Goal: Task Accomplishment & Management: Use online tool/utility

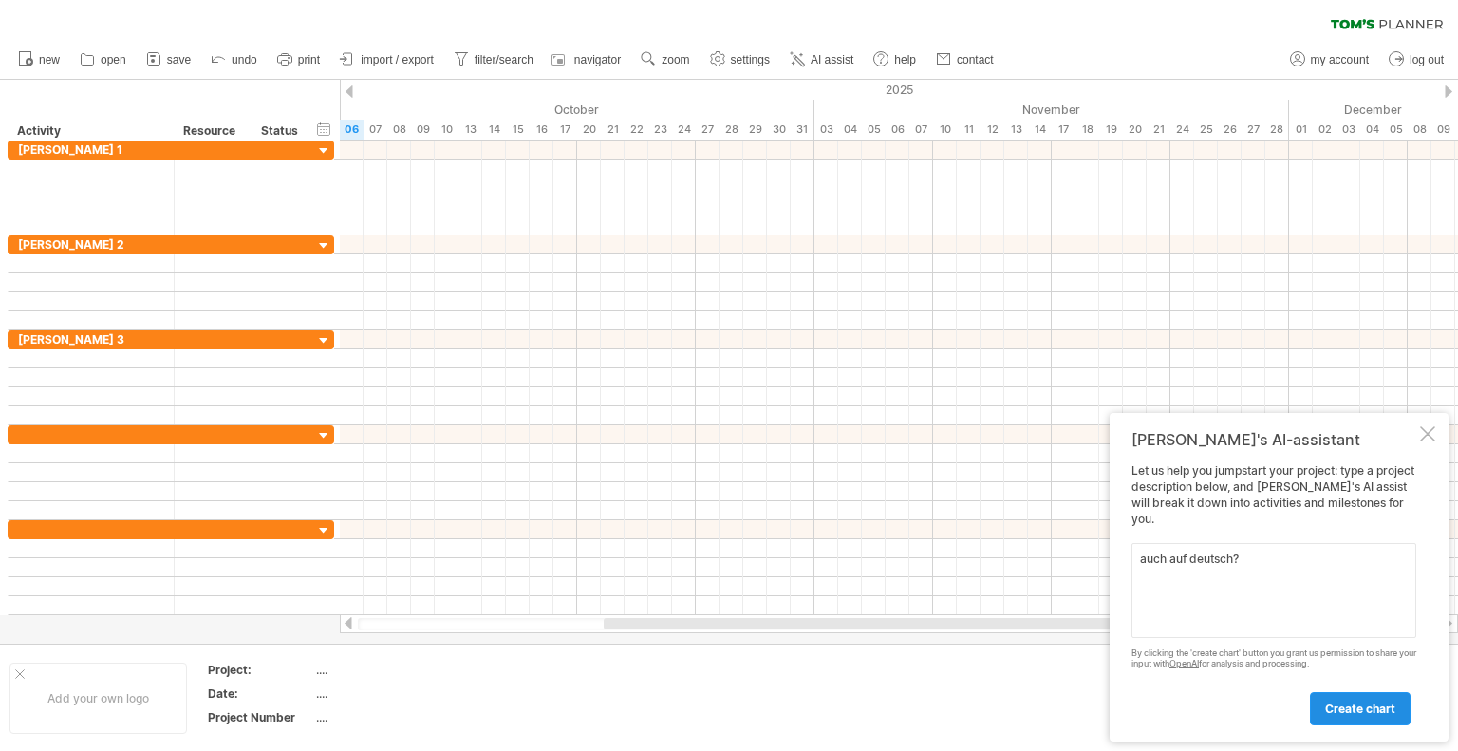
type textarea "auch auf deutsch?"
click at [1357, 698] on link "create chart" at bounding box center [1360, 708] width 101 height 33
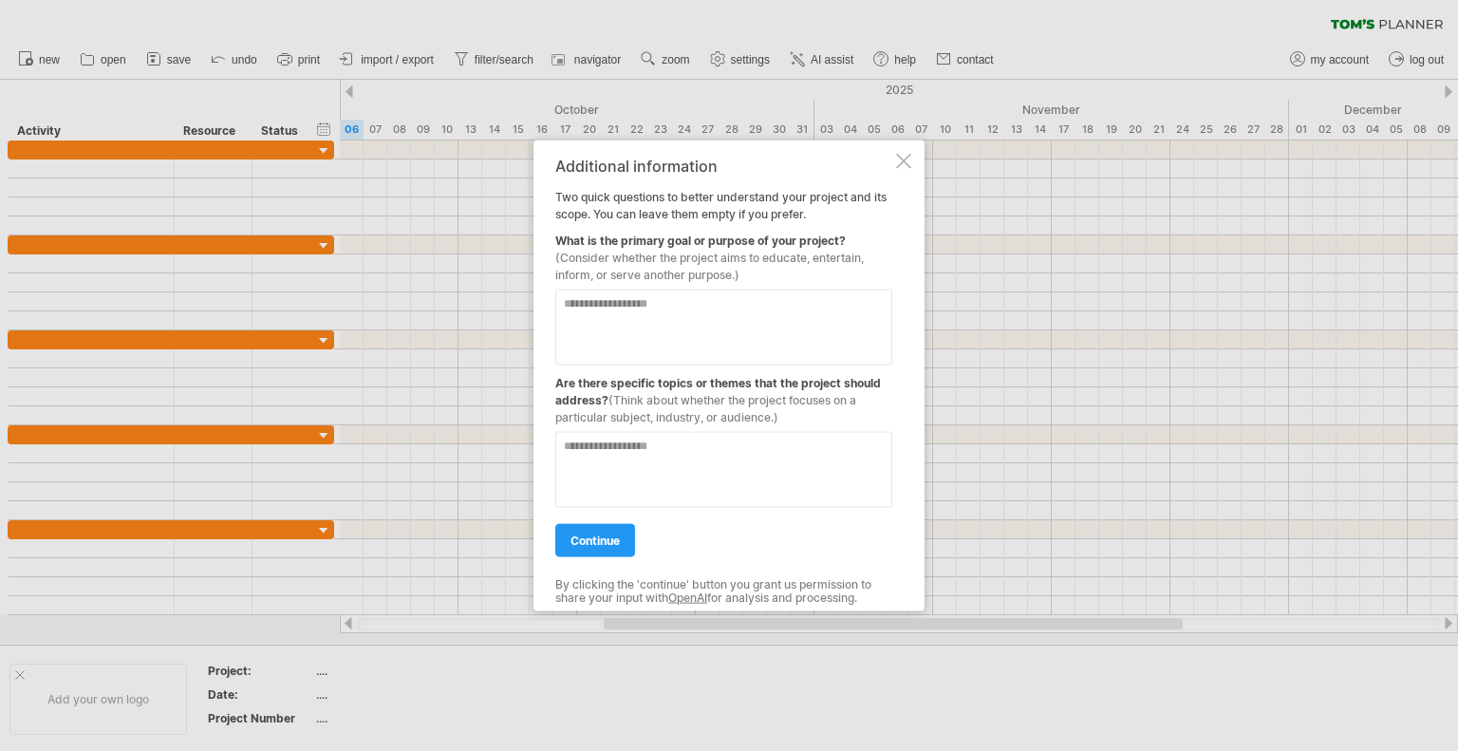
click at [599, 327] on textarea at bounding box center [723, 326] width 337 height 76
type textarea "**********"
click at [626, 534] on link "continue" at bounding box center [595, 539] width 80 height 33
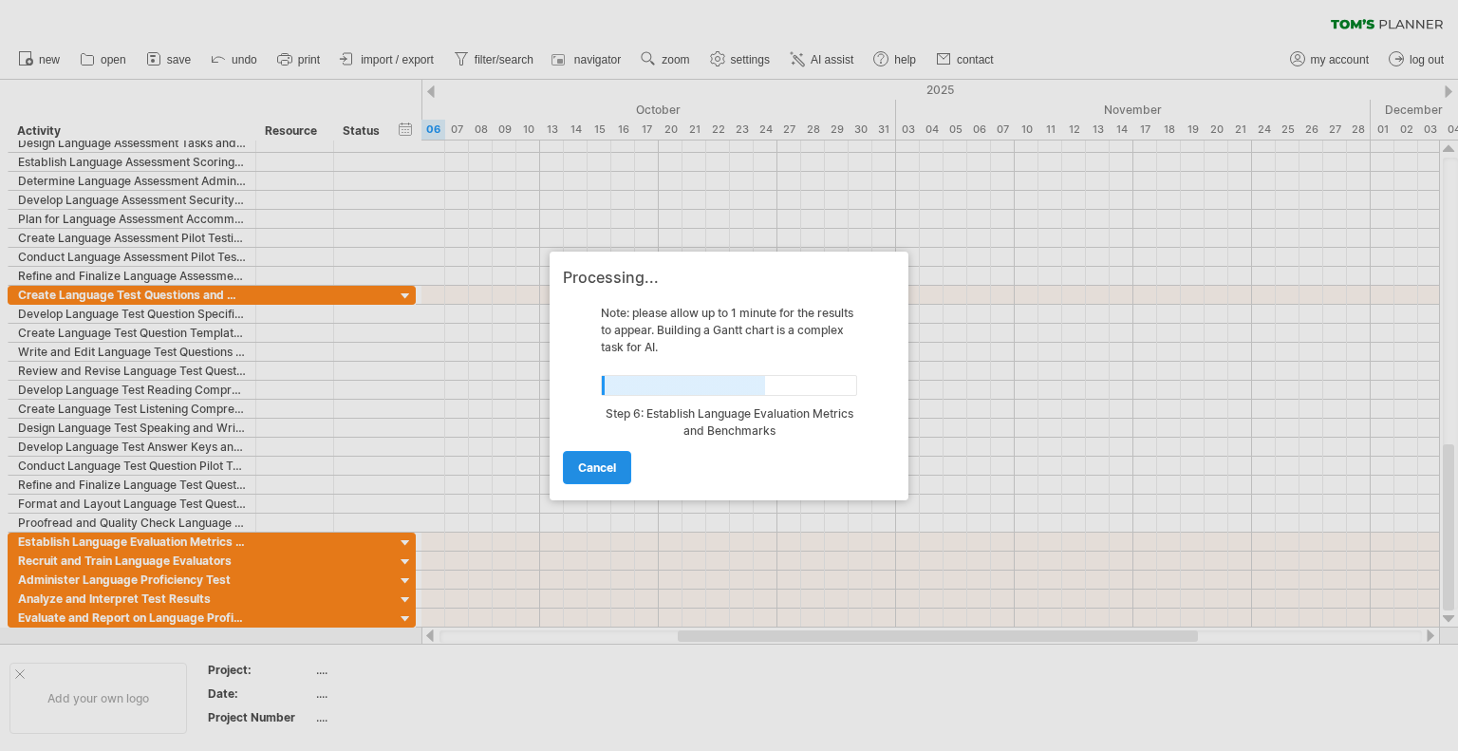
click at [601, 477] on link "cancel" at bounding box center [597, 467] width 68 height 33
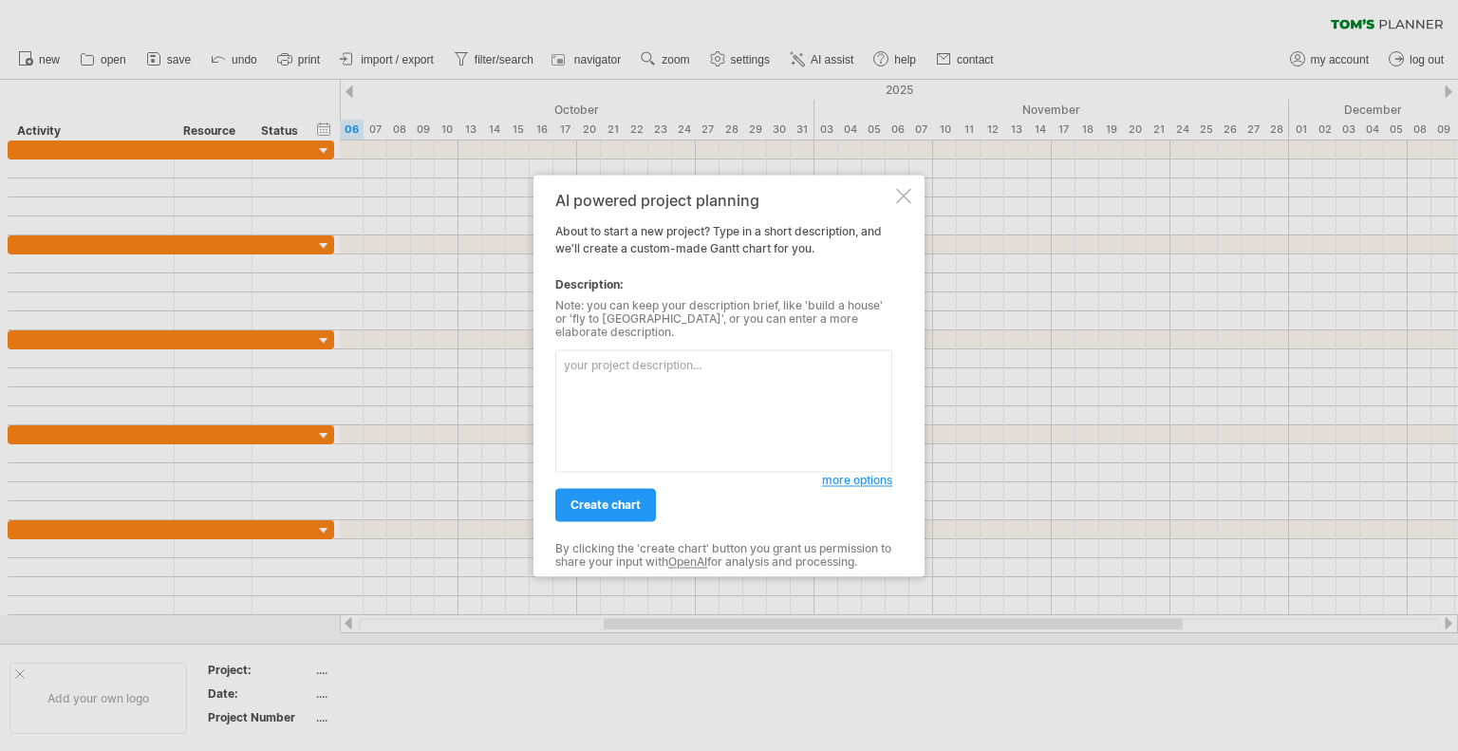
click at [843, 474] on span "more options" at bounding box center [857, 480] width 70 height 14
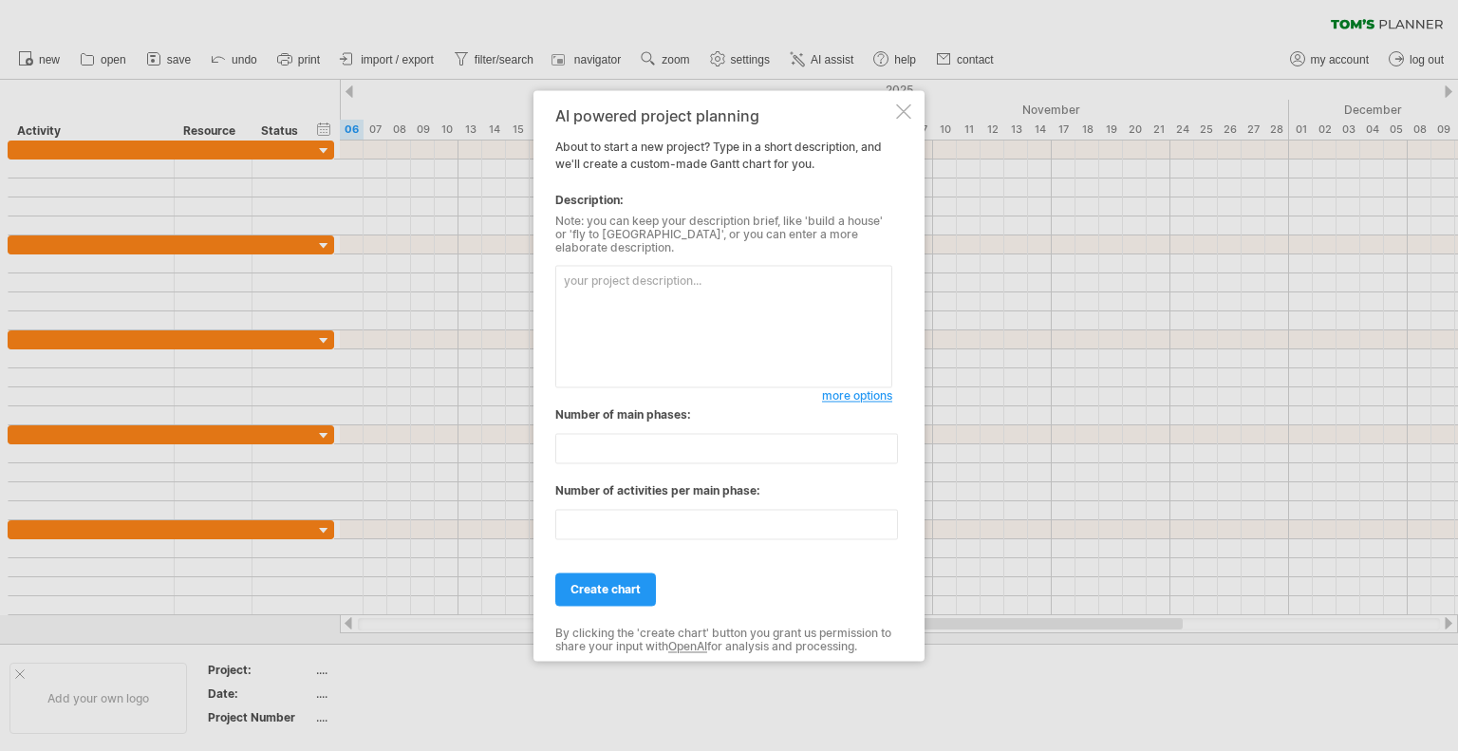
click at [897, 119] on div at bounding box center [903, 110] width 15 height 15
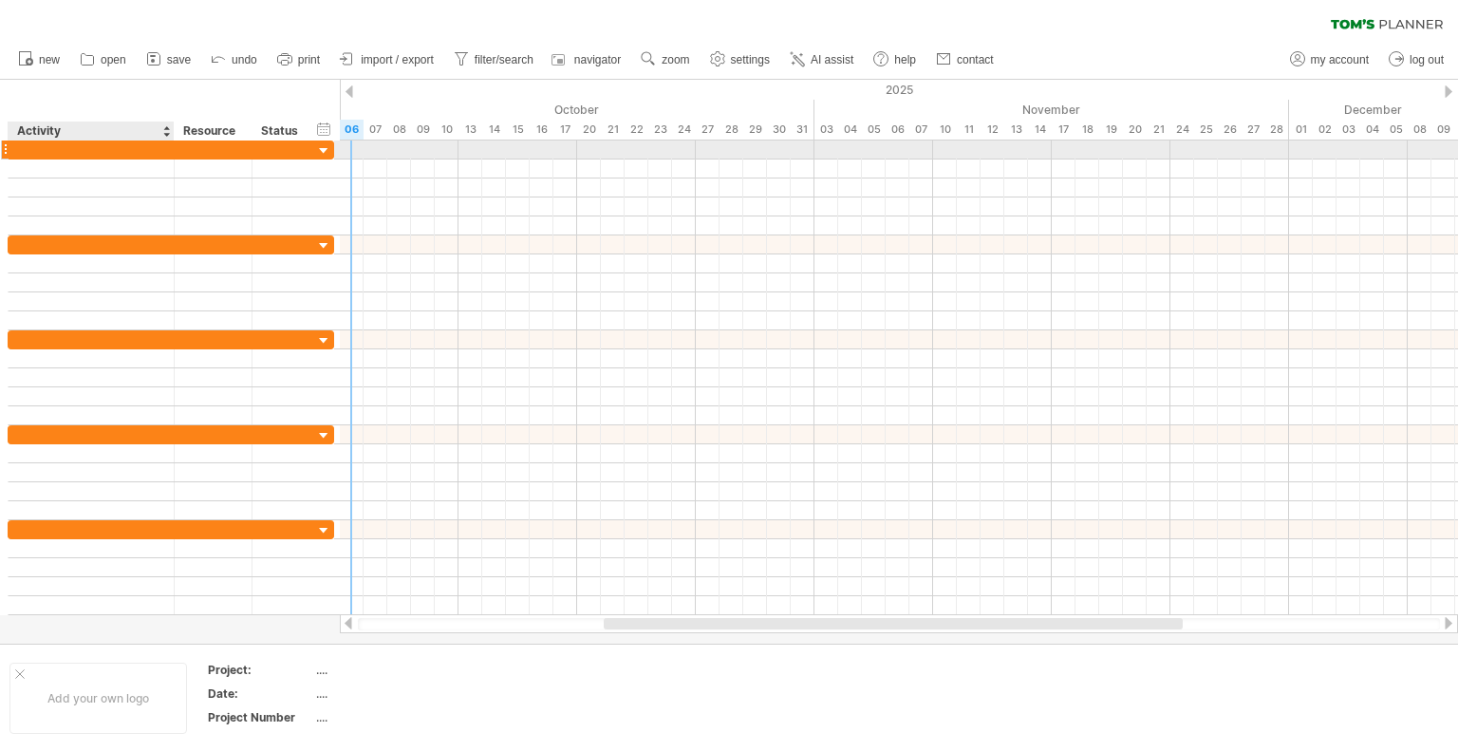
click at [99, 142] on div at bounding box center [91, 149] width 146 height 18
type input "********"
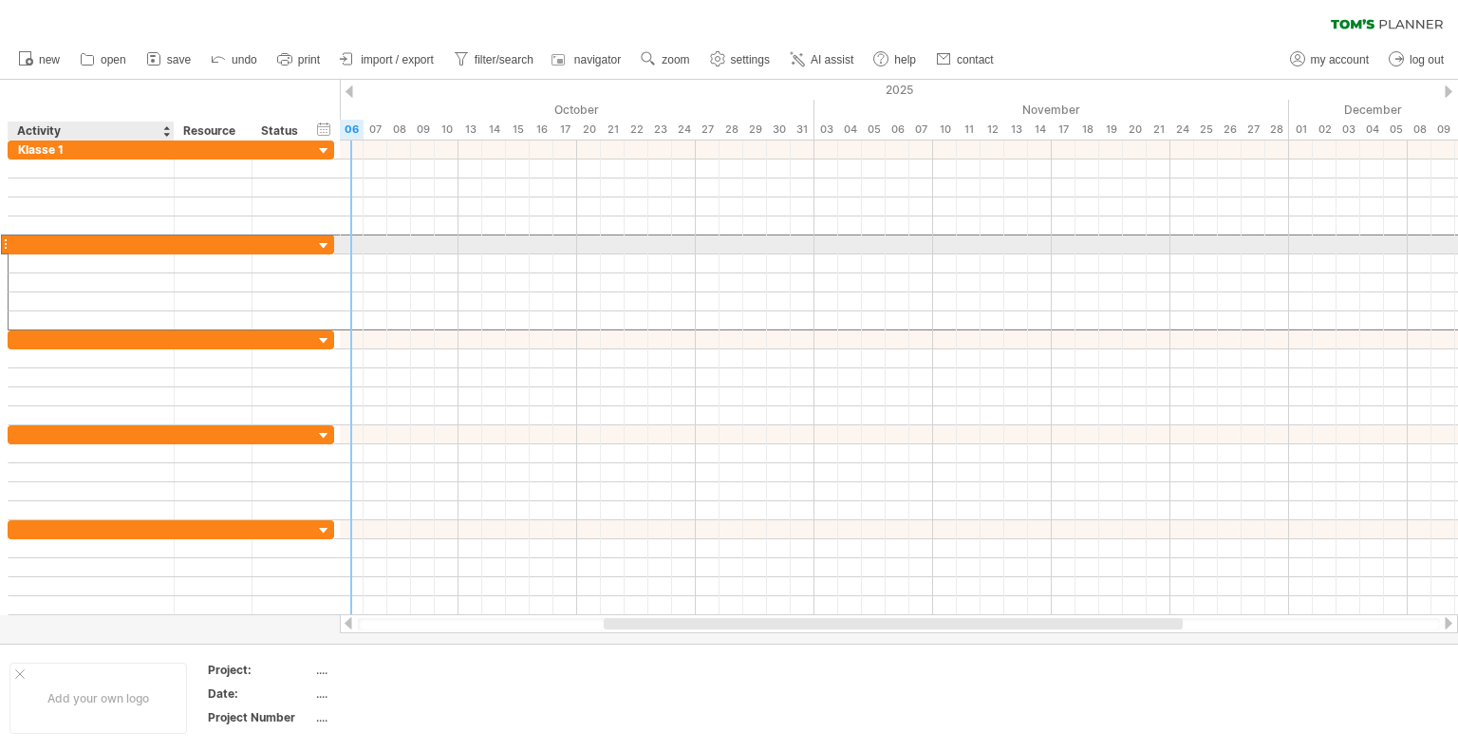
click at [53, 240] on div at bounding box center [91, 244] width 146 height 18
type input "********"
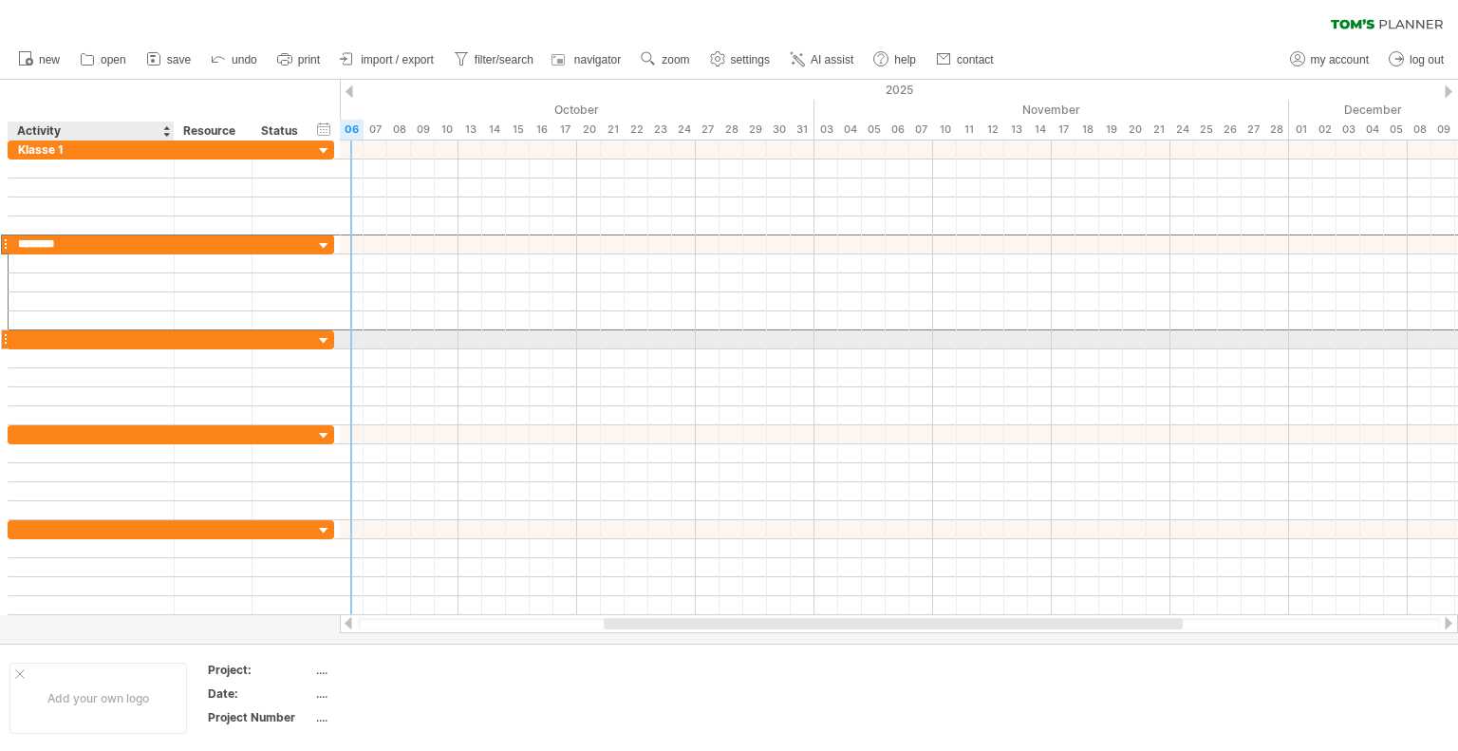
click at [48, 337] on div at bounding box center [91, 339] width 146 height 18
type input "********"
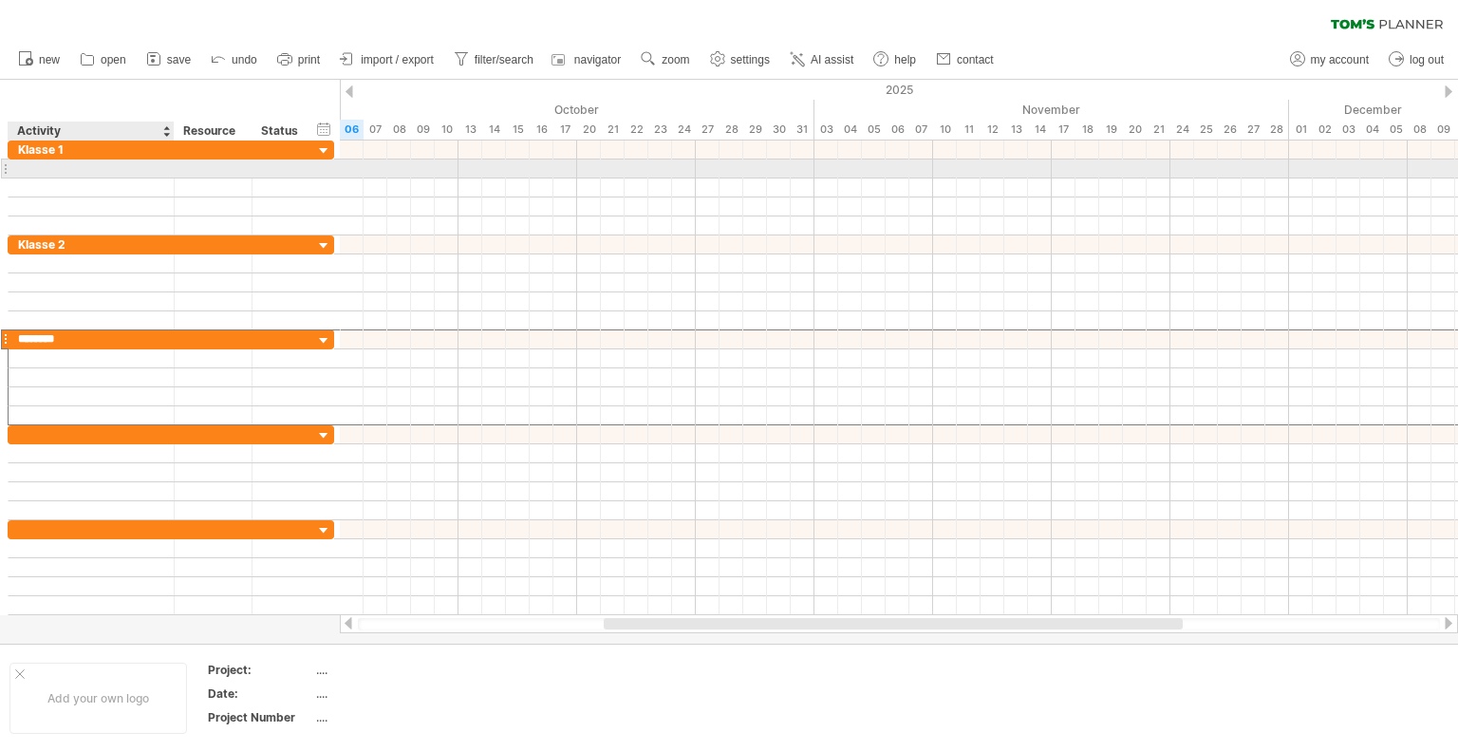
click at [49, 166] on div at bounding box center [91, 168] width 146 height 18
type input "*"
type input "**********"
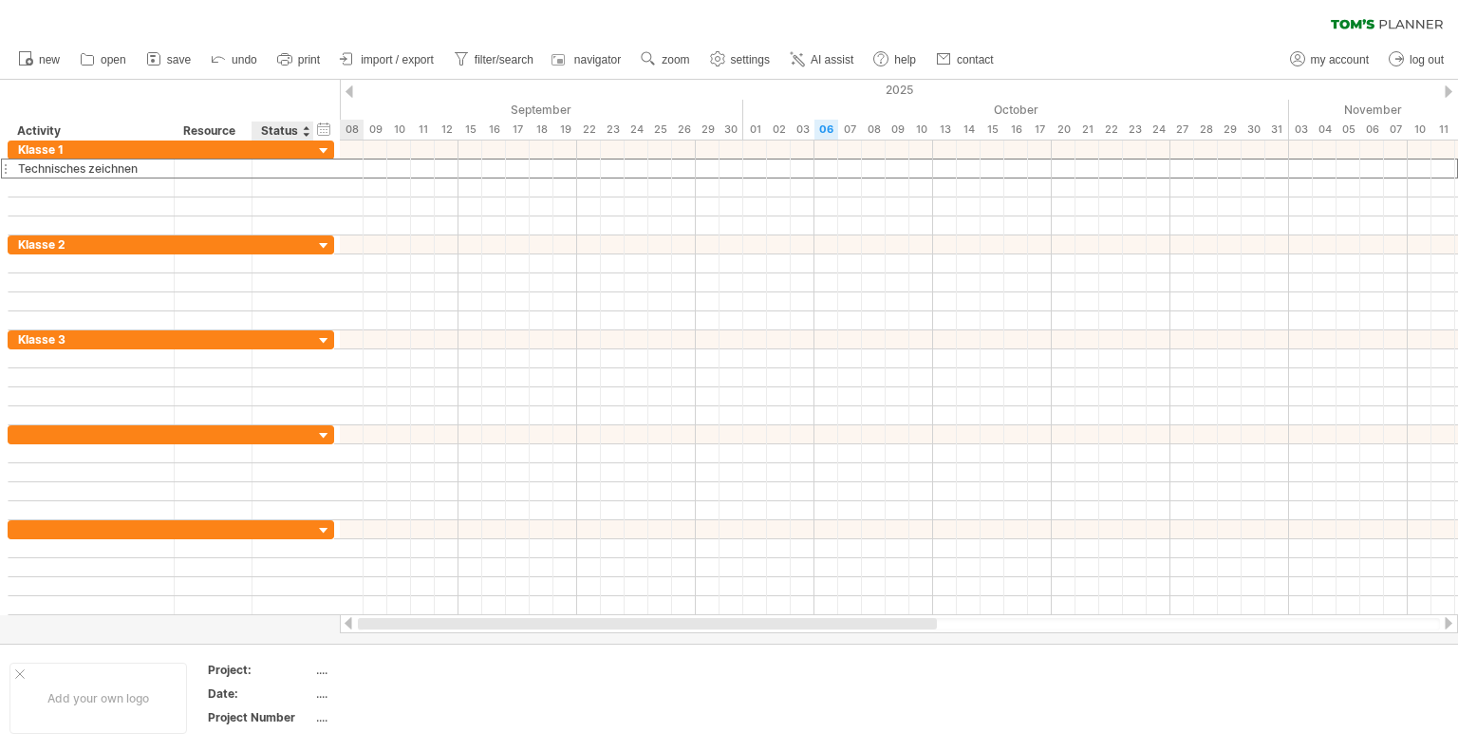
drag, startPoint x: 626, startPoint y: 618, endPoint x: 349, endPoint y: 599, distance: 277.7
click at [307, 635] on div "Trying to reach [DOMAIN_NAME] Connected again... 0% clear filter new" at bounding box center [729, 375] width 1458 height 751
drag, startPoint x: 649, startPoint y: 623, endPoint x: 638, endPoint y: 623, distance: 11.4
click at [638, 623] on div at bounding box center [881, 623] width 579 height 11
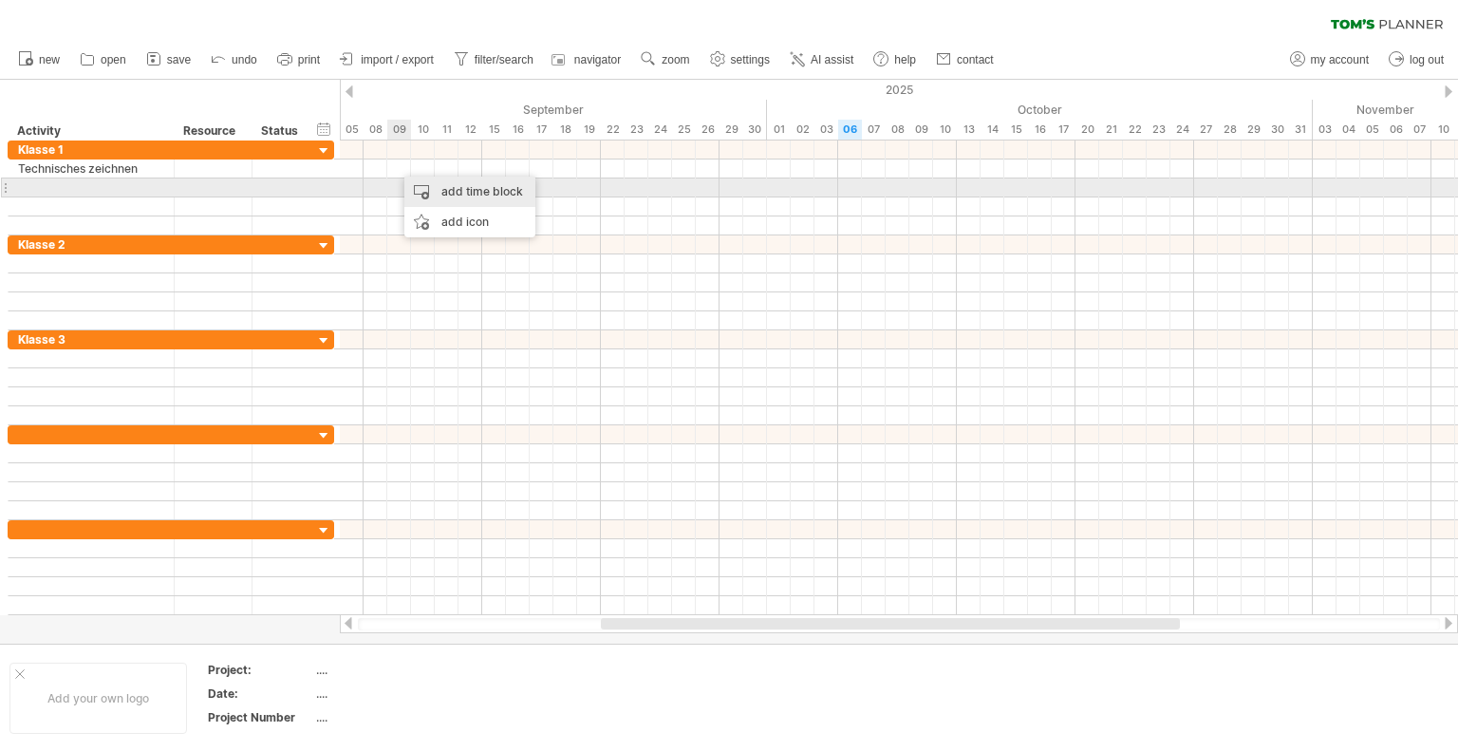
click at [447, 188] on div "add time block" at bounding box center [469, 192] width 131 height 30
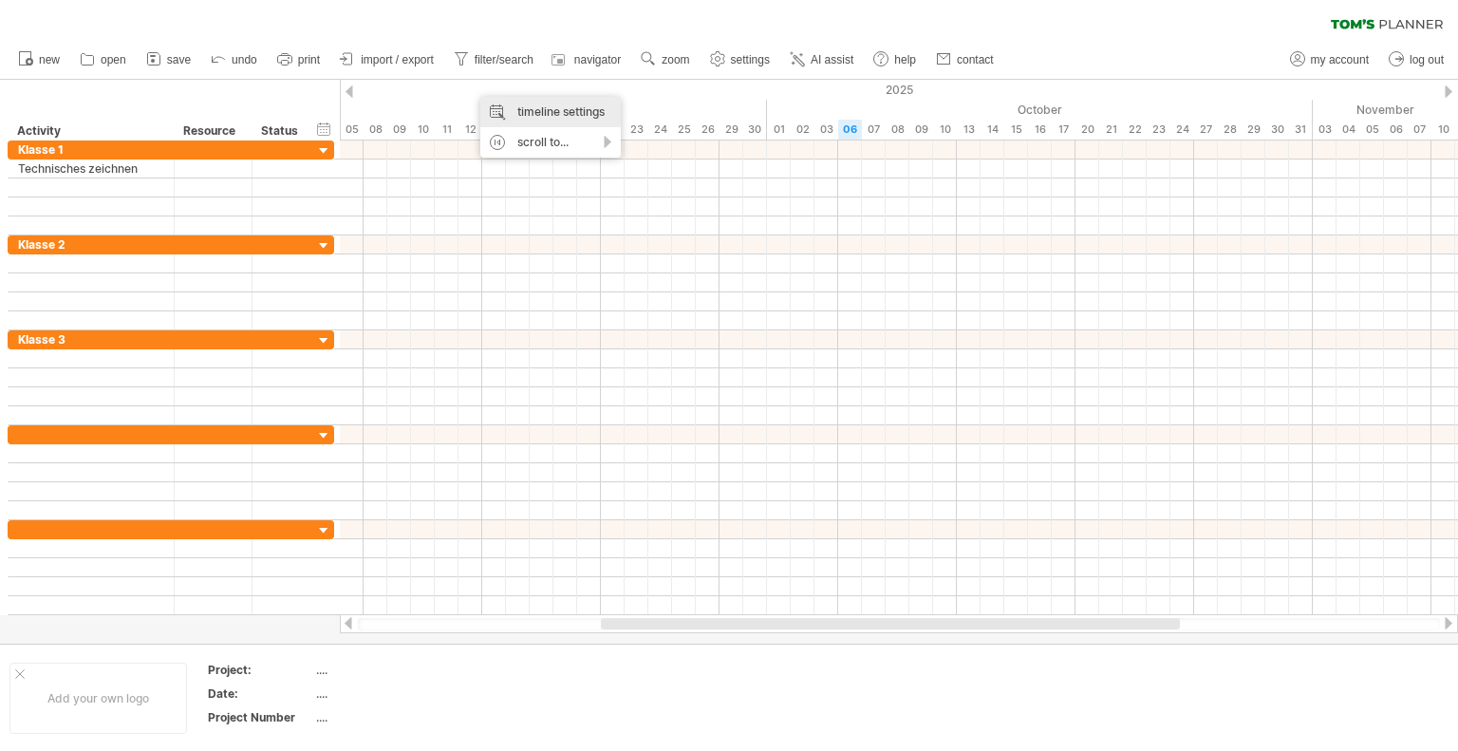
click at [550, 117] on div "timeline settings" at bounding box center [550, 112] width 140 height 30
select select "*"
select select "**"
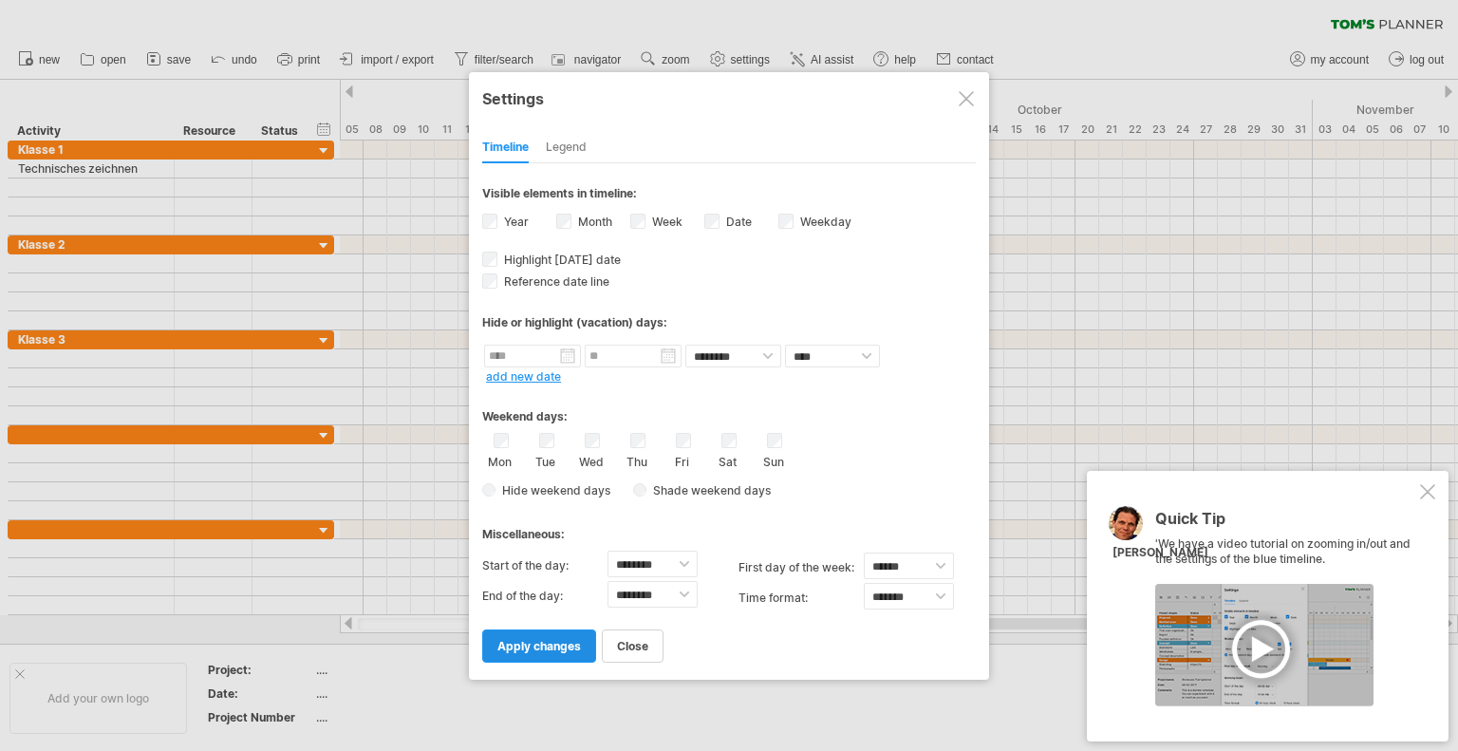
click at [538, 642] on span "apply changes" at bounding box center [539, 646] width 84 height 14
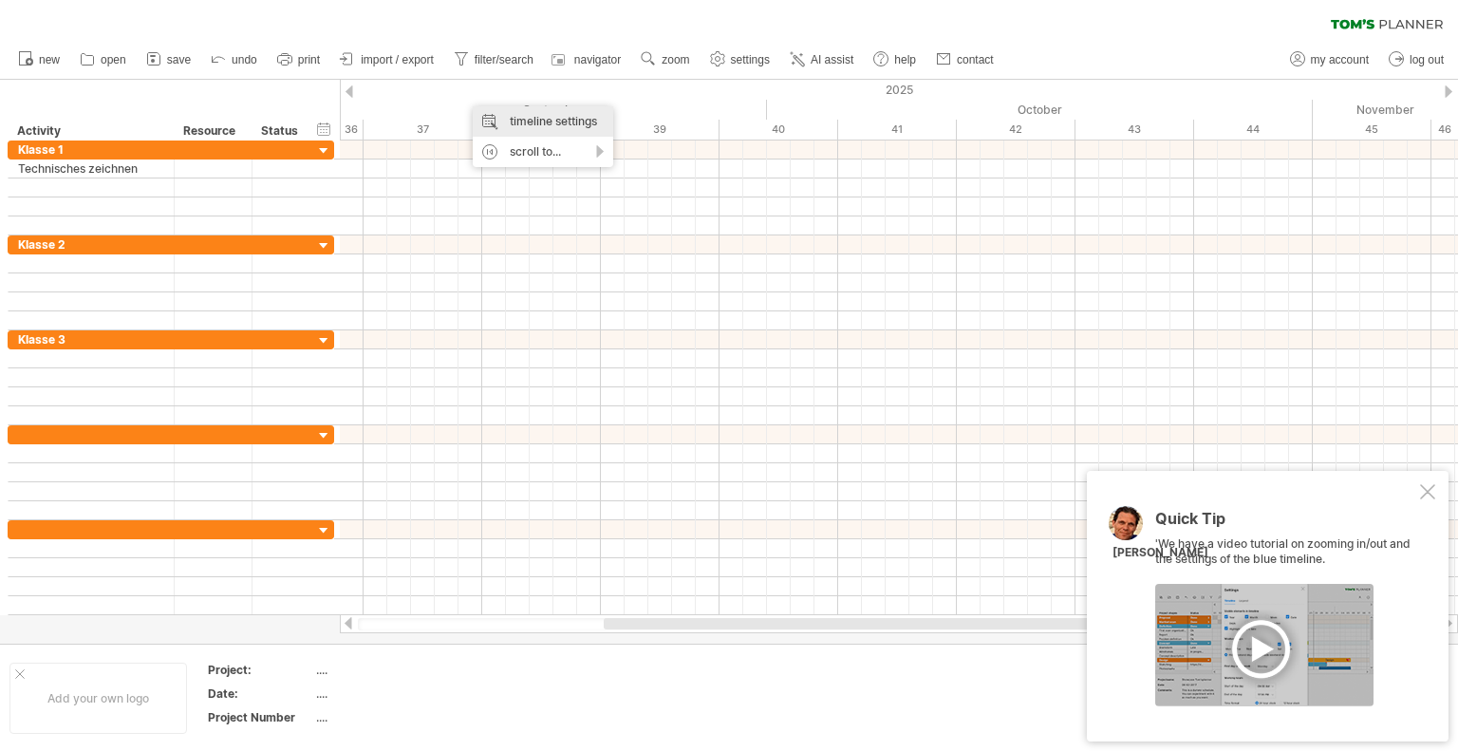
click at [548, 117] on div "timeline settings" at bounding box center [543, 121] width 140 height 30
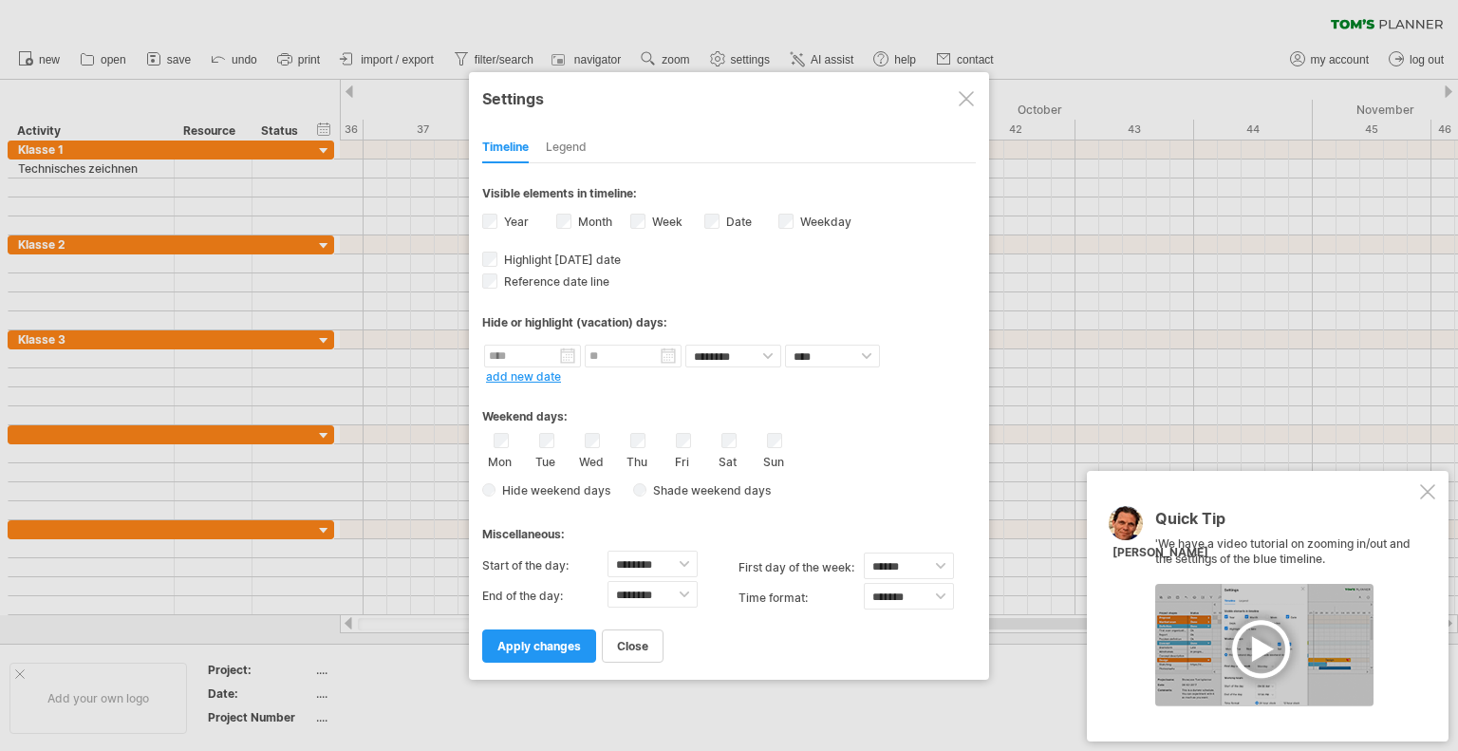
click at [564, 653] on link "apply changes" at bounding box center [539, 645] width 114 height 33
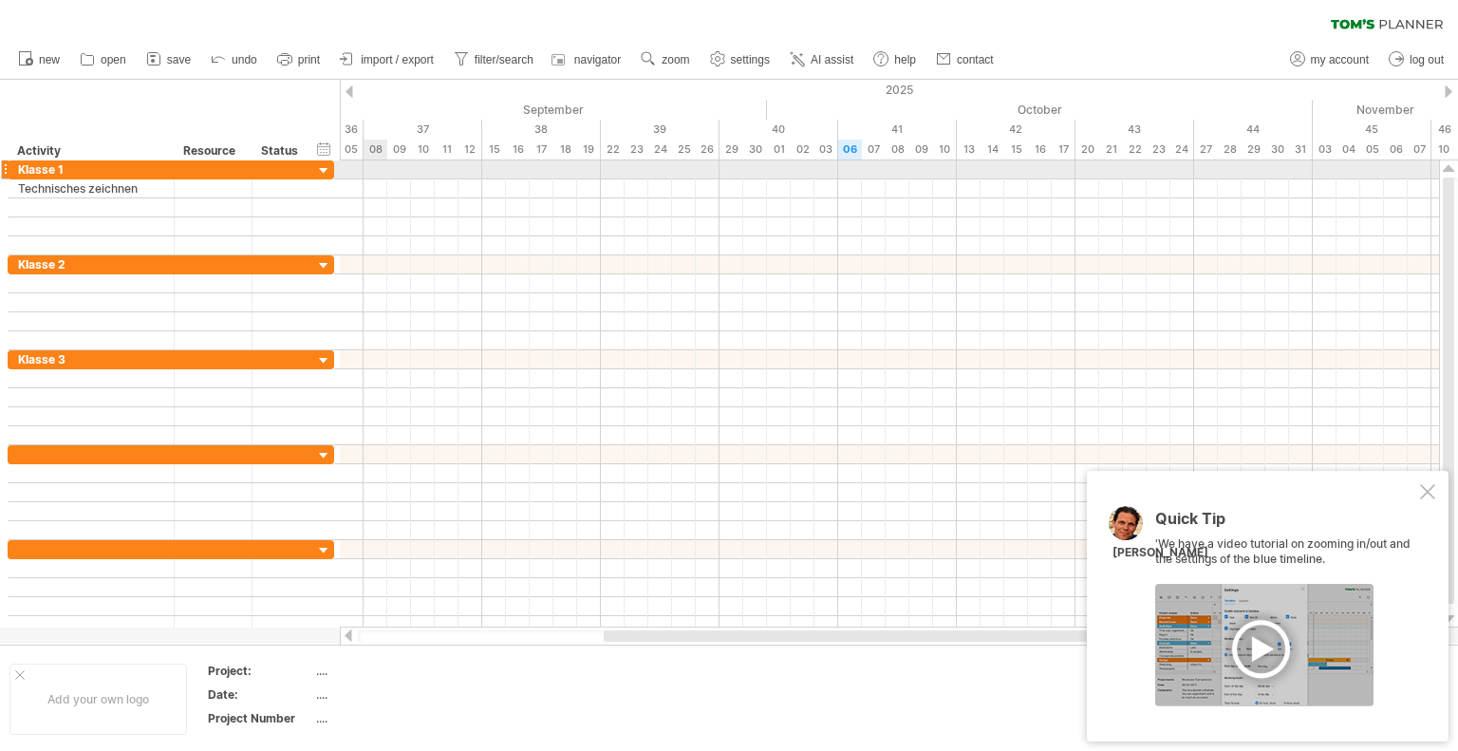
click at [378, 177] on div at bounding box center [889, 169] width 1099 height 19
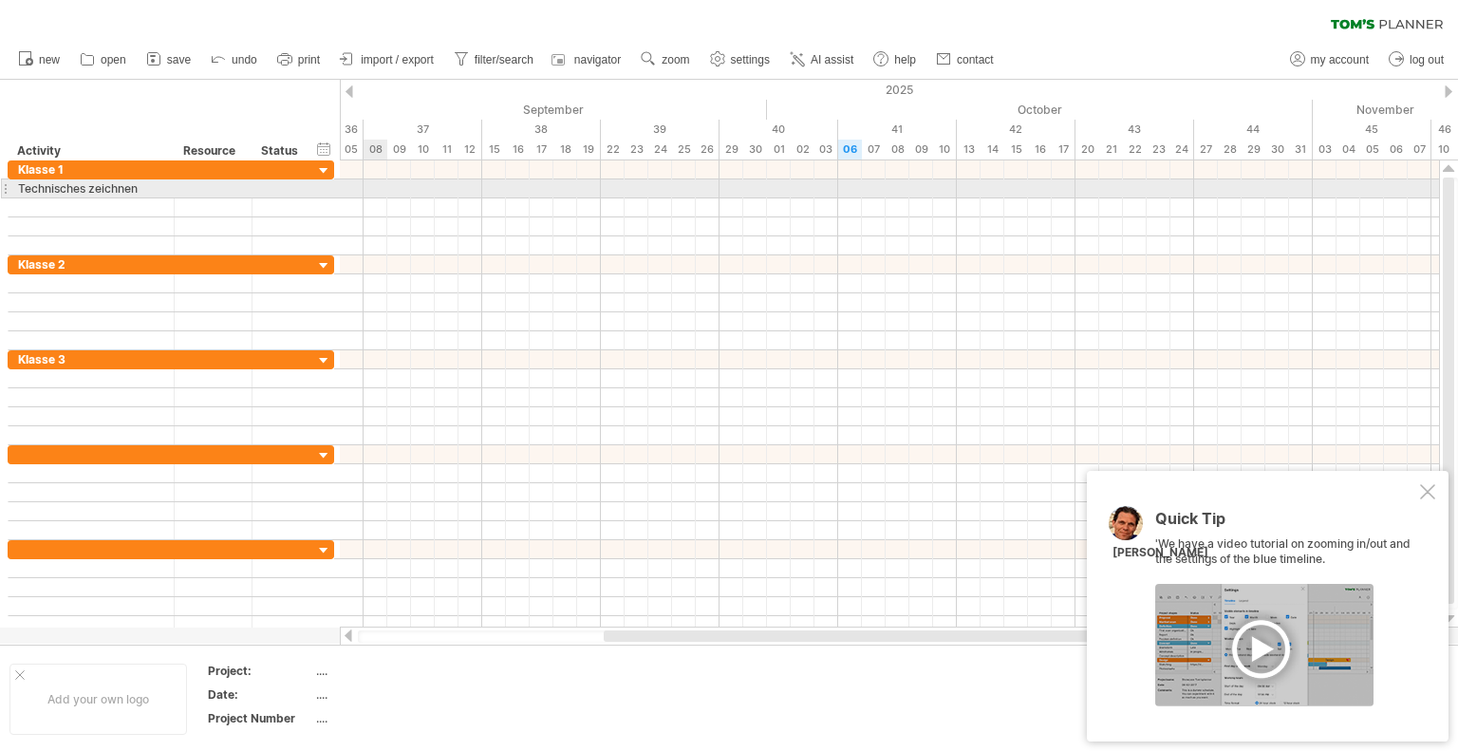
click at [382, 185] on div at bounding box center [889, 188] width 1099 height 19
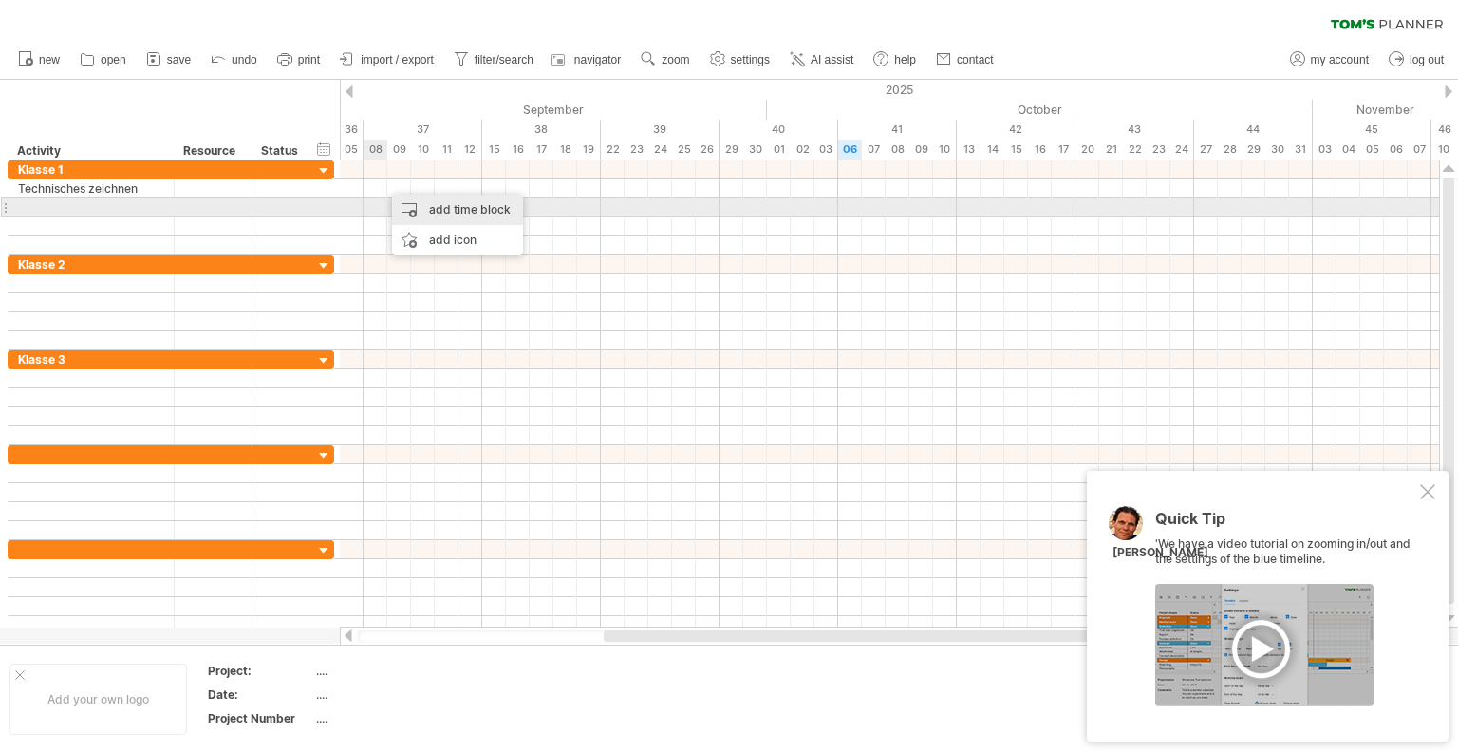
click at [438, 214] on div "add time block" at bounding box center [457, 210] width 131 height 30
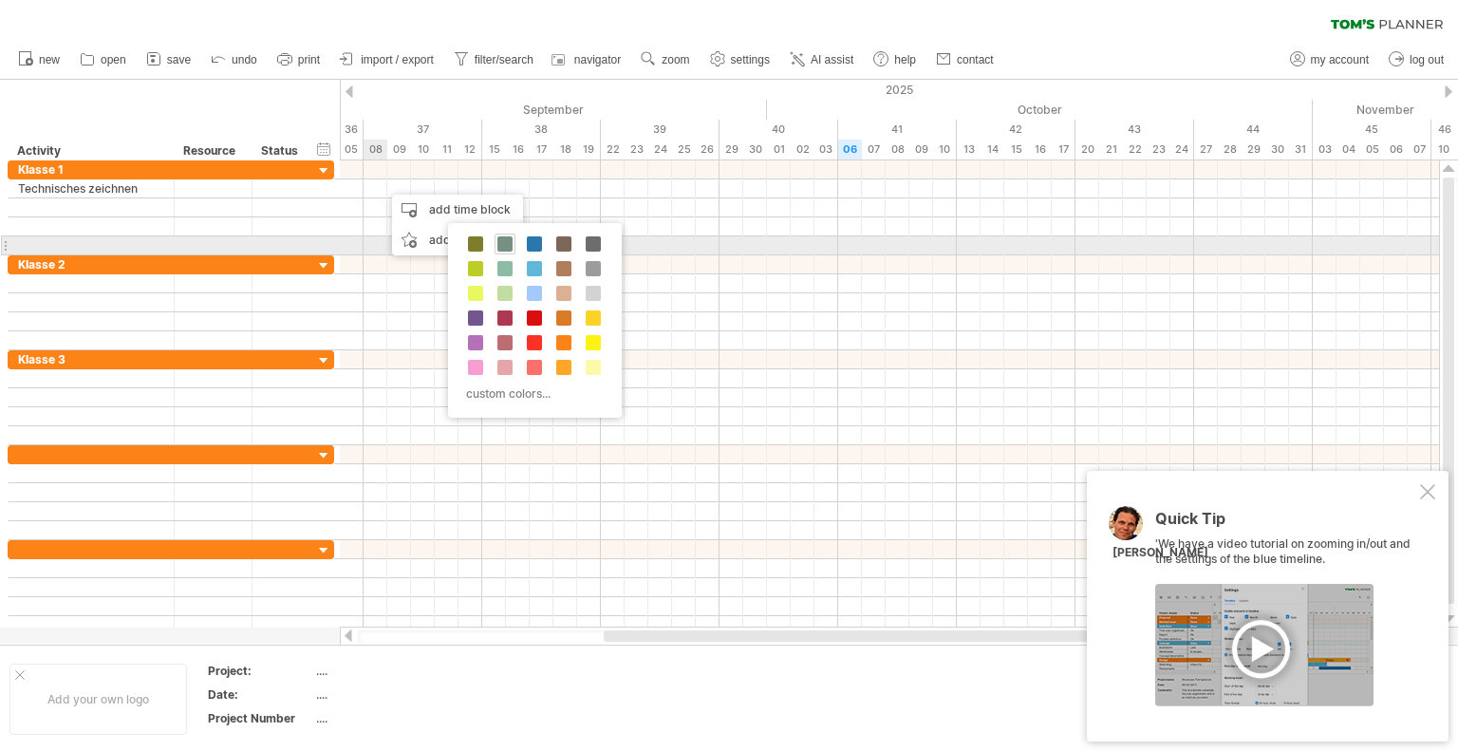
click at [505, 240] on span at bounding box center [504, 243] width 15 height 15
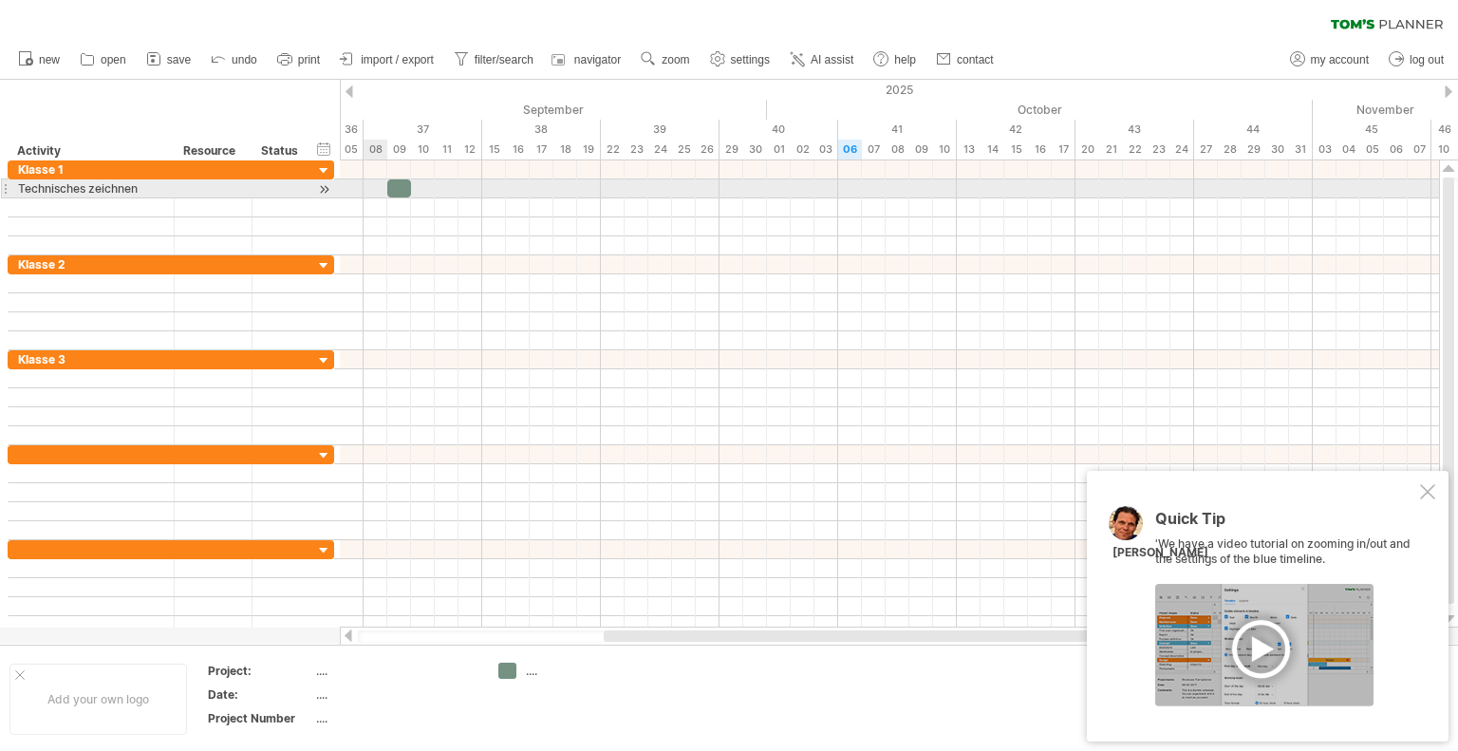
click at [376, 182] on div at bounding box center [889, 188] width 1099 height 19
drag, startPoint x: 387, startPoint y: 185, endPoint x: 360, endPoint y: 185, distance: 27.5
click at [360, 185] on span at bounding box center [364, 188] width 8 height 18
drag, startPoint x: 407, startPoint y: 188, endPoint x: 448, endPoint y: 183, distance: 41.1
click at [478, 185] on span at bounding box center [482, 188] width 8 height 18
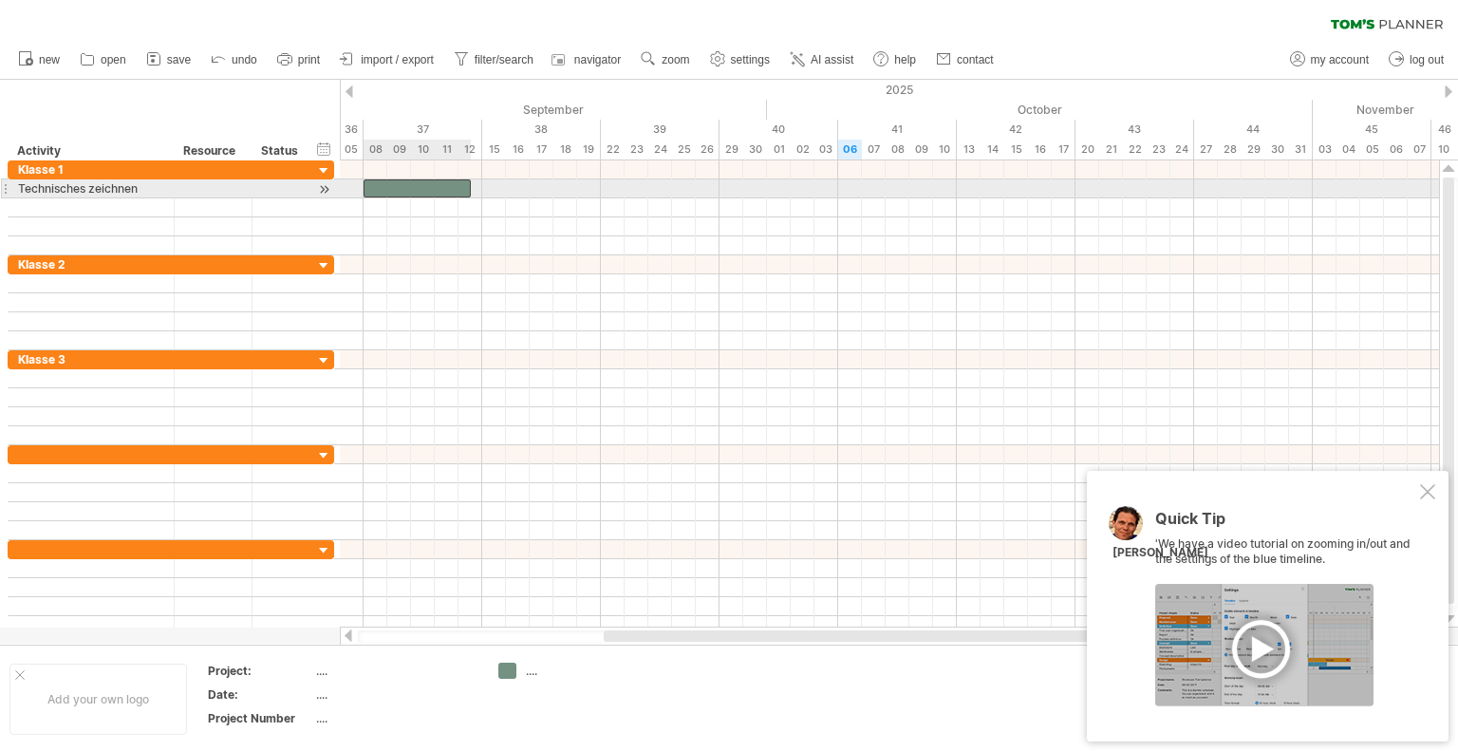
drag, startPoint x: 445, startPoint y: 189, endPoint x: 446, endPoint y: 175, distance: 14.3
click at [445, 185] on div at bounding box center [416, 188] width 107 height 18
drag, startPoint x: 471, startPoint y: 183, endPoint x: 455, endPoint y: 186, distance: 15.4
click at [479, 188] on span at bounding box center [482, 188] width 8 height 18
click at [455, 186] on div at bounding box center [422, 188] width 119 height 18
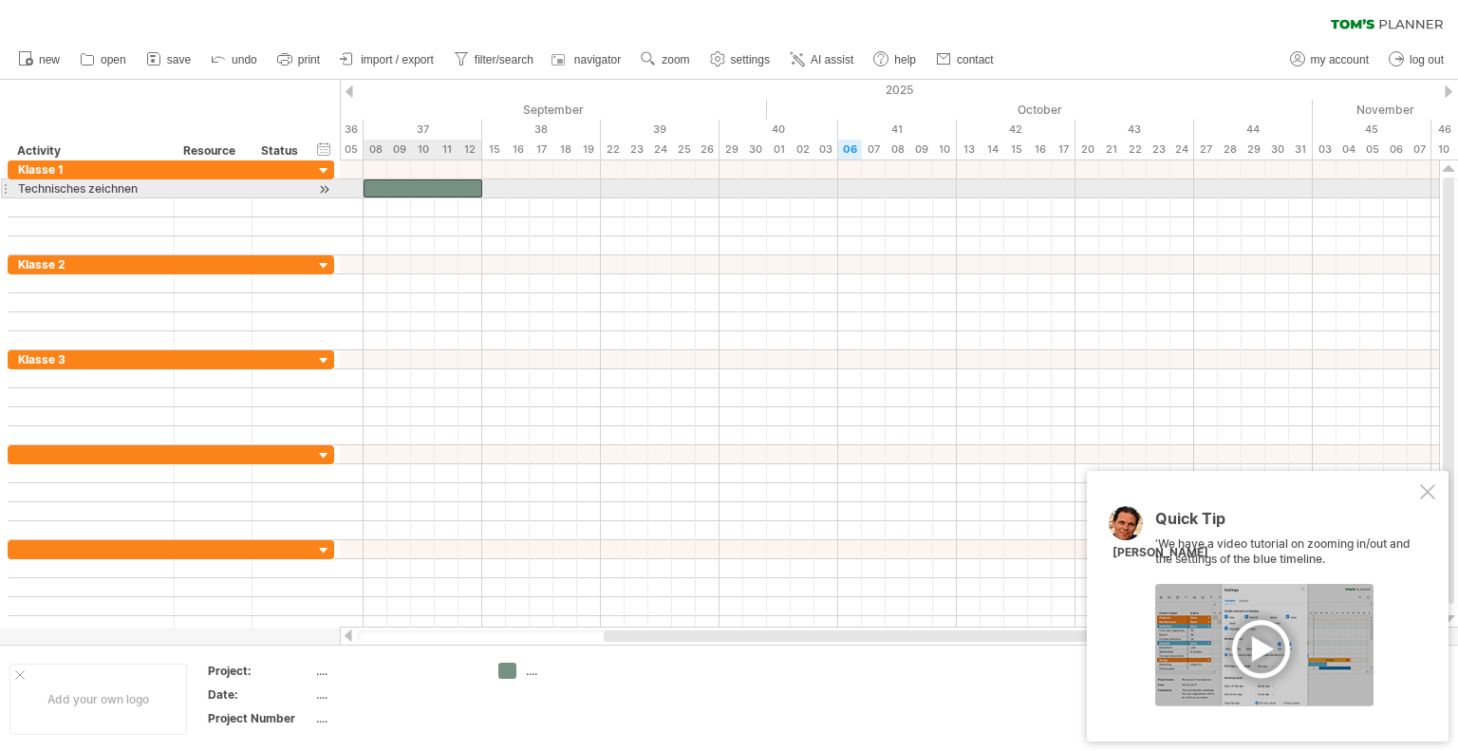
click at [455, 186] on div at bounding box center [422, 188] width 119 height 18
click at [512, 186] on div at bounding box center [889, 188] width 1099 height 19
drag, startPoint x: 493, startPoint y: 189, endPoint x: 520, endPoint y: 195, distance: 28.3
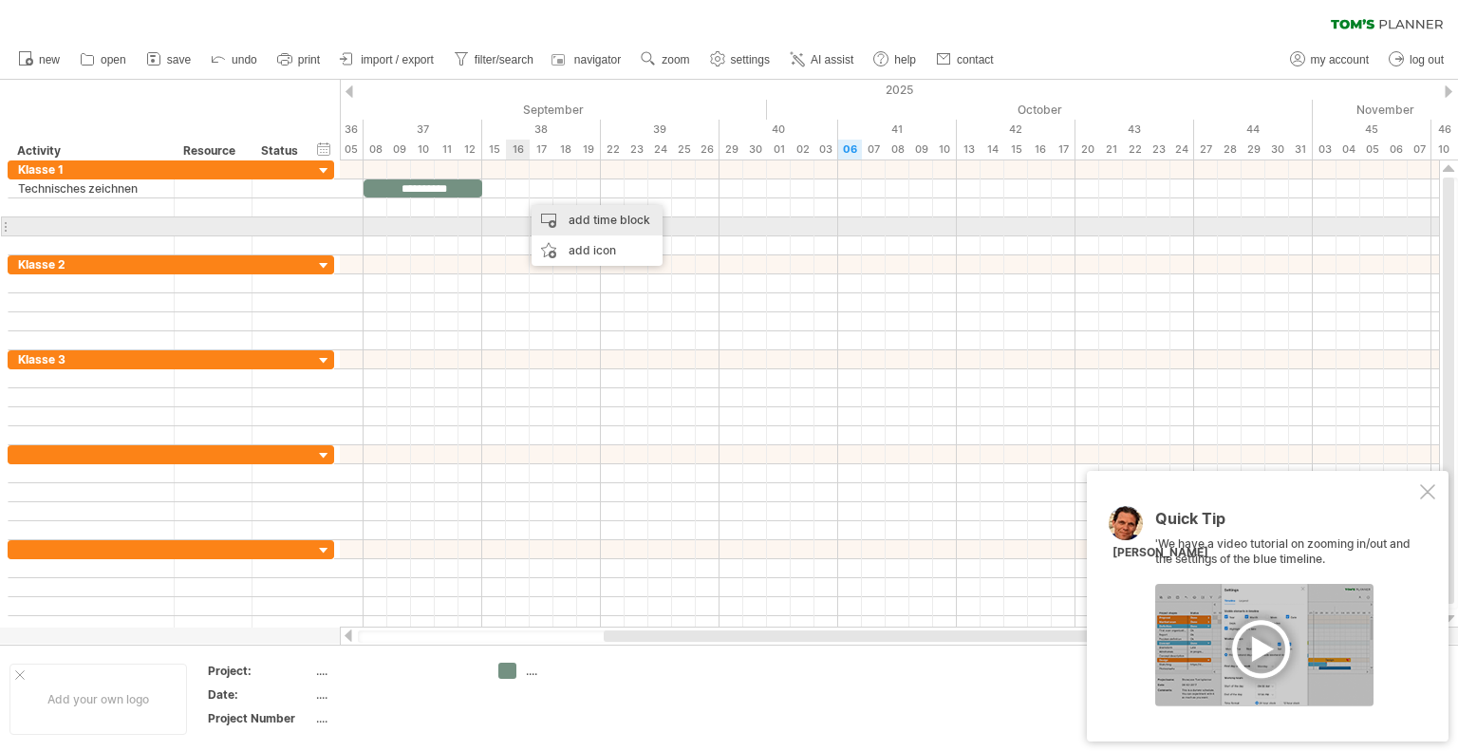
click at [593, 218] on div "add time block" at bounding box center [596, 220] width 131 height 30
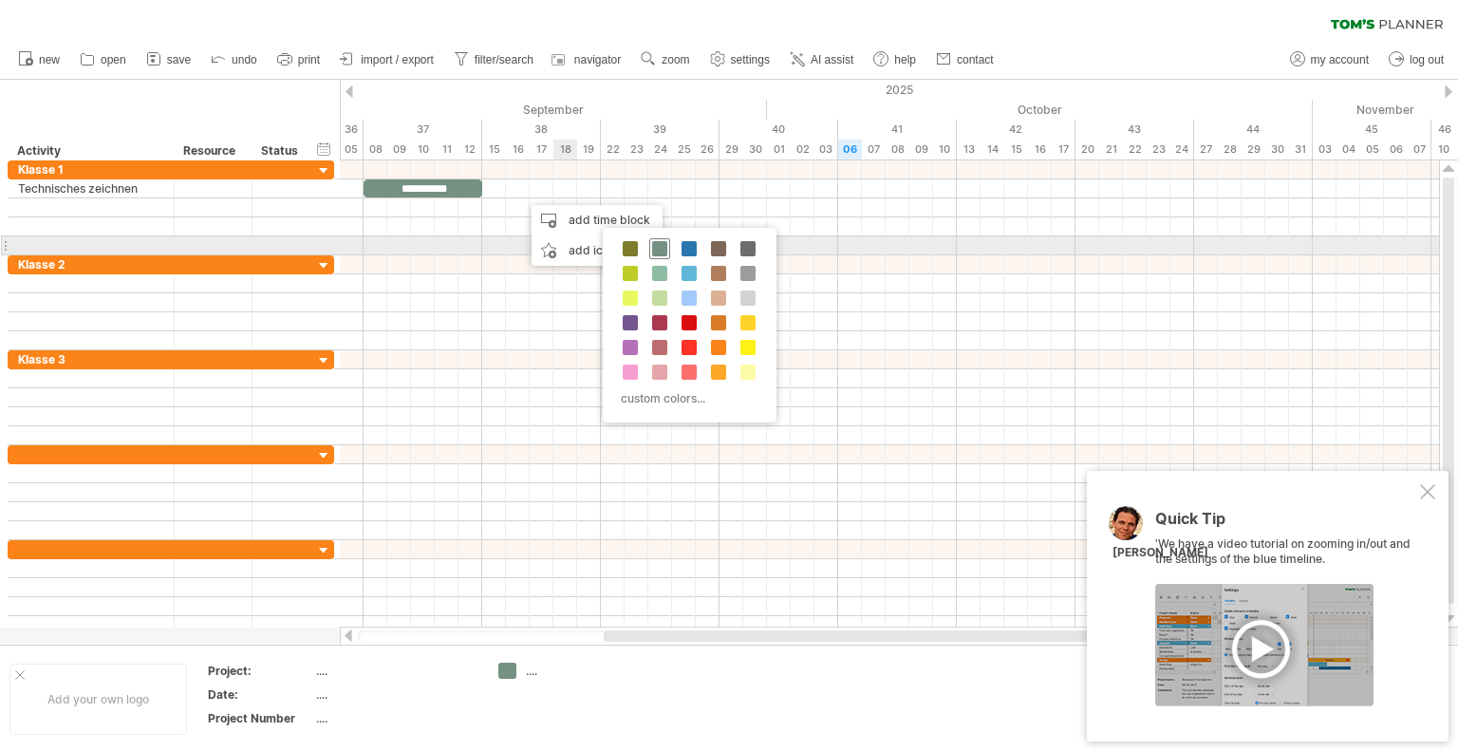
click at [662, 245] on span at bounding box center [659, 248] width 15 height 15
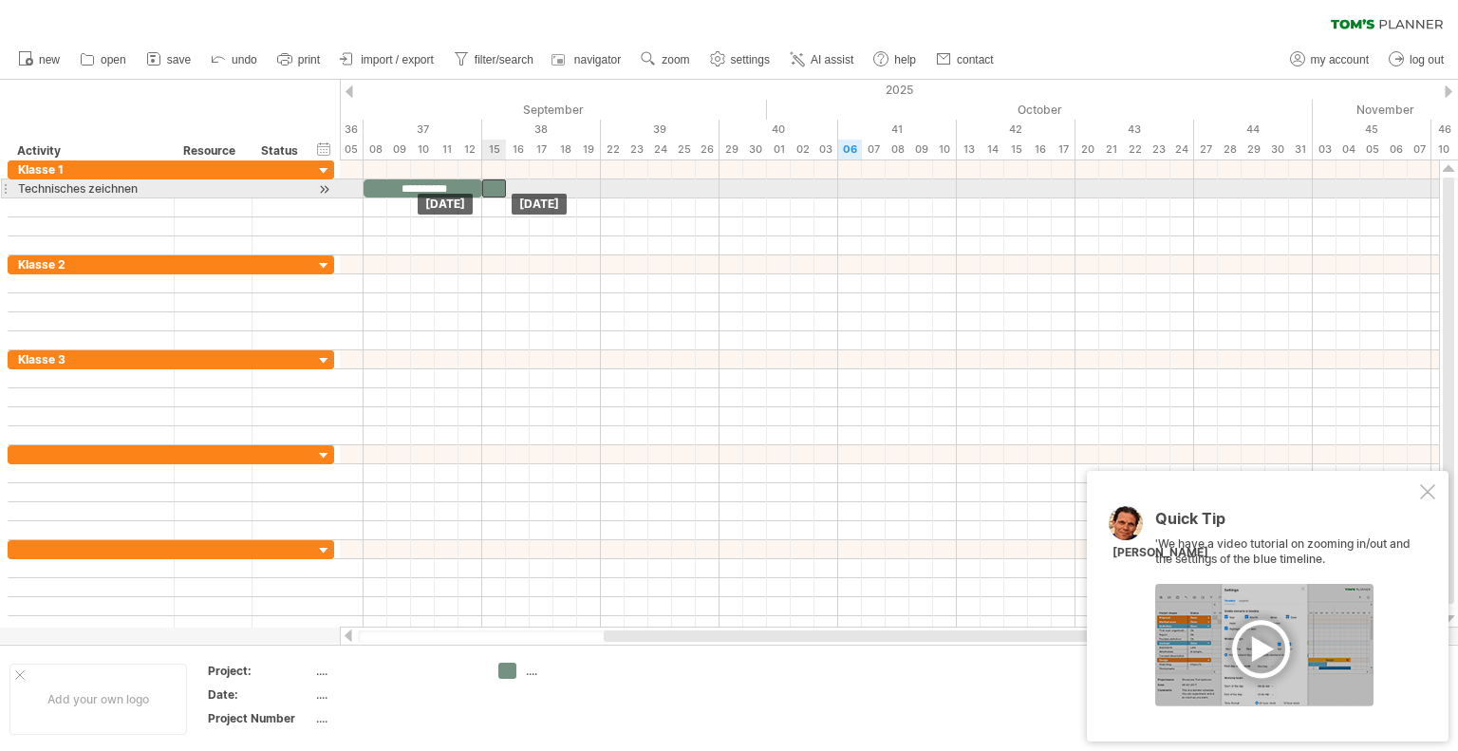
drag, startPoint x: 528, startPoint y: 181, endPoint x: 492, endPoint y: 185, distance: 36.3
click at [492, 185] on div at bounding box center [494, 188] width 24 height 18
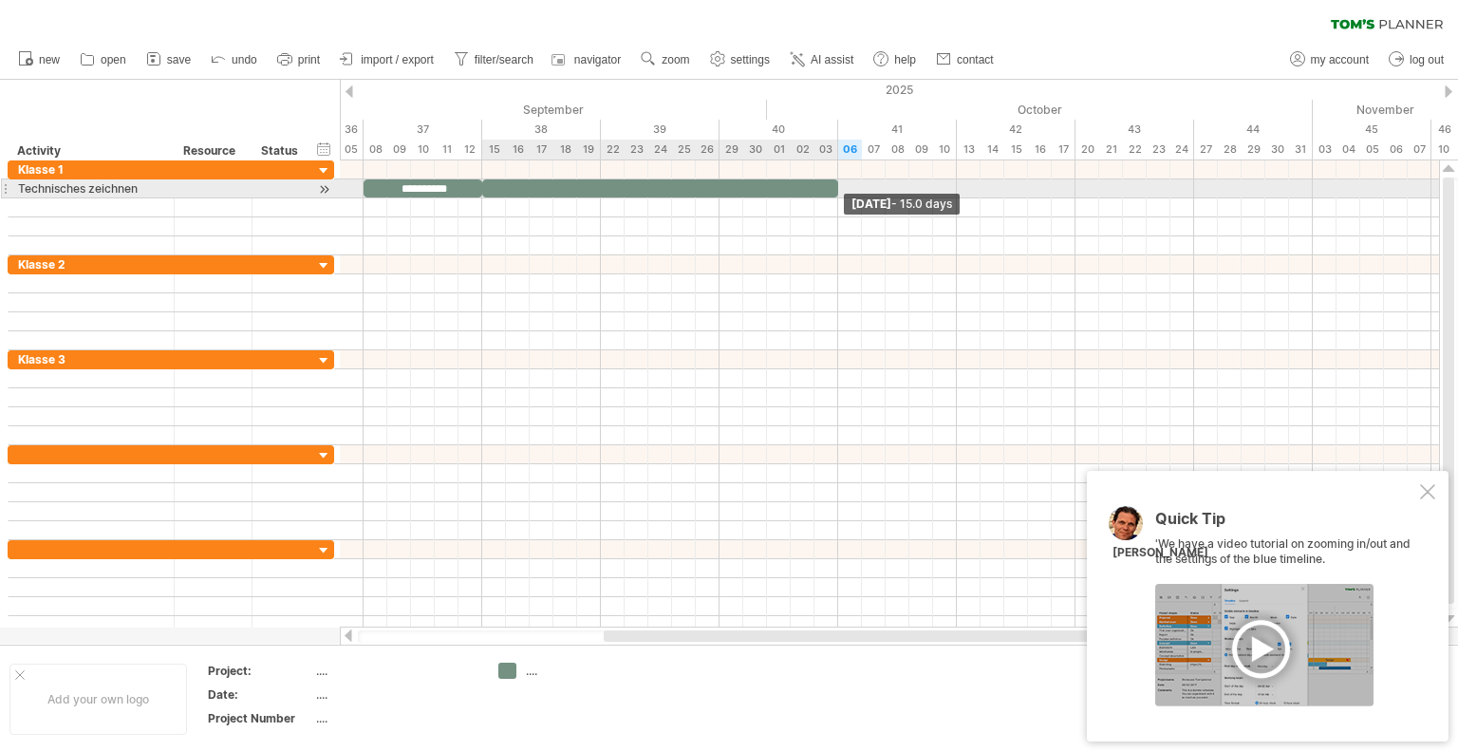
drag, startPoint x: 535, startPoint y: 187, endPoint x: 478, endPoint y: 200, distance: 58.5
click at [831, 179] on div at bounding box center [660, 188] width 356 height 18
drag, startPoint x: 835, startPoint y: 187, endPoint x: 714, endPoint y: 196, distance: 121.8
click at [714, 196] on div at bounding box center [600, 188] width 237 height 18
click at [600, 185] on div at bounding box center [600, 188] width 237 height 18
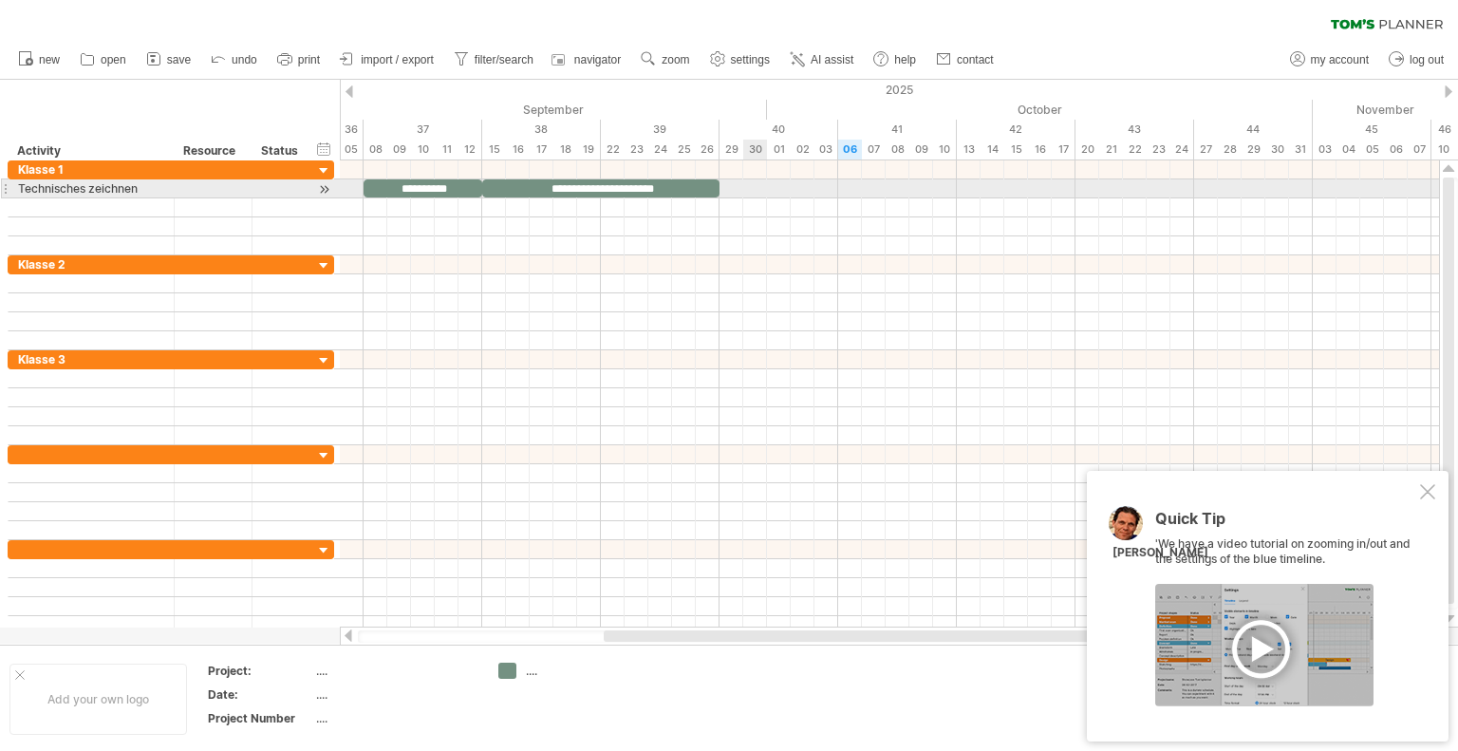
click at [751, 181] on div at bounding box center [889, 188] width 1099 height 19
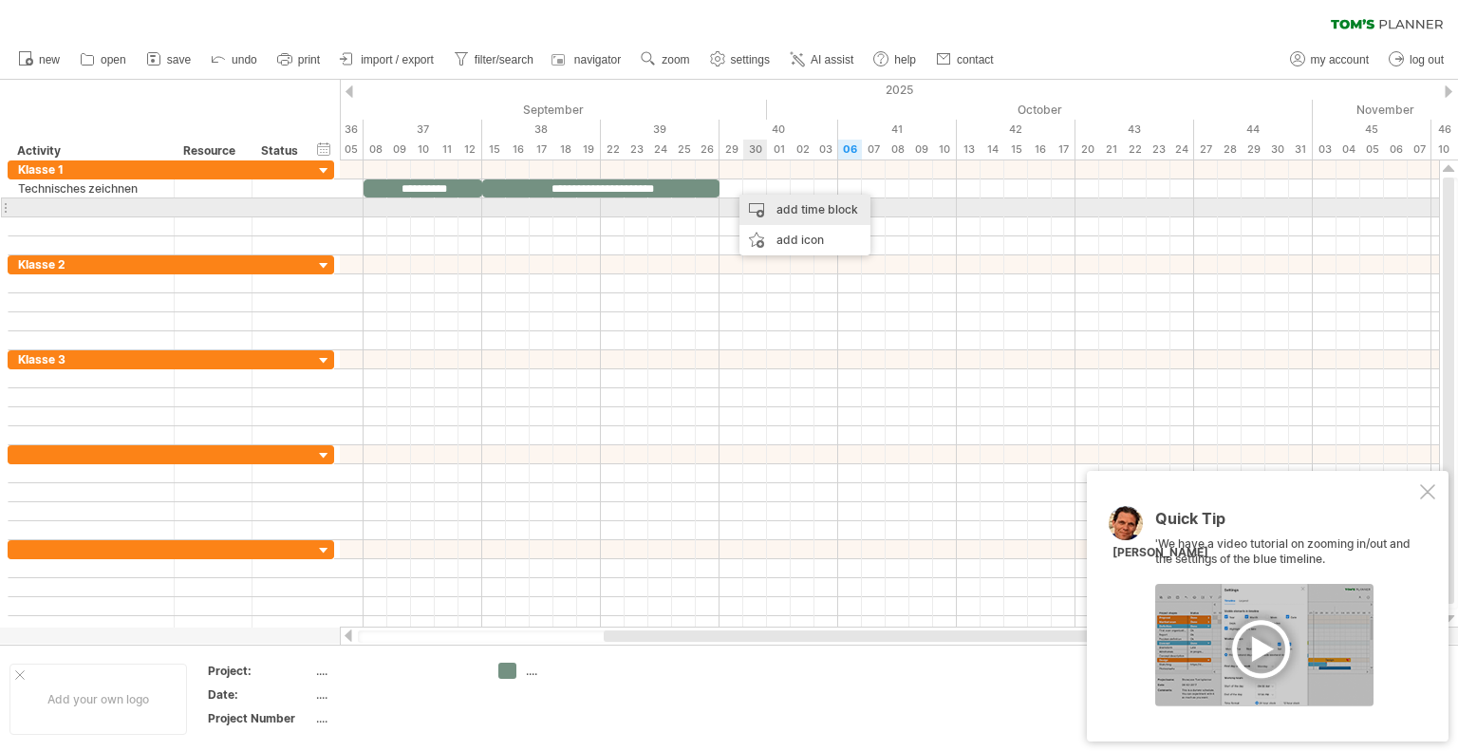
click at [801, 215] on div "add time block" at bounding box center [804, 210] width 131 height 30
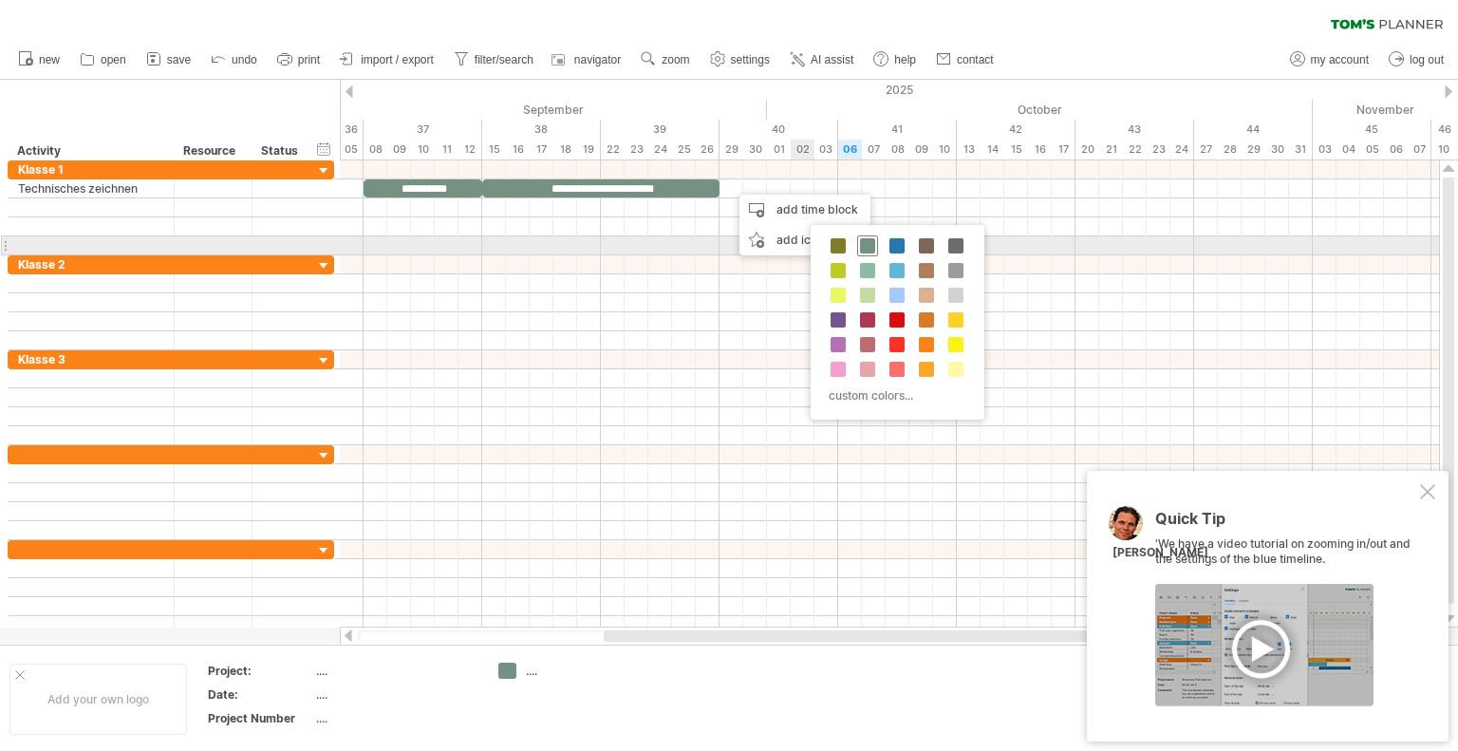
click at [871, 250] on span at bounding box center [867, 245] width 15 height 15
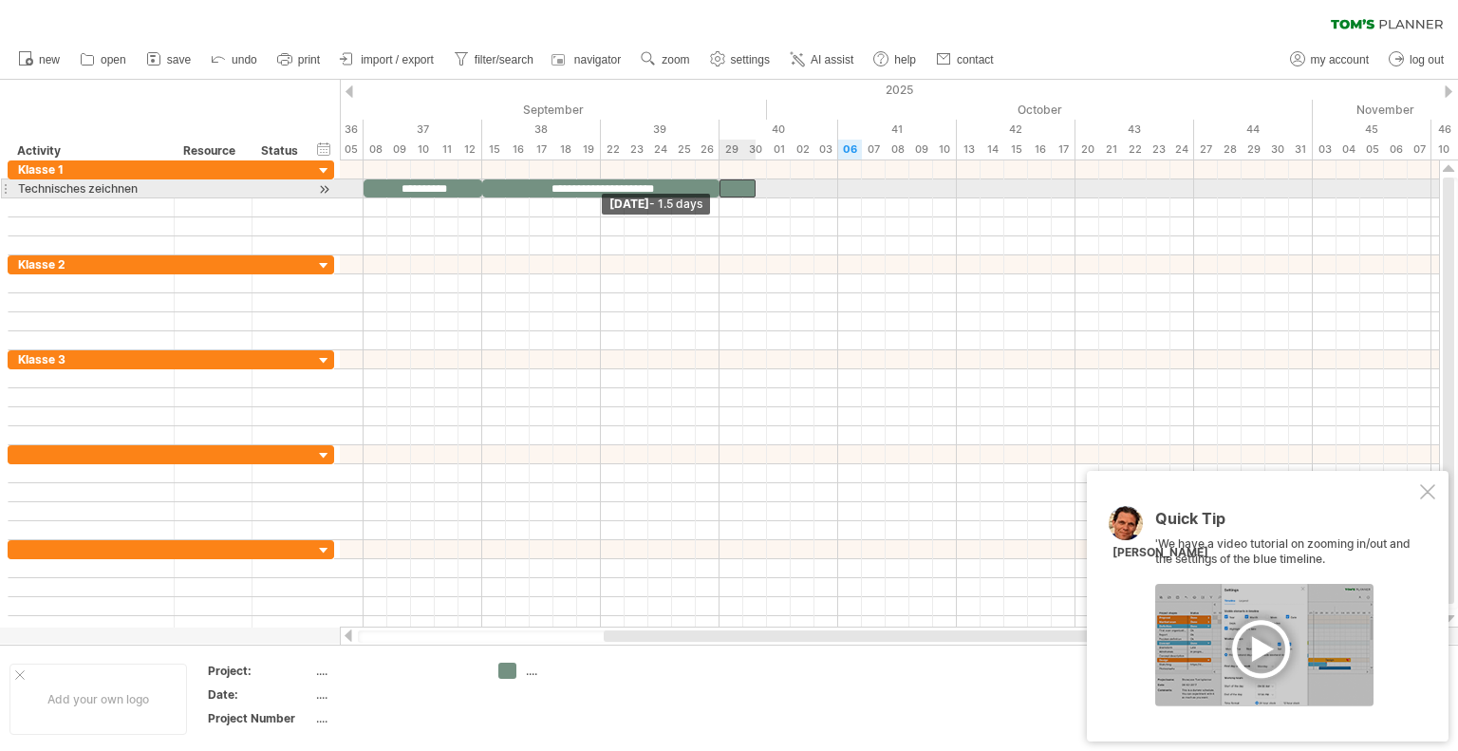
drag, startPoint x: 733, startPoint y: 184, endPoint x: 722, endPoint y: 186, distance: 10.6
click at [722, 186] on span at bounding box center [720, 188] width 8 height 18
drag, startPoint x: 754, startPoint y: 188, endPoint x: 831, endPoint y: 181, distance: 77.2
click at [831, 181] on div at bounding box center [778, 188] width 119 height 18
click at [752, 185] on div at bounding box center [778, 188] width 119 height 18
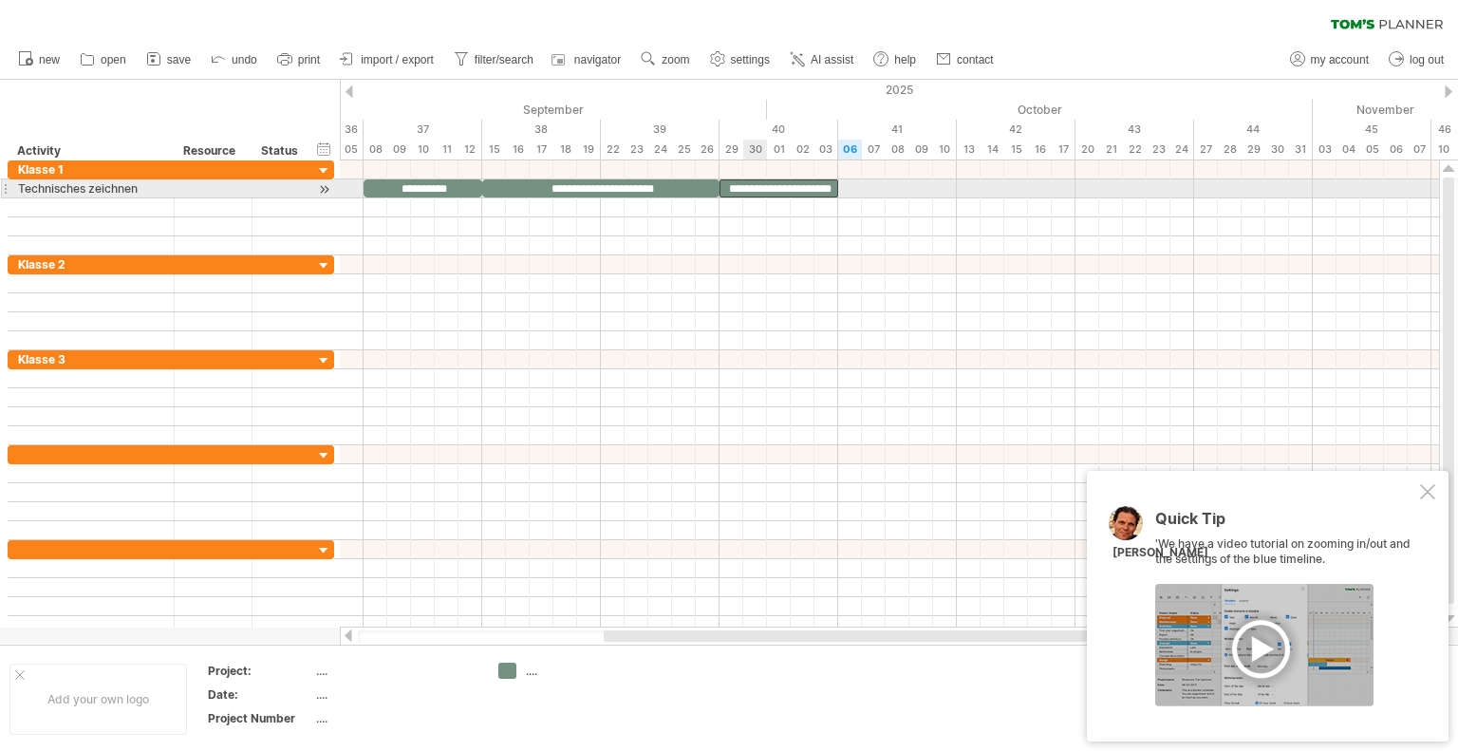
scroll to position [0, 16]
click at [774, 187] on div "**********" at bounding box center [778, 188] width 119 height 18
click at [765, 185] on div "**********" at bounding box center [778, 188] width 119 height 18
click at [765, 183] on div "**********" at bounding box center [778, 188] width 119 height 18
click at [786, 181] on div "**********" at bounding box center [778, 188] width 119 height 18
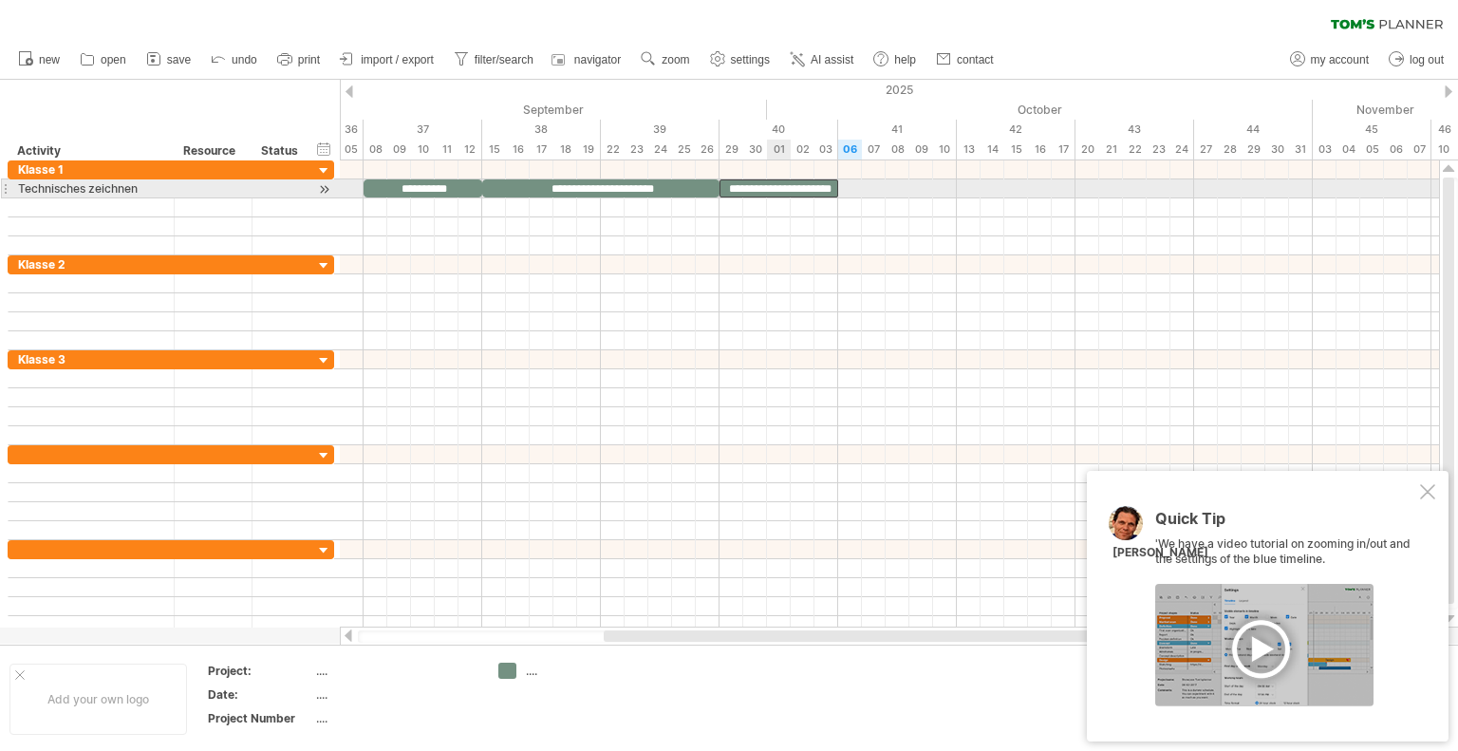
click at [767, 185] on div "**********" at bounding box center [778, 188] width 119 height 18
click at [814, 186] on div "**********" at bounding box center [778, 188] width 119 height 18
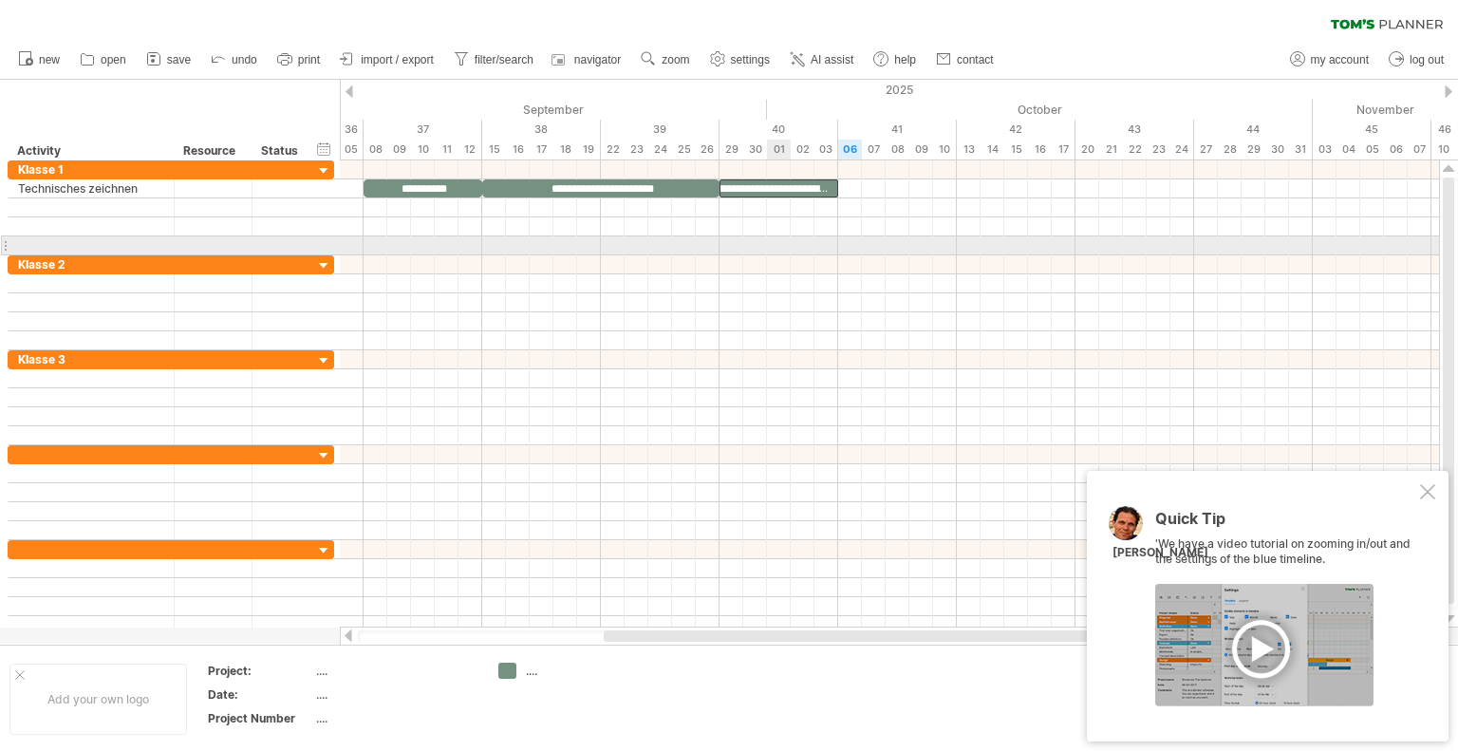
click at [787, 240] on div at bounding box center [889, 245] width 1099 height 19
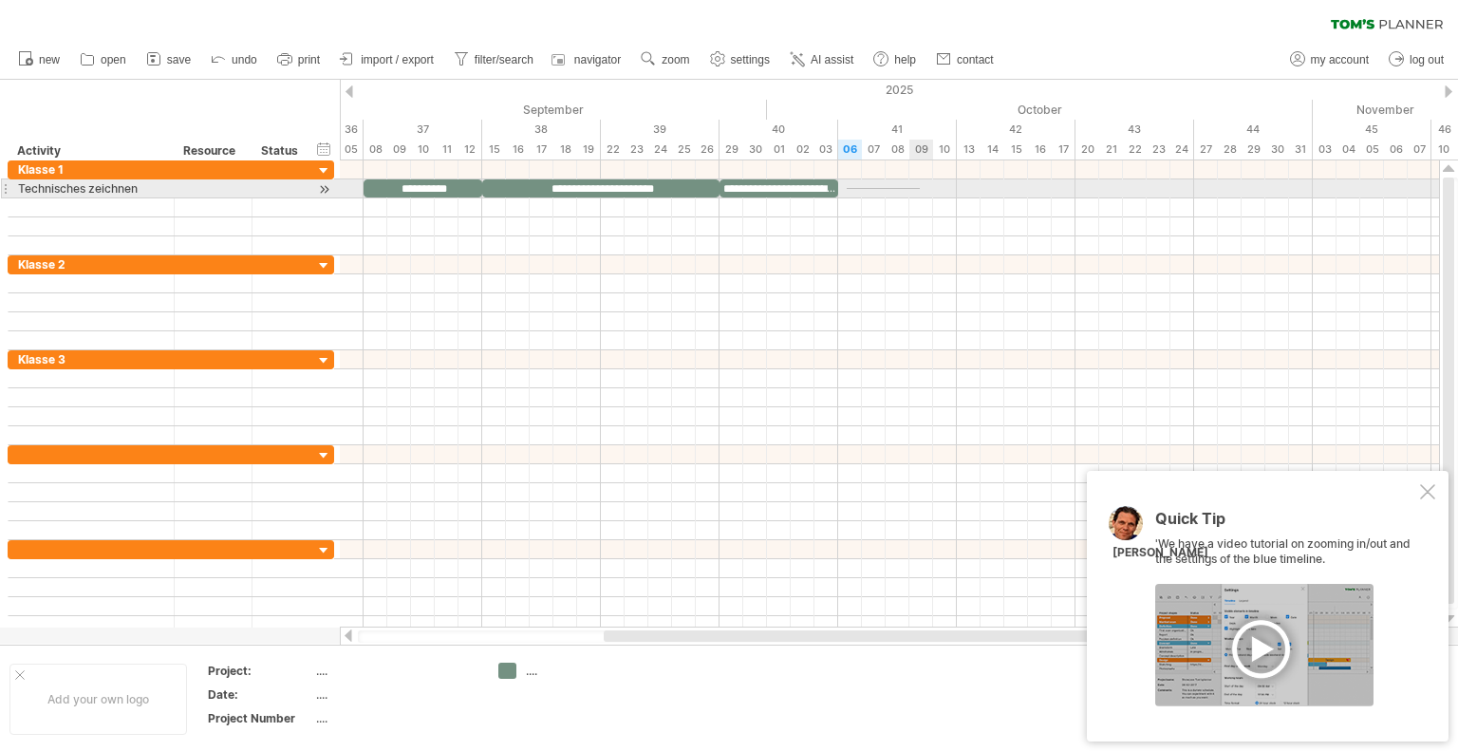
drag, startPoint x: 846, startPoint y: 189, endPoint x: 920, endPoint y: 188, distance: 73.1
click at [920, 188] on div at bounding box center [889, 188] width 1099 height 19
click at [851, 187] on div at bounding box center [889, 188] width 1099 height 19
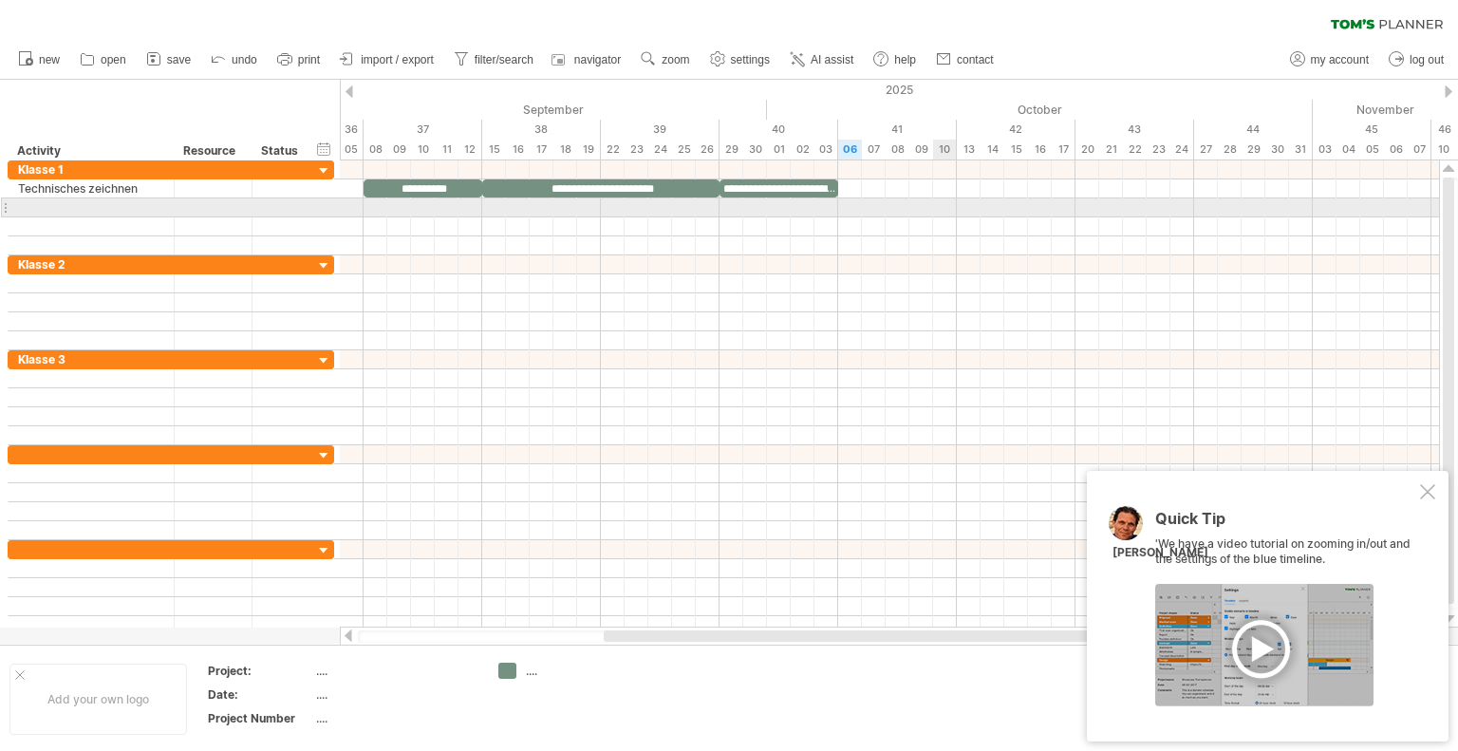
click at [934, 206] on div at bounding box center [889, 207] width 1099 height 19
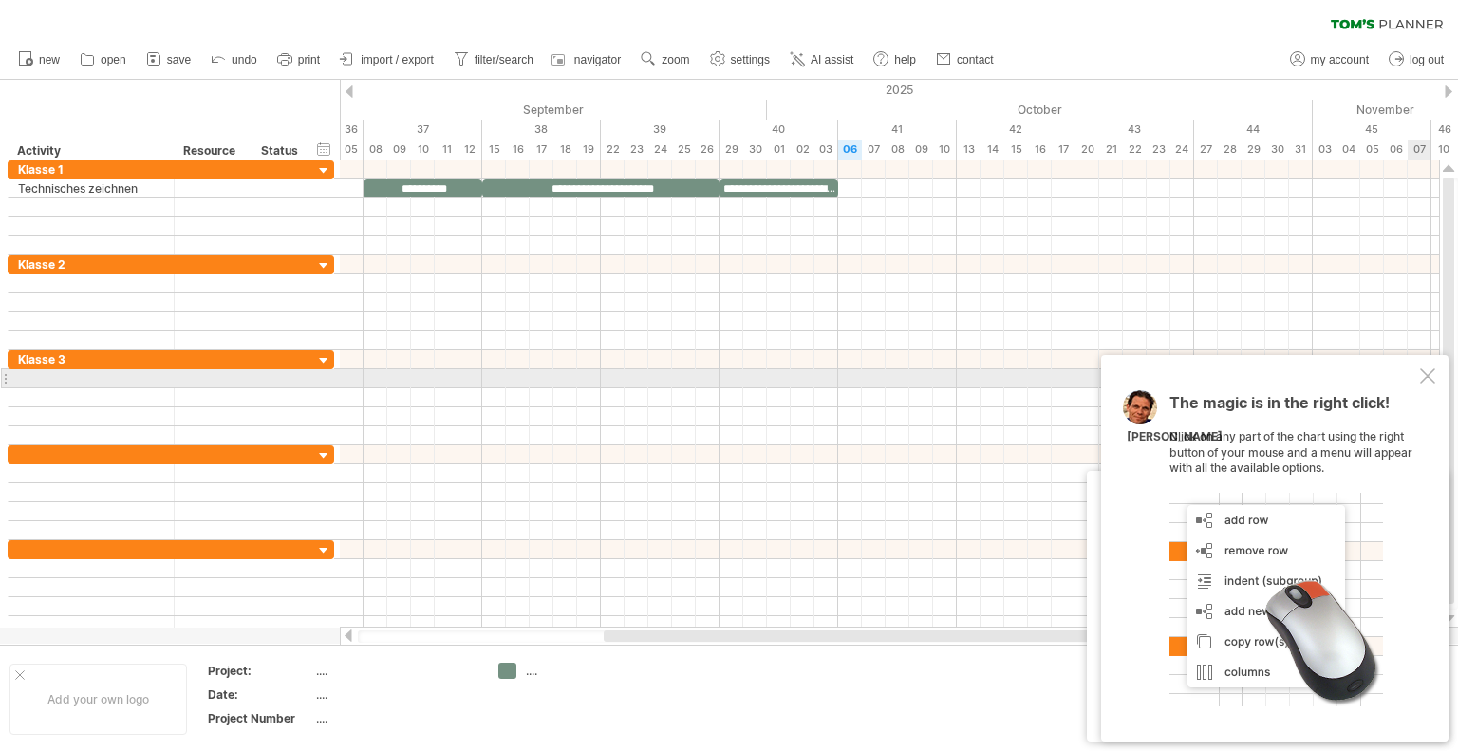
drag, startPoint x: 1423, startPoint y: 382, endPoint x: 1110, endPoint y: 284, distance: 328.3
click at [1423, 381] on div at bounding box center [1427, 375] width 15 height 15
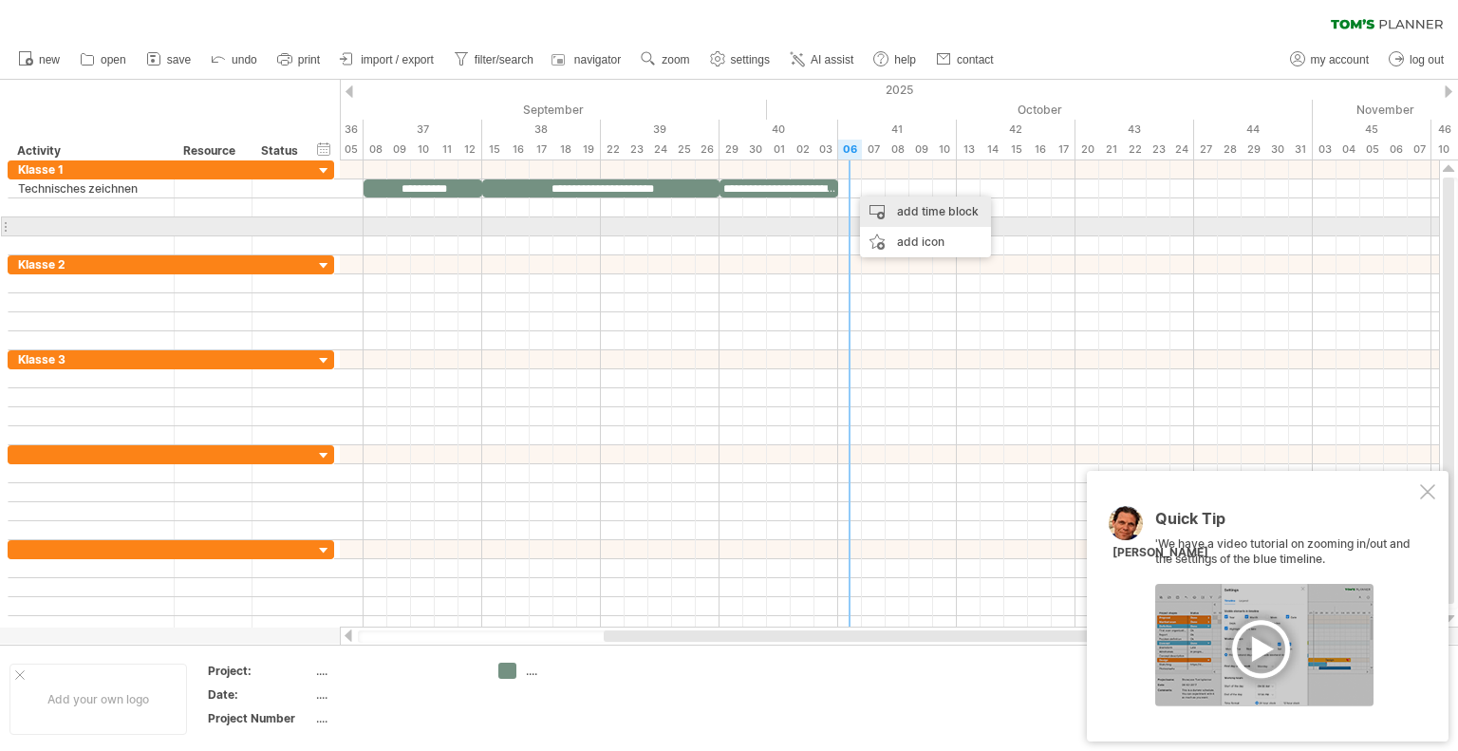
click at [919, 219] on div "add time block" at bounding box center [925, 211] width 131 height 30
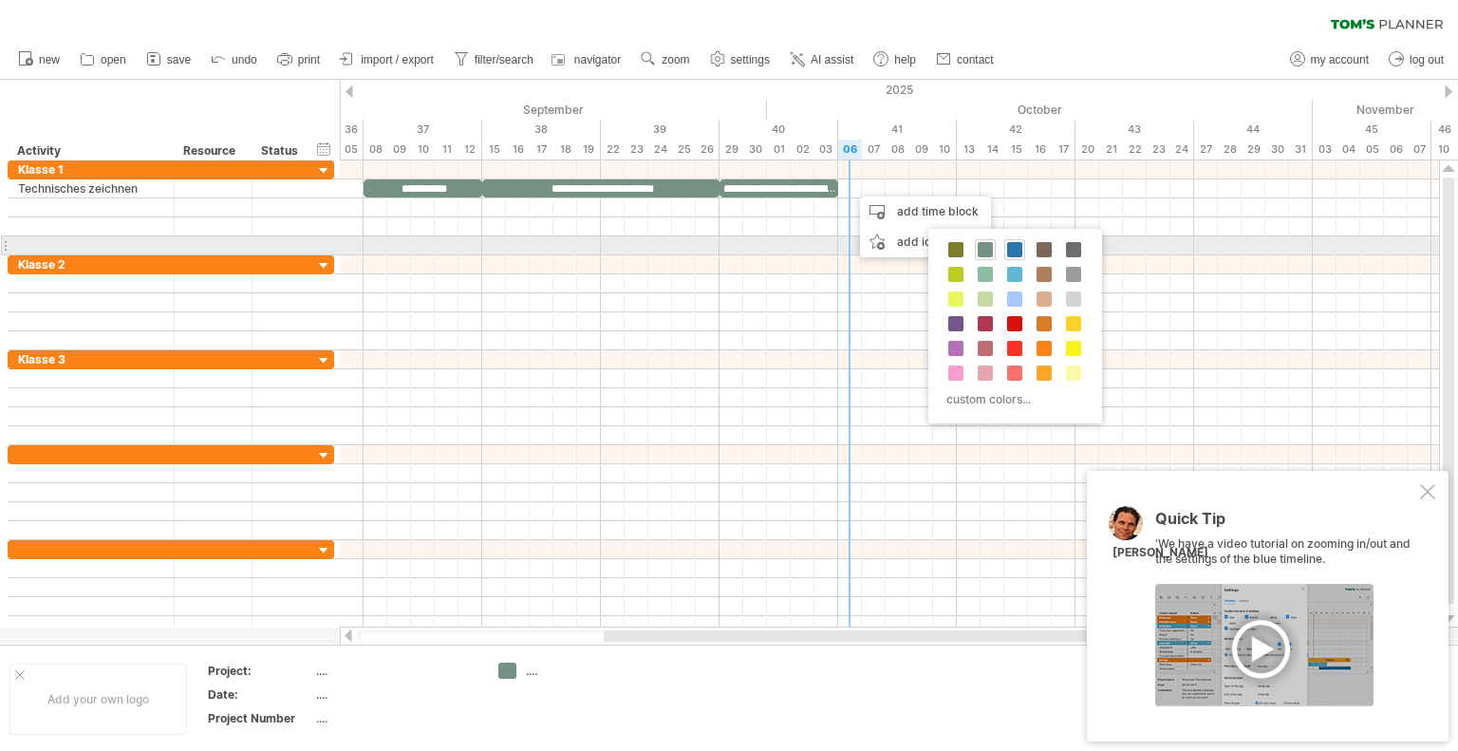
click at [1013, 250] on span at bounding box center [1014, 249] width 15 height 15
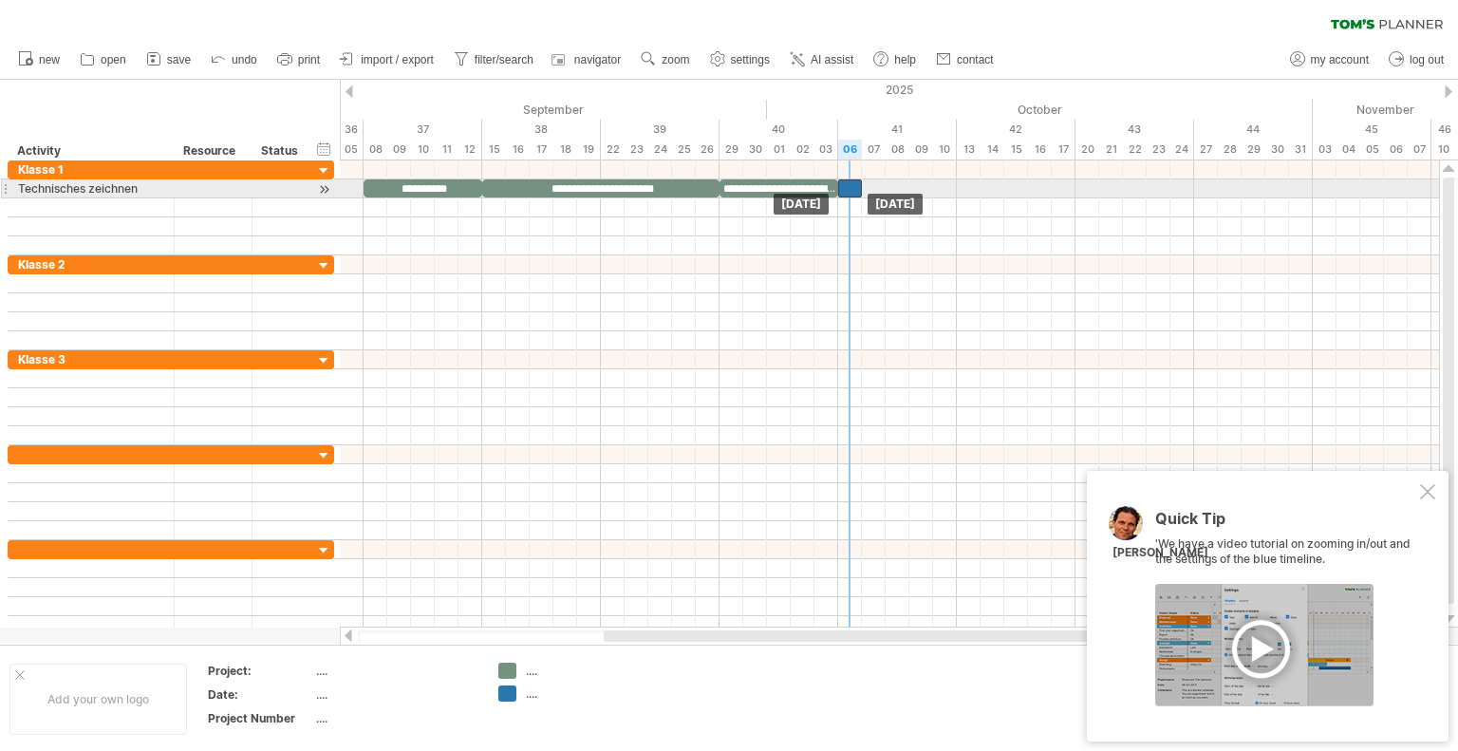
drag, startPoint x: 856, startPoint y: 185, endPoint x: 846, endPoint y: 187, distance: 10.6
click at [846, 187] on div at bounding box center [850, 188] width 24 height 18
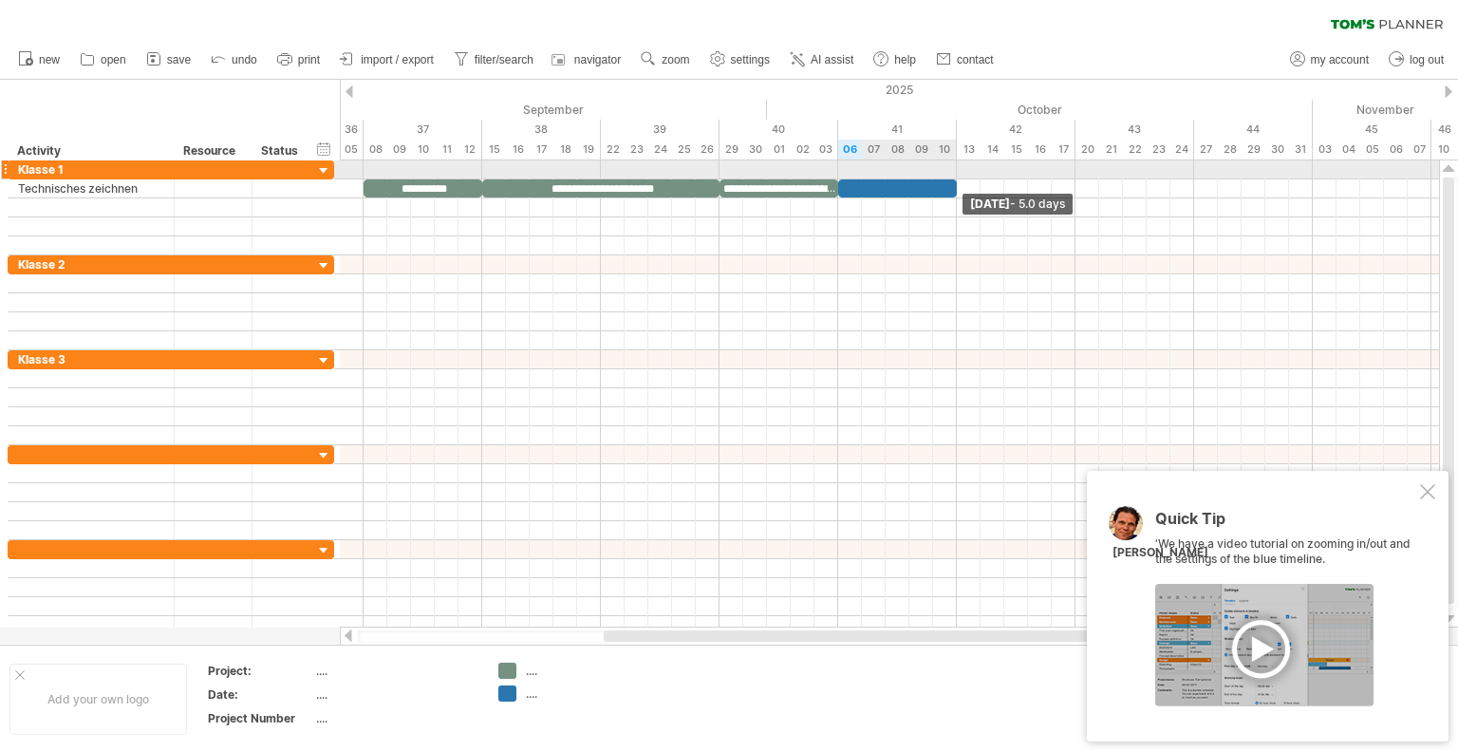
drag, startPoint x: 862, startPoint y: 183, endPoint x: 953, endPoint y: 179, distance: 91.2
click at [953, 179] on span at bounding box center [957, 188] width 8 height 18
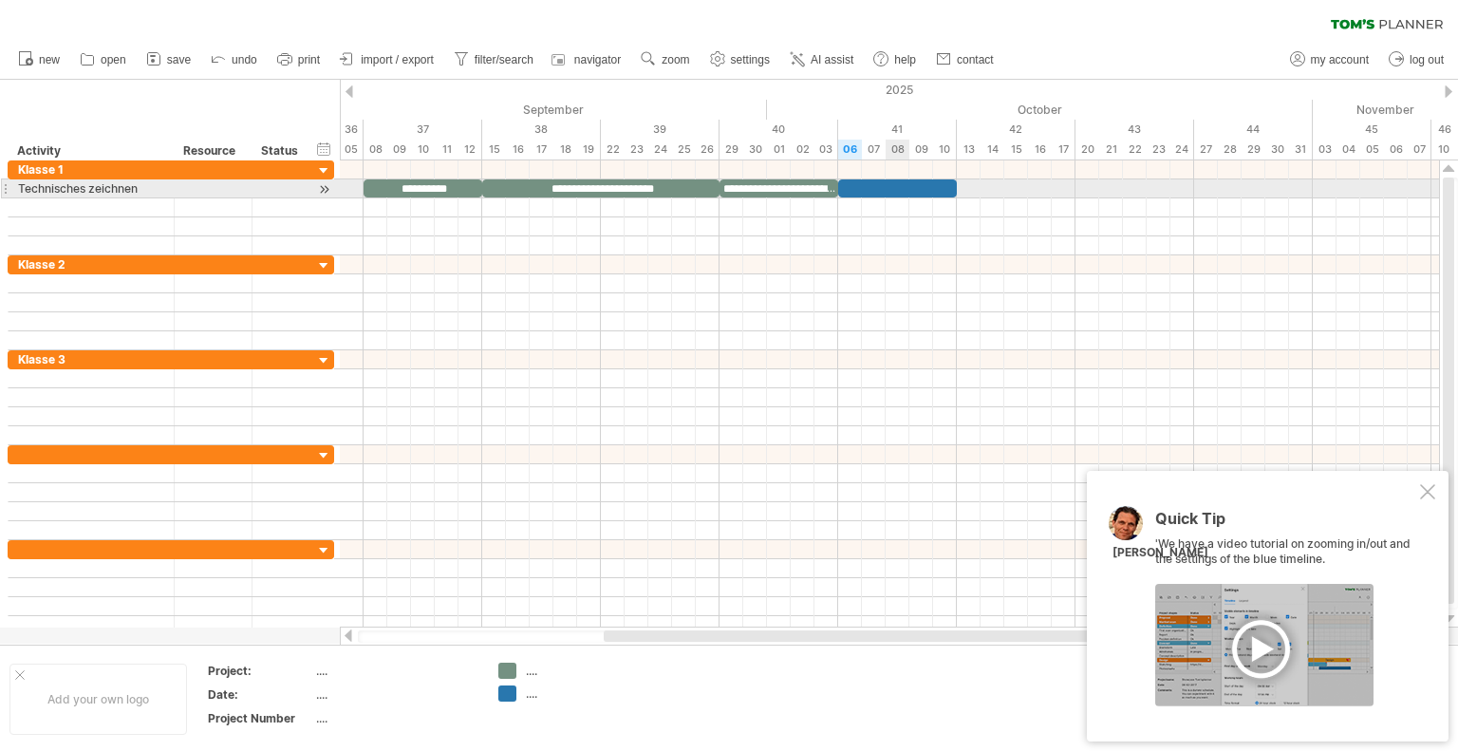
click at [891, 188] on div at bounding box center [897, 188] width 119 height 18
drag, startPoint x: 892, startPoint y: 184, endPoint x: 894, endPoint y: 197, distance: 13.4
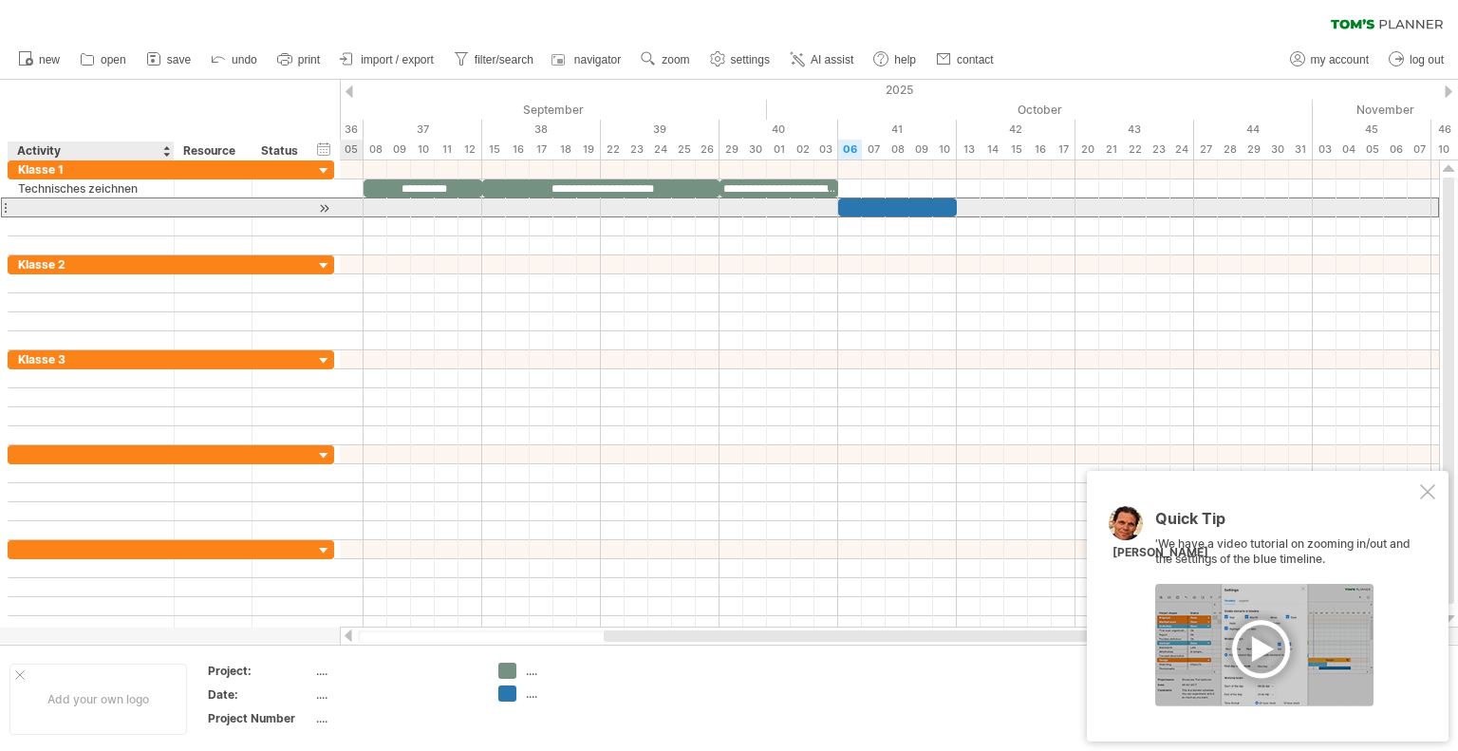
click at [109, 204] on div at bounding box center [91, 207] width 146 height 18
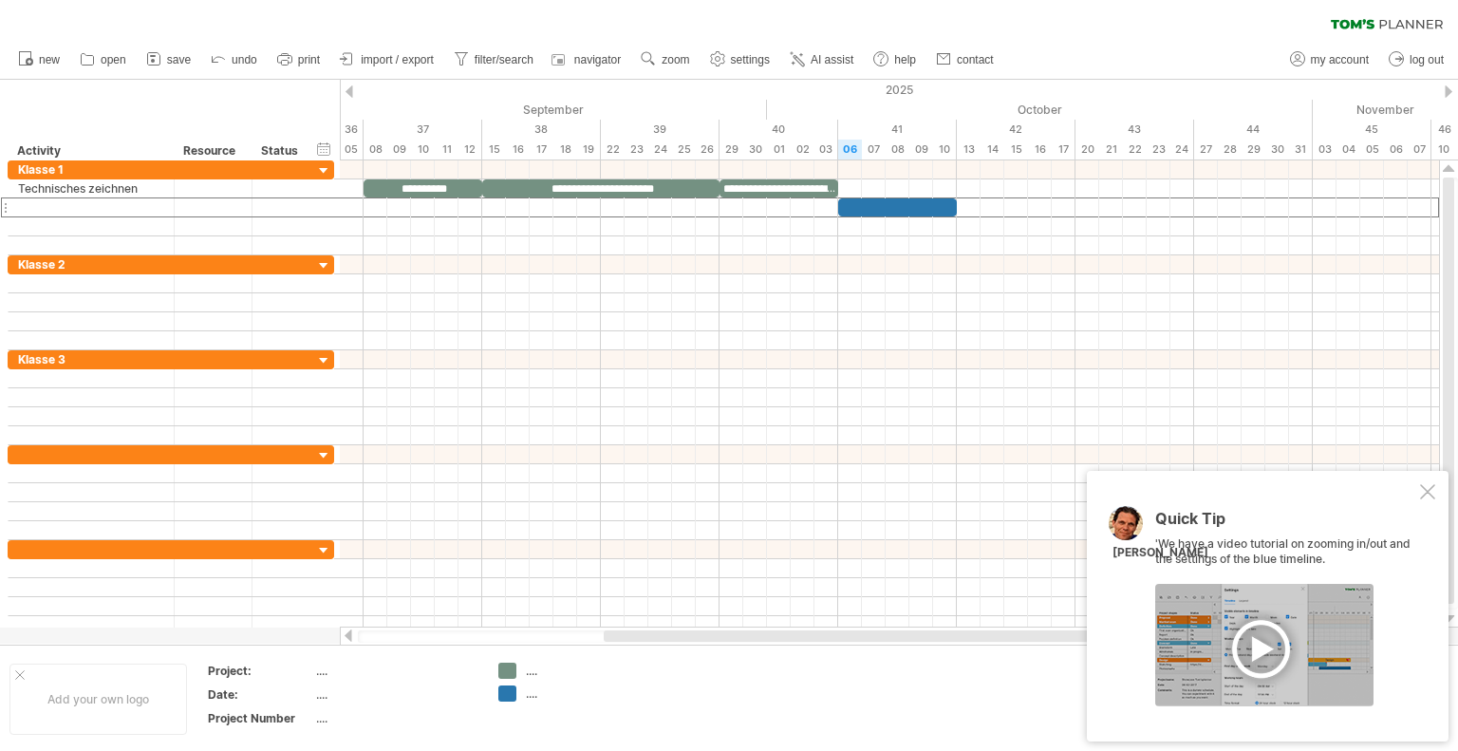
click at [1264, 641] on div at bounding box center [1264, 645] width 218 height 122
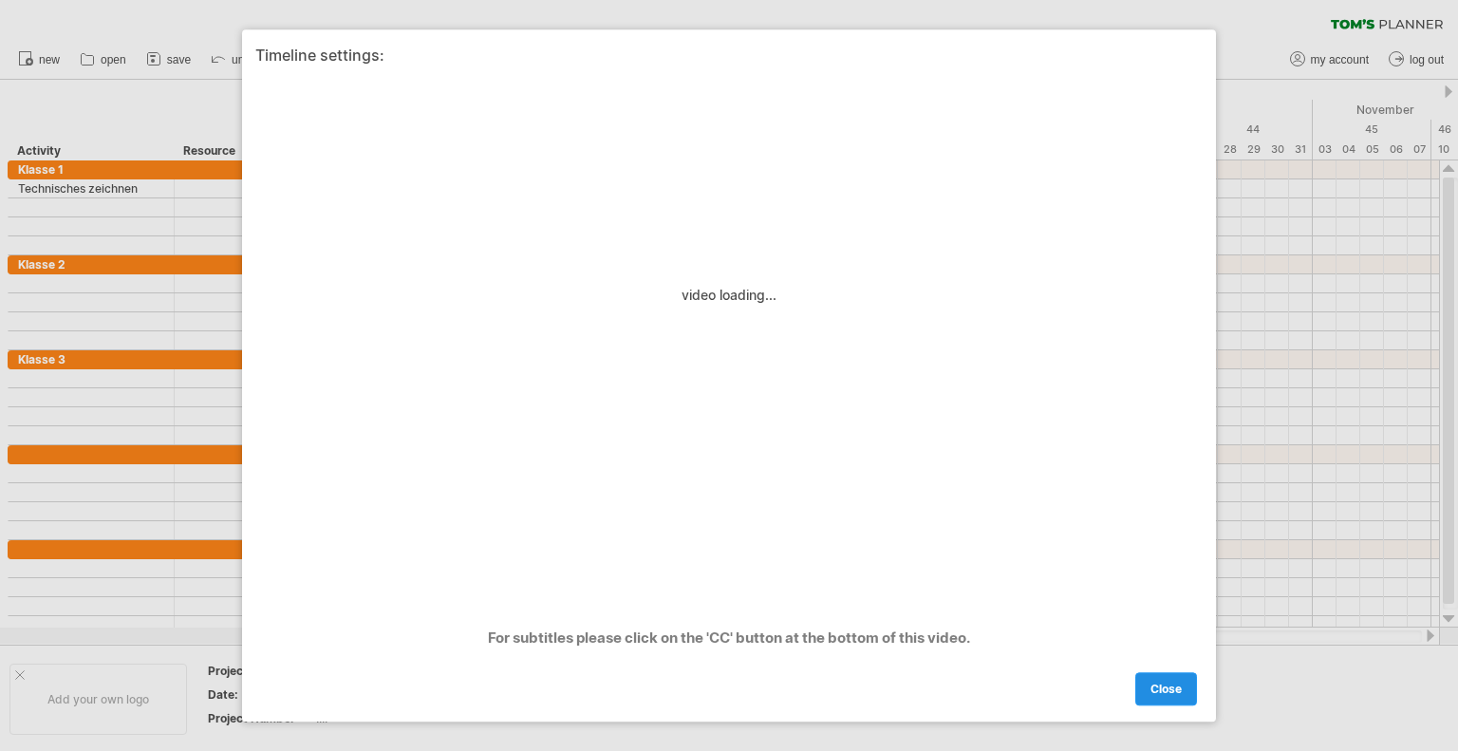
click at [1150, 688] on span "close" at bounding box center [1165, 688] width 31 height 14
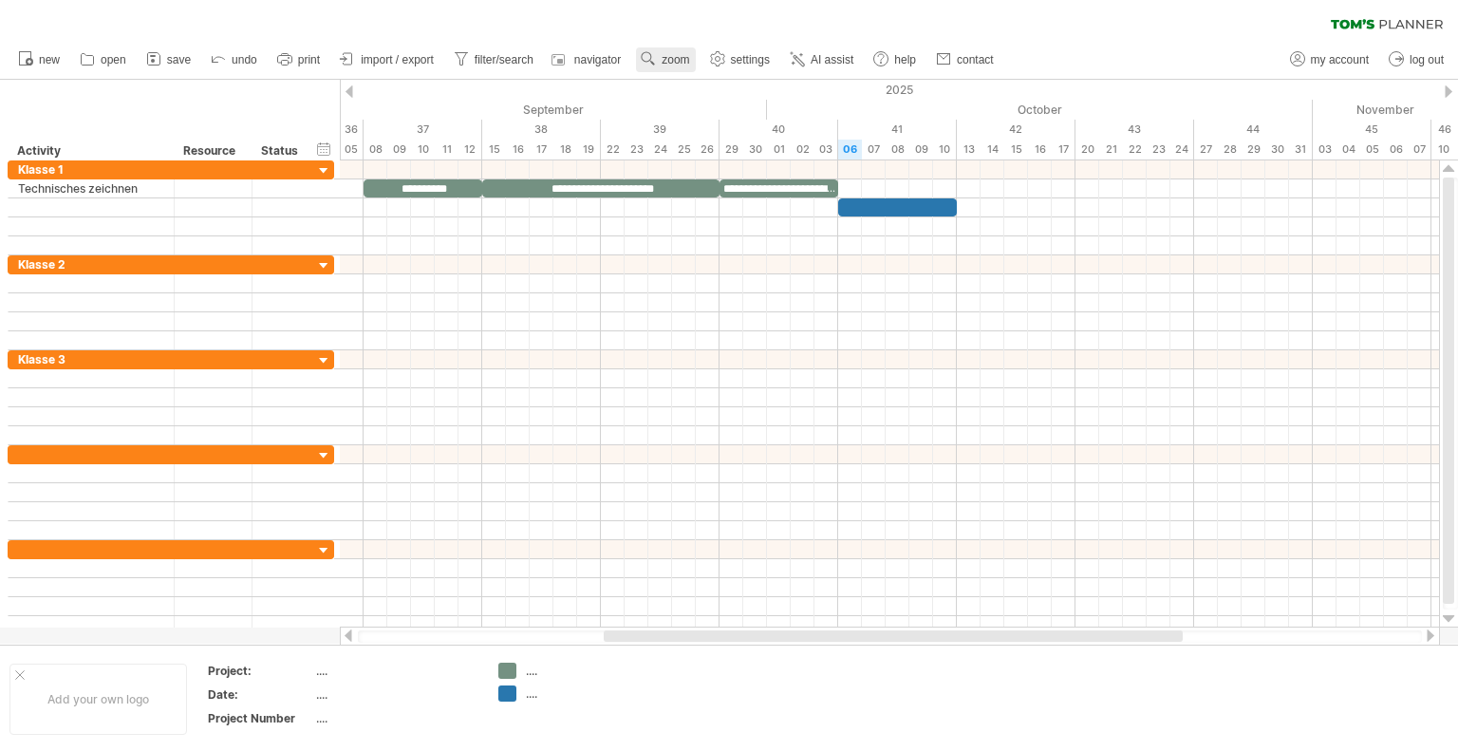
click at [660, 48] on link "zoom" at bounding box center [665, 59] width 59 height 25
click at [683, 102] on div "Week" at bounding box center [722, 103] width 105 height 30
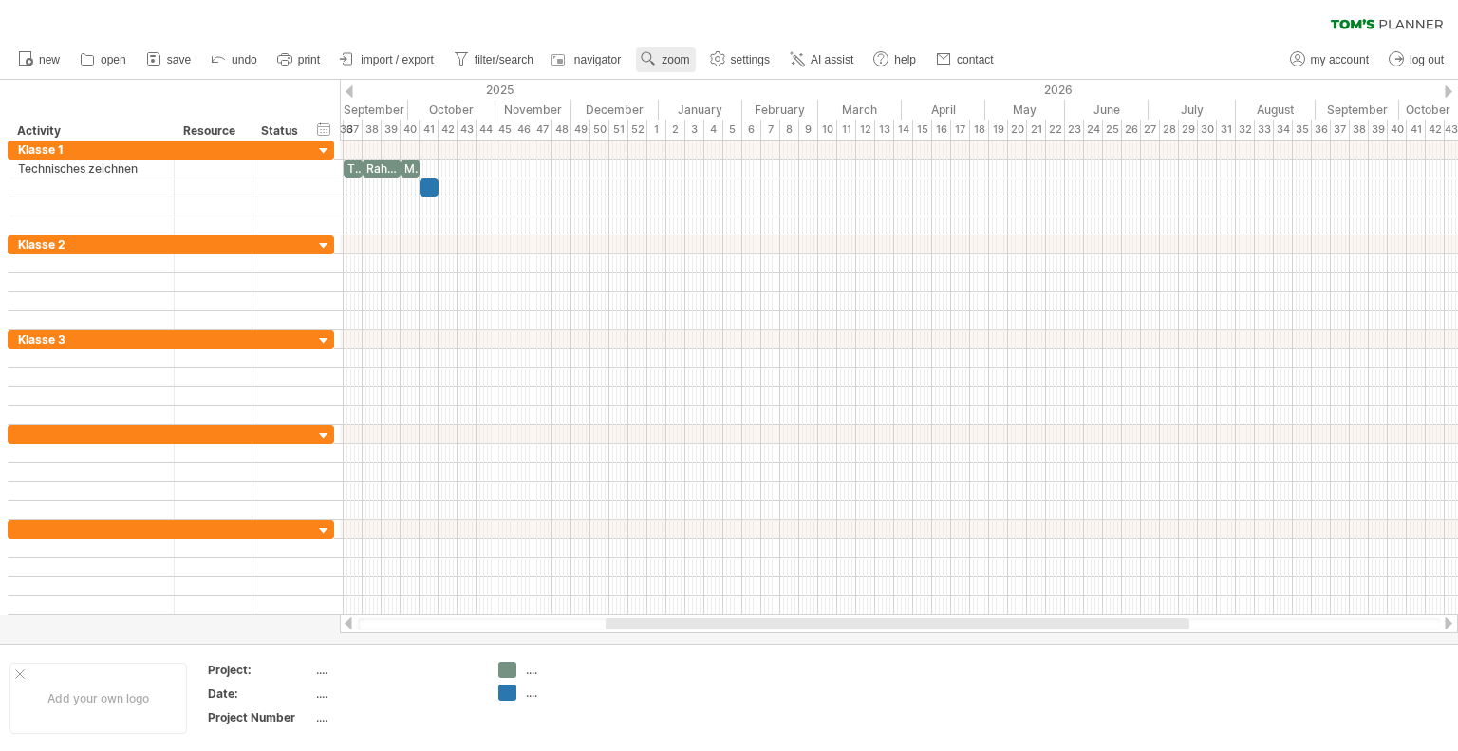
click at [676, 62] on span "zoom" at bounding box center [675, 59] width 28 height 13
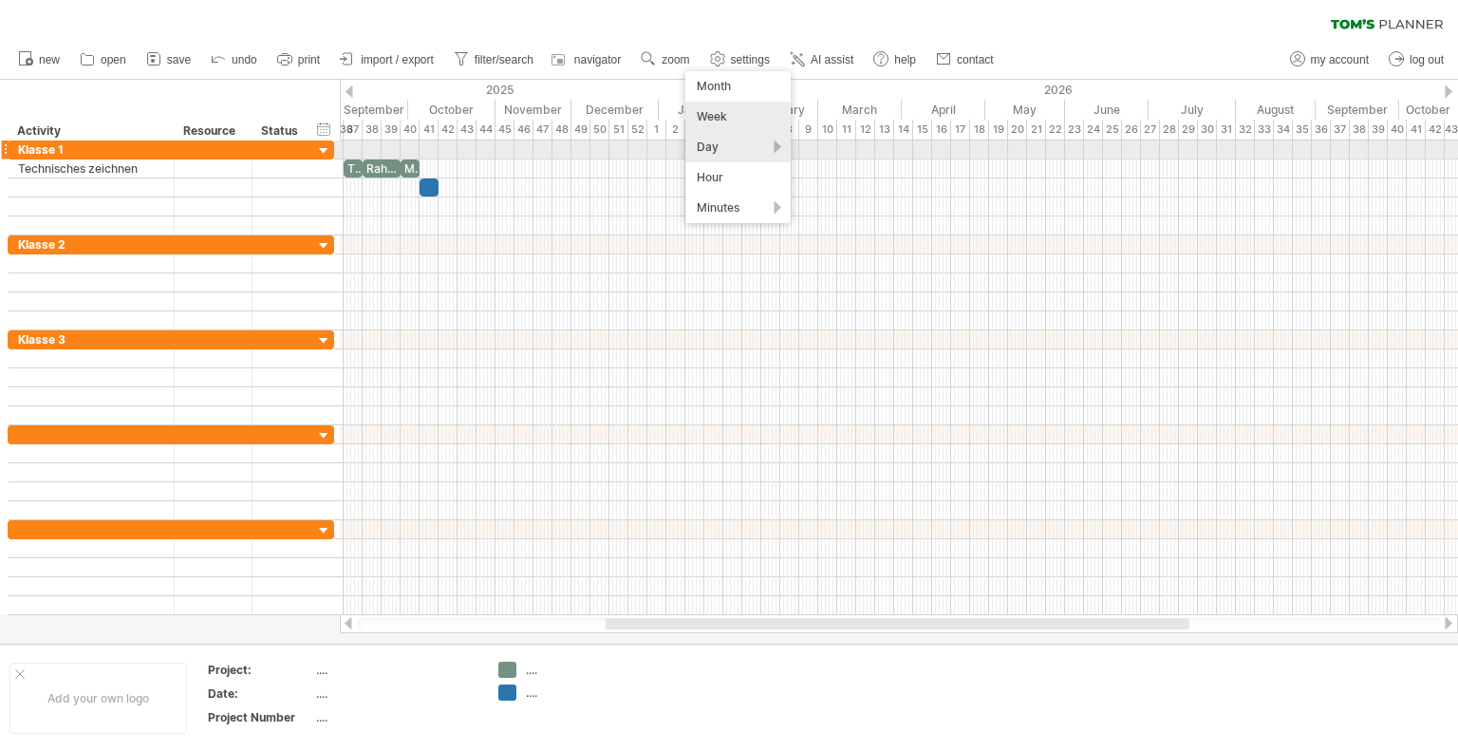
click at [714, 147] on div "Day" at bounding box center [737, 147] width 105 height 30
click at [708, 144] on div "Day" at bounding box center [737, 147] width 105 height 30
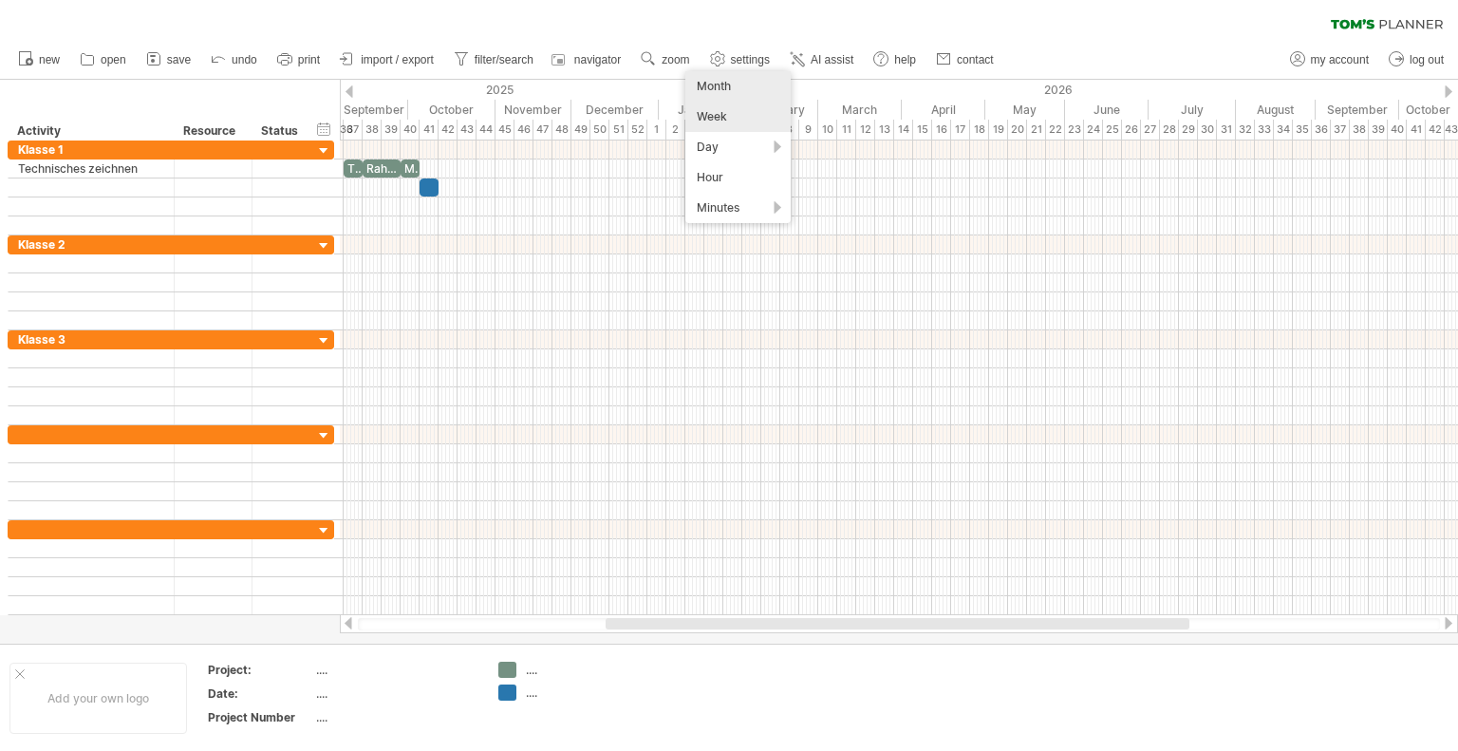
click at [708, 79] on div "Month" at bounding box center [737, 86] width 105 height 30
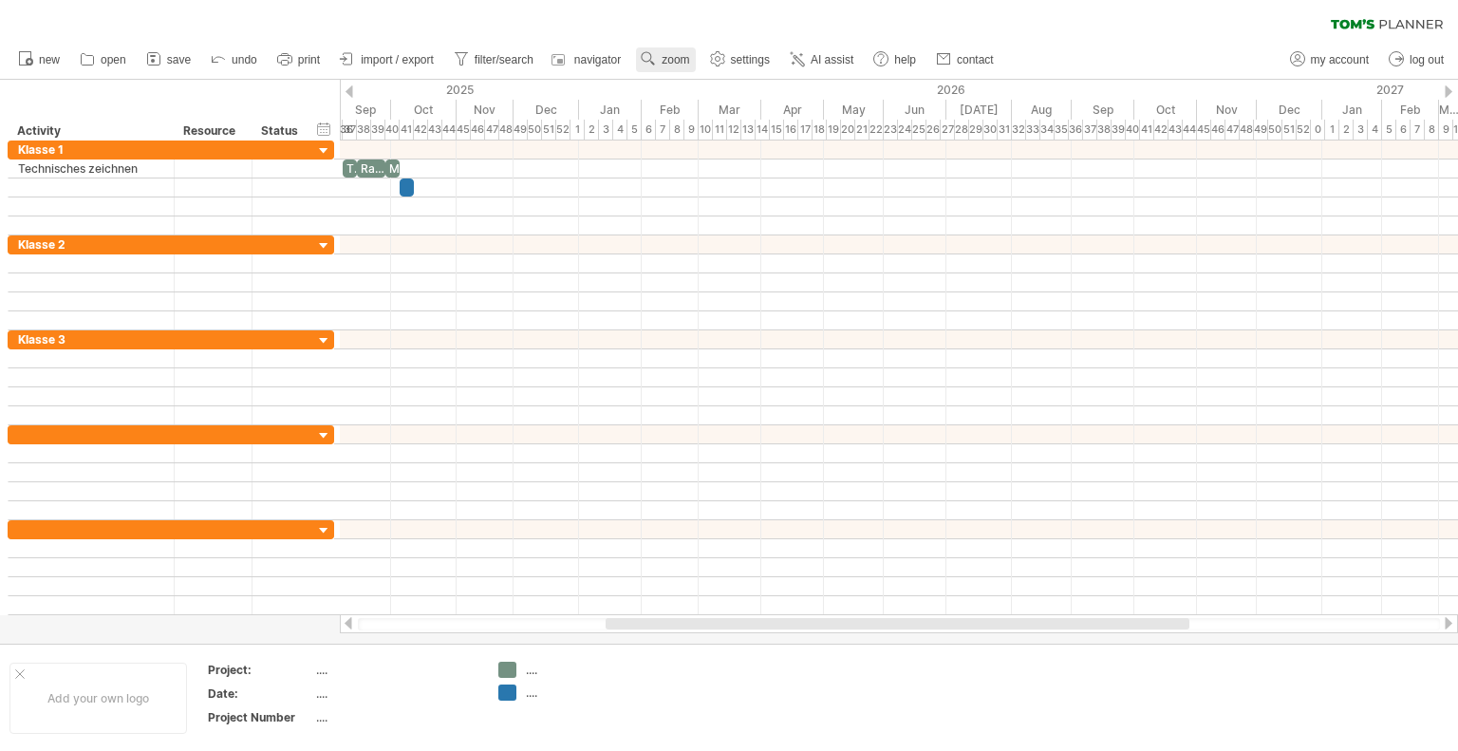
click at [645, 62] on use at bounding box center [648, 58] width 19 height 19
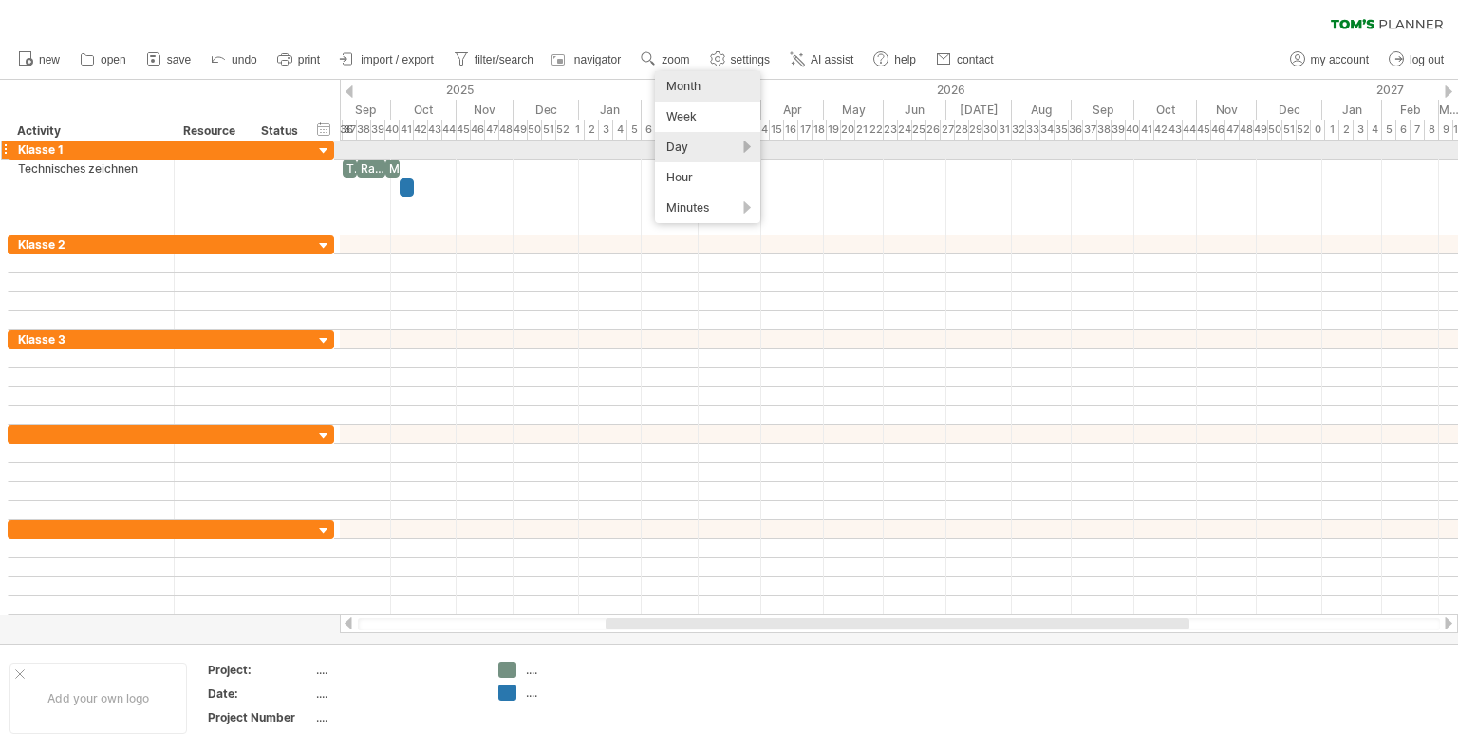
click at [693, 142] on div "Day" at bounding box center [707, 147] width 105 height 30
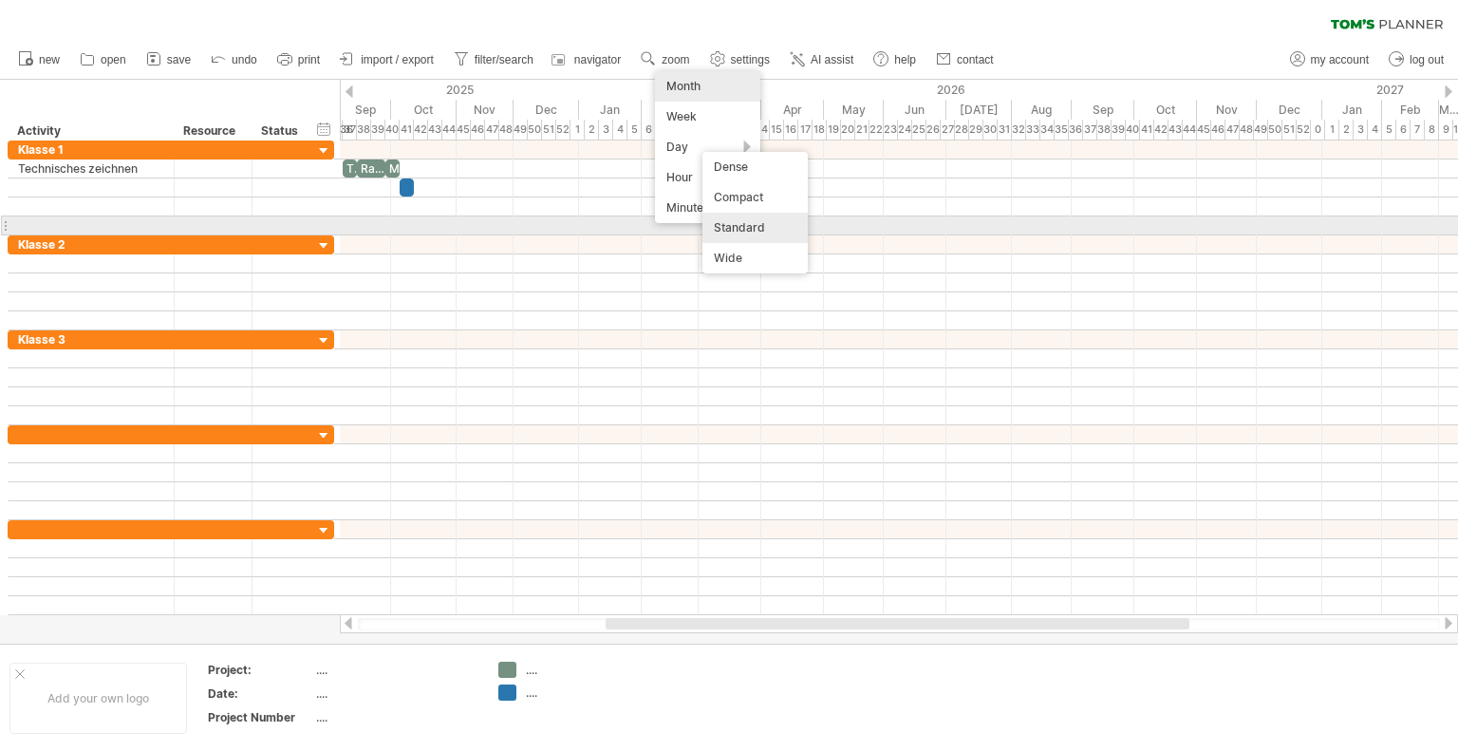
click at [760, 222] on div "Standard" at bounding box center [754, 228] width 105 height 30
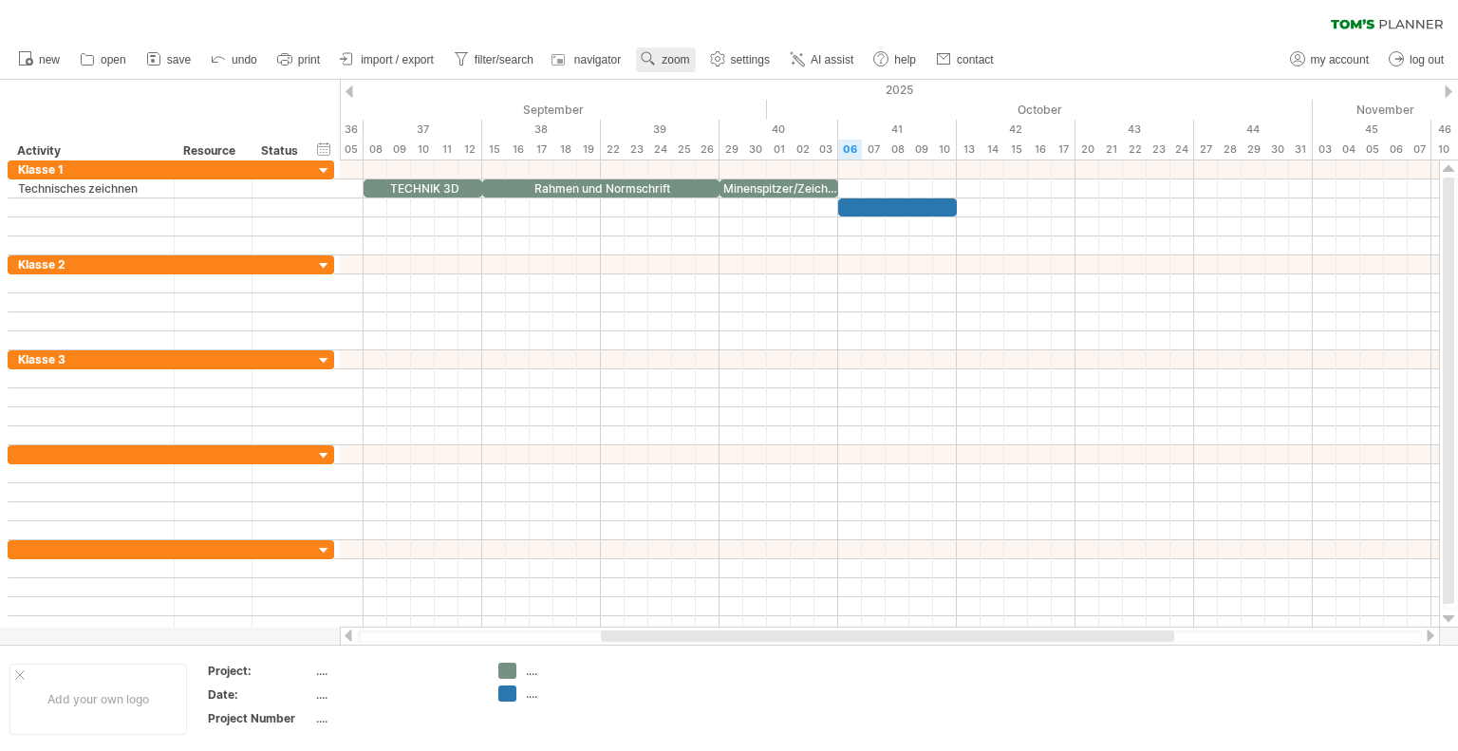
click at [673, 53] on span "zoom" at bounding box center [675, 59] width 28 height 13
click at [710, 134] on div "Day" at bounding box center [734, 138] width 105 height 30
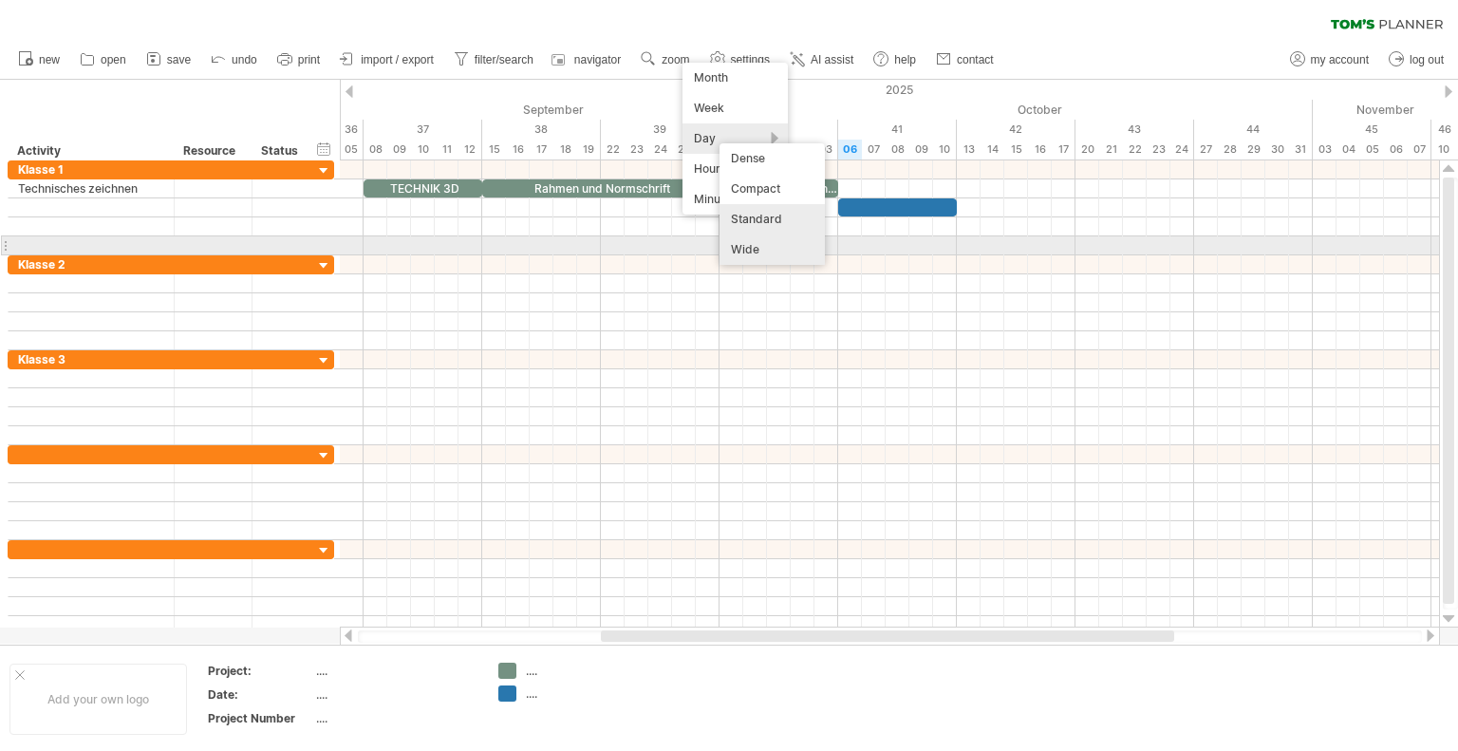
click at [759, 252] on div "Wide" at bounding box center [771, 249] width 105 height 30
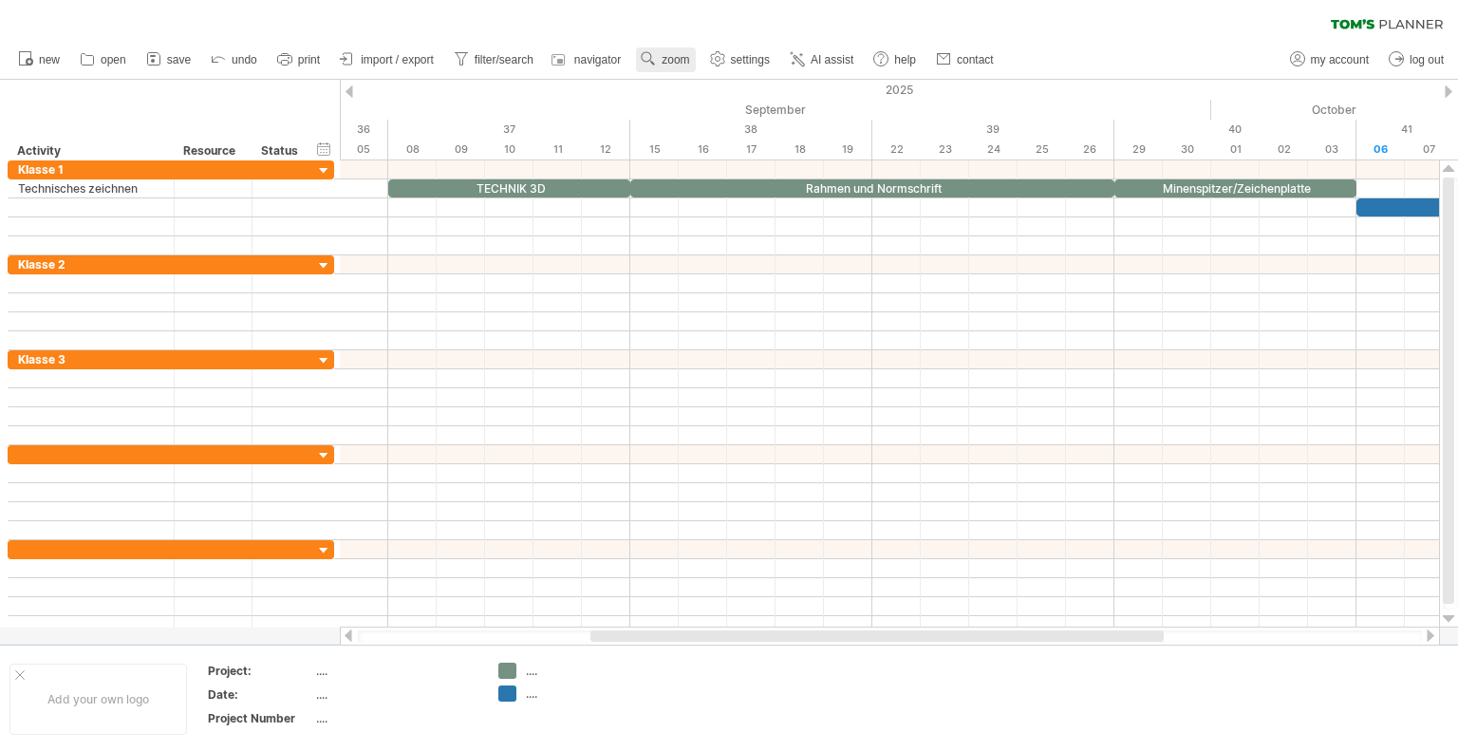
click at [667, 61] on span "zoom" at bounding box center [675, 59] width 28 height 13
click at [708, 147] on div "Day" at bounding box center [729, 146] width 105 height 30
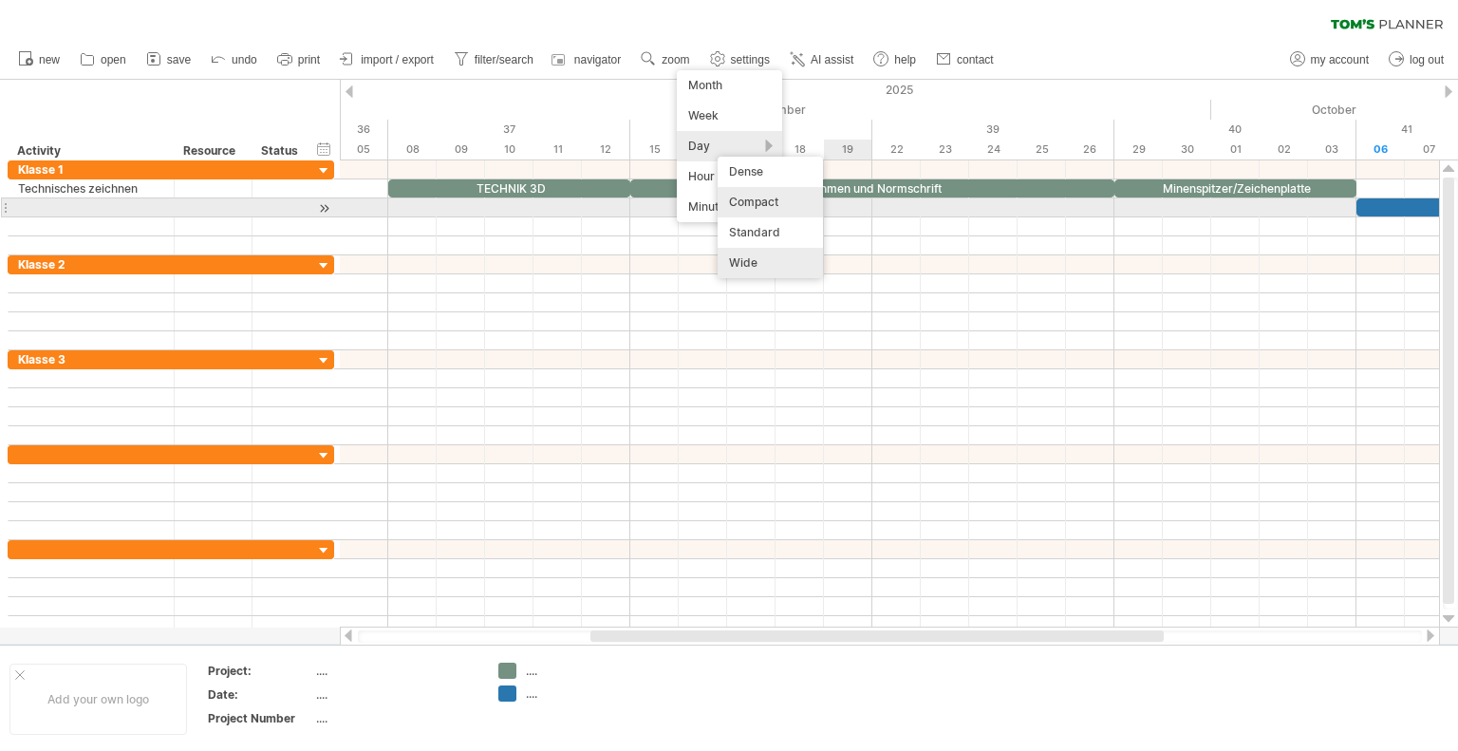
click at [781, 200] on div "Compact" at bounding box center [769, 202] width 105 height 30
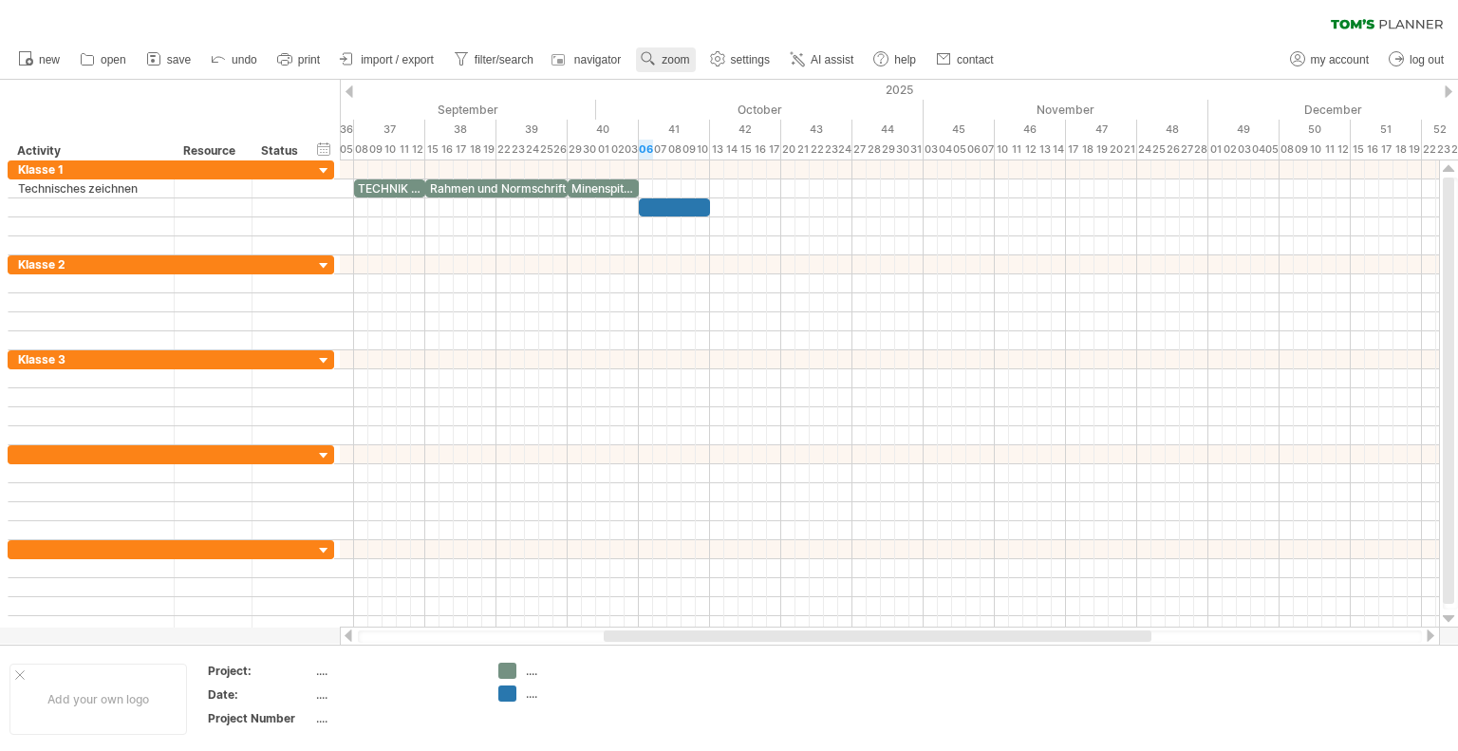
click at [670, 56] on span "zoom" at bounding box center [675, 59] width 28 height 13
click at [715, 137] on div "Day" at bounding box center [731, 141] width 105 height 30
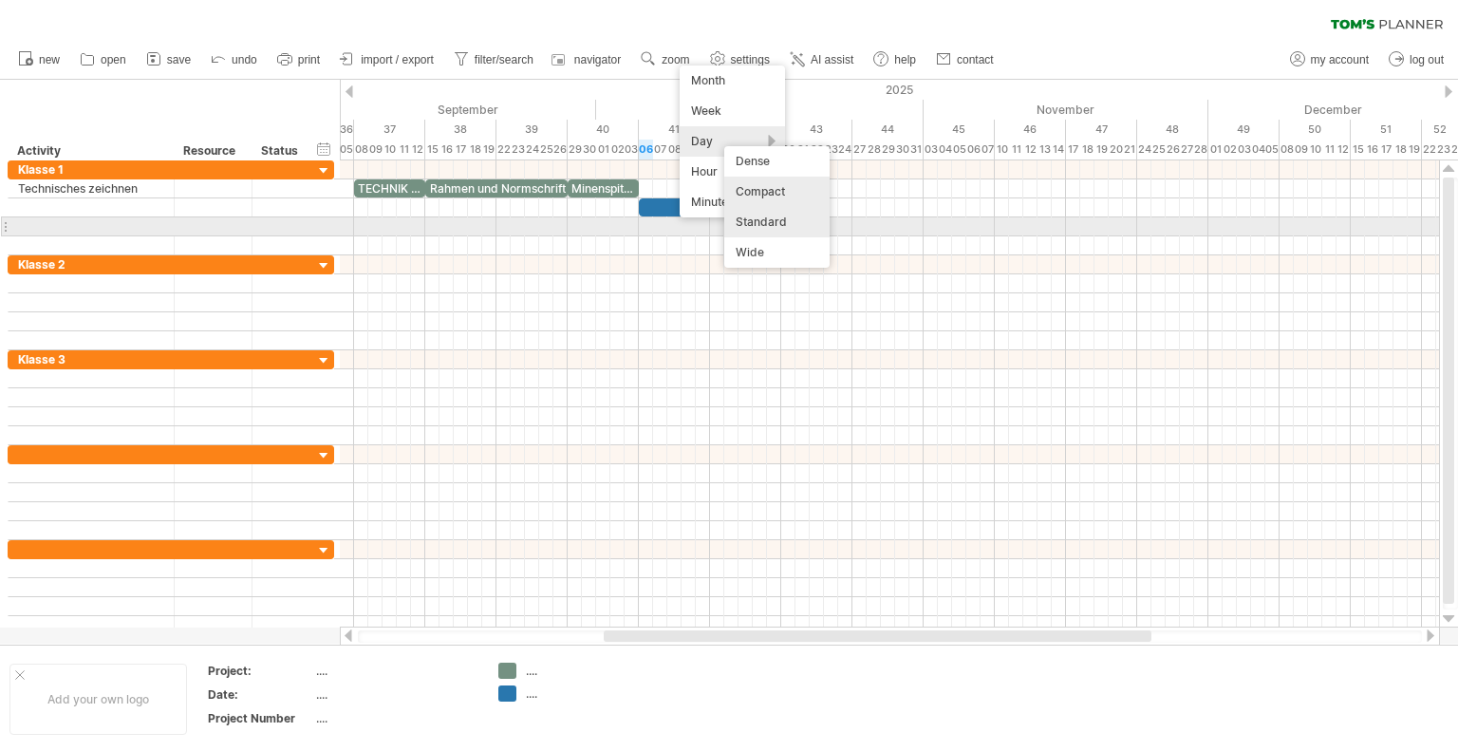
click at [764, 226] on div "Standard" at bounding box center [776, 222] width 105 height 30
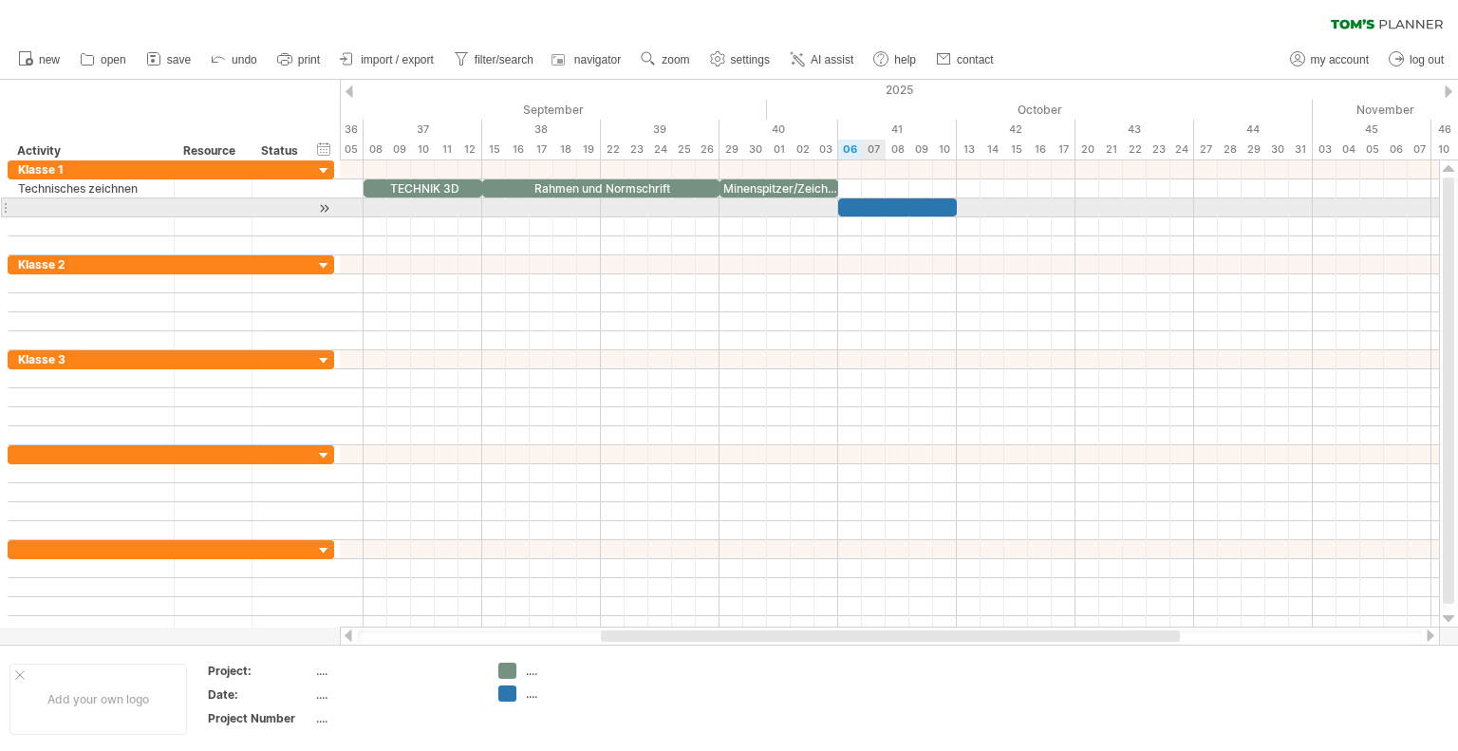
click at [879, 199] on div at bounding box center [897, 207] width 119 height 18
click at [104, 203] on div at bounding box center [91, 207] width 146 height 18
type input "**********"
click at [895, 204] on div at bounding box center [897, 207] width 119 height 18
click at [966, 210] on div at bounding box center [889, 207] width 1099 height 19
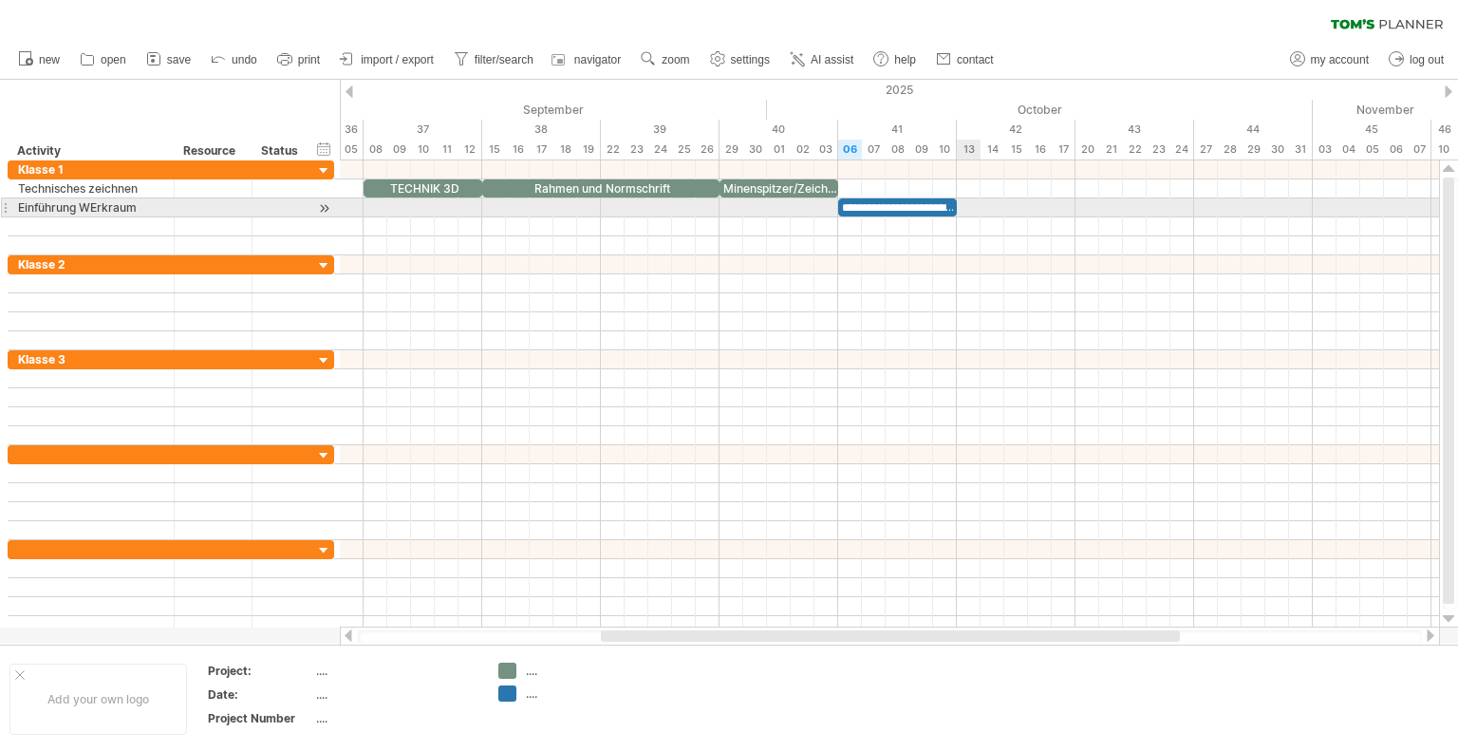
click at [965, 208] on div at bounding box center [889, 207] width 1099 height 19
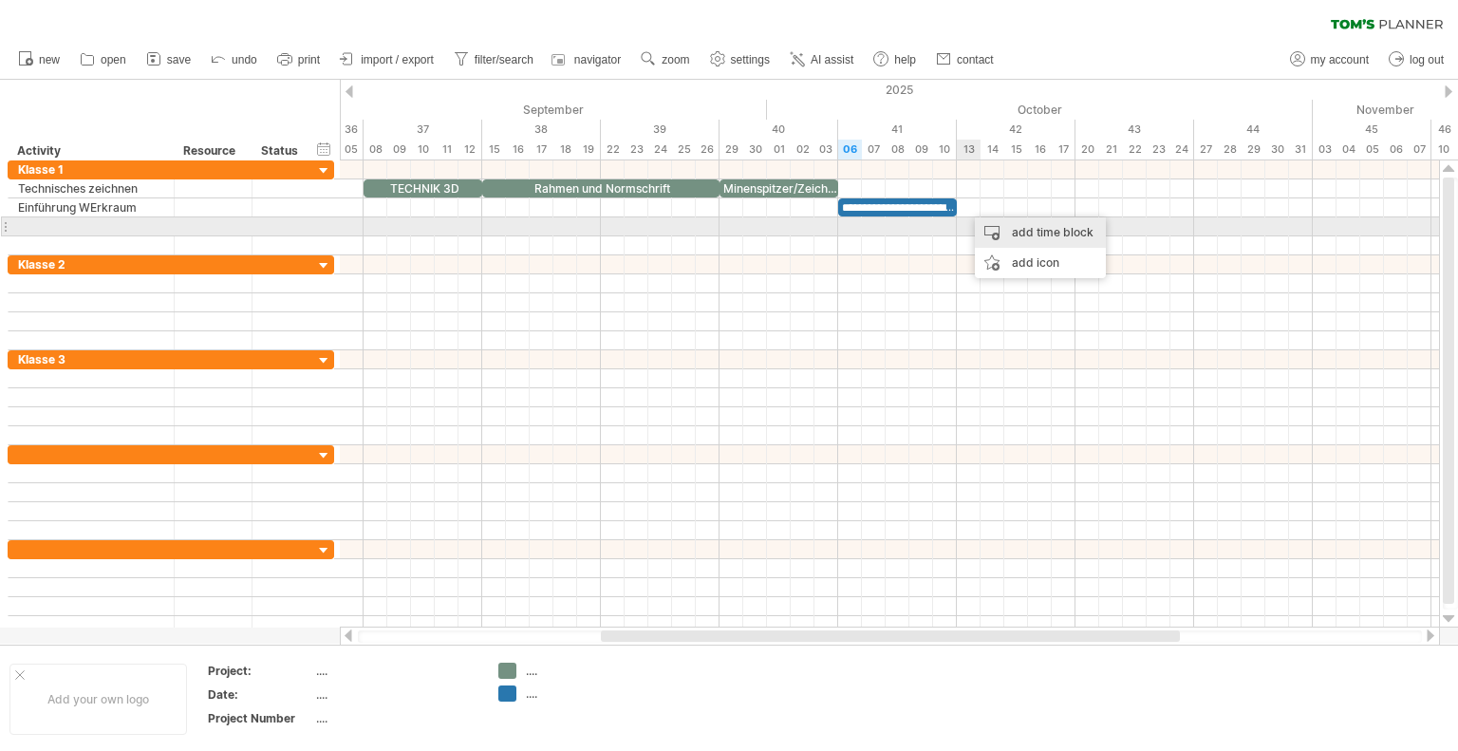
click at [1013, 234] on div "add time block" at bounding box center [1040, 232] width 131 height 30
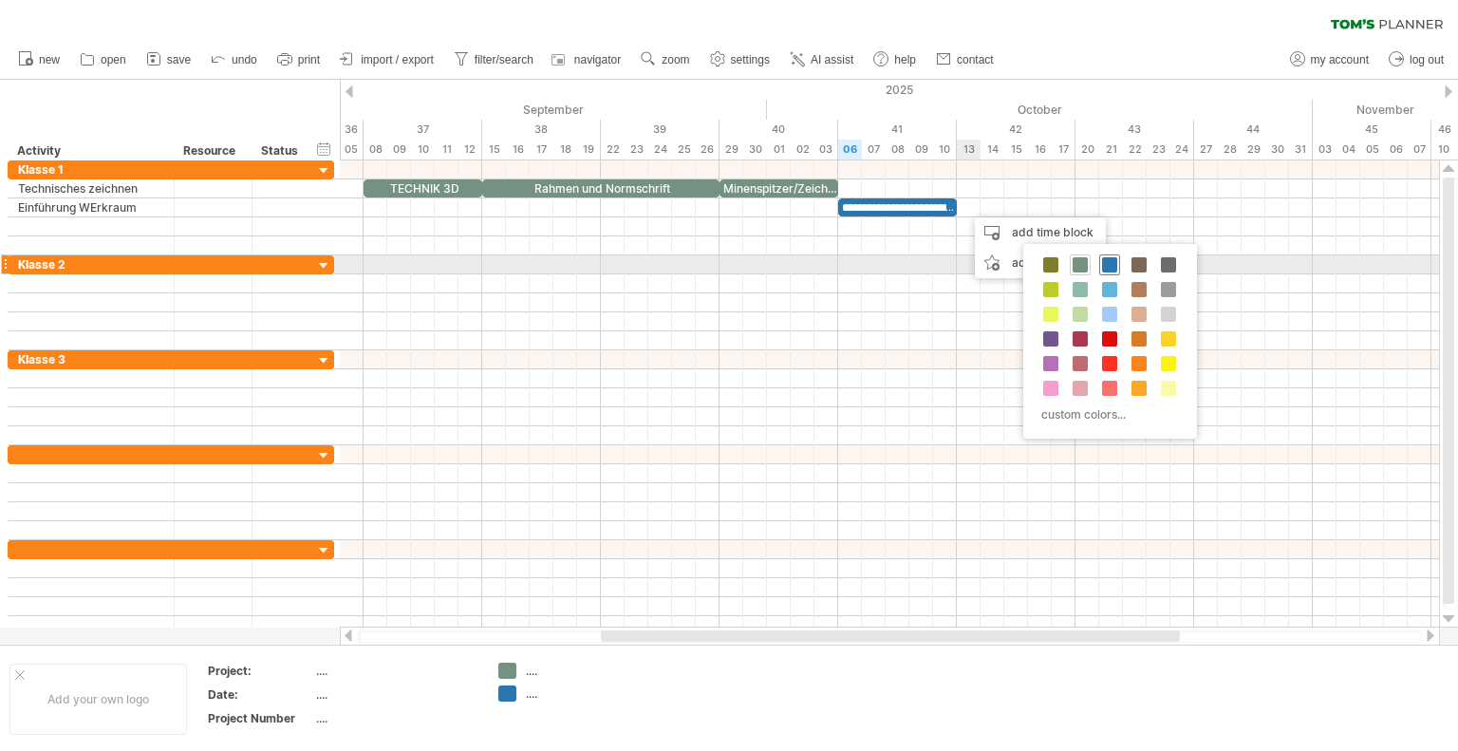
click at [1106, 265] on span at bounding box center [1109, 264] width 15 height 15
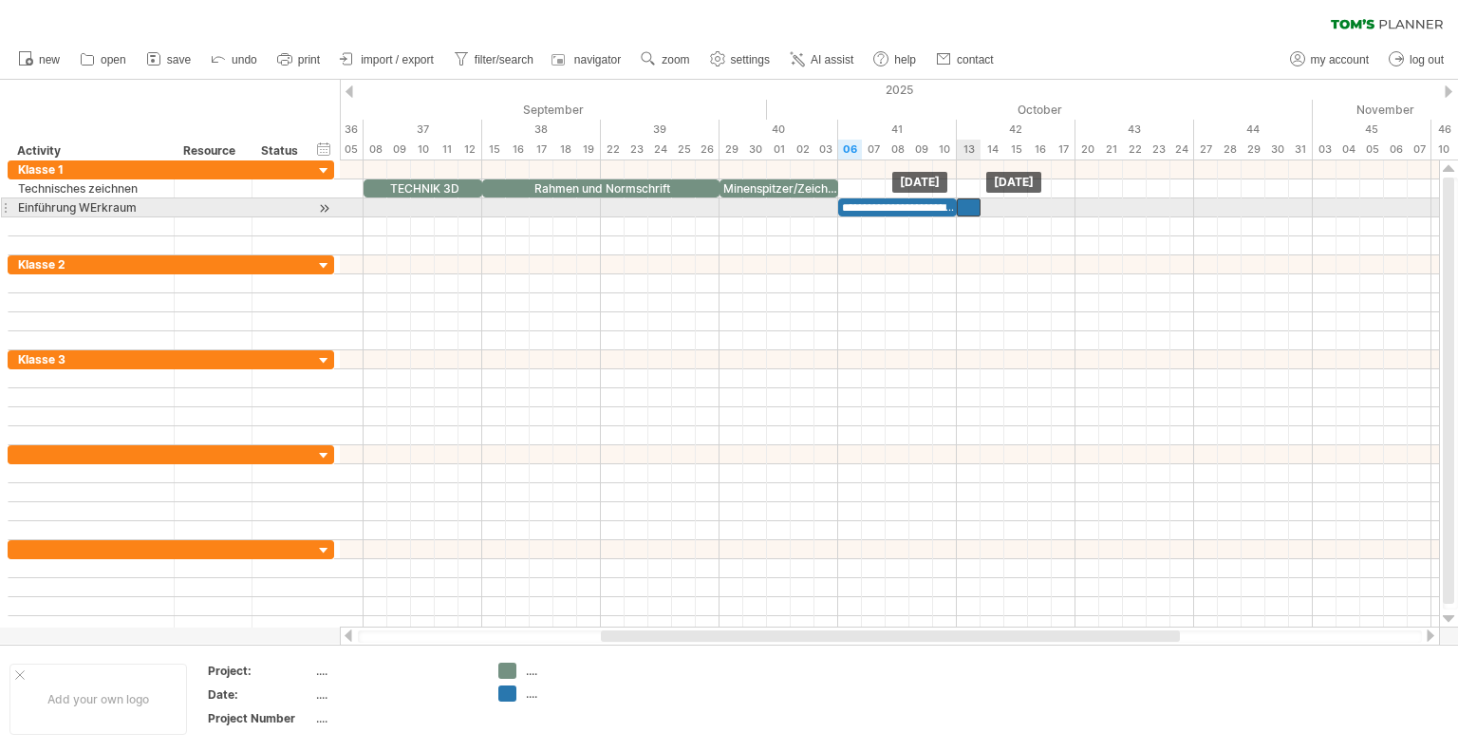
drag, startPoint x: 976, startPoint y: 212, endPoint x: 960, endPoint y: 208, distance: 15.7
click at [960, 208] on div at bounding box center [969, 207] width 24 height 18
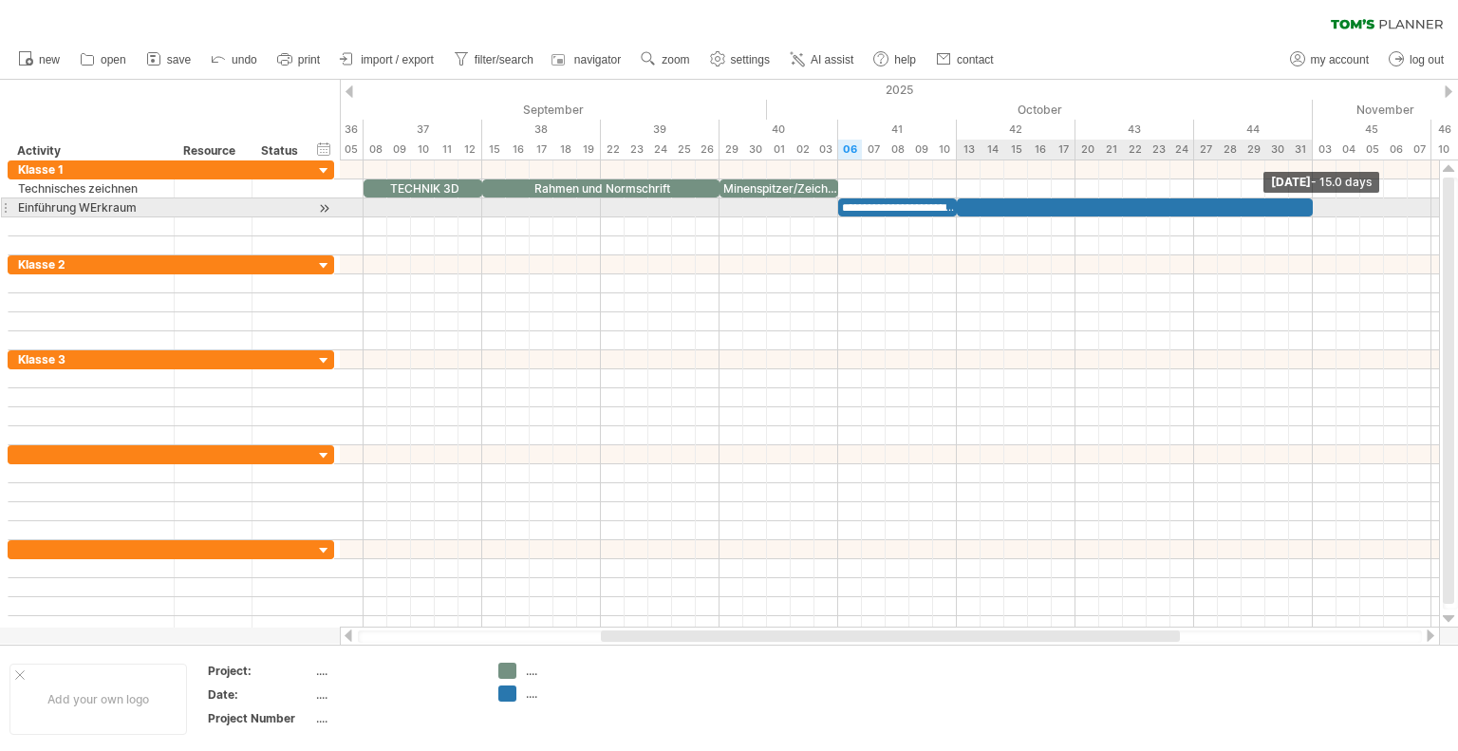
drag, startPoint x: 981, startPoint y: 206, endPoint x: 1241, endPoint y: 214, distance: 260.2
click at [1310, 200] on span at bounding box center [1313, 207] width 8 height 18
click at [989, 203] on div at bounding box center [1135, 207] width 356 height 18
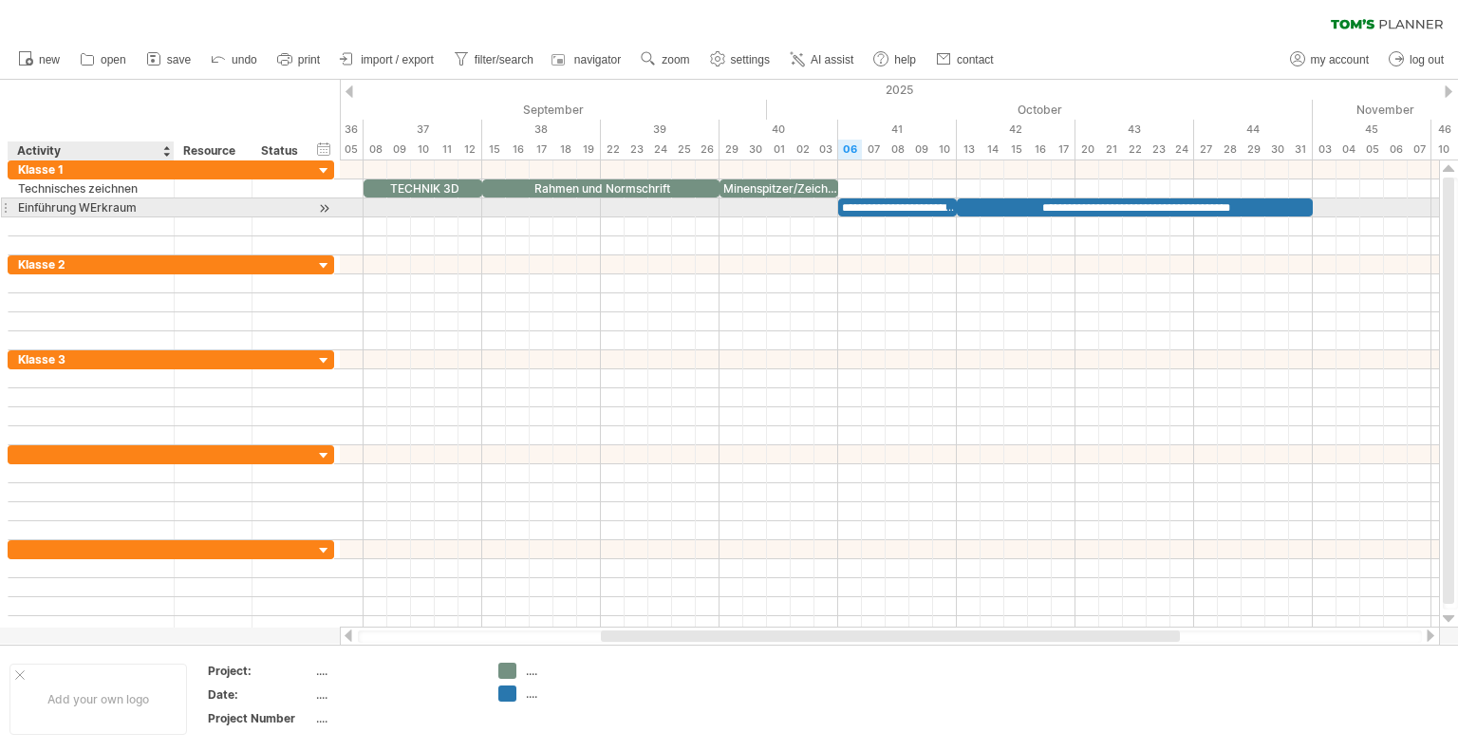
click at [87, 200] on div "Einführung WErkraum" at bounding box center [91, 207] width 146 height 18
click at [87, 200] on input "**********" at bounding box center [91, 207] width 146 height 18
click at [103, 203] on input "**********" at bounding box center [91, 207] width 146 height 18
drag, startPoint x: 93, startPoint y: 203, endPoint x: 108, endPoint y: 213, distance: 17.9
click at [94, 203] on input "**********" at bounding box center [91, 207] width 146 height 18
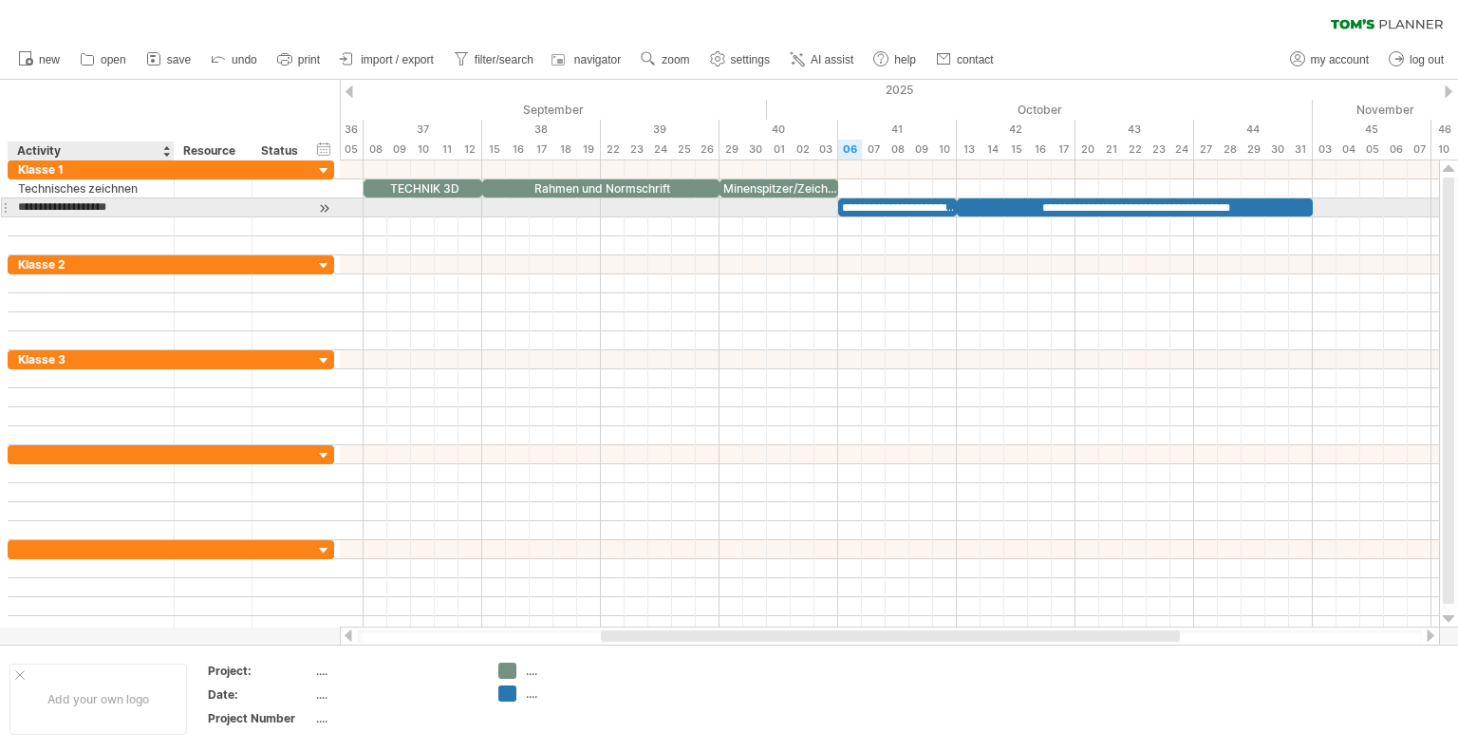
click at [104, 207] on input "**********" at bounding box center [91, 207] width 146 height 18
click at [93, 204] on input "**********" at bounding box center [91, 207] width 146 height 18
click at [99, 204] on input "**********" at bounding box center [91, 207] width 146 height 18
type input "**********"
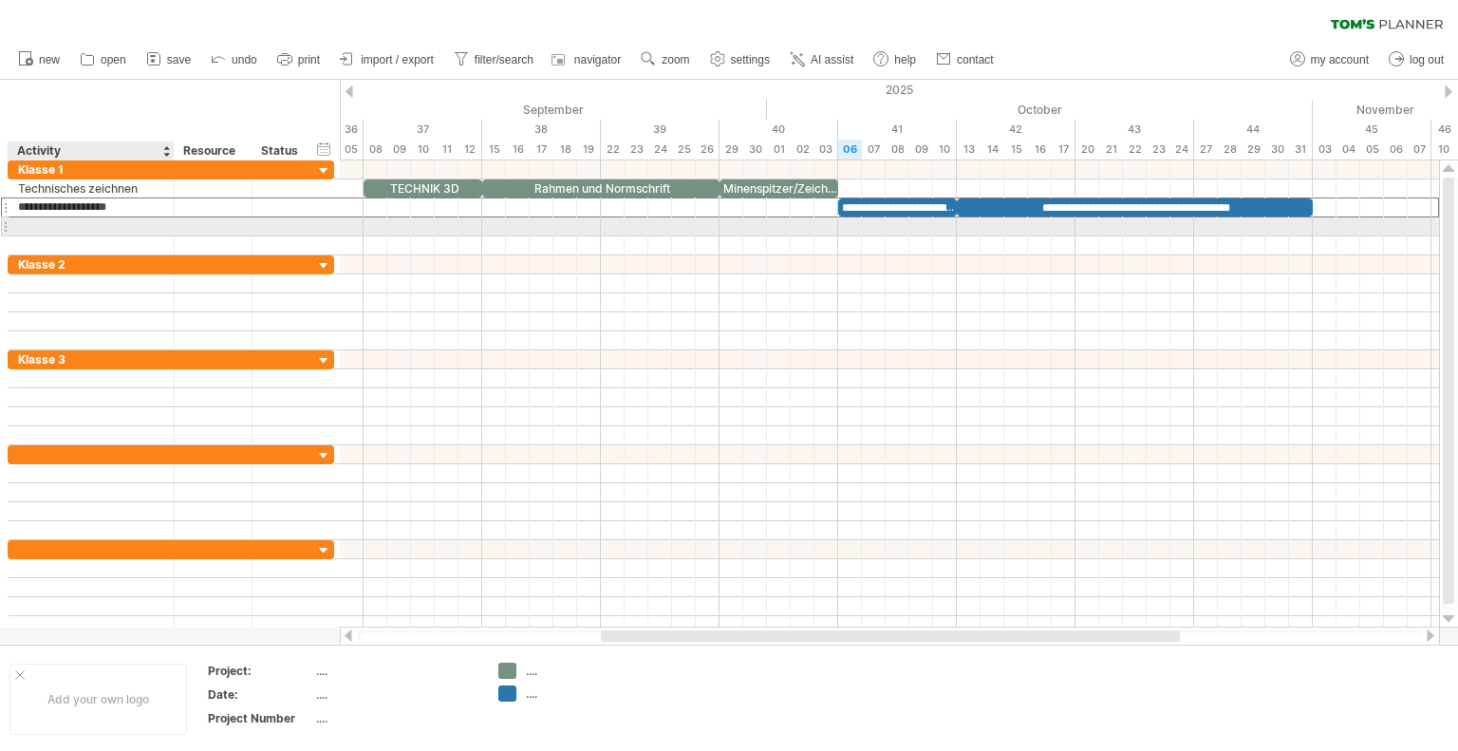
click at [131, 225] on div at bounding box center [91, 226] width 146 height 18
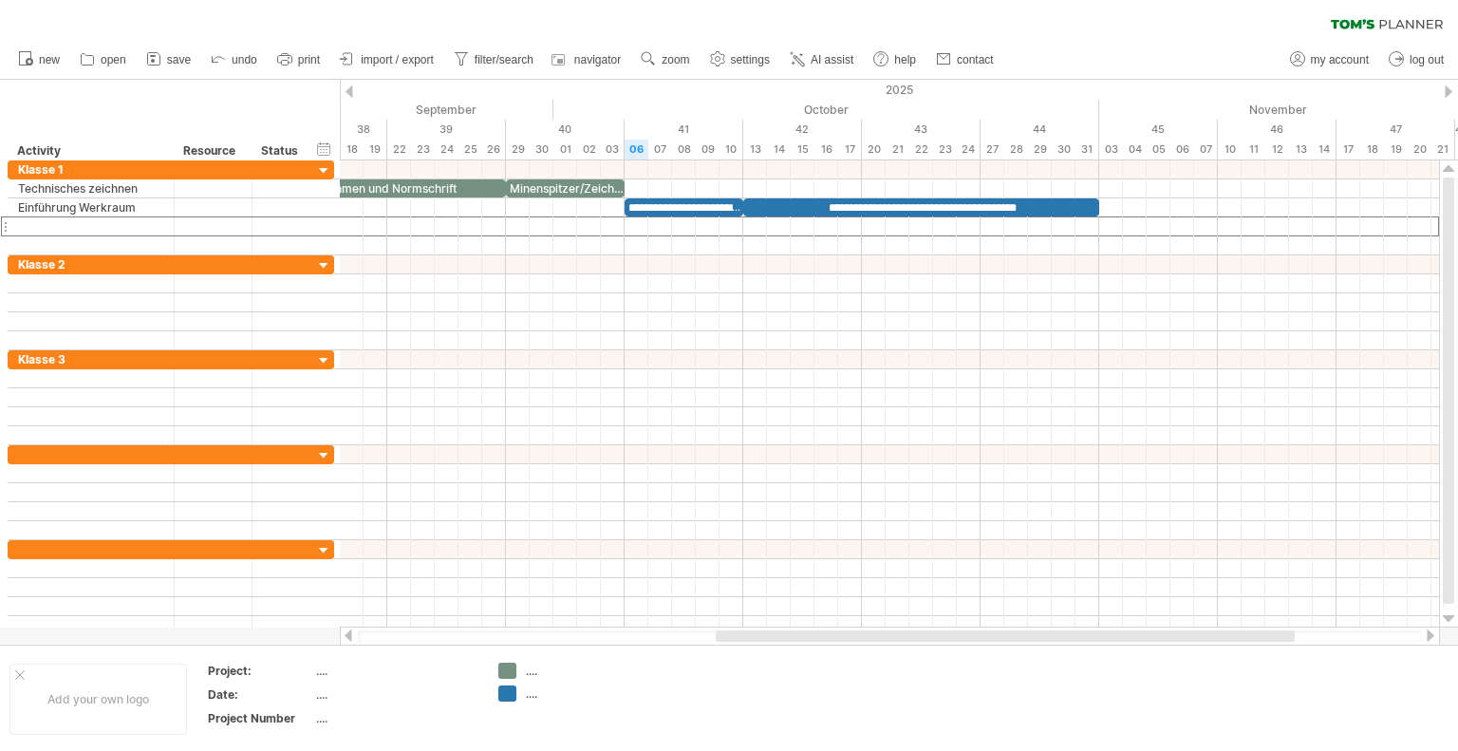
drag, startPoint x: 1002, startPoint y: 633, endPoint x: 1117, endPoint y: 633, distance: 114.8
click at [1117, 633] on div at bounding box center [1005, 635] width 579 height 11
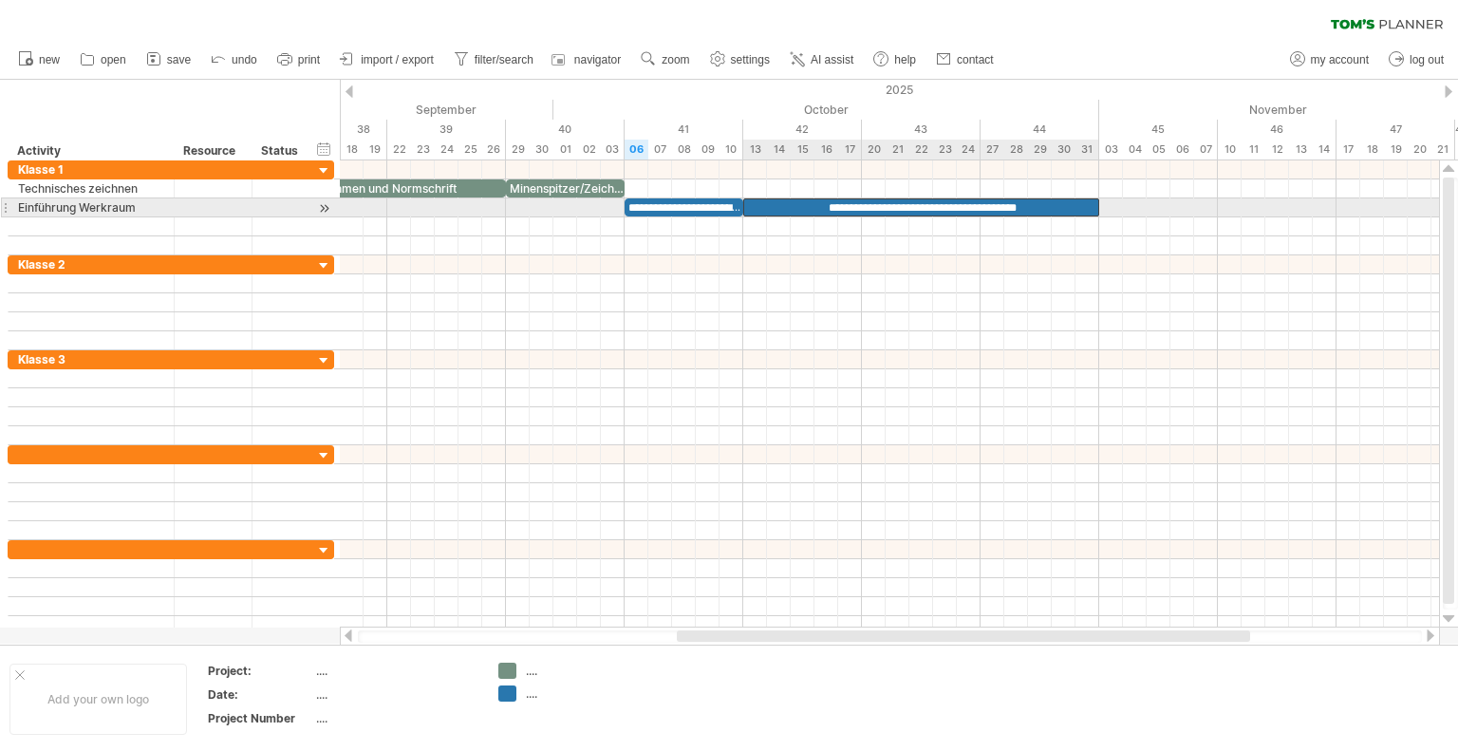
drag, startPoint x: 1084, startPoint y: 210, endPoint x: 1104, endPoint y: 202, distance: 21.3
click at [1086, 209] on div "**********" at bounding box center [921, 207] width 356 height 18
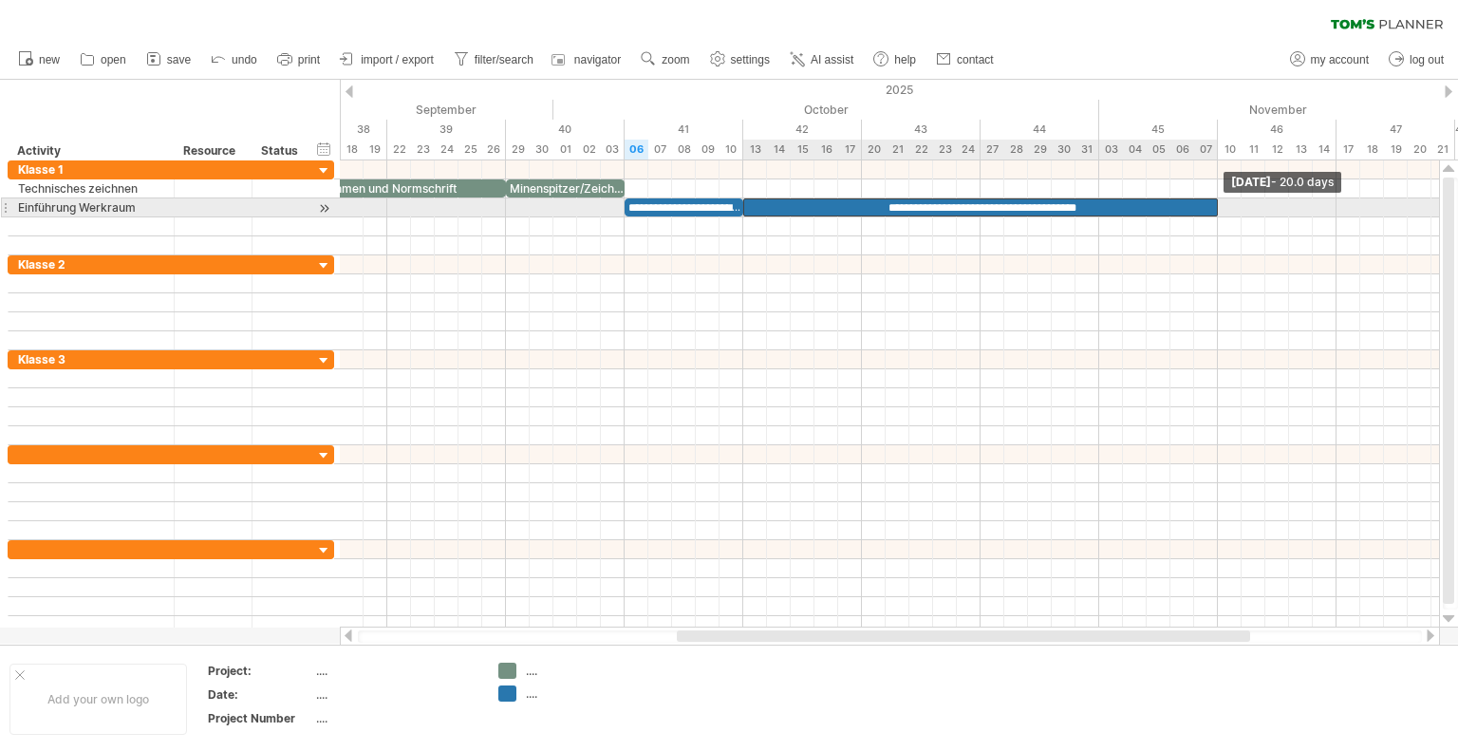
drag, startPoint x: 1097, startPoint y: 205, endPoint x: 1197, endPoint y: 204, distance: 99.6
click at [1214, 207] on span at bounding box center [1218, 207] width 8 height 18
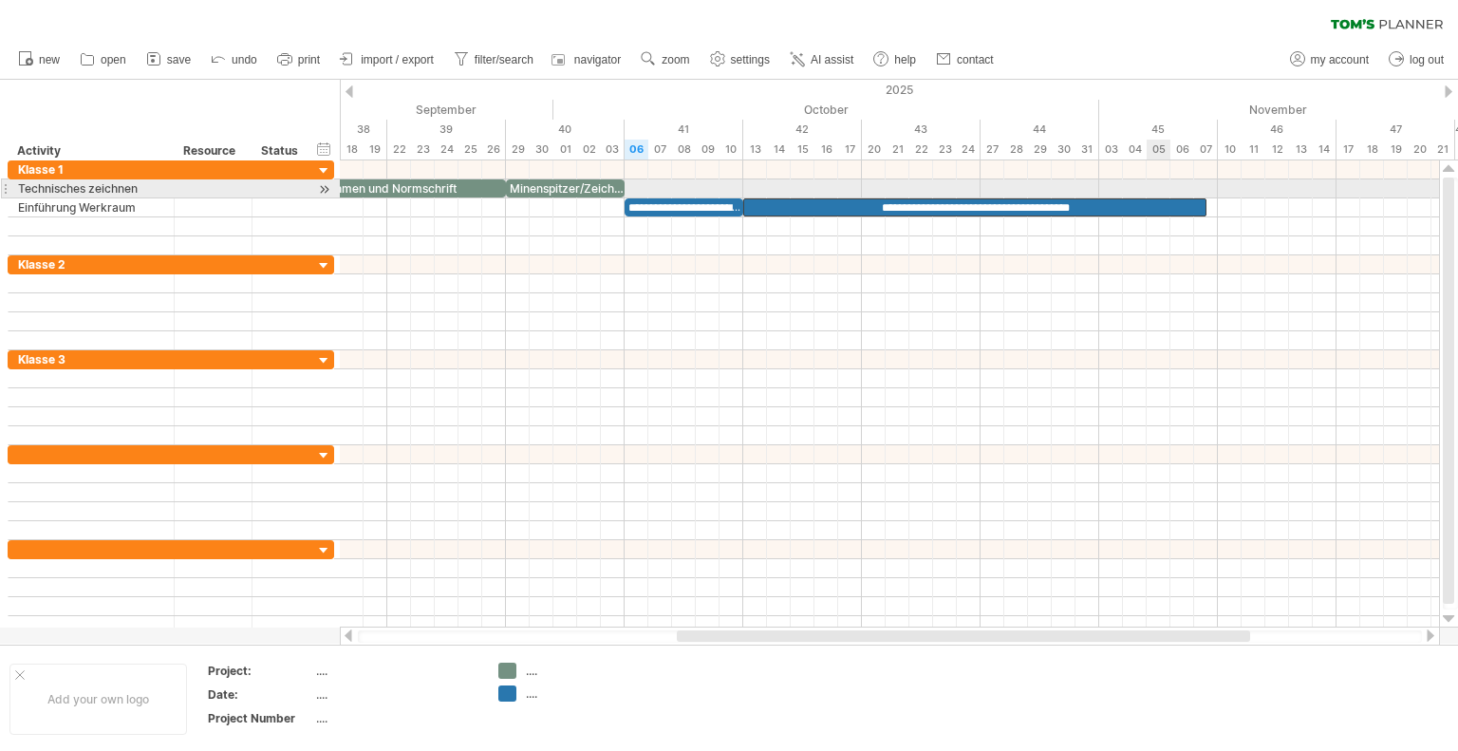
click at [1146, 194] on div at bounding box center [889, 188] width 1099 height 19
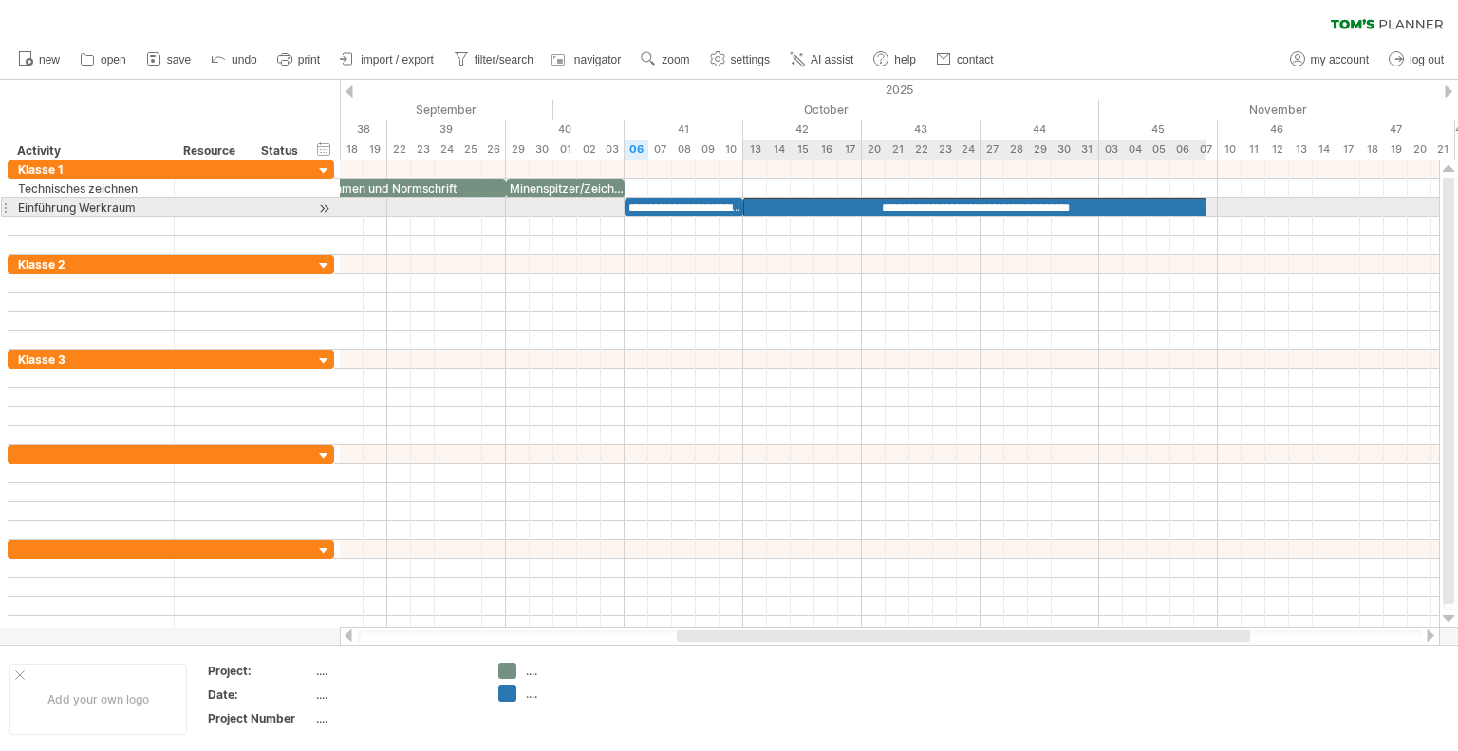
click at [1141, 201] on div "**********" at bounding box center [974, 207] width 463 height 18
drag, startPoint x: 1100, startPoint y: 203, endPoint x: 1131, endPoint y: 204, distance: 31.3
click at [1103, 201] on div "**********" at bounding box center [974, 207] width 463 height 18
click at [1133, 204] on div "**********" at bounding box center [974, 207] width 463 height 18
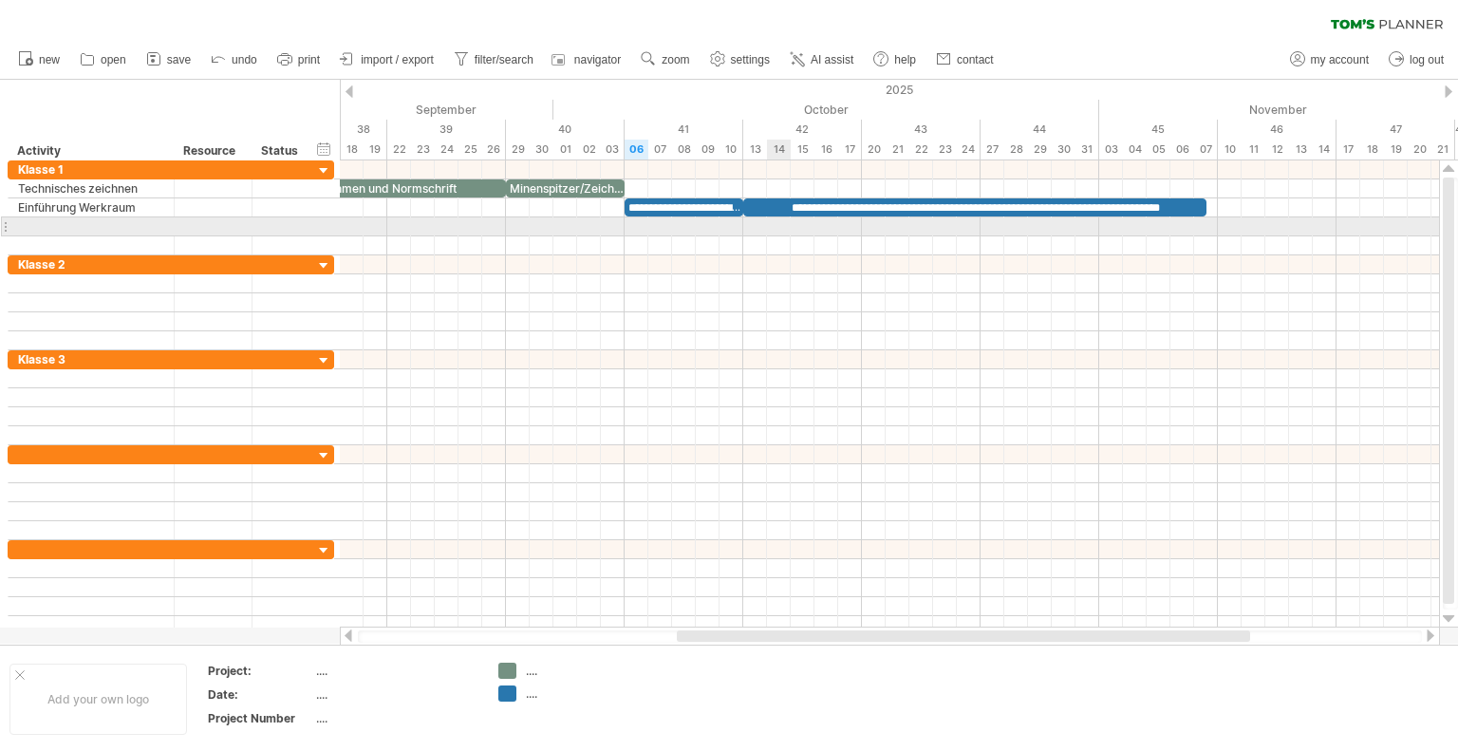
click at [782, 231] on div at bounding box center [889, 226] width 1099 height 19
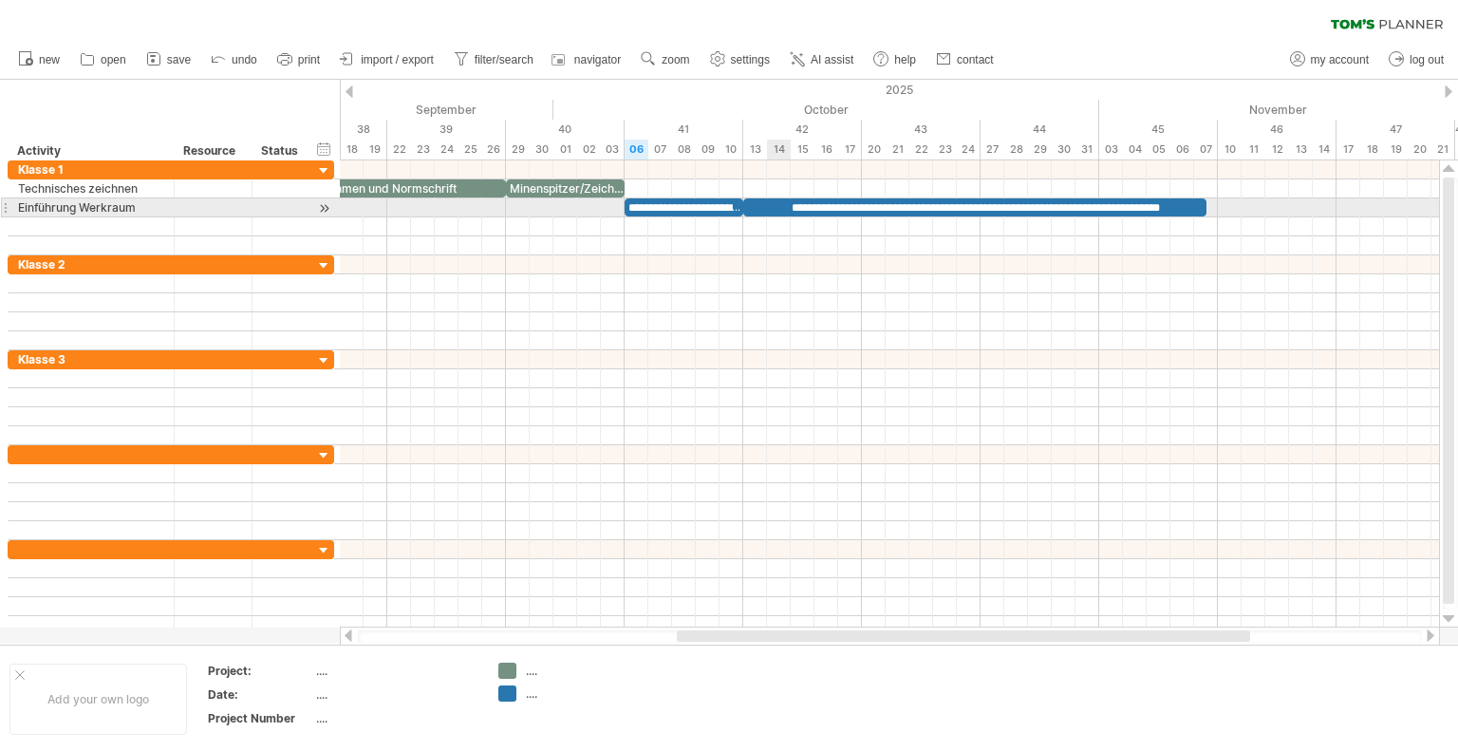
click at [774, 200] on div "**********" at bounding box center [974, 207] width 463 height 18
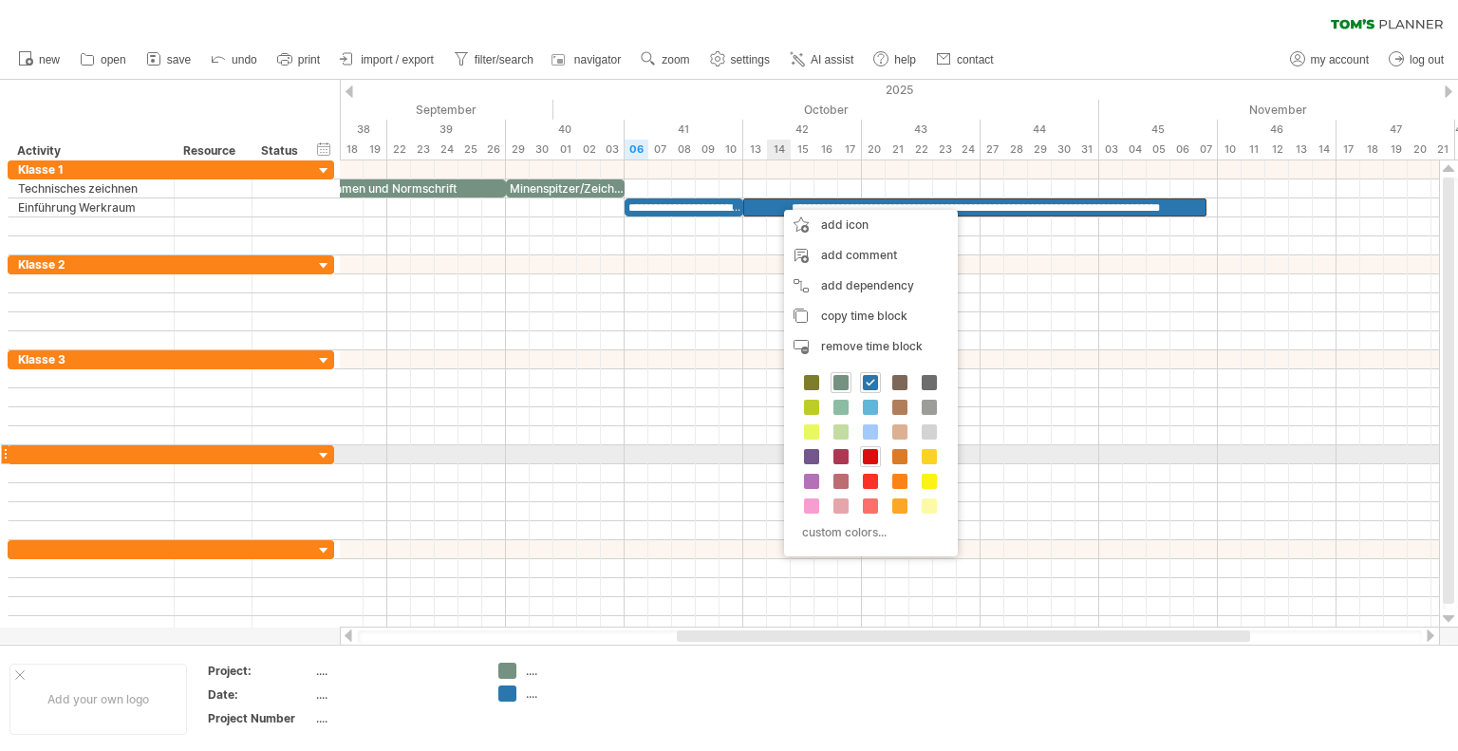
click at [872, 449] on span at bounding box center [870, 456] width 15 height 15
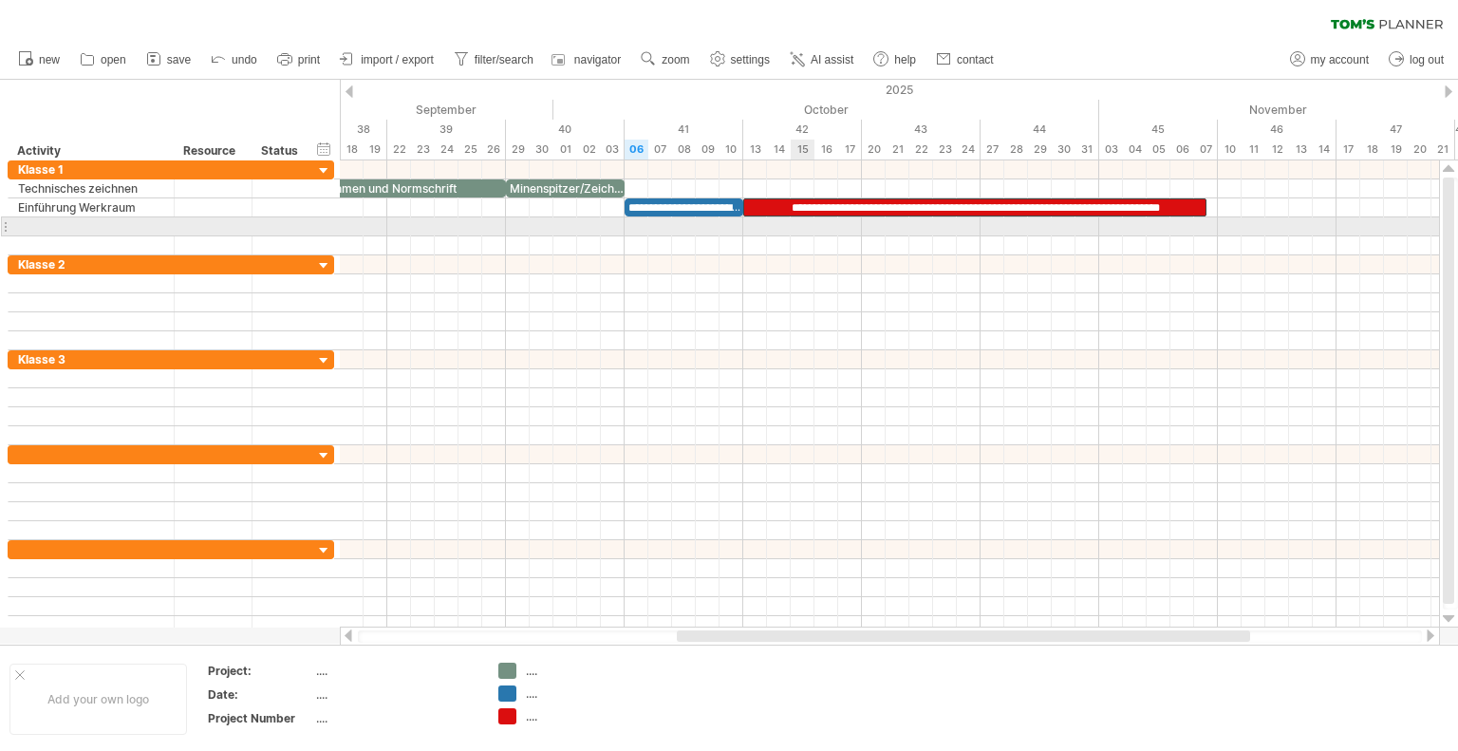
click at [797, 226] on div at bounding box center [889, 226] width 1099 height 19
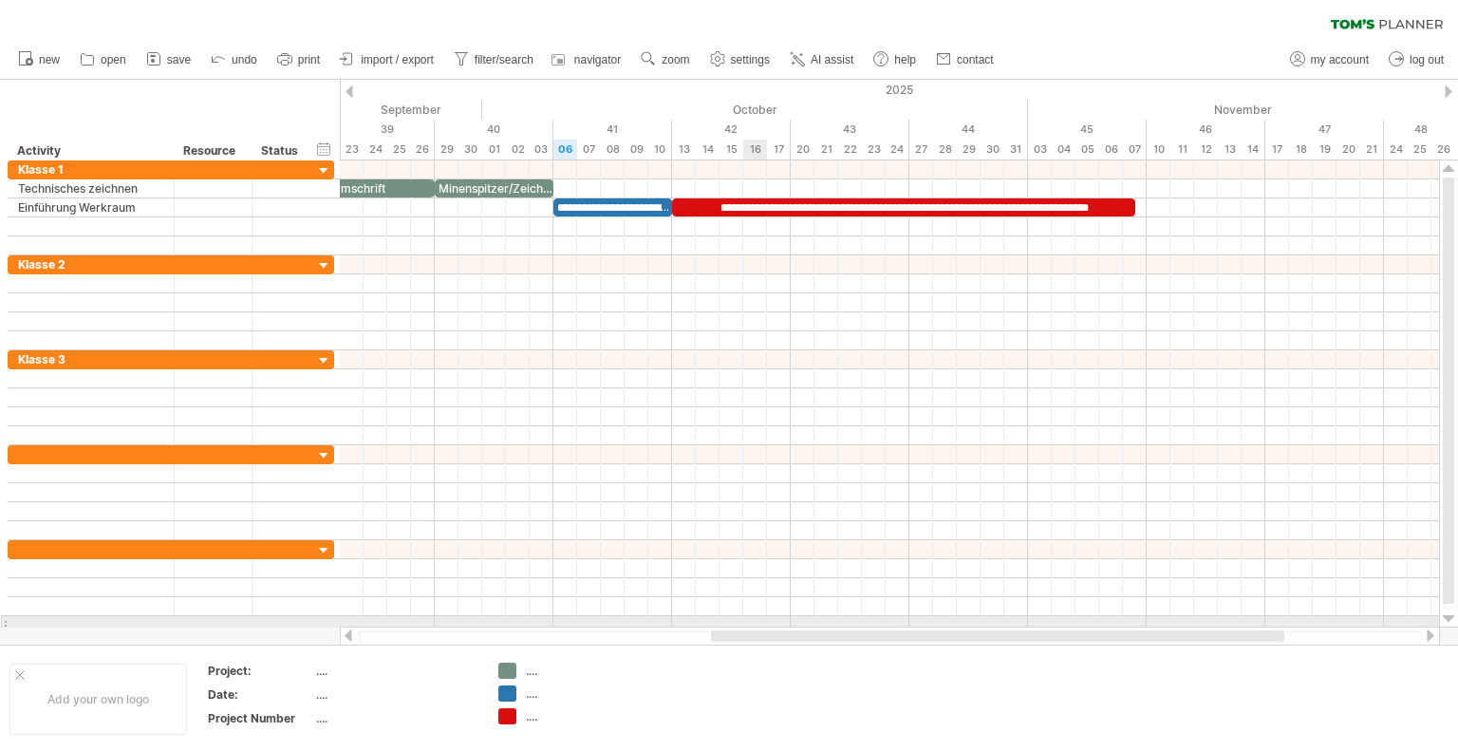
drag, startPoint x: 709, startPoint y: 633, endPoint x: 743, endPoint y: 625, distance: 35.0
click at [743, 625] on div "Trying to reach [DOMAIN_NAME] Connected again... 0% clear filter new" at bounding box center [729, 375] width 1458 height 751
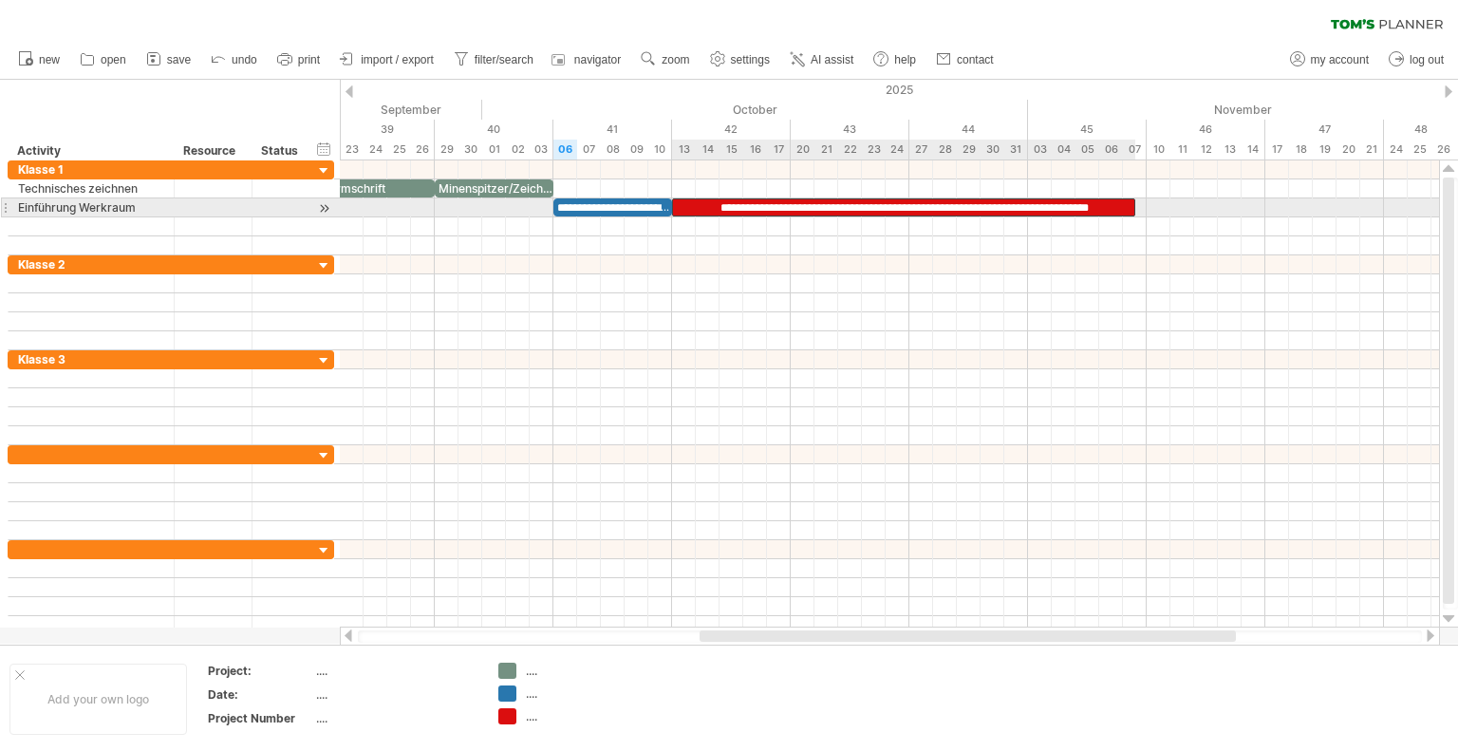
click at [1123, 203] on div "**********" at bounding box center [903, 207] width 463 height 18
click at [1145, 205] on span at bounding box center [1147, 207] width 8 height 18
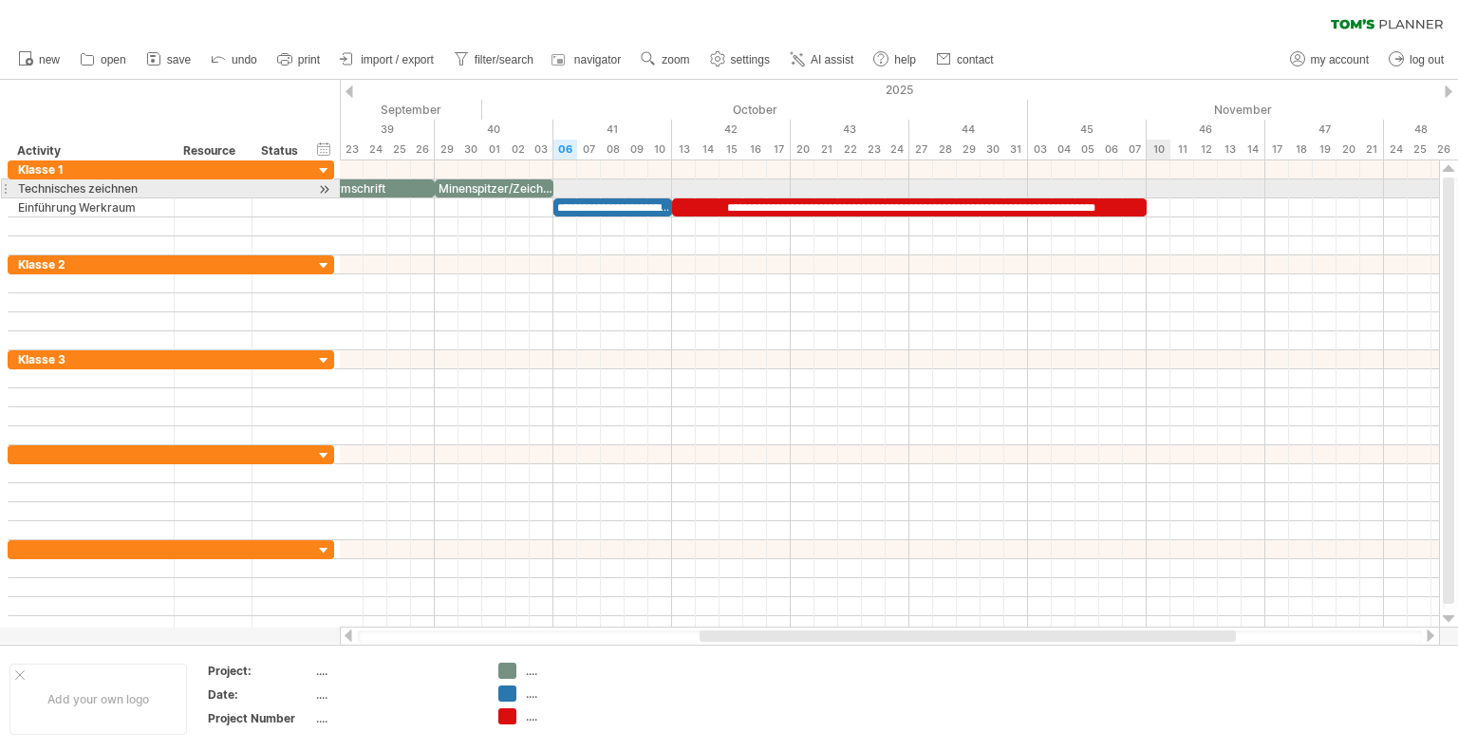
click at [1158, 190] on div at bounding box center [889, 188] width 1099 height 19
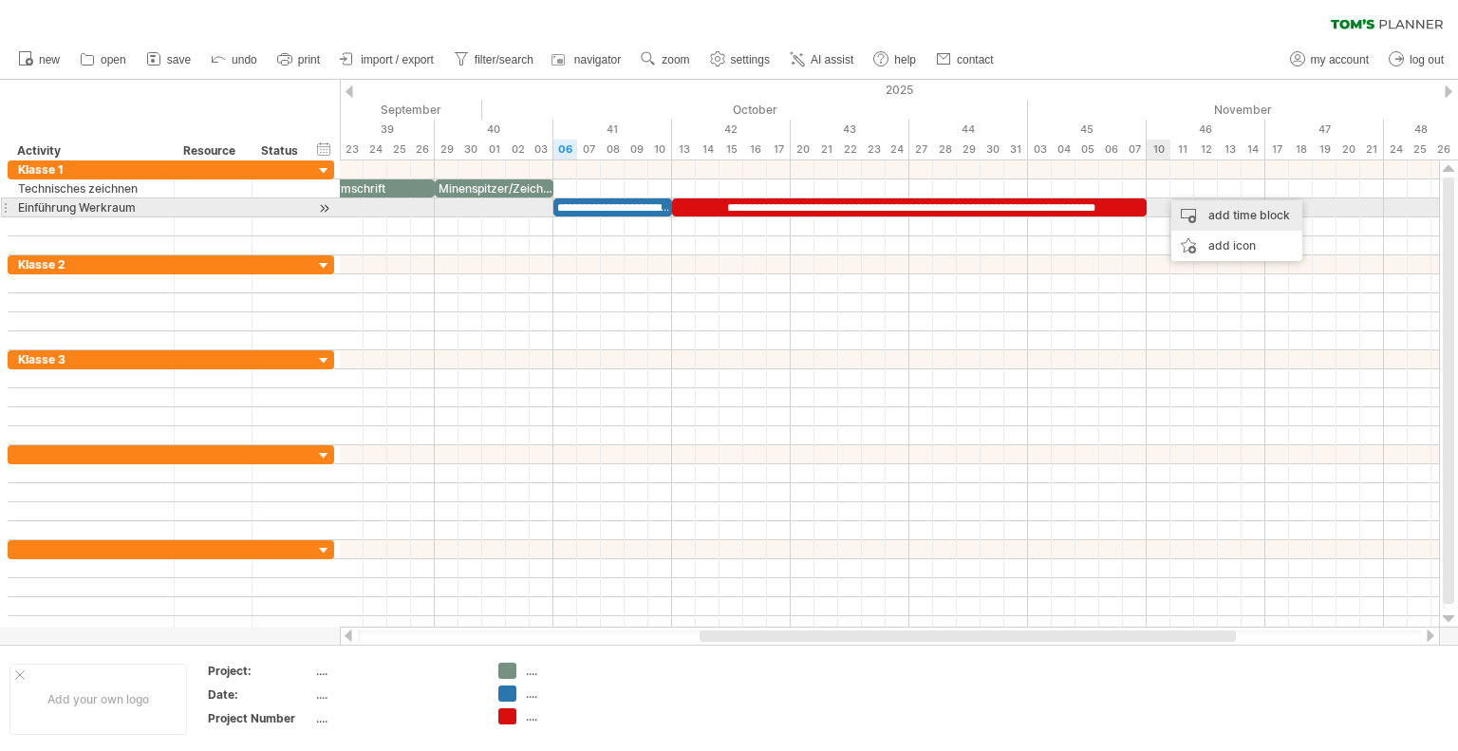
click at [1197, 210] on div "add time block" at bounding box center [1236, 215] width 131 height 30
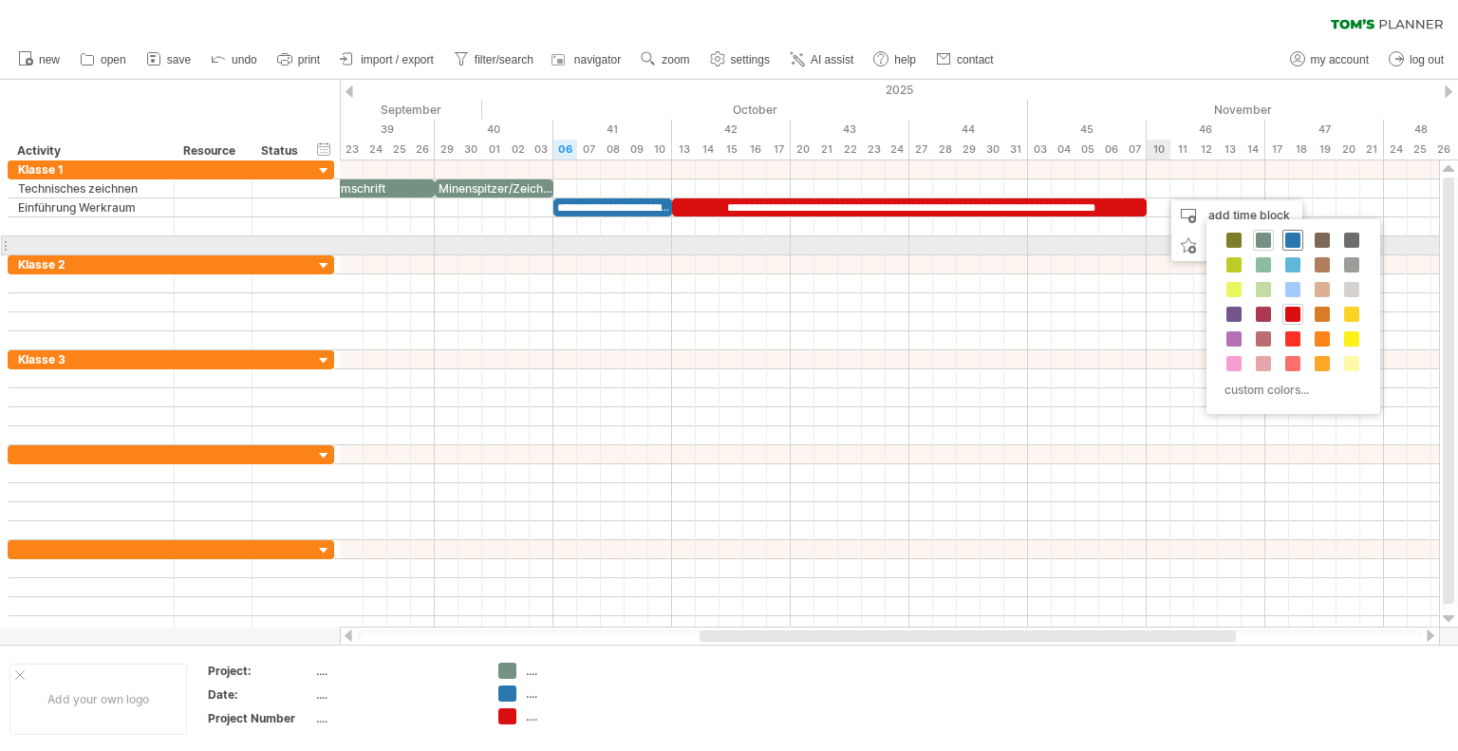
click at [1285, 242] on span at bounding box center [1292, 239] width 15 height 15
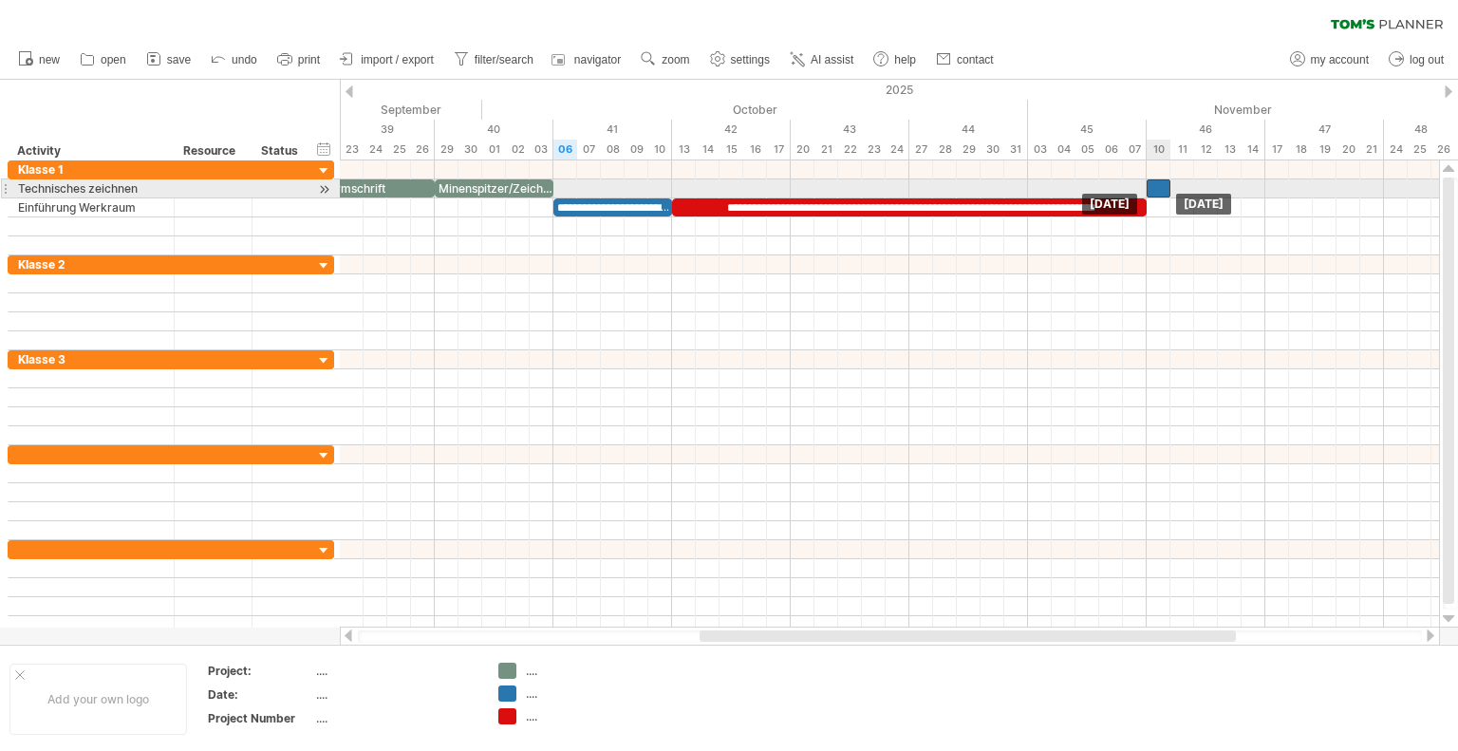
drag, startPoint x: 1169, startPoint y: 181, endPoint x: 1157, endPoint y: 183, distance: 12.5
click at [1157, 183] on div at bounding box center [1158, 188] width 24 height 18
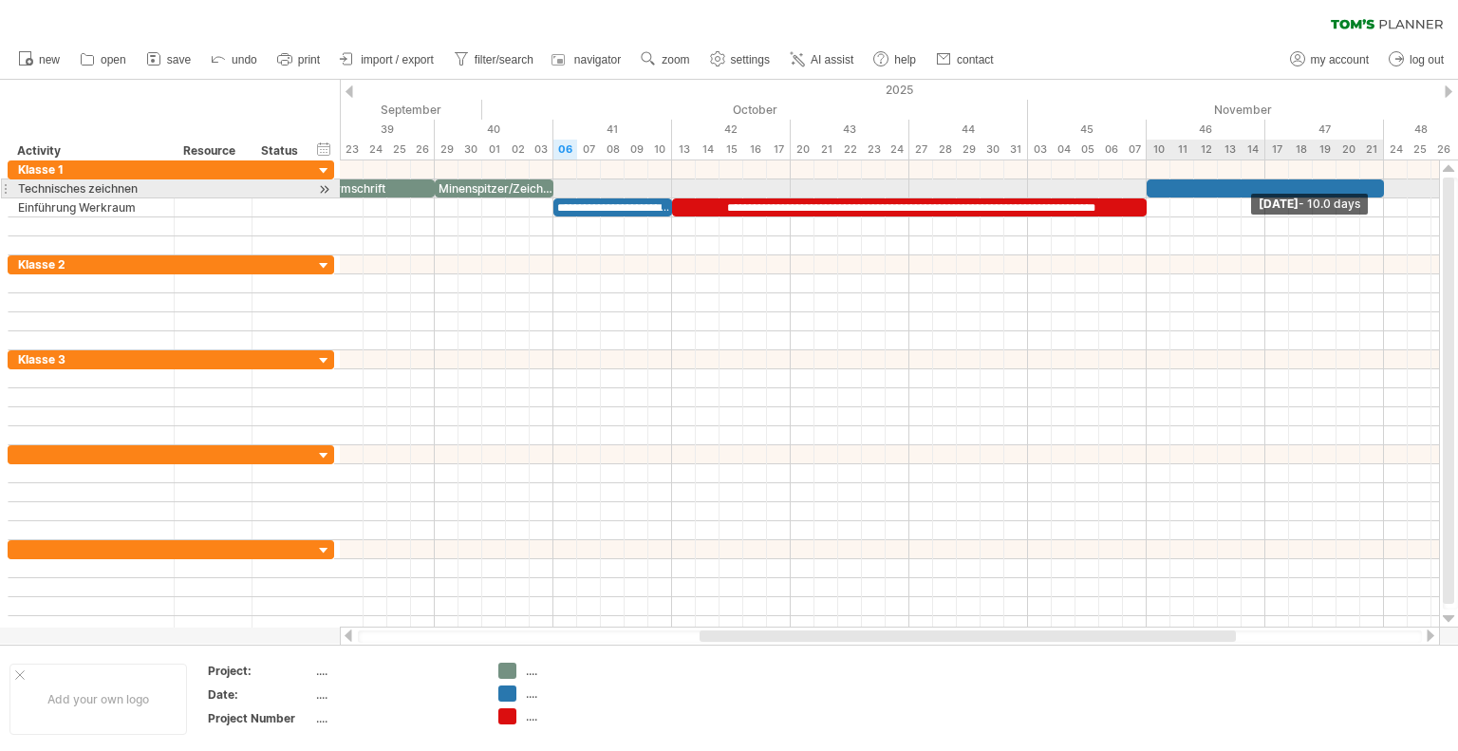
drag, startPoint x: 1167, startPoint y: 184, endPoint x: 1378, endPoint y: 185, distance: 210.7
click at [1378, 185] on div at bounding box center [1264, 188] width 237 height 18
click at [1263, 182] on div at bounding box center [1264, 188] width 237 height 18
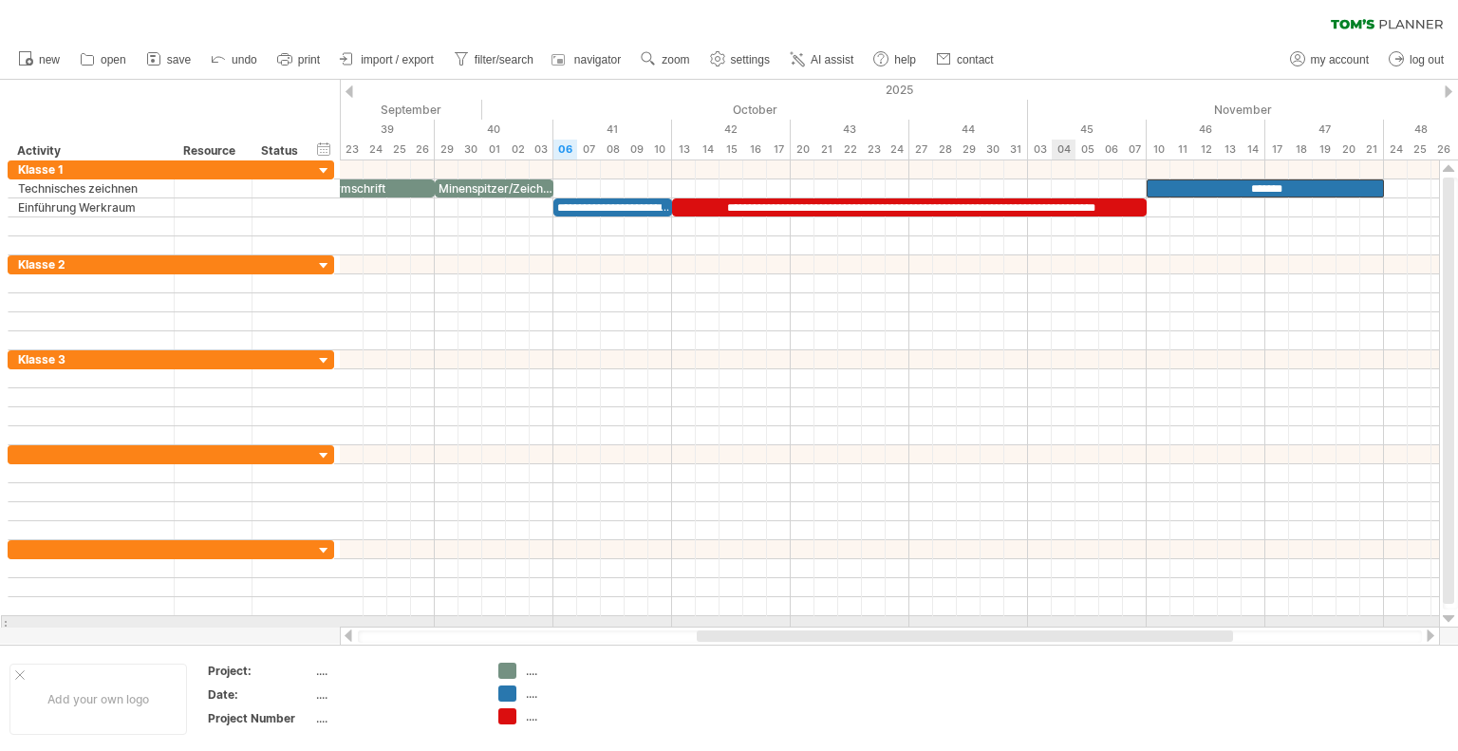
click at [1021, 627] on div at bounding box center [890, 635] width 1100 height 19
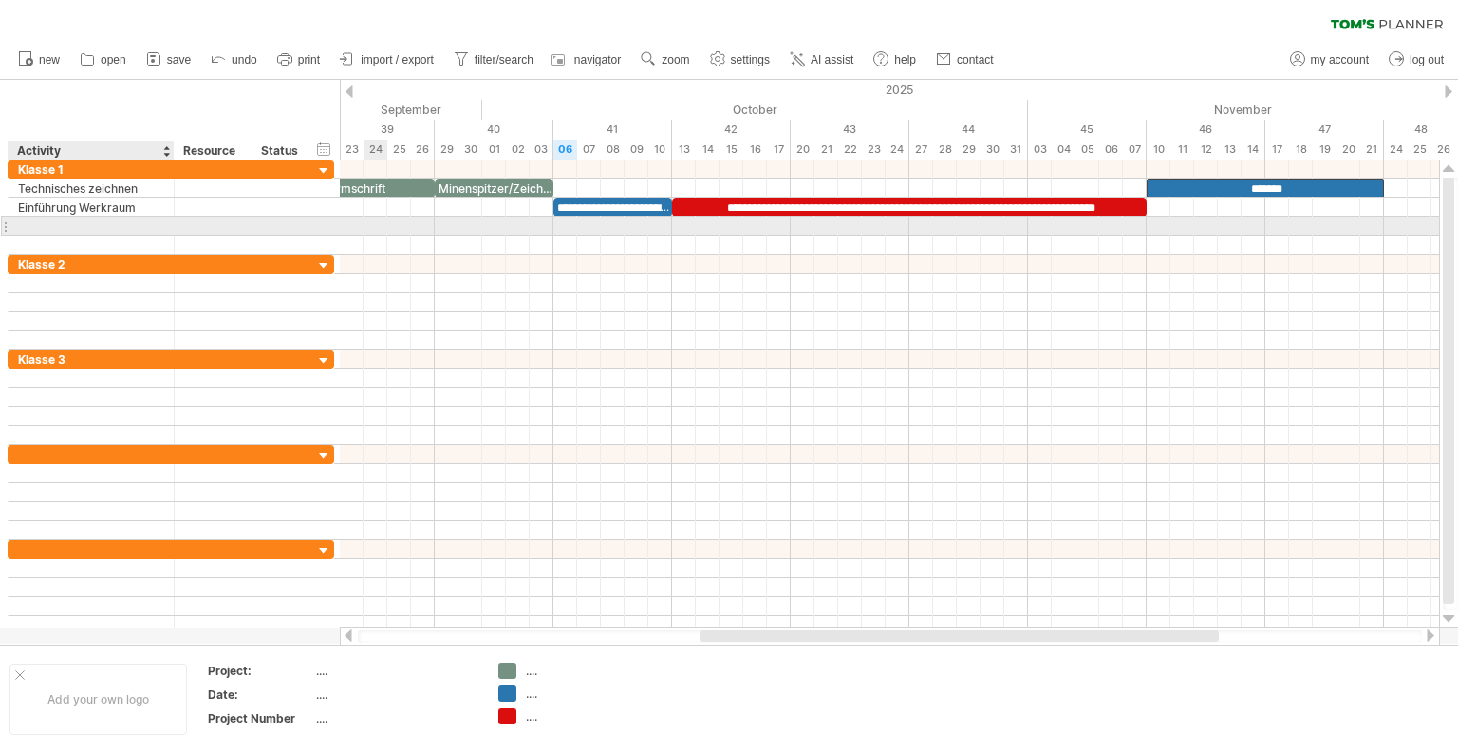
click at [105, 224] on div at bounding box center [91, 226] width 146 height 18
type input "**********"
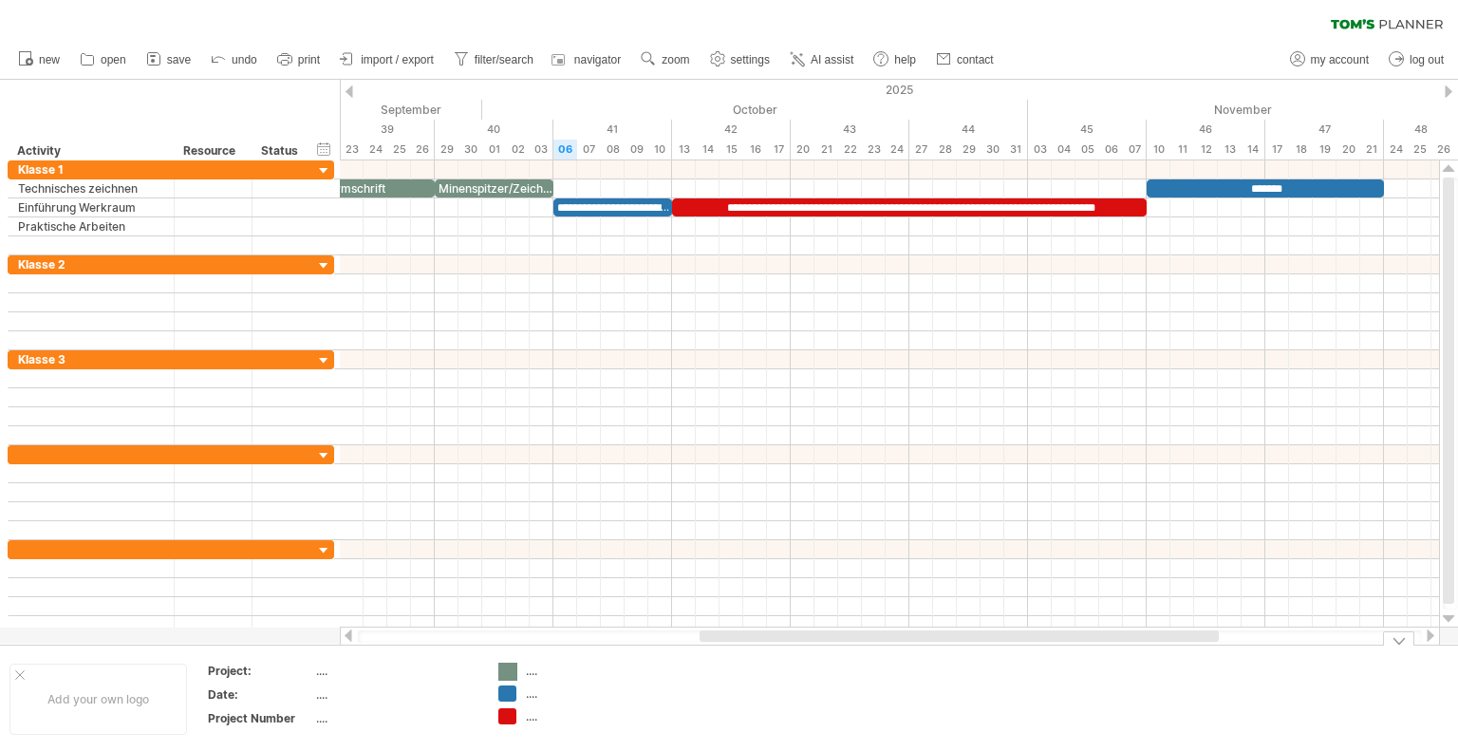
click at [506, 663] on div "Trying to reach [DOMAIN_NAME] Connected again... 0% clear filter new" at bounding box center [729, 375] width 1458 height 751
click at [533, 670] on div "...." at bounding box center [577, 670] width 103 height 16
drag, startPoint x: 307, startPoint y: 686, endPoint x: 330, endPoint y: 664, distance: 32.2
click at [315, 679] on tbody "Project: .... Date: .... Project Number ...." at bounding box center [343, 697] width 270 height 69
click at [316, 670] on div "...." at bounding box center [395, 670] width 159 height 16
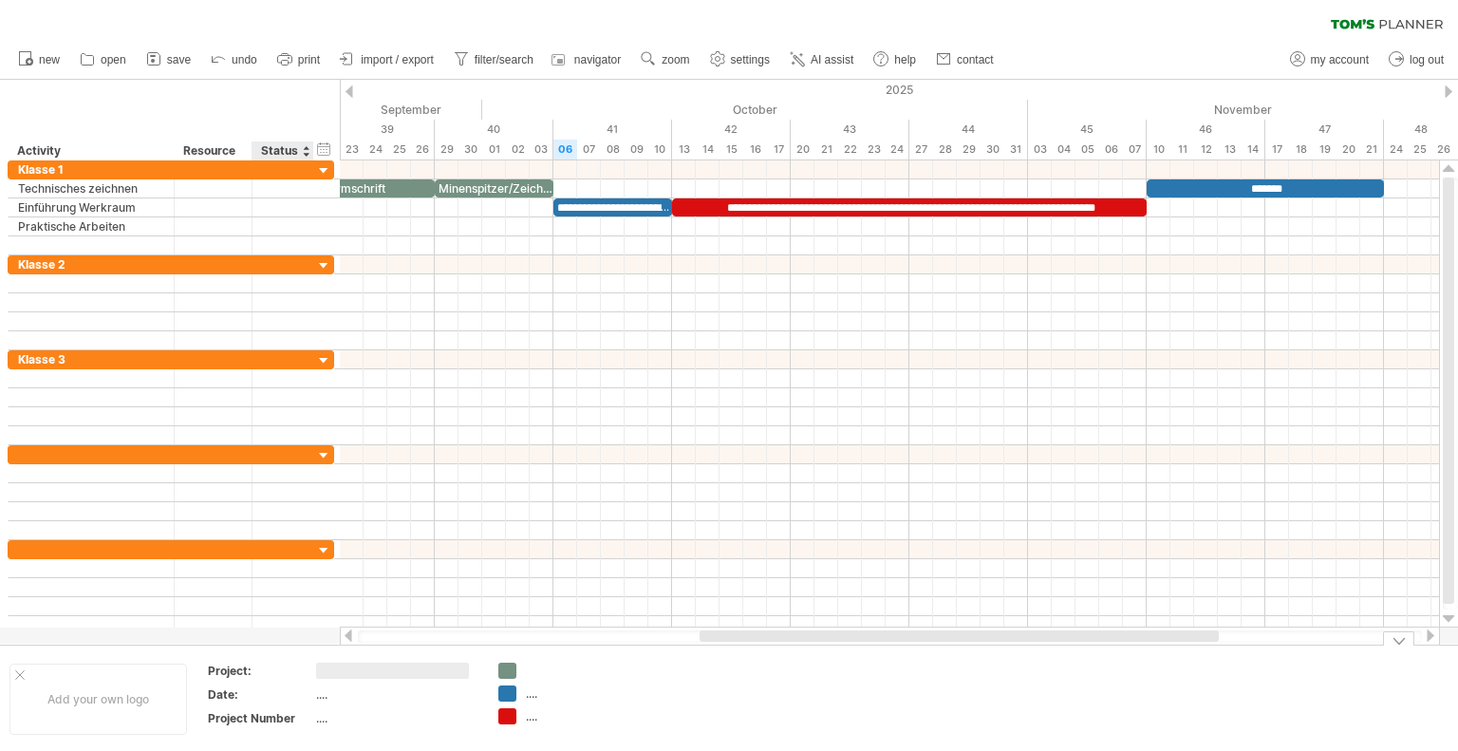
click at [305, 672] on div "Project:" at bounding box center [260, 670] width 104 height 16
click at [314, 666] on table "******** .... Date: .... Project Number ...." at bounding box center [342, 697] width 273 height 73
click at [322, 678] on div "...." at bounding box center [395, 670] width 159 height 16
type input "*******"
click at [343, 687] on div "...." at bounding box center [395, 694] width 159 height 16
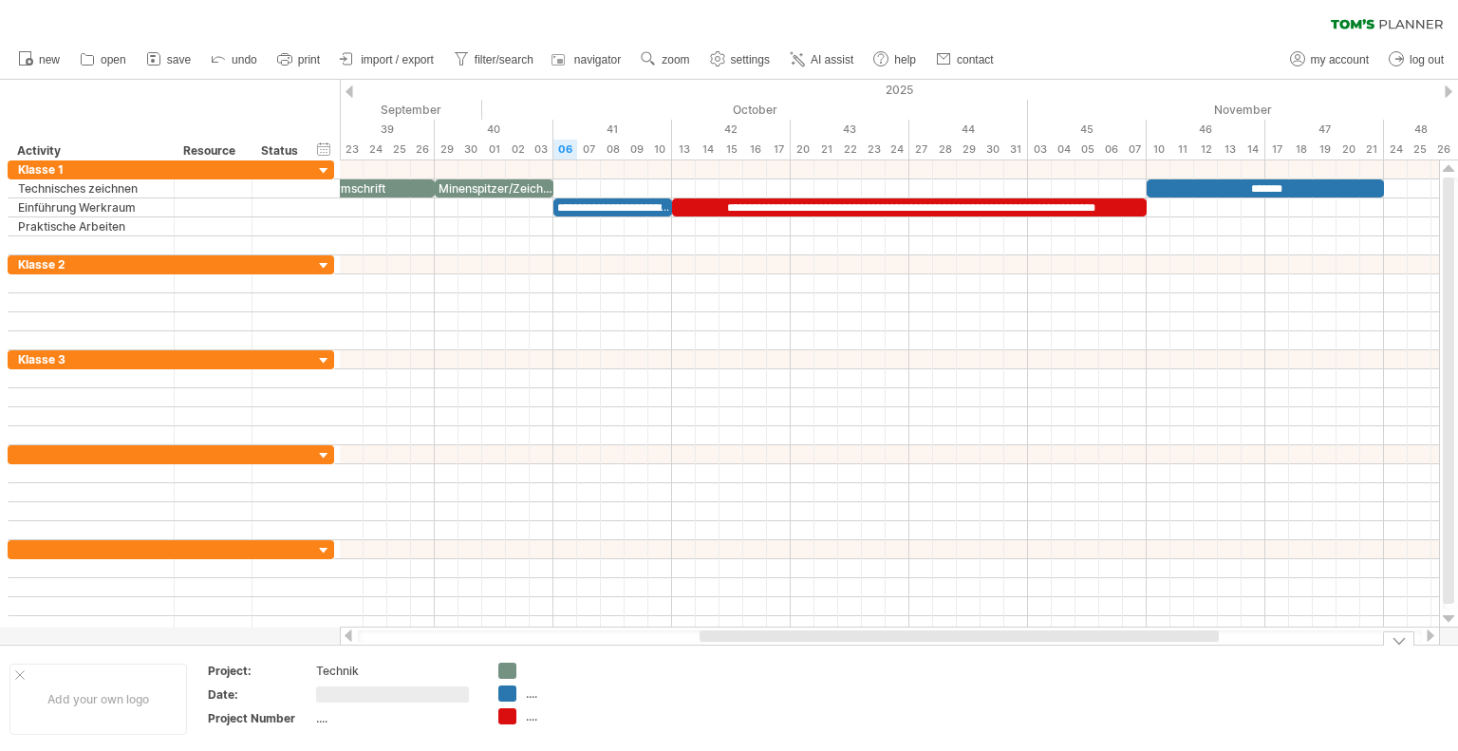
click at [342, 695] on input "text" at bounding box center [392, 694] width 153 height 16
click at [559, 679] on td ".... ...." at bounding box center [564, 698] width 150 height 73
drag, startPoint x: 536, startPoint y: 675, endPoint x: 522, endPoint y: 675, distance: 14.2
click at [535, 675] on div at bounding box center [577, 670] width 103 height 16
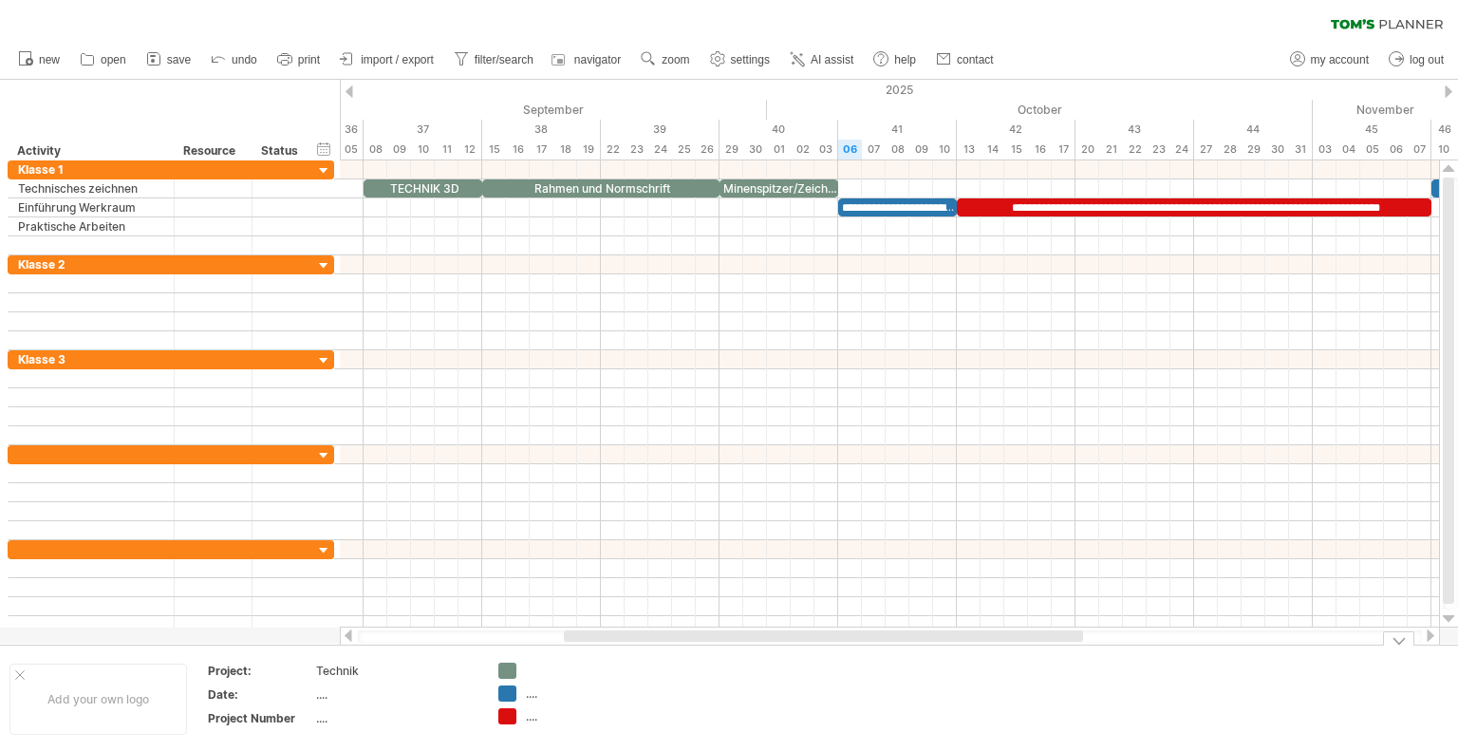
drag, startPoint x: 743, startPoint y: 635, endPoint x: 607, endPoint y: 651, distance: 136.7
click at [607, 651] on div "Trying to reach [DOMAIN_NAME] Connected again... 0% clear filter new" at bounding box center [729, 375] width 1458 height 751
click at [540, 715] on div "...." at bounding box center [577, 716] width 103 height 16
type input "**********"
drag, startPoint x: 634, startPoint y: 687, endPoint x: 503, endPoint y: 715, distance: 133.8
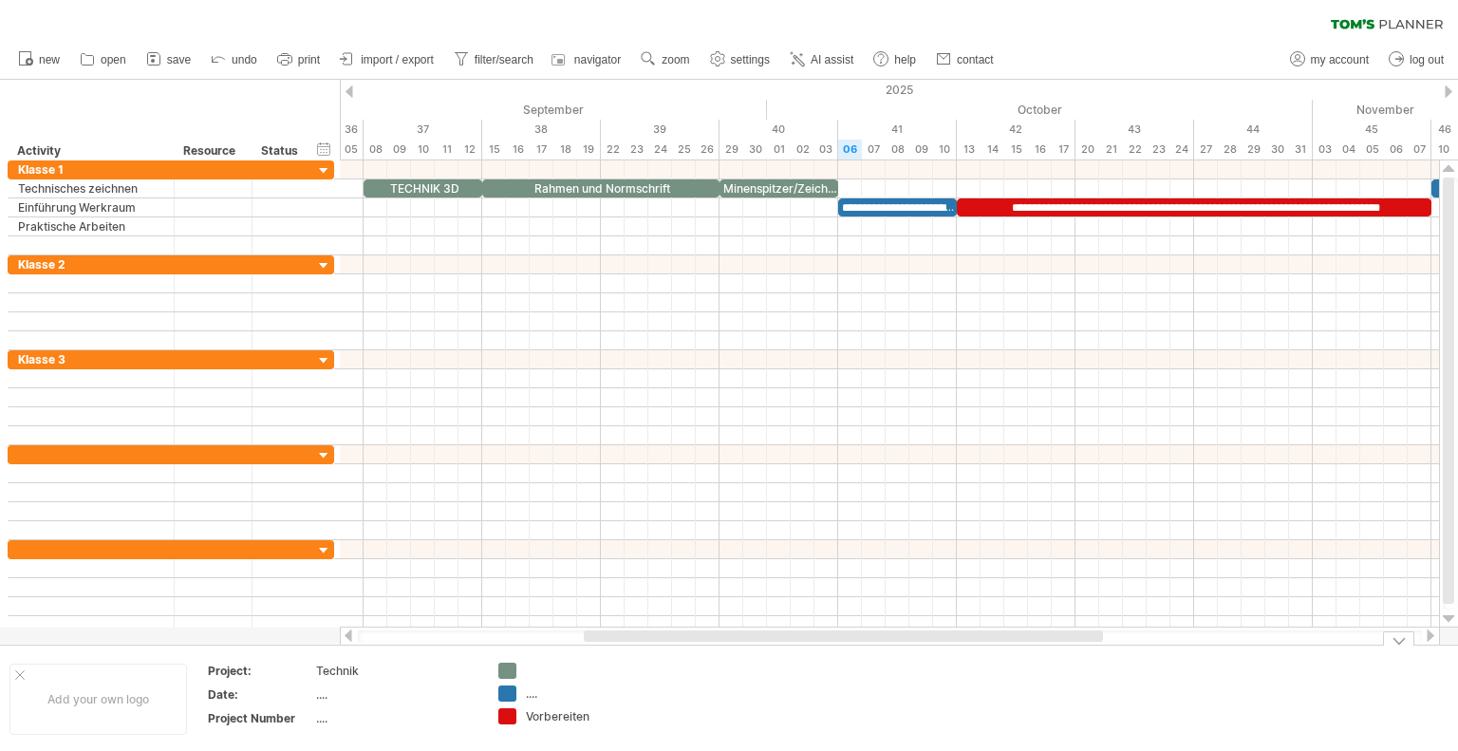
click at [626, 687] on td ".... Vorbereiten" at bounding box center [564, 698] width 150 height 73
drag, startPoint x: 503, startPoint y: 715, endPoint x: 501, endPoint y: 660, distance: 55.1
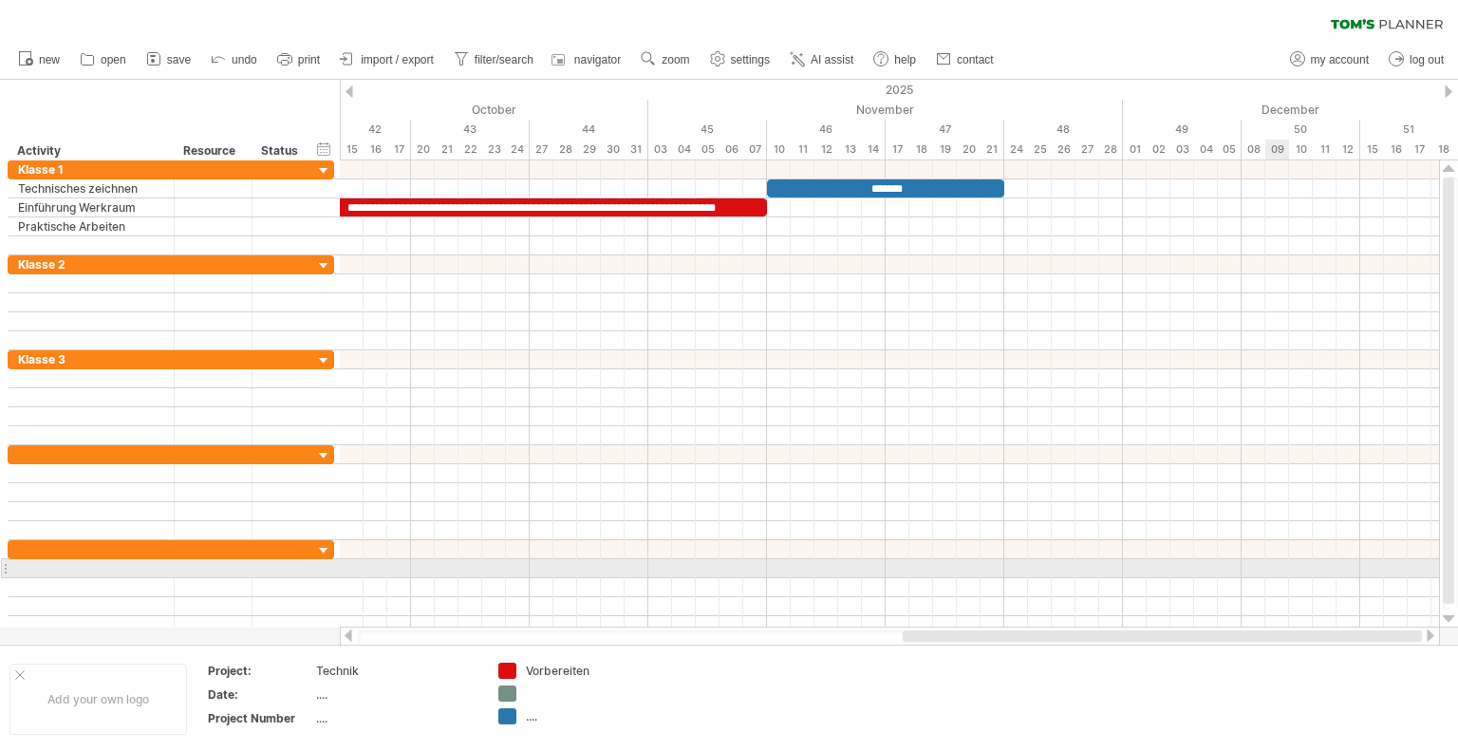
drag, startPoint x: 886, startPoint y: 637, endPoint x: 1283, endPoint y: 561, distance: 403.9
click at [1286, 561] on div "Trying to reach [DOMAIN_NAME] Connected again... 0% clear filter new" at bounding box center [729, 375] width 1458 height 751
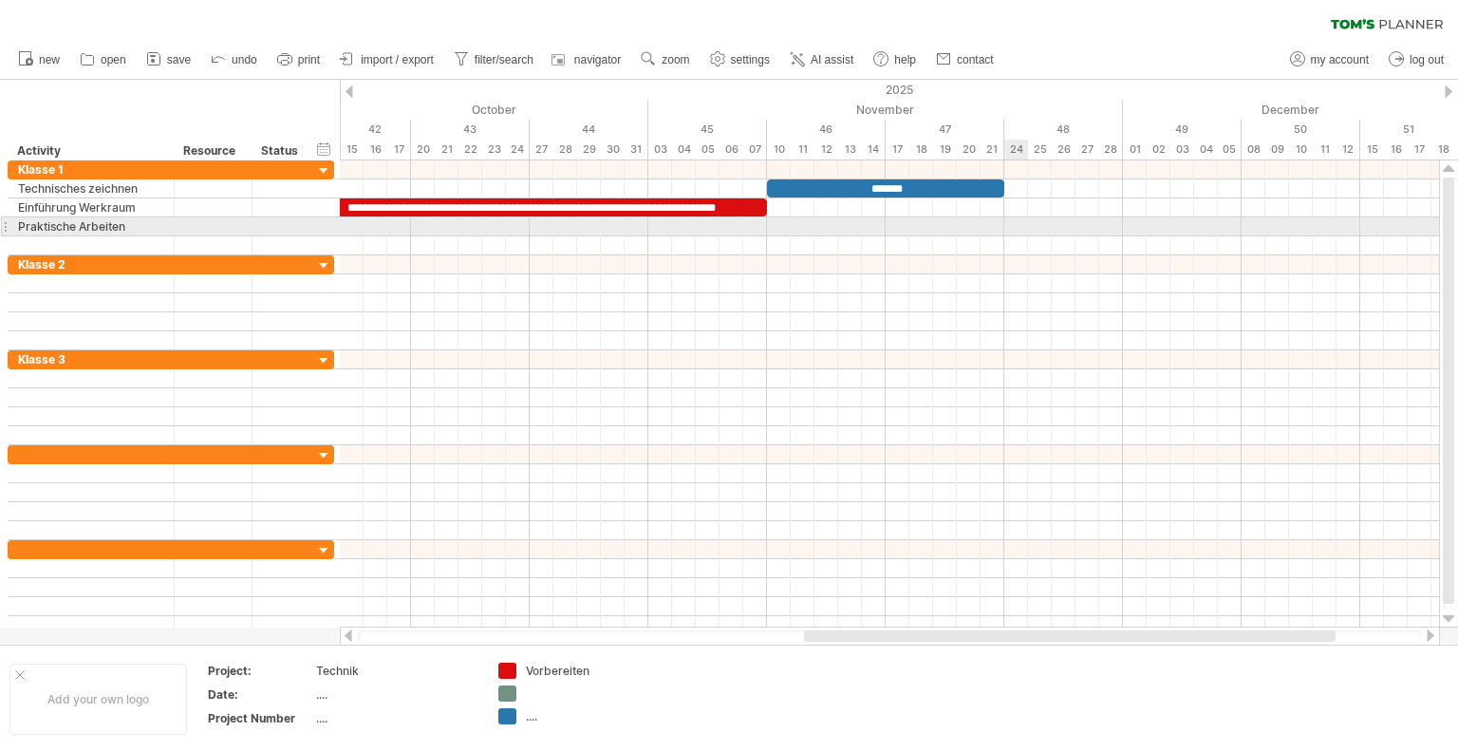
click at [1015, 224] on div at bounding box center [889, 226] width 1099 height 19
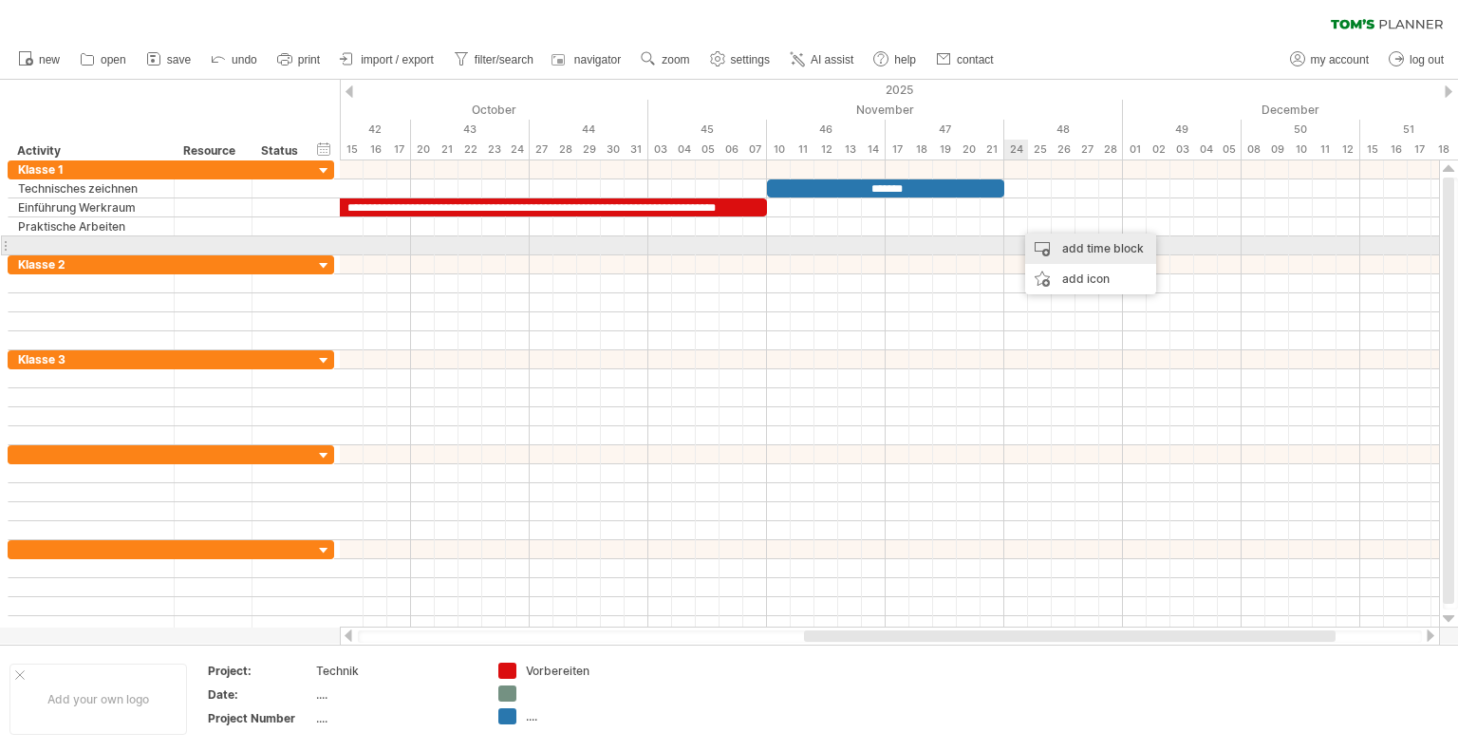
click at [1082, 248] on div "add time block" at bounding box center [1090, 248] width 131 height 30
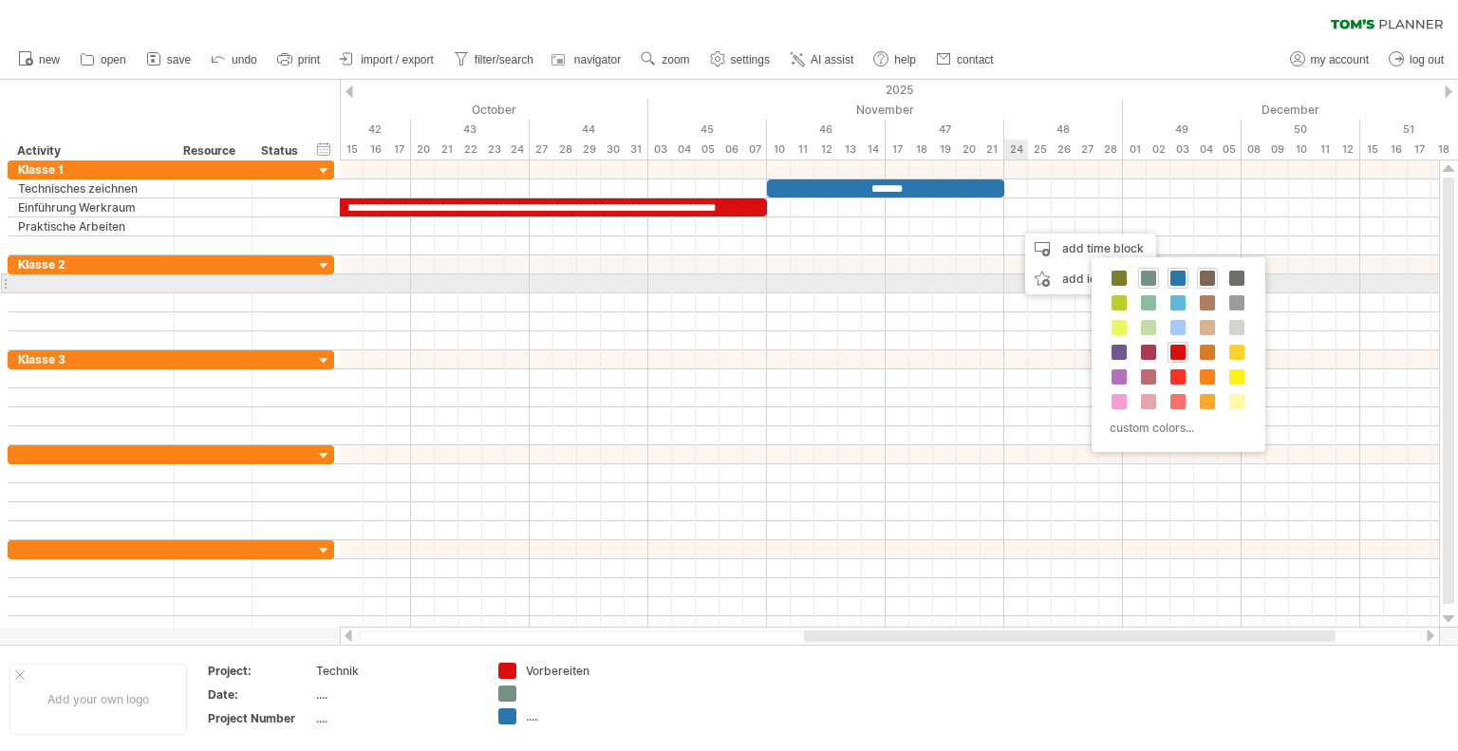
click at [1207, 279] on span at bounding box center [1206, 277] width 15 height 15
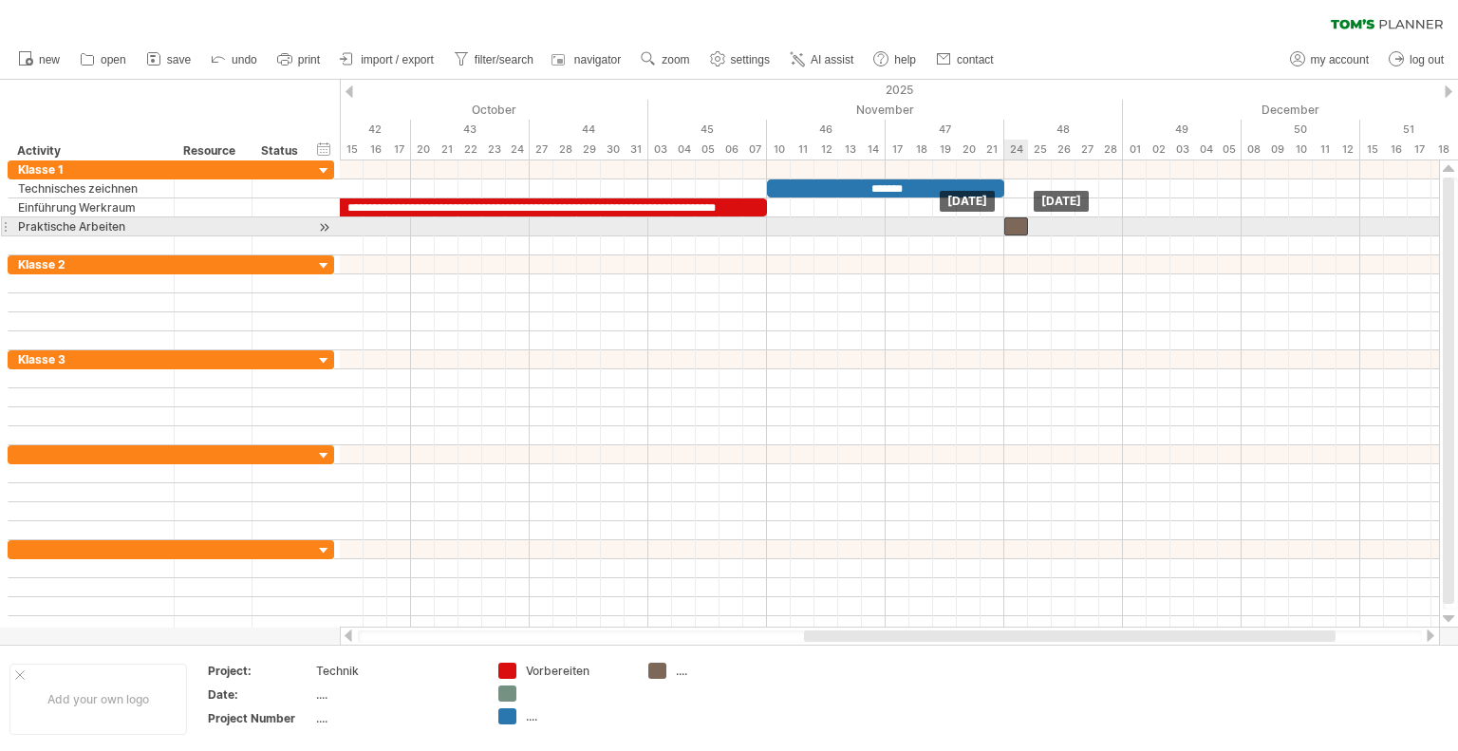
drag, startPoint x: 1032, startPoint y: 218, endPoint x: 1021, endPoint y: 222, distance: 11.1
click at [1021, 222] on div at bounding box center [1016, 226] width 24 height 18
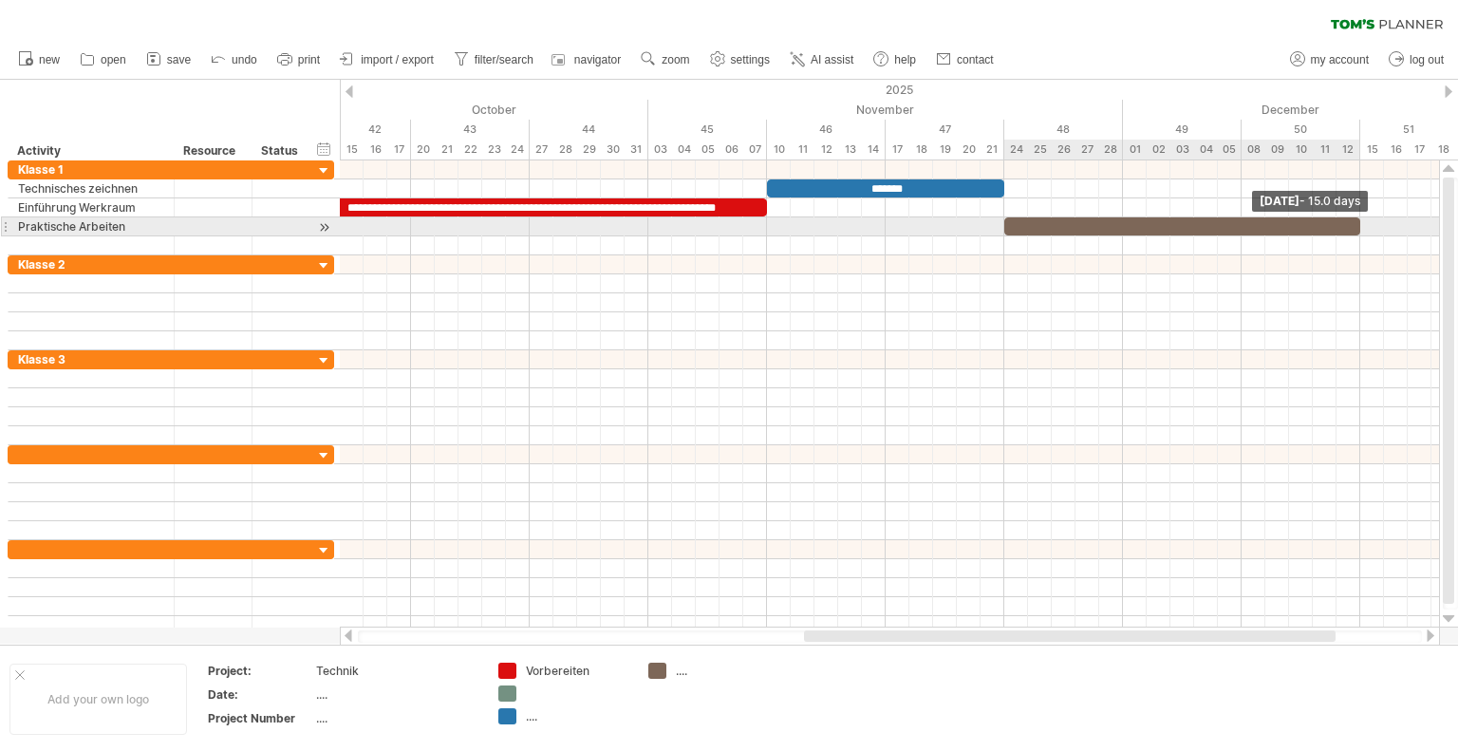
drag, startPoint x: 1026, startPoint y: 223, endPoint x: 1361, endPoint y: 226, distance: 335.0
click at [1361, 226] on span at bounding box center [1360, 226] width 8 height 18
click at [1072, 223] on div at bounding box center [1182, 226] width 356 height 18
drag, startPoint x: 1358, startPoint y: 223, endPoint x: 1243, endPoint y: 225, distance: 114.8
click at [1243, 225] on span at bounding box center [1241, 226] width 8 height 18
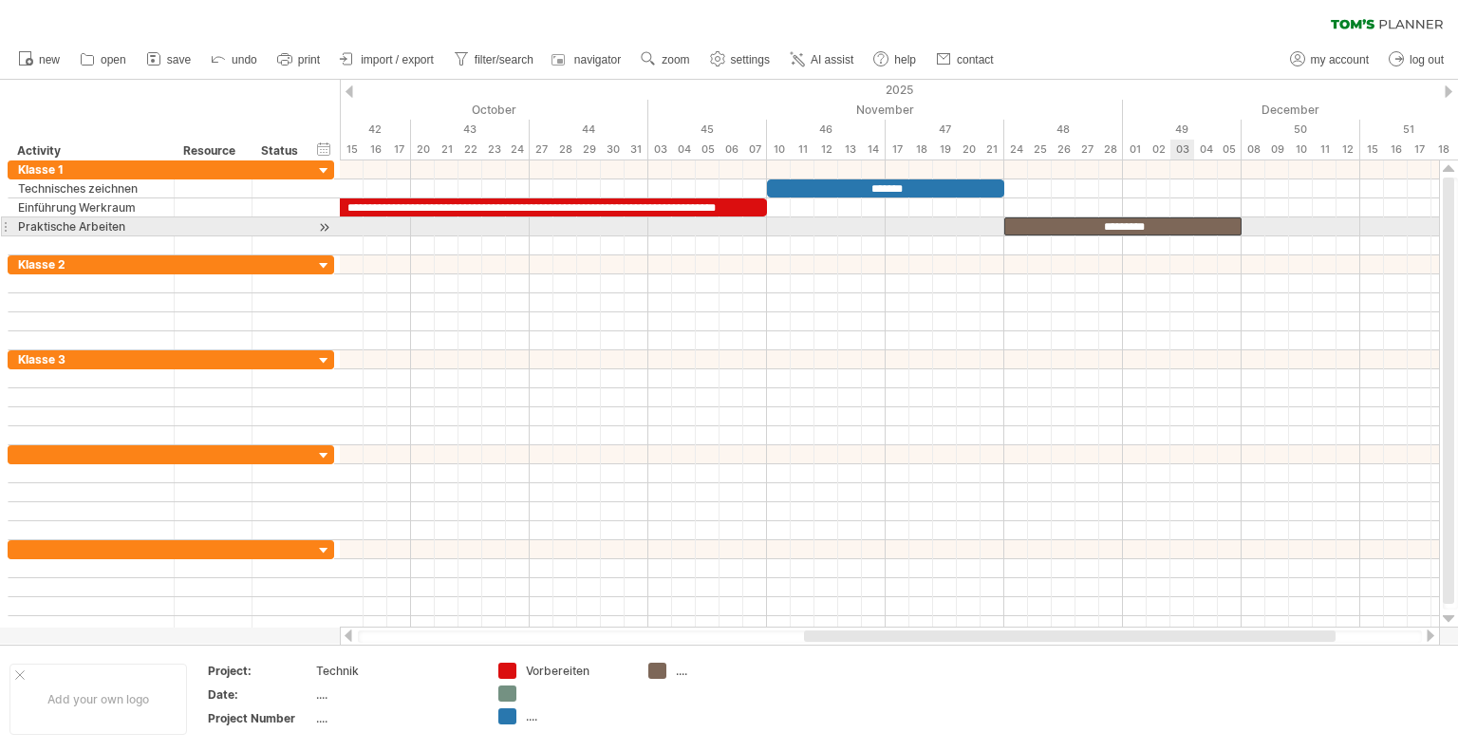
click at [1183, 226] on div "*********" at bounding box center [1122, 226] width 237 height 18
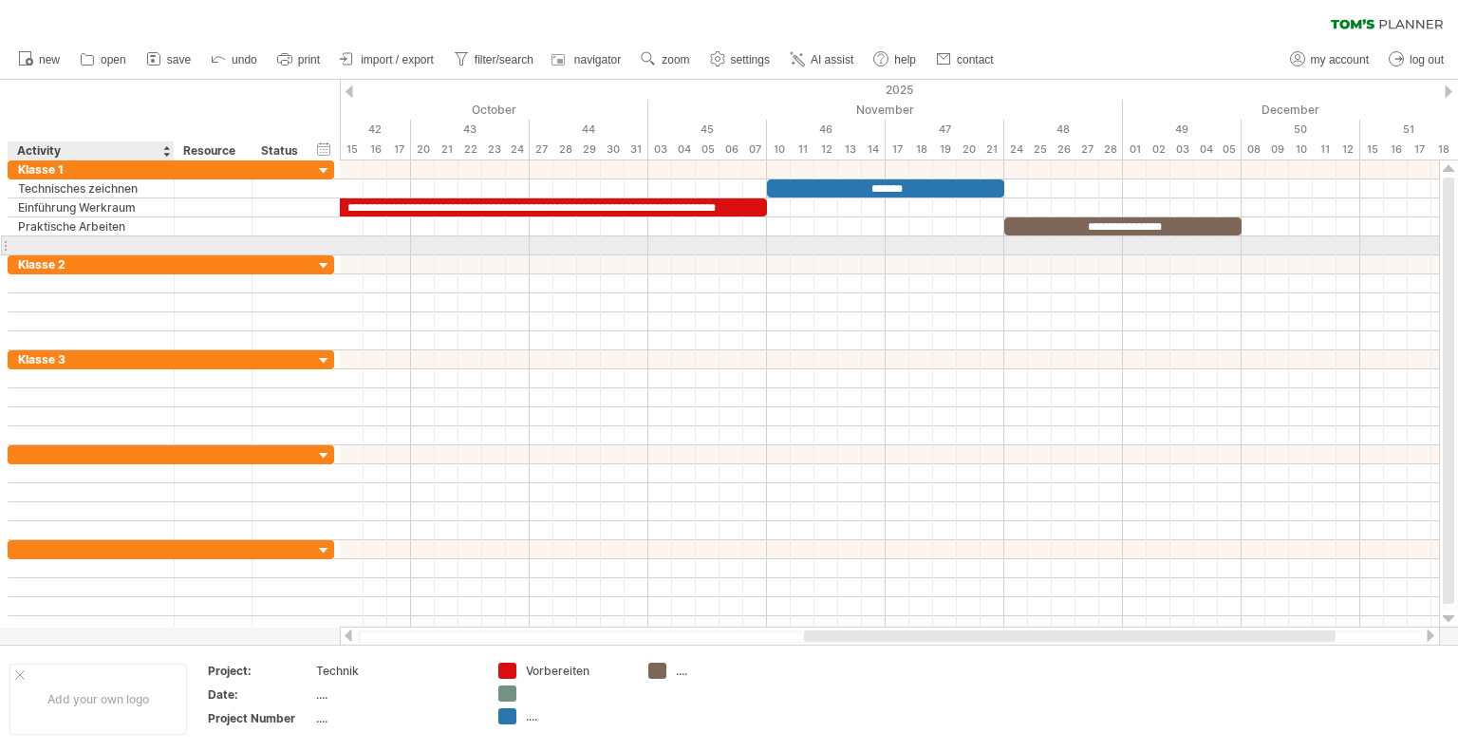
click at [43, 237] on div at bounding box center [91, 245] width 146 height 18
type input "******"
click at [1253, 246] on div at bounding box center [889, 245] width 1099 height 20
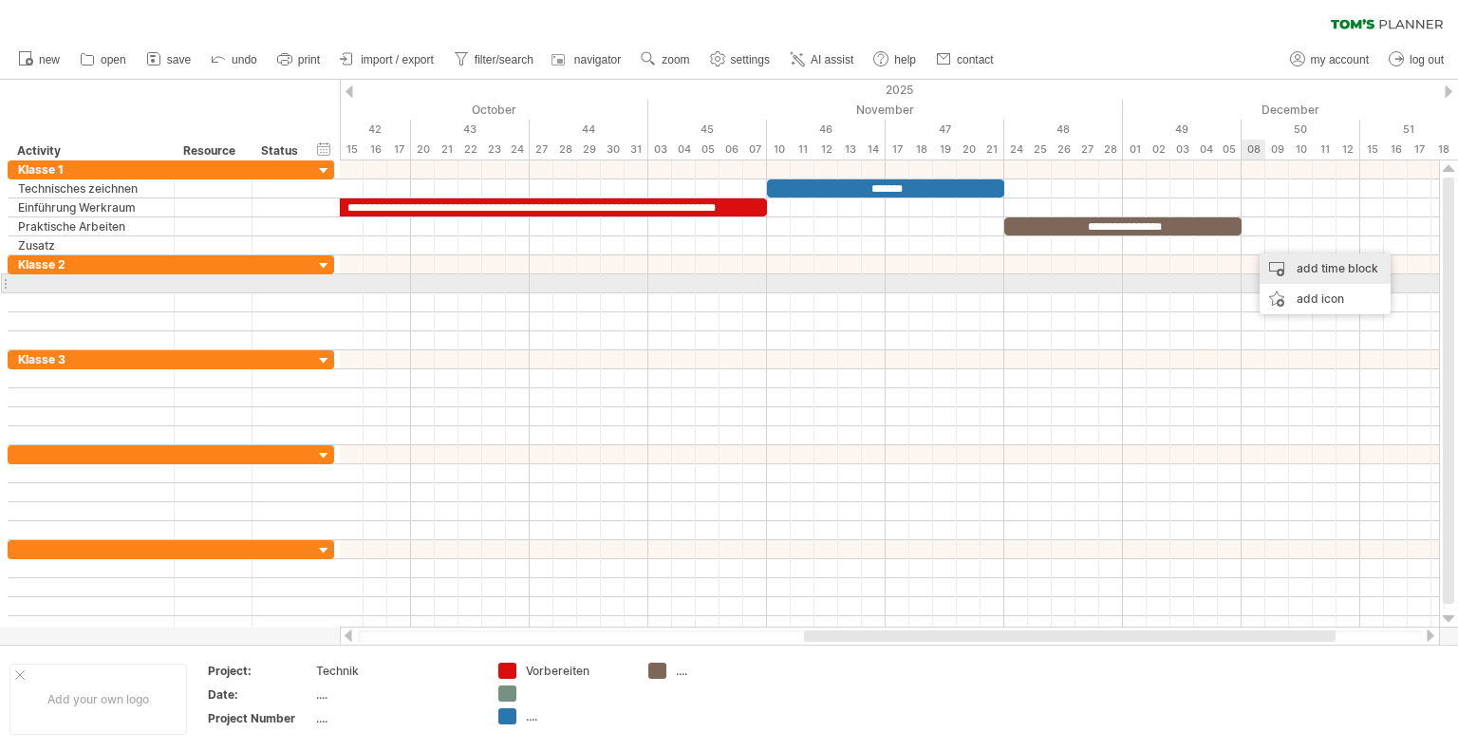
click at [1300, 274] on div "add time block" at bounding box center [1324, 268] width 131 height 30
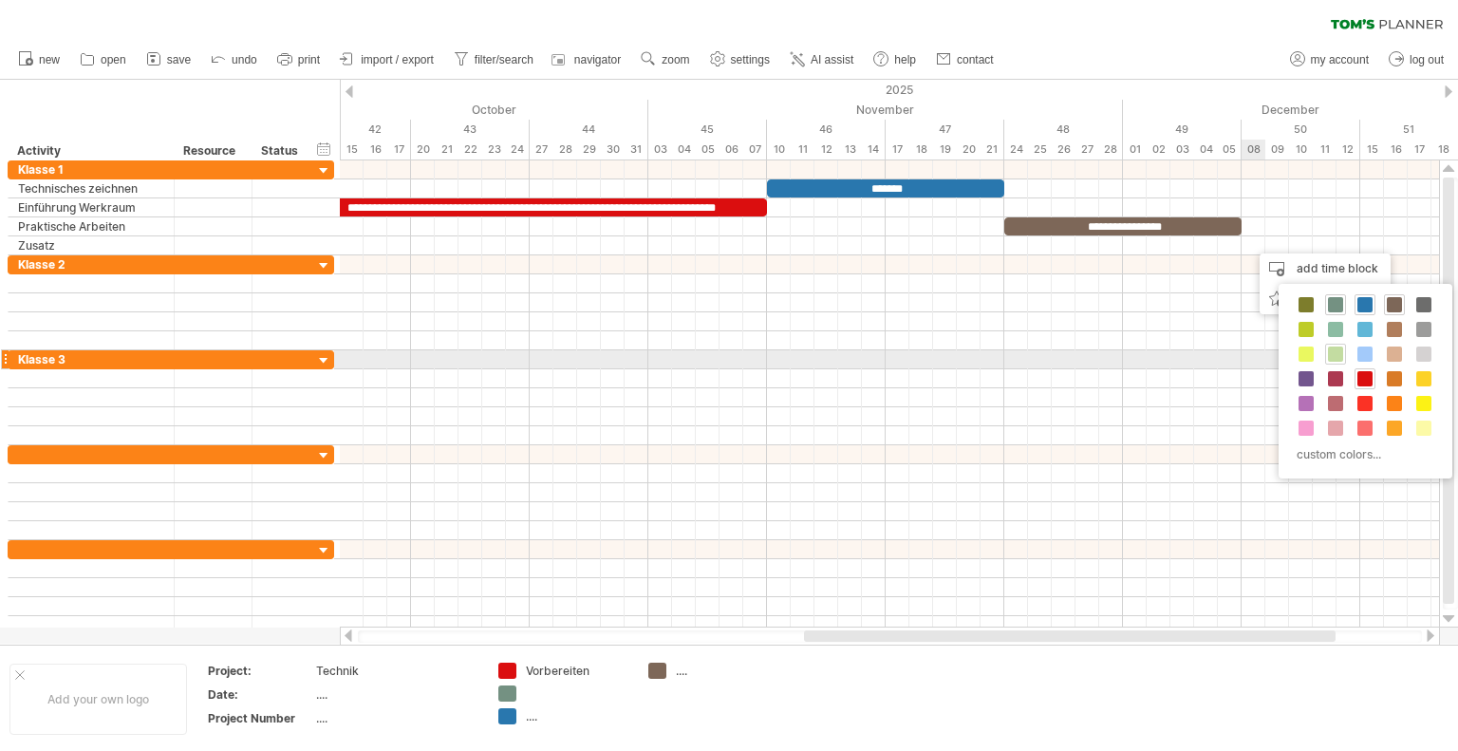
click at [1330, 356] on span at bounding box center [1335, 353] width 15 height 15
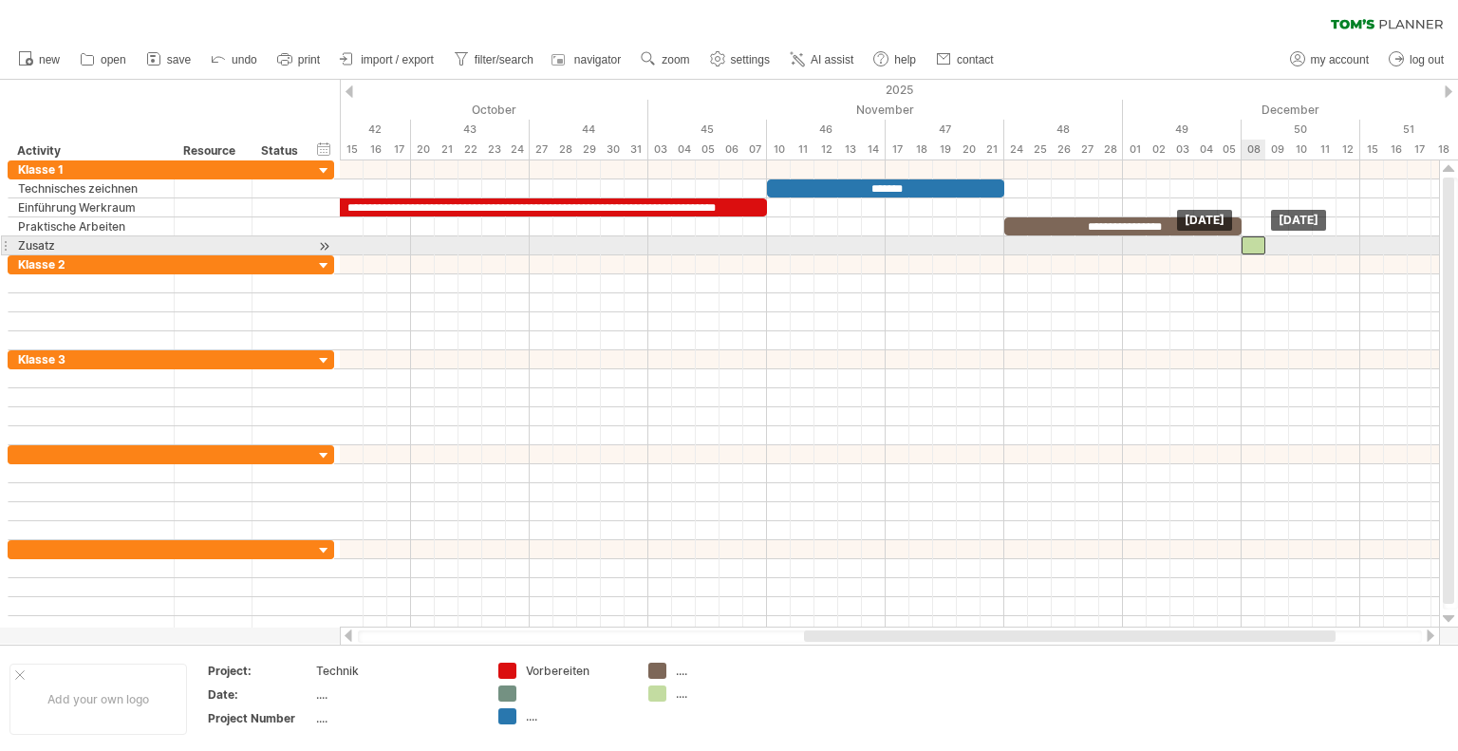
click at [1256, 242] on div at bounding box center [1253, 245] width 24 height 18
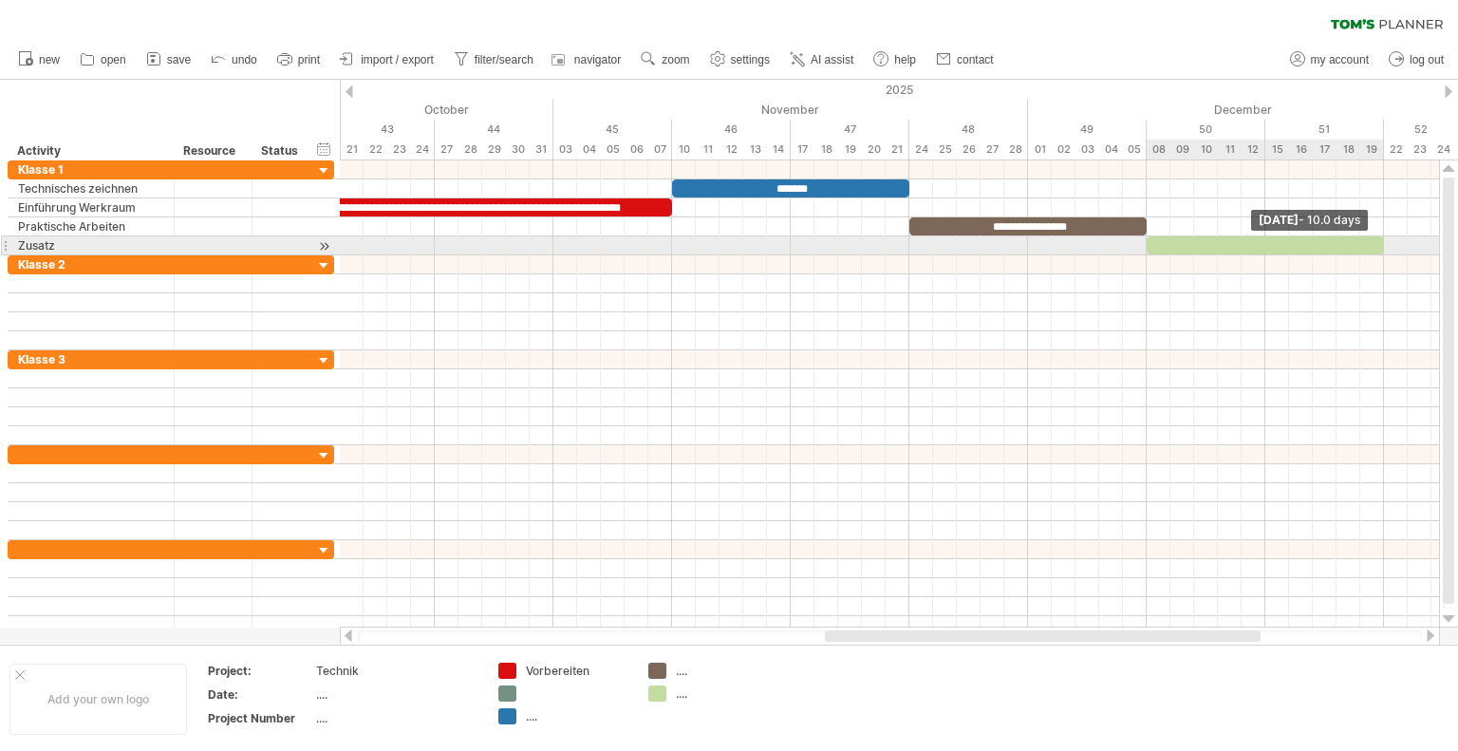
drag, startPoint x: 1320, startPoint y: 245, endPoint x: 1389, endPoint y: 249, distance: 69.4
click at [1389, 249] on div "**********" at bounding box center [889, 393] width 1099 height 467
click at [1183, 250] on div at bounding box center [1264, 245] width 237 height 18
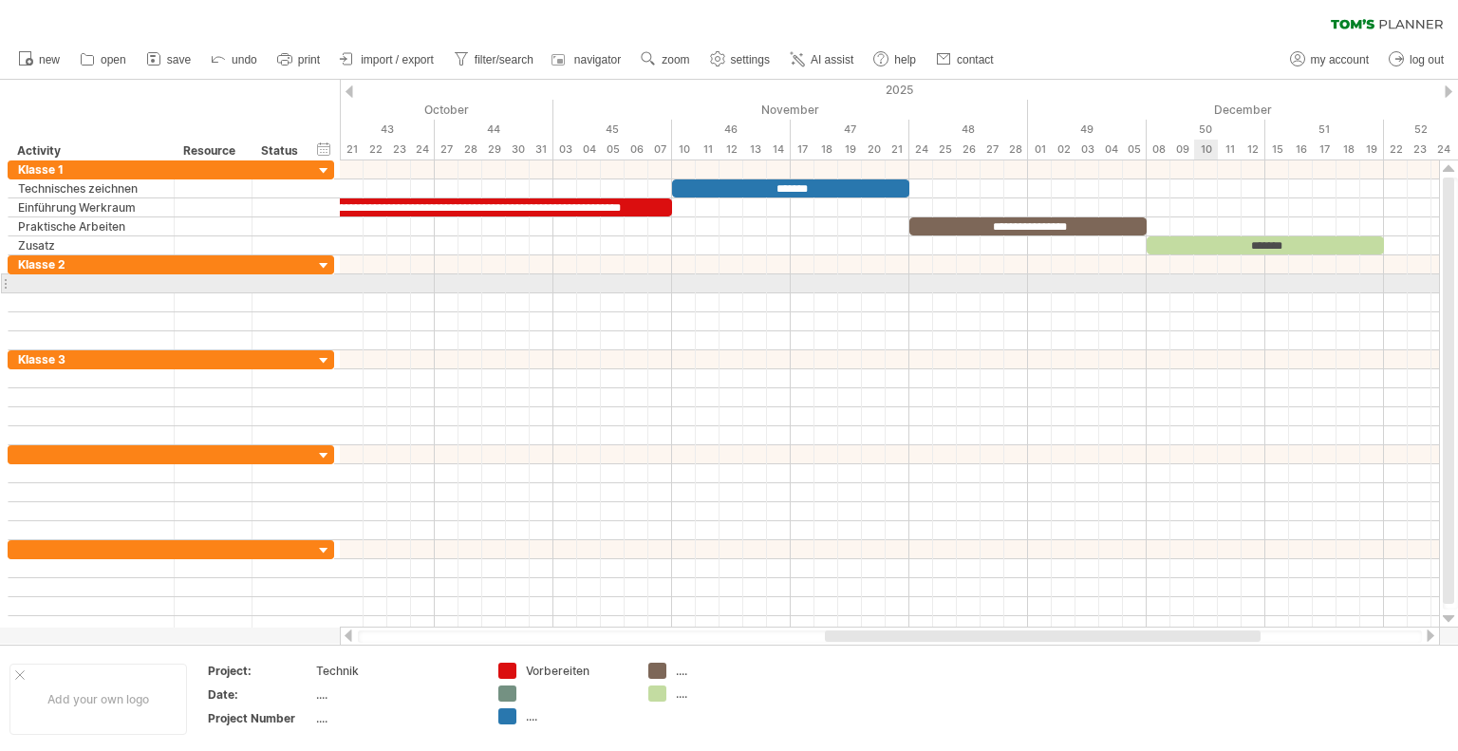
click at [1200, 276] on div at bounding box center [889, 283] width 1099 height 19
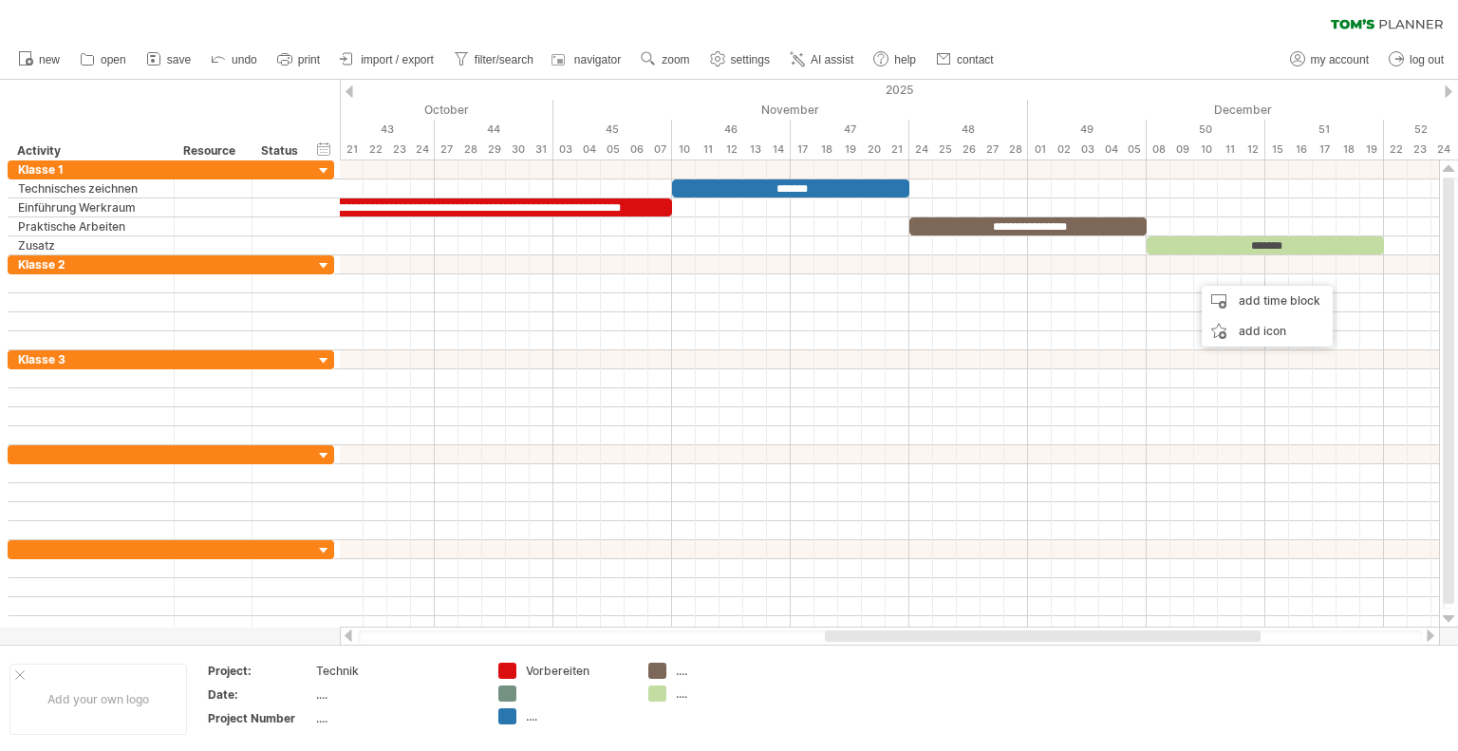
click at [1061, 635] on div at bounding box center [1043, 635] width 436 height 11
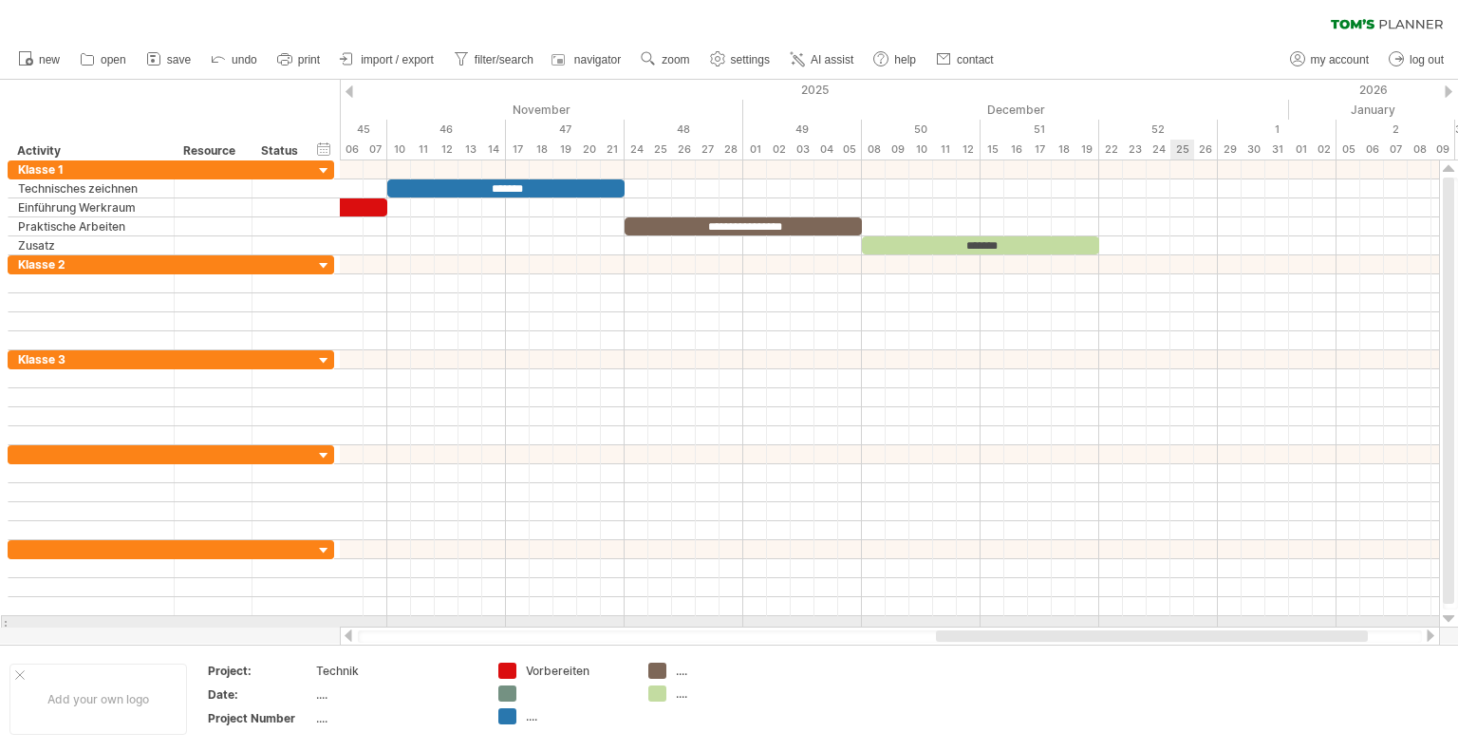
drag, startPoint x: 1074, startPoint y: 633, endPoint x: 1185, endPoint y: 619, distance: 111.9
click at [1185, 619] on div "Trying to reach [DOMAIN_NAME] Connected again... 0% clear filter new" at bounding box center [729, 375] width 1458 height 751
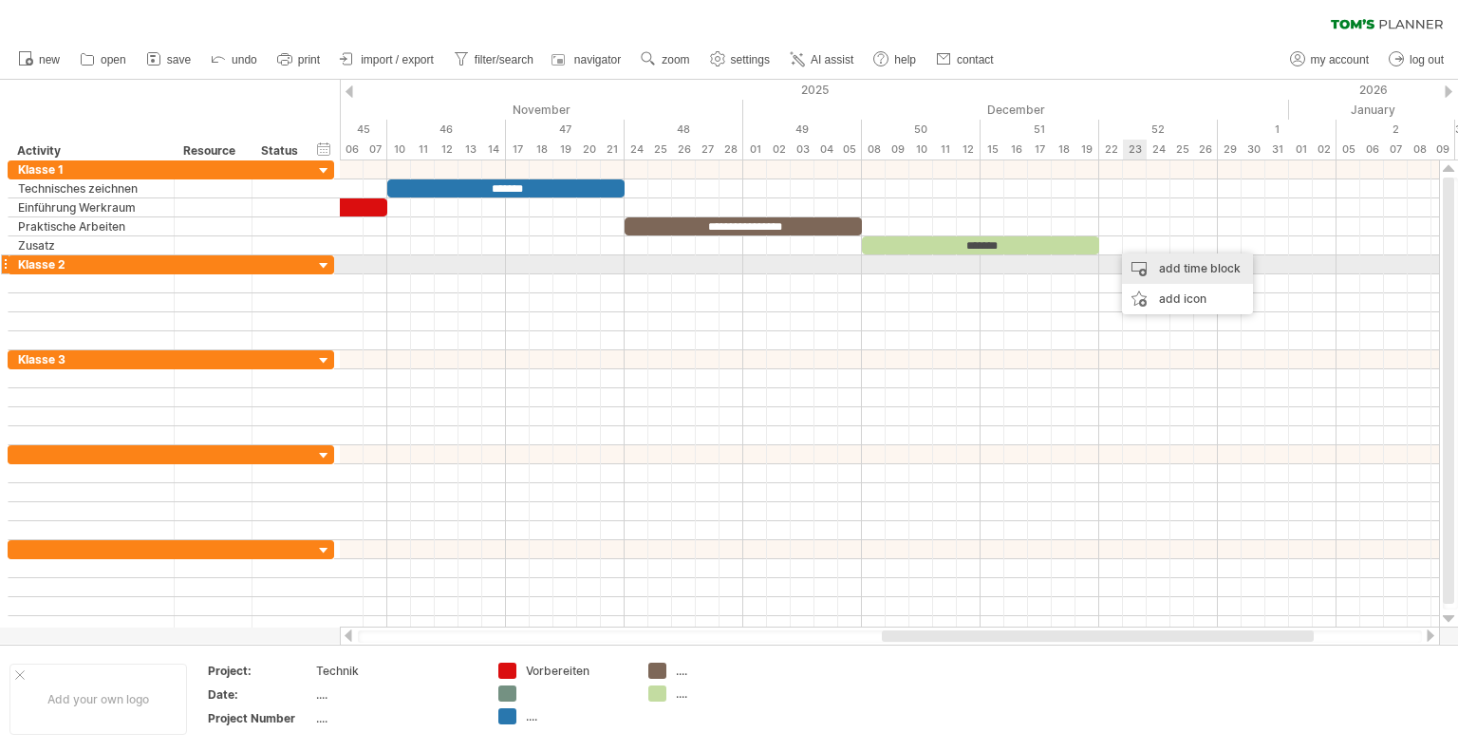
click at [1154, 268] on div "add time block" at bounding box center [1187, 268] width 131 height 30
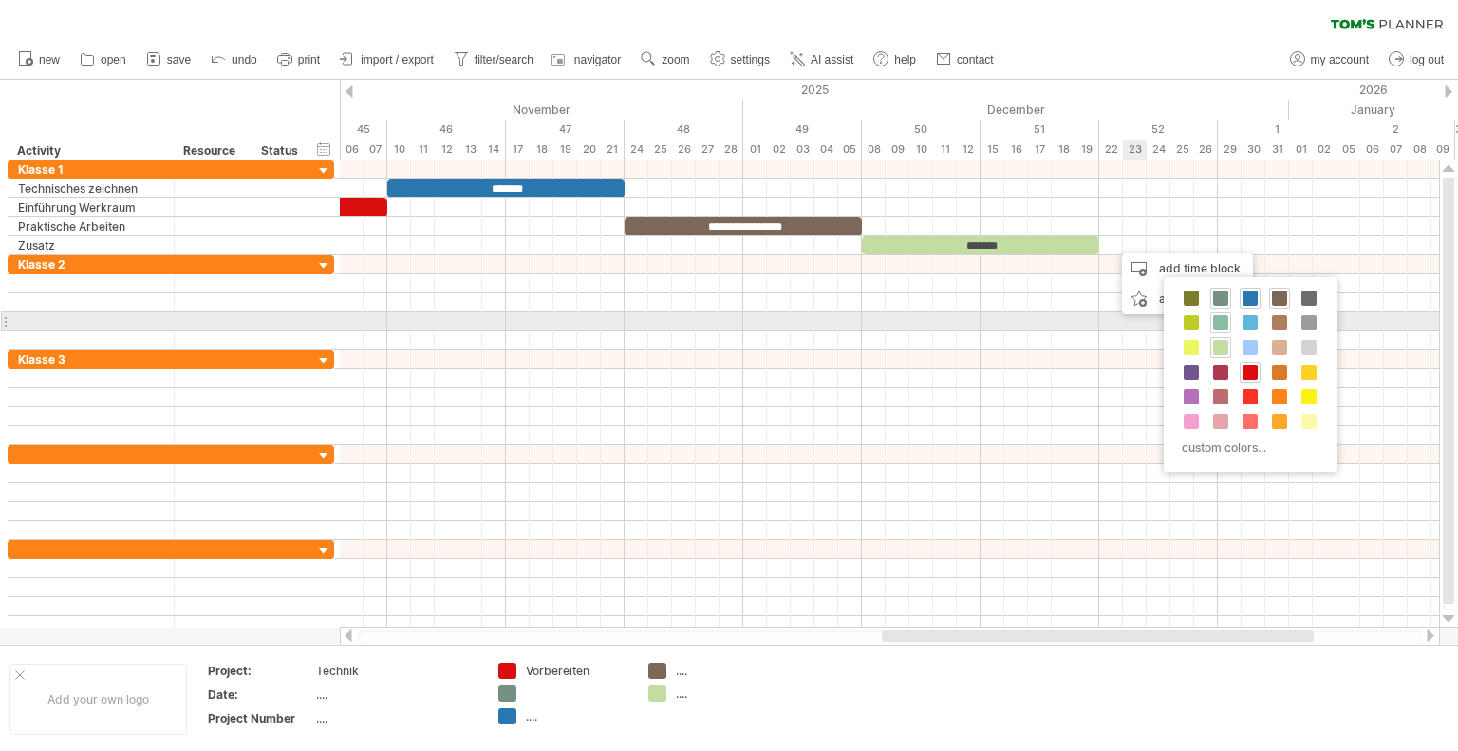
click at [1219, 322] on span at bounding box center [1220, 322] width 15 height 15
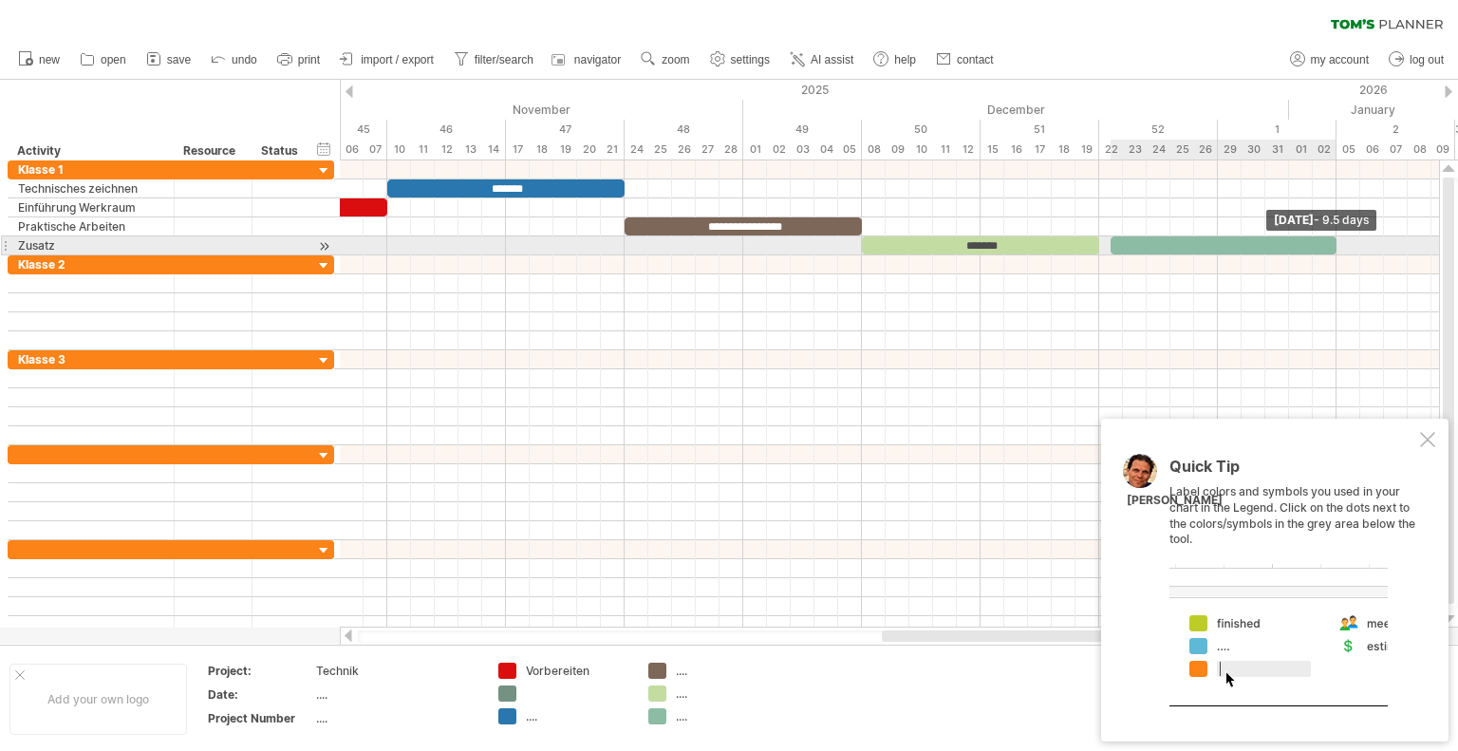
drag, startPoint x: 1138, startPoint y: 244, endPoint x: 1311, endPoint y: 238, distance: 173.8
click at [1332, 237] on span at bounding box center [1336, 245] width 8 height 18
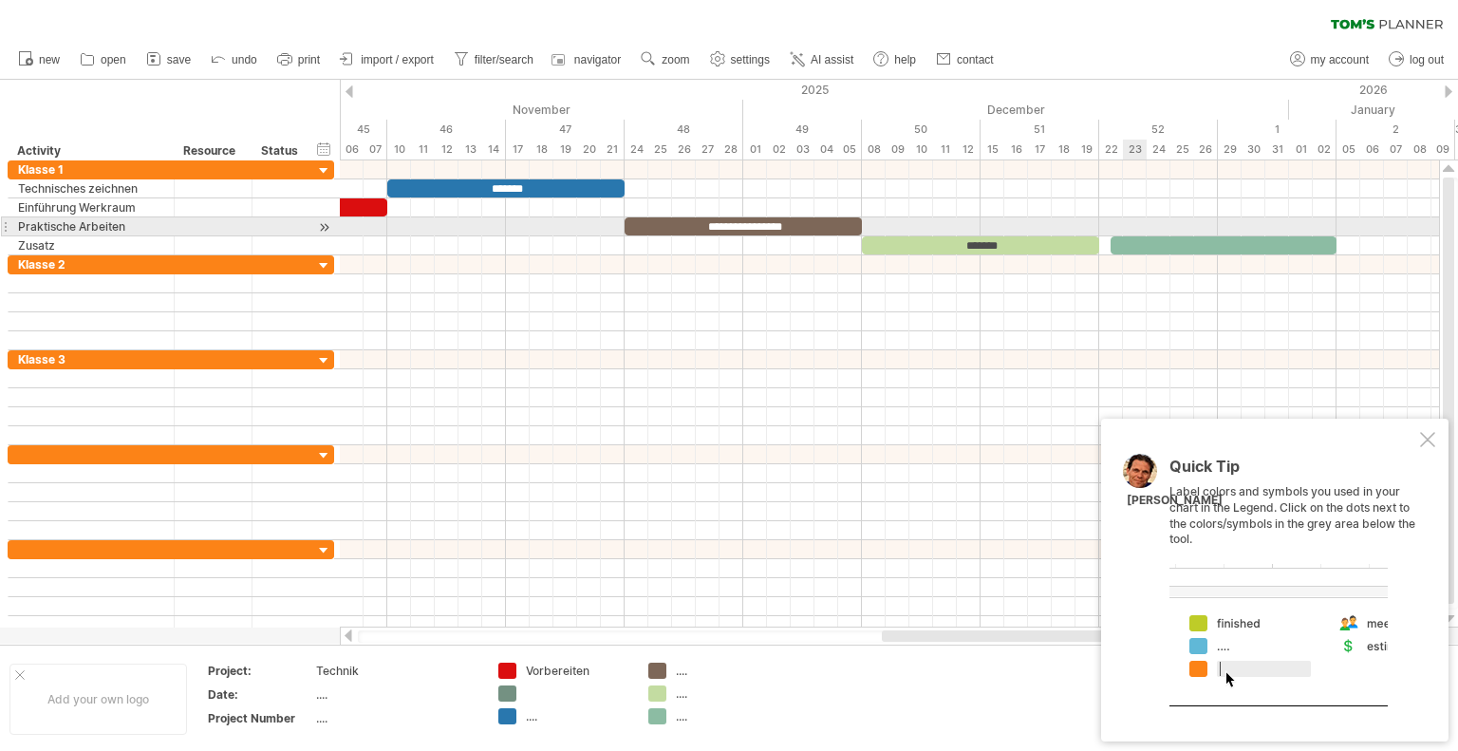
click at [1136, 236] on div at bounding box center [1223, 245] width 226 height 18
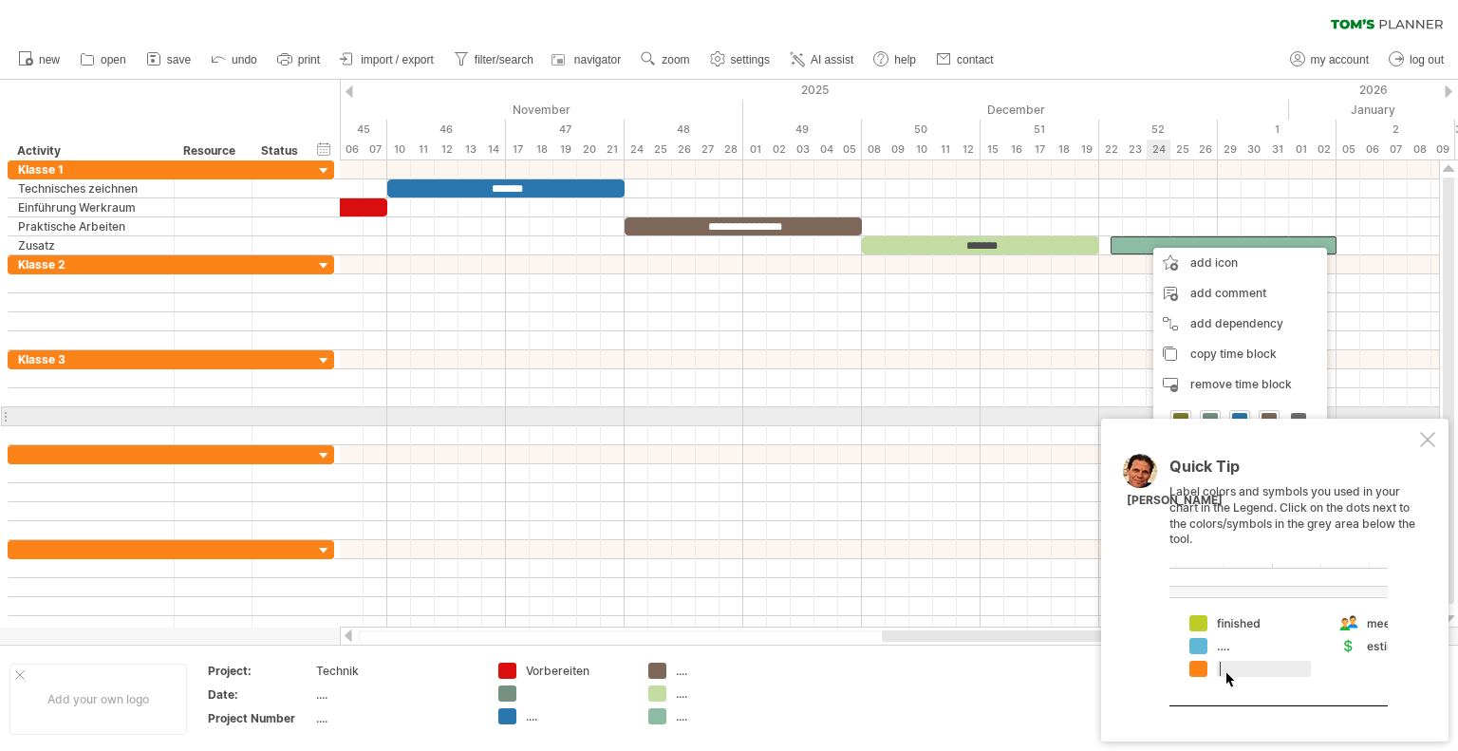
click at [1177, 414] on span at bounding box center [1180, 420] width 15 height 15
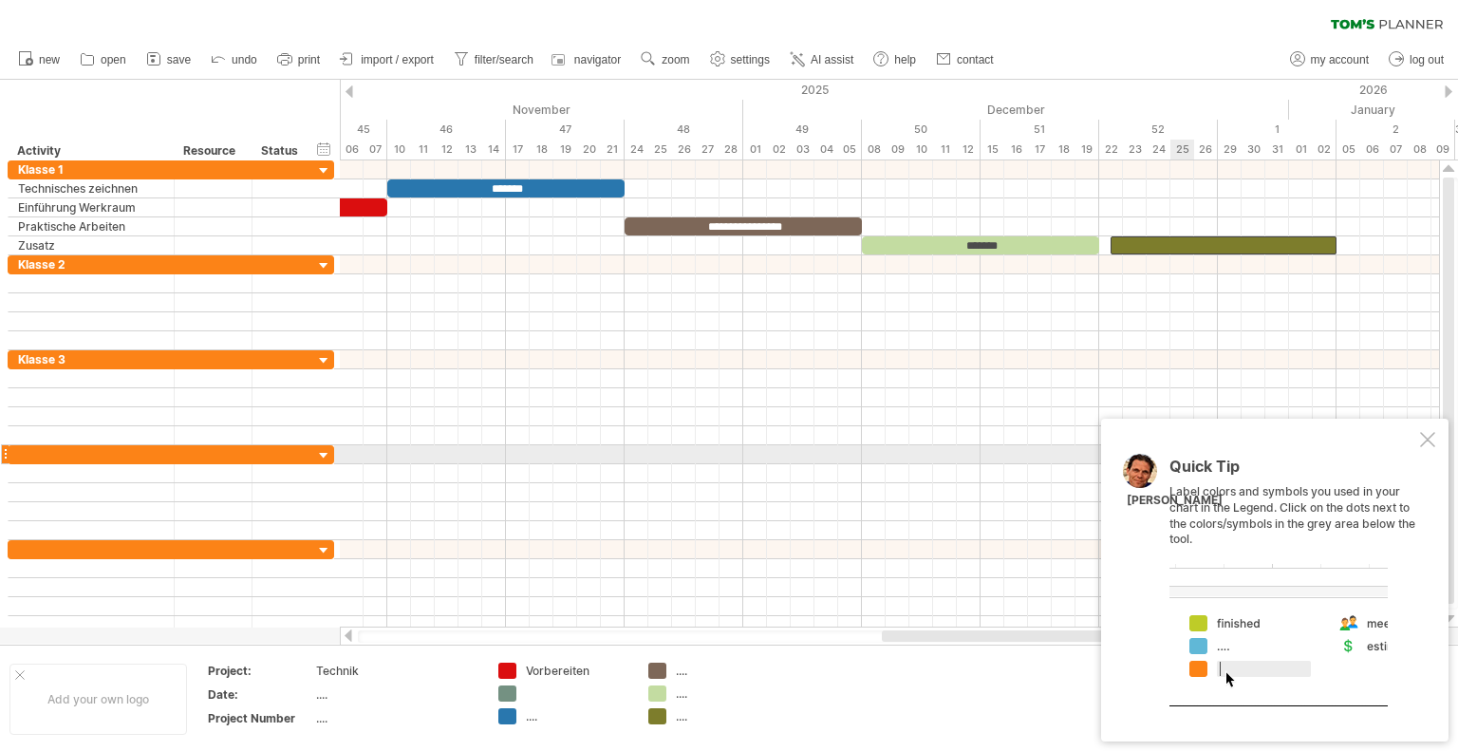
click at [1420, 440] on div at bounding box center [1427, 439] width 15 height 15
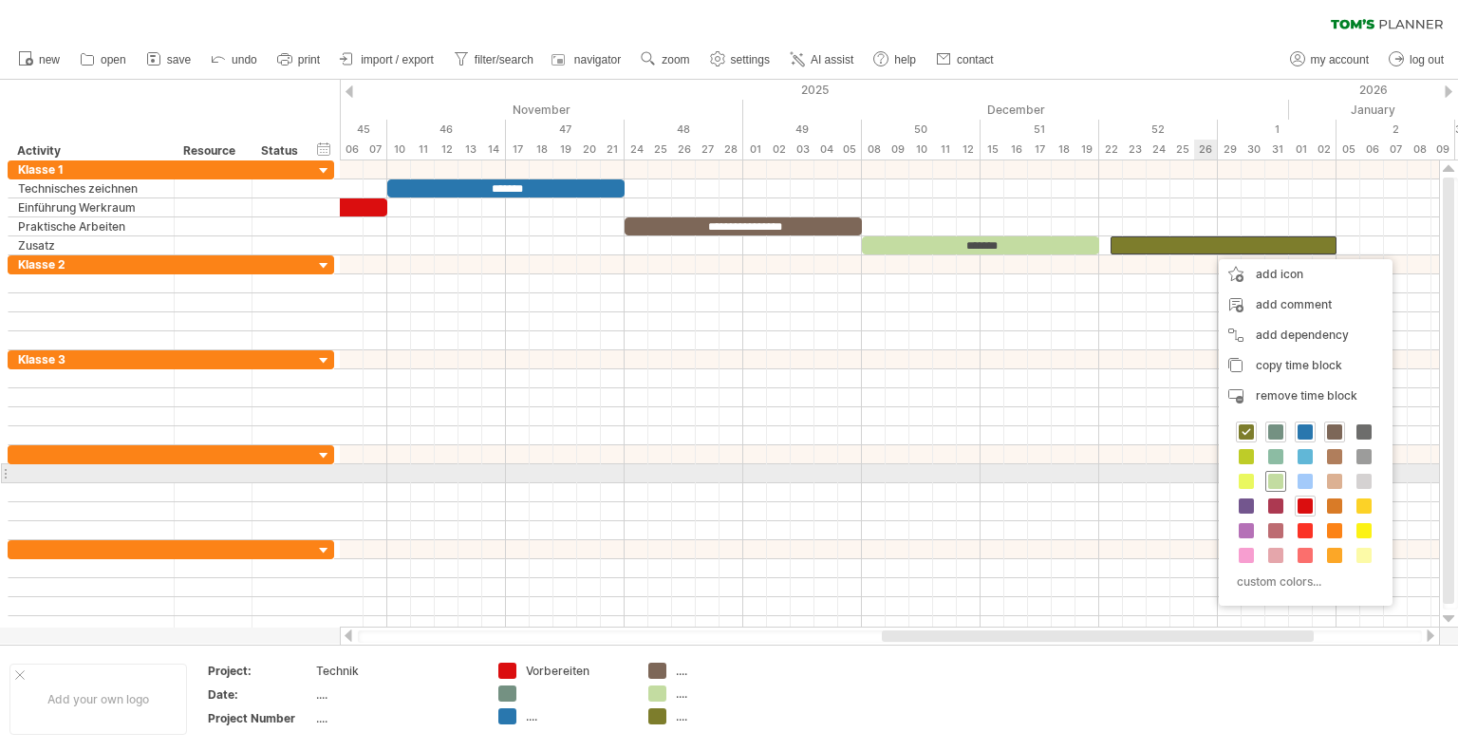
click at [1274, 474] on span at bounding box center [1275, 481] width 15 height 15
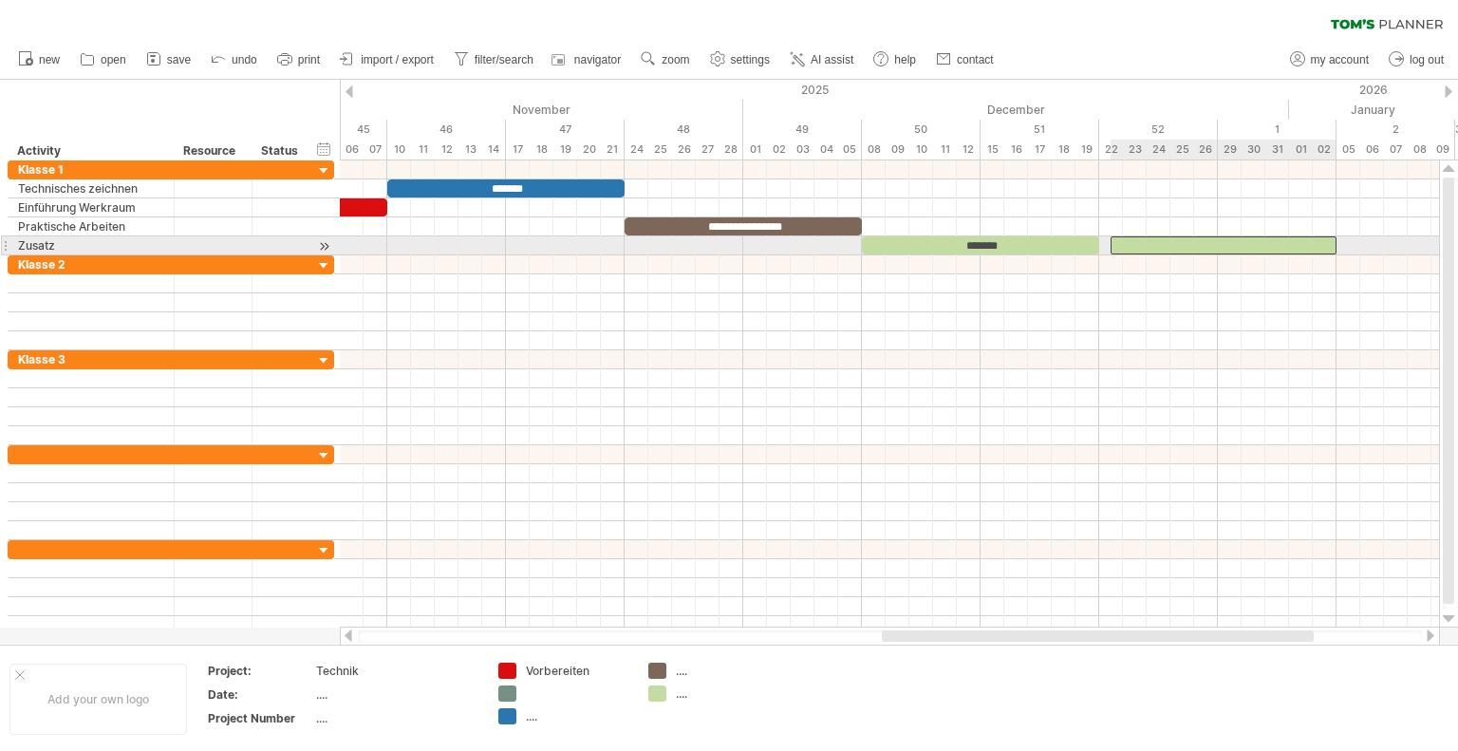
click at [1149, 242] on div at bounding box center [1223, 245] width 226 height 18
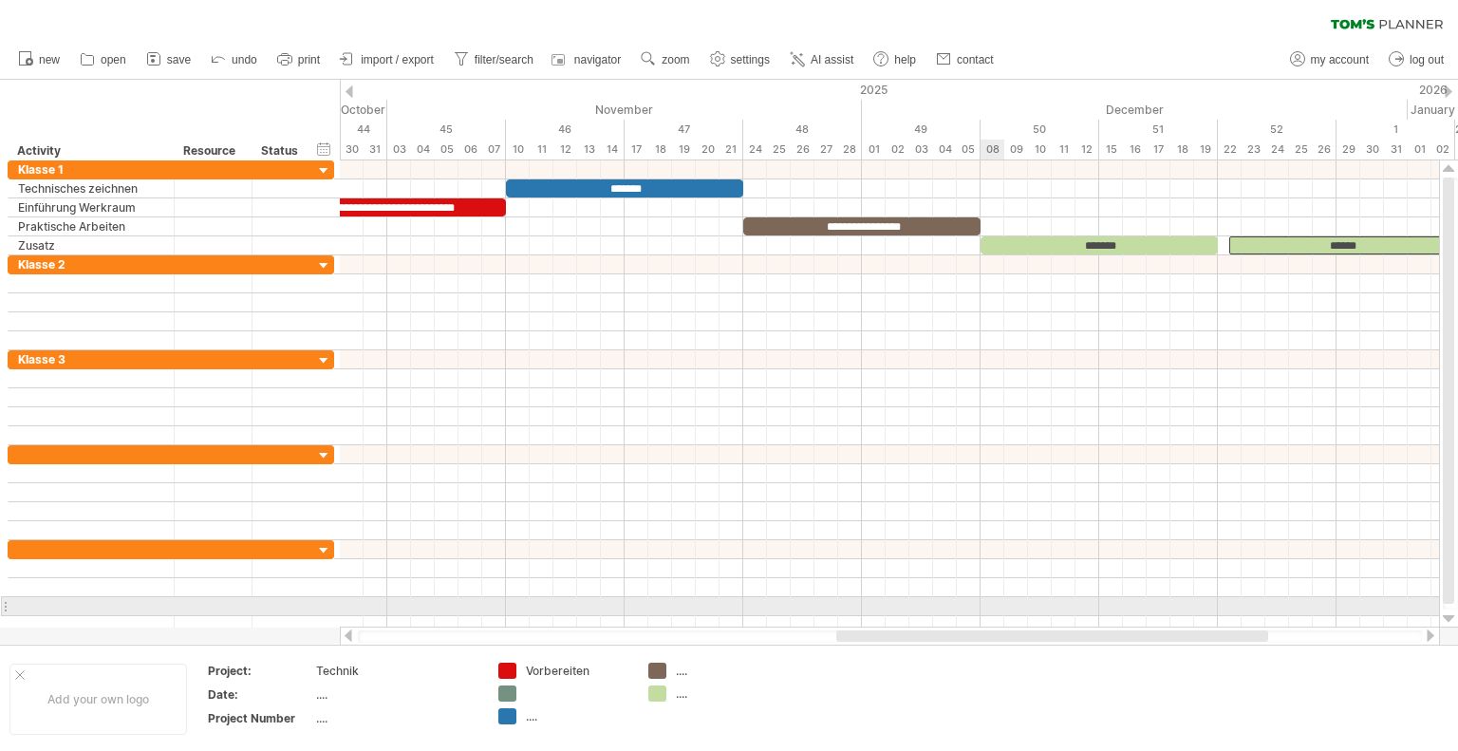
drag, startPoint x: 941, startPoint y: 652, endPoint x: 991, endPoint y: 613, distance: 62.8
click at [991, 614] on div "Trying to reach [DOMAIN_NAME] Connected again... 0% clear filter new" at bounding box center [729, 375] width 1458 height 751
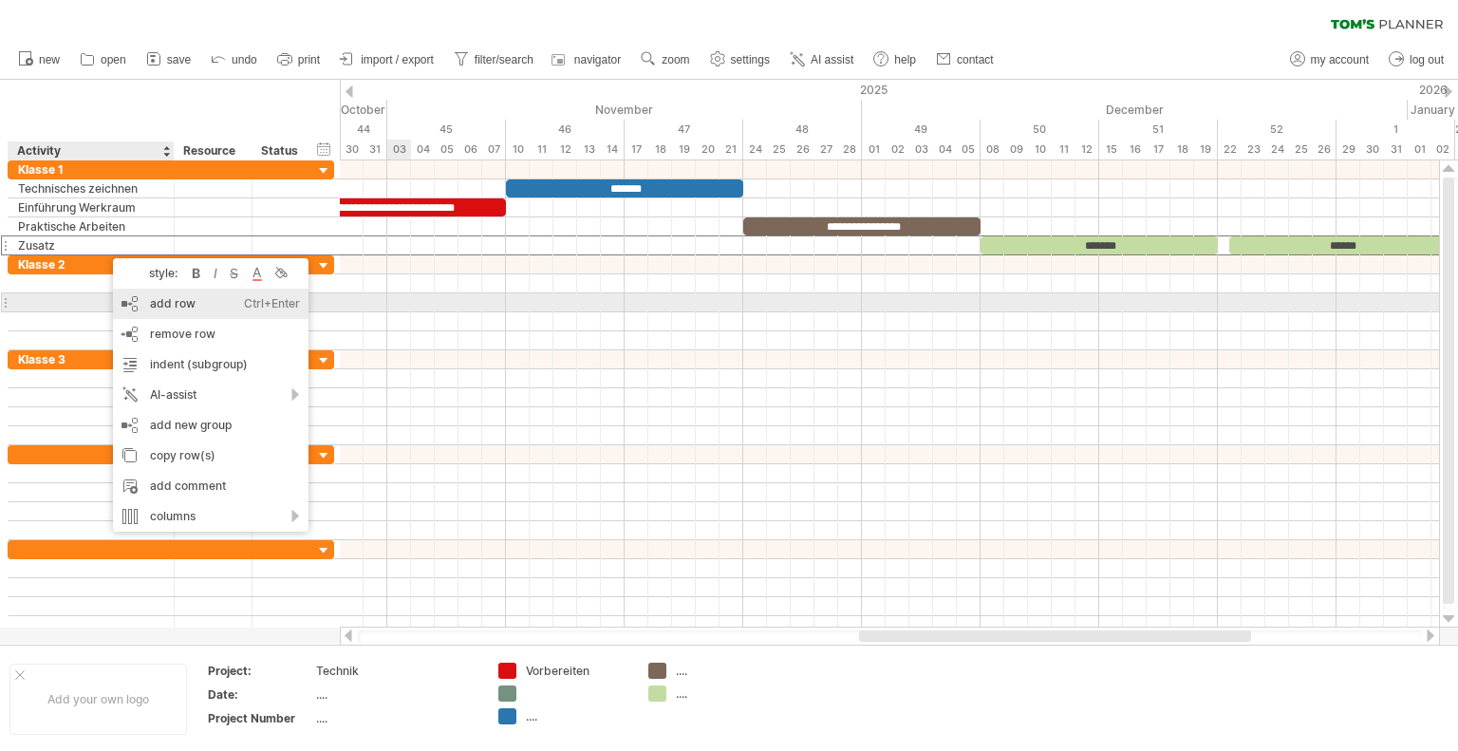
click at [165, 303] on div "add row Ctrl+Enter Cmd+Enter" at bounding box center [210, 303] width 195 height 30
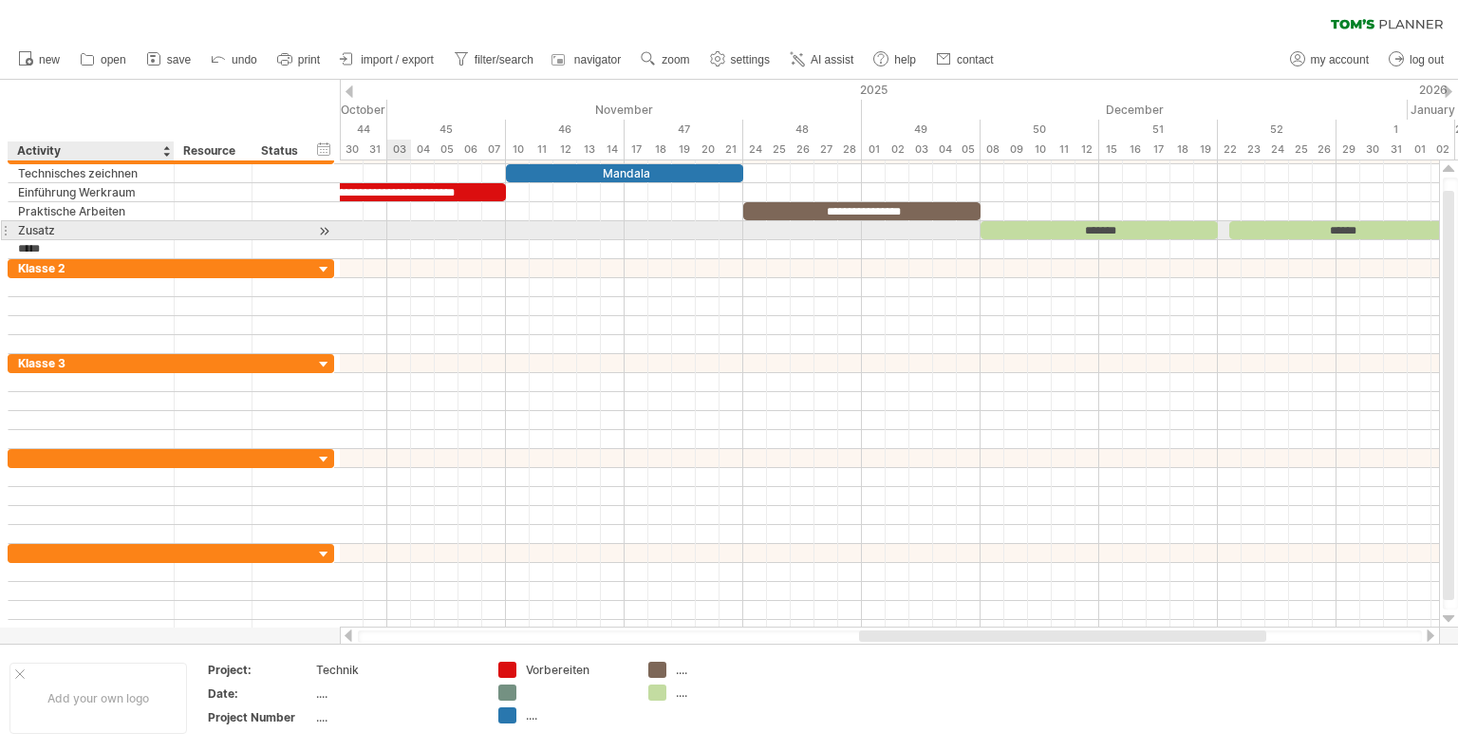
type input "******"
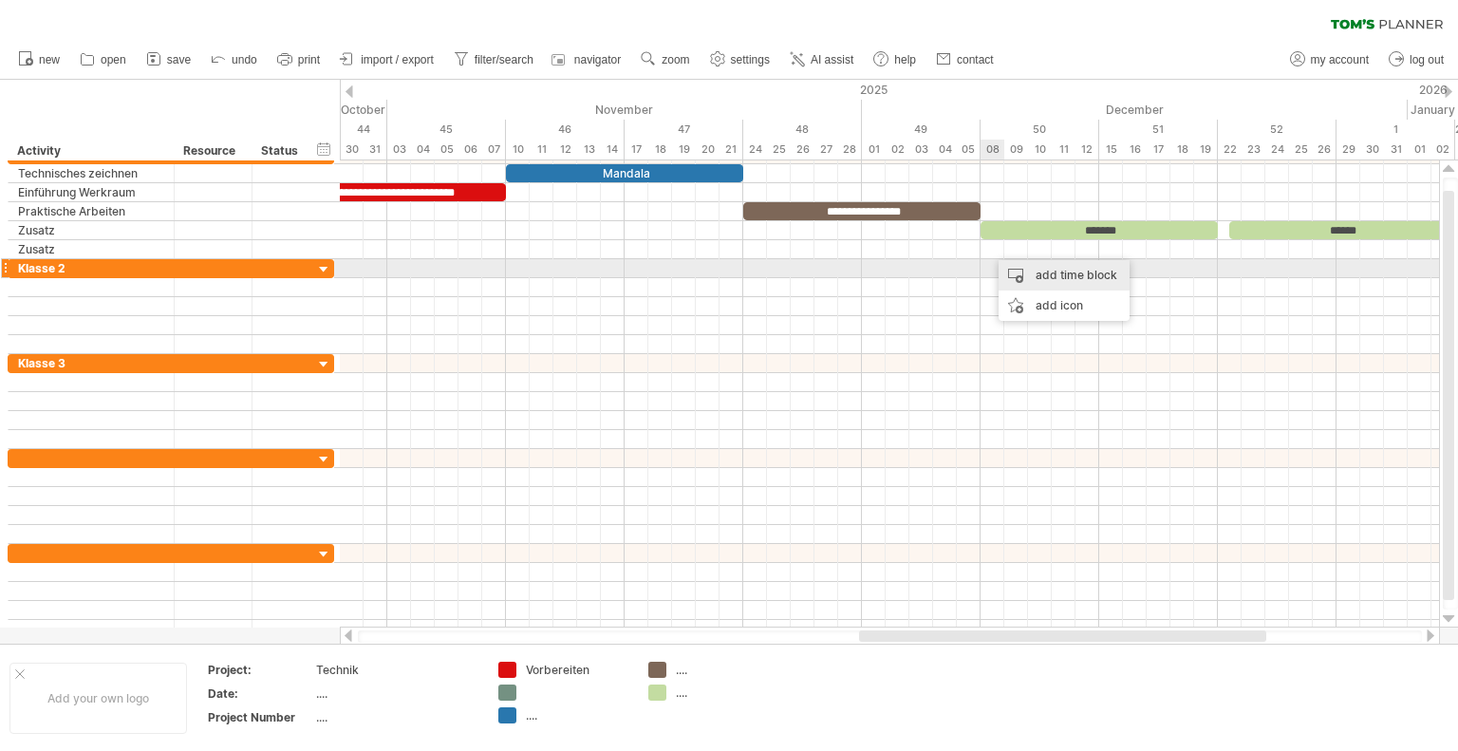
click at [1033, 272] on div "add time block" at bounding box center [1063, 275] width 131 height 30
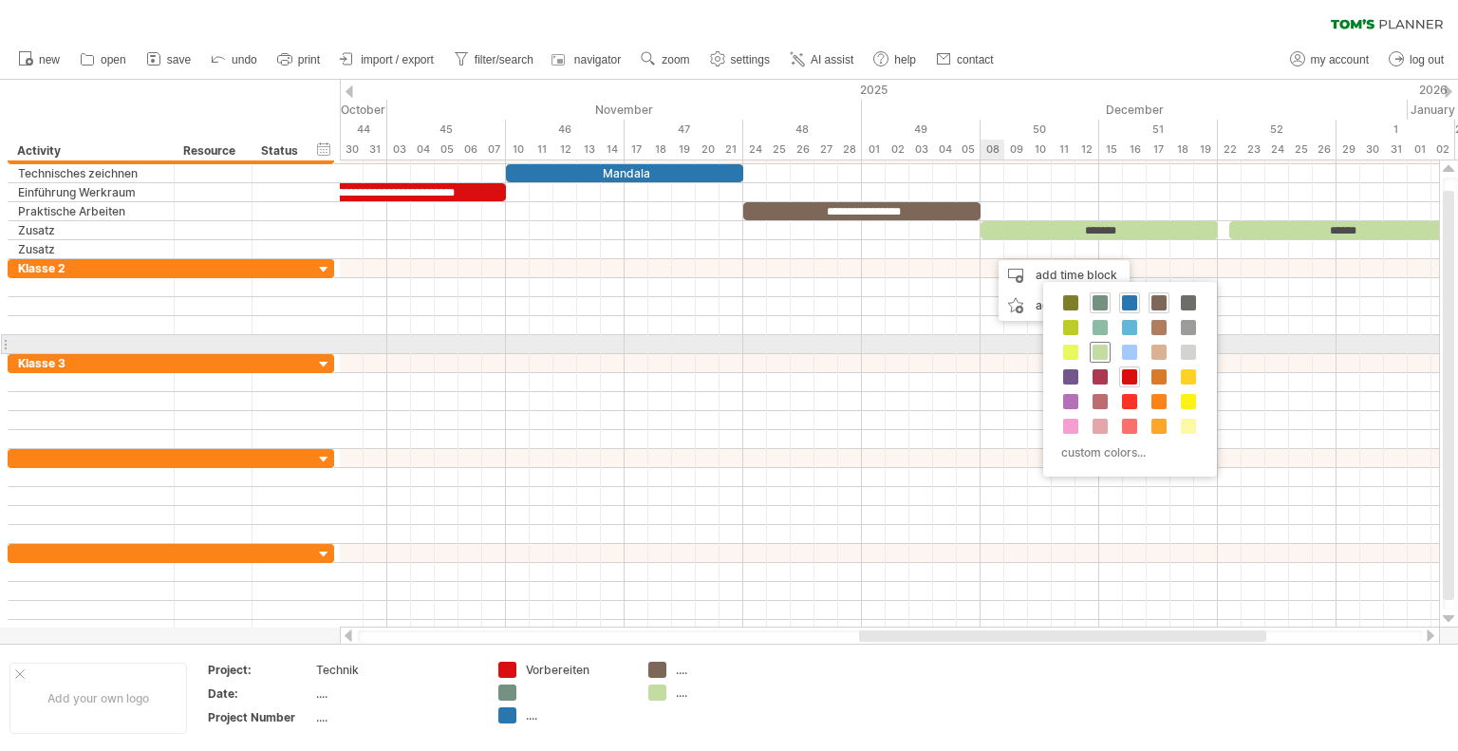
click at [1097, 353] on span at bounding box center [1099, 351] width 15 height 15
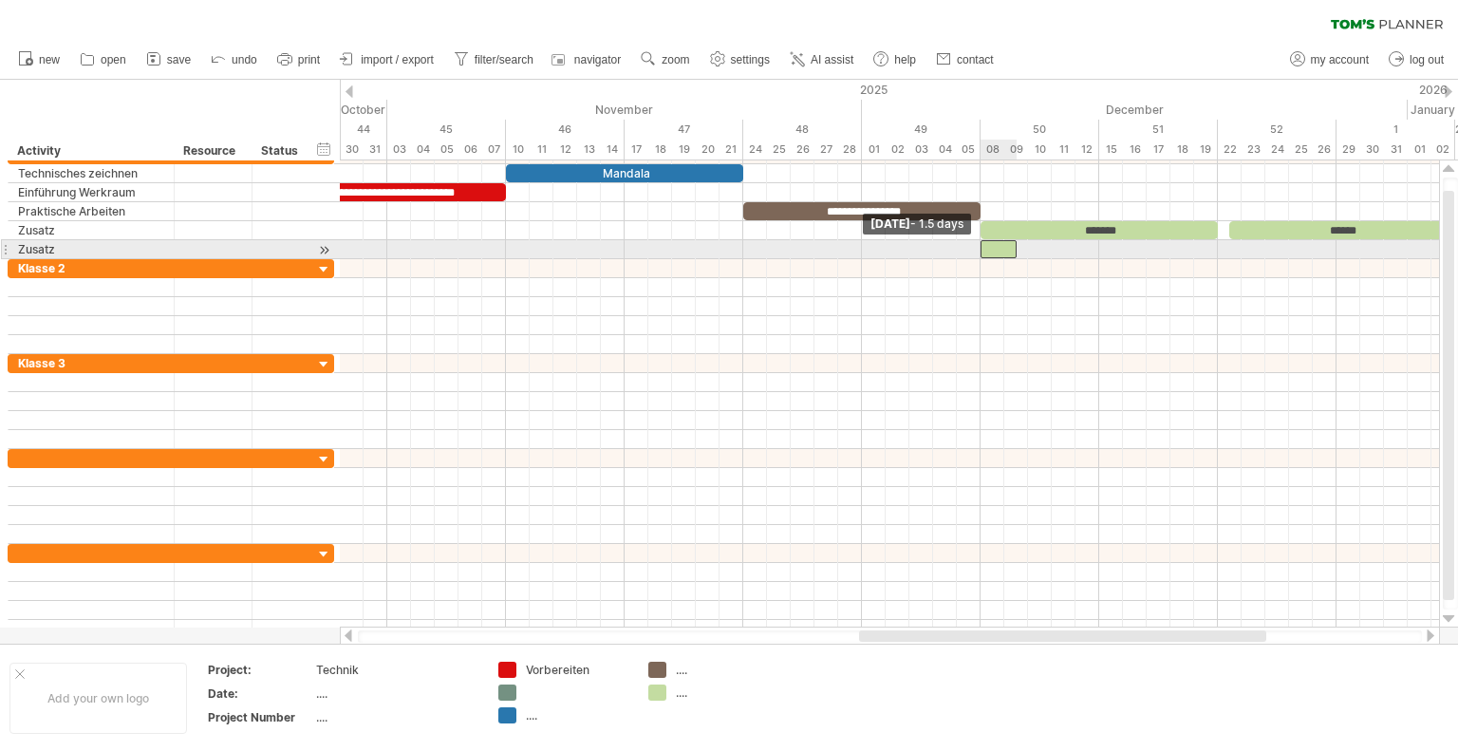
drag, startPoint x: 995, startPoint y: 250, endPoint x: 983, endPoint y: 252, distance: 11.7
click at [983, 252] on span at bounding box center [980, 249] width 8 height 18
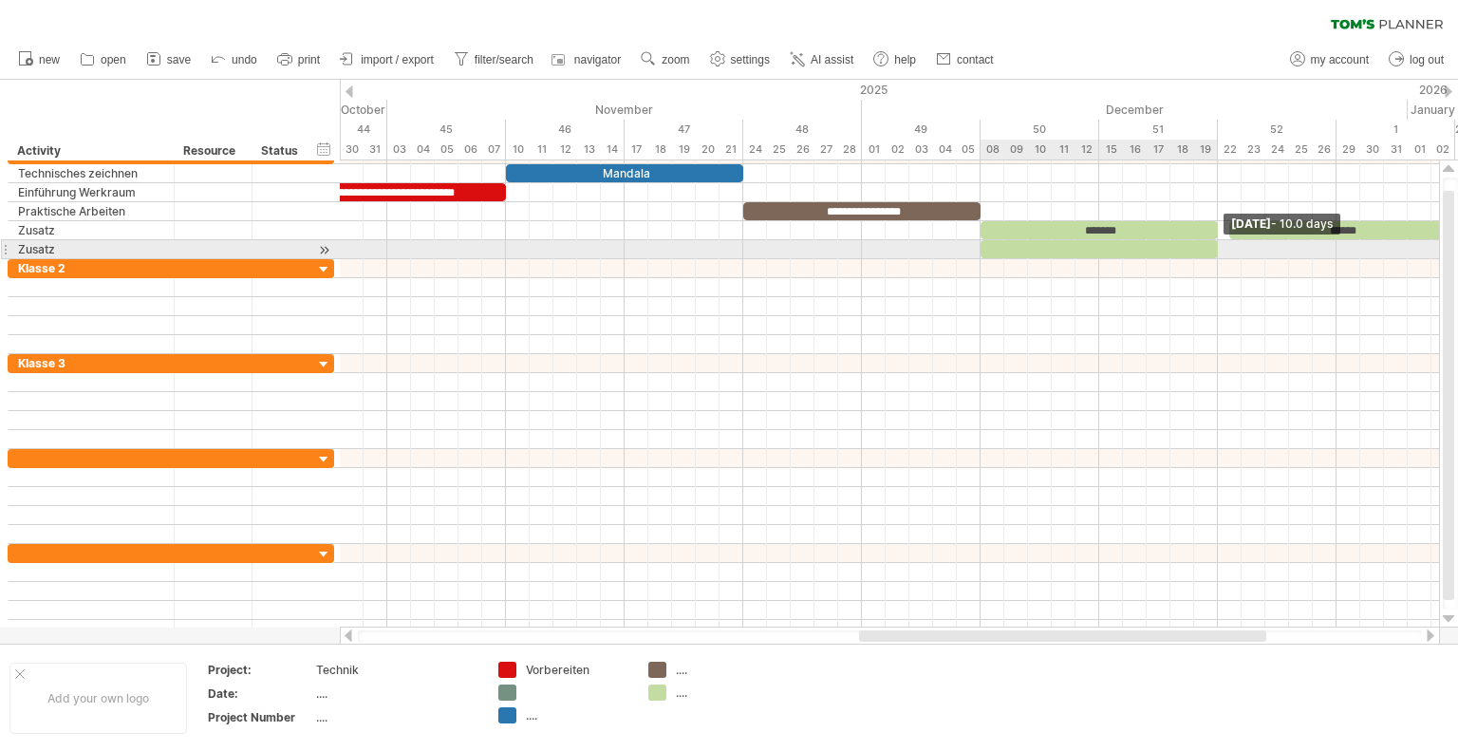
drag, startPoint x: 1018, startPoint y: 245, endPoint x: 1215, endPoint y: 244, distance: 196.4
click at [1215, 244] on span at bounding box center [1218, 249] width 8 height 18
click at [1116, 242] on div at bounding box center [1098, 249] width 237 height 18
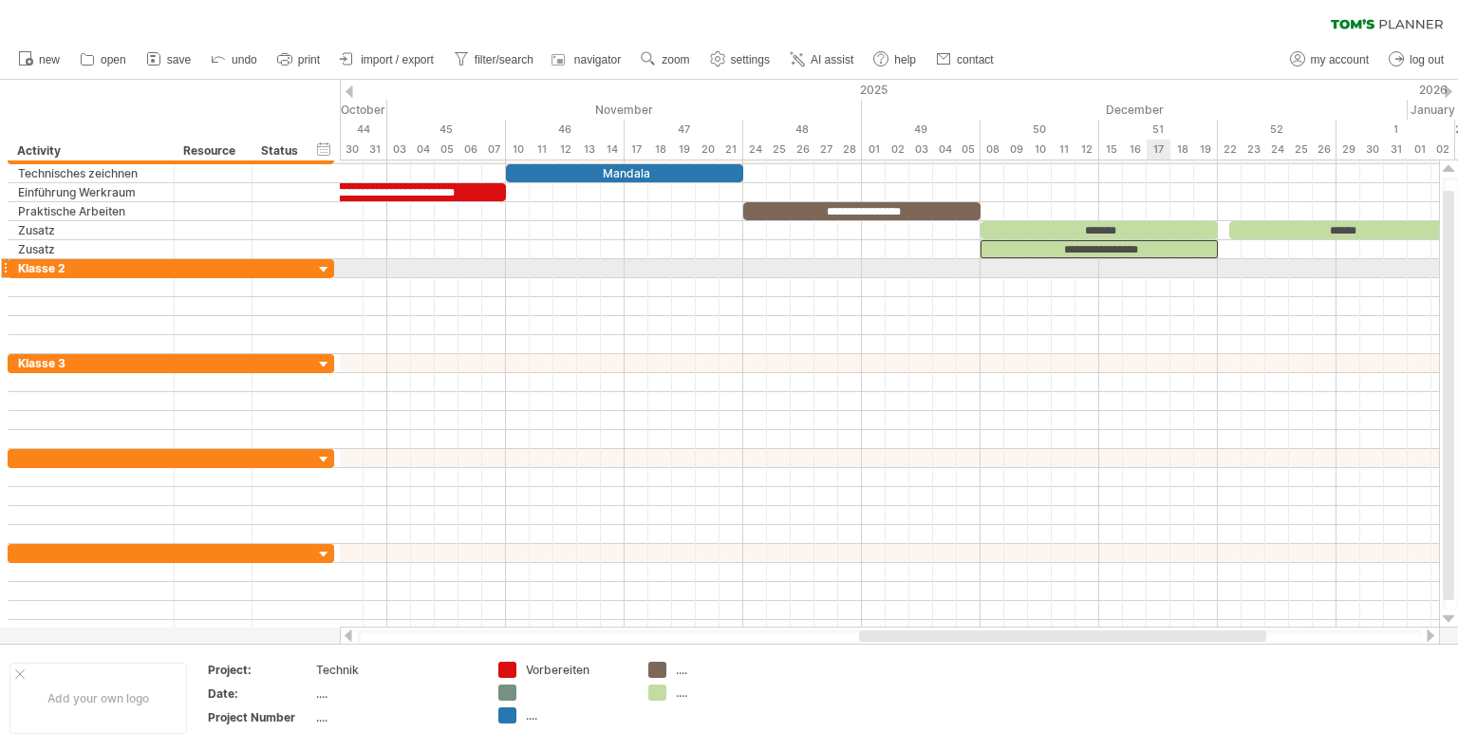
click at [1164, 269] on div at bounding box center [889, 268] width 1099 height 19
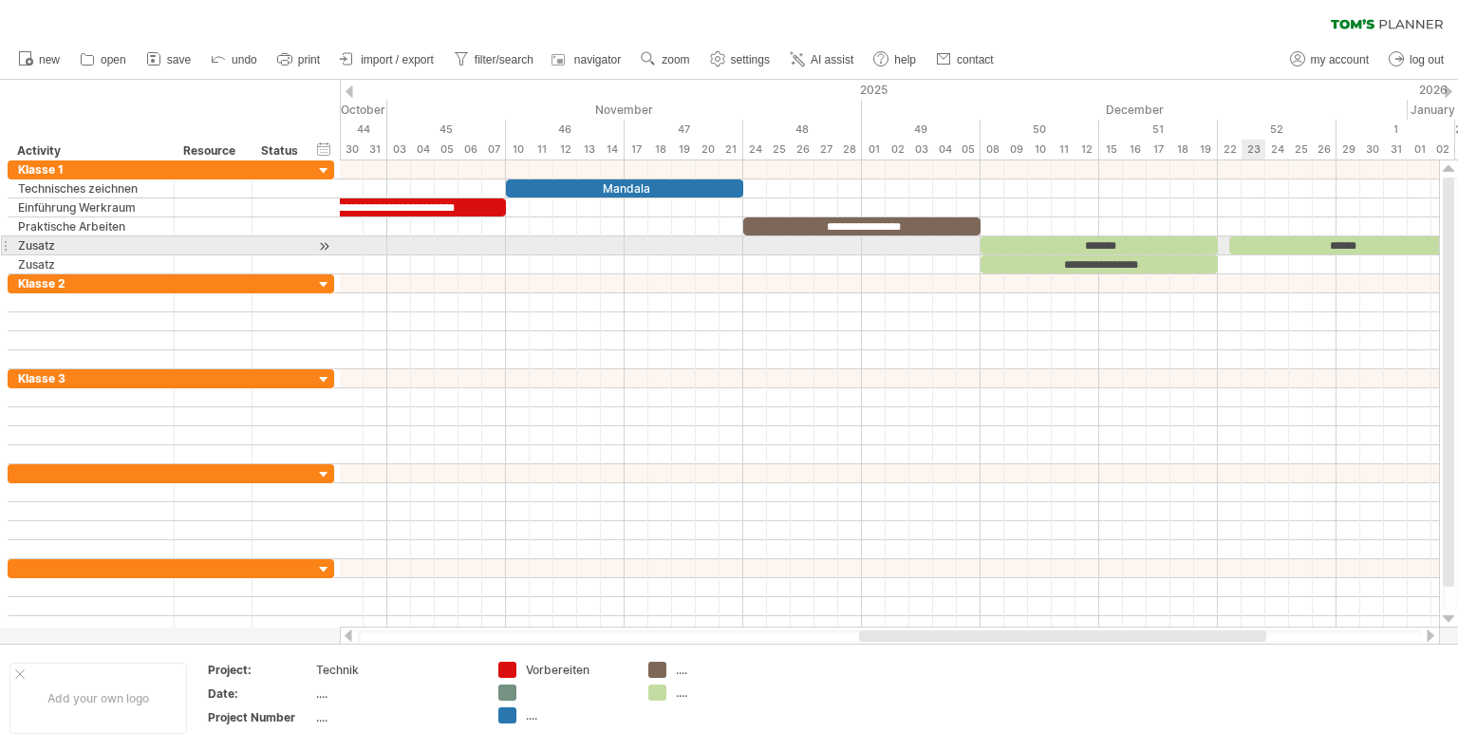
click at [1248, 244] on div "******" at bounding box center [1342, 245] width 226 height 18
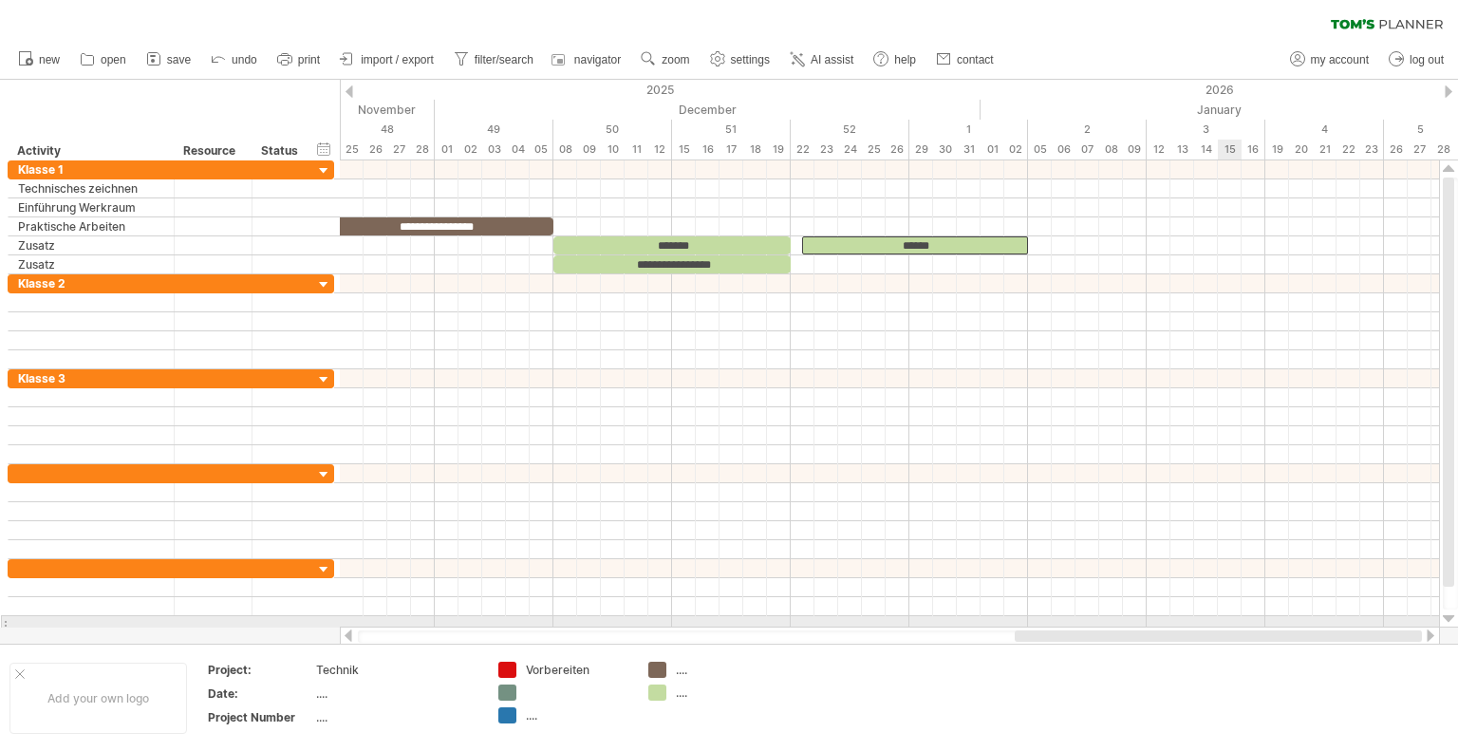
drag, startPoint x: 1025, startPoint y: 637, endPoint x: 1141, endPoint y: 563, distance: 137.4
click at [1236, 618] on div "Trying to reach [DOMAIN_NAME] Connected again... 0% clear filter new" at bounding box center [729, 375] width 1458 height 751
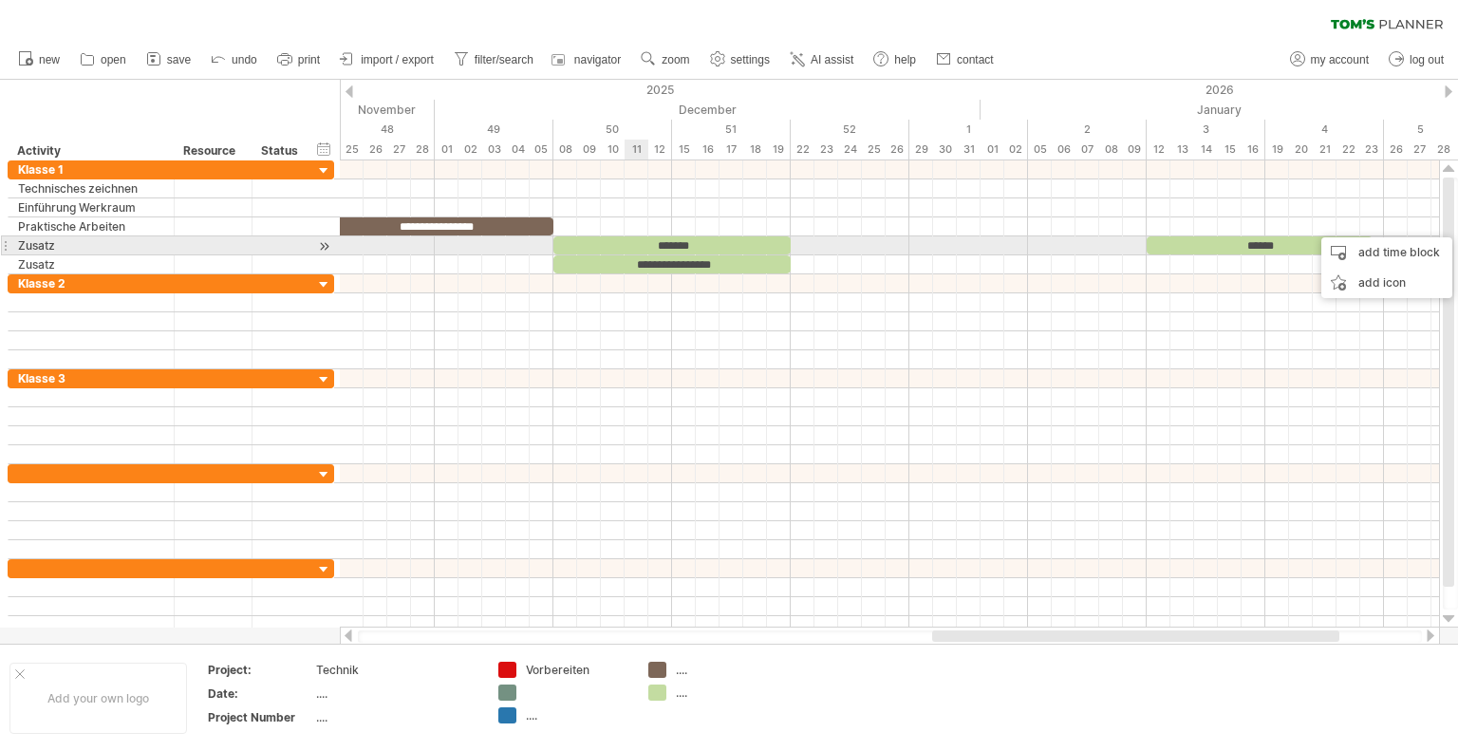
click at [639, 242] on div "*******" at bounding box center [671, 245] width 237 height 18
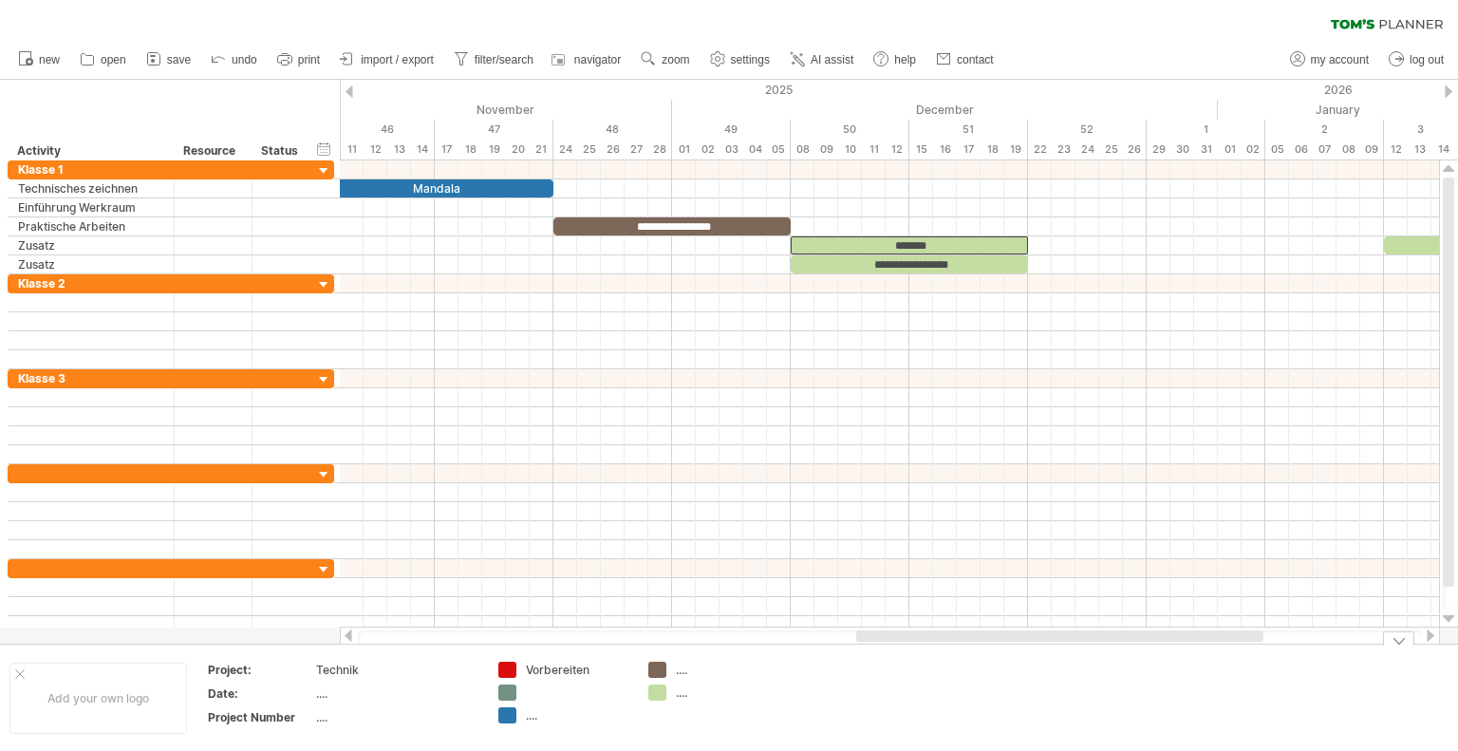
drag, startPoint x: 911, startPoint y: 641, endPoint x: 885, endPoint y: 648, distance: 26.7
click at [885, 648] on div "Trying to reach [DOMAIN_NAME] Connected again... 0% clear filter new" at bounding box center [729, 375] width 1458 height 751
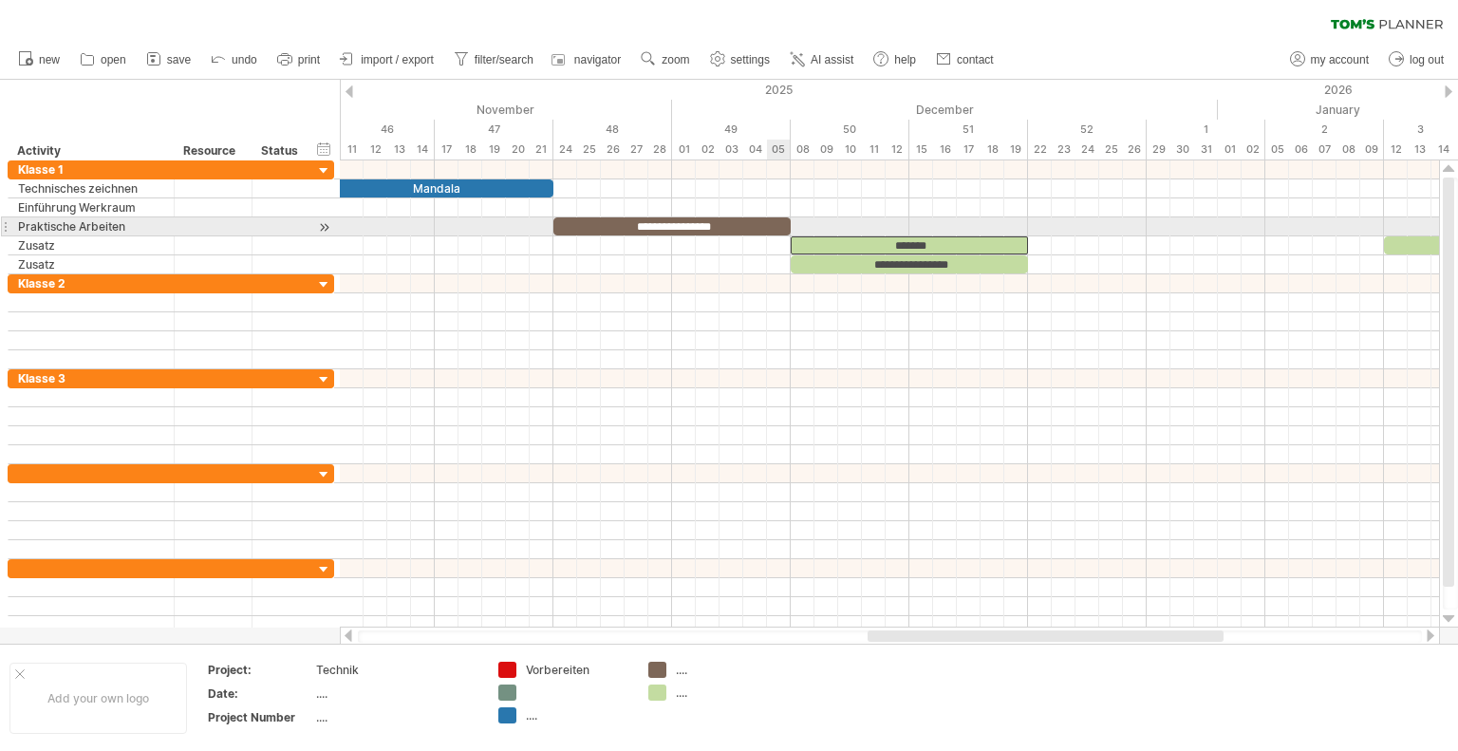
click at [774, 219] on div "**********" at bounding box center [671, 226] width 237 height 18
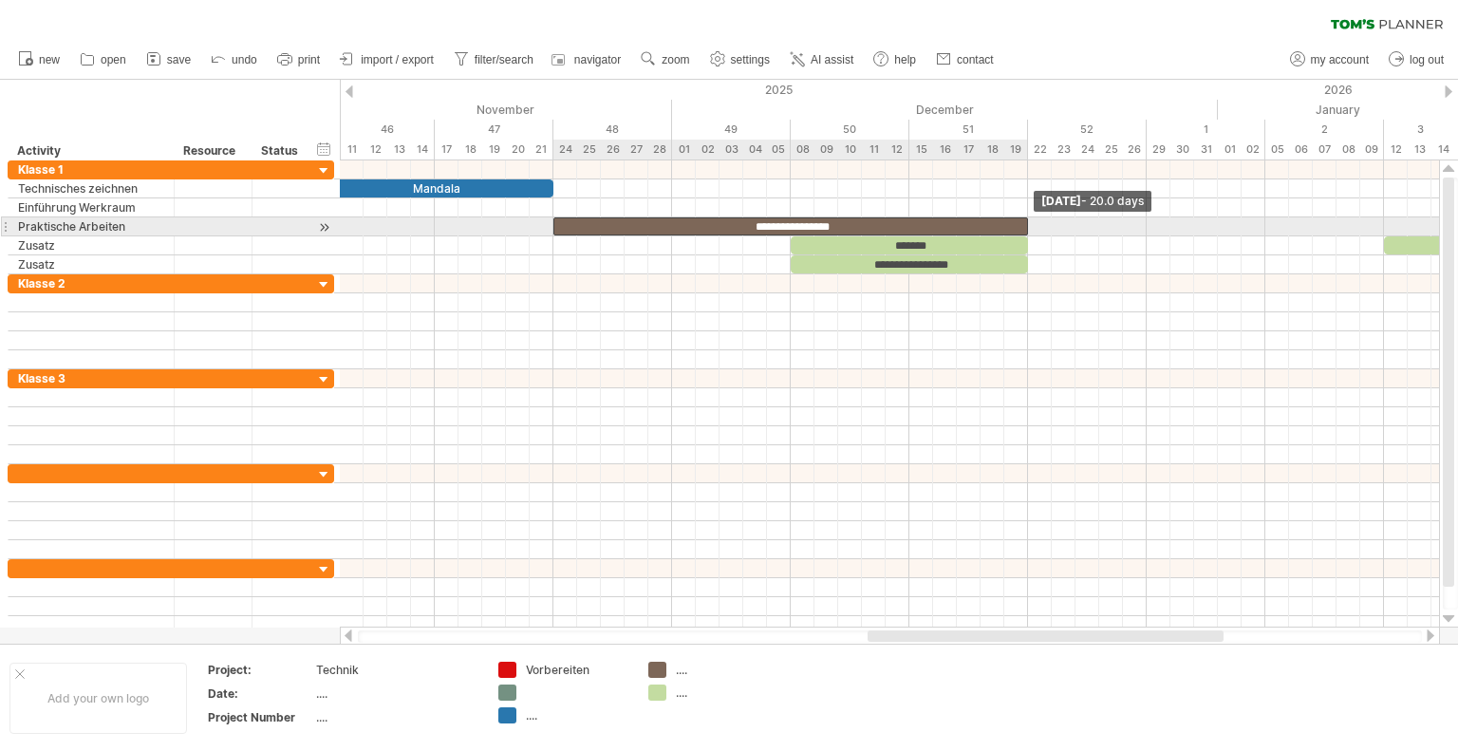
drag, startPoint x: 789, startPoint y: 223, endPoint x: 1028, endPoint y: 221, distance: 239.1
click at [1028, 221] on span at bounding box center [1028, 226] width 8 height 18
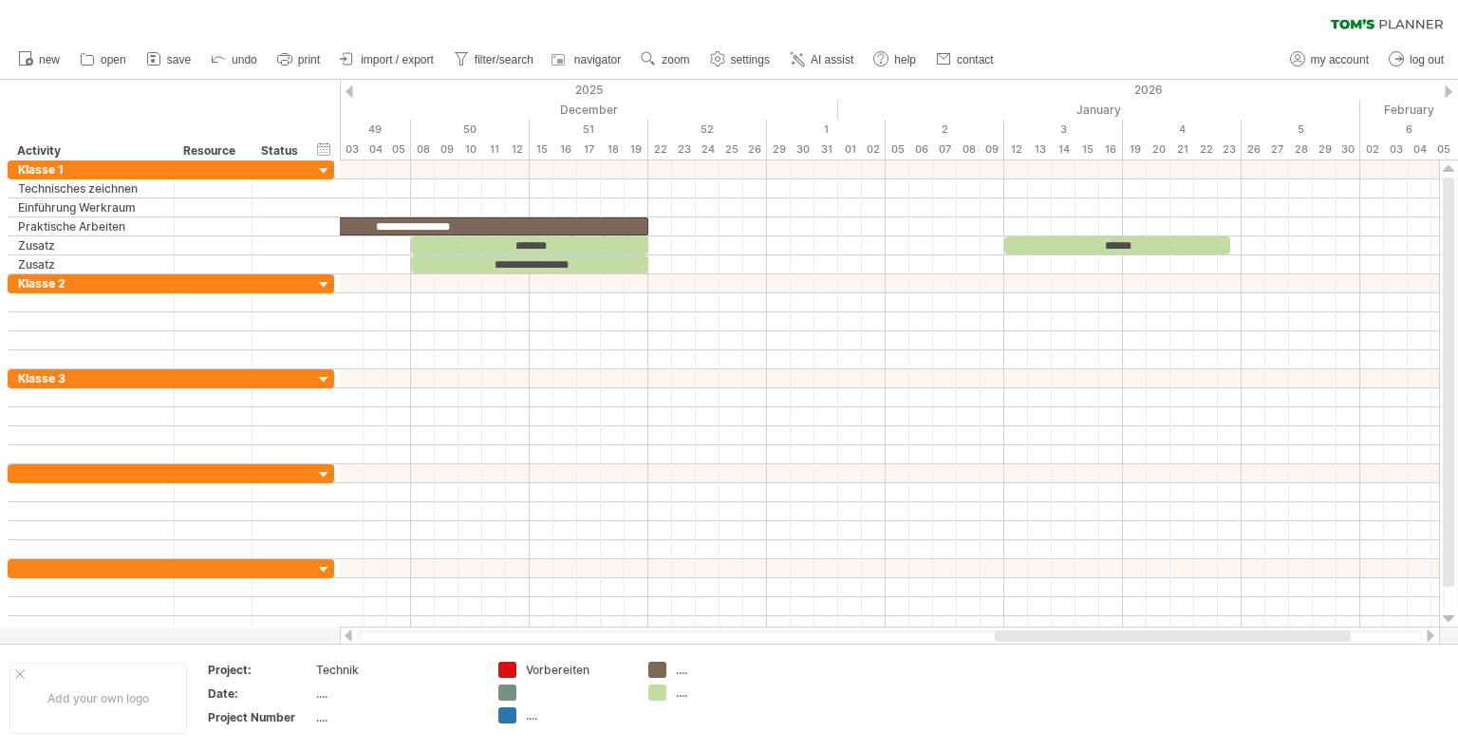
drag, startPoint x: 994, startPoint y: 630, endPoint x: 1121, endPoint y: 636, distance: 127.3
click at [1121, 636] on div at bounding box center [1173, 635] width 356 height 11
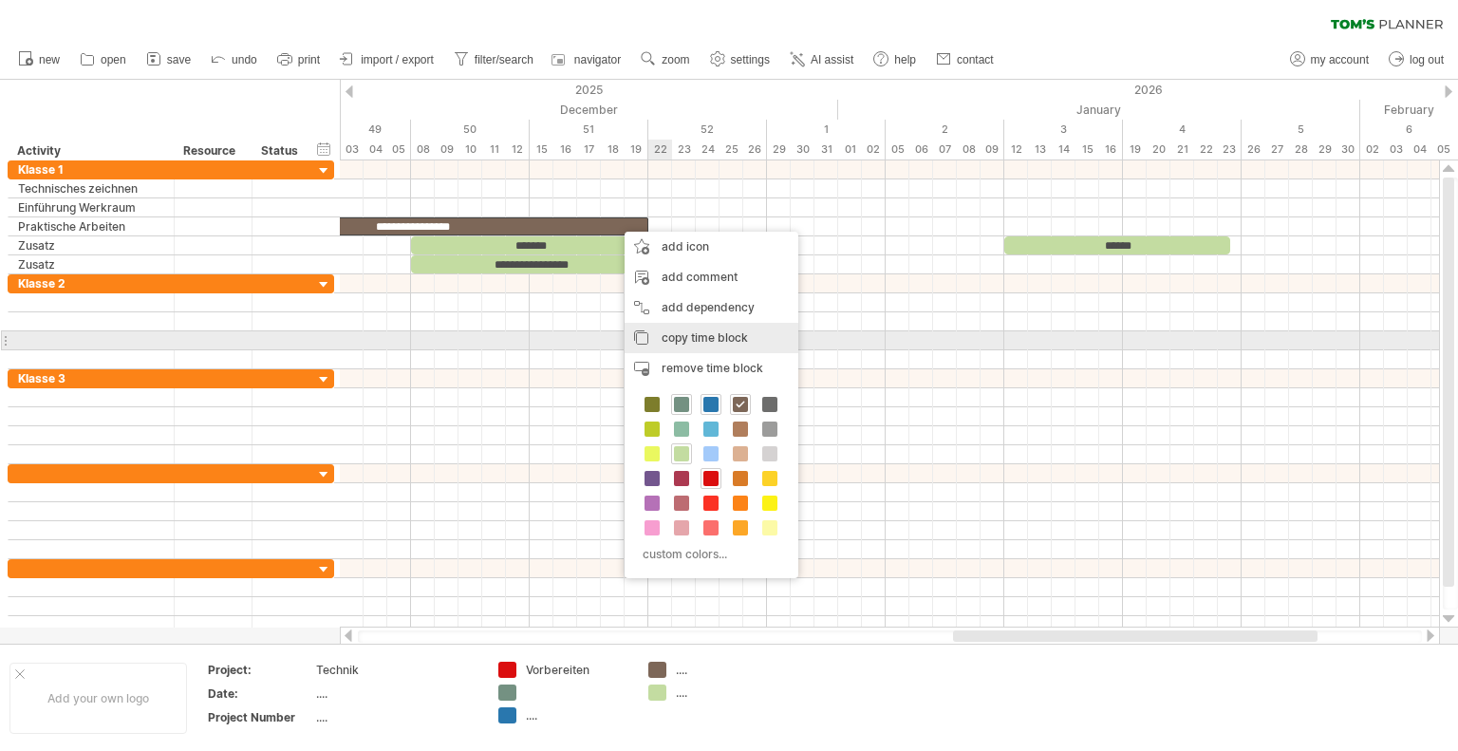
click at [710, 337] on span "copy time block" at bounding box center [704, 337] width 86 height 14
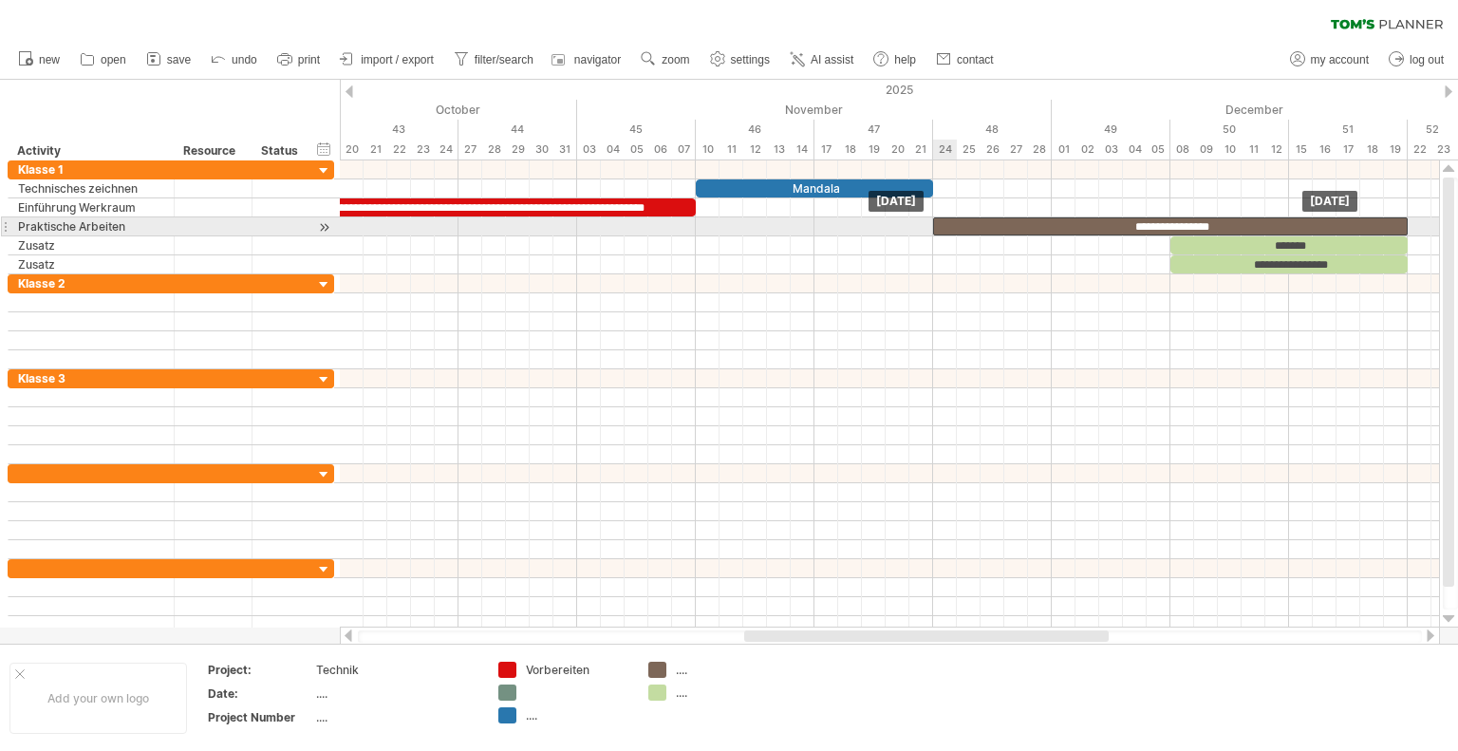
drag, startPoint x: 689, startPoint y: 224, endPoint x: 1391, endPoint y: 219, distance: 702.2
click at [1391, 219] on div "**********" at bounding box center [1170, 226] width 474 height 18
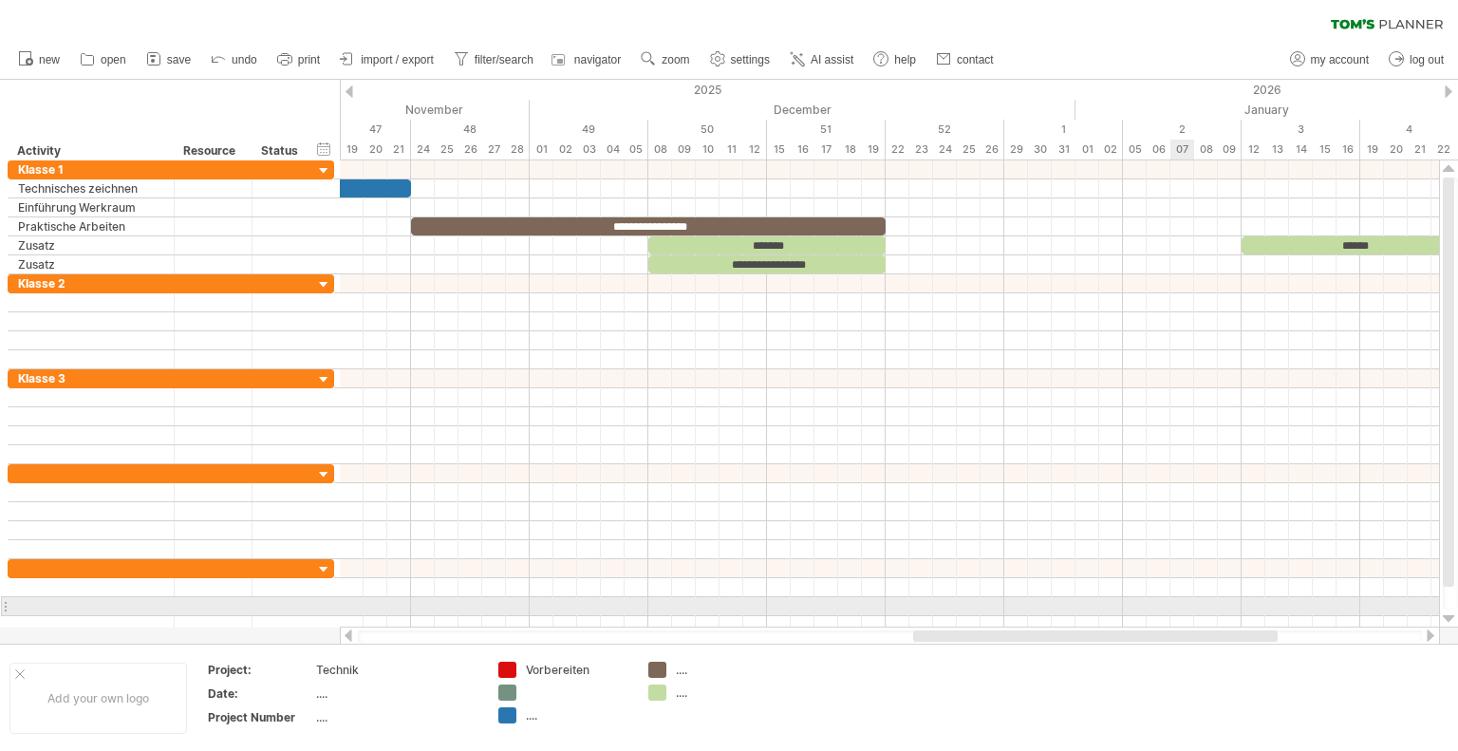
drag, startPoint x: 1013, startPoint y: 635, endPoint x: 863, endPoint y: 218, distance: 442.8
click at [1169, 600] on div "Trying to reach [DOMAIN_NAME] Connected again... 0% clear filter new" at bounding box center [729, 375] width 1458 height 751
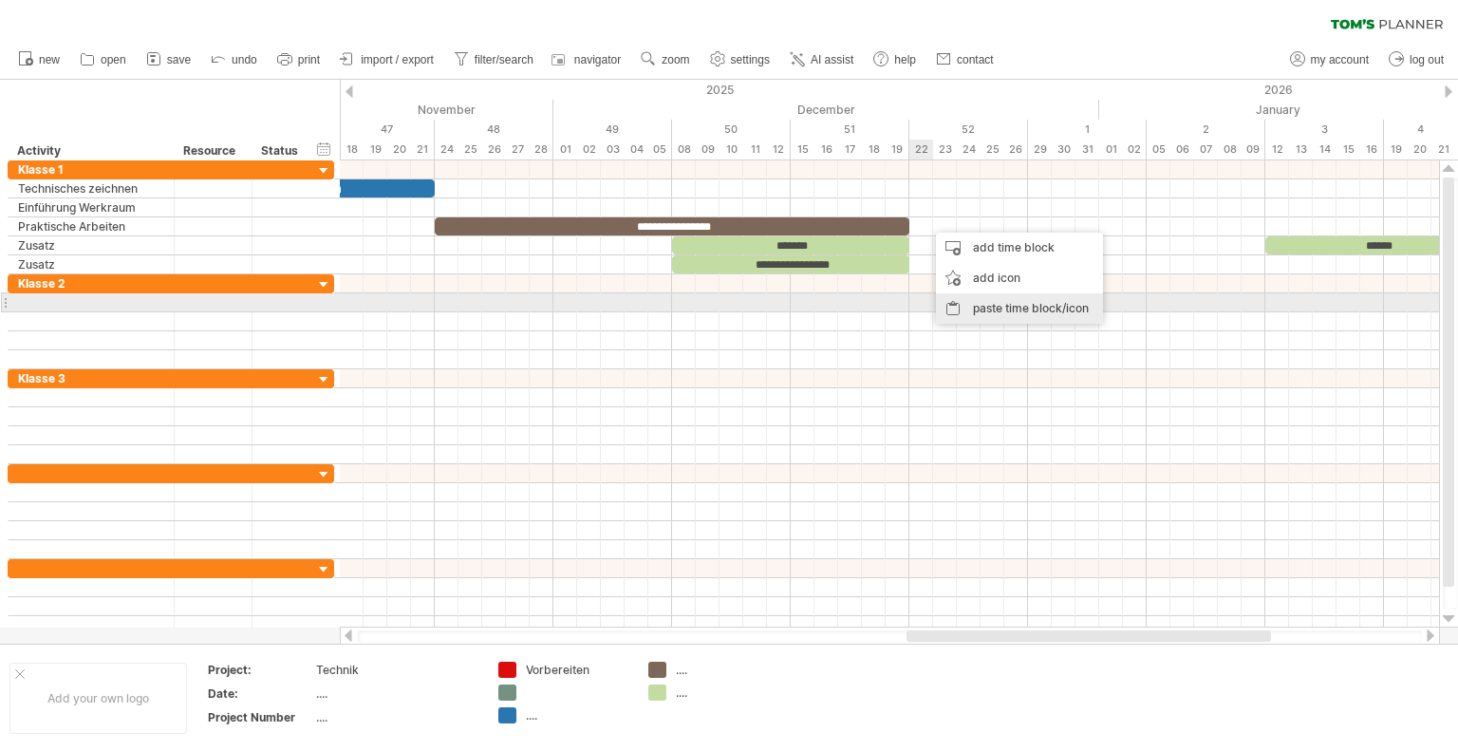
click at [984, 305] on div "paste time block/icon" at bounding box center [1019, 308] width 167 height 30
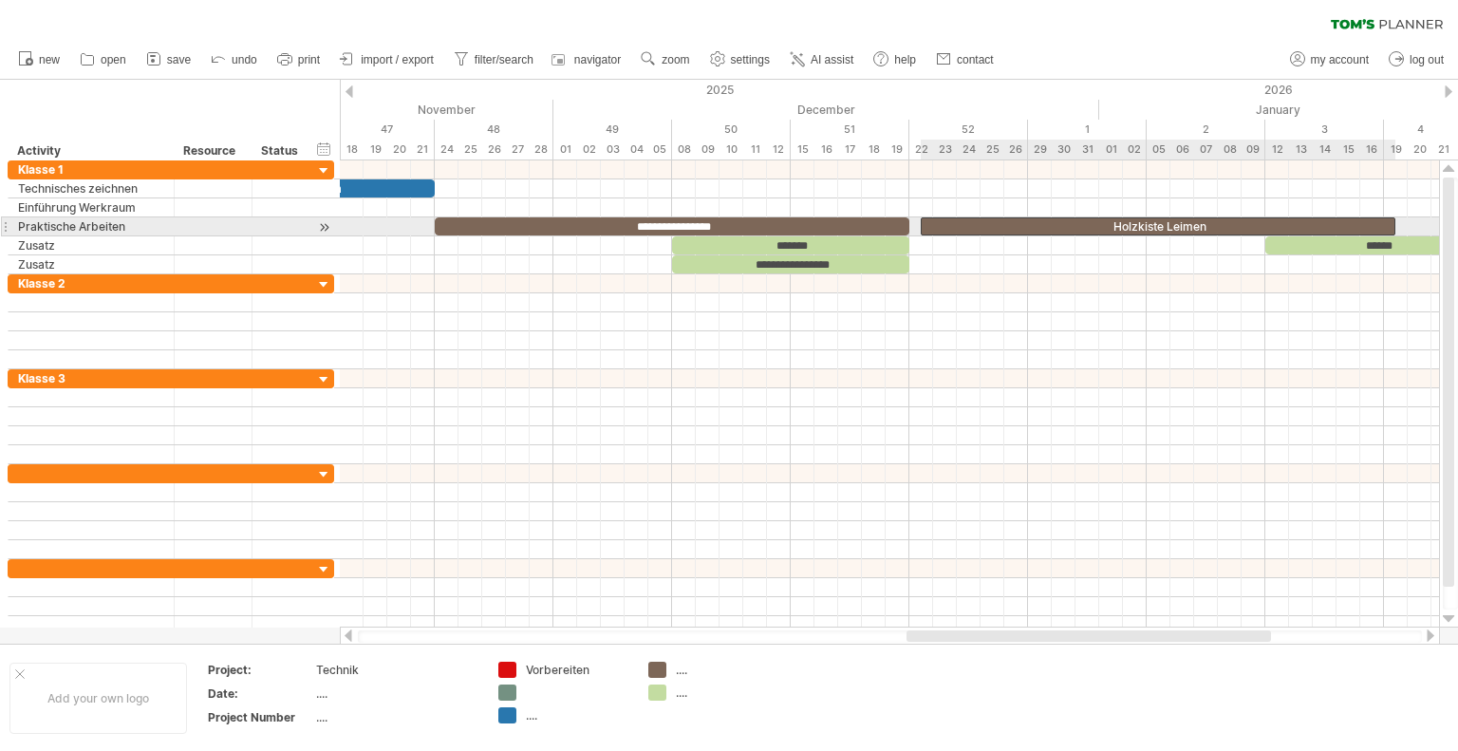
click at [1085, 227] on div "Holzkiste Leimen" at bounding box center [1157, 226] width 474 height 18
click at [1085, 227] on div "**********" at bounding box center [1157, 226] width 474 height 18
click at [930, 221] on div "**********" at bounding box center [1157, 226] width 474 height 18
drag, startPoint x: 920, startPoint y: 223, endPoint x: 907, endPoint y: 222, distance: 13.3
click at [907, 222] on span at bounding box center [909, 226] width 8 height 18
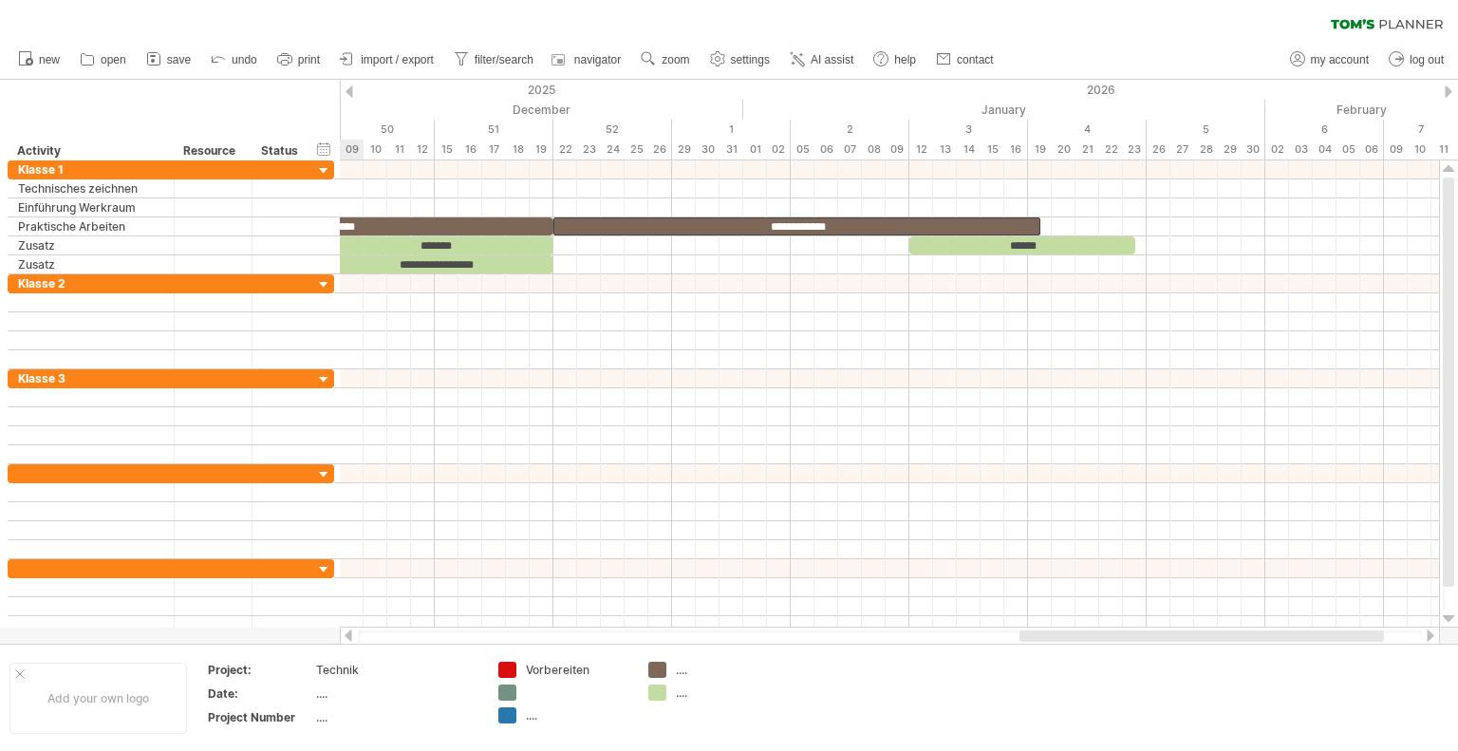
drag, startPoint x: 996, startPoint y: 639, endPoint x: 1109, endPoint y: 637, distance: 112.9
click at [1109, 637] on div at bounding box center [1201, 635] width 364 height 11
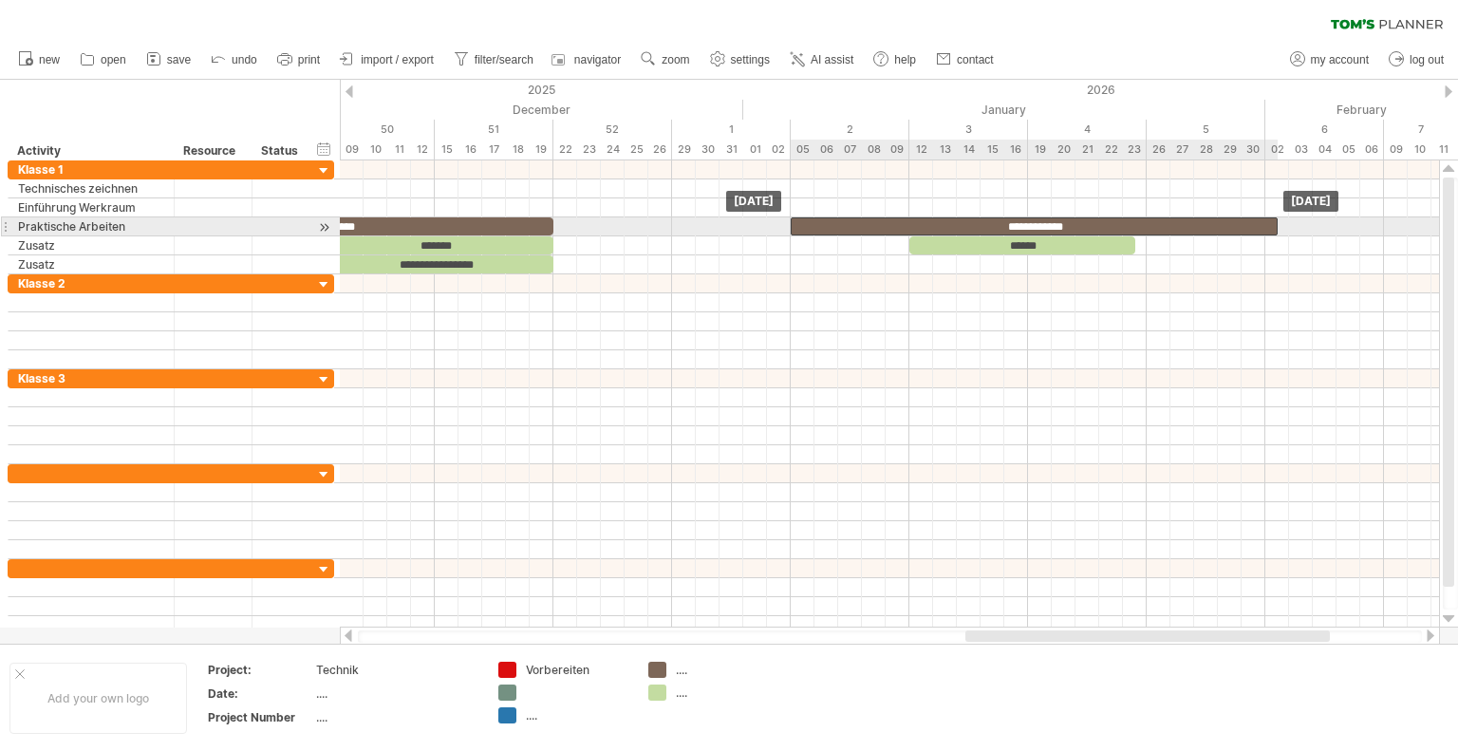
drag, startPoint x: 645, startPoint y: 227, endPoint x: 882, endPoint y: 223, distance: 236.3
click at [882, 223] on div "**********" at bounding box center [1033, 226] width 487 height 18
drag, startPoint x: 1279, startPoint y: 226, endPoint x: 1389, endPoint y: 218, distance: 110.3
click at [1389, 218] on div "**********" at bounding box center [889, 393] width 1099 height 467
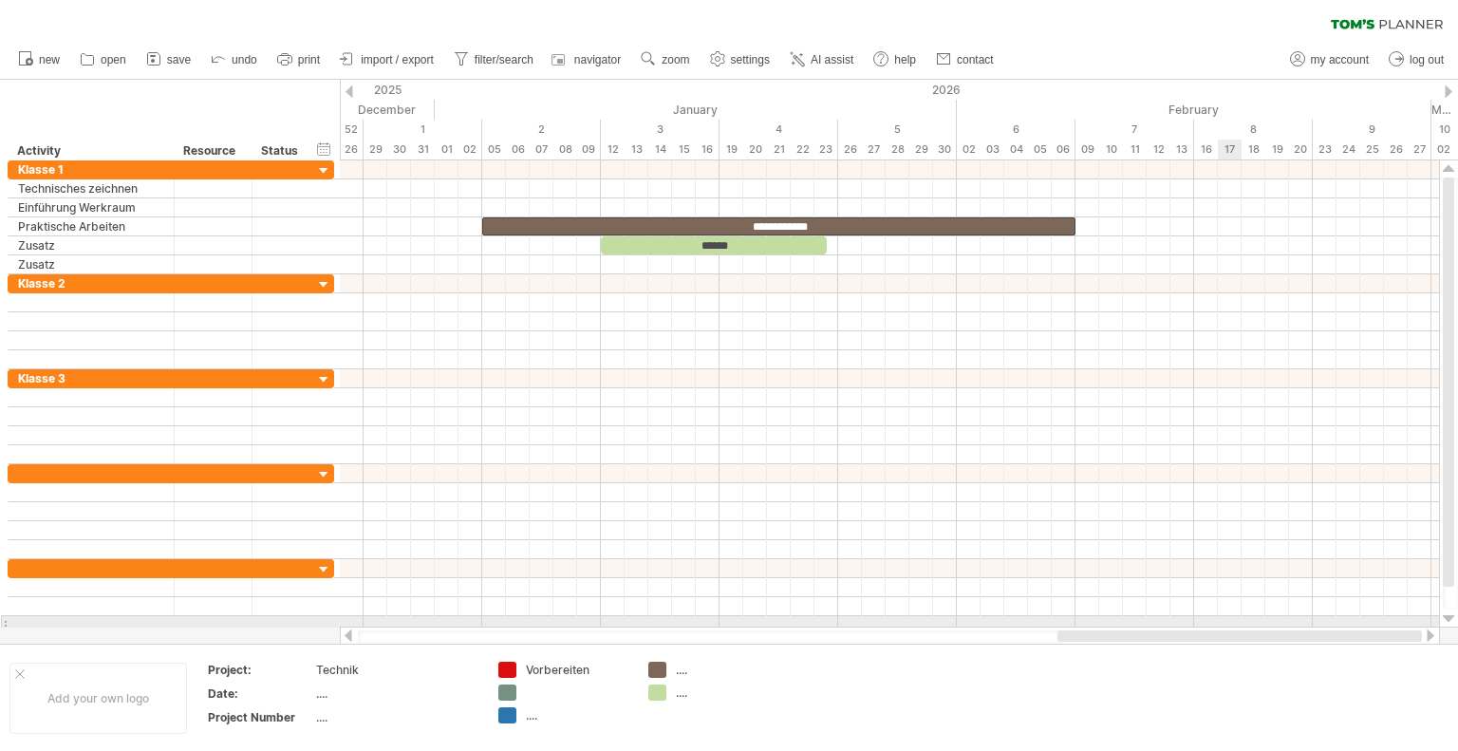
drag, startPoint x: 1069, startPoint y: 633, endPoint x: 1203, endPoint y: 629, distance: 134.8
click at [1235, 623] on div "Trying to reach [DOMAIN_NAME] Connected again... 0% clear filter new" at bounding box center [729, 375] width 1458 height 751
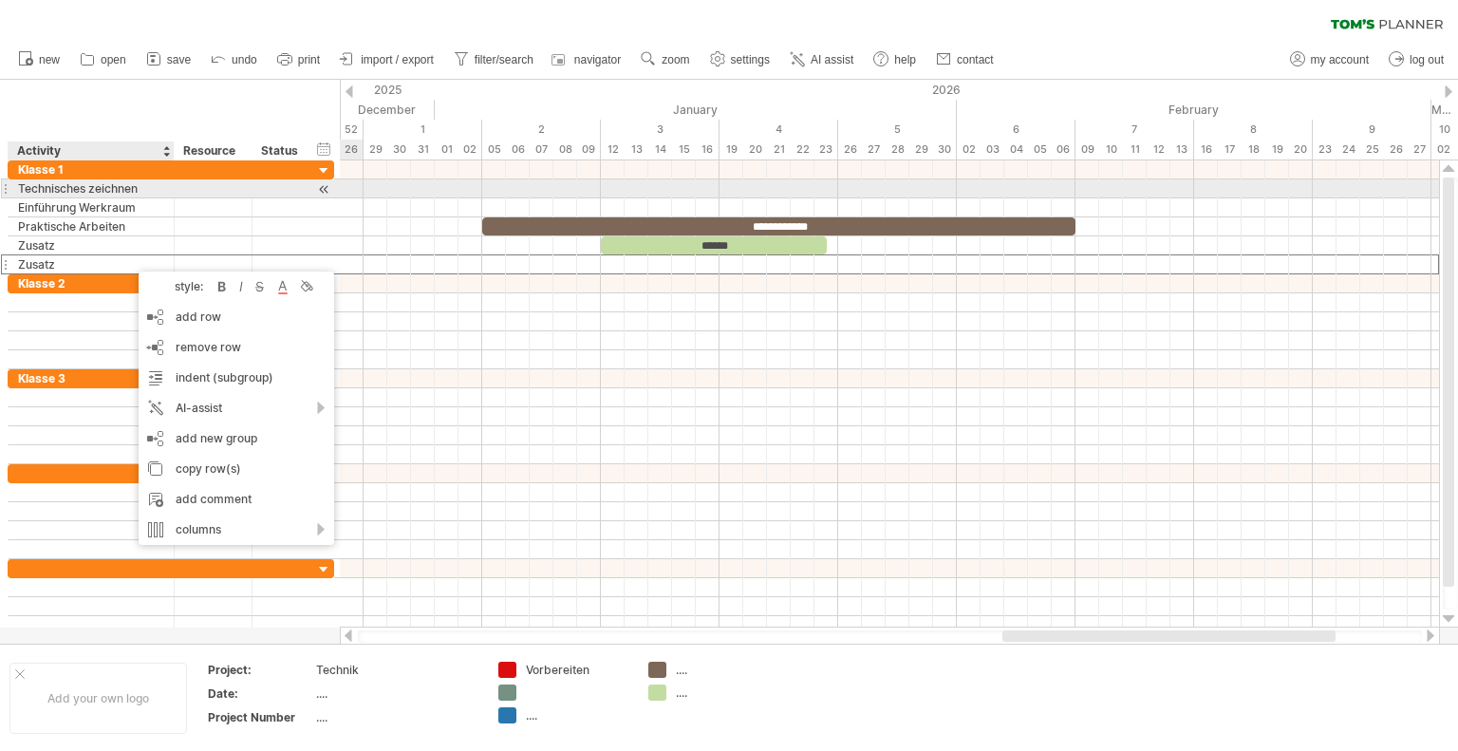
click at [116, 193] on div "Technisches zeichnen" at bounding box center [91, 188] width 146 height 18
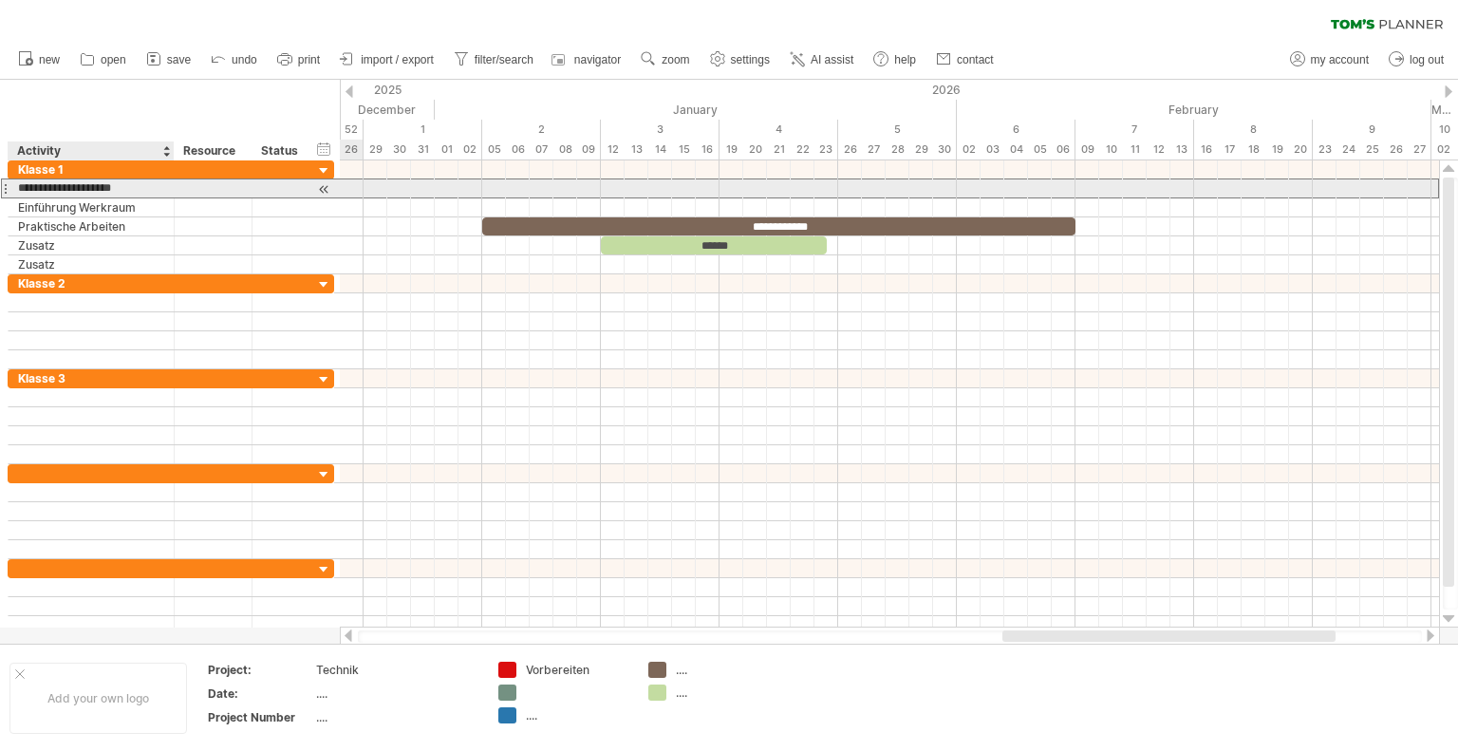
click at [148, 189] on input "**********" at bounding box center [91, 188] width 146 height 18
type input "**********"
click at [1087, 185] on div at bounding box center [889, 188] width 1099 height 19
click at [1089, 192] on div at bounding box center [889, 188] width 1099 height 19
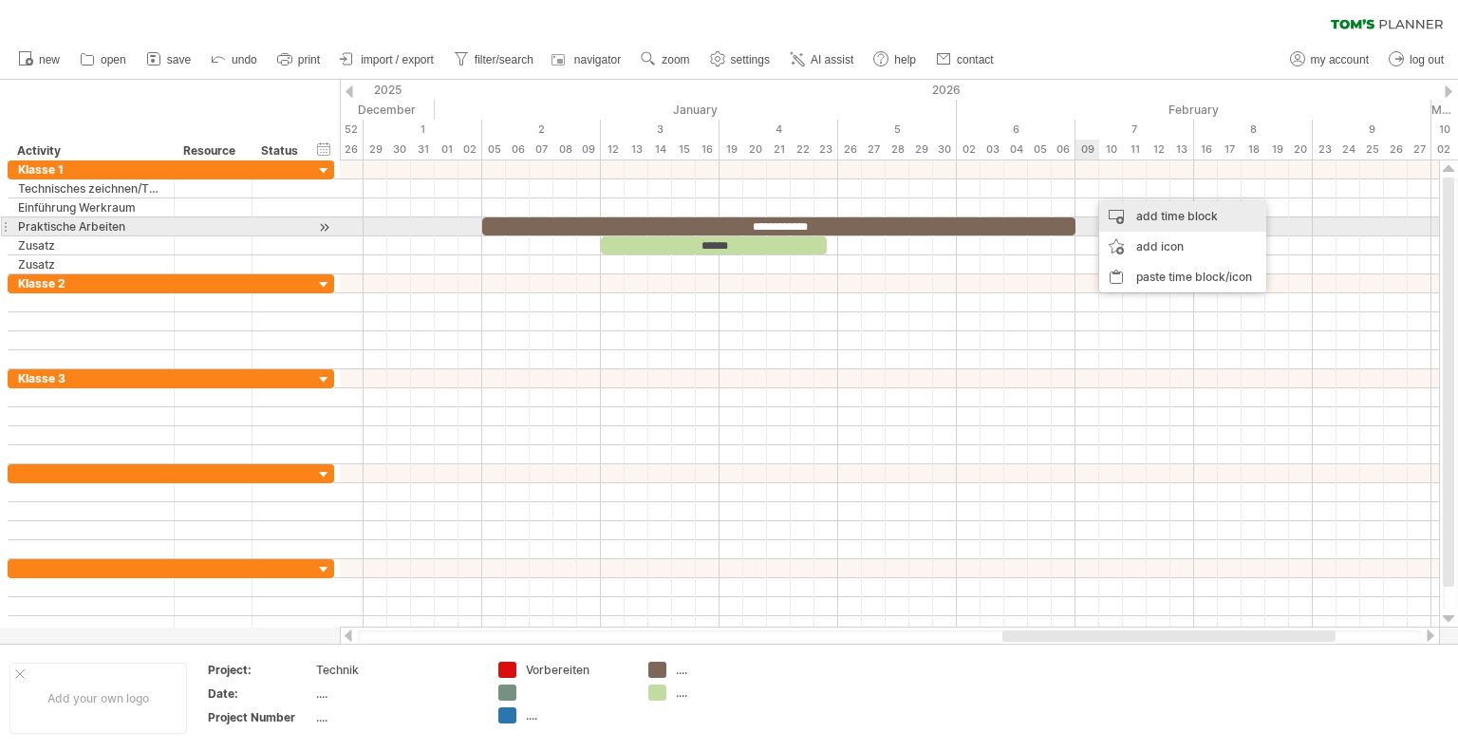
click at [1165, 218] on div "add time block" at bounding box center [1182, 216] width 167 height 30
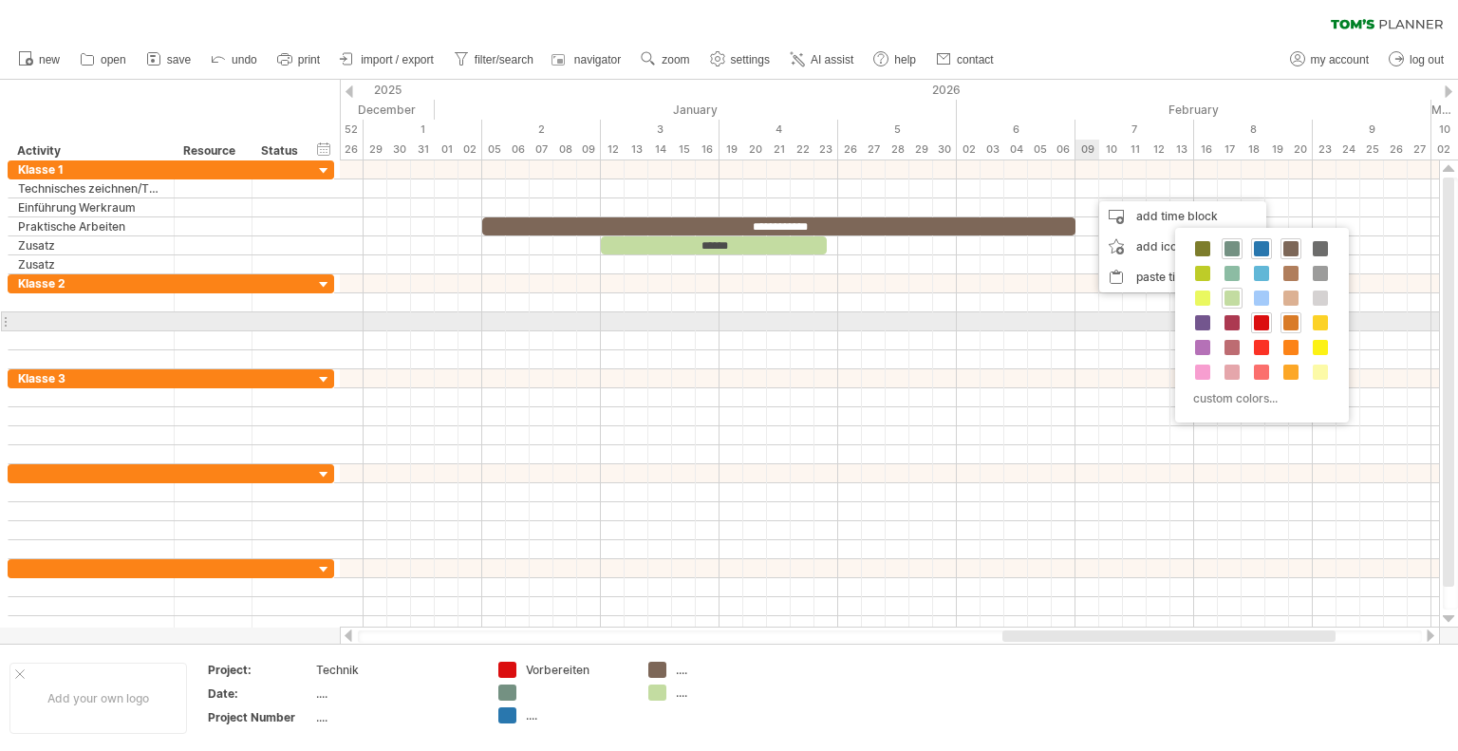
click at [1292, 316] on span at bounding box center [1290, 322] width 15 height 15
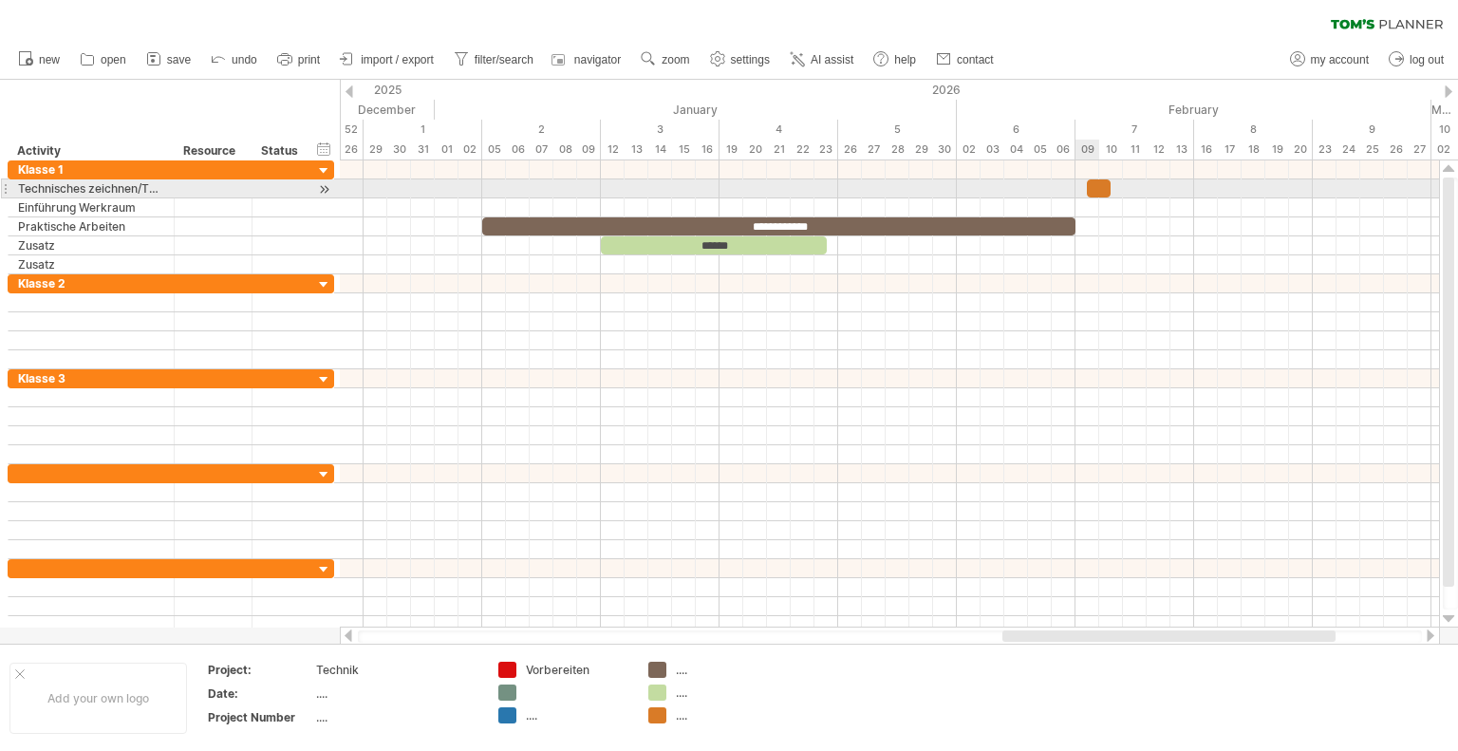
click at [1095, 185] on div at bounding box center [1099, 188] width 24 height 18
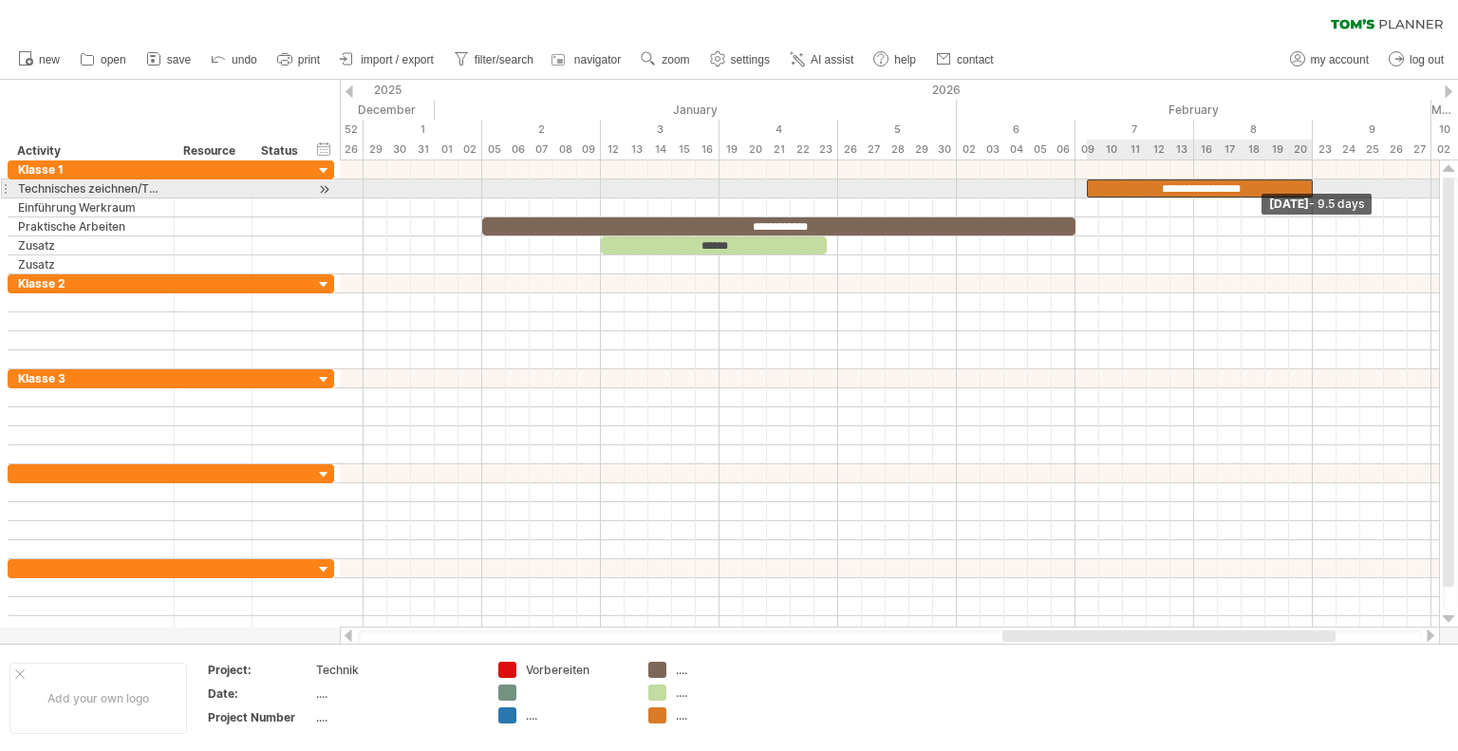
drag, startPoint x: 1135, startPoint y: 190, endPoint x: 1311, endPoint y: 183, distance: 176.6
click at [1311, 183] on span at bounding box center [1313, 188] width 8 height 18
click at [1079, 185] on div "**********" at bounding box center [1193, 188] width 237 height 18
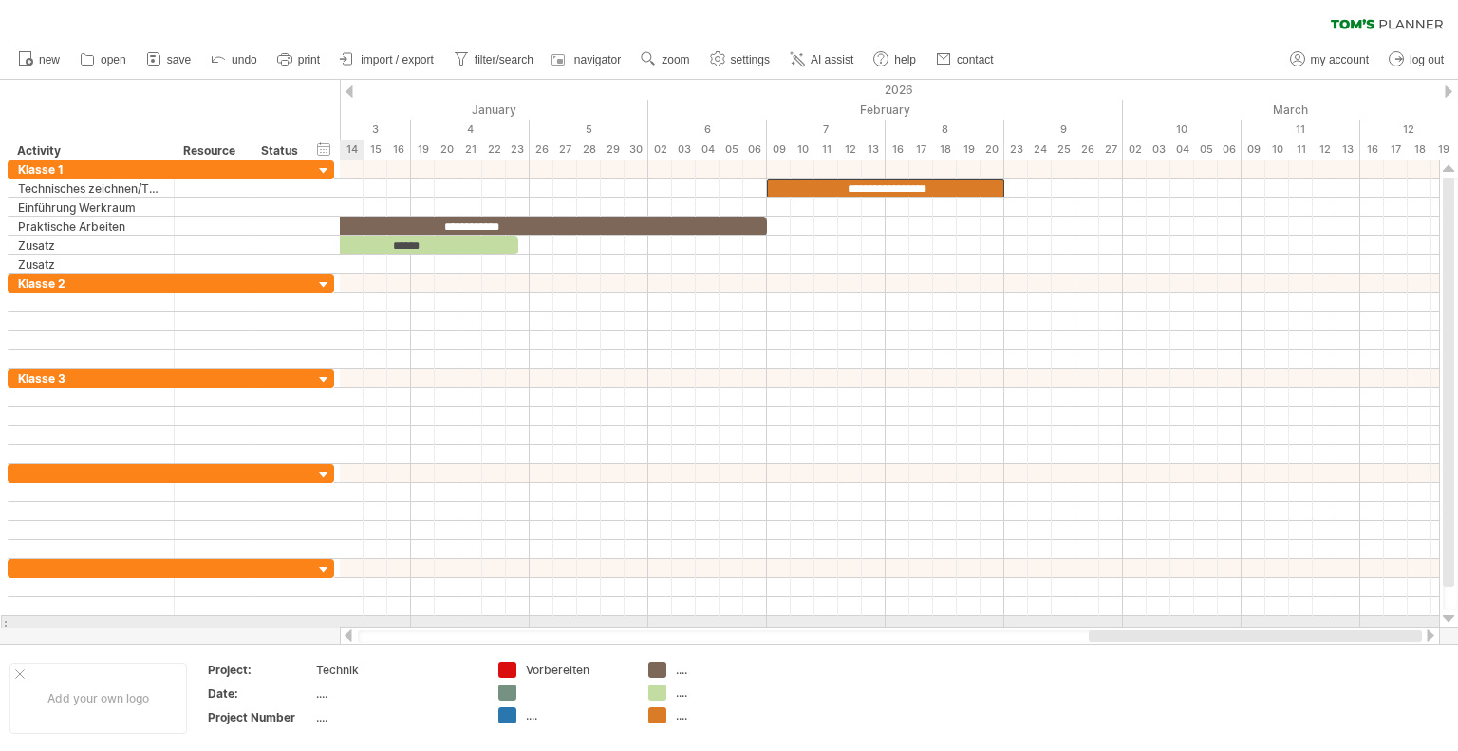
drag, startPoint x: 1051, startPoint y: 635, endPoint x: 1177, endPoint y: 627, distance: 125.5
click at [1177, 627] on div at bounding box center [890, 635] width 1100 height 19
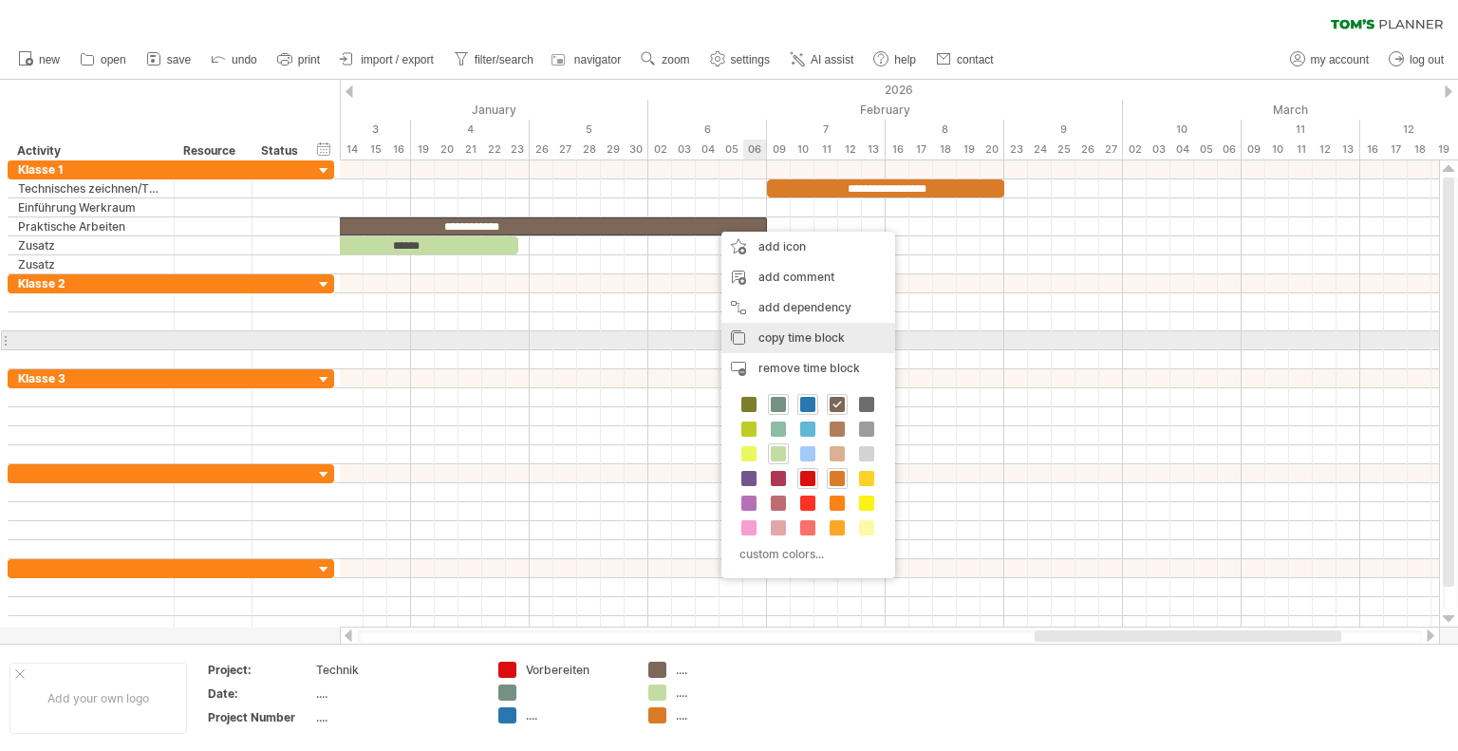
click at [823, 337] on span "copy time block" at bounding box center [801, 337] width 86 height 14
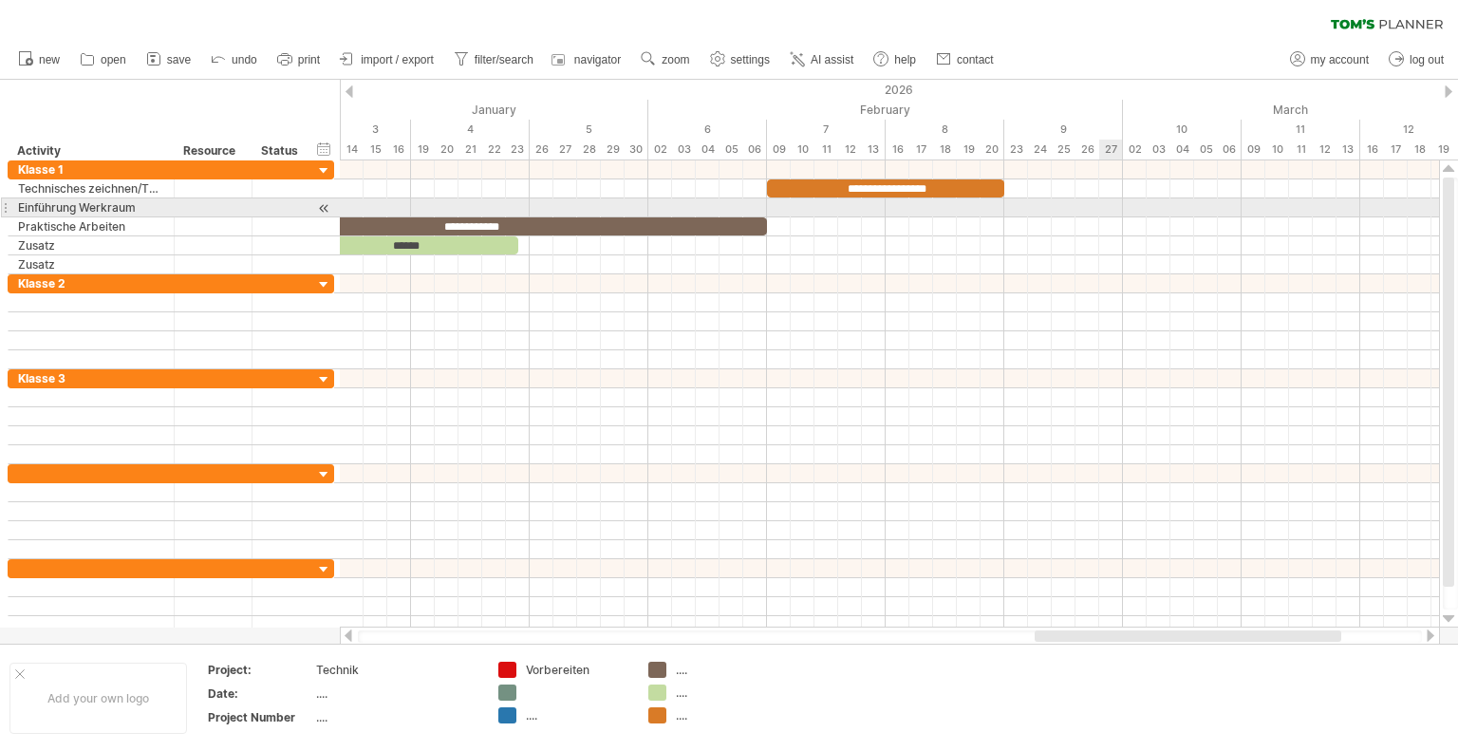
click at [1118, 212] on div at bounding box center [889, 207] width 1099 height 19
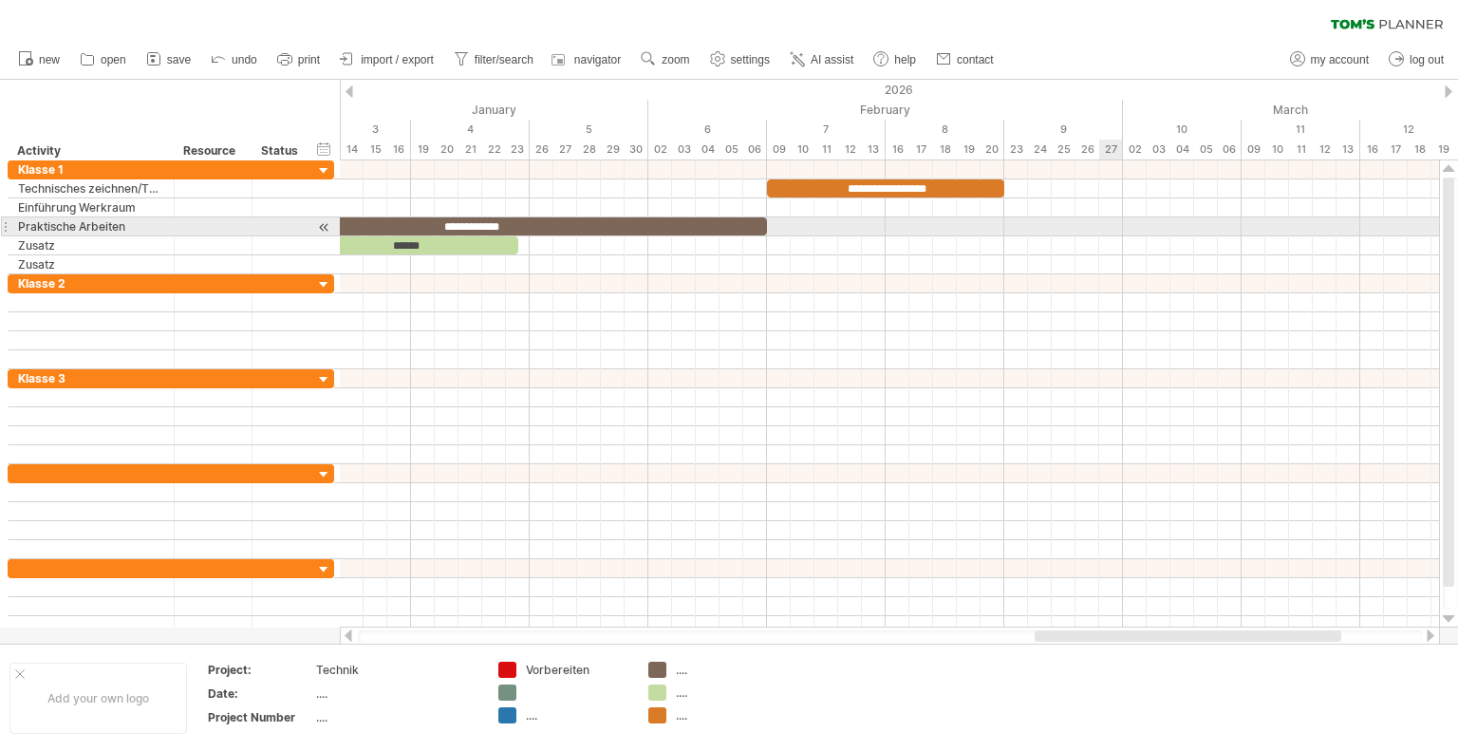
click at [1108, 227] on div at bounding box center [889, 226] width 1099 height 19
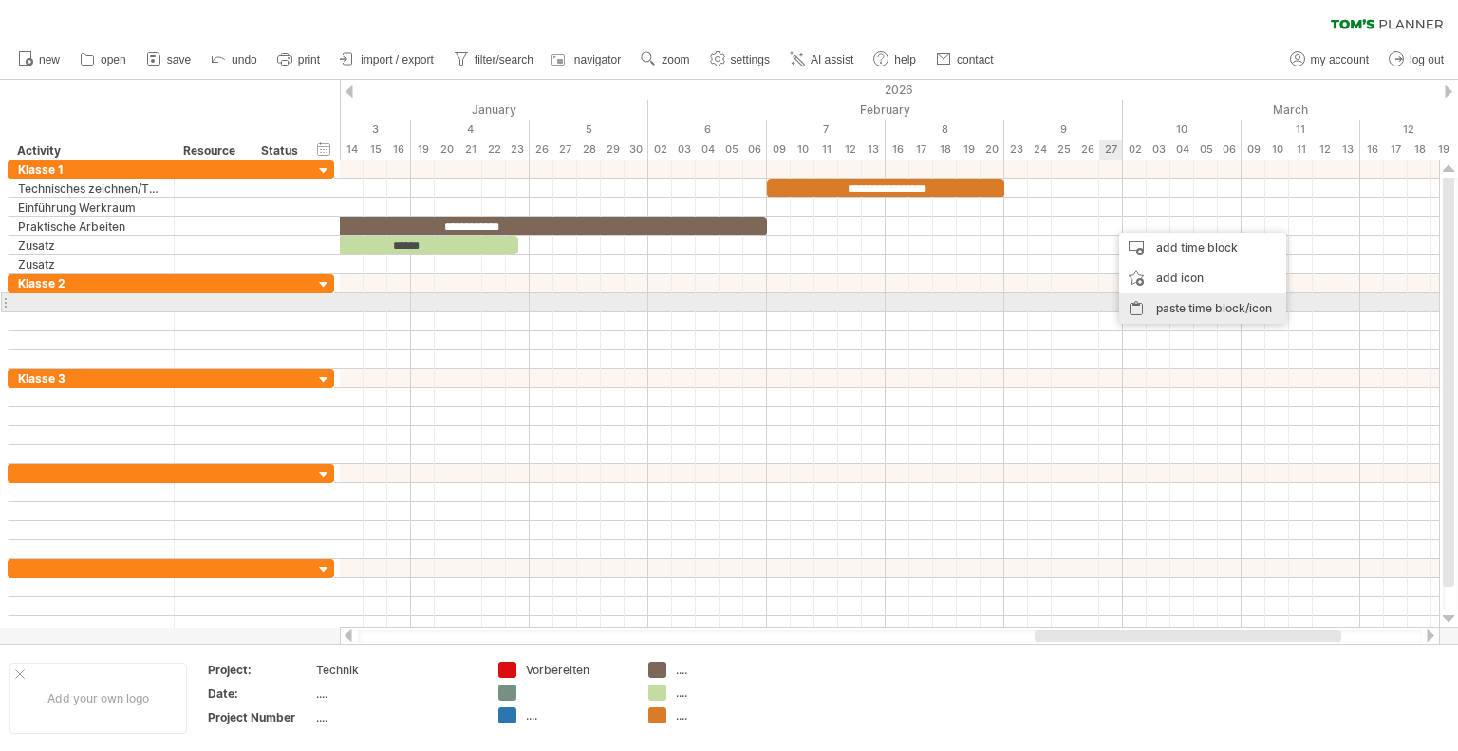
click at [1173, 303] on div "paste time block/icon" at bounding box center [1202, 308] width 167 height 30
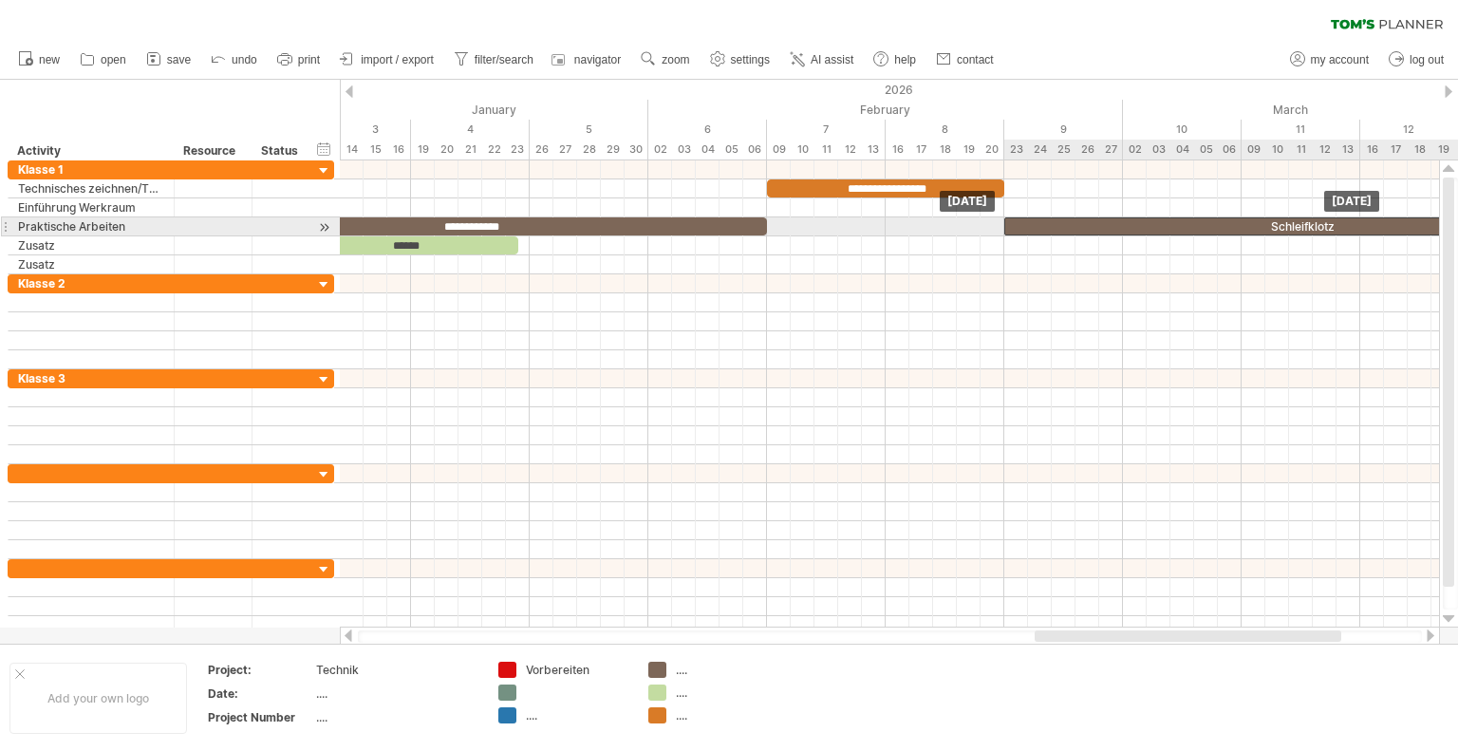
drag, startPoint x: 1150, startPoint y: 219, endPoint x: 1050, endPoint y: 227, distance: 100.9
click at [1050, 227] on div "Schleifklotz" at bounding box center [1300, 226] width 593 height 18
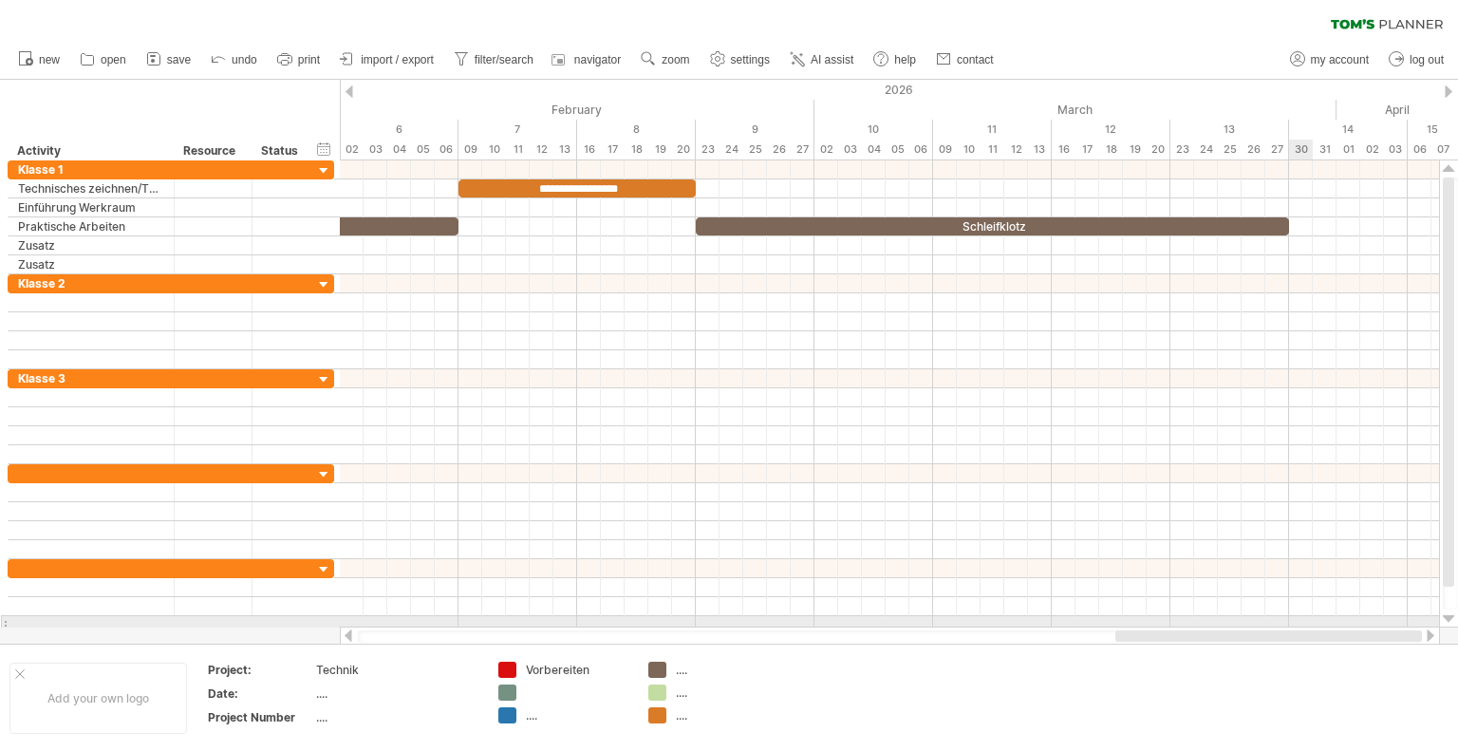
drag, startPoint x: 1129, startPoint y: 636, endPoint x: 1321, endPoint y: 621, distance: 192.3
click at [1321, 621] on div "Trying to reach [DOMAIN_NAME] Connected again... 0% clear filter new" at bounding box center [729, 375] width 1458 height 751
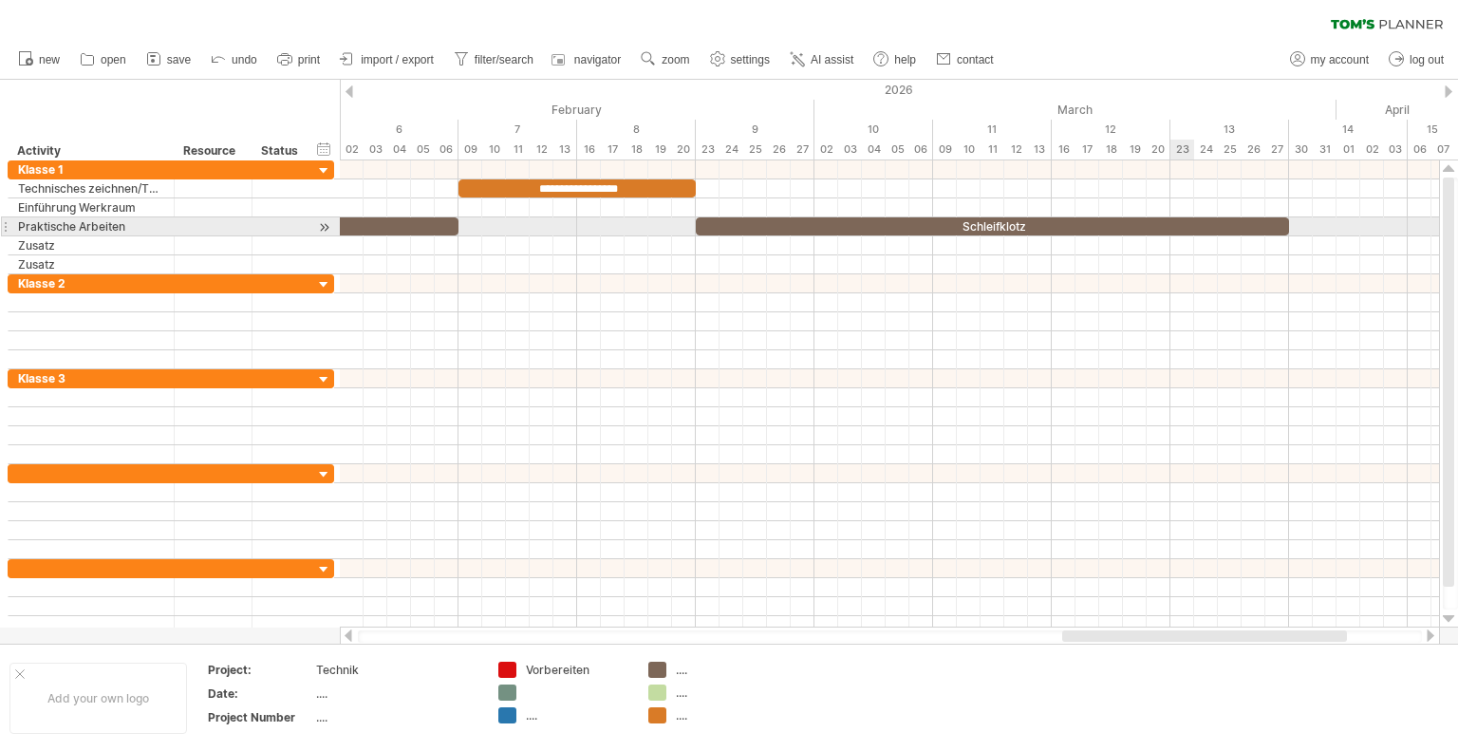
click at [1173, 223] on div "Schleifklotz" at bounding box center [992, 226] width 593 height 18
click at [1173, 223] on div "**********" at bounding box center [992, 226] width 593 height 18
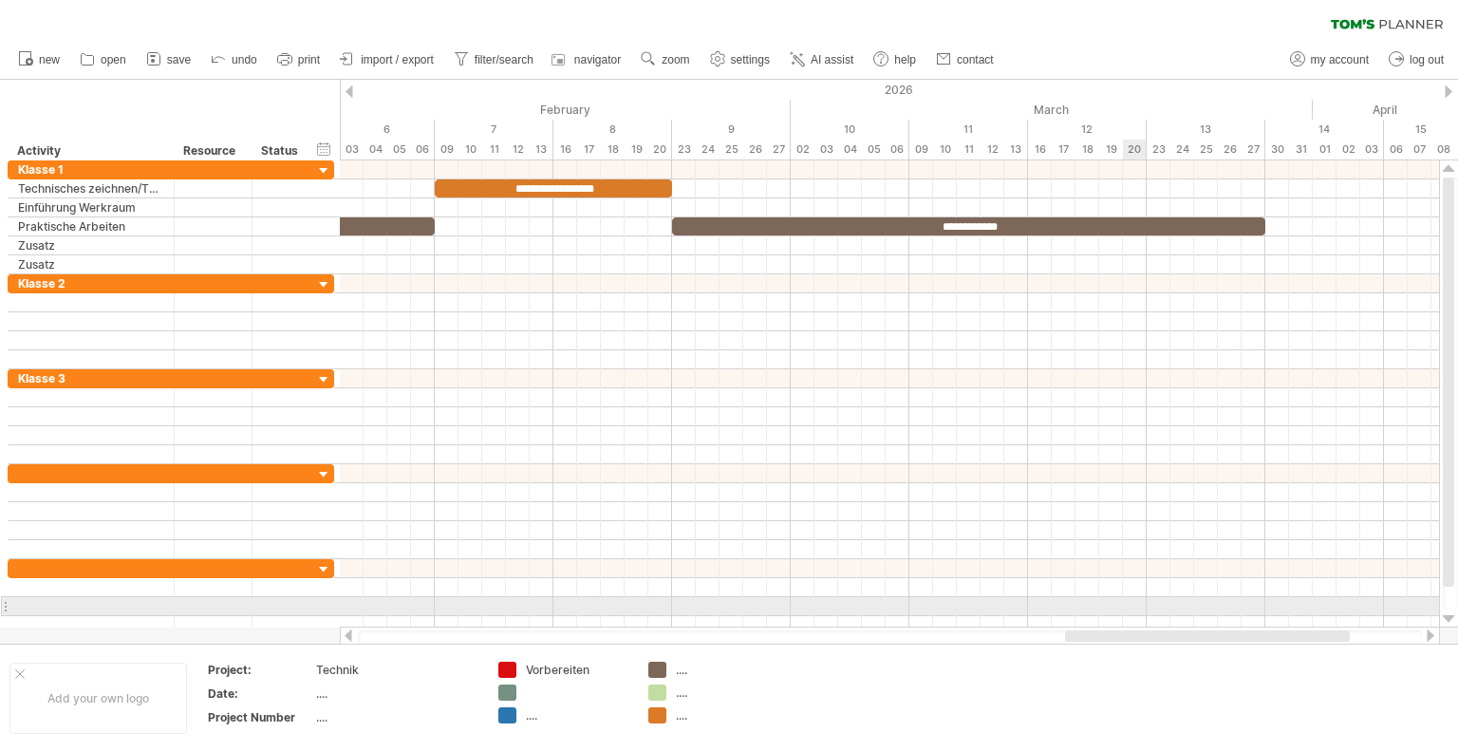
drag, startPoint x: 968, startPoint y: 663, endPoint x: 1124, endPoint y: 614, distance: 163.3
click at [1124, 614] on div "Trying to reach [DOMAIN_NAME] Connected again... 0% clear filter new" at bounding box center [729, 375] width 1458 height 751
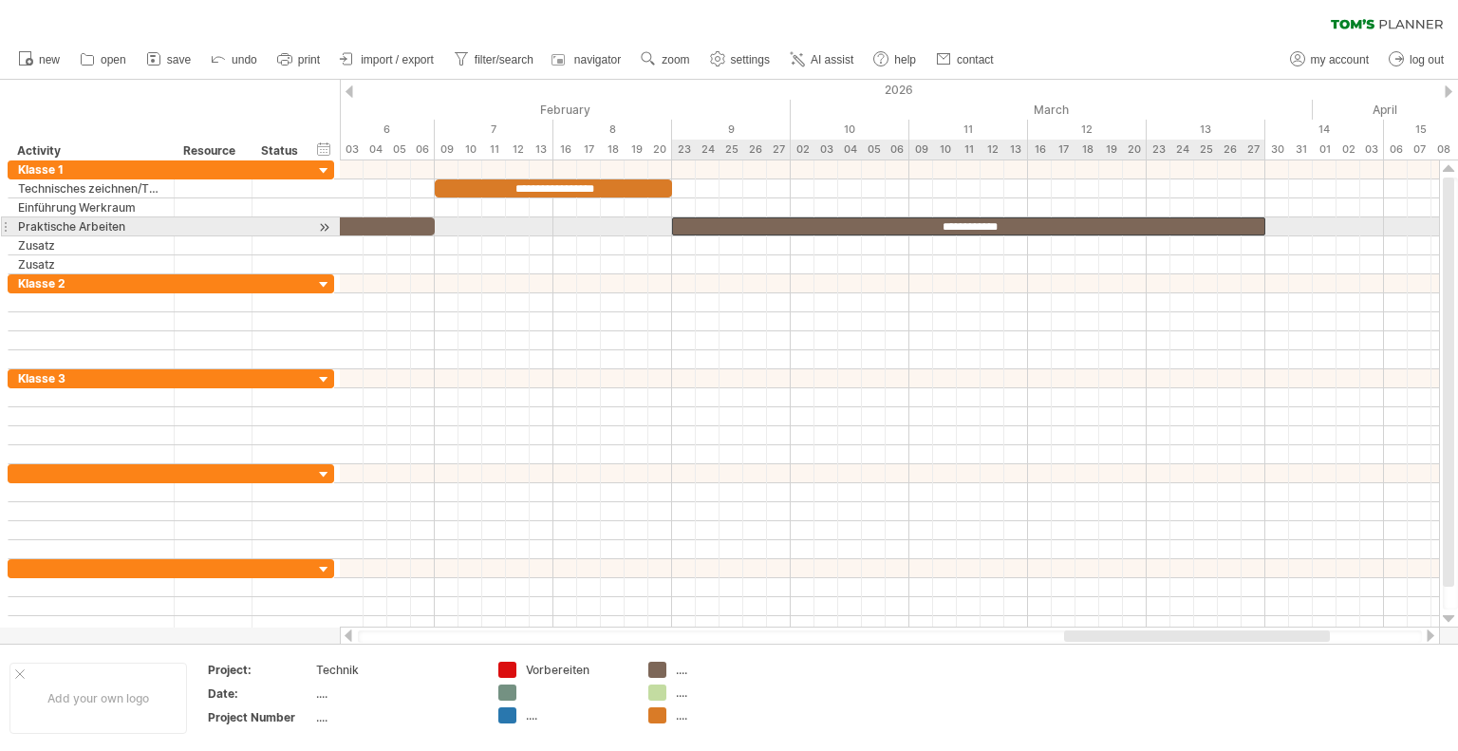
drag, startPoint x: 1250, startPoint y: 224, endPoint x: 1287, endPoint y: 217, distance: 37.6
click at [1253, 224] on div "**********" at bounding box center [968, 226] width 593 height 18
drag, startPoint x: 1267, startPoint y: 223, endPoint x: 1380, endPoint y: 221, distance: 112.9
click at [1380, 221] on span at bounding box center [1384, 226] width 8 height 18
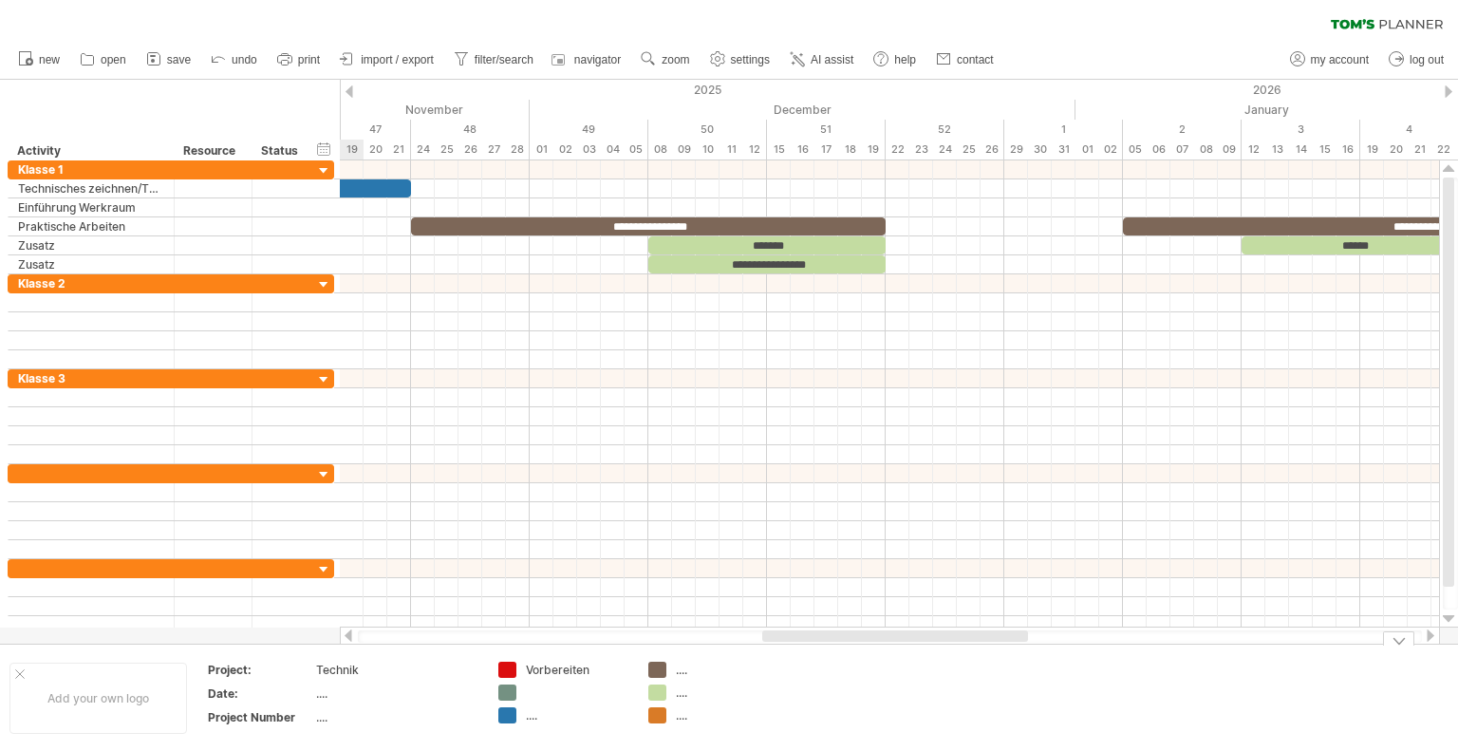
drag, startPoint x: 1092, startPoint y: 632, endPoint x: 790, endPoint y: 643, distance: 302.0
click at [790, 643] on div "Trying to reach [DOMAIN_NAME] Connected again... 0% clear filter new" at bounding box center [729, 375] width 1458 height 751
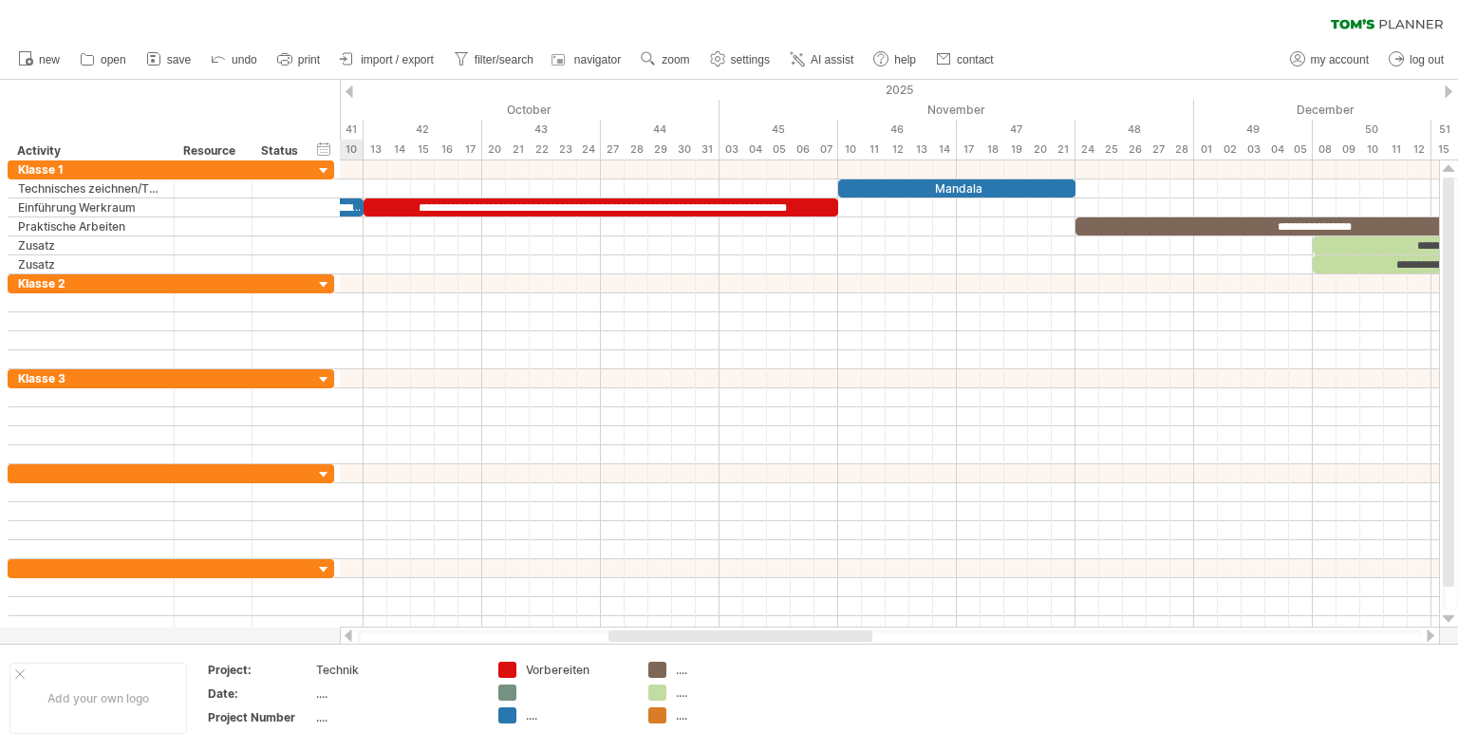
drag, startPoint x: 794, startPoint y: 631, endPoint x: 645, endPoint y: 629, distance: 149.0
click at [645, 630] on div at bounding box center [740, 635] width 264 height 11
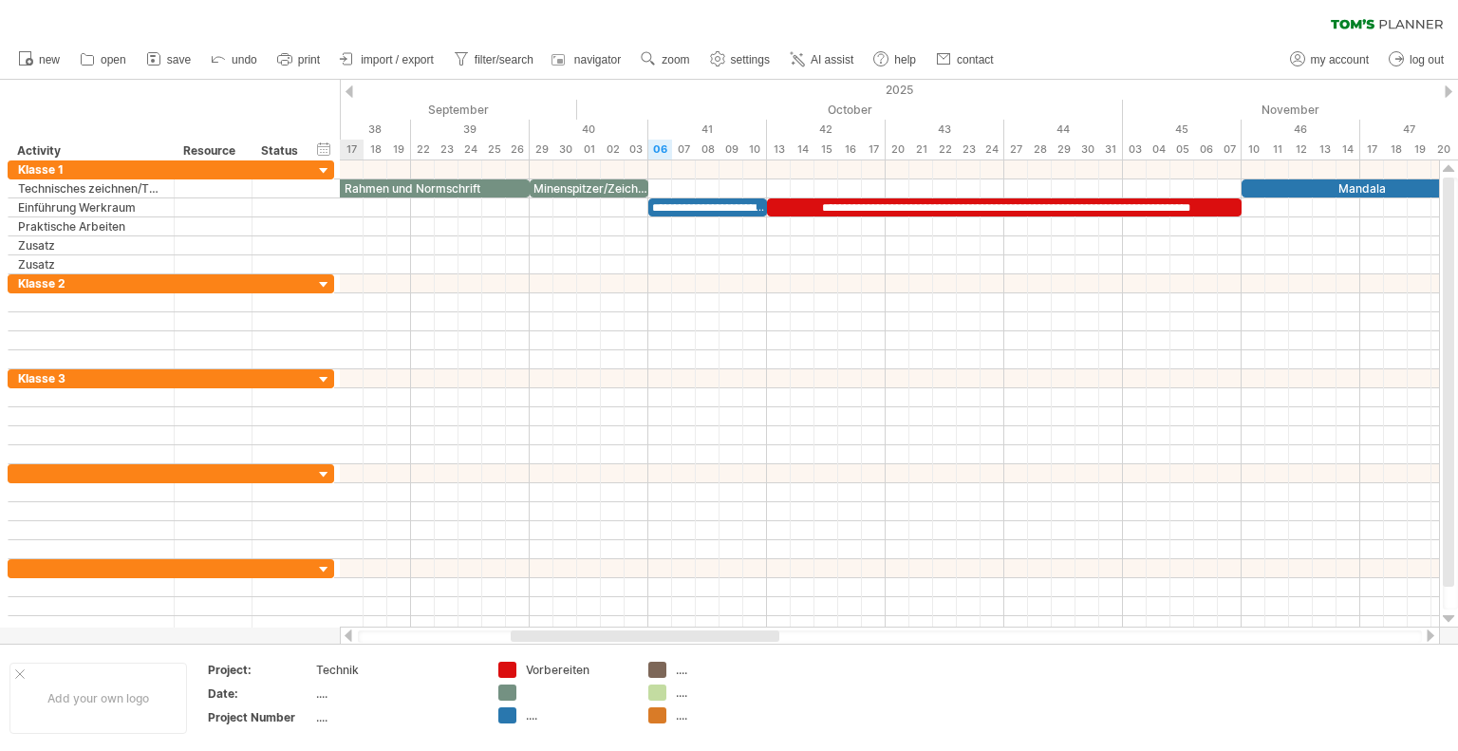
drag, startPoint x: 717, startPoint y: 641, endPoint x: 666, endPoint y: 641, distance: 51.2
click at [666, 641] on div at bounding box center [890, 636] width 1064 height 12
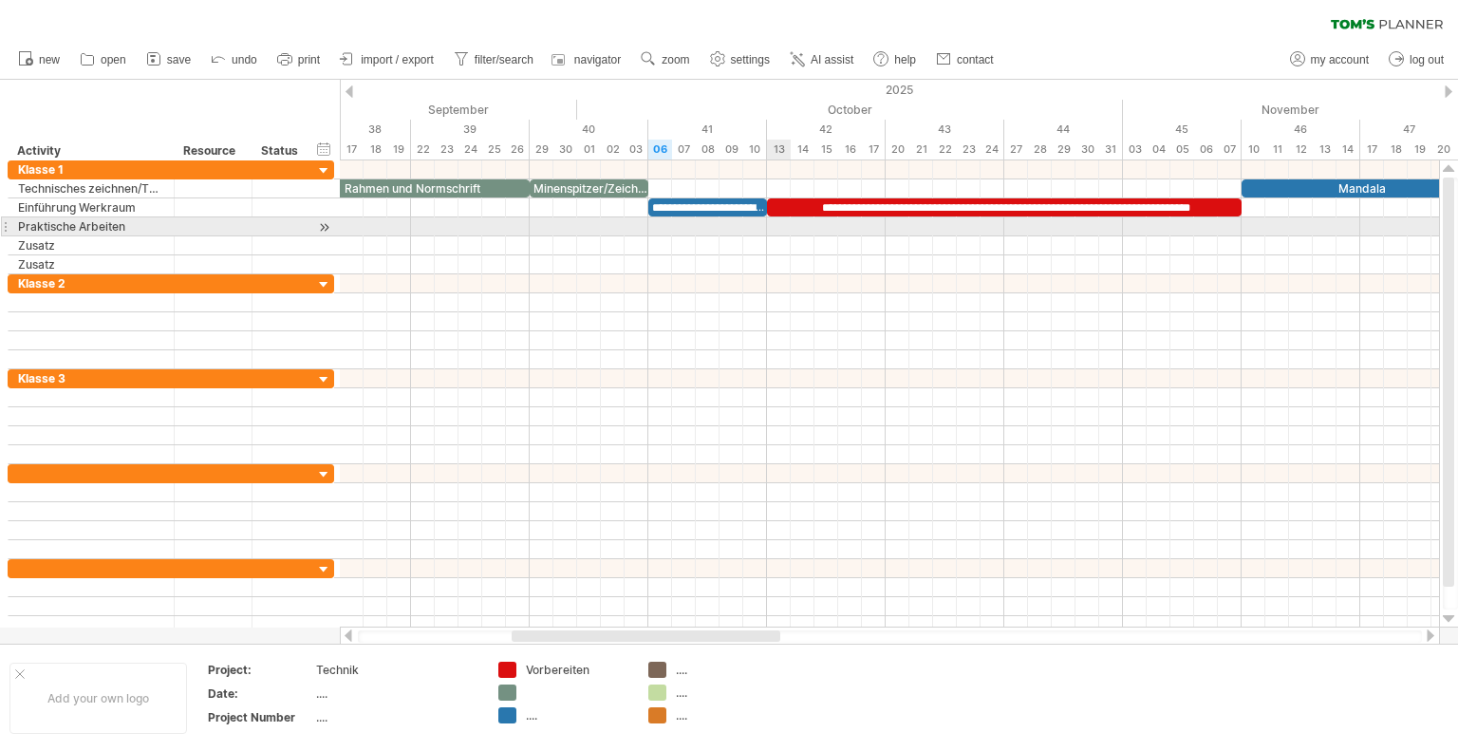
click at [781, 223] on div at bounding box center [889, 226] width 1099 height 19
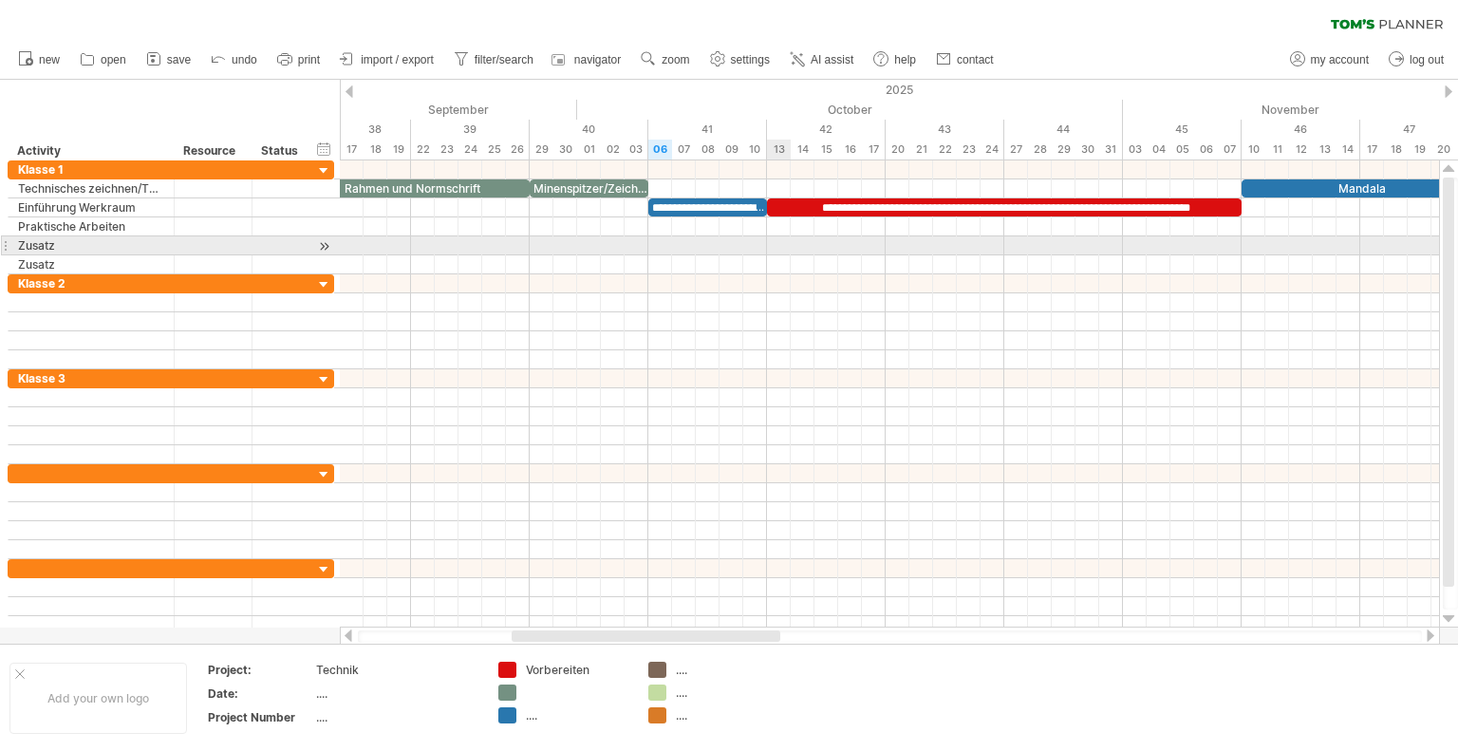
click at [772, 249] on div at bounding box center [889, 245] width 1099 height 19
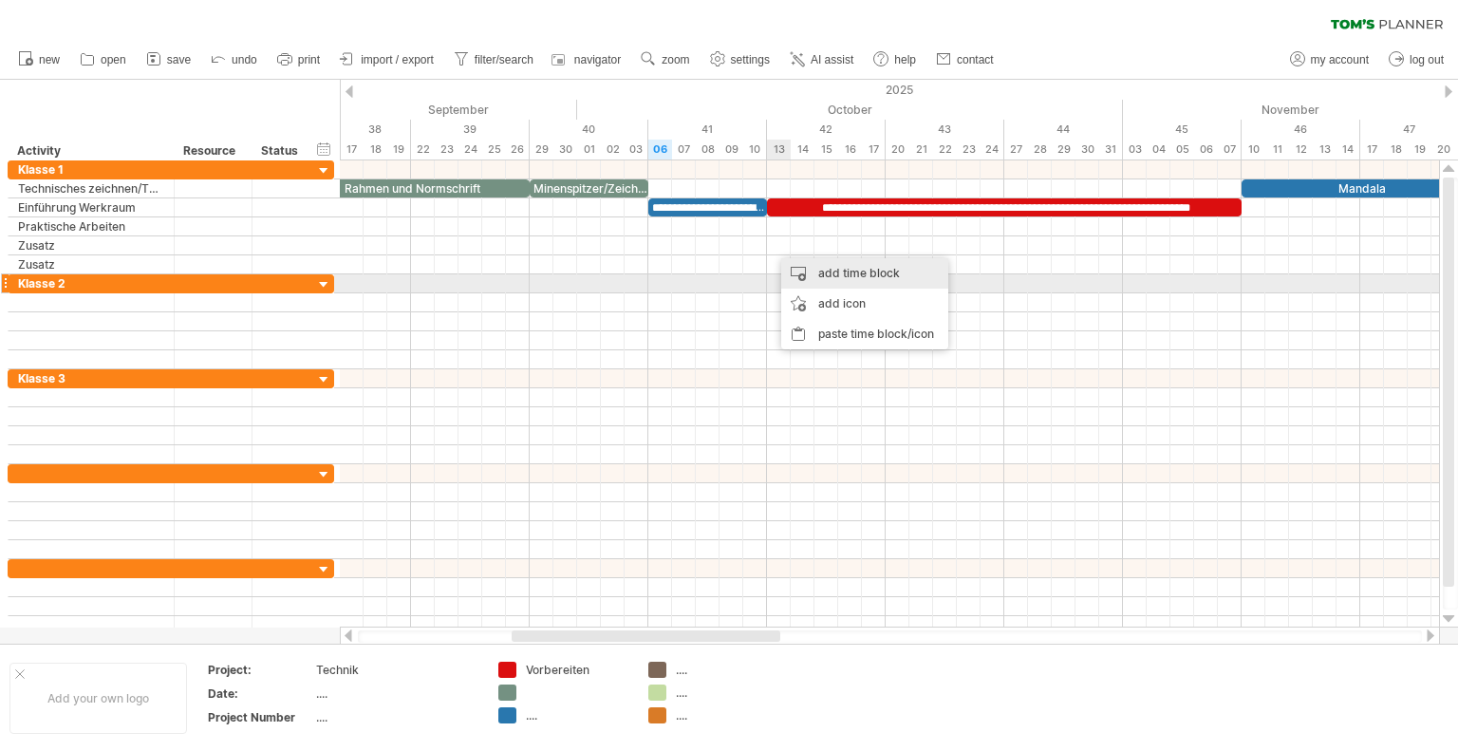
click at [825, 284] on div "add time block" at bounding box center [864, 273] width 167 height 30
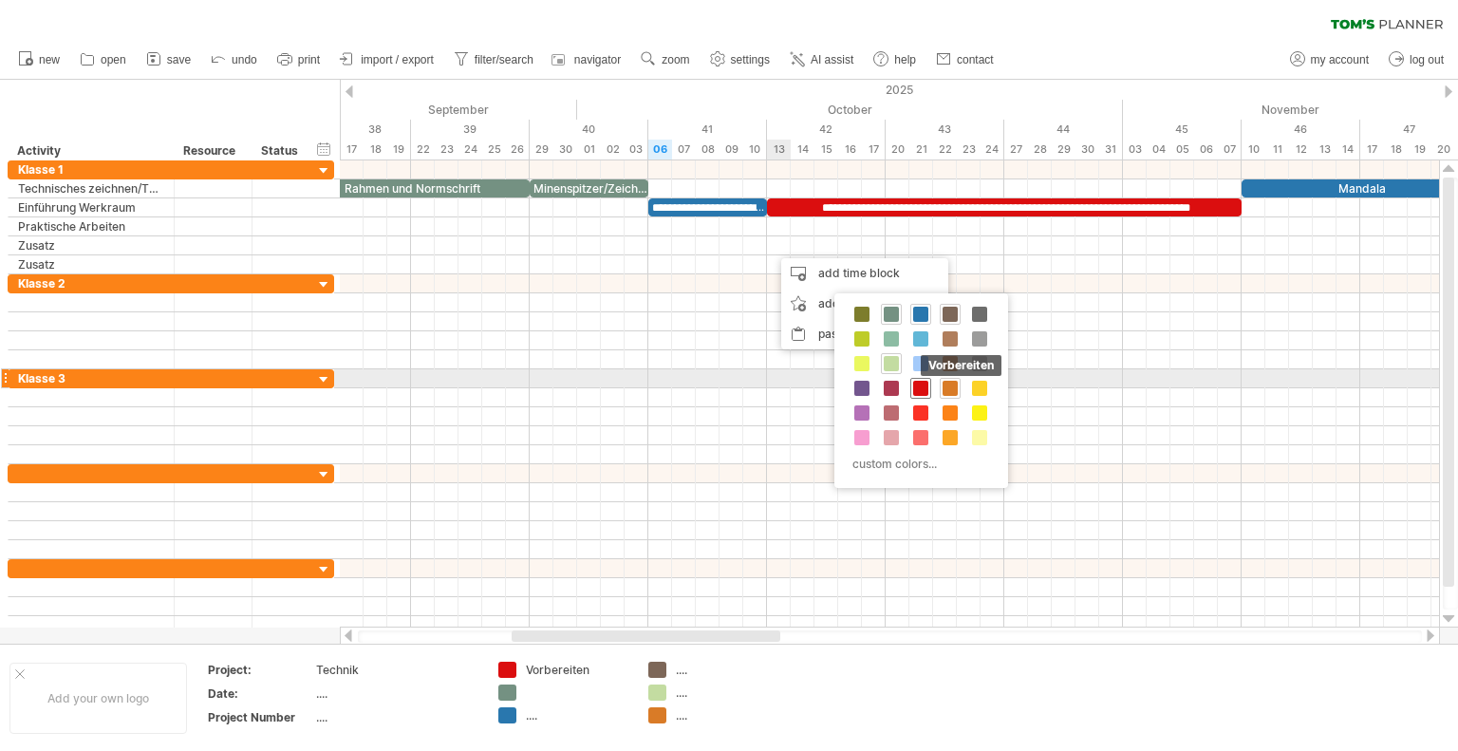
click at [919, 386] on span at bounding box center [920, 388] width 15 height 15
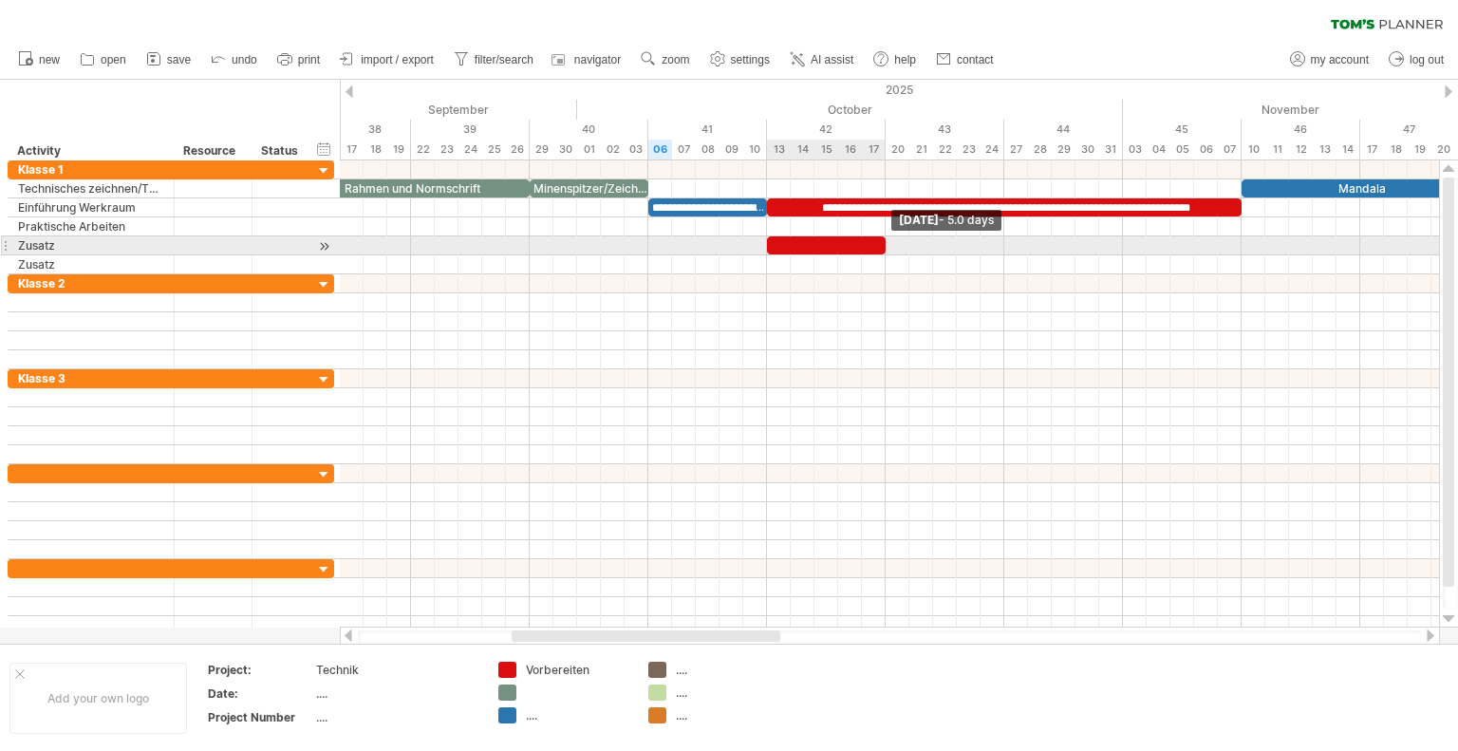
drag, startPoint x: 787, startPoint y: 242, endPoint x: 879, endPoint y: 238, distance: 92.1
click at [879, 238] on div at bounding box center [826, 245] width 119 height 18
drag, startPoint x: 884, startPoint y: 239, endPoint x: 972, endPoint y: 245, distance: 87.5
click at [1000, 245] on span at bounding box center [1004, 245] width 8 height 18
click at [915, 236] on div at bounding box center [885, 245] width 237 height 18
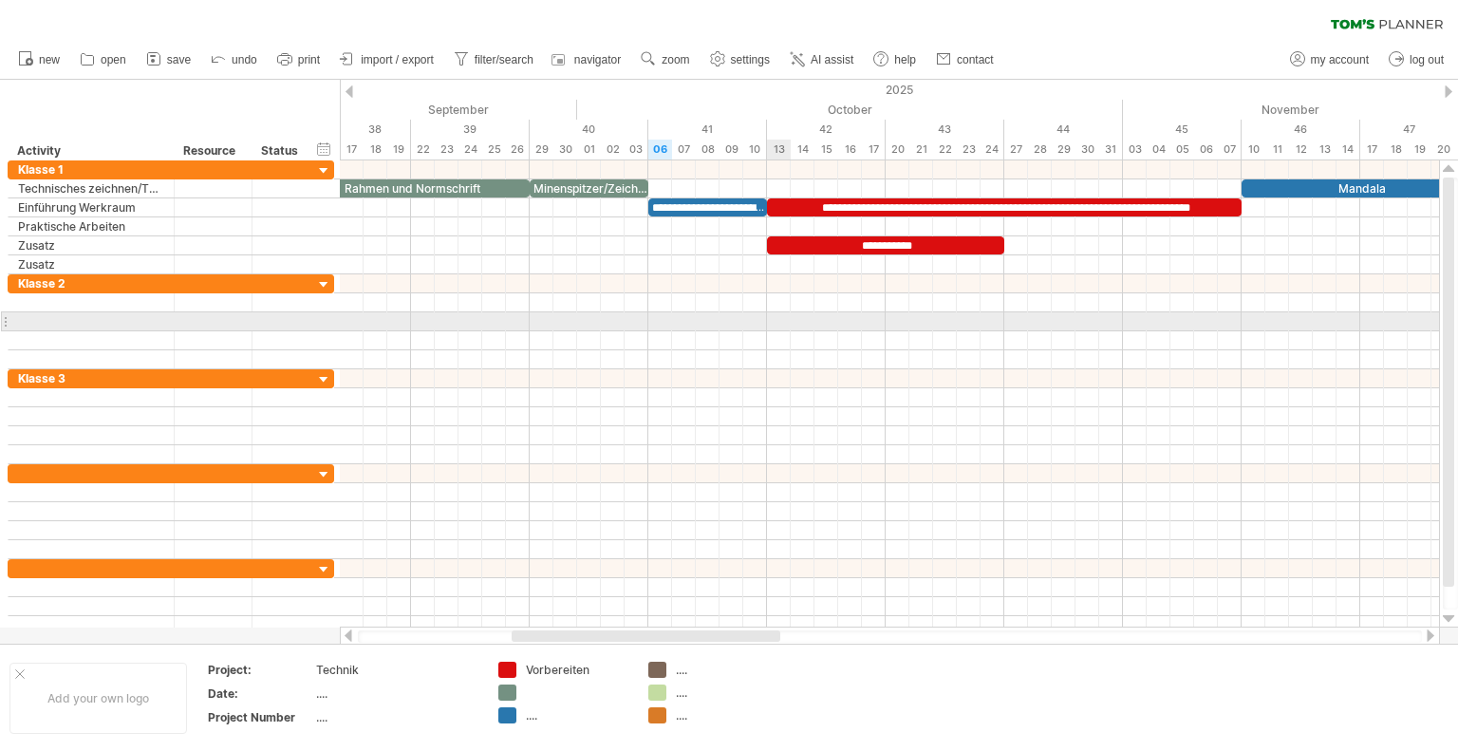
click at [779, 314] on div at bounding box center [889, 321] width 1099 height 19
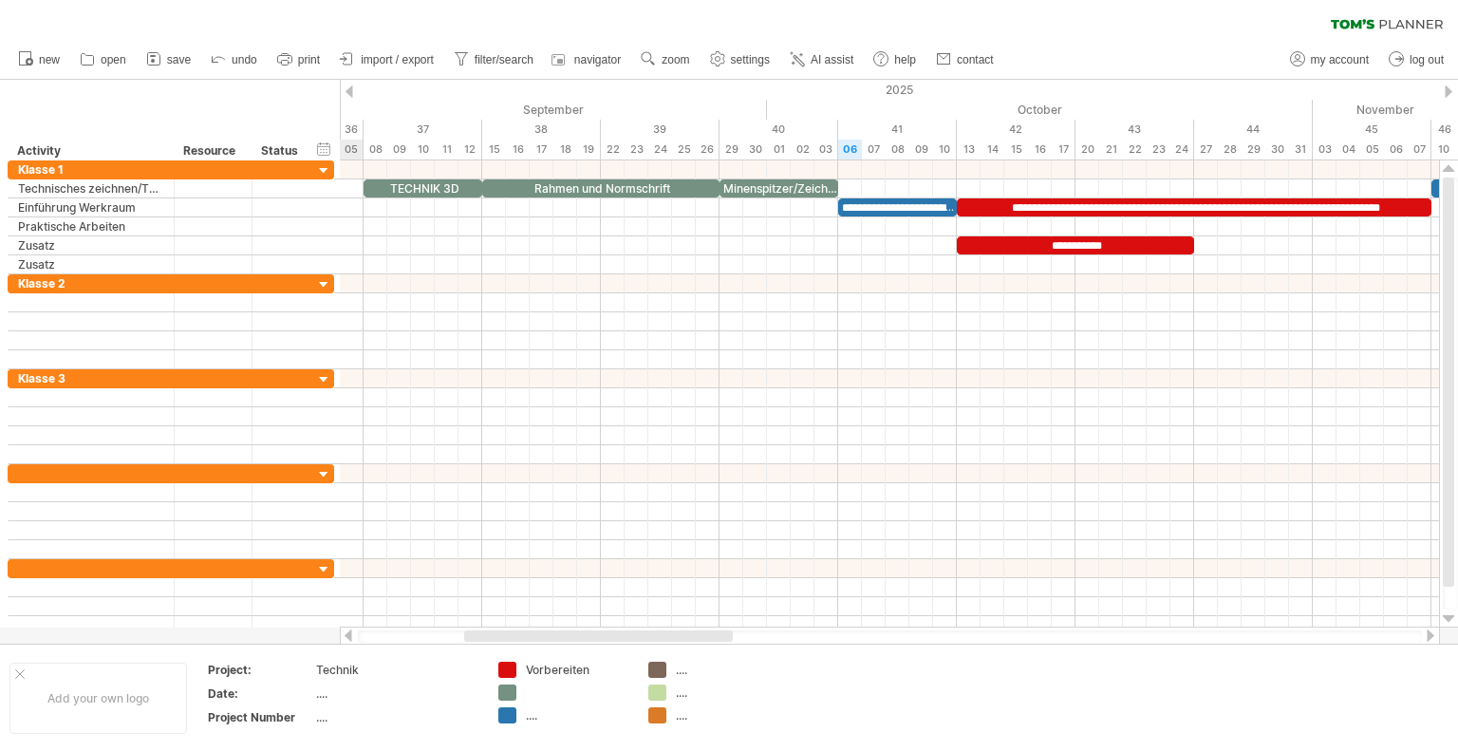
drag, startPoint x: 745, startPoint y: 636, endPoint x: 697, endPoint y: 639, distance: 47.5
click at [697, 639] on div at bounding box center [598, 635] width 269 height 11
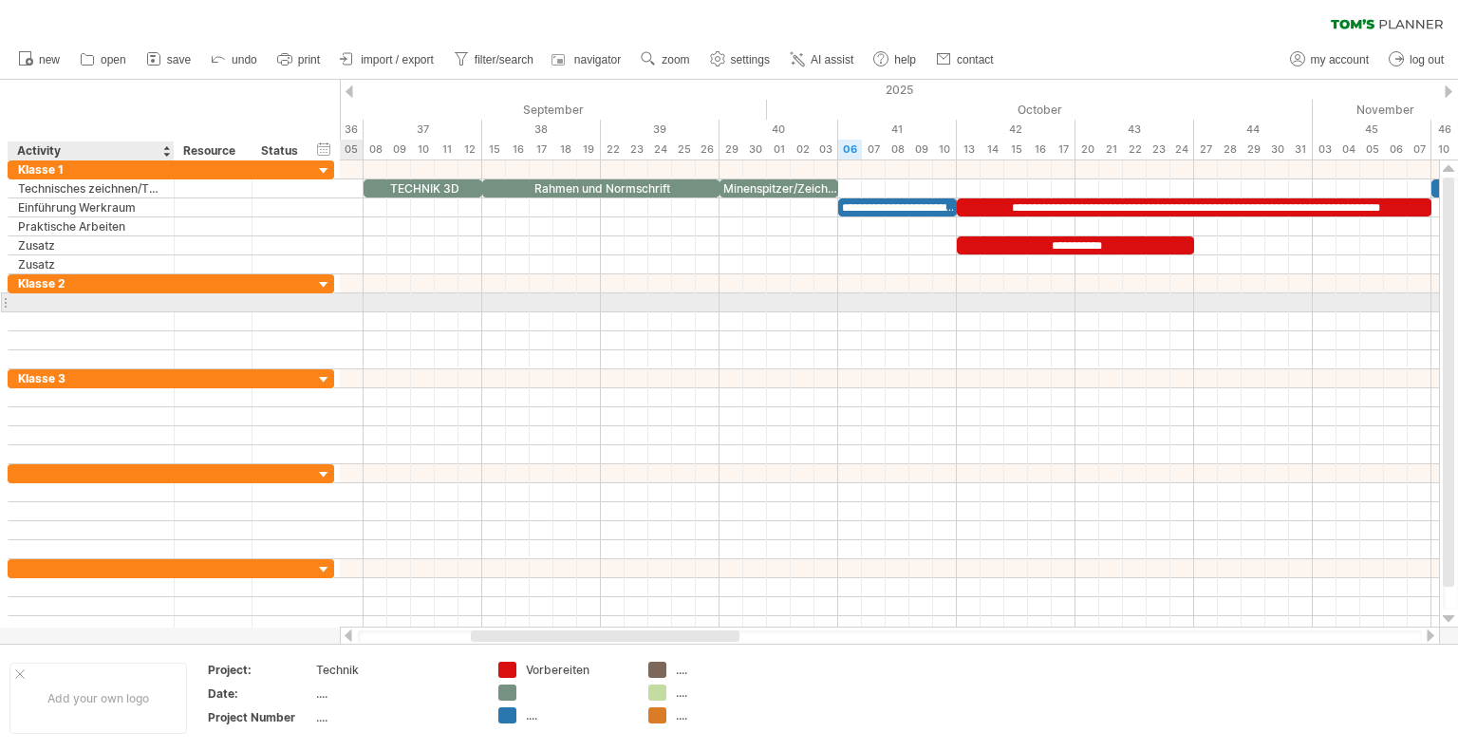
click at [102, 302] on div at bounding box center [91, 302] width 146 height 18
type input "**********"
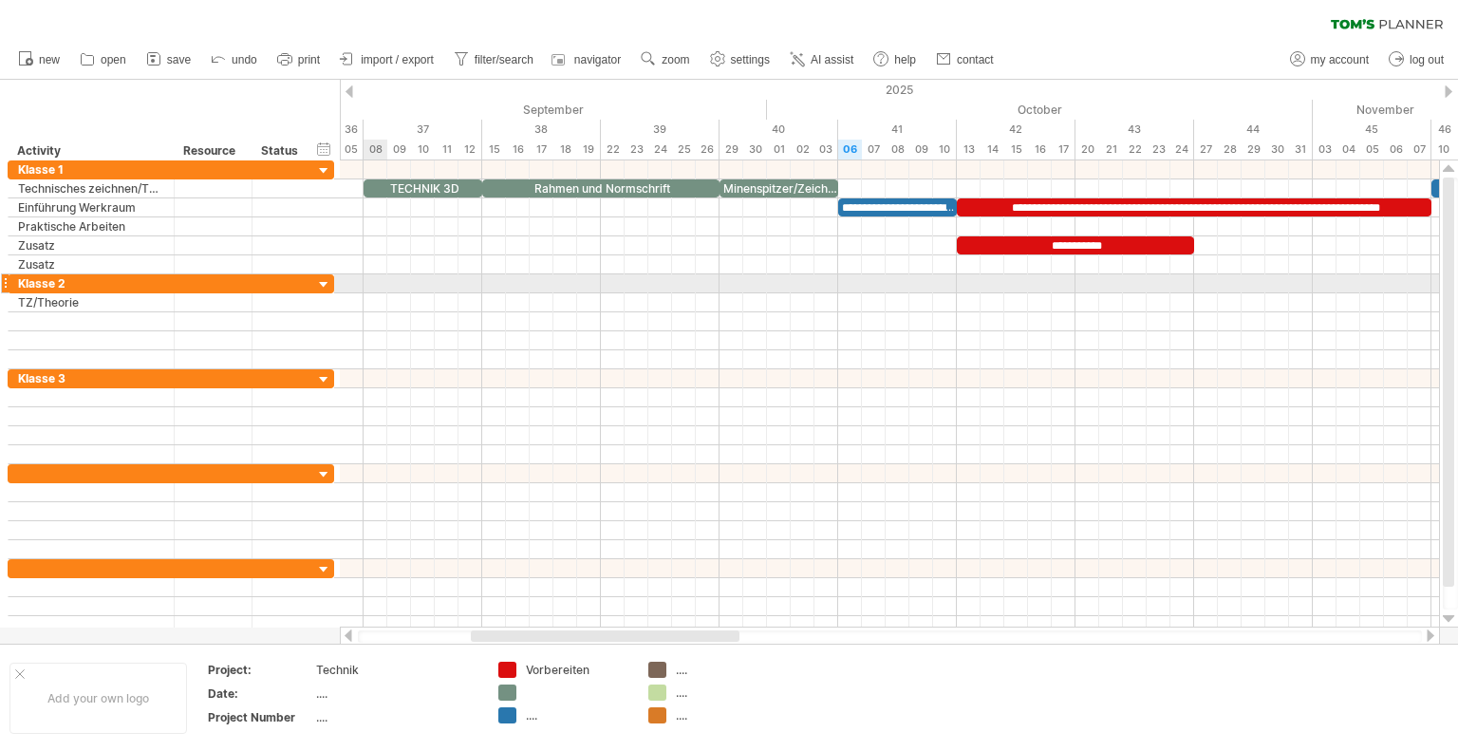
click at [373, 293] on div at bounding box center [889, 302] width 1099 height 19
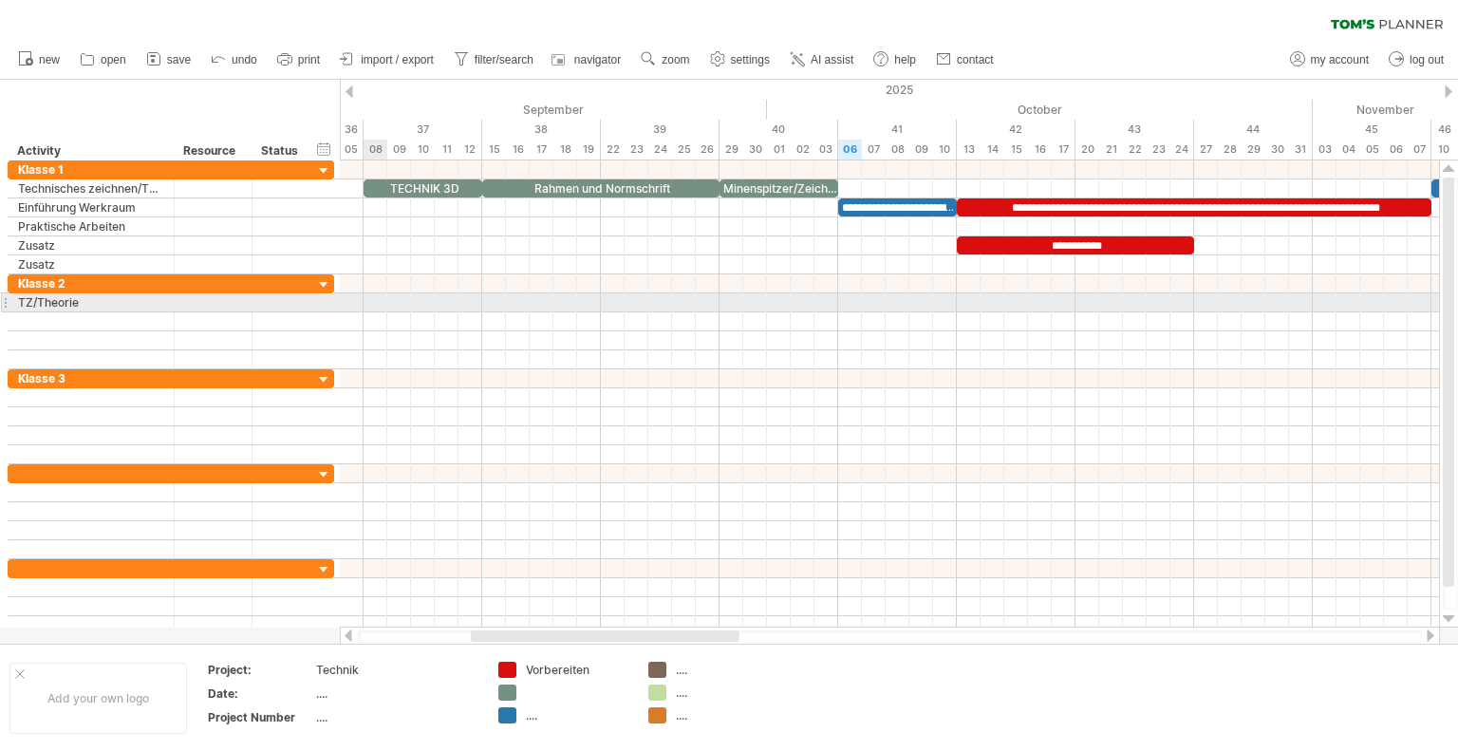
click at [378, 297] on div at bounding box center [889, 302] width 1099 height 19
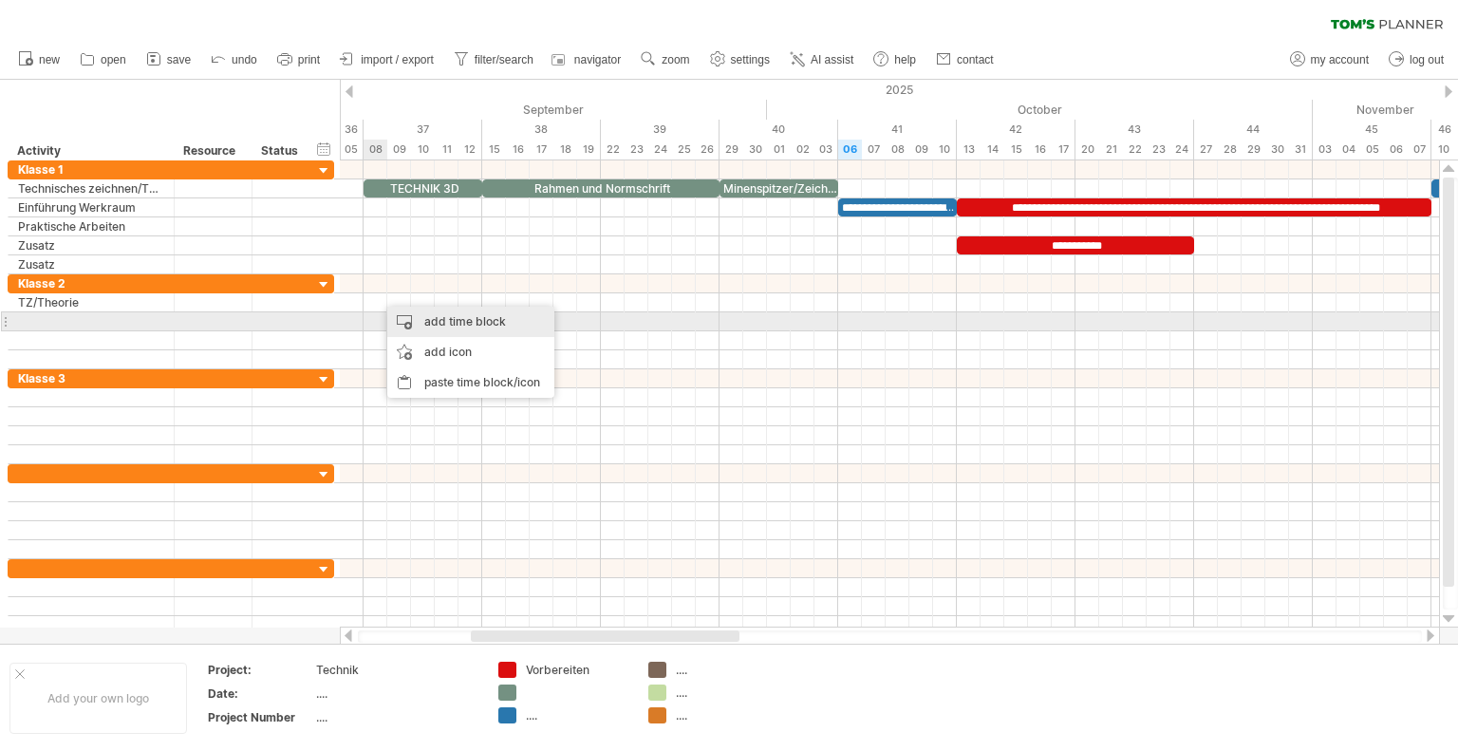
click at [441, 322] on div "add time block" at bounding box center [470, 322] width 167 height 30
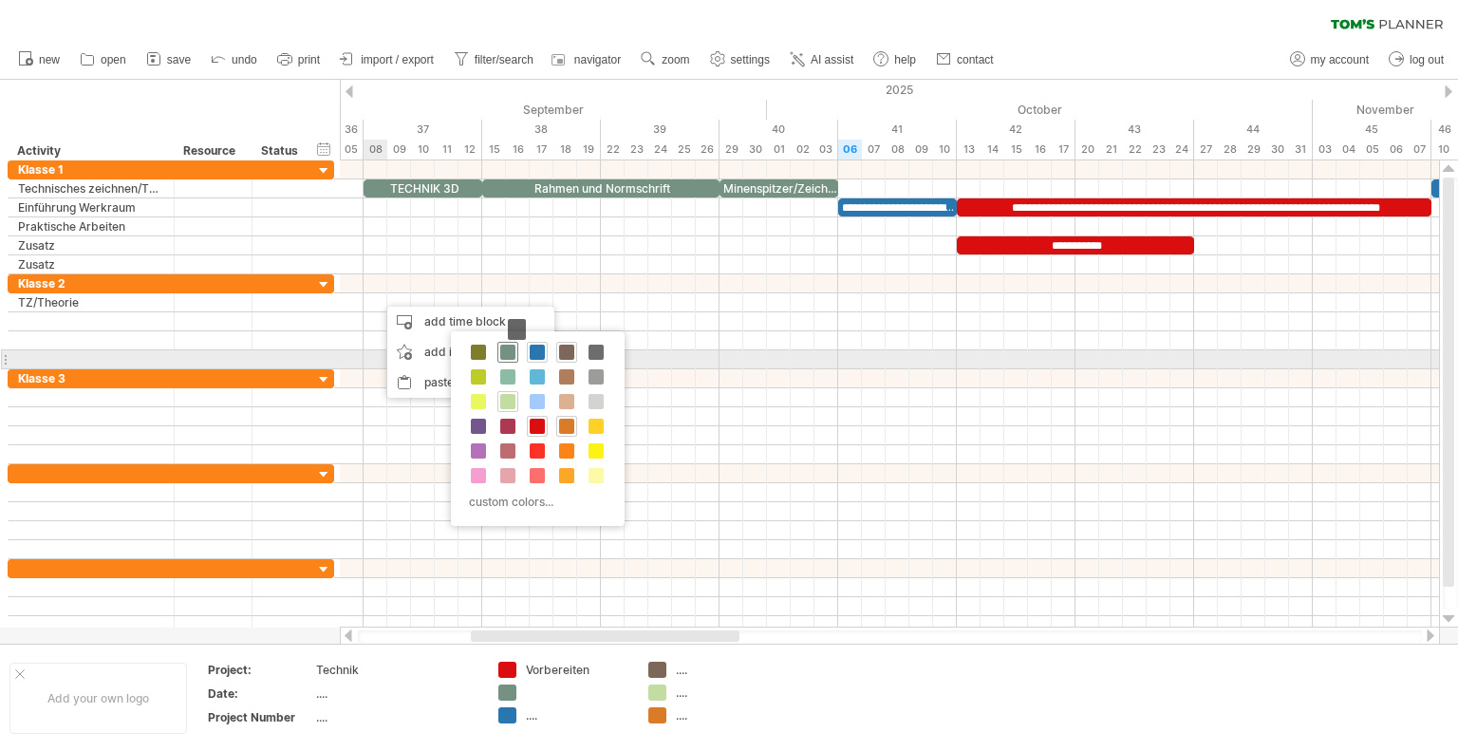
click at [509, 355] on span at bounding box center [507, 351] width 15 height 15
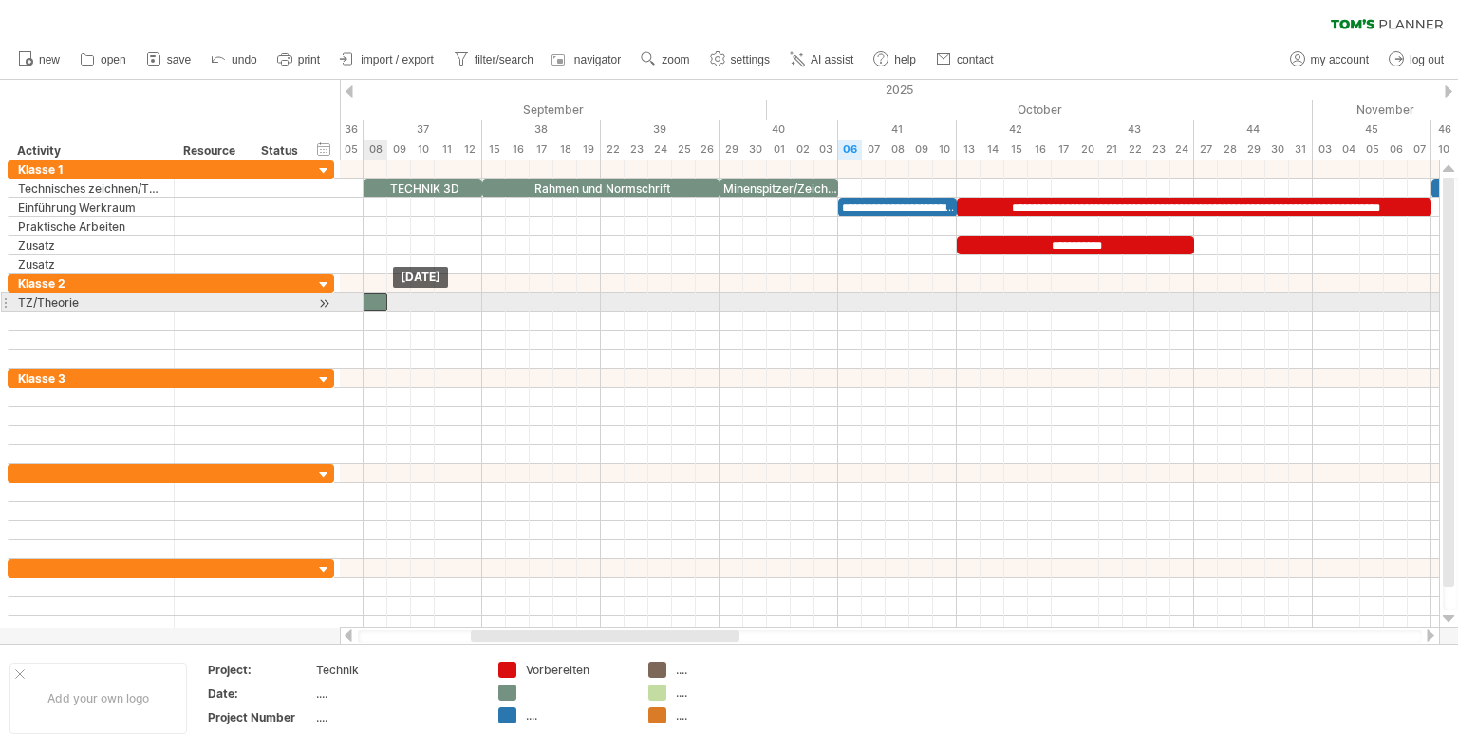
drag, startPoint x: 383, startPoint y: 303, endPoint x: 374, endPoint y: 301, distance: 9.7
click at [374, 301] on div at bounding box center [375, 302] width 24 height 18
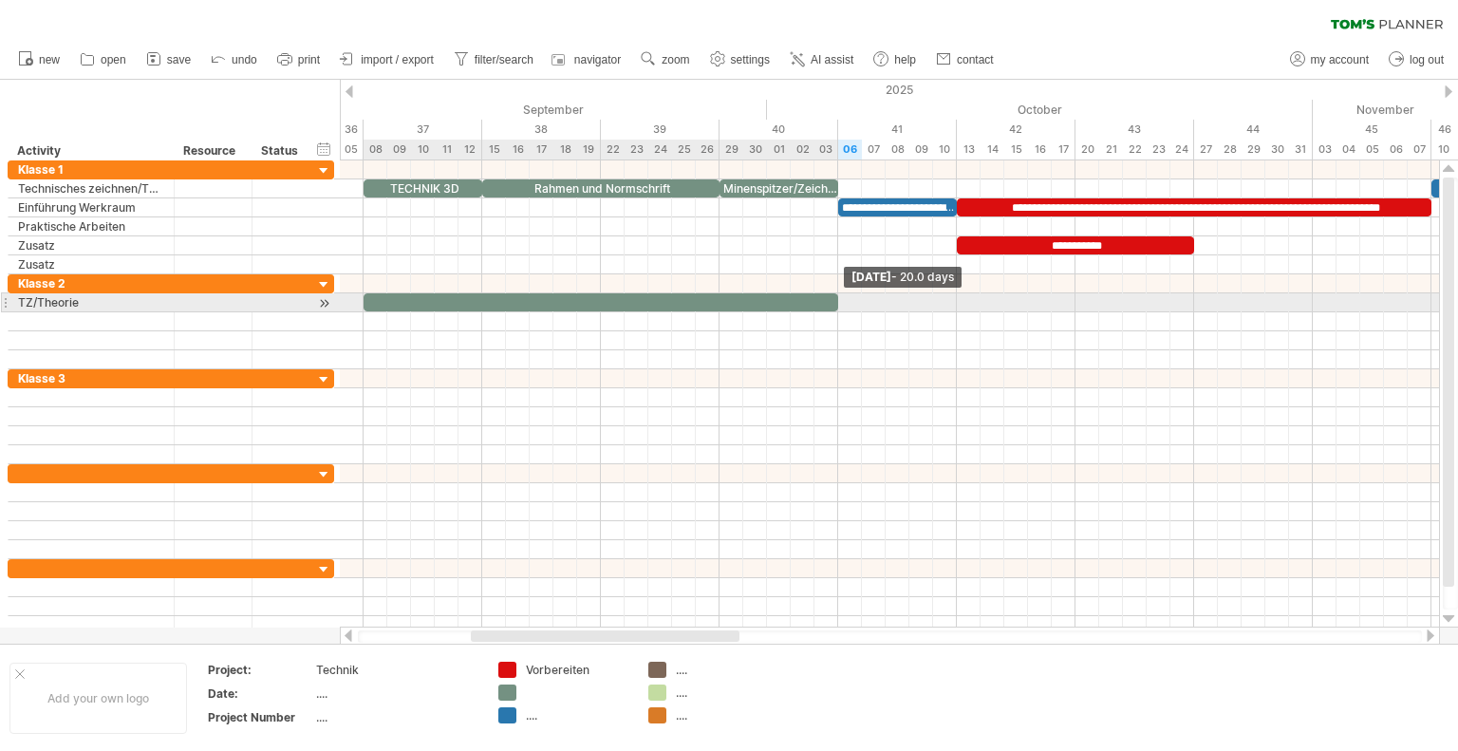
drag, startPoint x: 387, startPoint y: 299, endPoint x: 833, endPoint y: 300, distance: 446.0
click at [834, 300] on span at bounding box center [838, 302] width 8 height 18
click at [744, 296] on div at bounding box center [600, 302] width 474 height 18
click at [890, 303] on div at bounding box center [889, 302] width 1099 height 19
click at [763, 296] on div "**********" at bounding box center [600, 302] width 474 height 18
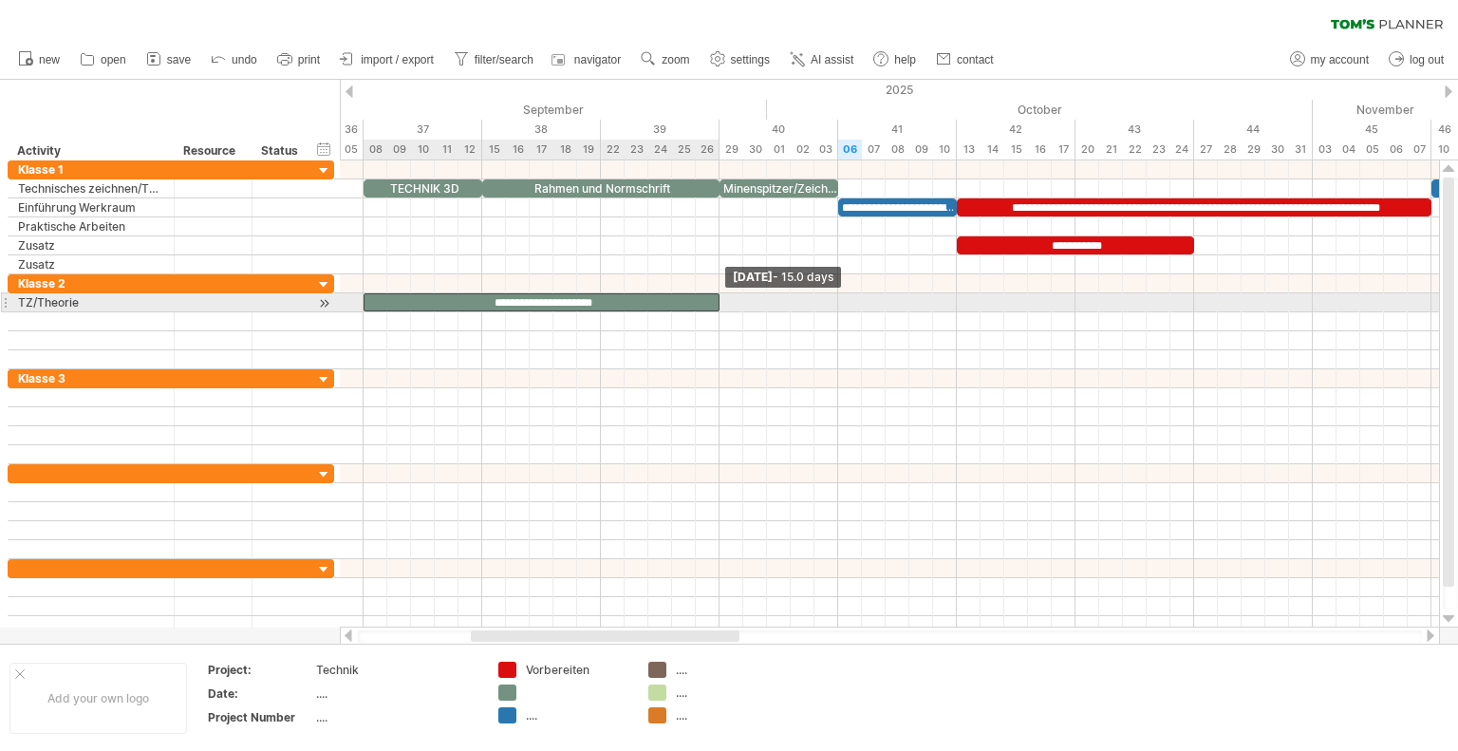
drag, startPoint x: 770, startPoint y: 303, endPoint x: 717, endPoint y: 303, distance: 52.2
click at [717, 303] on span at bounding box center [720, 302] width 8 height 18
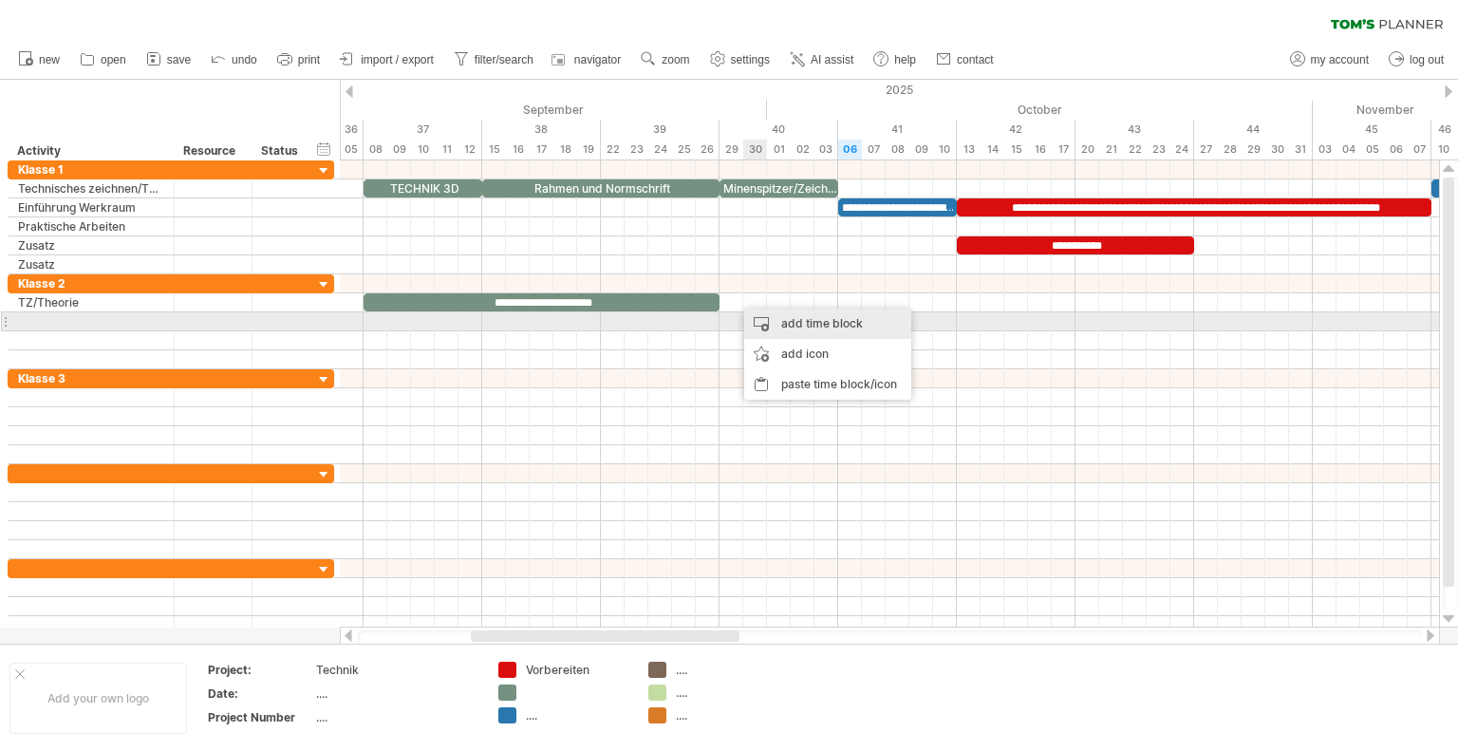
click at [822, 325] on div "add time block" at bounding box center [827, 323] width 167 height 30
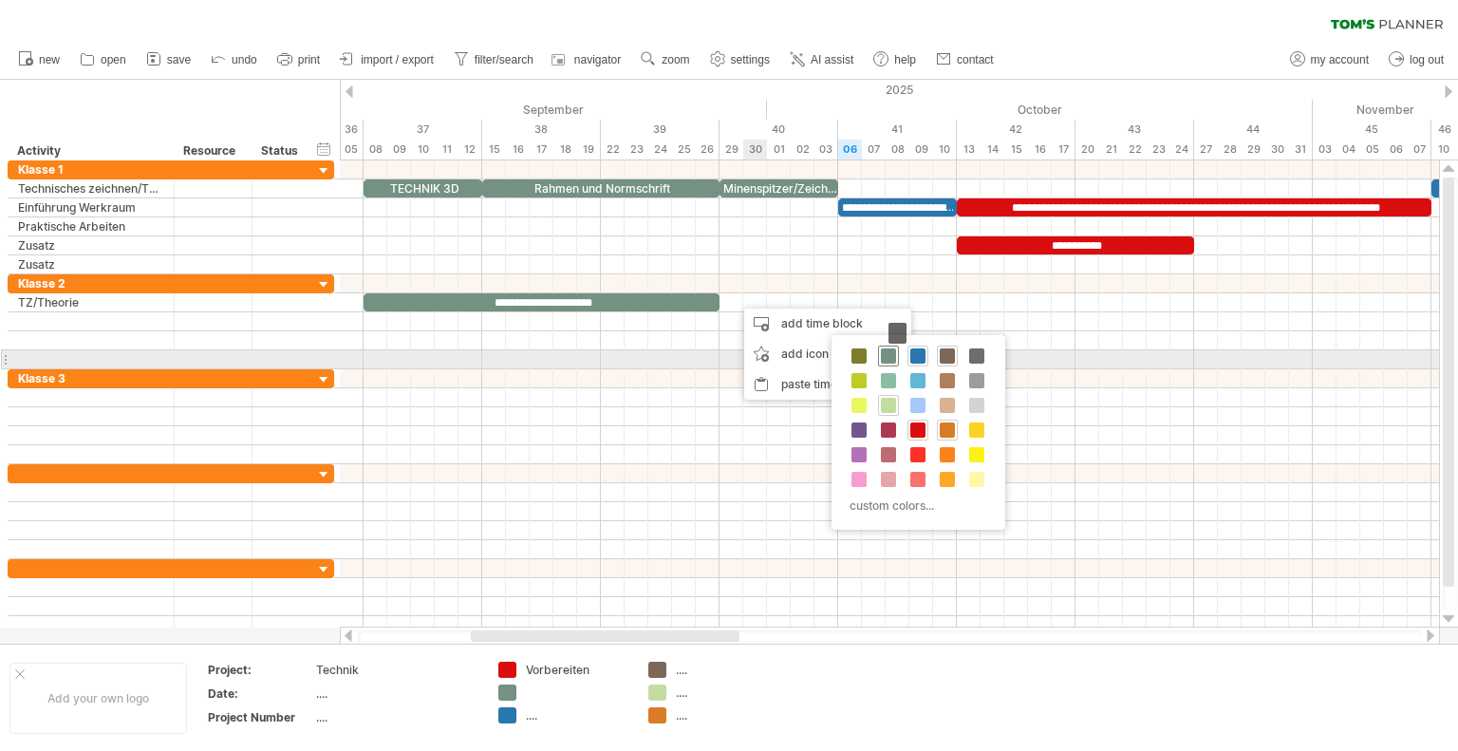
click at [894, 356] on span at bounding box center [888, 355] width 15 height 15
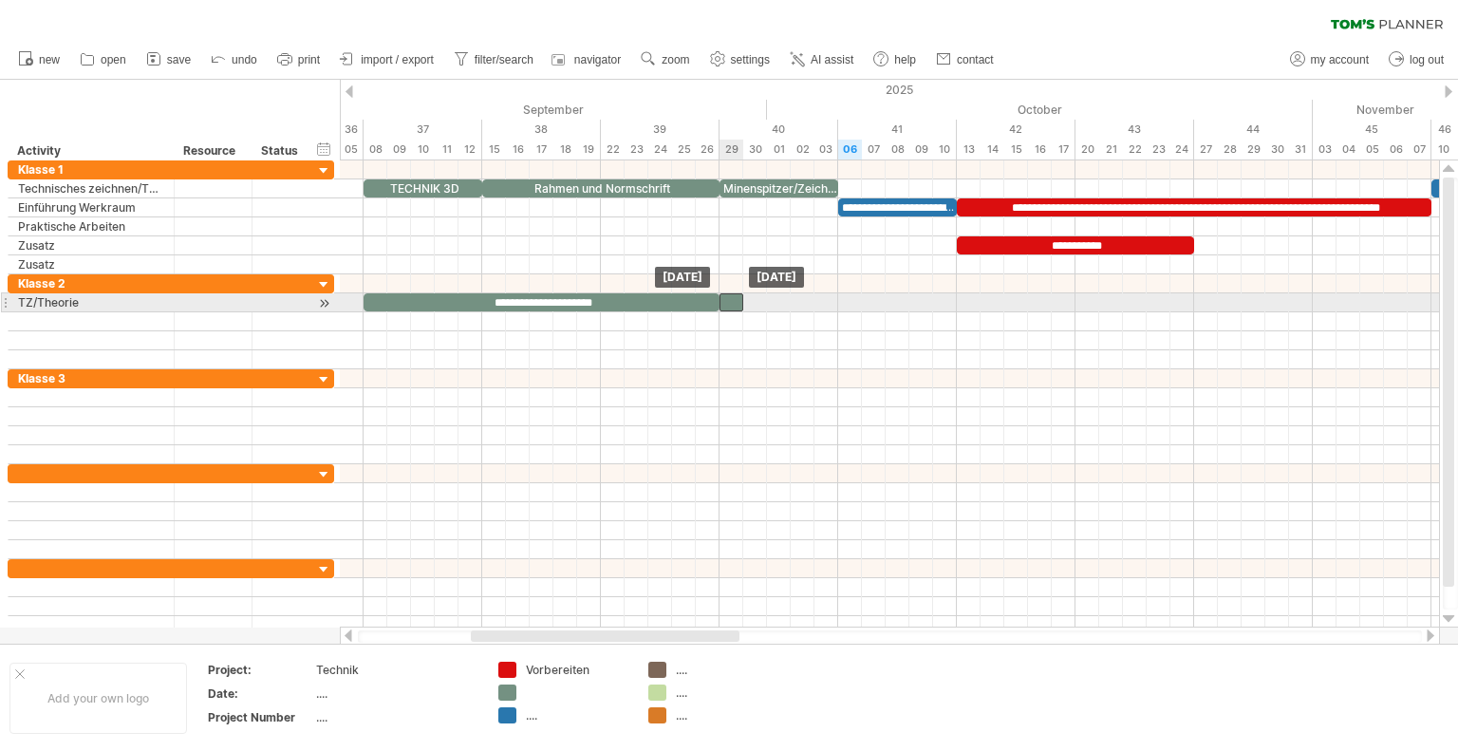
click at [733, 301] on div at bounding box center [731, 302] width 24 height 18
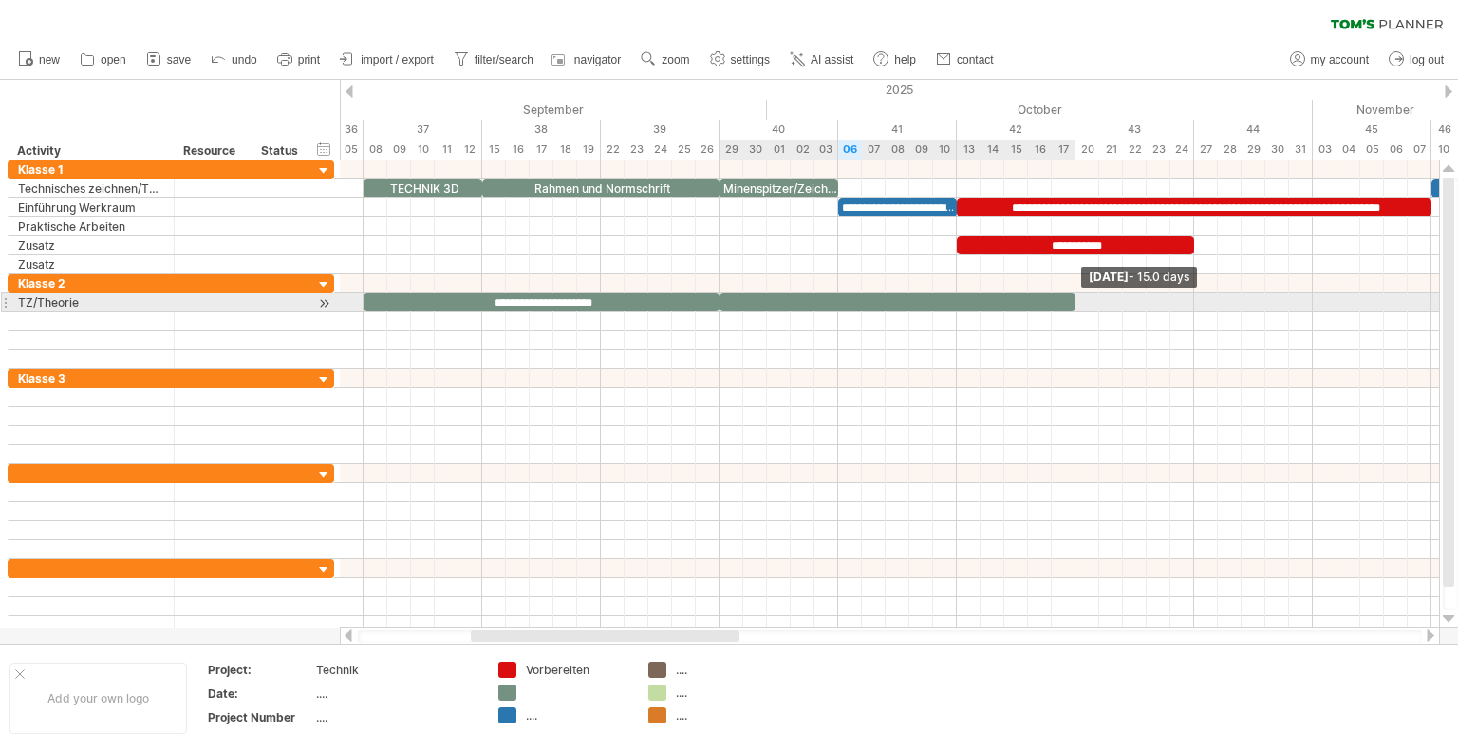
drag, startPoint x: 746, startPoint y: 300, endPoint x: 1040, endPoint y: 302, distance: 294.2
click at [1069, 295] on div "**********" at bounding box center [889, 393] width 1099 height 467
click at [831, 298] on div at bounding box center [891, 302] width 344 height 18
click at [1071, 296] on span at bounding box center [1075, 302] width 8 height 18
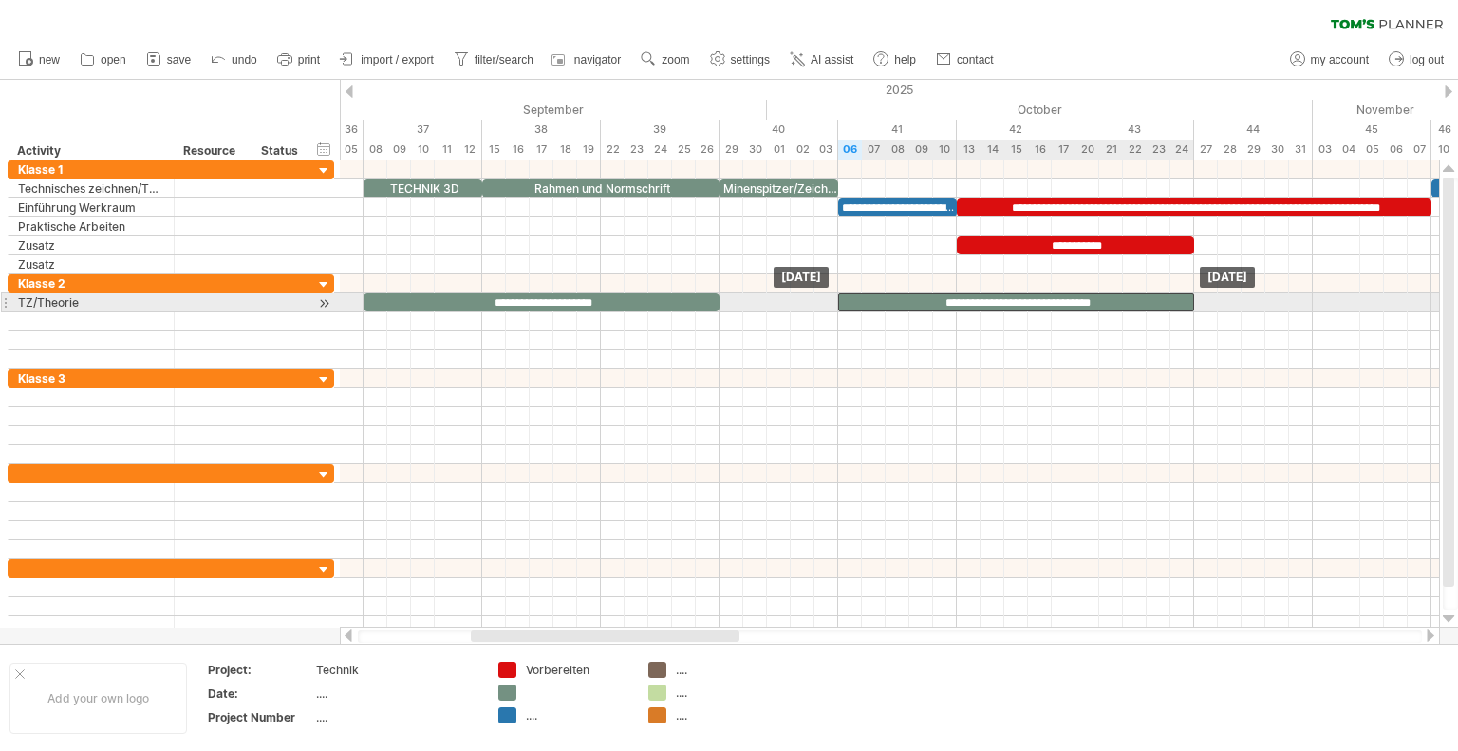
drag, startPoint x: 1070, startPoint y: 303, endPoint x: 1181, endPoint y: 302, distance: 111.0
click at [1181, 302] on div "**********" at bounding box center [1016, 302] width 356 height 18
drag, startPoint x: 1177, startPoint y: 295, endPoint x: 1187, endPoint y: 296, distance: 10.5
click at [1187, 296] on div "**********" at bounding box center [1010, 302] width 368 height 18
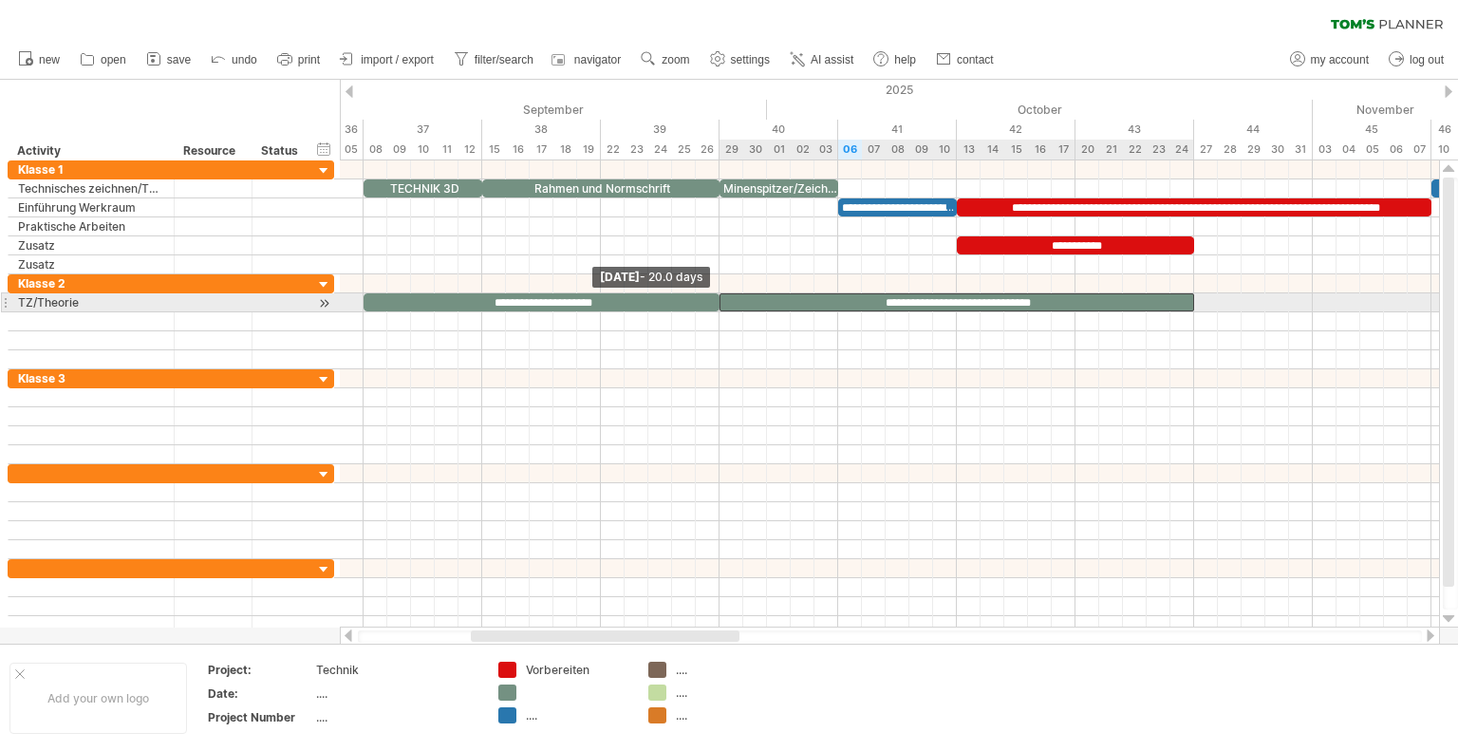
drag, startPoint x: 828, startPoint y: 301, endPoint x: 719, endPoint y: 296, distance: 109.2
click at [719, 296] on span at bounding box center [720, 302] width 8 height 18
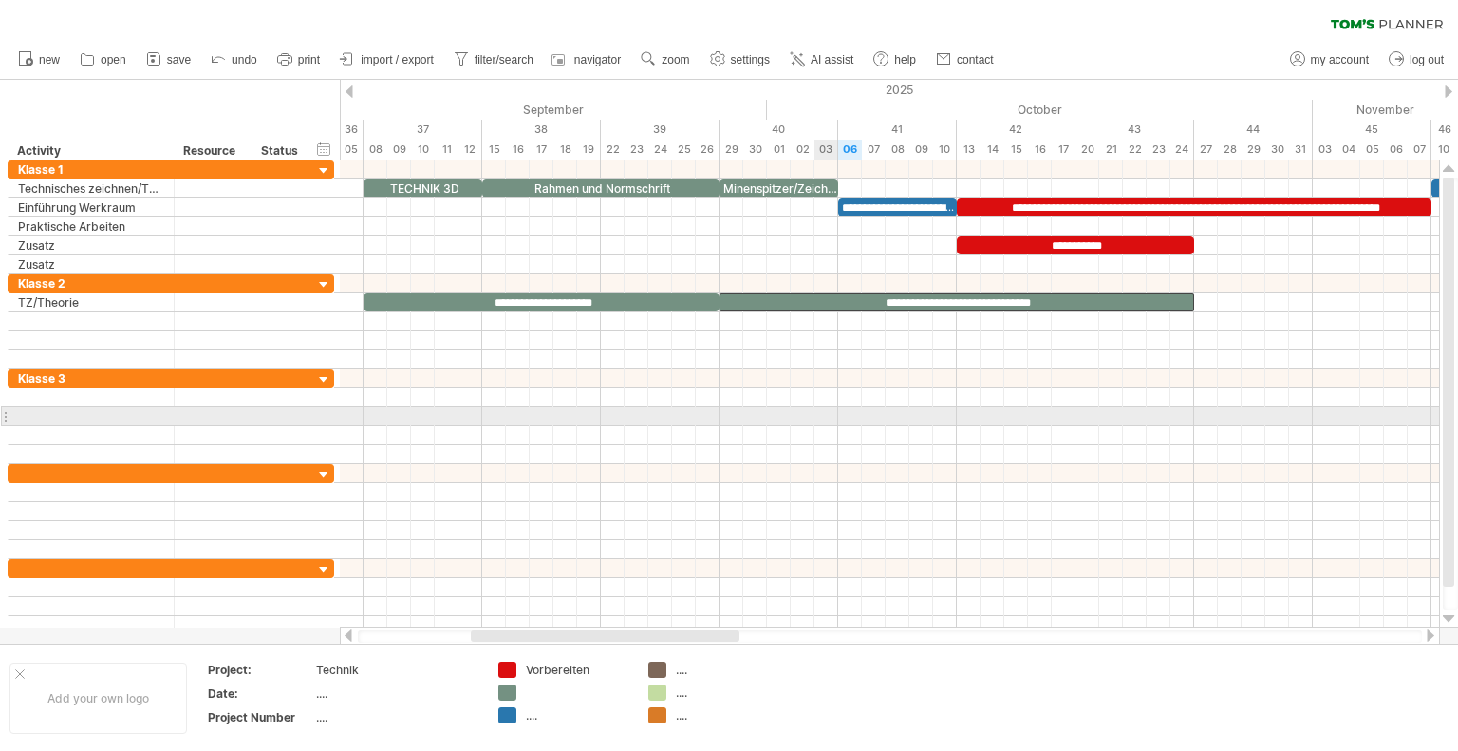
click at [828, 417] on div at bounding box center [889, 416] width 1099 height 19
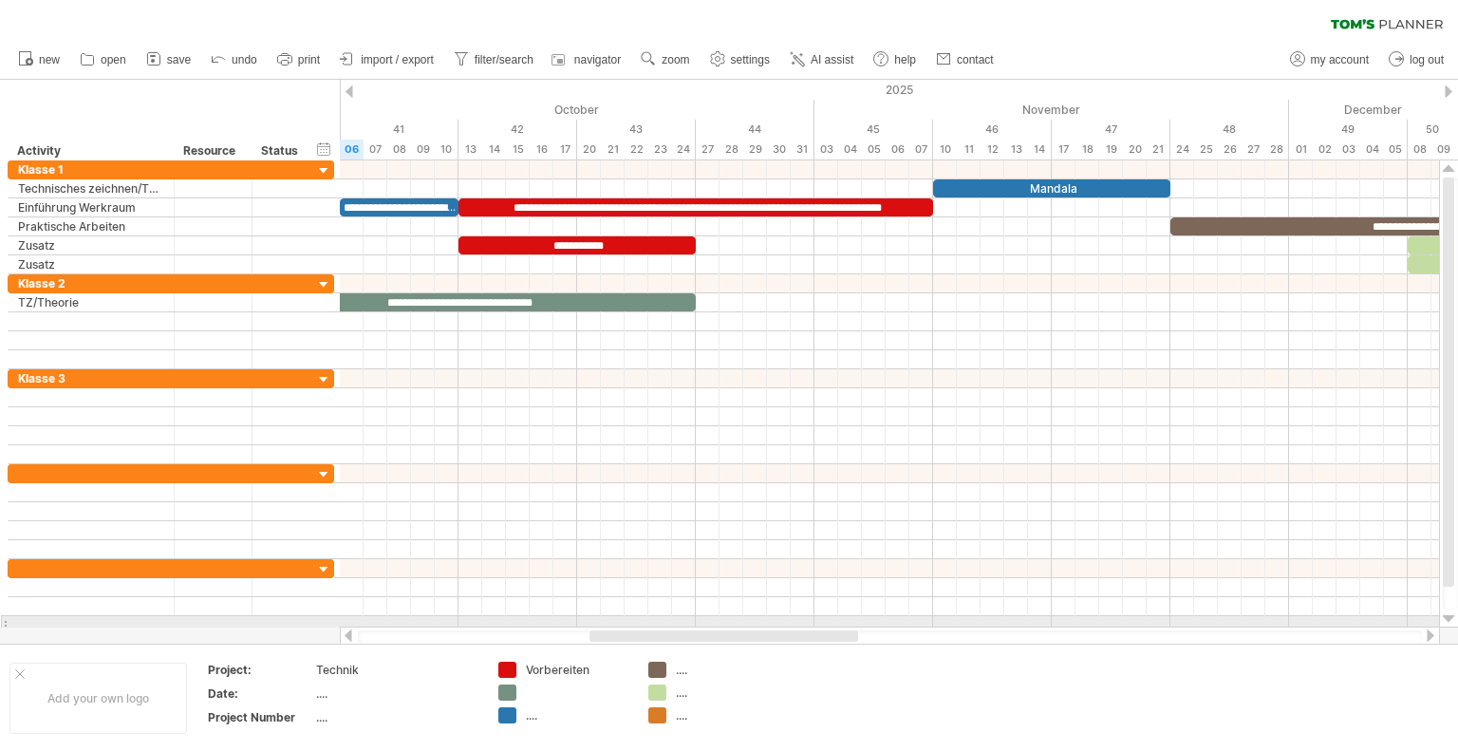
drag, startPoint x: 681, startPoint y: 635, endPoint x: 805, endPoint y: 625, distance: 123.7
click at [805, 626] on div at bounding box center [890, 635] width 1100 height 19
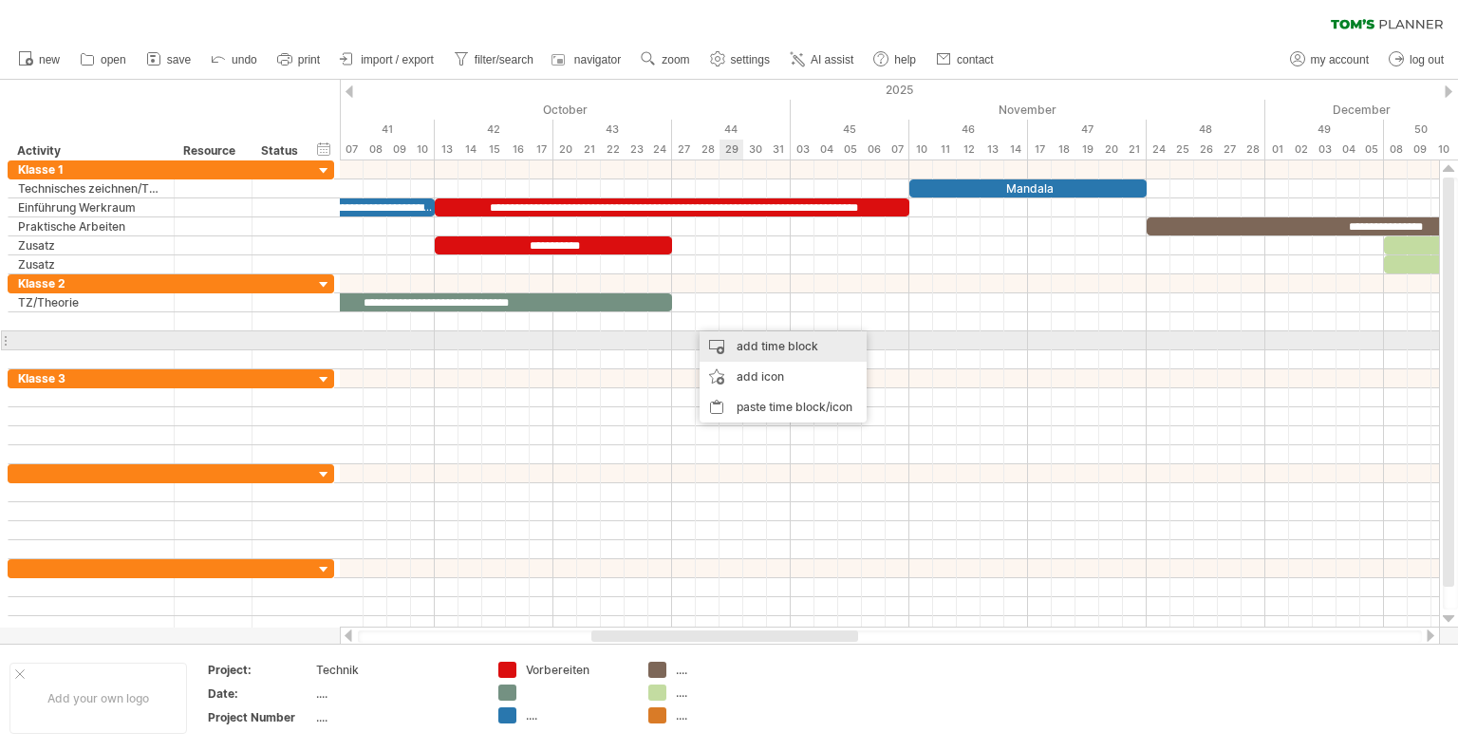
click at [775, 345] on div "add time block" at bounding box center [782, 346] width 167 height 30
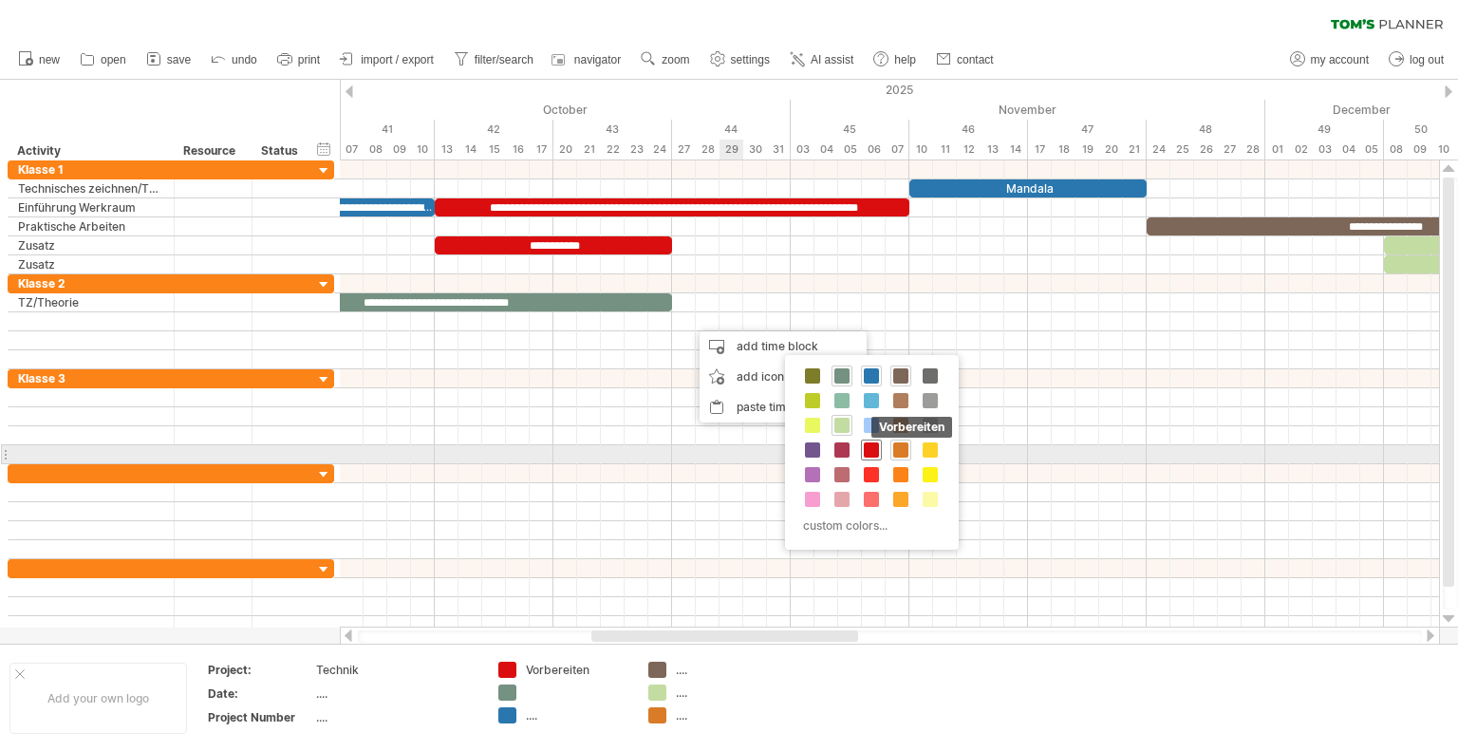
click at [876, 447] on span at bounding box center [871, 449] width 15 height 15
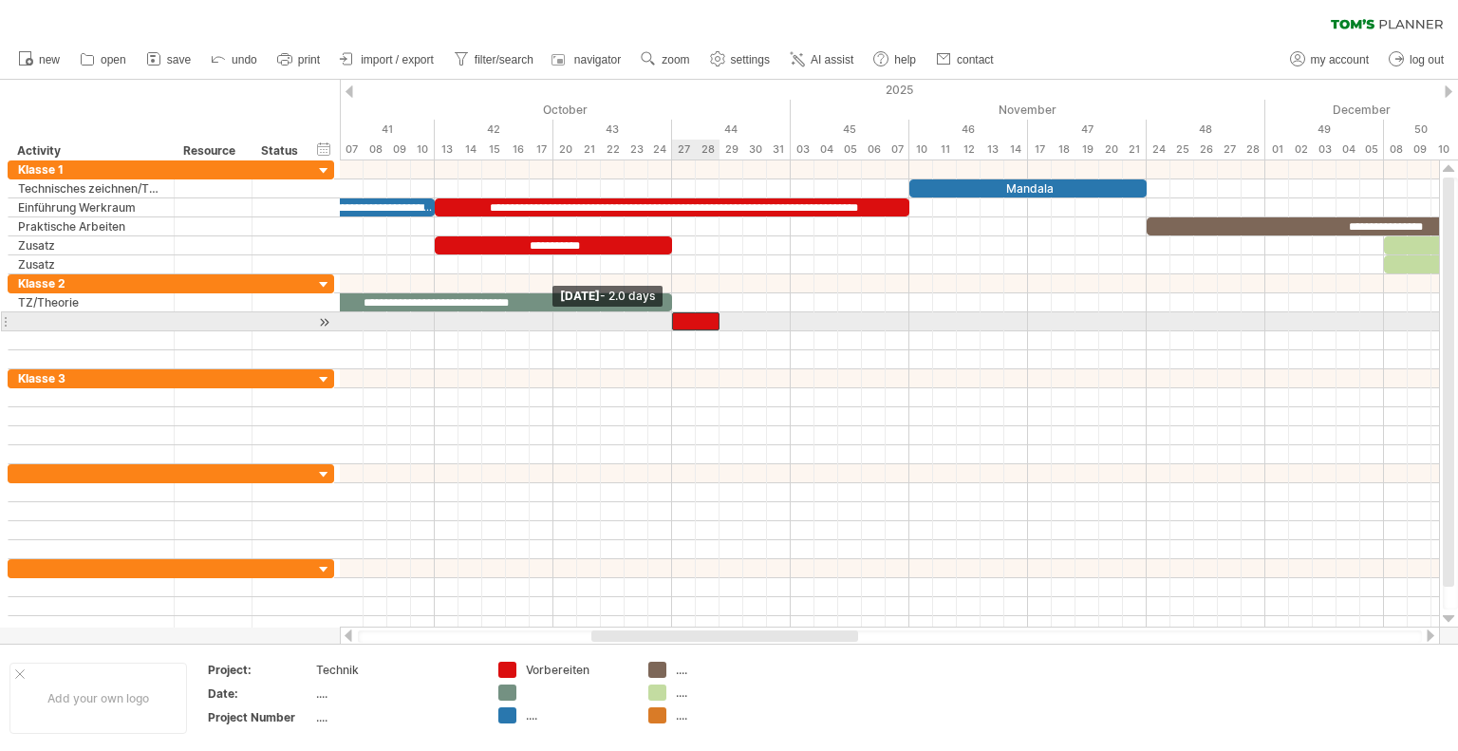
drag, startPoint x: 697, startPoint y: 315, endPoint x: 677, endPoint y: 318, distance: 21.1
click at [677, 318] on div at bounding box center [695, 321] width 47 height 18
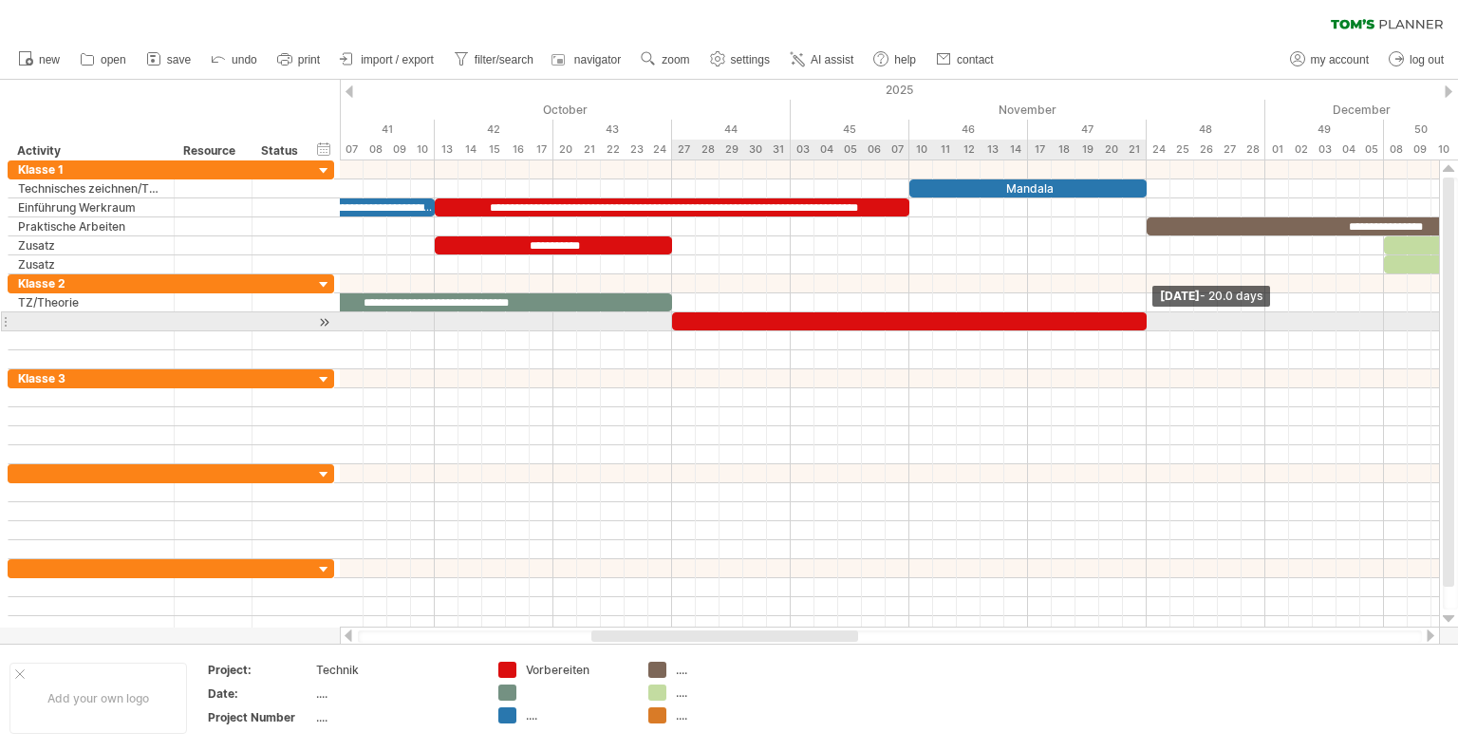
drag, startPoint x: 716, startPoint y: 320, endPoint x: 1143, endPoint y: 317, distance: 428.0
click at [1143, 317] on span at bounding box center [1147, 321] width 8 height 18
click at [950, 321] on div at bounding box center [909, 321] width 474 height 18
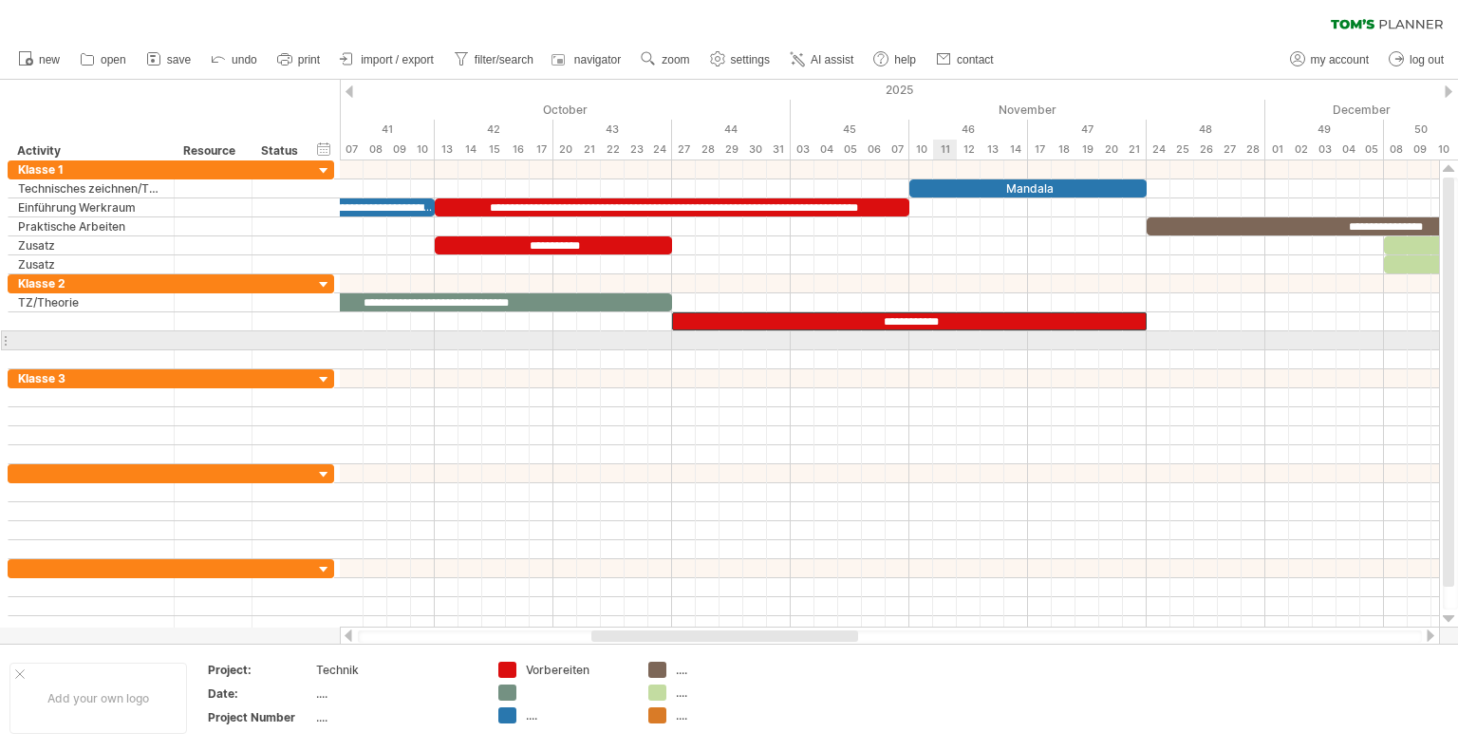
click at [943, 334] on div at bounding box center [889, 340] width 1099 height 19
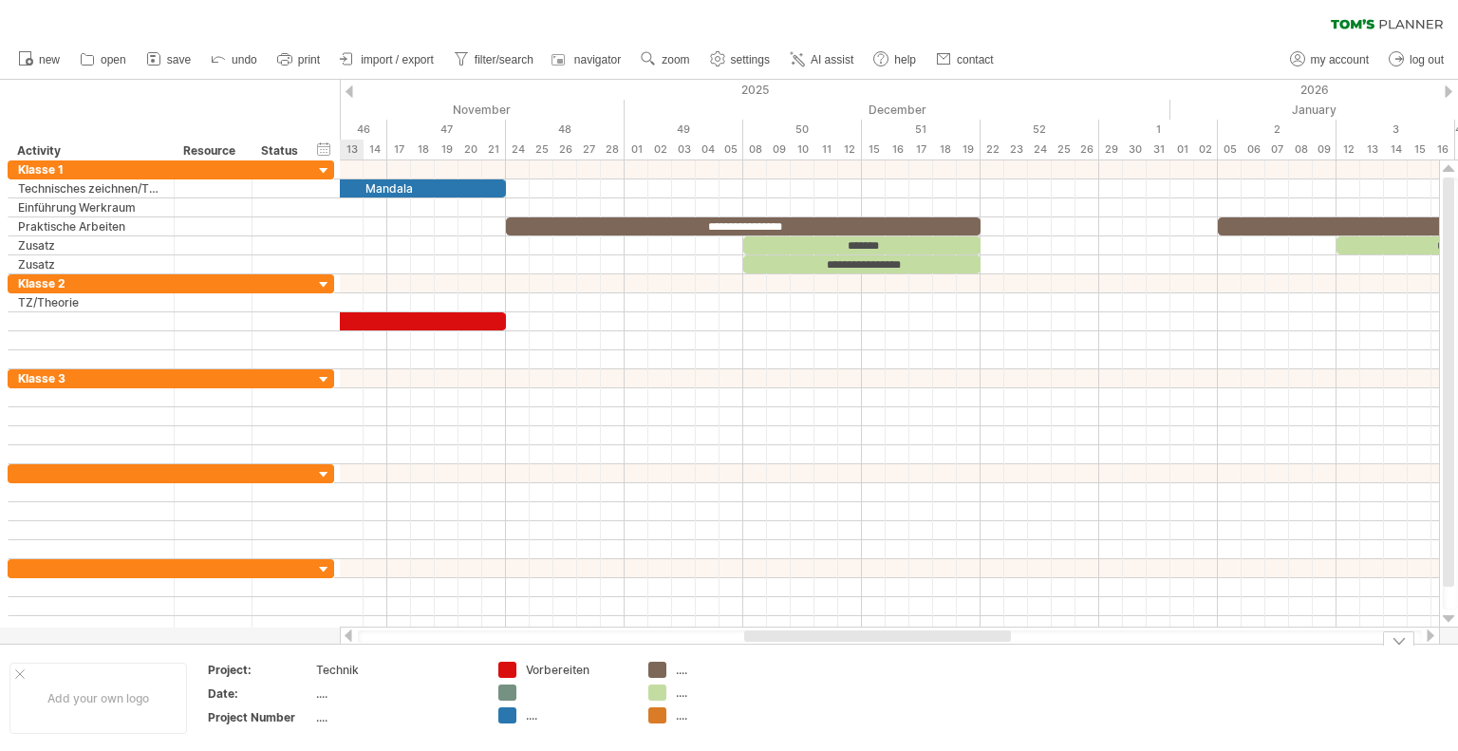
drag, startPoint x: 848, startPoint y: 633, endPoint x: 942, endPoint y: 650, distance: 95.5
click at [942, 650] on div "Trying to reach [DOMAIN_NAME] Connected again... 0% clear filter new" at bounding box center [729, 375] width 1458 height 751
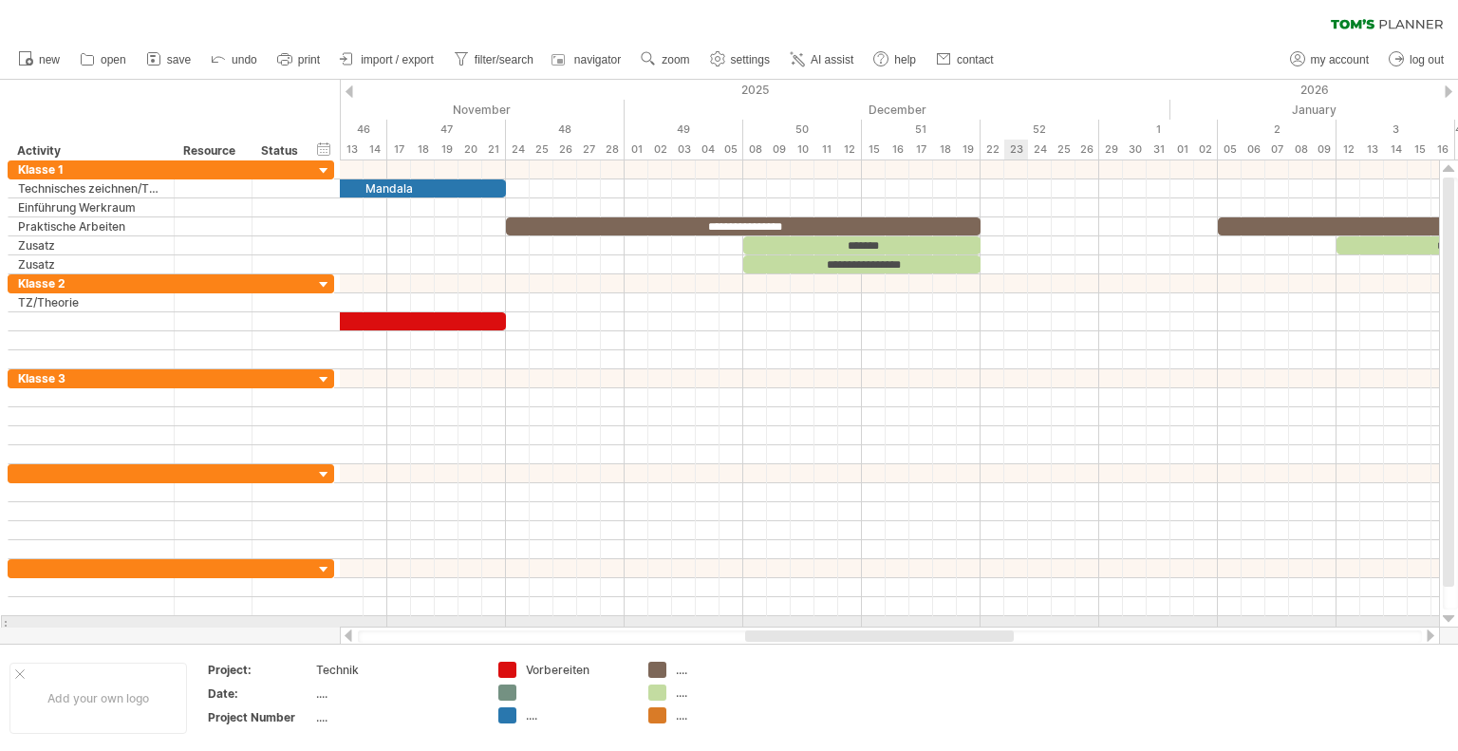
drag, startPoint x: 899, startPoint y: 629, endPoint x: 962, endPoint y: 641, distance: 64.6
click at [1013, 622] on div "Trying to reach [DOMAIN_NAME] Connected again... 0% clear filter new" at bounding box center [729, 375] width 1458 height 751
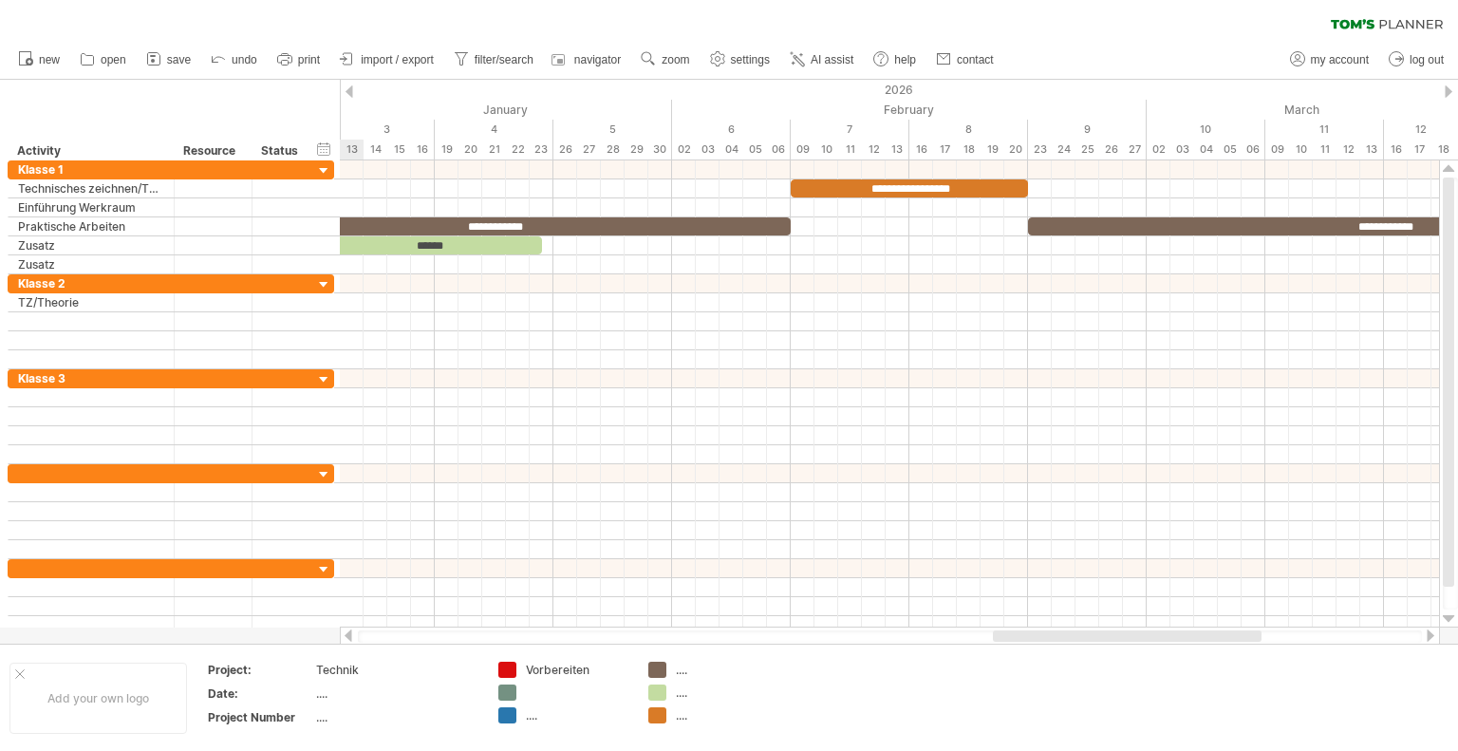
drag, startPoint x: 919, startPoint y: 633, endPoint x: 1166, endPoint y: 631, distance: 247.7
click at [1166, 631] on div at bounding box center [1127, 635] width 269 height 11
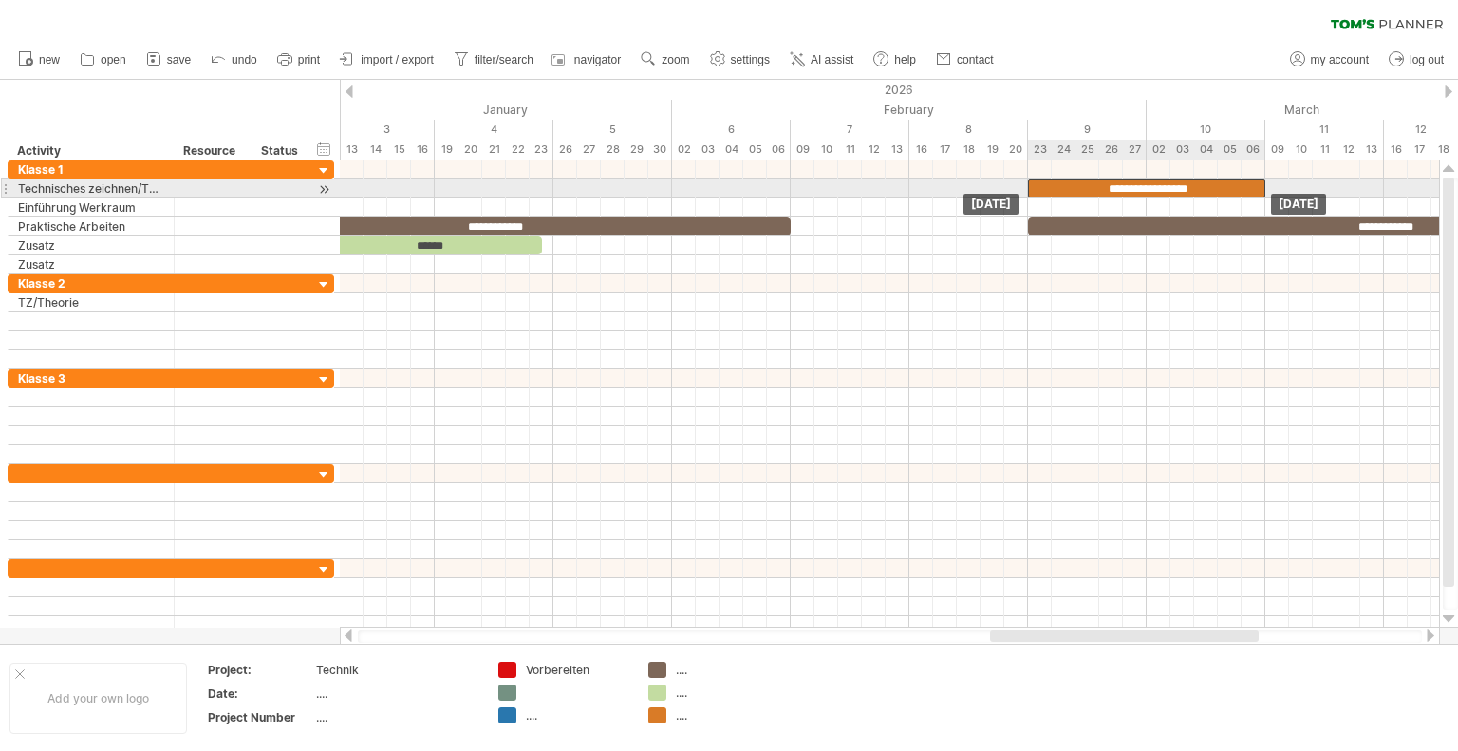
drag, startPoint x: 883, startPoint y: 185, endPoint x: 1121, endPoint y: 186, distance: 237.2
click at [1121, 186] on div "**********" at bounding box center [1146, 188] width 237 height 18
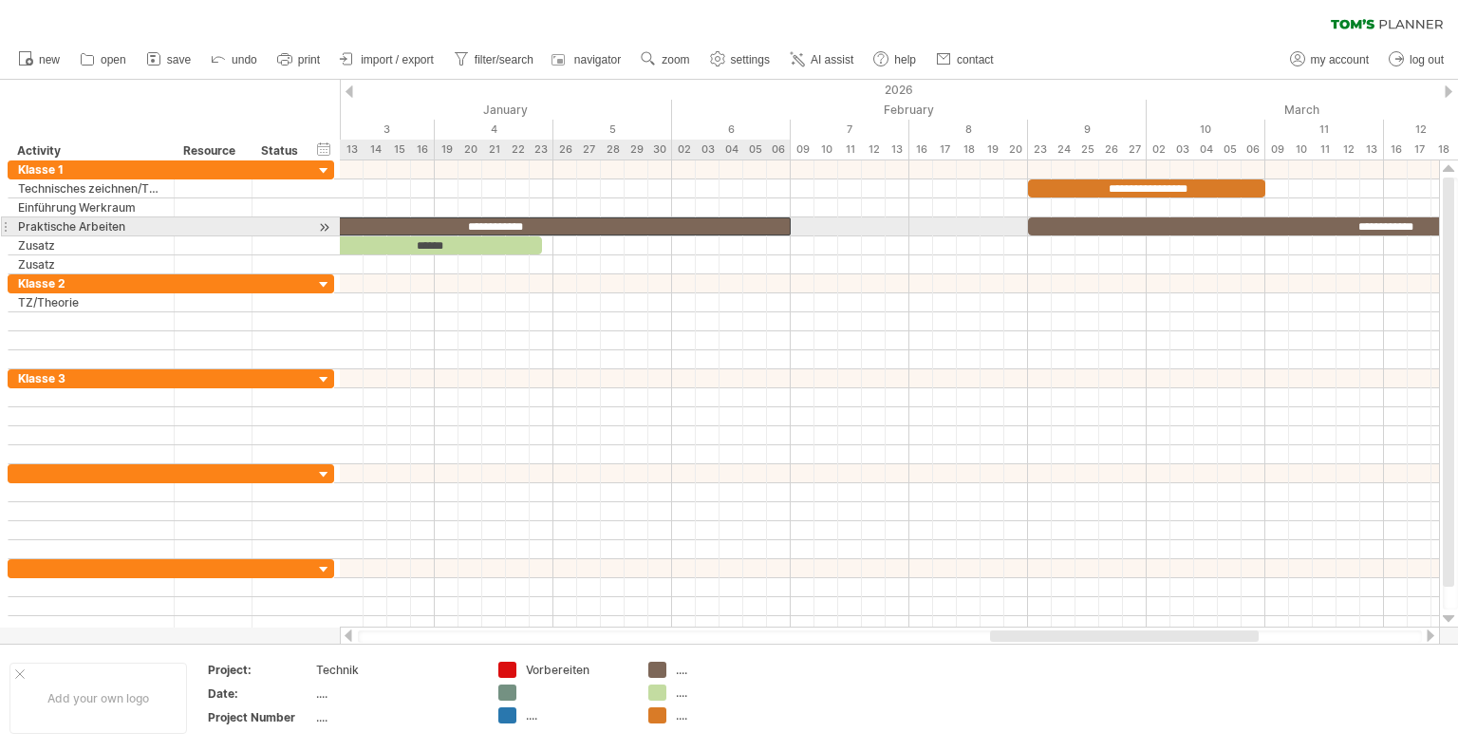
click at [774, 229] on div "**********" at bounding box center [493, 226] width 593 height 18
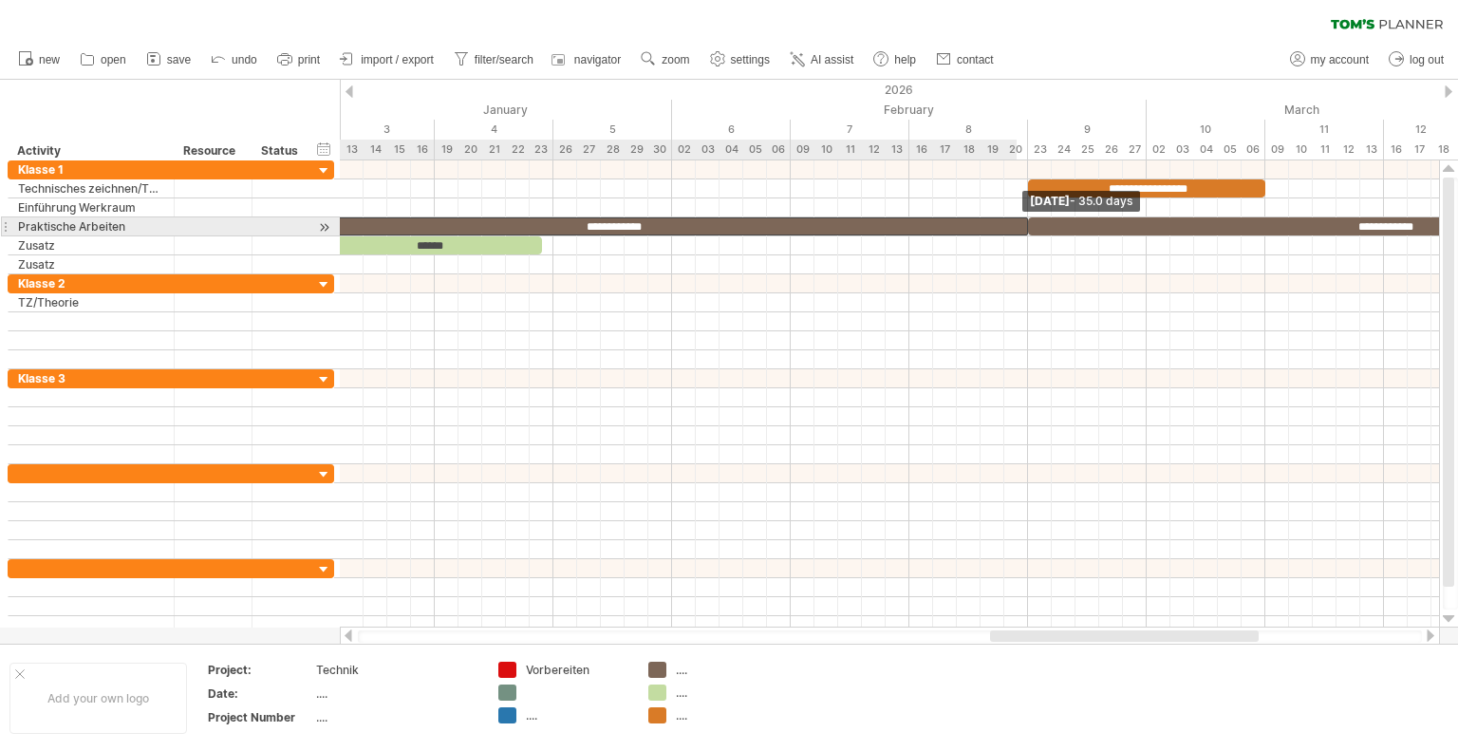
drag, startPoint x: 793, startPoint y: 223, endPoint x: 1025, endPoint y: 233, distance: 231.8
click at [1025, 233] on span at bounding box center [1028, 226] width 8 height 18
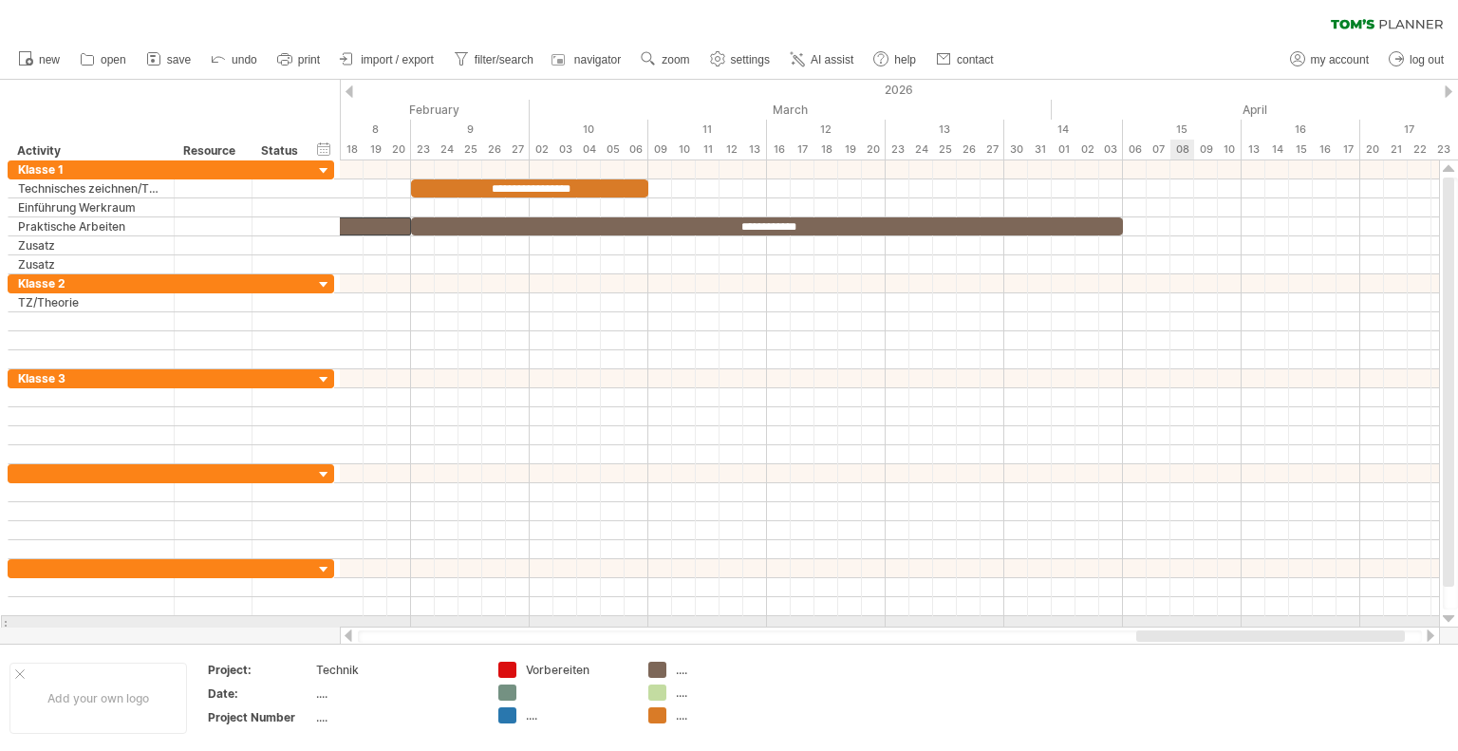
drag, startPoint x: 1028, startPoint y: 640, endPoint x: 1174, endPoint y: 624, distance: 146.9
click at [1174, 624] on div "Trying to reach [DOMAIN_NAME] Connected again... 0% clear filter new" at bounding box center [729, 375] width 1458 height 751
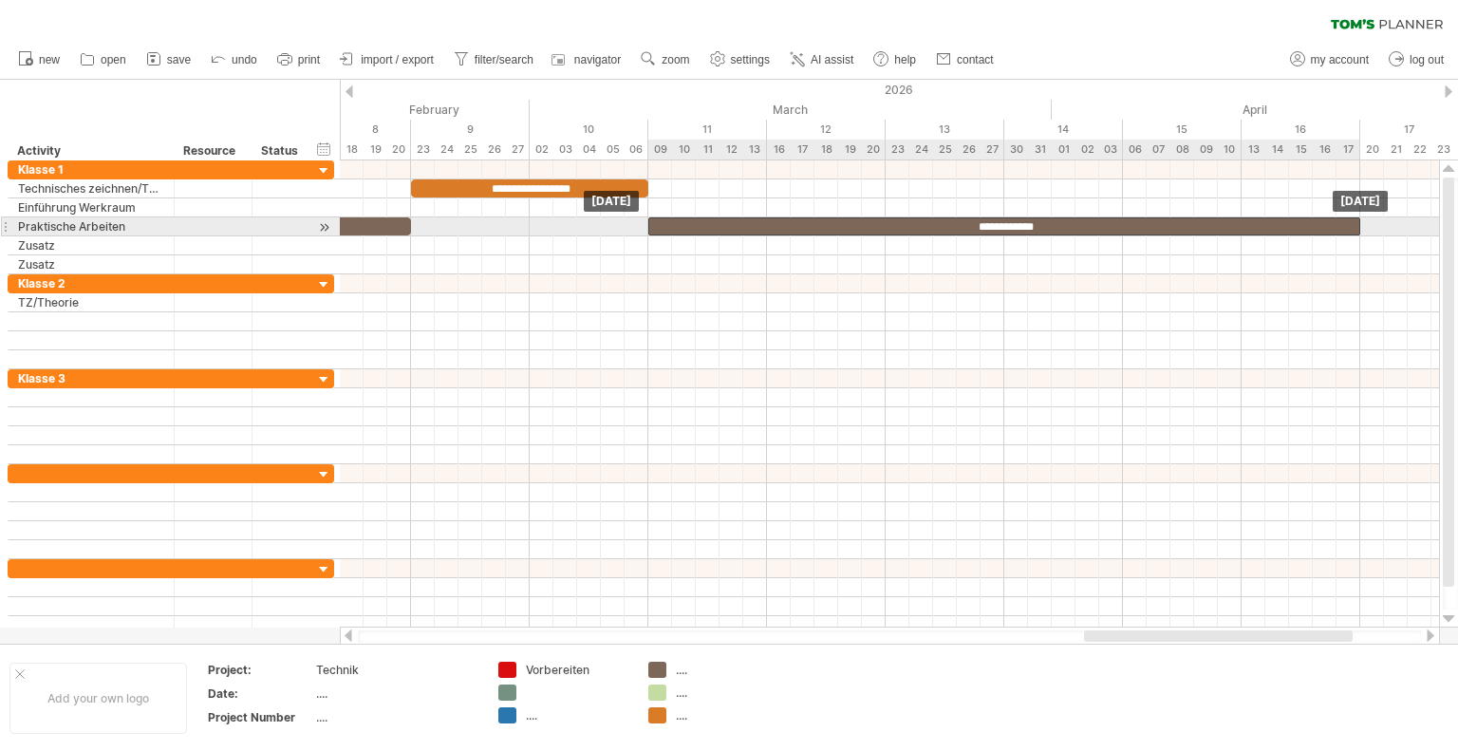
drag, startPoint x: 474, startPoint y: 225, endPoint x: 713, endPoint y: 228, distance: 238.2
click at [713, 228] on div "**********" at bounding box center [1004, 226] width 712 height 18
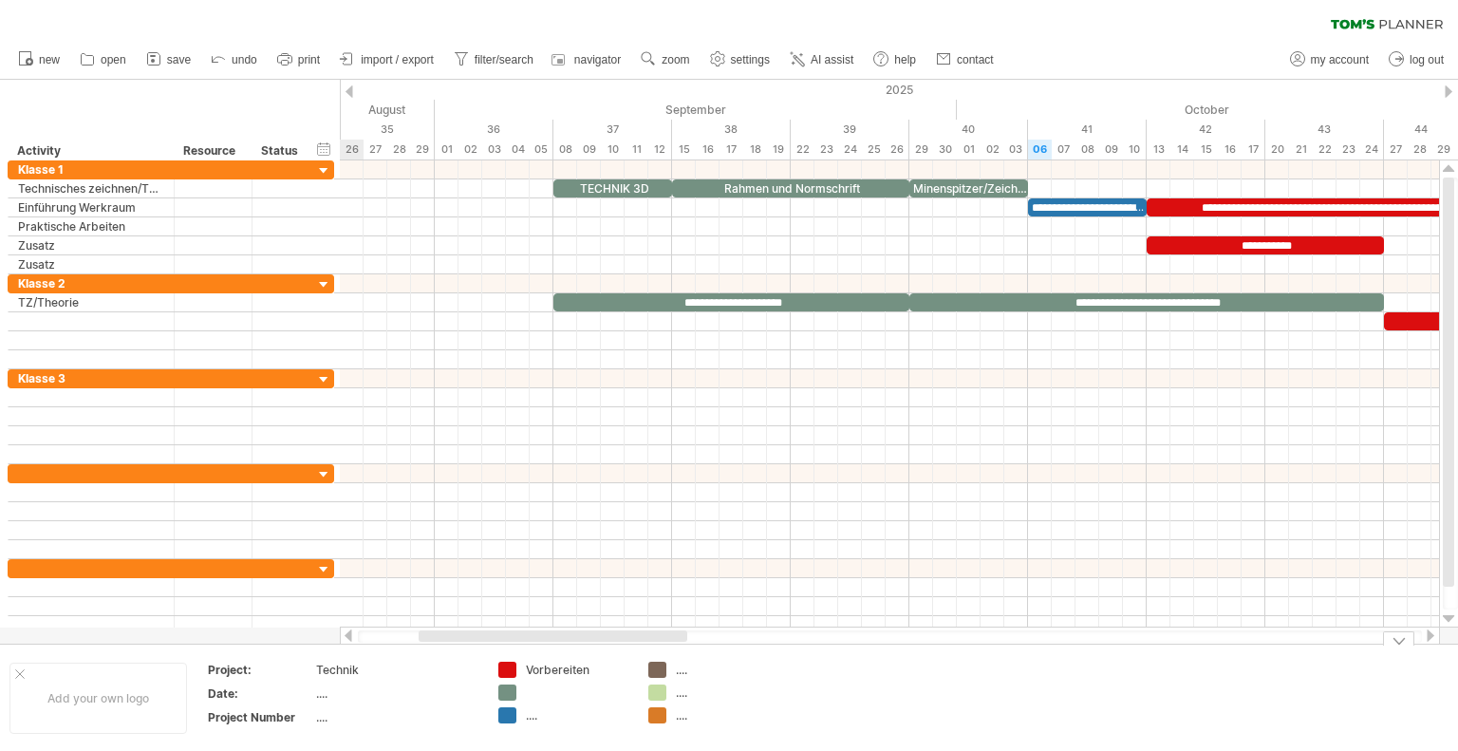
drag, startPoint x: 1123, startPoint y: 636, endPoint x: 457, endPoint y: 660, distance: 665.6
click at [457, 660] on div "Trying to reach [DOMAIN_NAME] Connected again... 0% clear filter new" at bounding box center [729, 375] width 1458 height 751
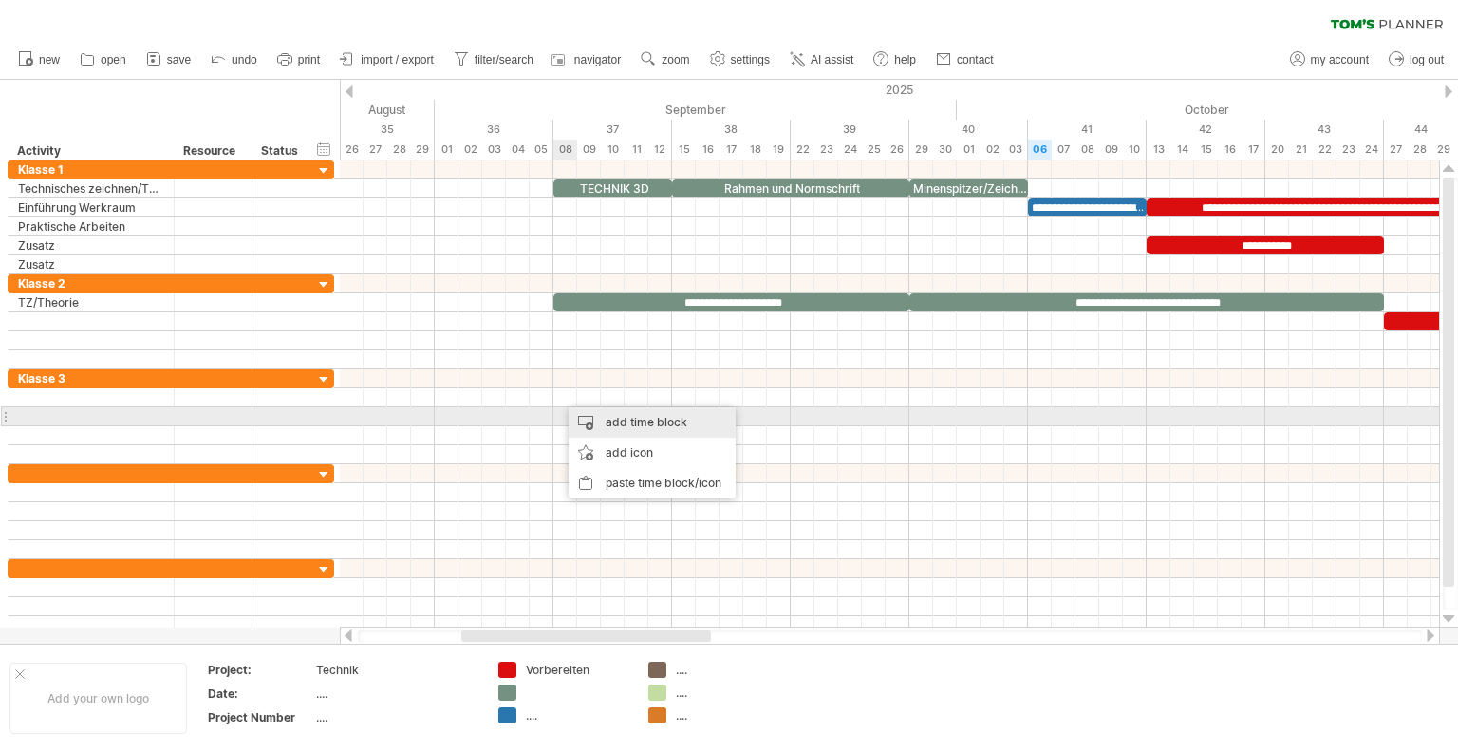
click at [585, 414] on div "add time block" at bounding box center [651, 422] width 167 height 30
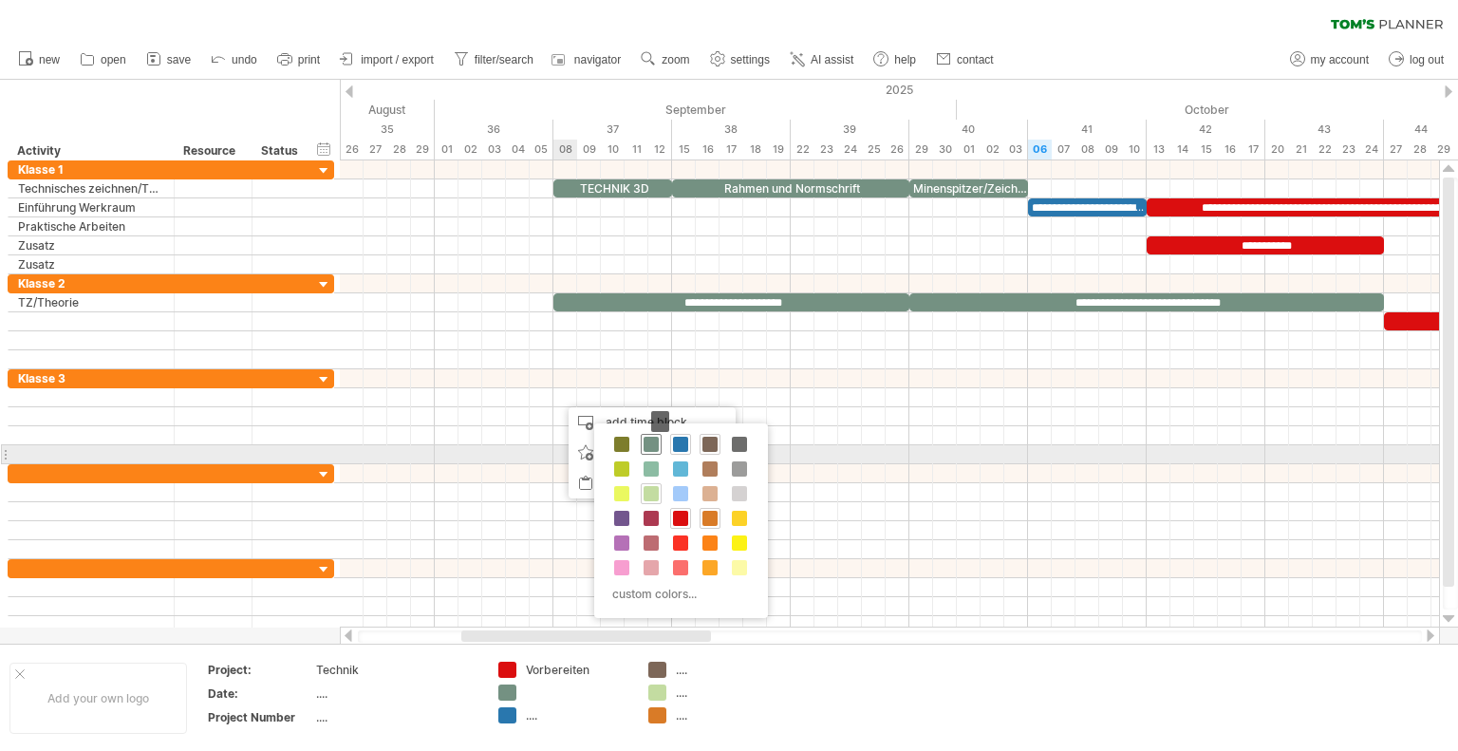
click at [647, 446] on span at bounding box center [650, 444] width 15 height 15
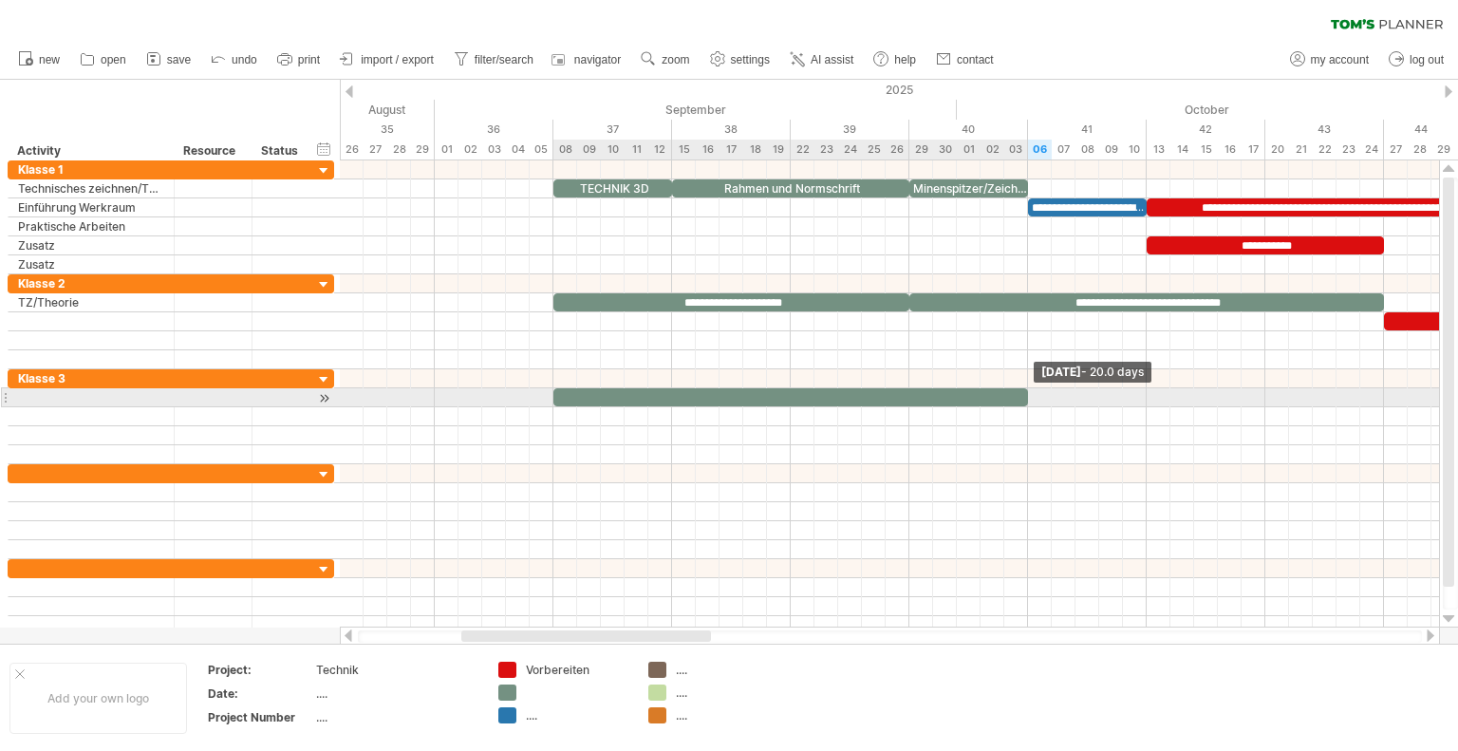
drag, startPoint x: 577, startPoint y: 397, endPoint x: 1025, endPoint y: 398, distance: 447.9
click at [1025, 398] on span at bounding box center [1028, 397] width 8 height 18
click at [837, 396] on div at bounding box center [790, 397] width 474 height 18
drag, startPoint x: 1025, startPoint y: 392, endPoint x: 1048, endPoint y: 393, distance: 22.8
click at [1141, 393] on div at bounding box center [849, 397] width 593 height 18
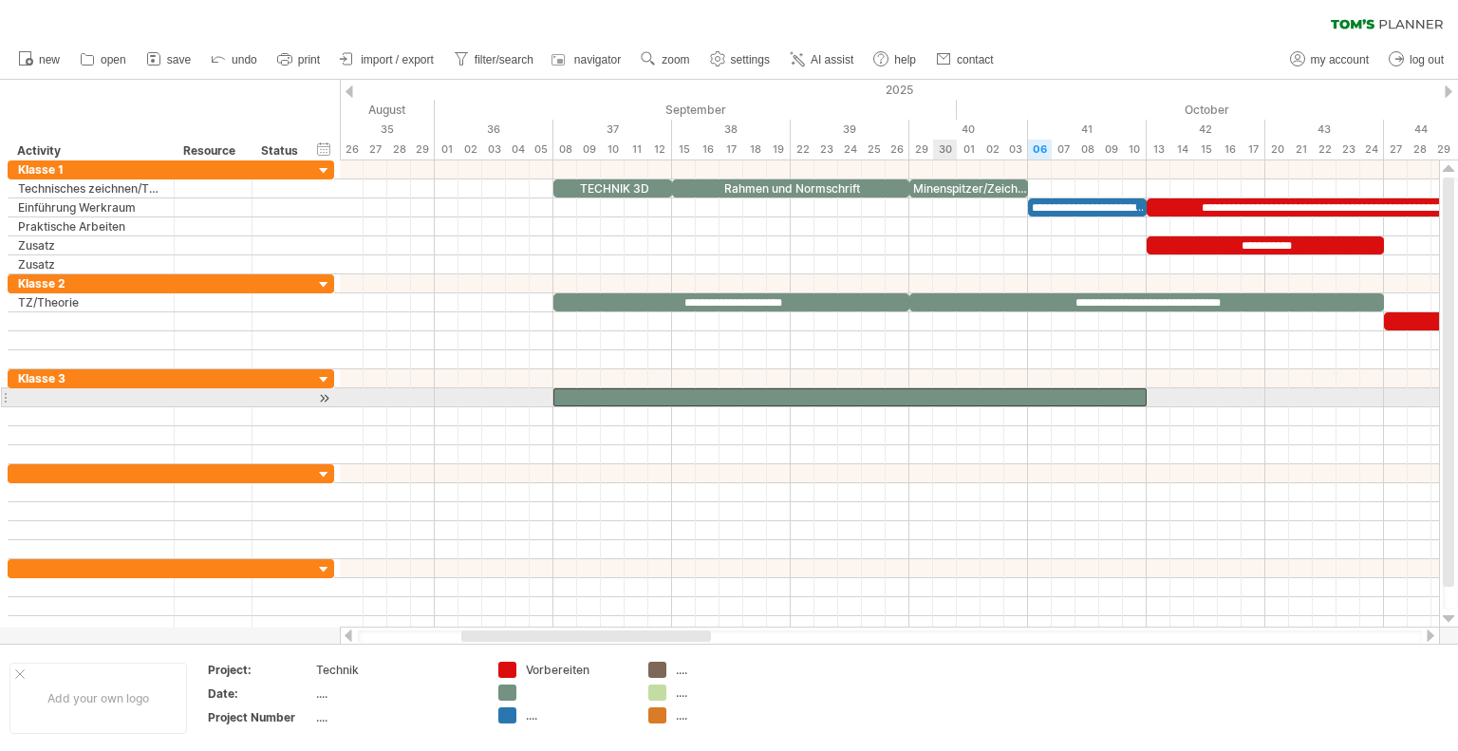
click at [941, 393] on div at bounding box center [849, 397] width 593 height 18
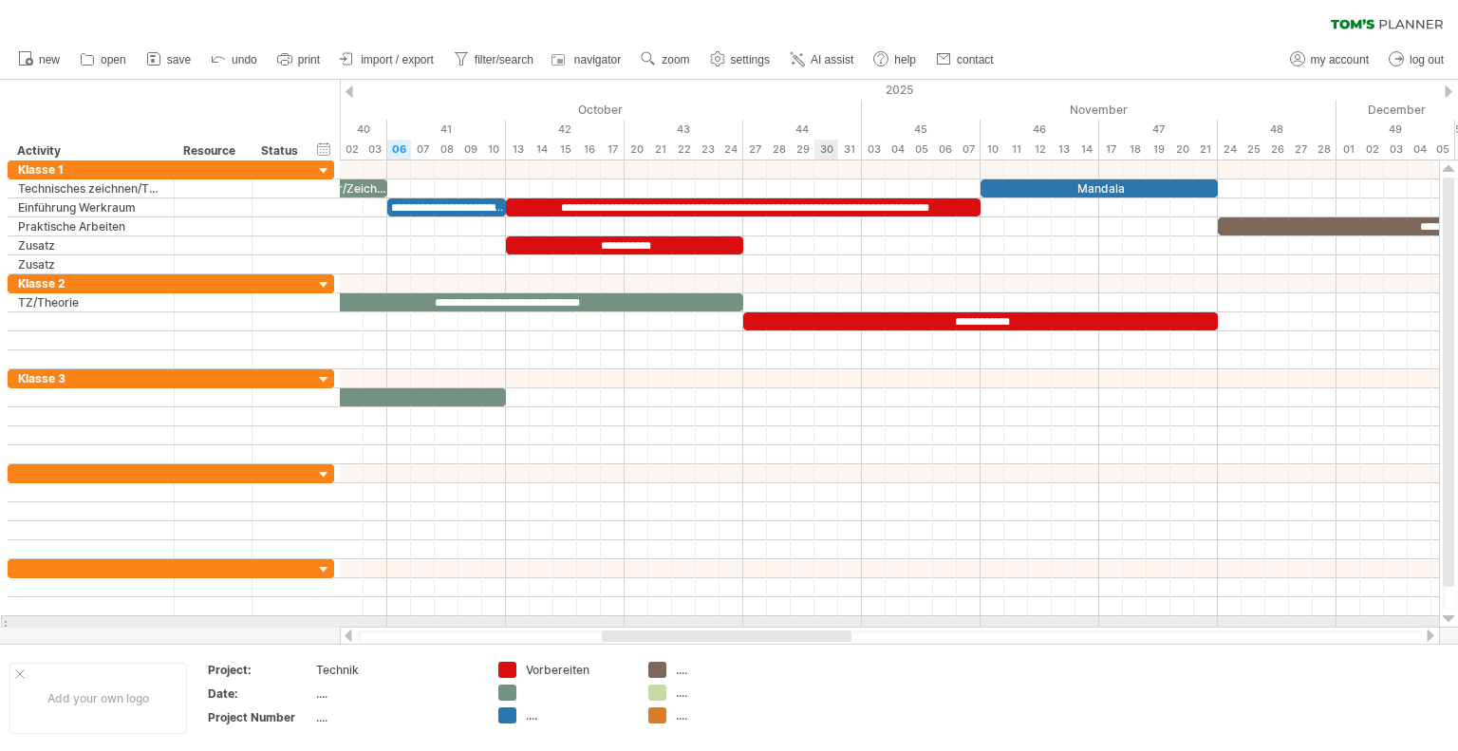
drag, startPoint x: 683, startPoint y: 632, endPoint x: 824, endPoint y: 623, distance: 140.8
click at [824, 623] on div "Trying to reach [DOMAIN_NAME] Connected again... 0% clear filter new" at bounding box center [729, 375] width 1458 height 751
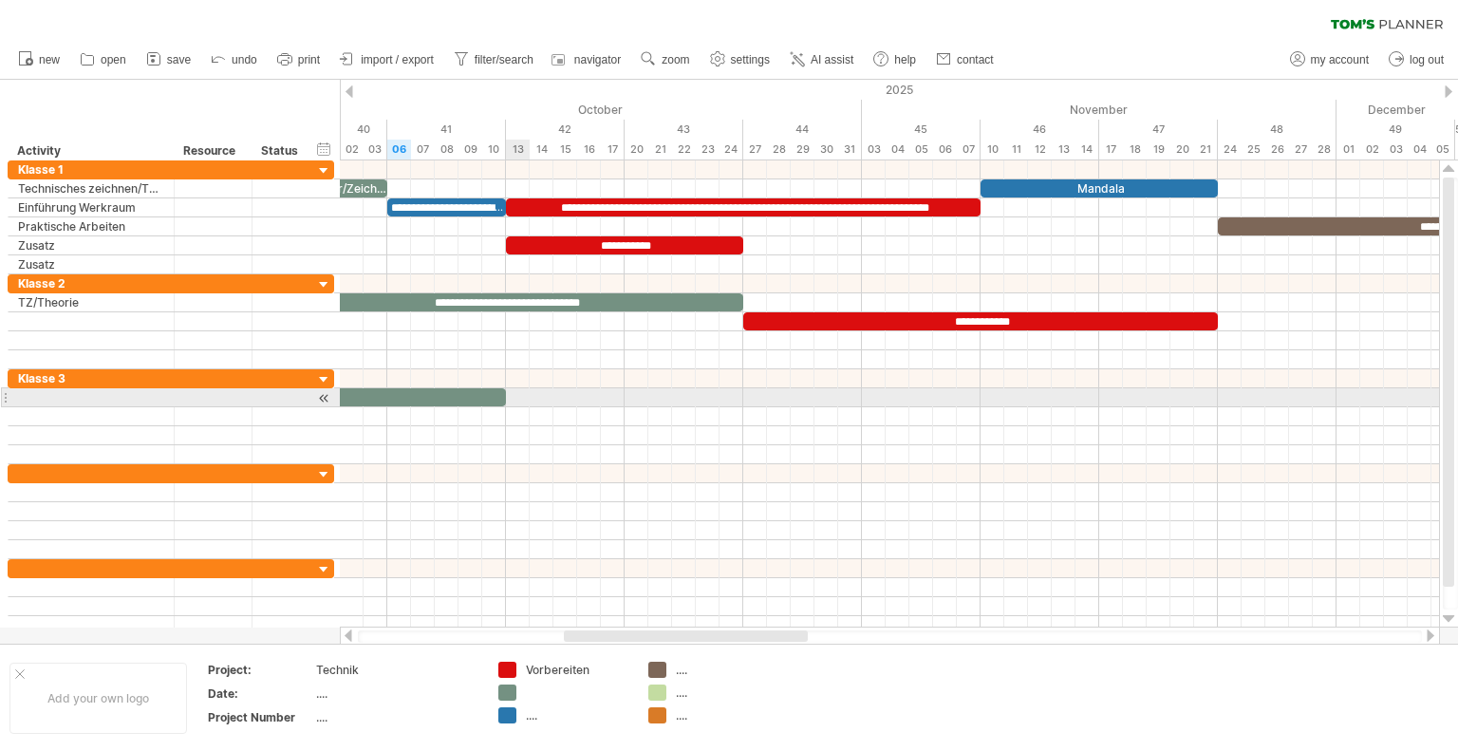
click at [521, 390] on div at bounding box center [889, 397] width 1099 height 19
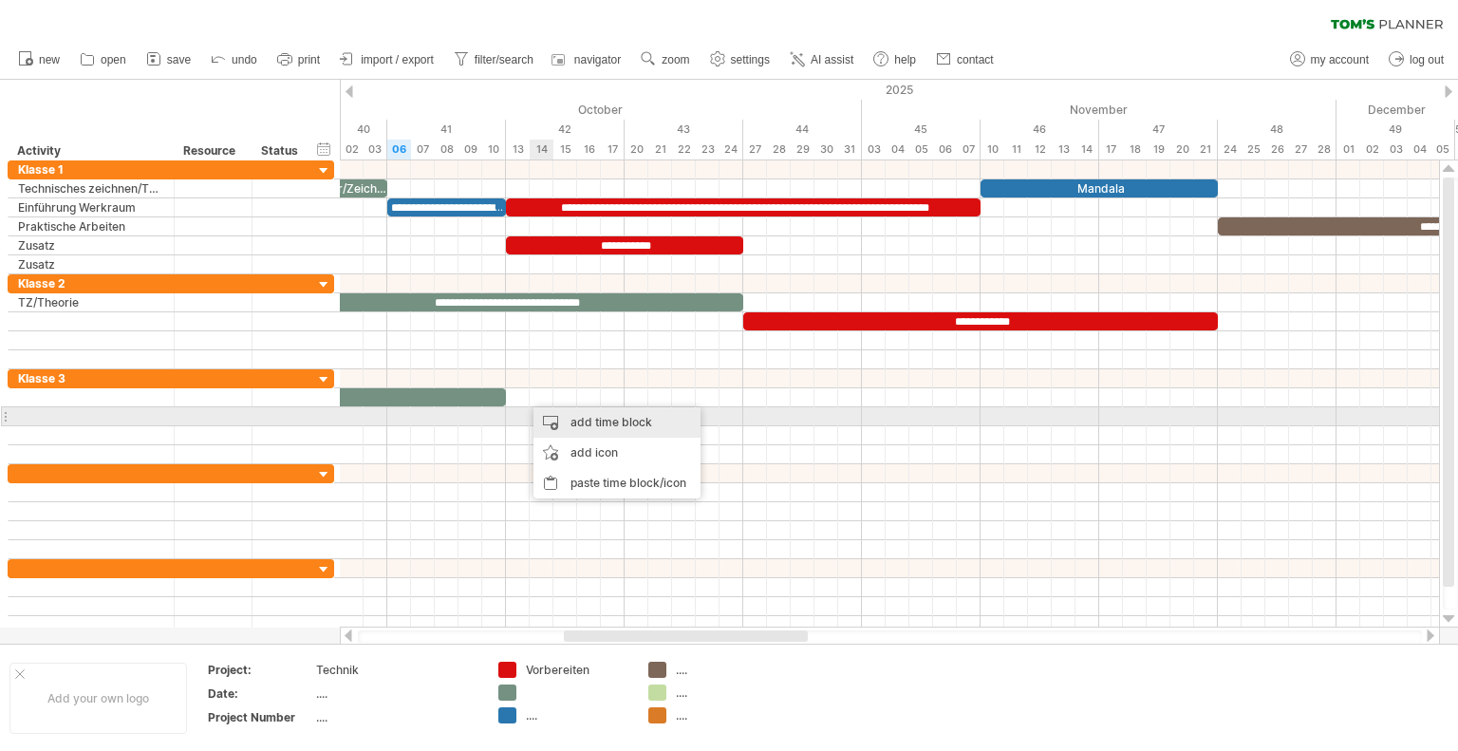
click at [577, 416] on div "add time block" at bounding box center [616, 422] width 167 height 30
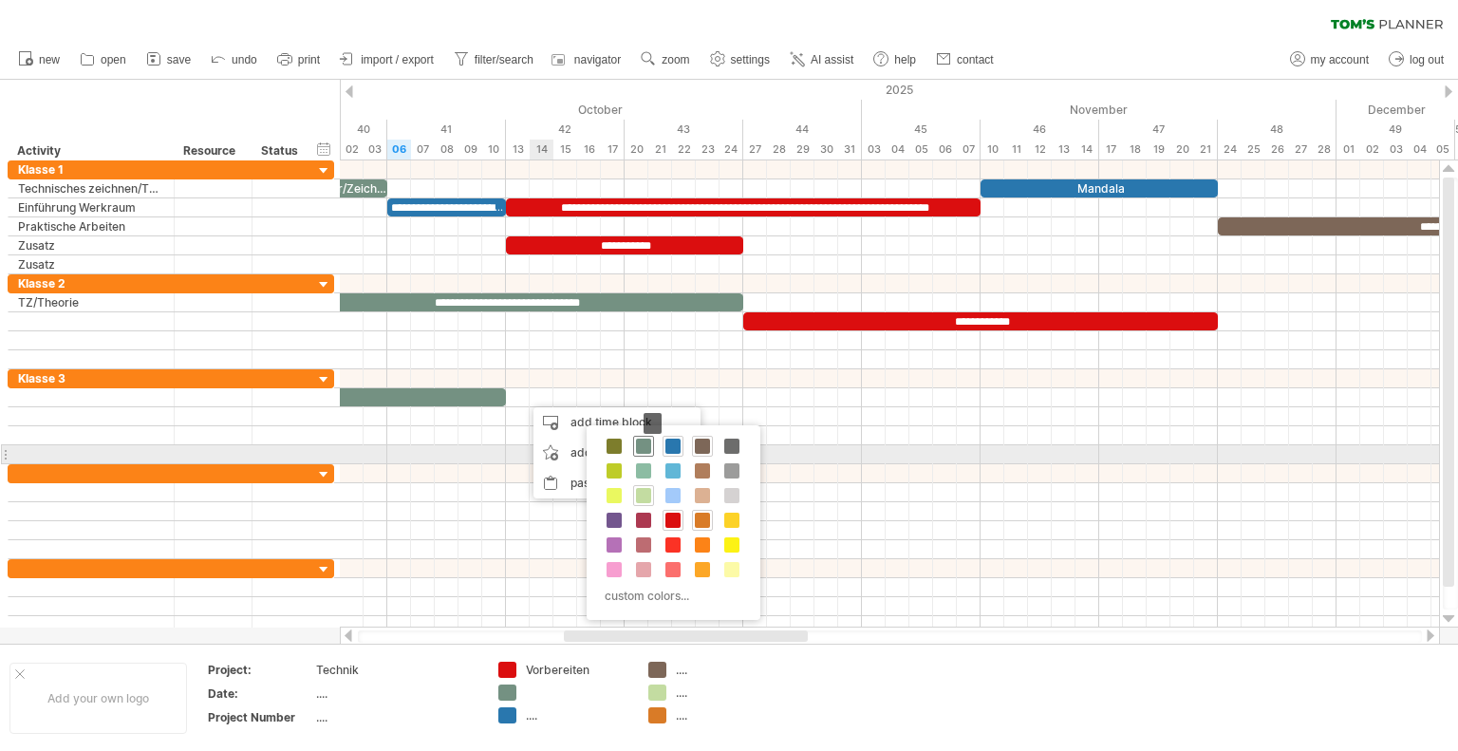
click at [647, 453] on span at bounding box center [643, 445] width 15 height 15
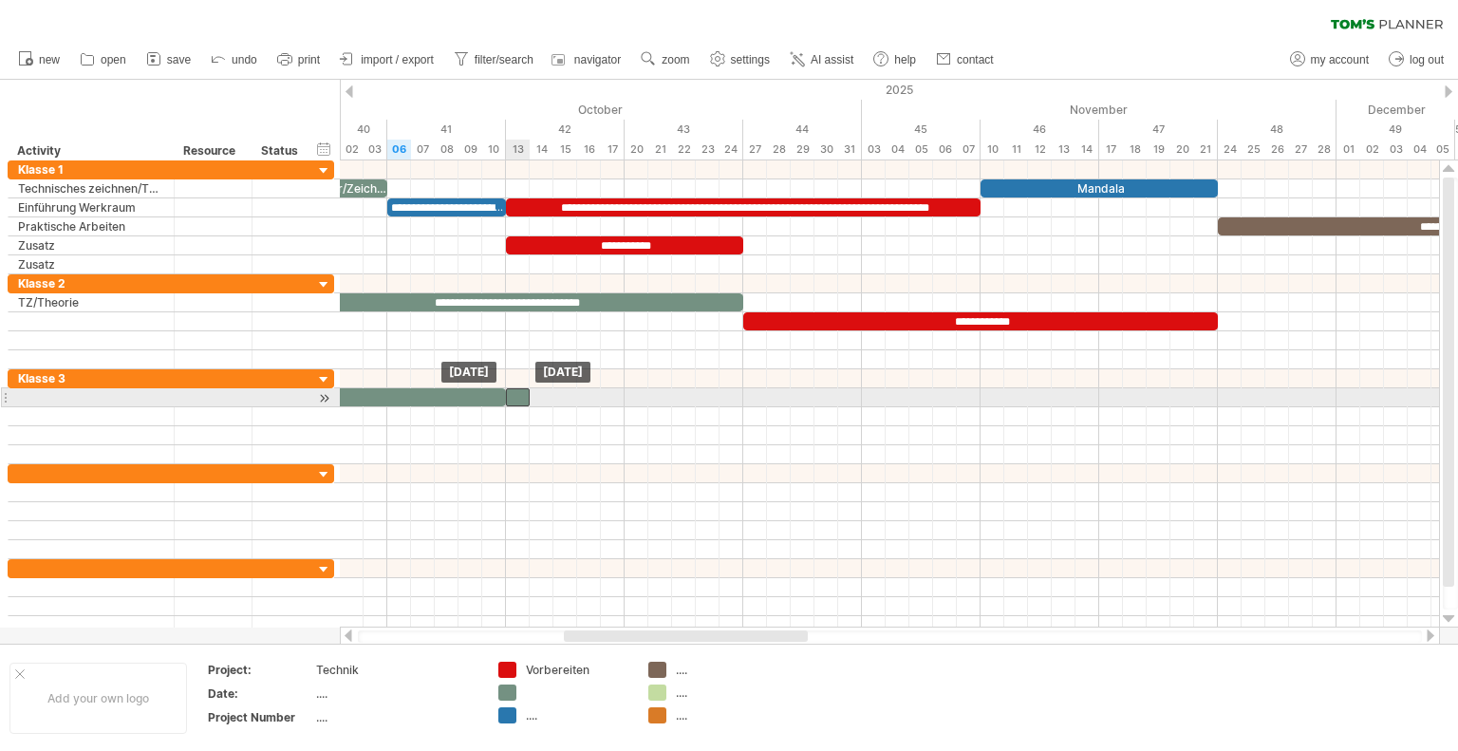
drag, startPoint x: 548, startPoint y: 395, endPoint x: 527, endPoint y: 396, distance: 20.9
click at [527, 396] on div at bounding box center [518, 397] width 24 height 18
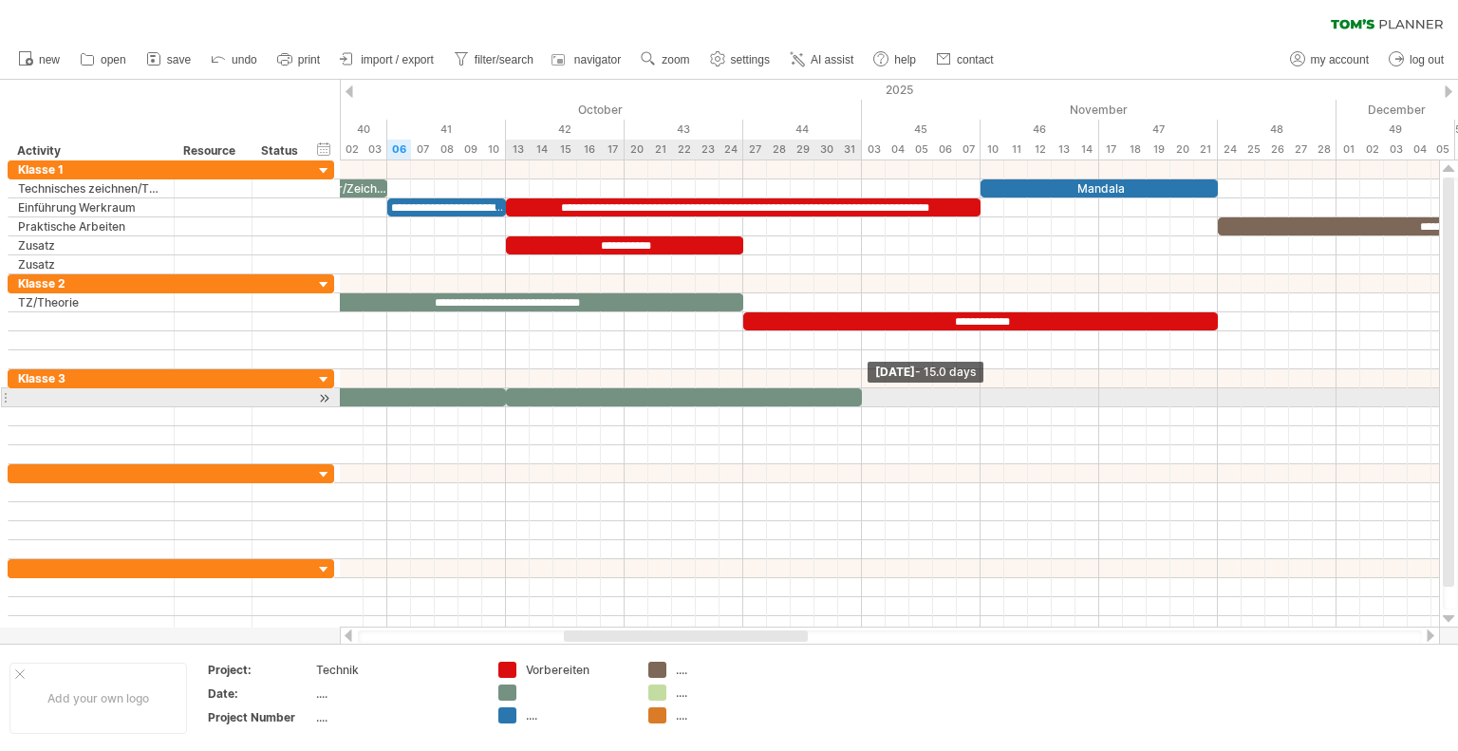
drag, startPoint x: 528, startPoint y: 394, endPoint x: 854, endPoint y: 391, distance: 326.5
click at [854, 391] on div at bounding box center [684, 397] width 356 height 18
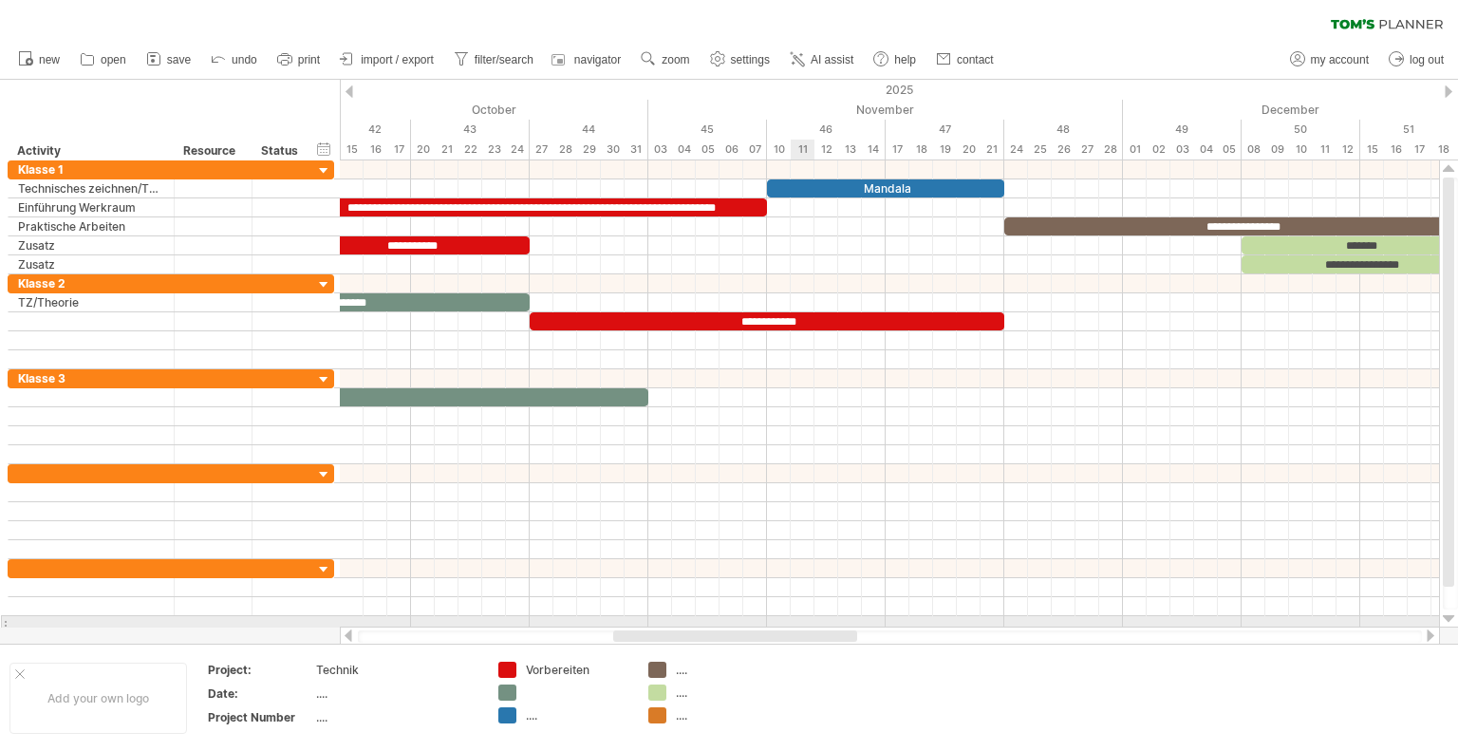
drag, startPoint x: 759, startPoint y: 635, endPoint x: 809, endPoint y: 623, distance: 50.9
click at [809, 623] on div "Trying to reach [DOMAIN_NAME] Connected again... 0% clear filter new" at bounding box center [729, 375] width 1458 height 751
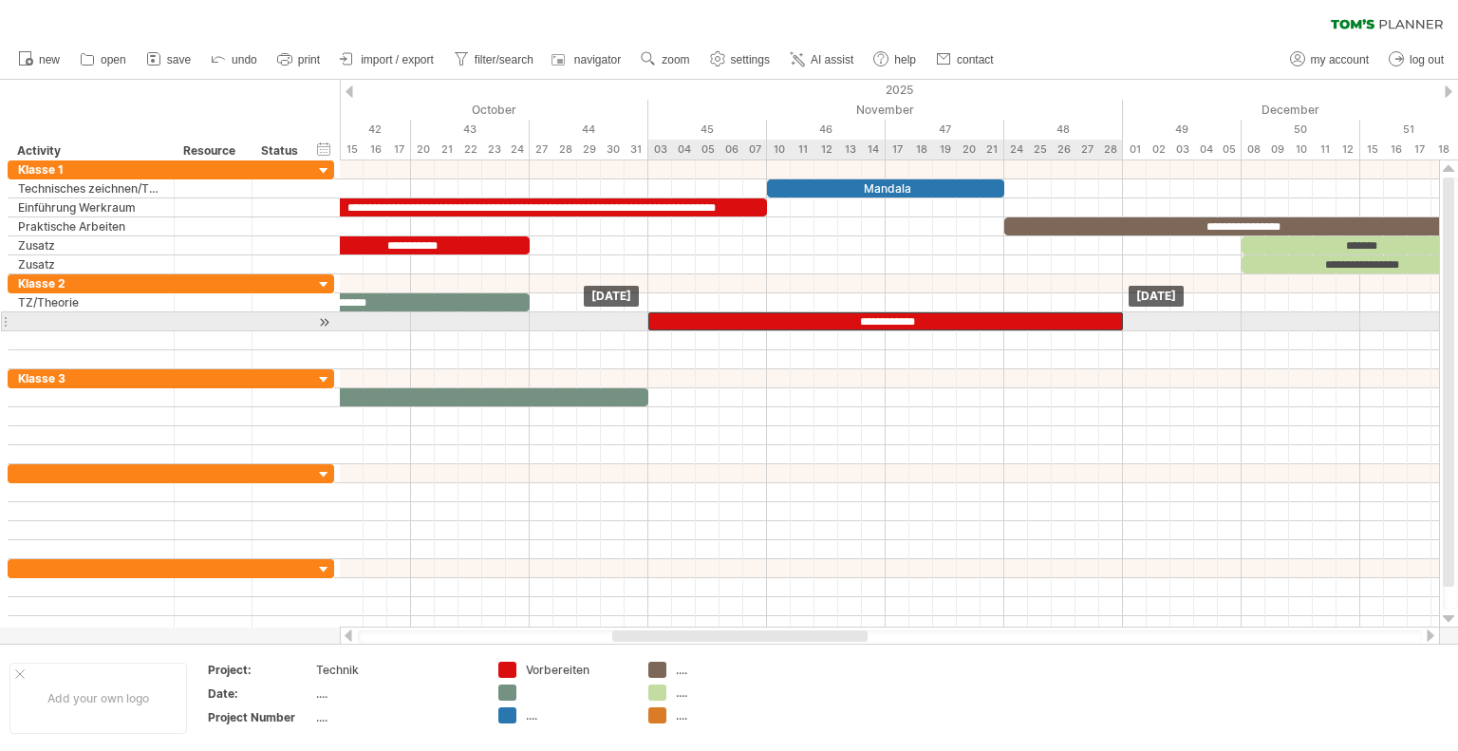
drag, startPoint x: 551, startPoint y: 318, endPoint x: 671, endPoint y: 316, distance: 119.6
click at [671, 316] on div "**********" at bounding box center [885, 321] width 474 height 18
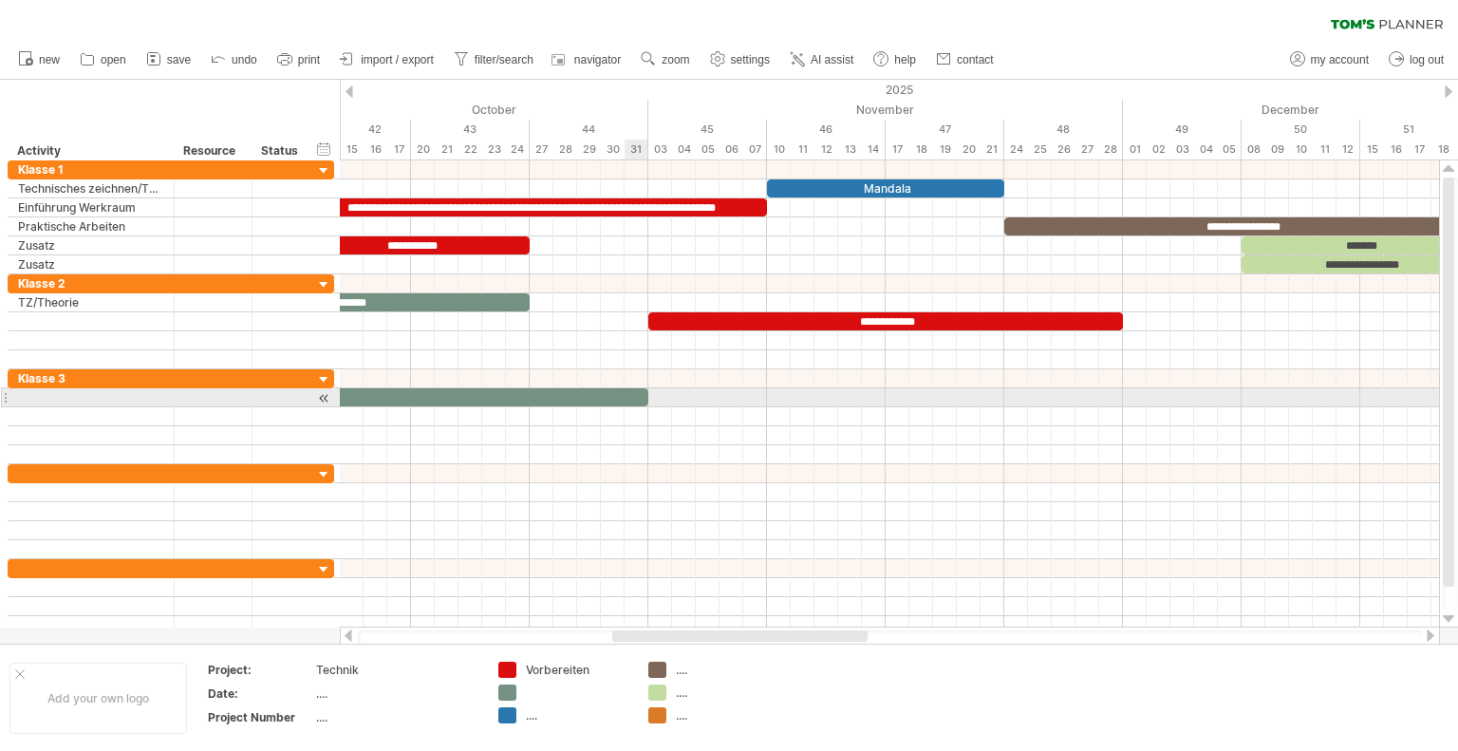
click at [645, 394] on span at bounding box center [648, 397] width 8 height 18
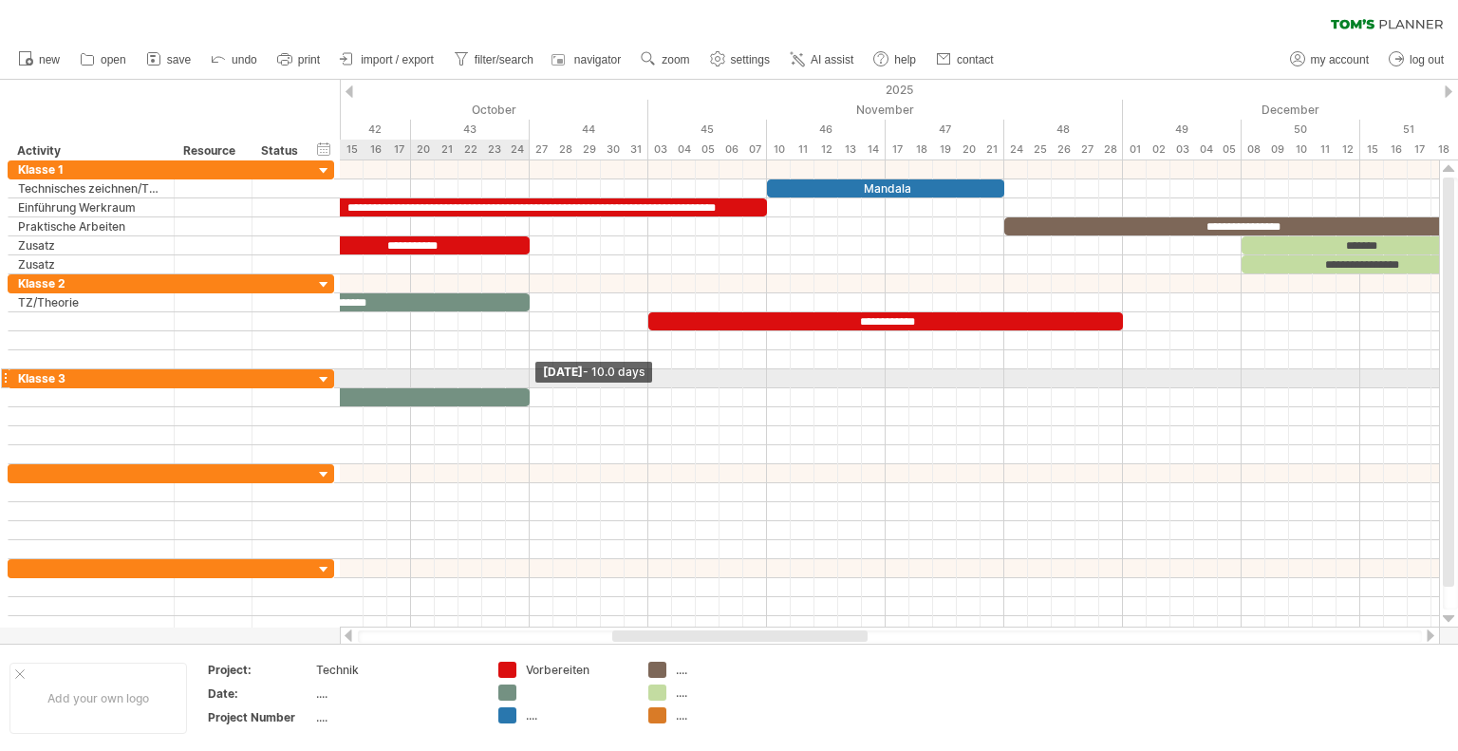
drag, startPoint x: 645, startPoint y: 394, endPoint x: 531, endPoint y: 385, distance: 114.2
click at [531, 388] on span at bounding box center [530, 397] width 8 height 18
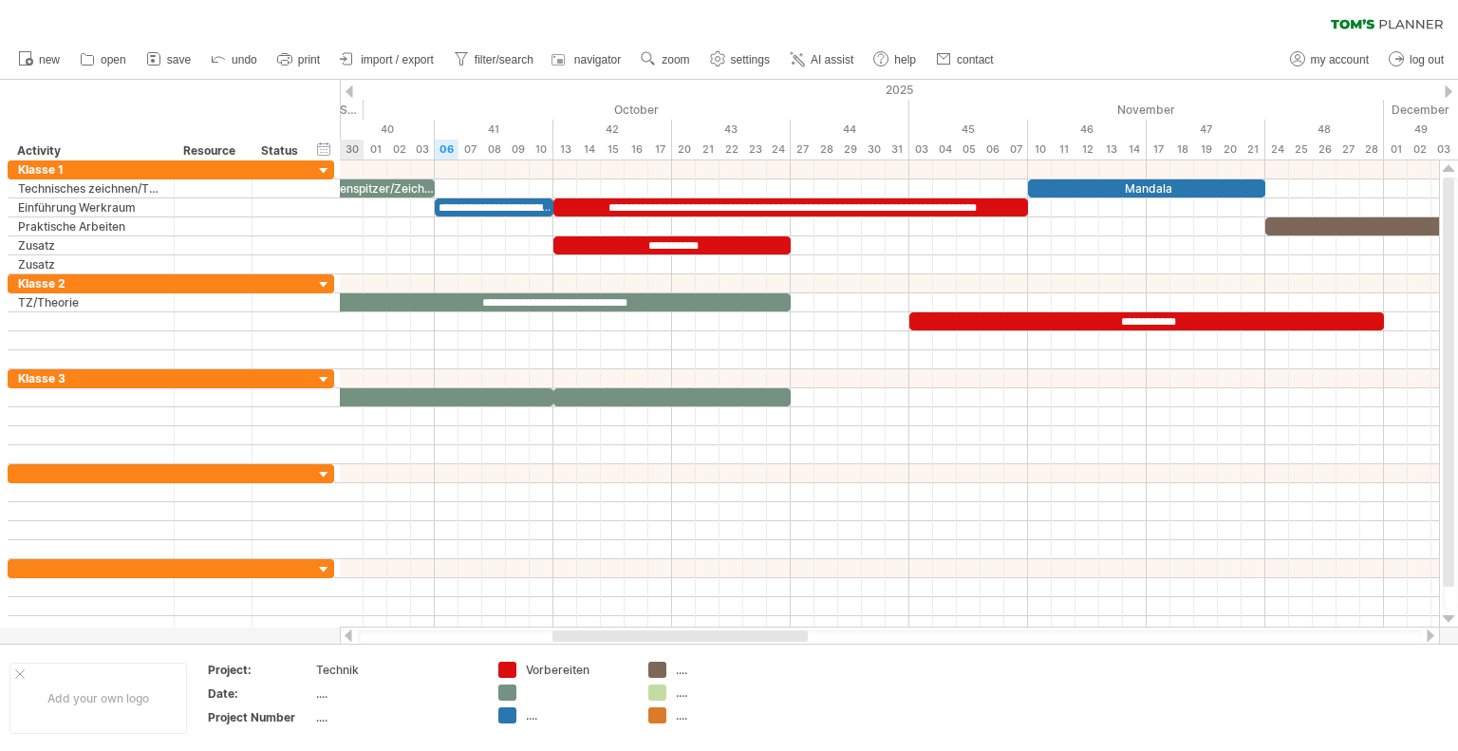
drag, startPoint x: 702, startPoint y: 636, endPoint x: 645, endPoint y: 629, distance: 57.3
click at [645, 630] on div at bounding box center [679, 635] width 255 height 11
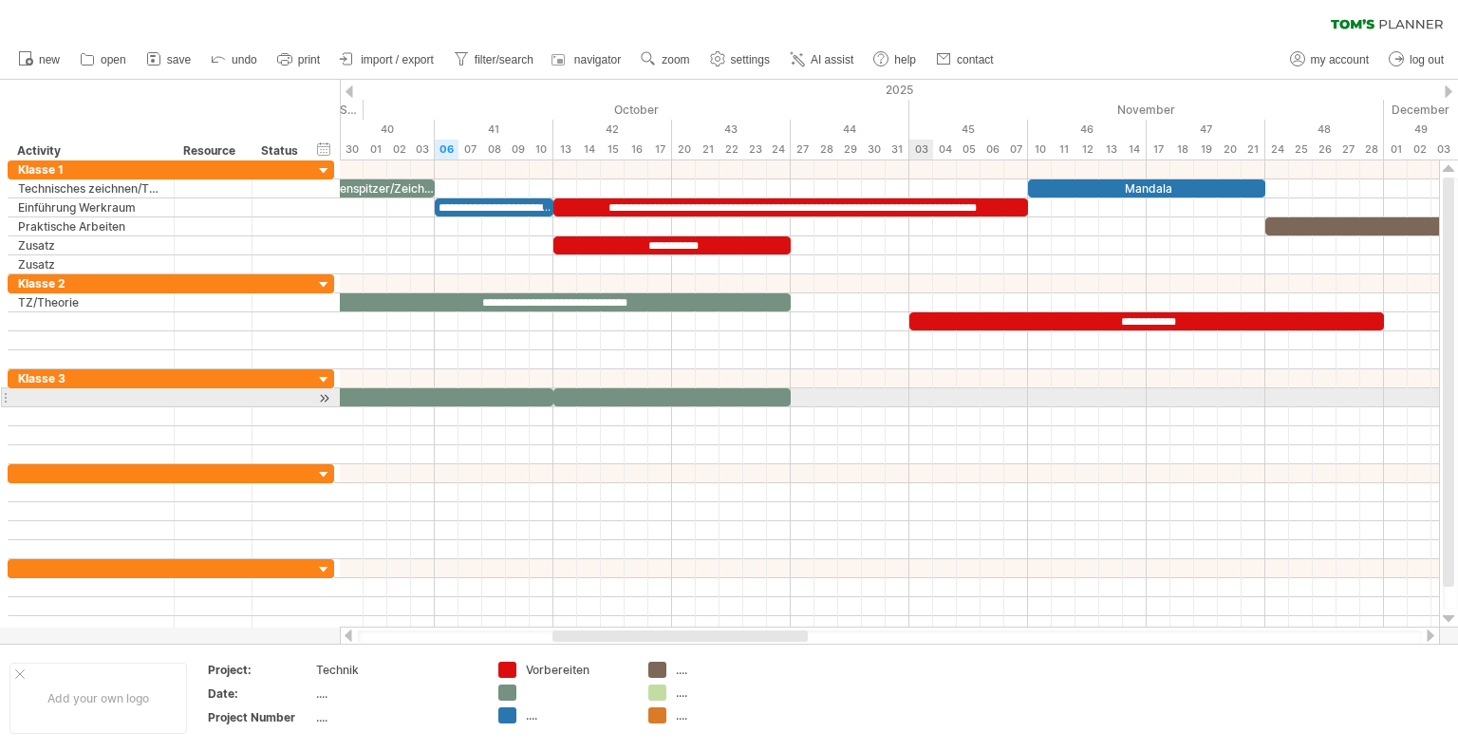
click at [917, 399] on div at bounding box center [889, 397] width 1099 height 19
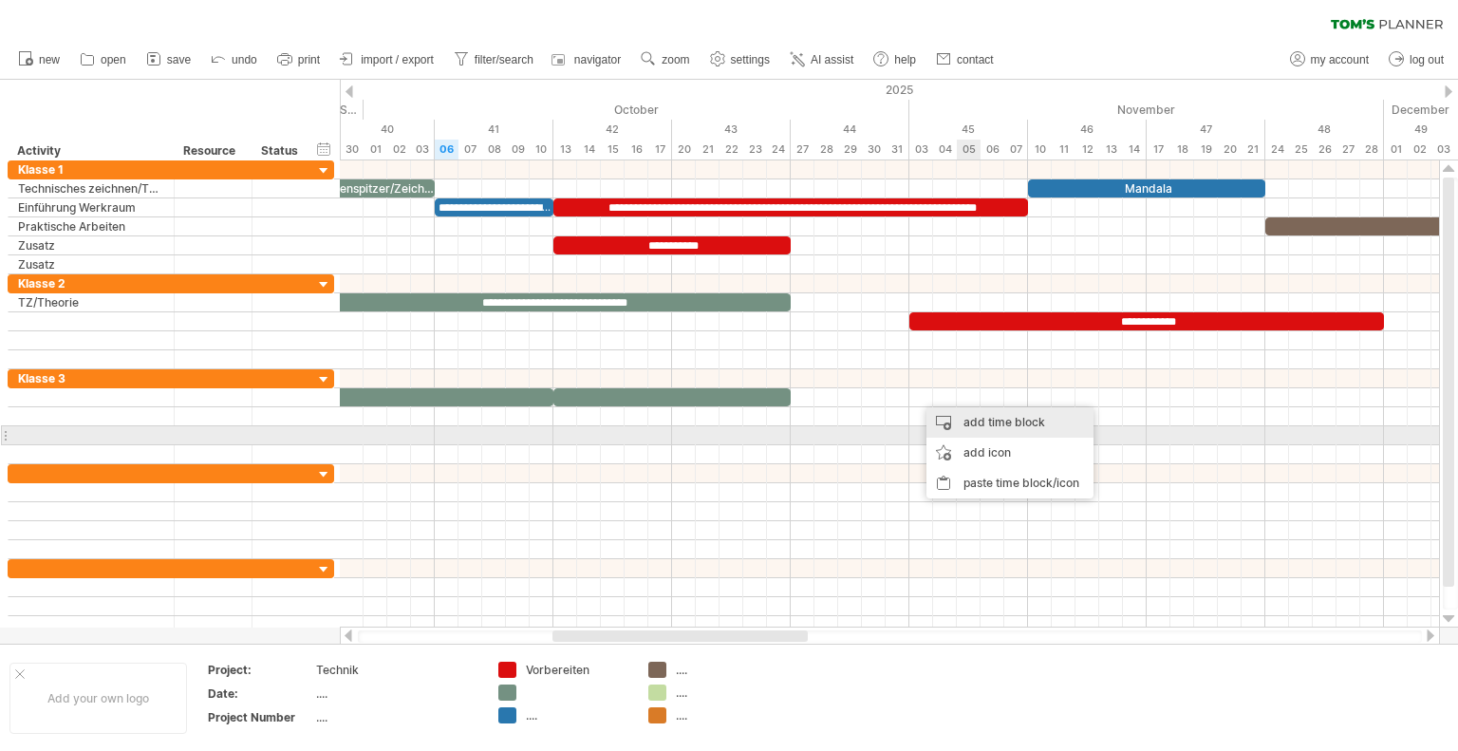
click at [990, 431] on div "add time block" at bounding box center [1009, 422] width 167 height 30
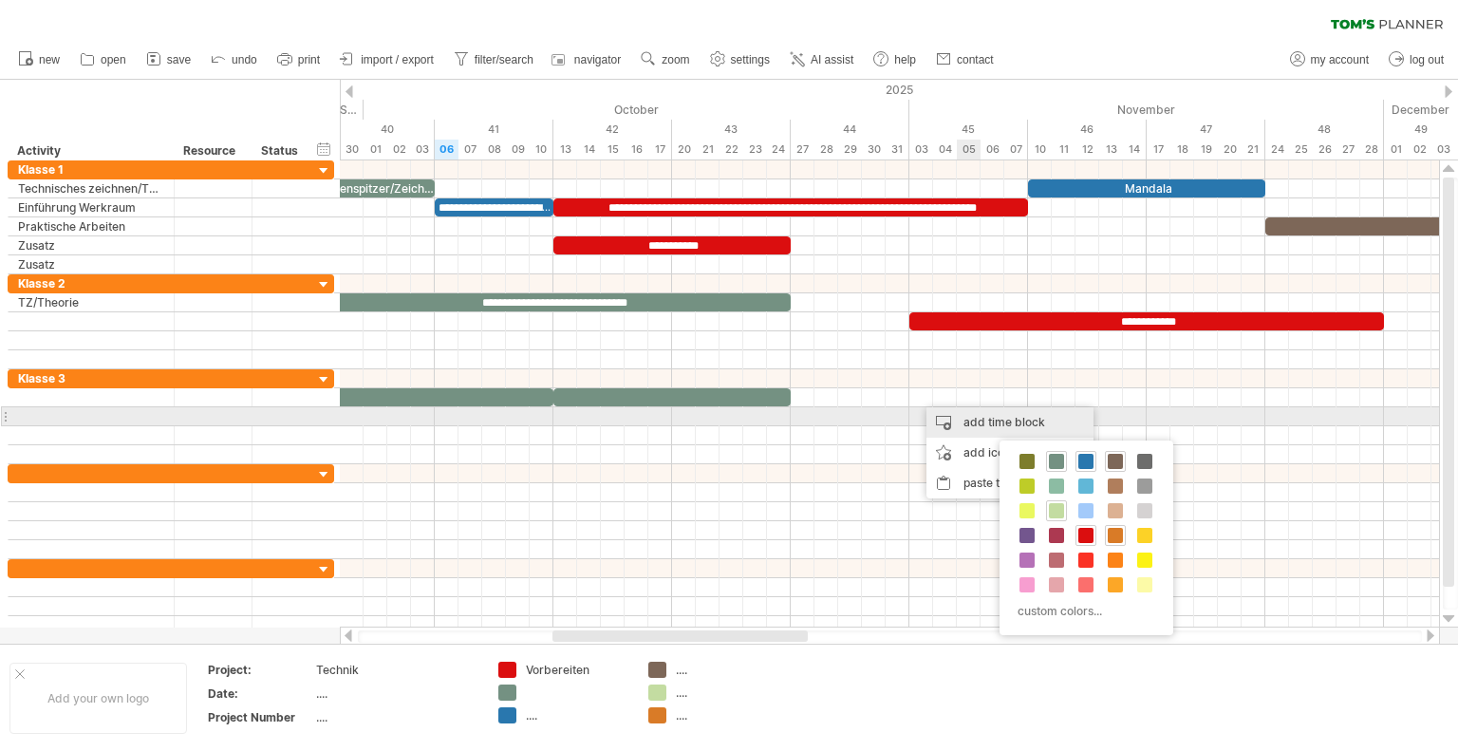
click at [988, 420] on div "add time block" at bounding box center [1009, 422] width 167 height 30
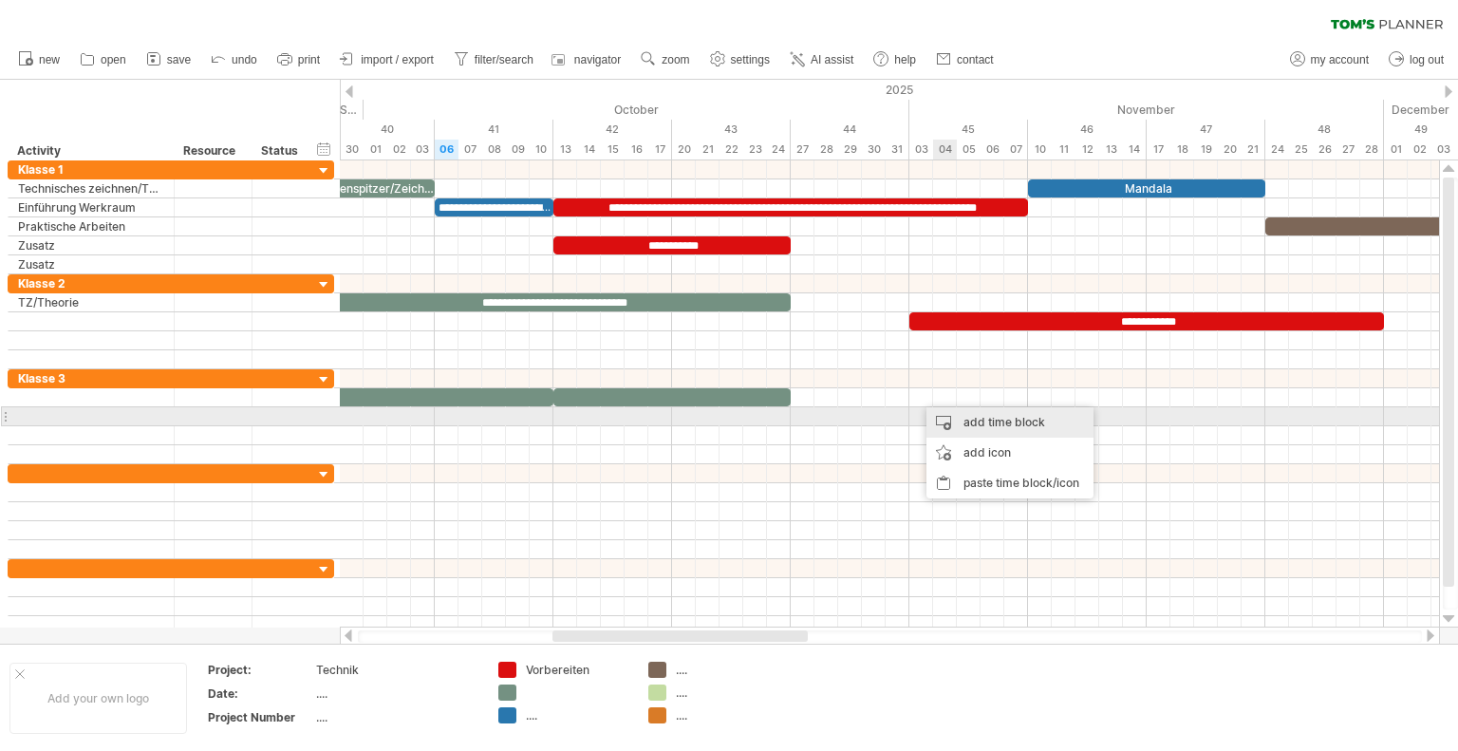
click at [983, 425] on div "add time block" at bounding box center [1009, 422] width 167 height 30
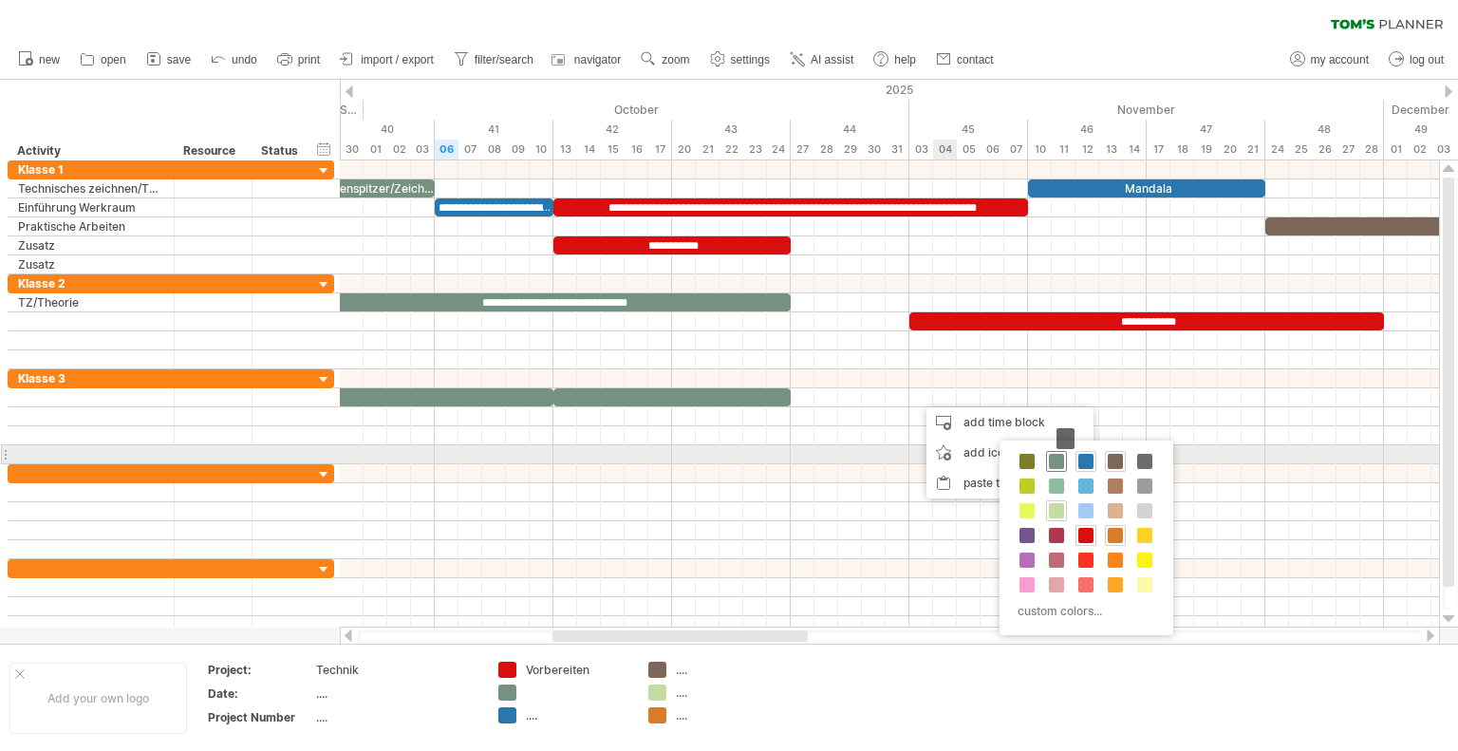
click at [1057, 462] on span at bounding box center [1056, 461] width 15 height 15
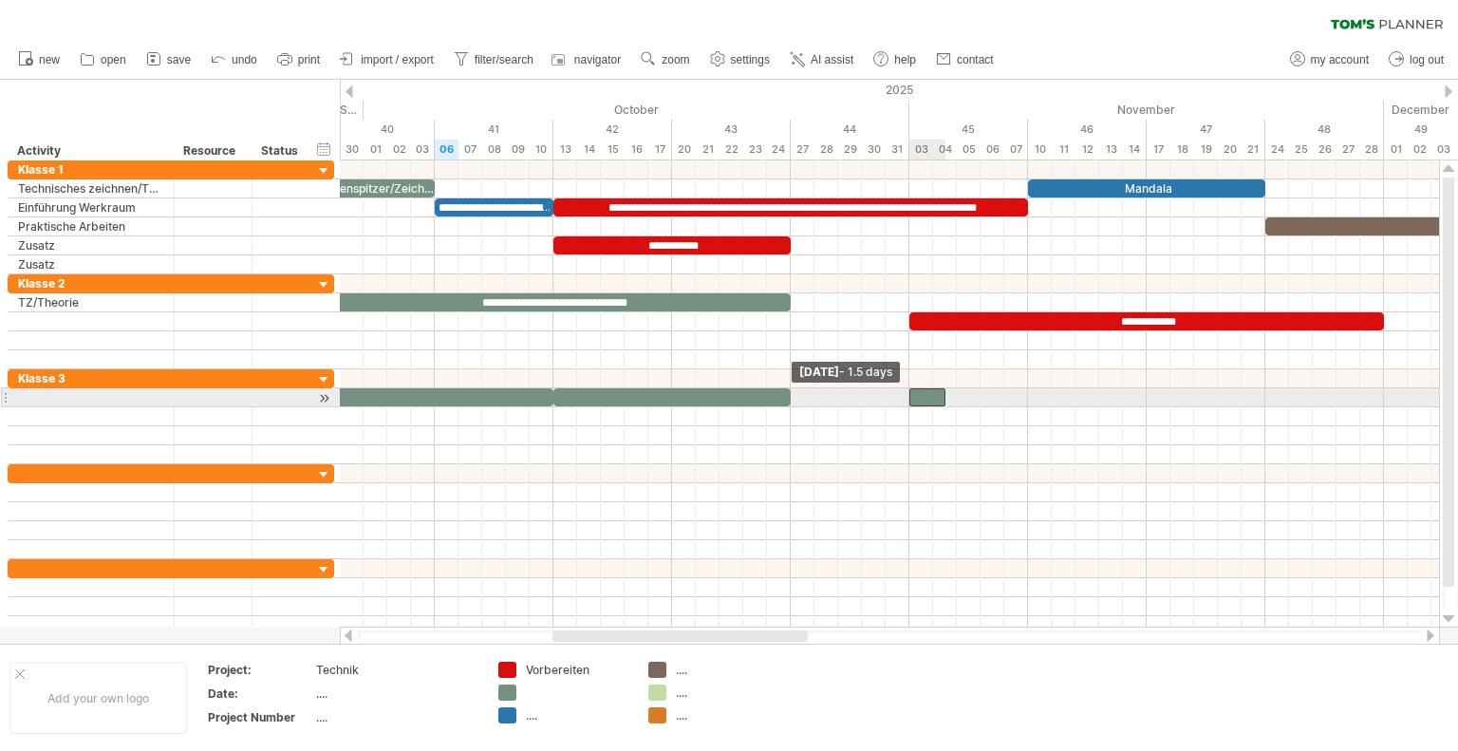
drag, startPoint x: 920, startPoint y: 394, endPoint x: 911, endPoint y: 392, distance: 9.7
click at [911, 392] on span at bounding box center [909, 397] width 8 height 18
drag, startPoint x: 949, startPoint y: 398, endPoint x: 997, endPoint y: 390, distance: 49.0
click at [1024, 395] on span at bounding box center [1028, 397] width 8 height 18
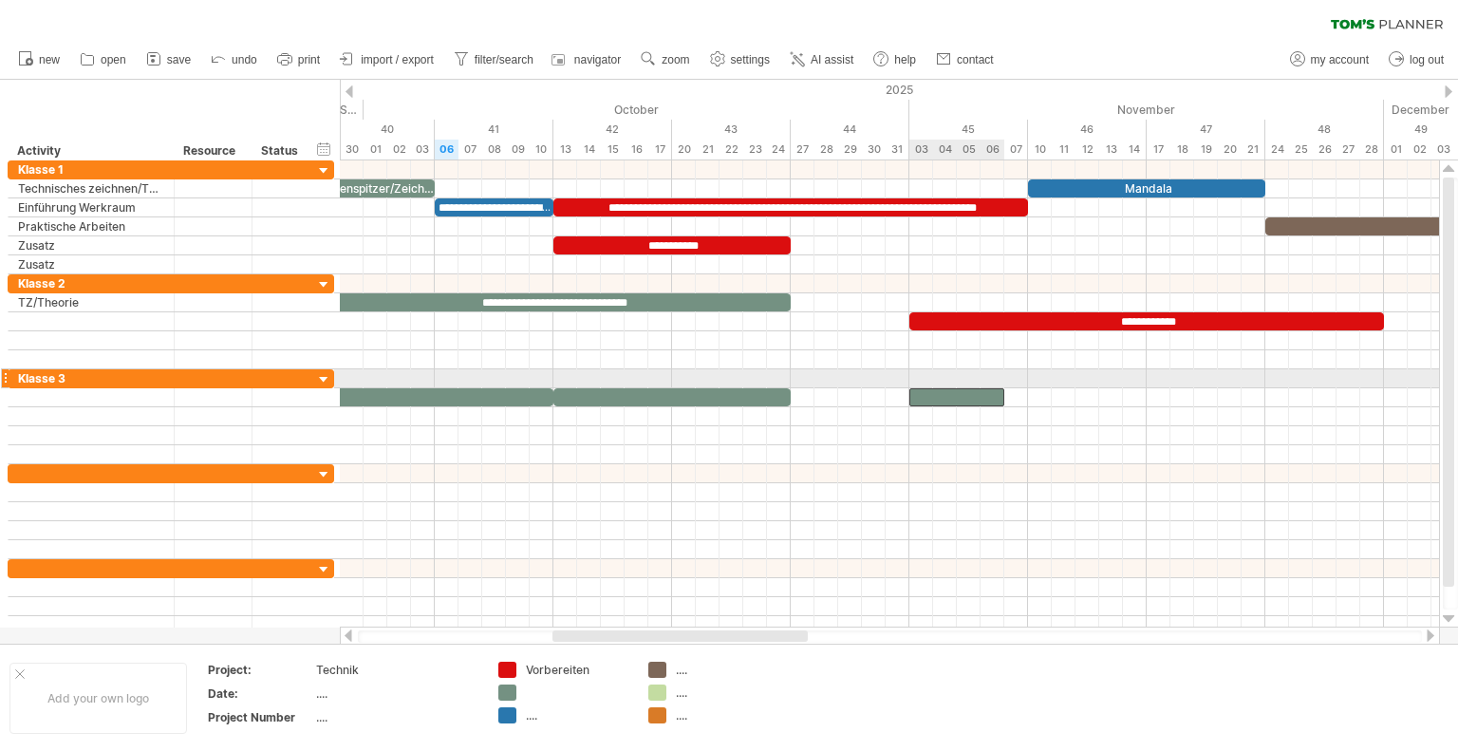
click at [987, 388] on div at bounding box center [956, 397] width 95 height 18
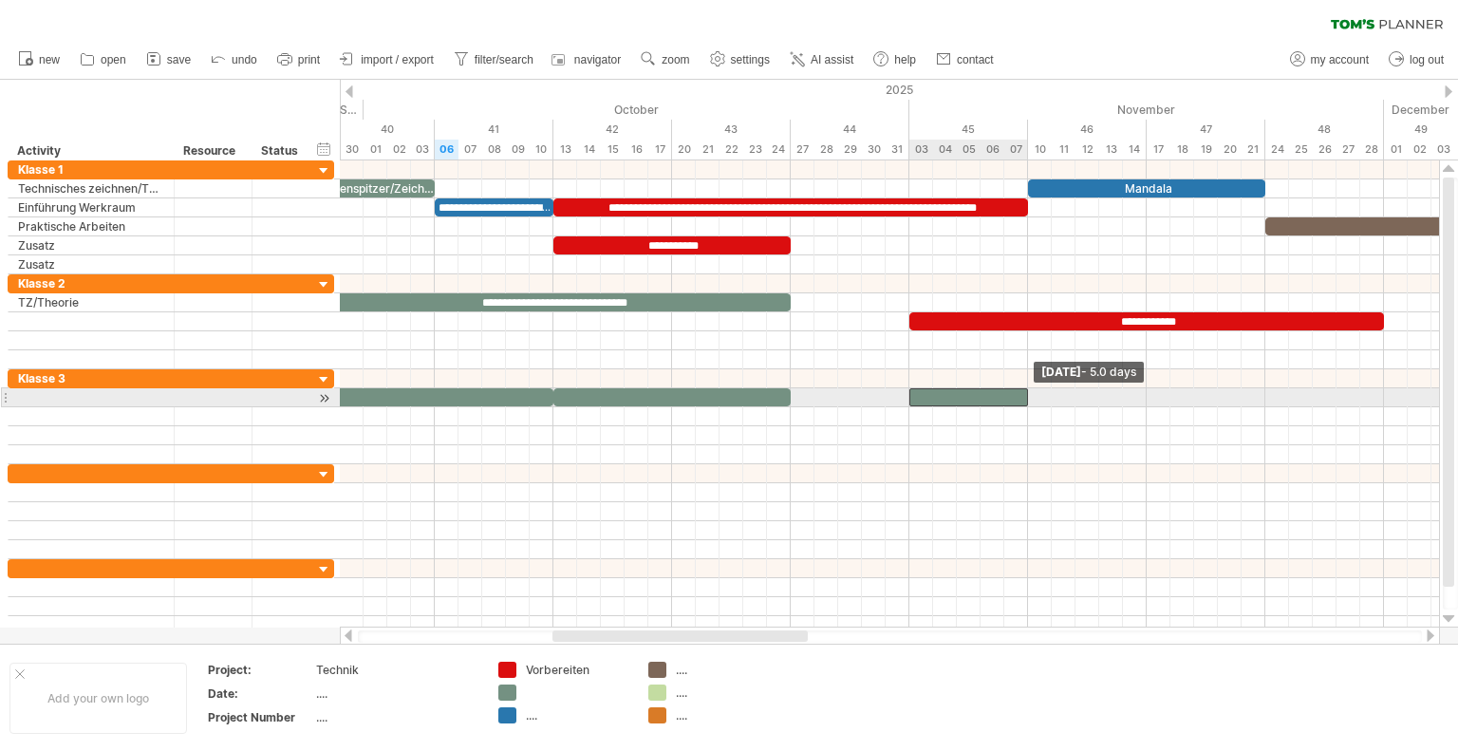
drag, startPoint x: 1003, startPoint y: 392, endPoint x: 1024, endPoint y: 394, distance: 21.0
click at [1024, 394] on span at bounding box center [1028, 397] width 8 height 18
click at [990, 390] on div at bounding box center [968, 397] width 119 height 18
click at [638, 395] on div at bounding box center [671, 397] width 237 height 18
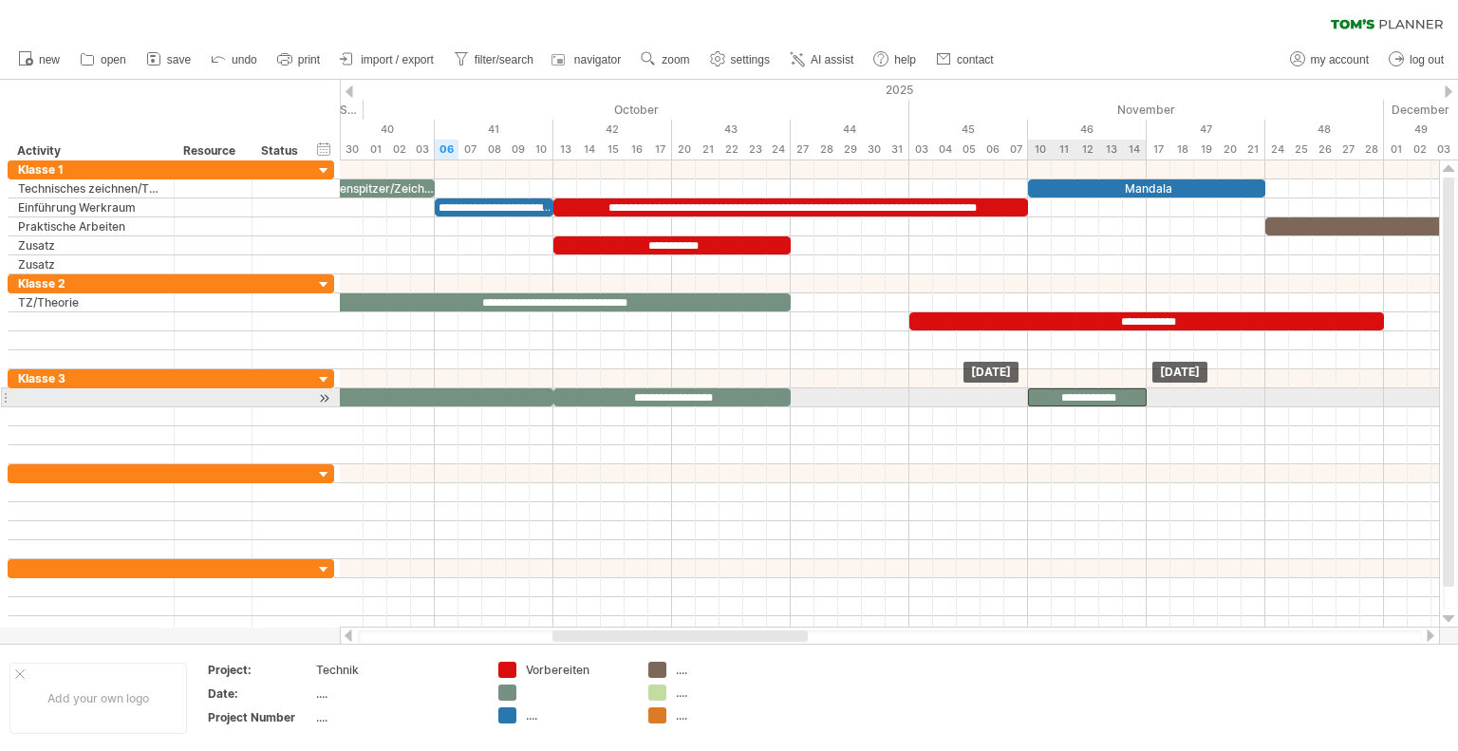
drag, startPoint x: 1013, startPoint y: 390, endPoint x: 1134, endPoint y: 390, distance: 121.5
click at [1134, 390] on div "**********" at bounding box center [1087, 397] width 119 height 18
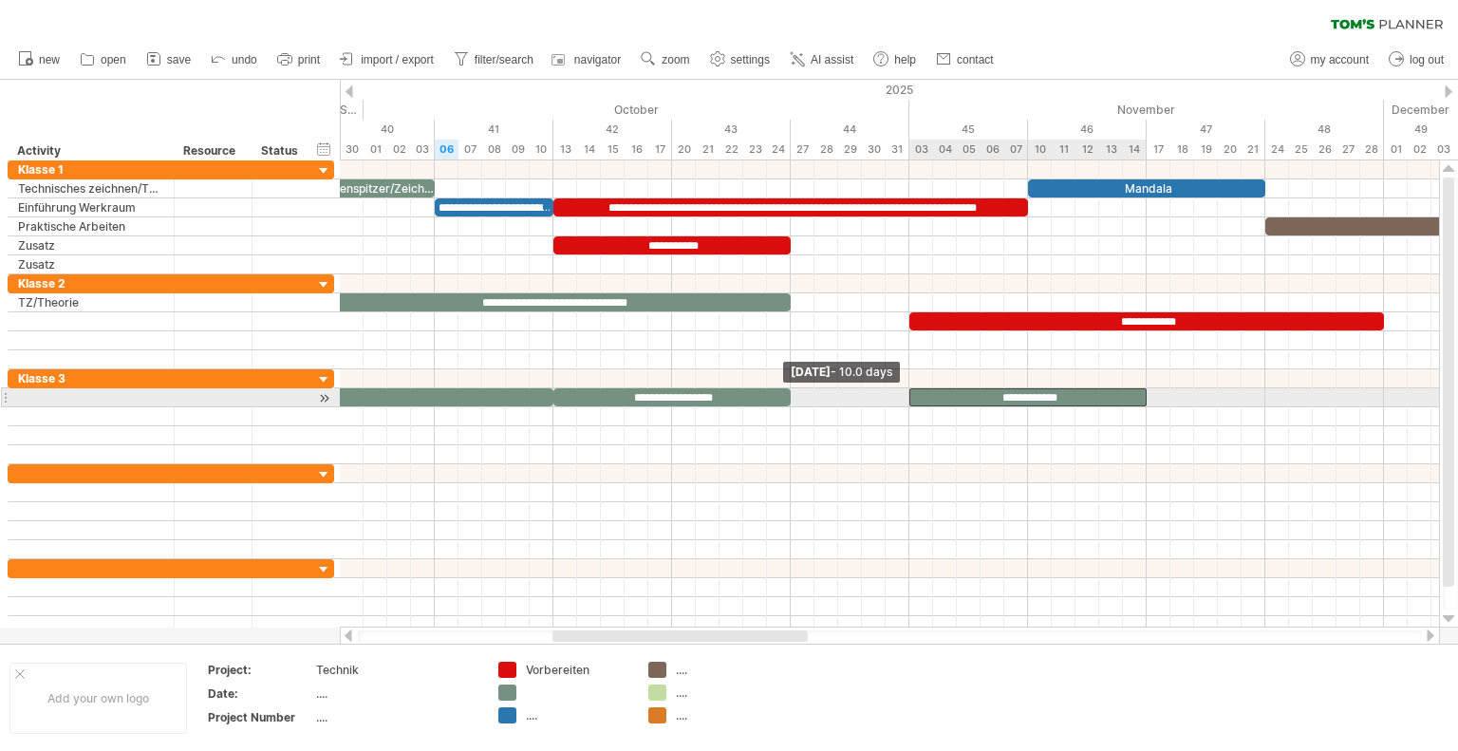
drag, startPoint x: 1029, startPoint y: 392, endPoint x: 948, endPoint y: 390, distance: 80.7
click at [912, 394] on span at bounding box center [909, 397] width 8 height 18
click at [948, 390] on div "**********" at bounding box center [1027, 397] width 237 height 18
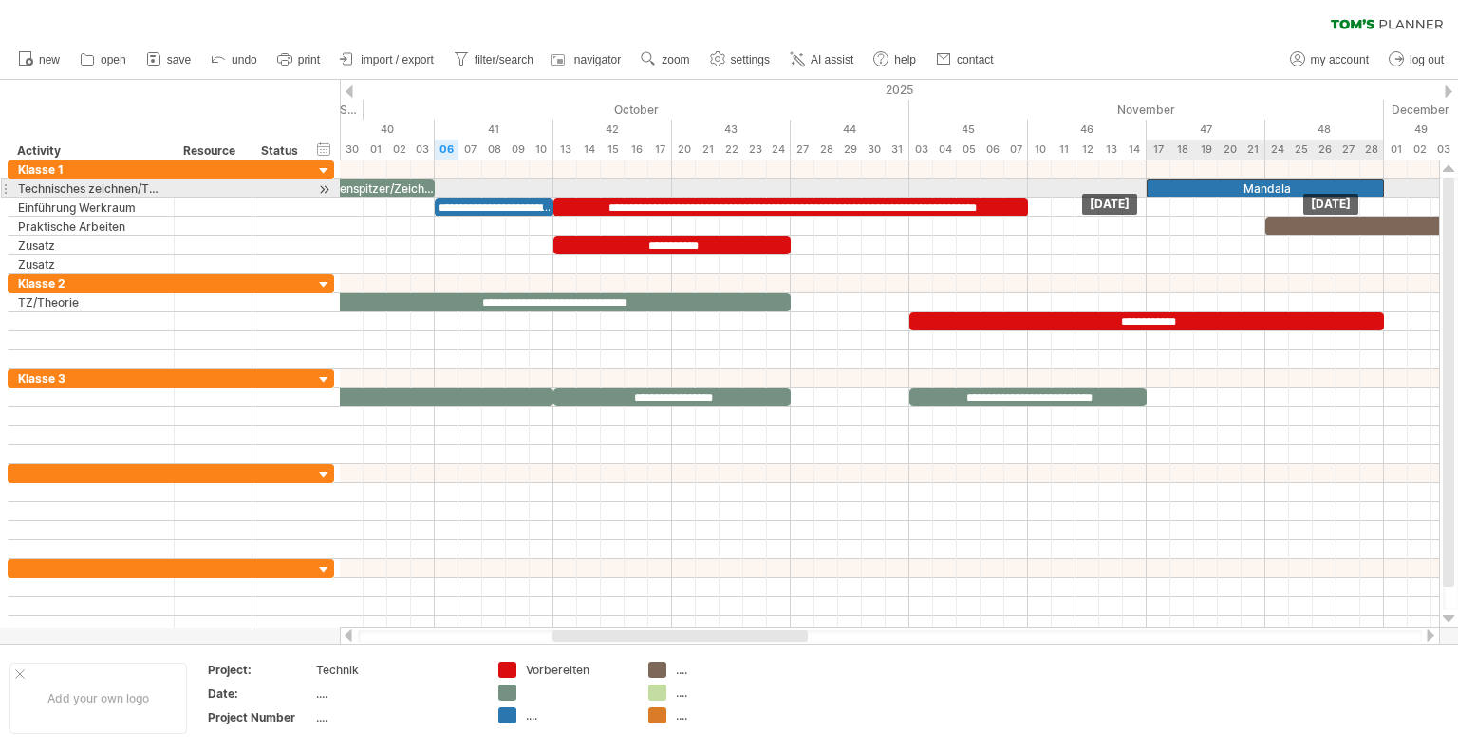
drag, startPoint x: 1061, startPoint y: 181, endPoint x: 1181, endPoint y: 185, distance: 119.6
click at [1181, 185] on div "Mandala" at bounding box center [1264, 188] width 237 height 18
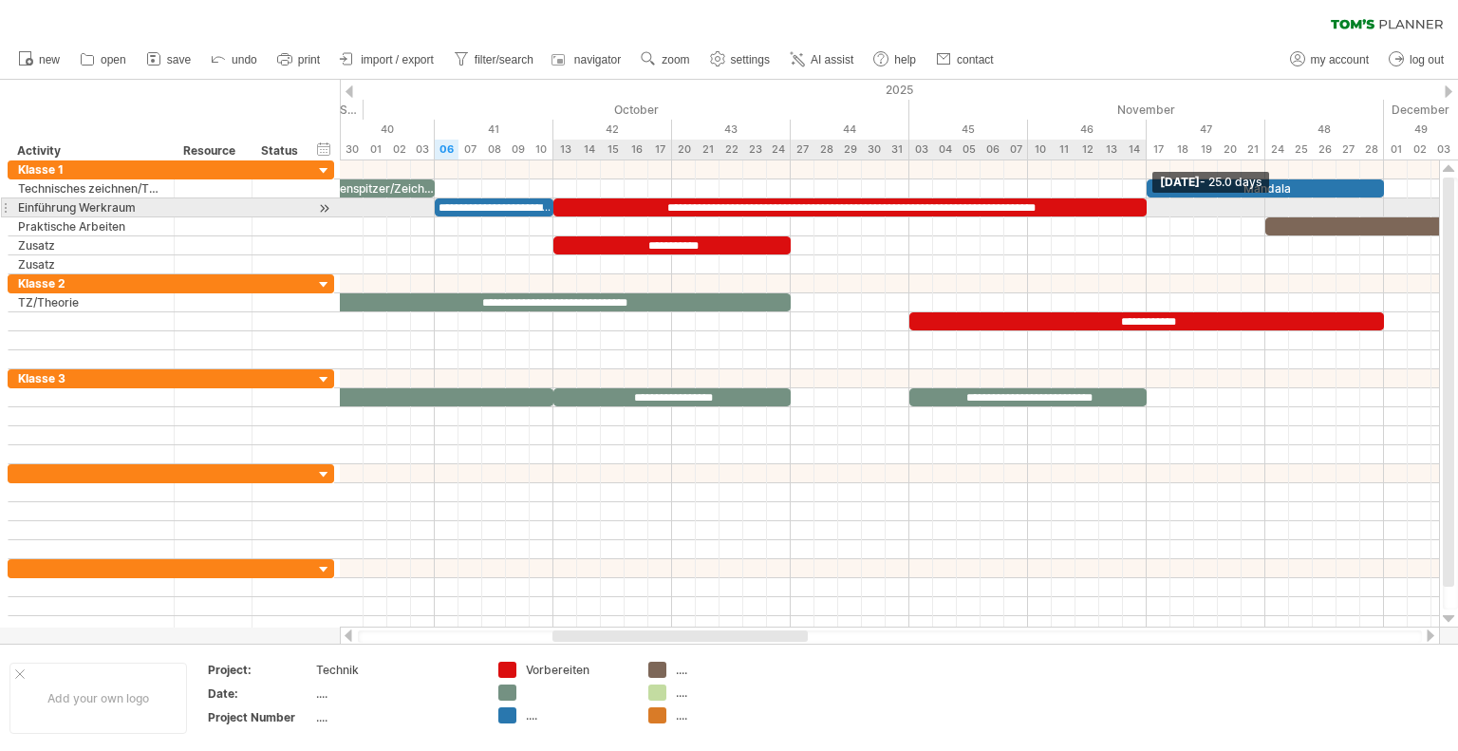
drag, startPoint x: 1029, startPoint y: 207, endPoint x: 1145, endPoint y: 207, distance: 116.7
click at [1145, 207] on span at bounding box center [1147, 207] width 8 height 18
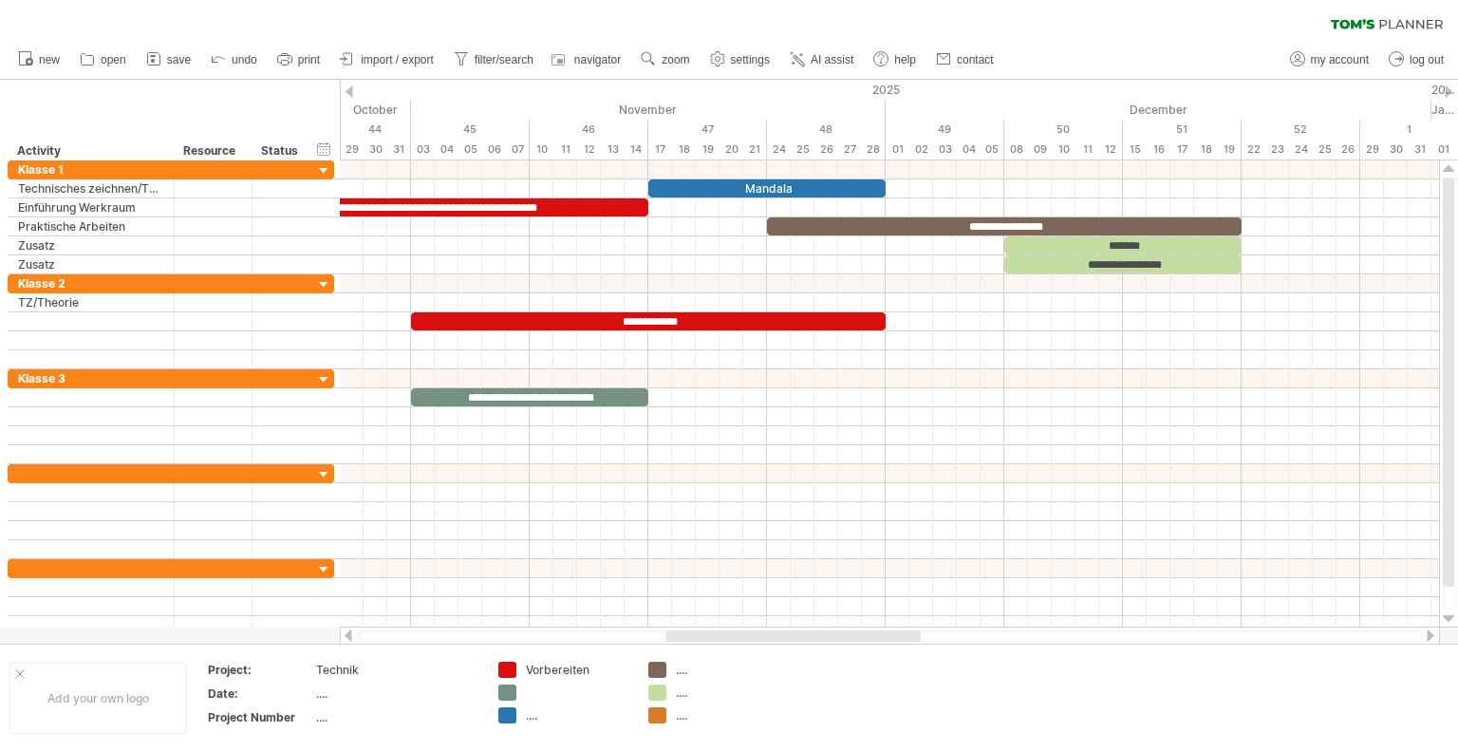
drag, startPoint x: 787, startPoint y: 637, endPoint x: 936, endPoint y: 318, distance: 351.9
click at [899, 628] on div at bounding box center [890, 635] width 1100 height 19
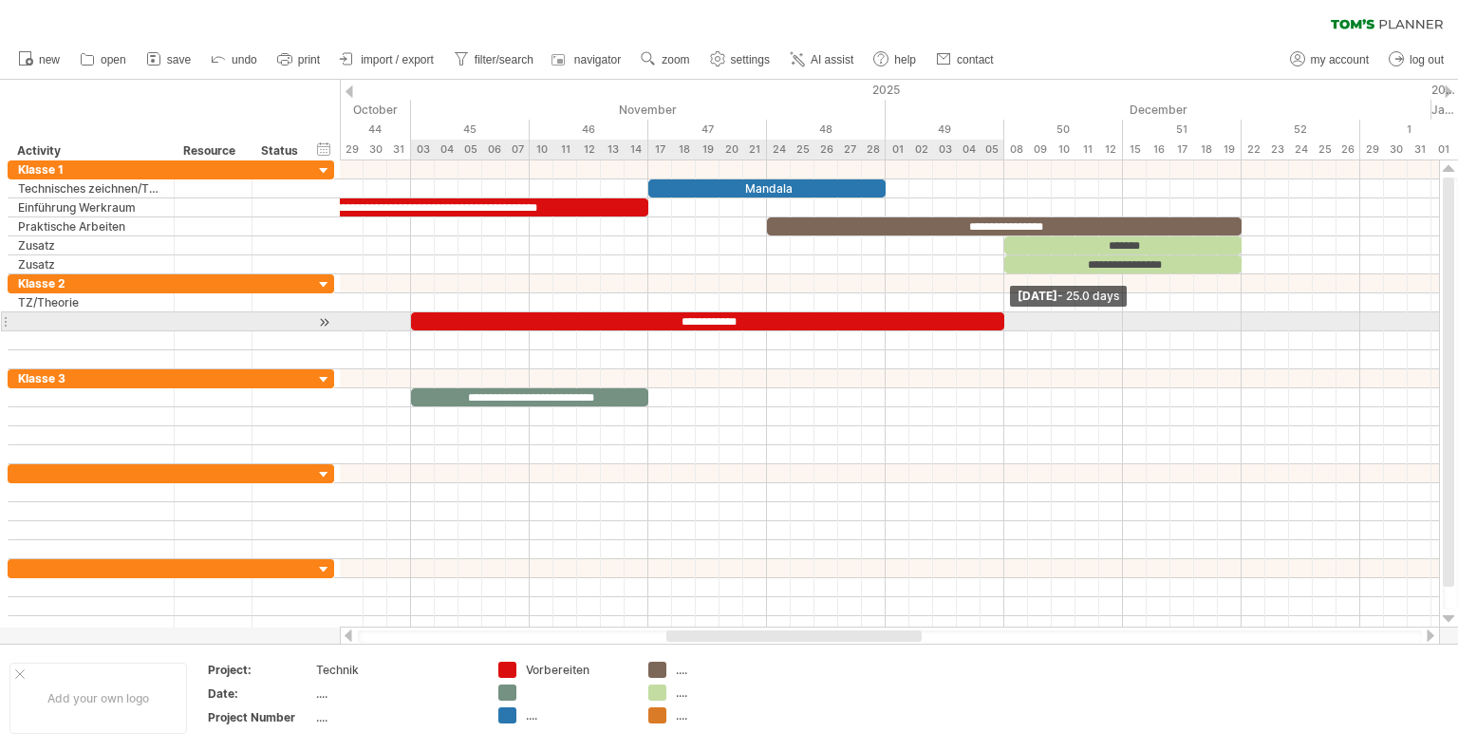
drag, startPoint x: 888, startPoint y: 318, endPoint x: 1004, endPoint y: 322, distance: 115.8
click at [1004, 322] on span at bounding box center [1004, 321] width 8 height 18
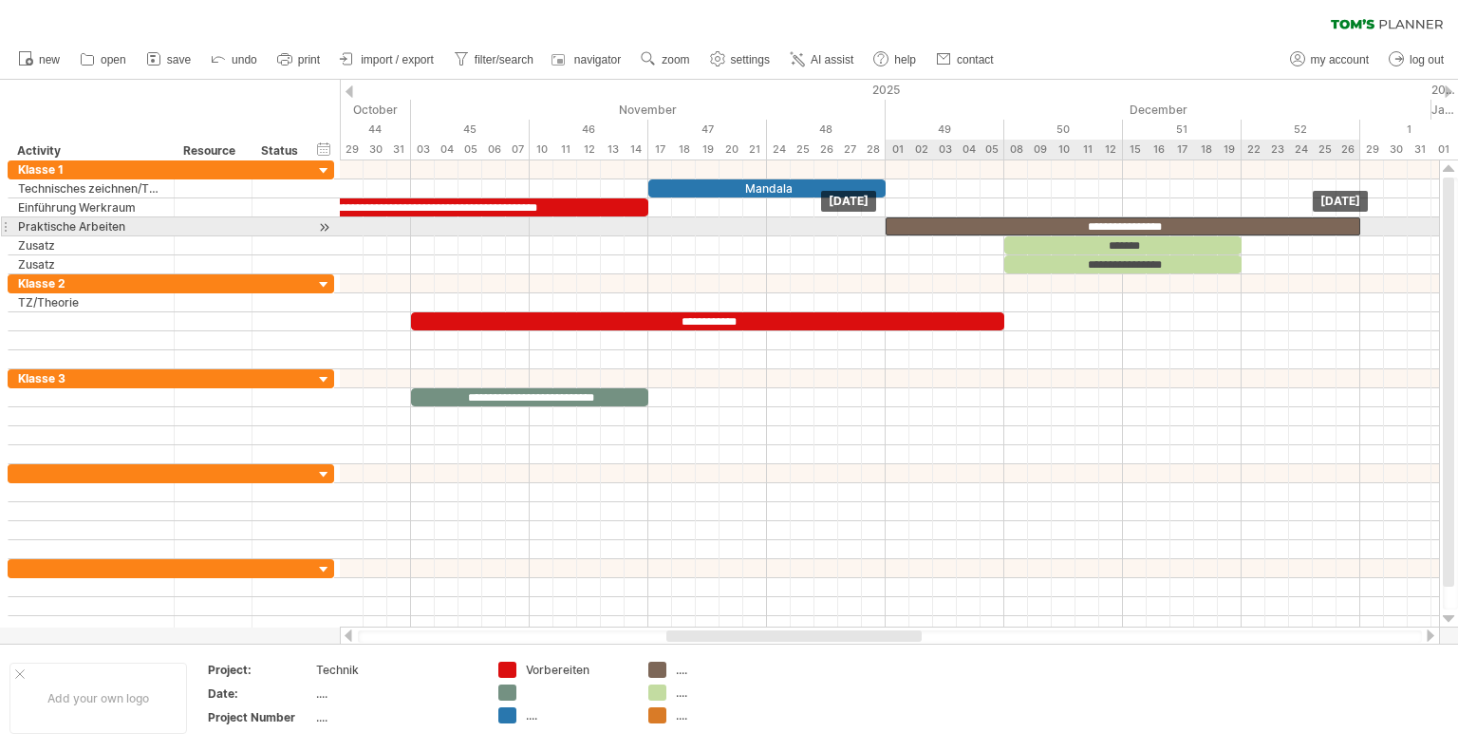
drag, startPoint x: 898, startPoint y: 226, endPoint x: 995, endPoint y: 225, distance: 96.8
click at [995, 225] on div "**********" at bounding box center [1122, 226] width 474 height 18
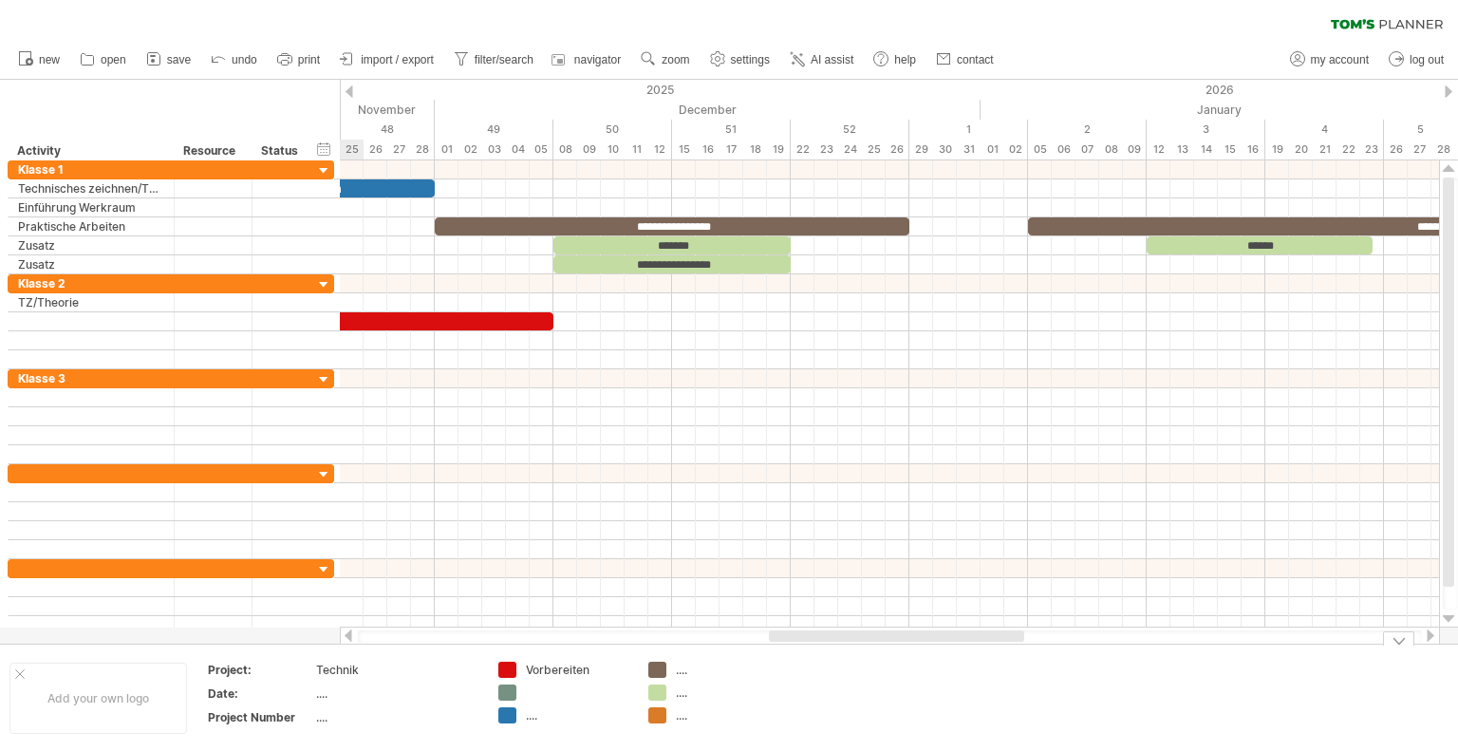
drag, startPoint x: 790, startPoint y: 636, endPoint x: 889, endPoint y: 649, distance: 99.6
click at [889, 649] on div "Trying to reach [DOMAIN_NAME] Connected again... 0% clear filter new" at bounding box center [729, 375] width 1458 height 751
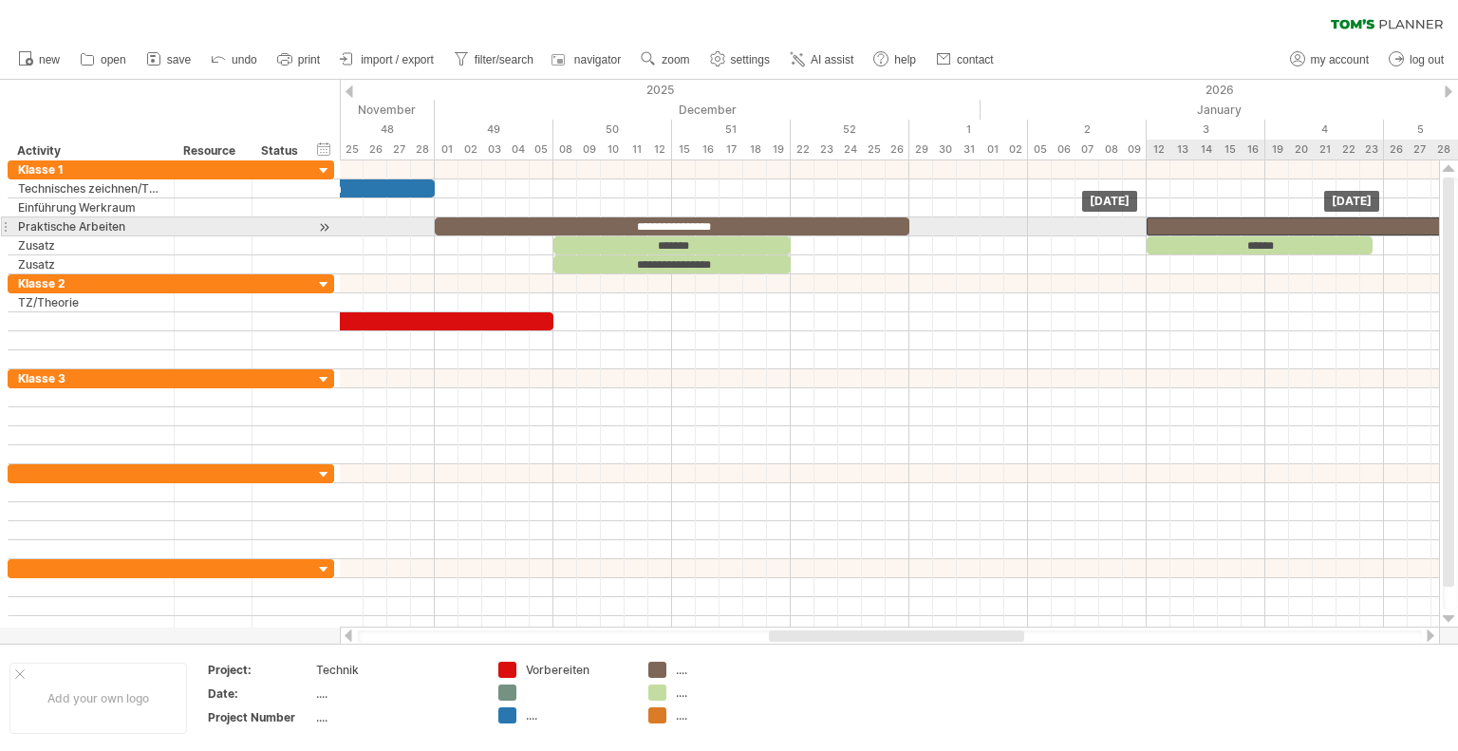
drag, startPoint x: 1079, startPoint y: 224, endPoint x: 1196, endPoint y: 232, distance: 117.0
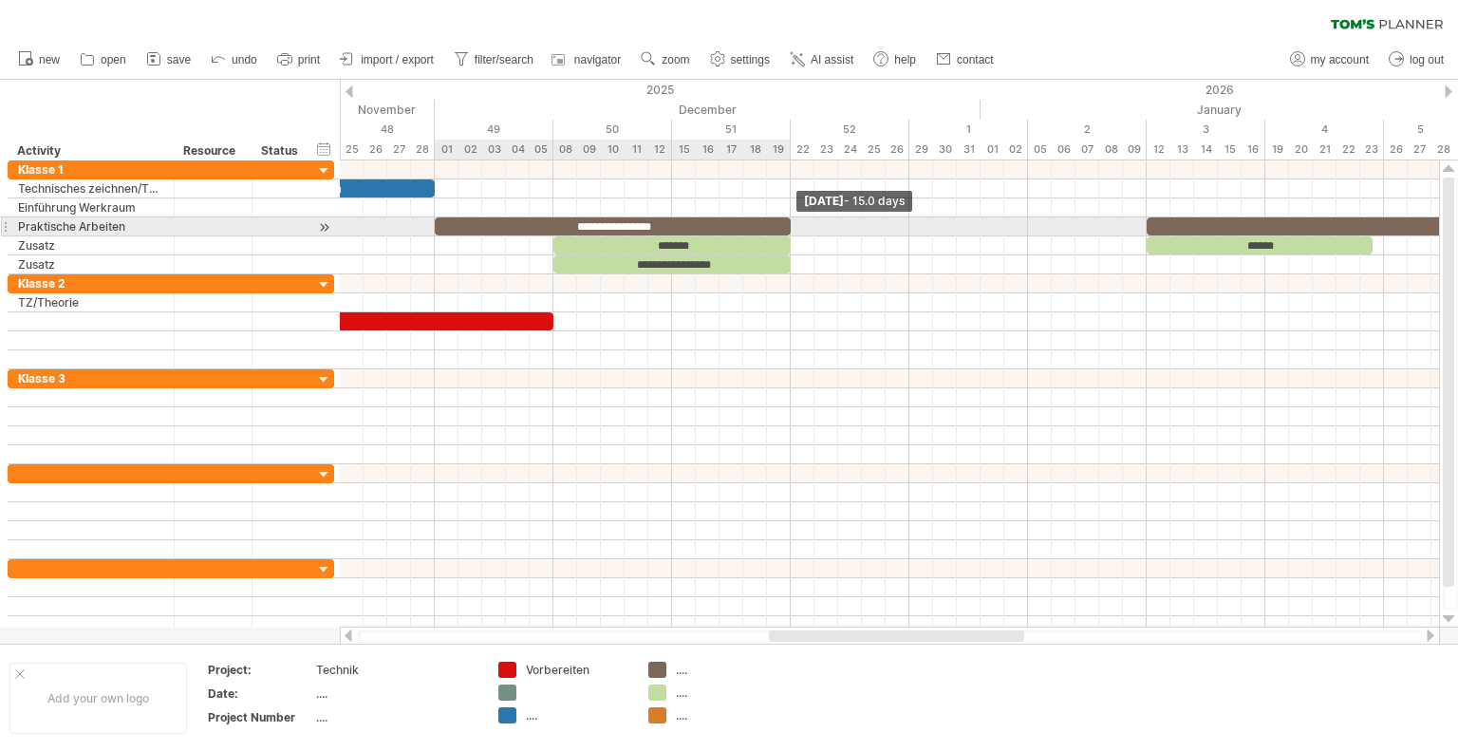
drag, startPoint x: 906, startPoint y: 223, endPoint x: 790, endPoint y: 223, distance: 116.7
click at [790, 223] on span at bounding box center [791, 226] width 8 height 18
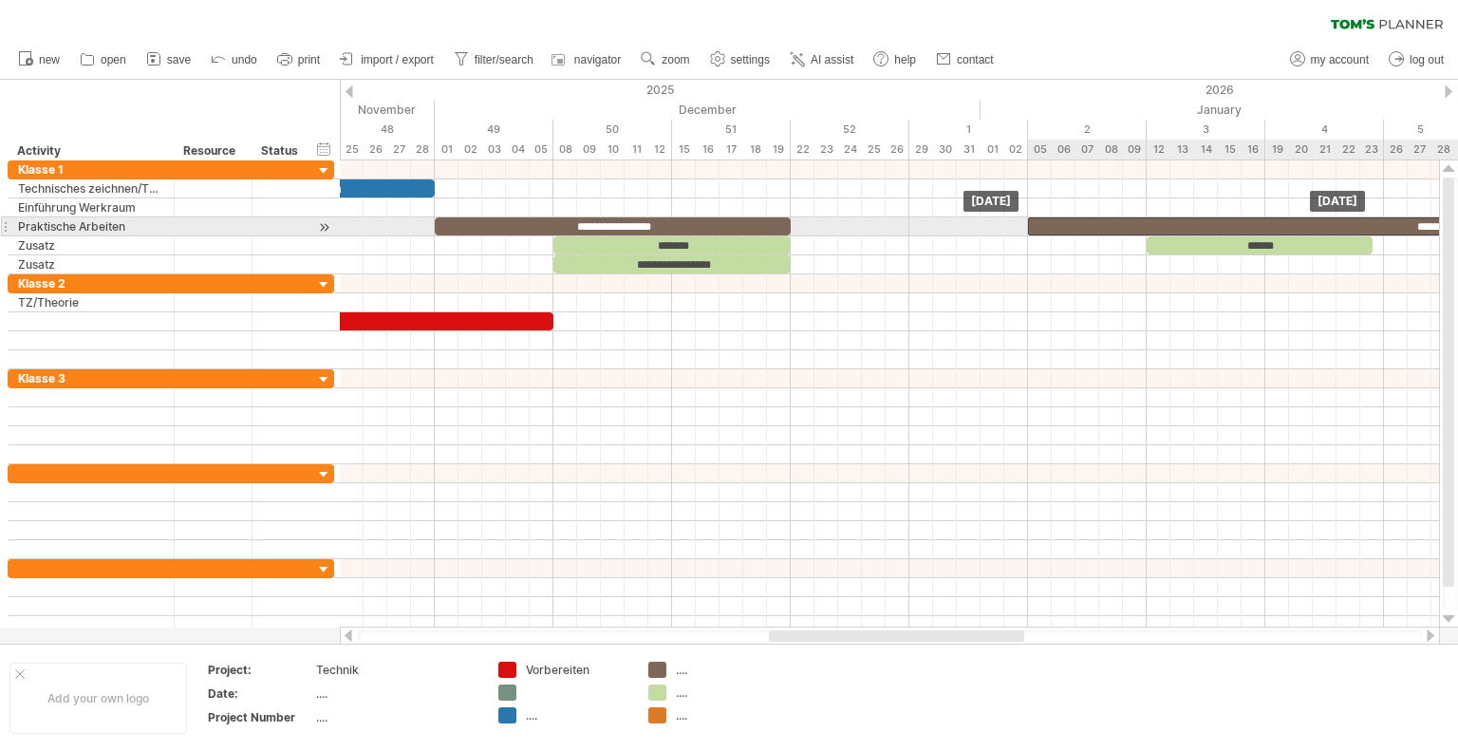
drag, startPoint x: 1157, startPoint y: 226, endPoint x: 1040, endPoint y: 231, distance: 116.8
click at [1040, 231] on div "**********" at bounding box center [1443, 226] width 830 height 18
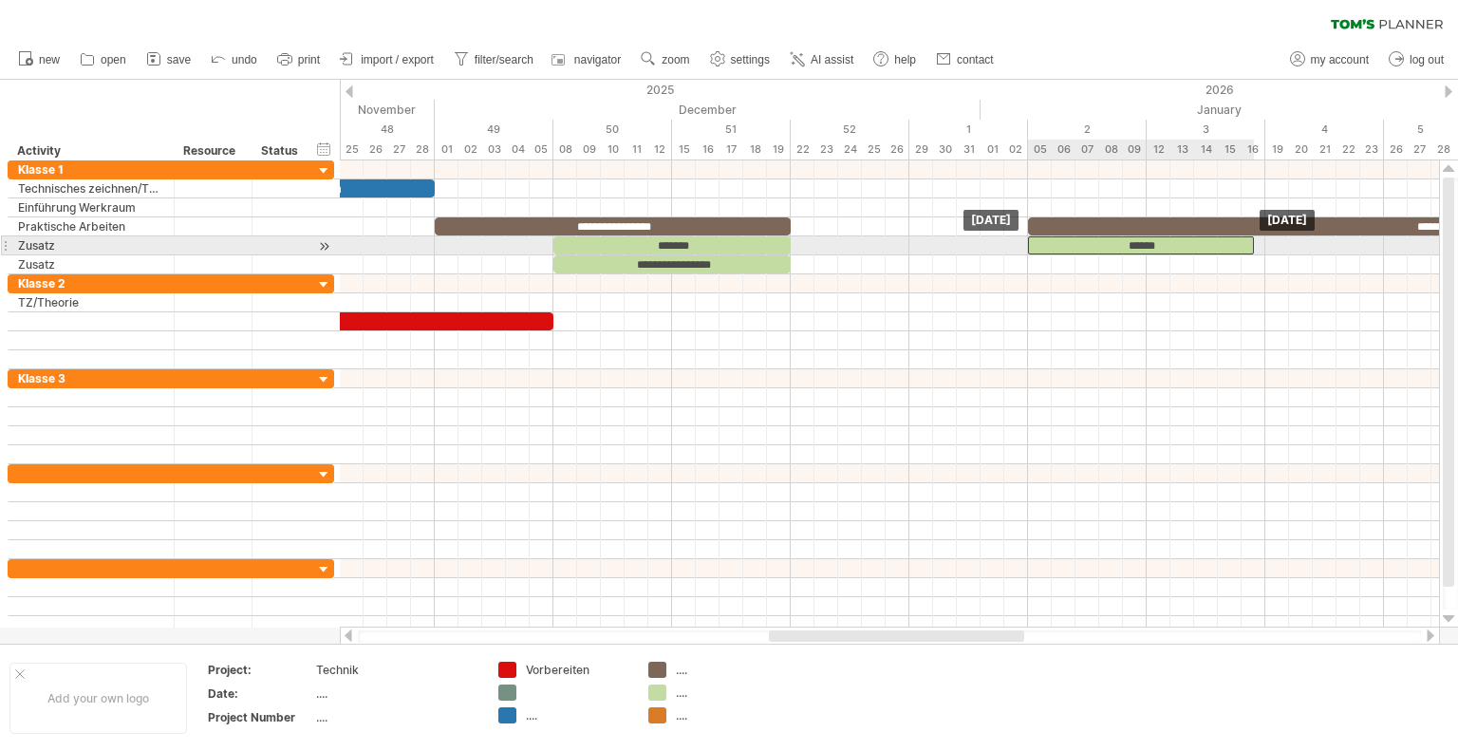
drag, startPoint x: 1177, startPoint y: 238, endPoint x: 1062, endPoint y: 243, distance: 114.9
click at [1062, 243] on div "******" at bounding box center [1141, 245] width 226 height 18
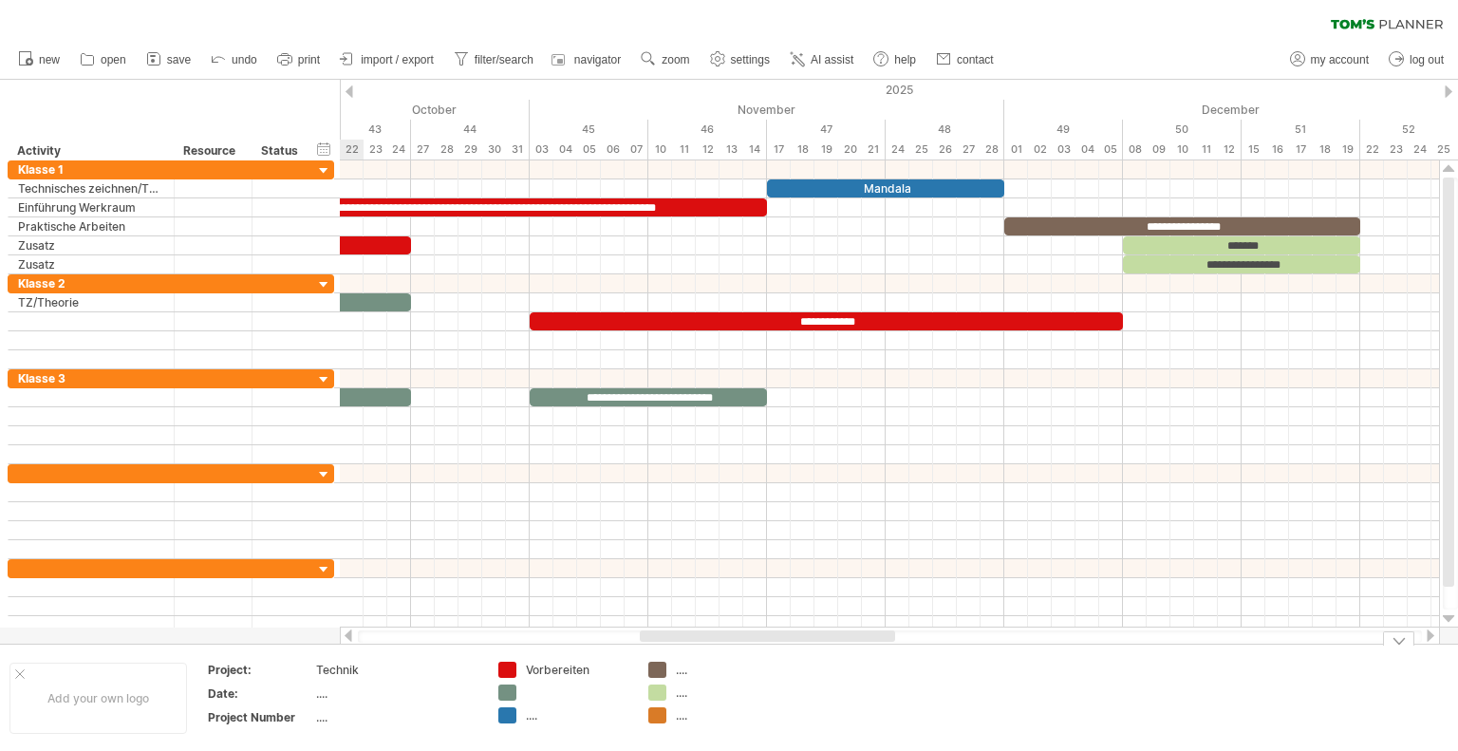
drag, startPoint x: 850, startPoint y: 633, endPoint x: 721, endPoint y: 646, distance: 129.7
click at [721, 646] on div "Trying to reach [DOMAIN_NAME] Connected again... 0% clear filter new" at bounding box center [729, 375] width 1458 height 751
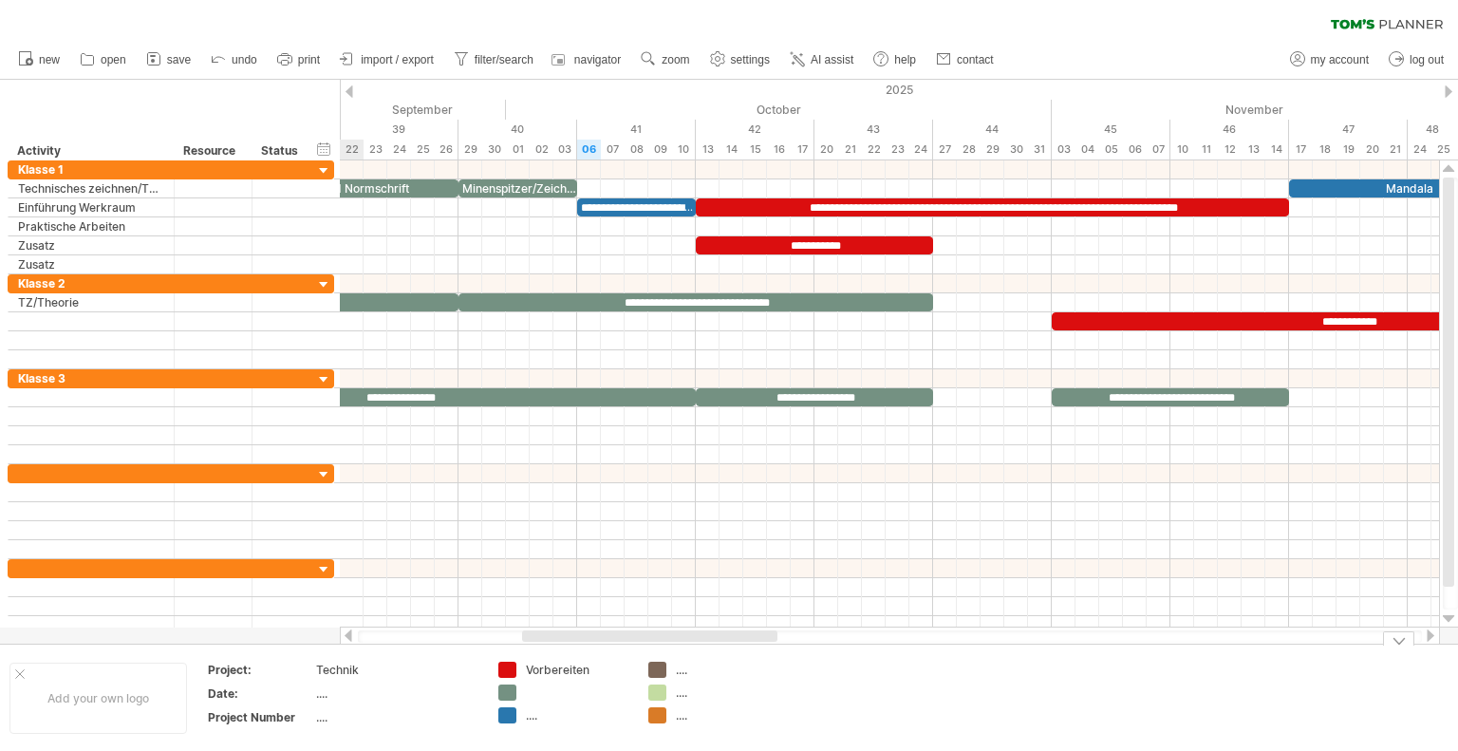
drag, startPoint x: 840, startPoint y: 633, endPoint x: 725, endPoint y: 644, distance: 115.4
click at [725, 644] on div "Trying to reach [DOMAIN_NAME] Connected again... 0% clear filter new" at bounding box center [729, 375] width 1458 height 751
click at [739, 296] on div "**********" at bounding box center [695, 302] width 474 height 18
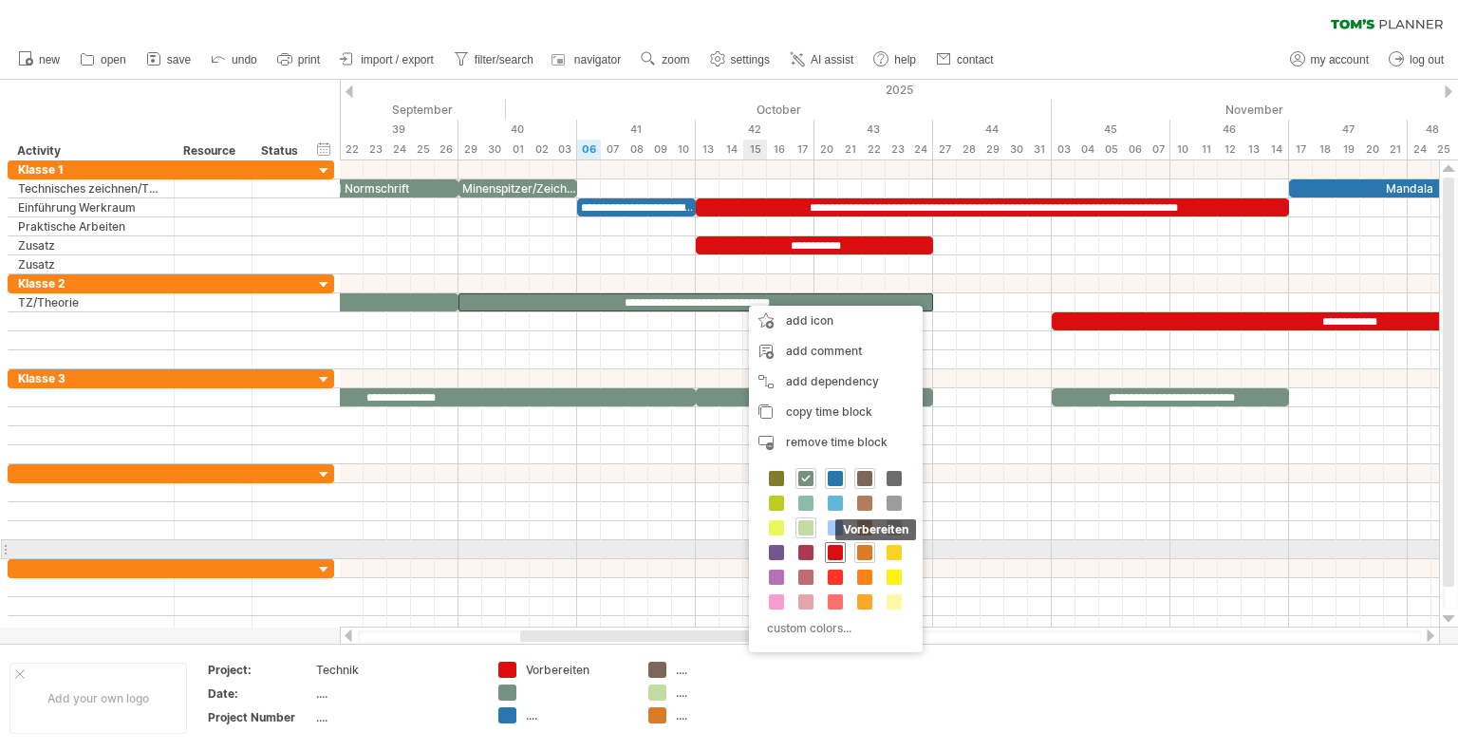
click at [827, 549] on div "Vorbereiten" at bounding box center [835, 552] width 21 height 21
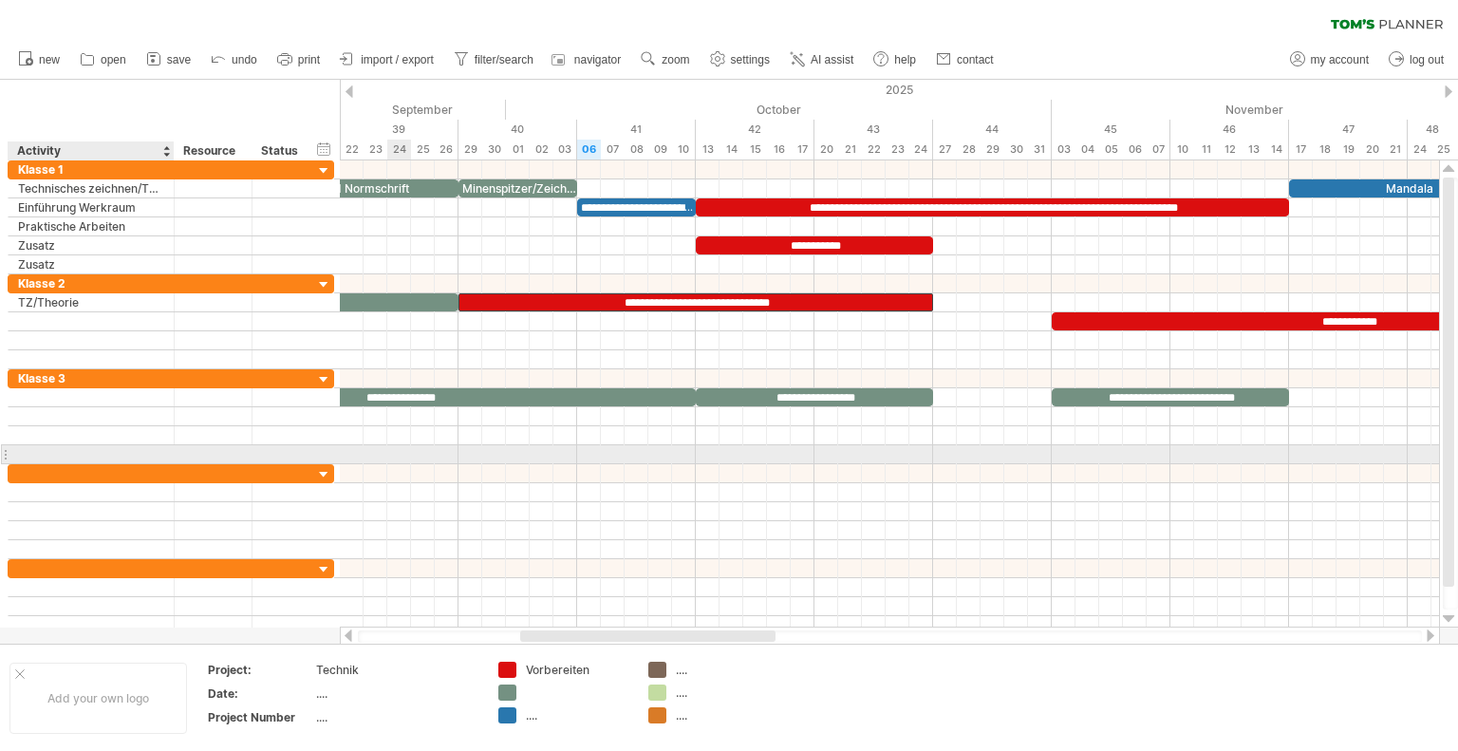
click at [74, 457] on div at bounding box center [91, 454] width 146 height 18
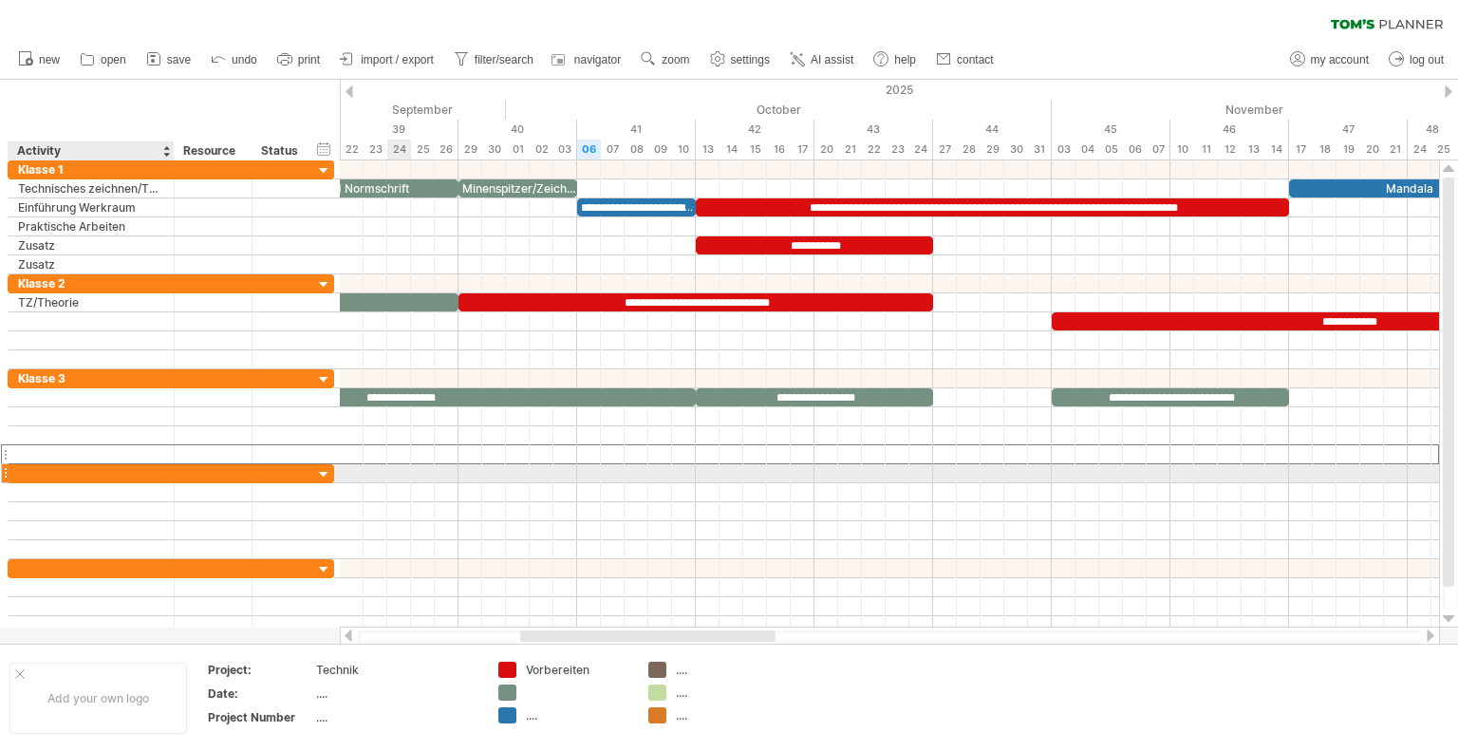
click at [70, 470] on div at bounding box center [91, 473] width 146 height 18
type input "********"
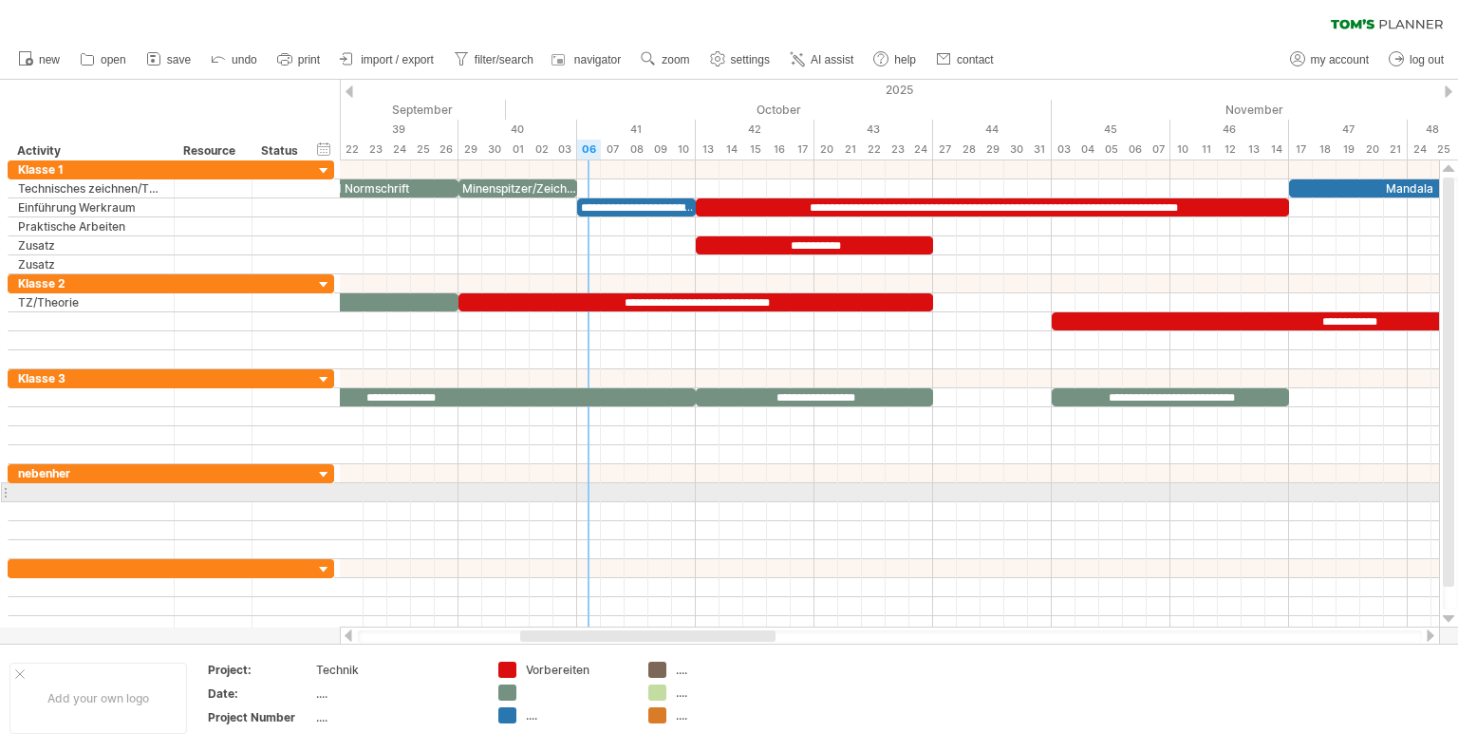
click at [581, 493] on div at bounding box center [889, 492] width 1099 height 19
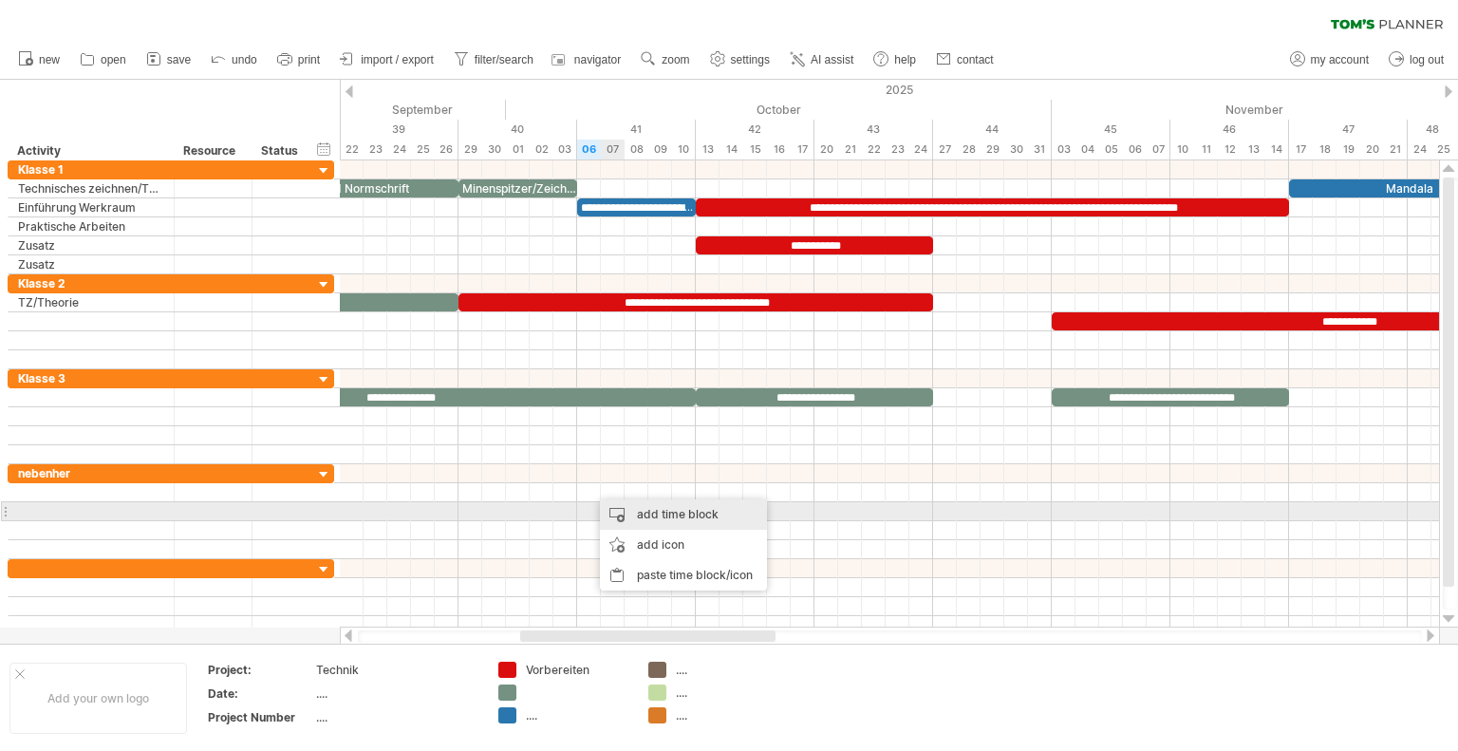
click at [653, 519] on div "add time block" at bounding box center [683, 514] width 167 height 30
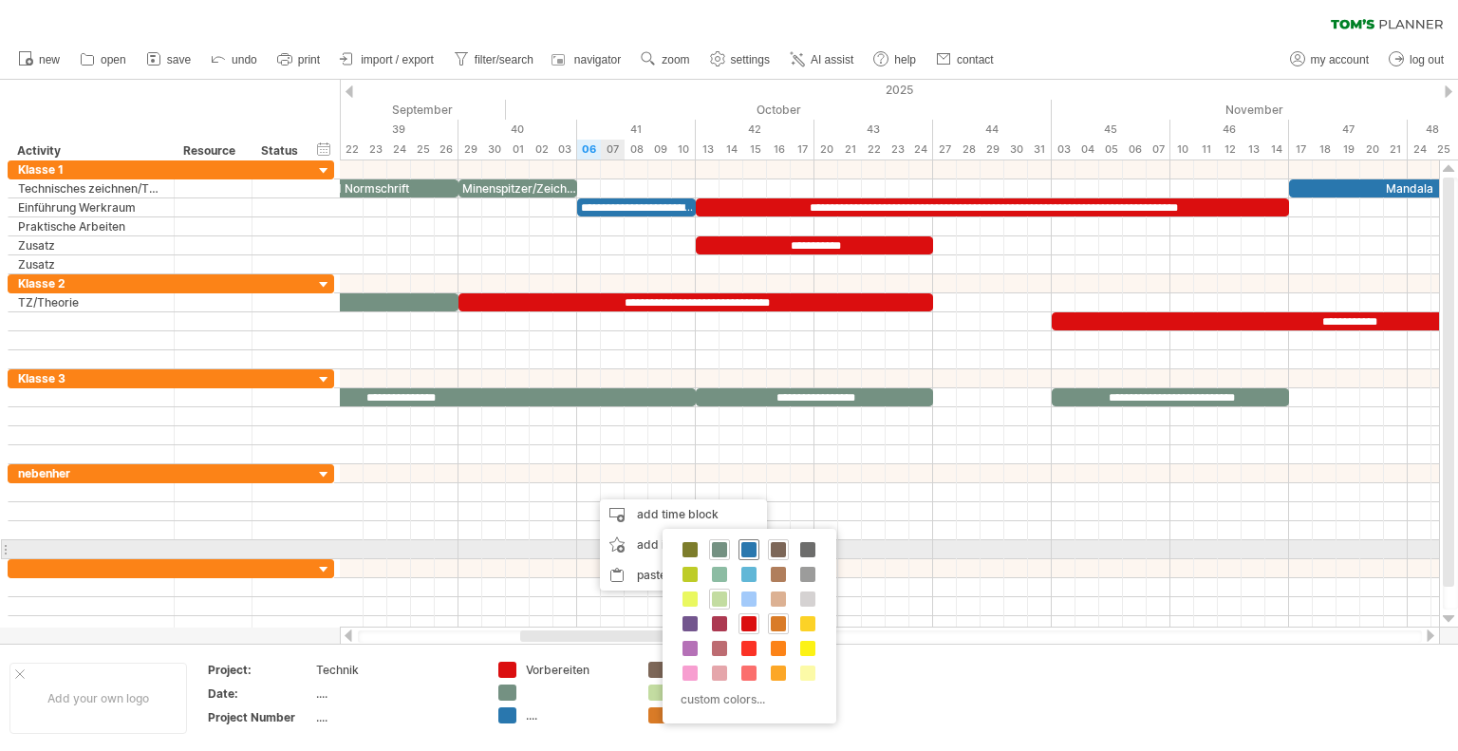
click at [746, 557] on div at bounding box center [748, 549] width 21 height 21
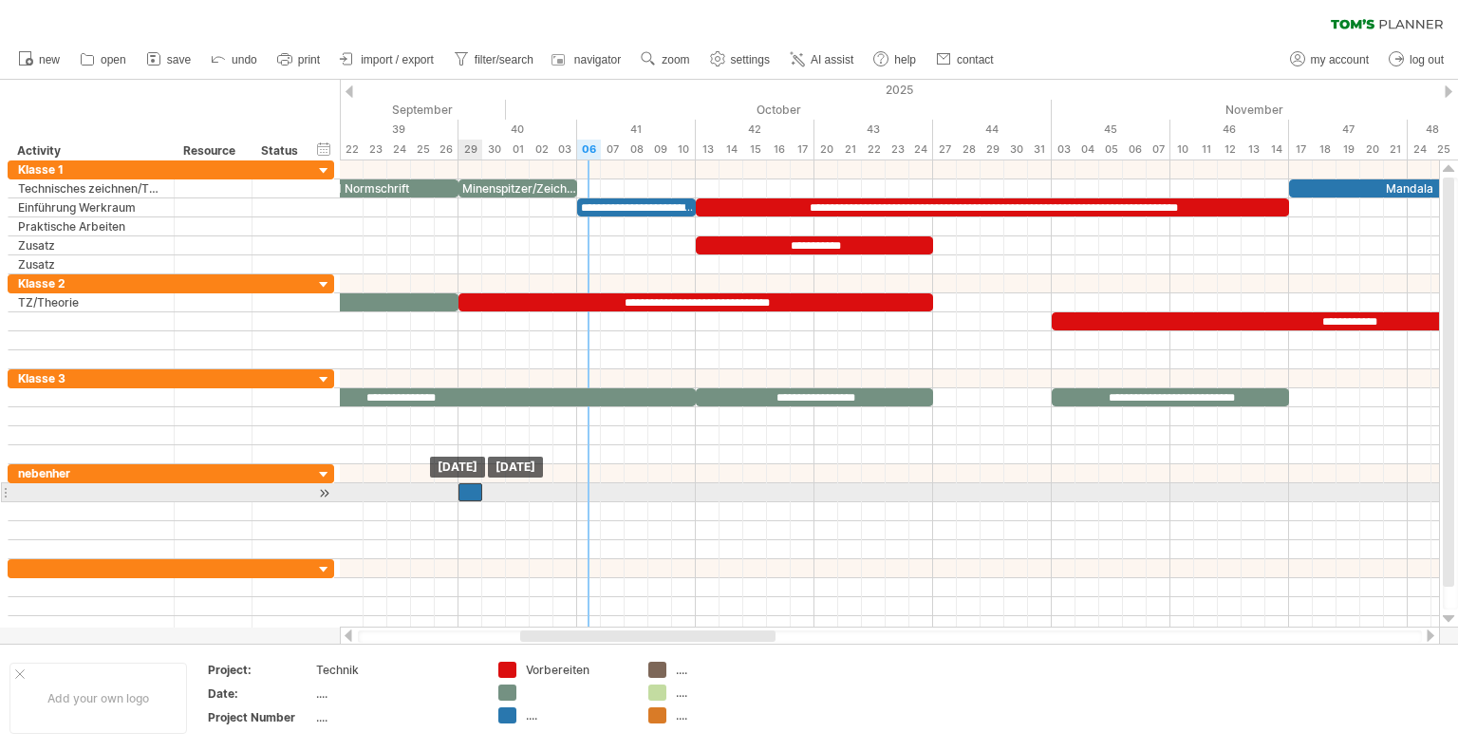
drag, startPoint x: 600, startPoint y: 491, endPoint x: 493, endPoint y: 489, distance: 106.3
click at [469, 488] on div at bounding box center [470, 492] width 24 height 18
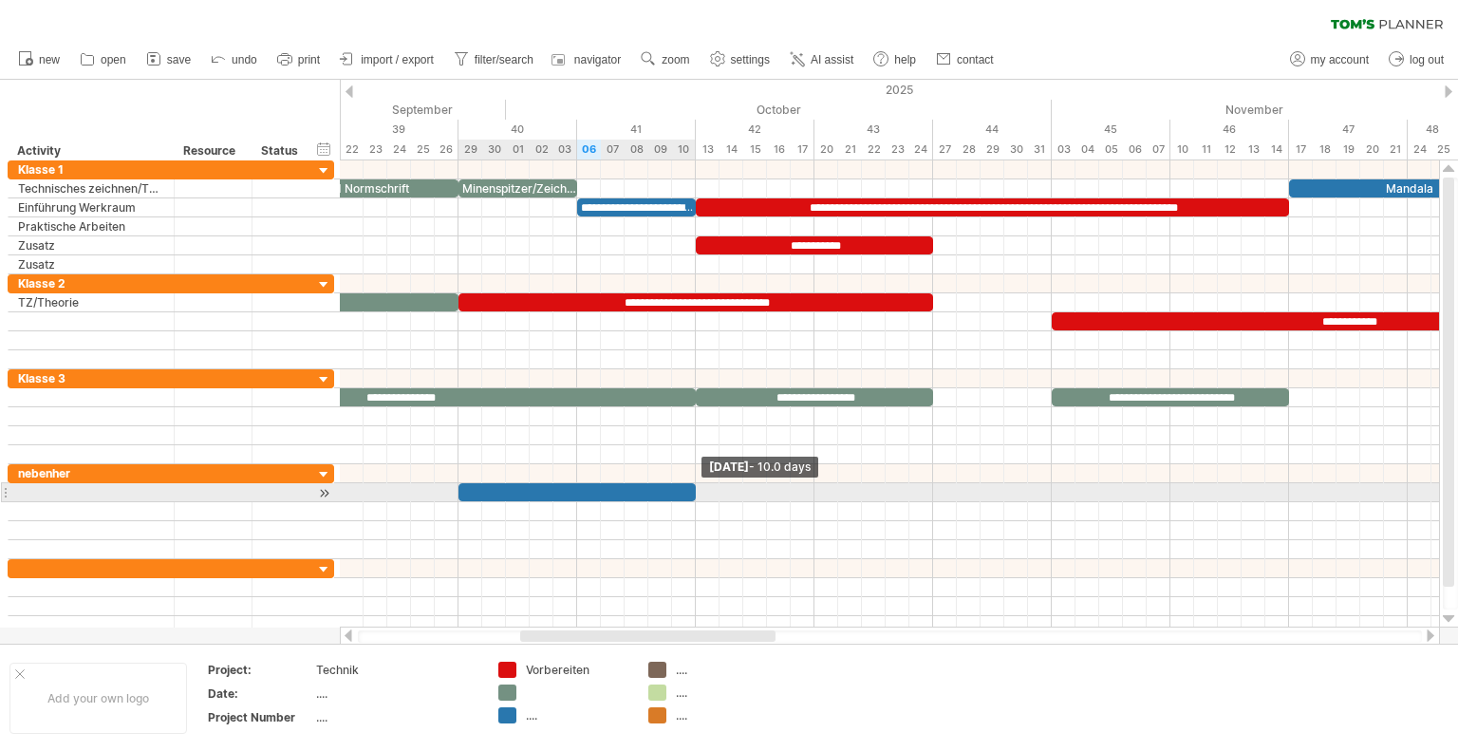
drag, startPoint x: 668, startPoint y: 486, endPoint x: 693, endPoint y: 487, distance: 24.7
click at [693, 487] on span at bounding box center [696, 492] width 8 height 18
click at [531, 491] on div at bounding box center [576, 492] width 237 height 18
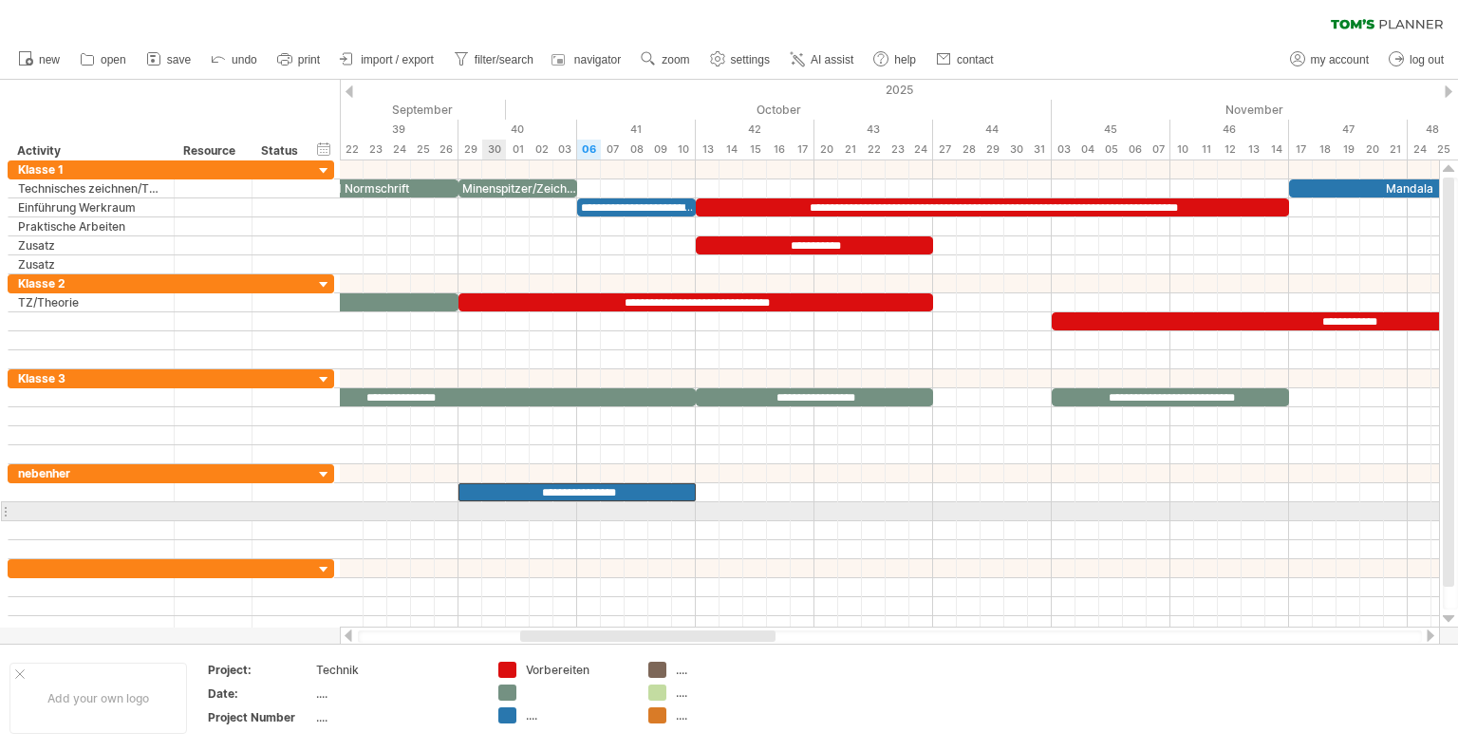
click at [499, 504] on div at bounding box center [889, 511] width 1099 height 19
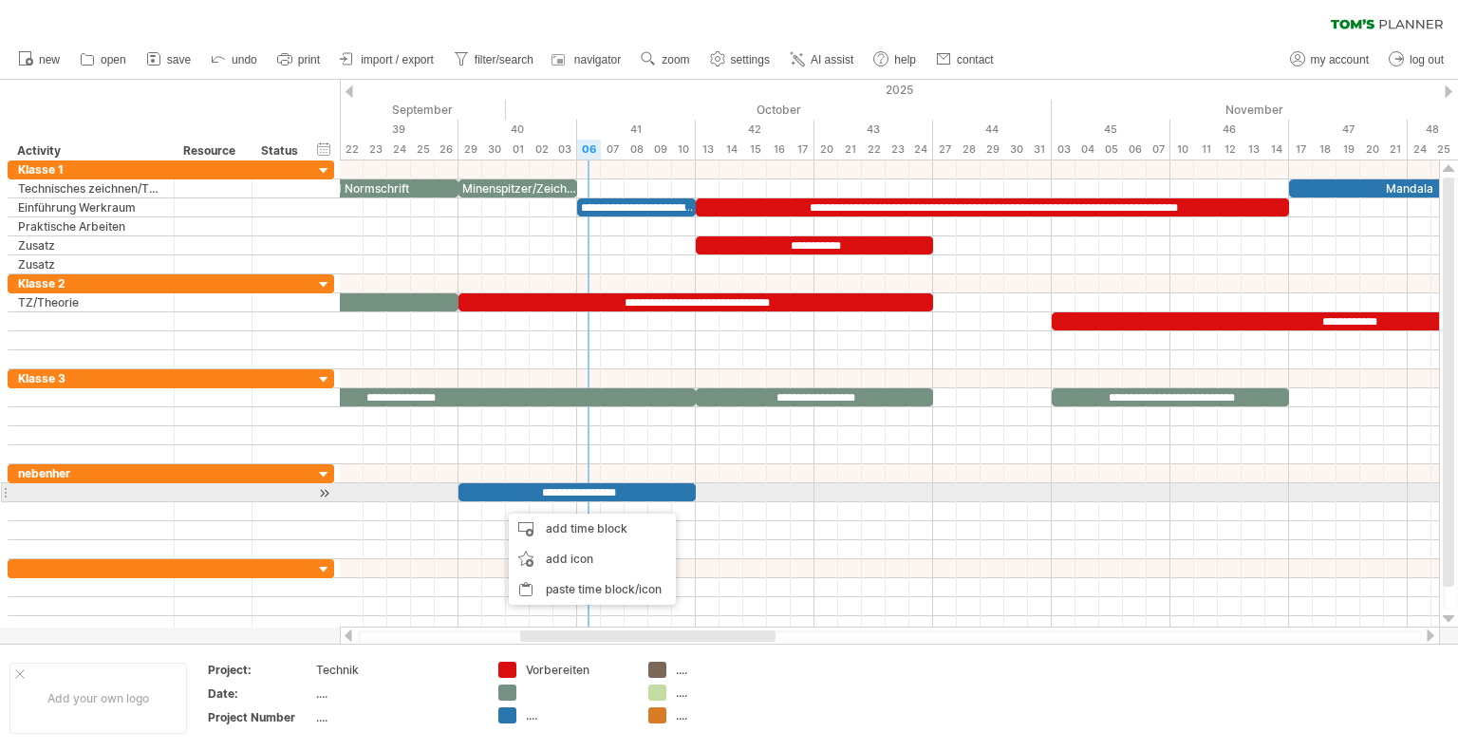
drag, startPoint x: 600, startPoint y: 493, endPoint x: 625, endPoint y: 492, distance: 25.7
click at [602, 493] on div "**********" at bounding box center [576, 492] width 237 height 18
click at [630, 486] on div "**********" at bounding box center [576, 492] width 237 height 18
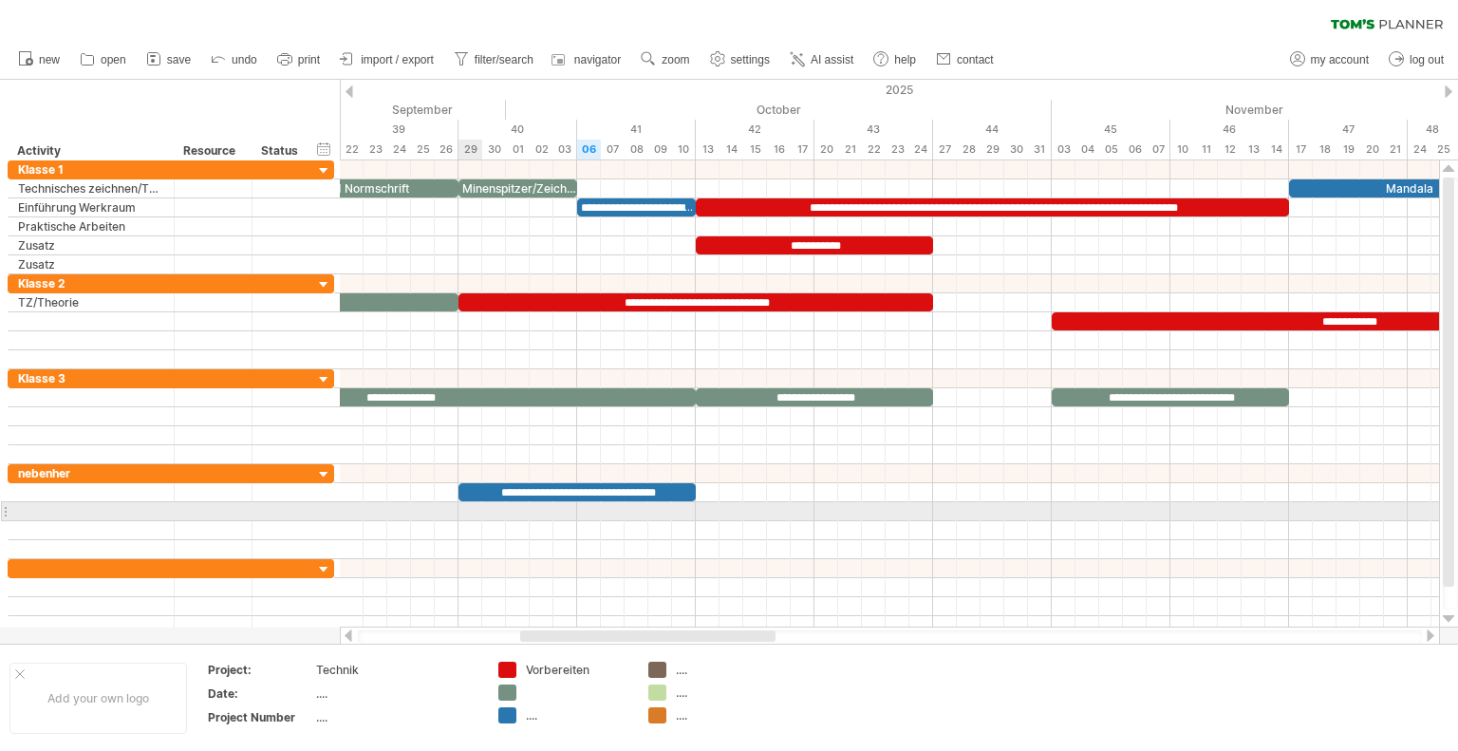
click at [472, 506] on div at bounding box center [889, 511] width 1099 height 19
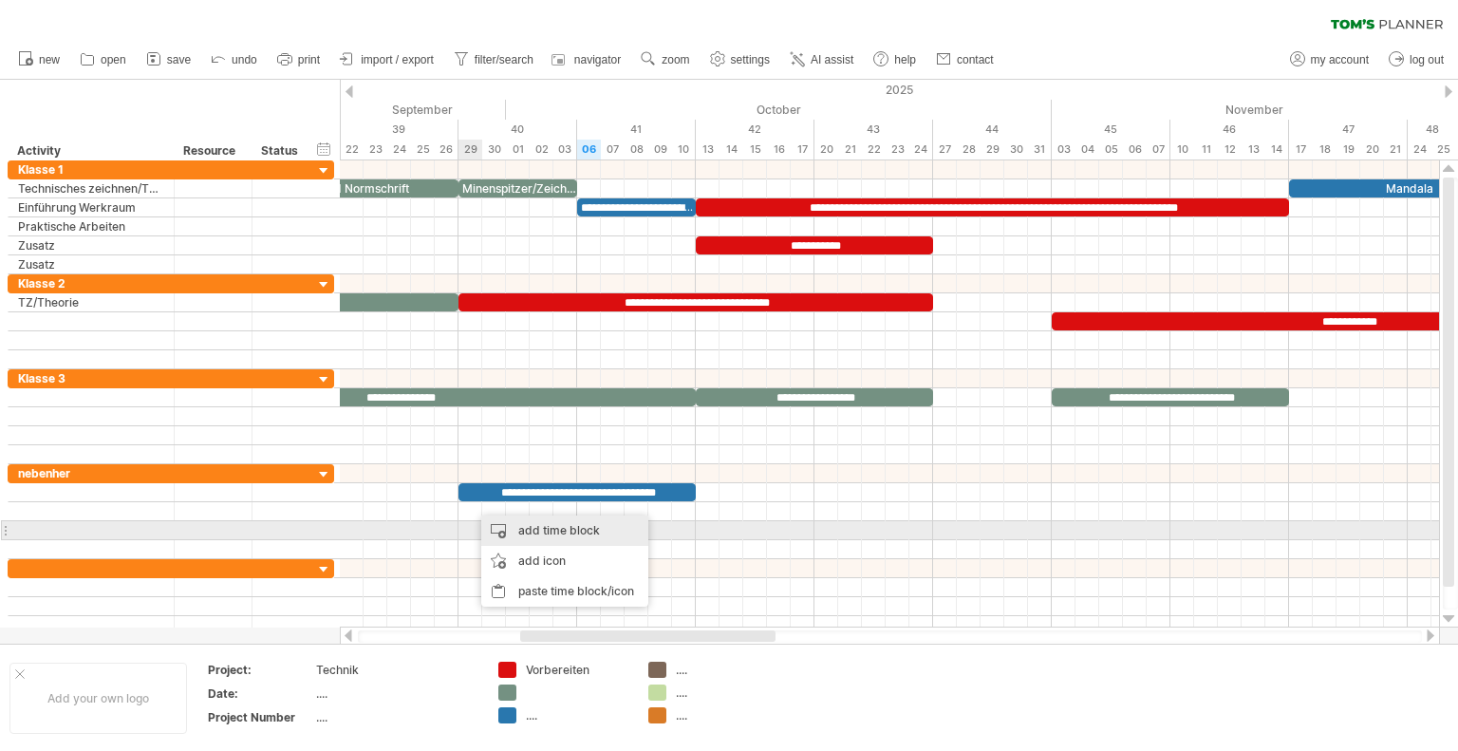
click at [536, 534] on div "add time block" at bounding box center [564, 530] width 167 height 30
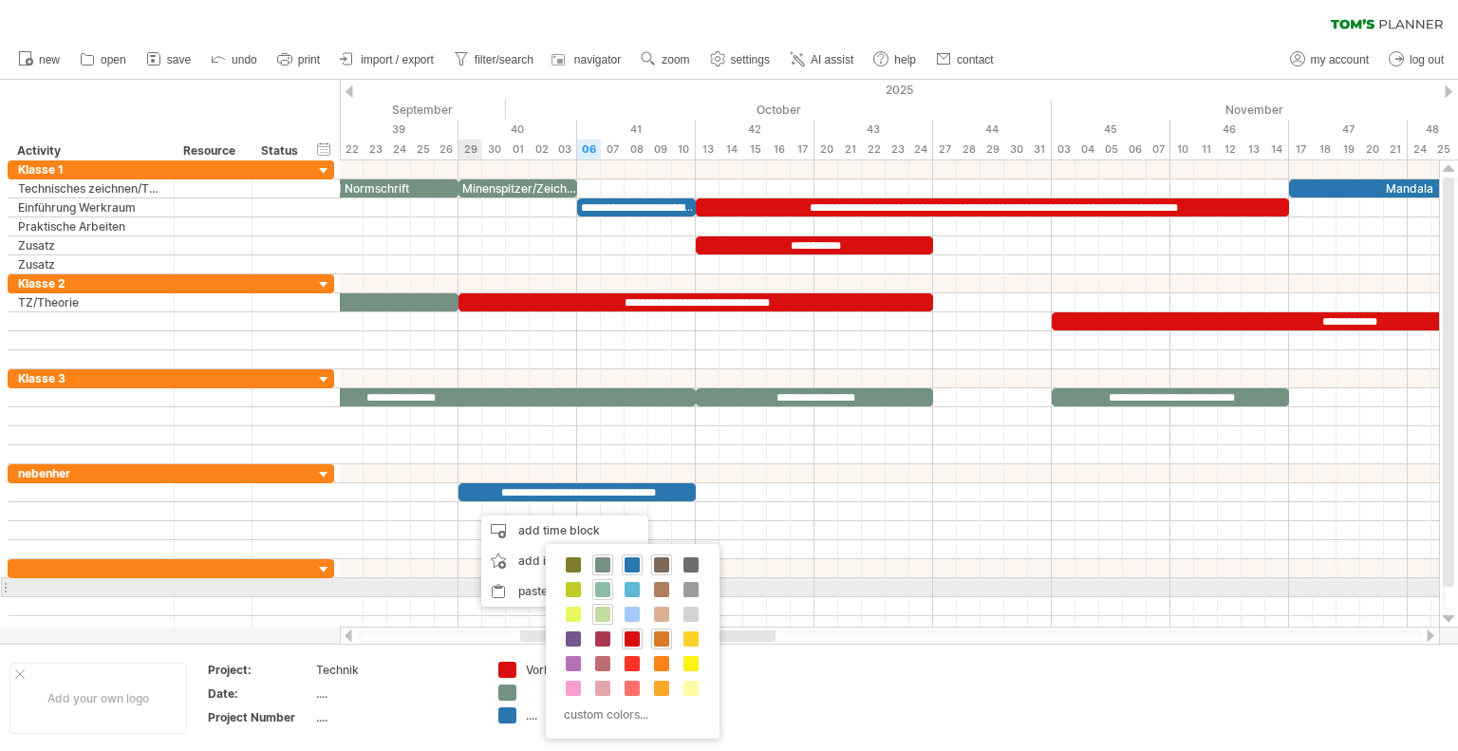
click at [600, 593] on span at bounding box center [602, 589] width 15 height 15
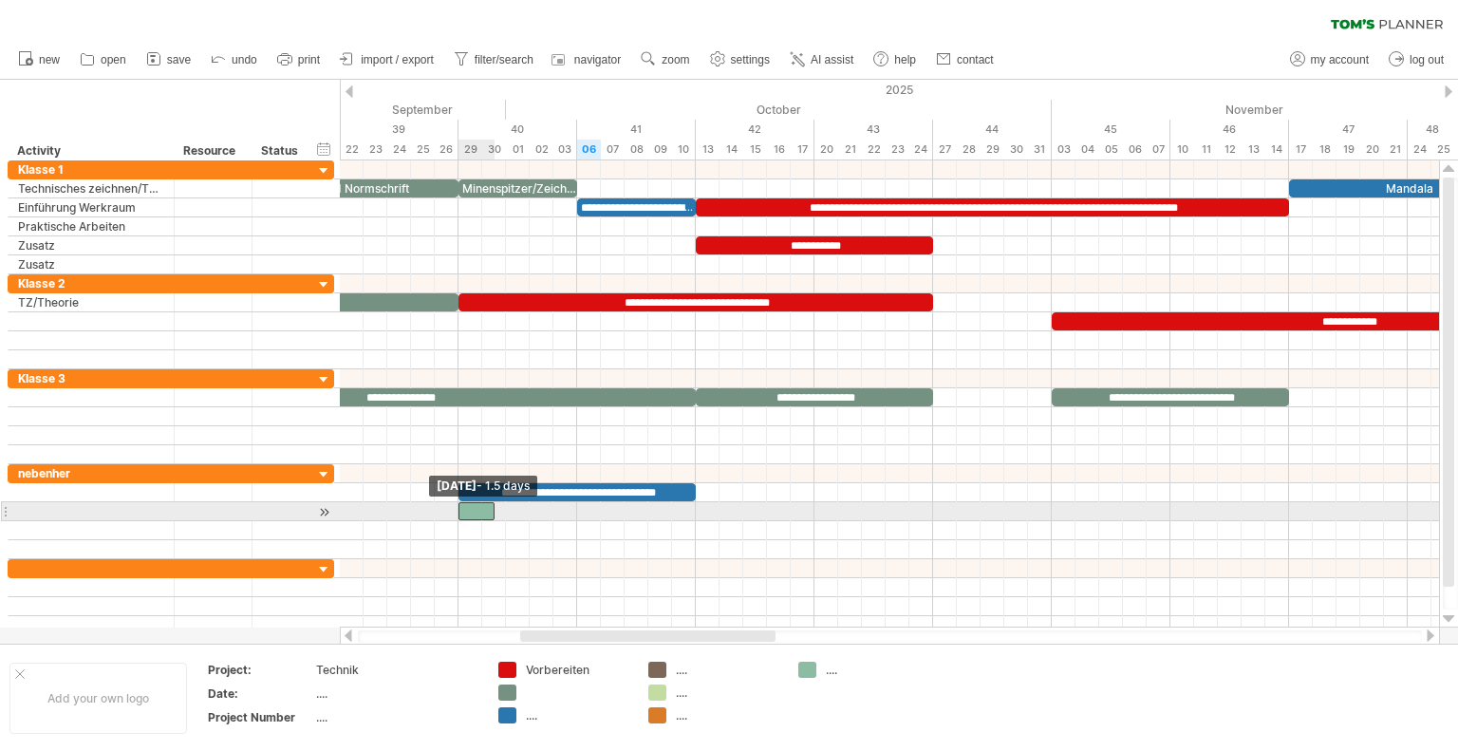
click at [463, 502] on div at bounding box center [476, 511] width 36 height 18
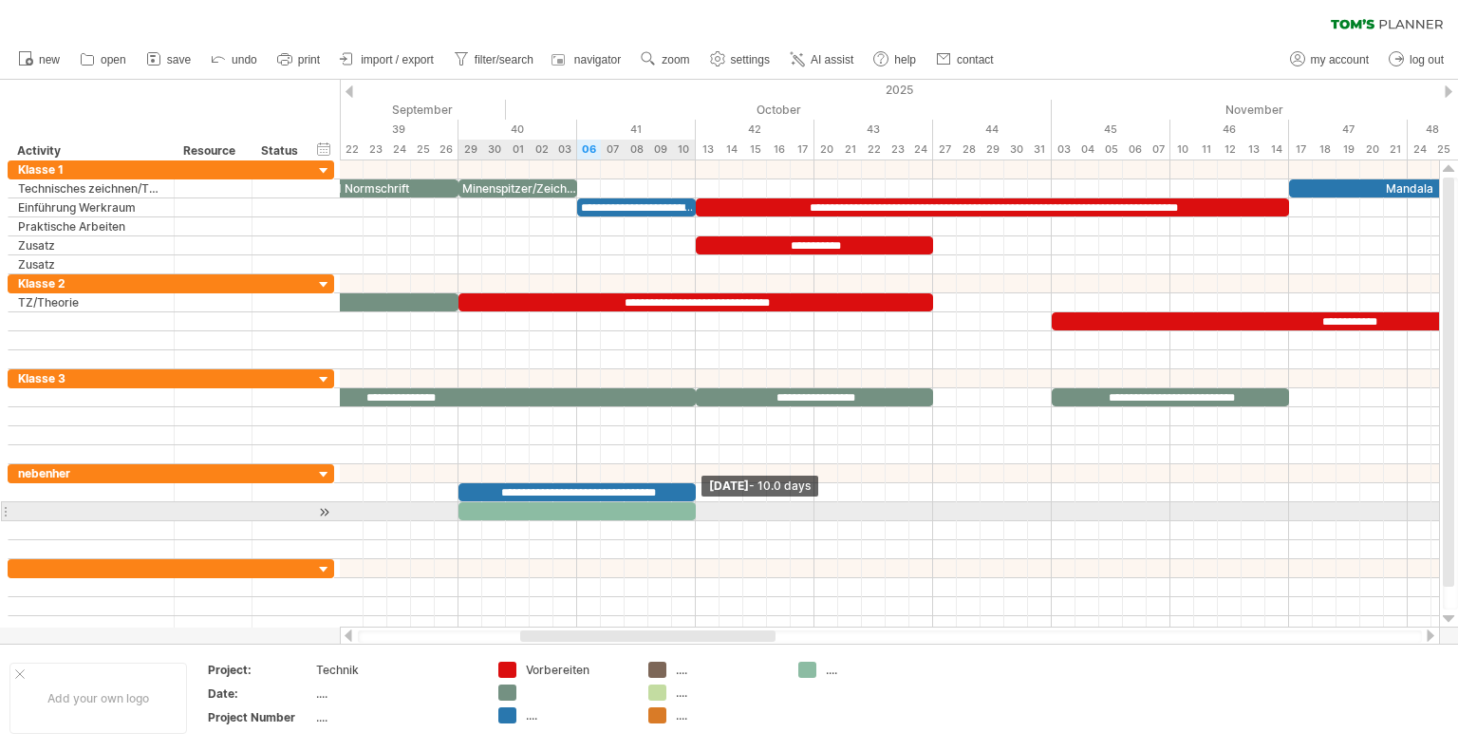
drag, startPoint x: 493, startPoint y: 502, endPoint x: 687, endPoint y: 505, distance: 194.6
click at [694, 505] on span at bounding box center [696, 511] width 8 height 18
click at [604, 502] on div at bounding box center [576, 511] width 237 height 18
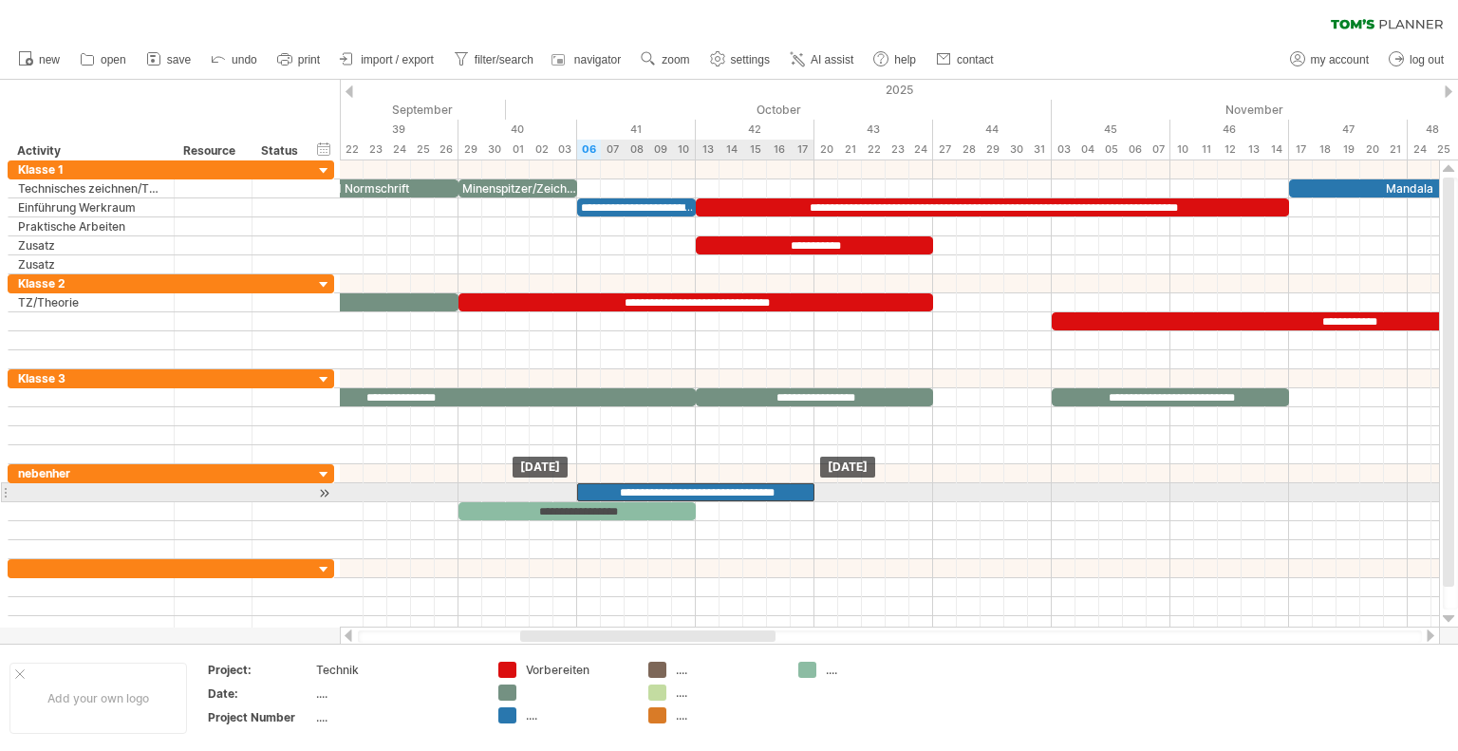
drag, startPoint x: 528, startPoint y: 491, endPoint x: 640, endPoint y: 491, distance: 112.0
click at [645, 492] on div "**********" at bounding box center [695, 492] width 237 height 18
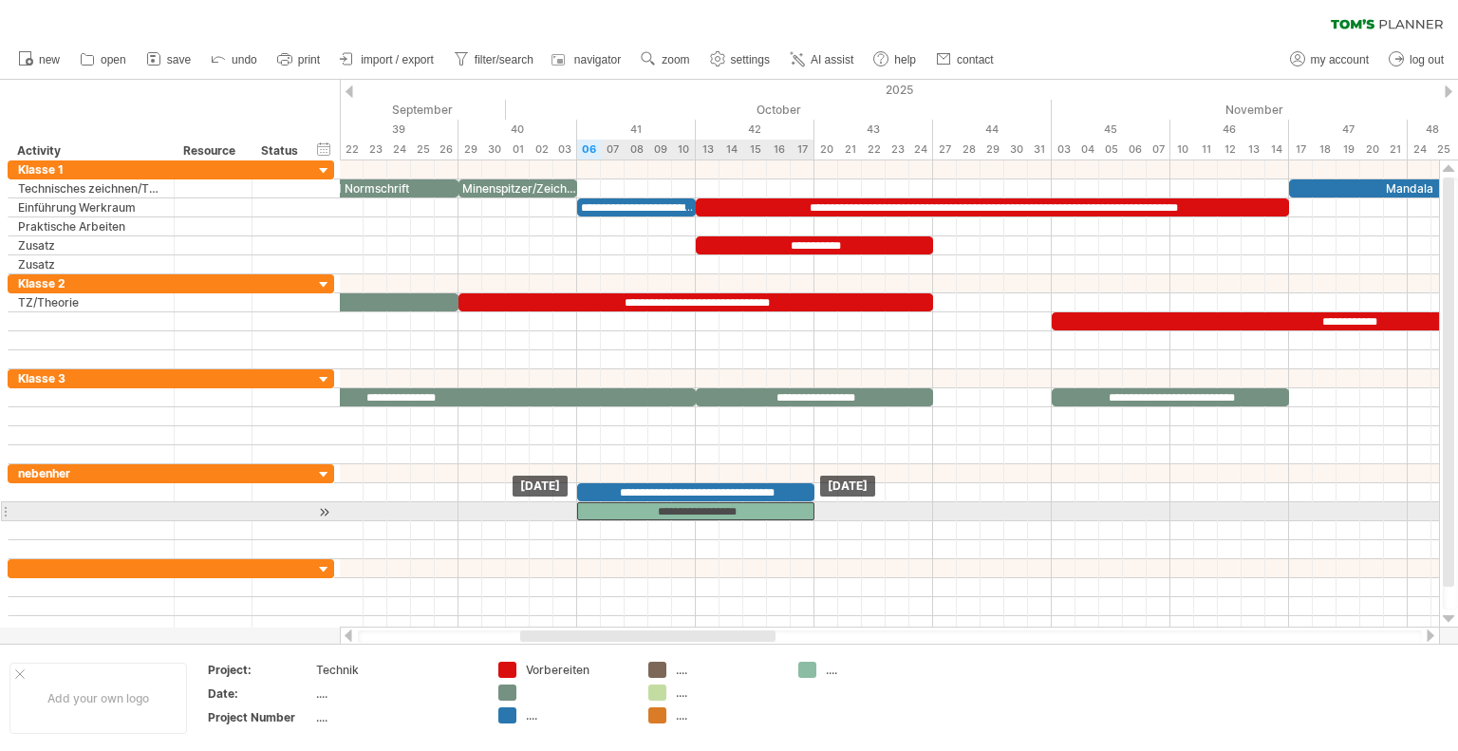
drag, startPoint x: 506, startPoint y: 509, endPoint x: 625, endPoint y: 511, distance: 119.6
click at [625, 511] on div "**********" at bounding box center [695, 511] width 237 height 18
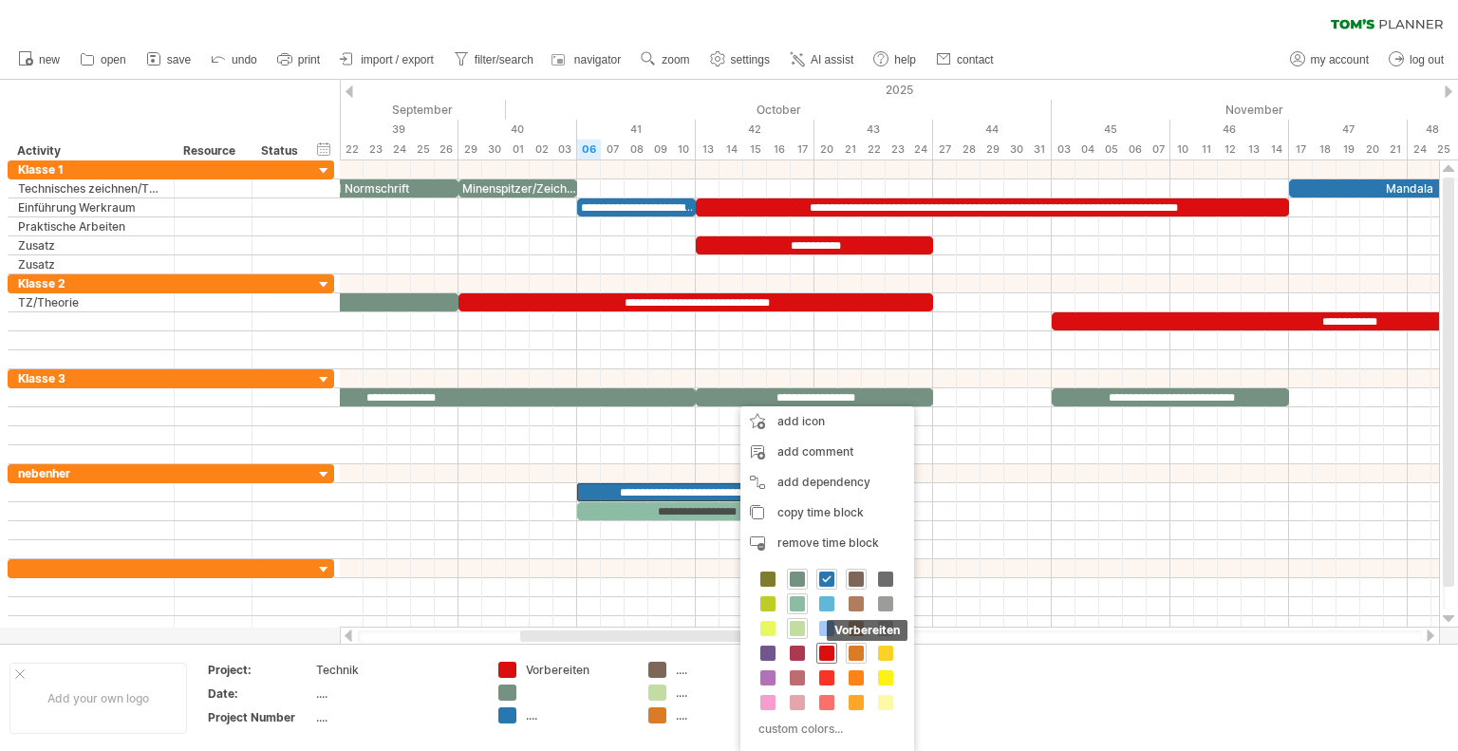
click at [831, 657] on span at bounding box center [826, 652] width 15 height 15
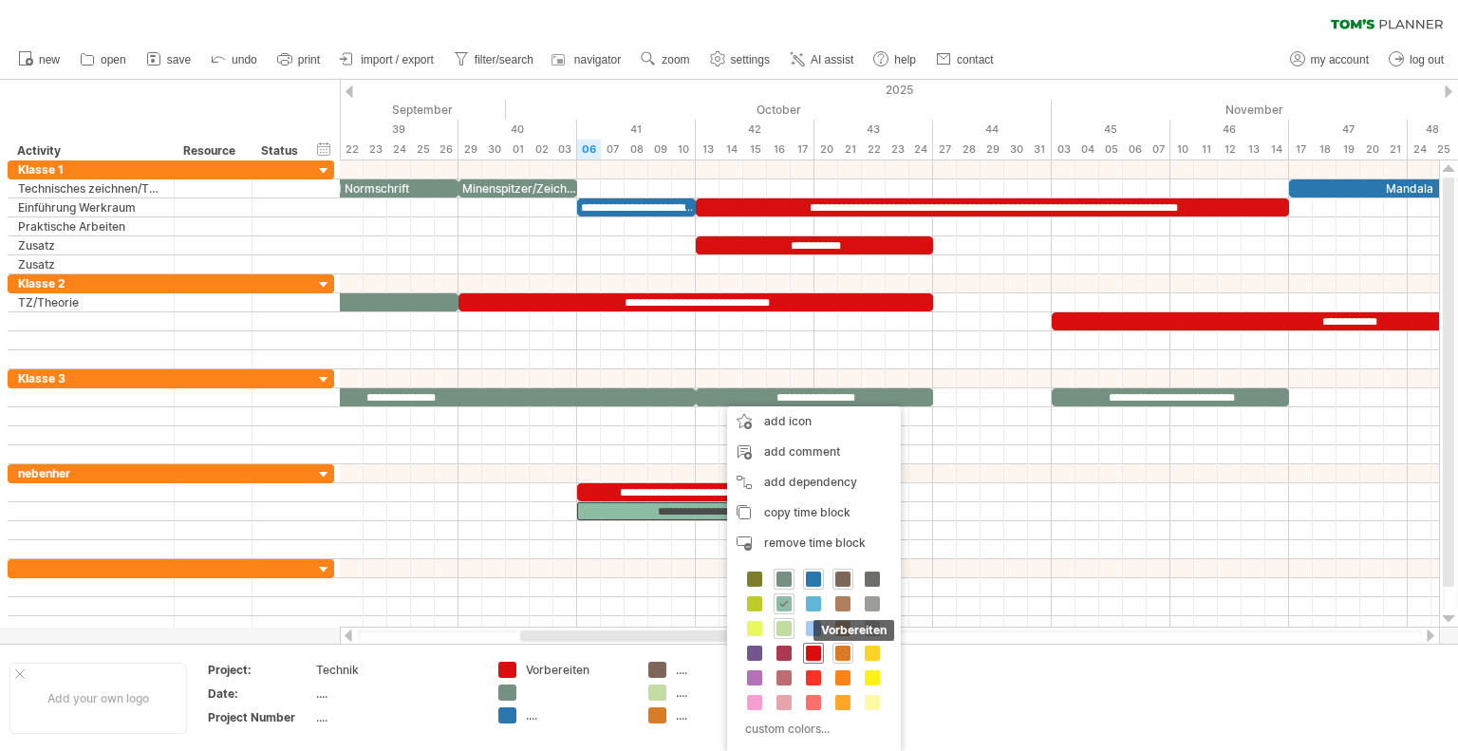
click at [813, 649] on span at bounding box center [813, 652] width 15 height 15
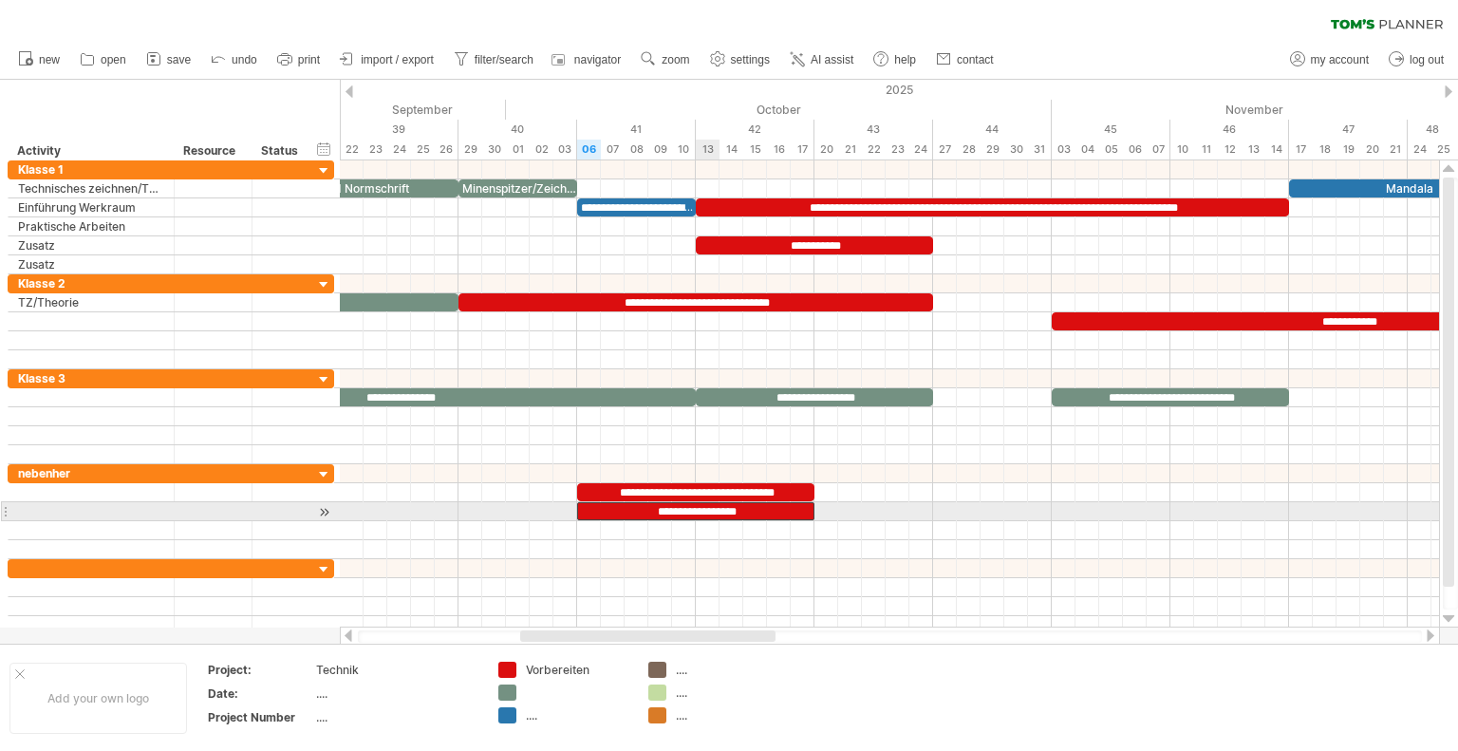
click at [705, 512] on div "**********" at bounding box center [695, 511] width 237 height 18
click at [753, 511] on div "**********" at bounding box center [695, 511] width 237 height 18
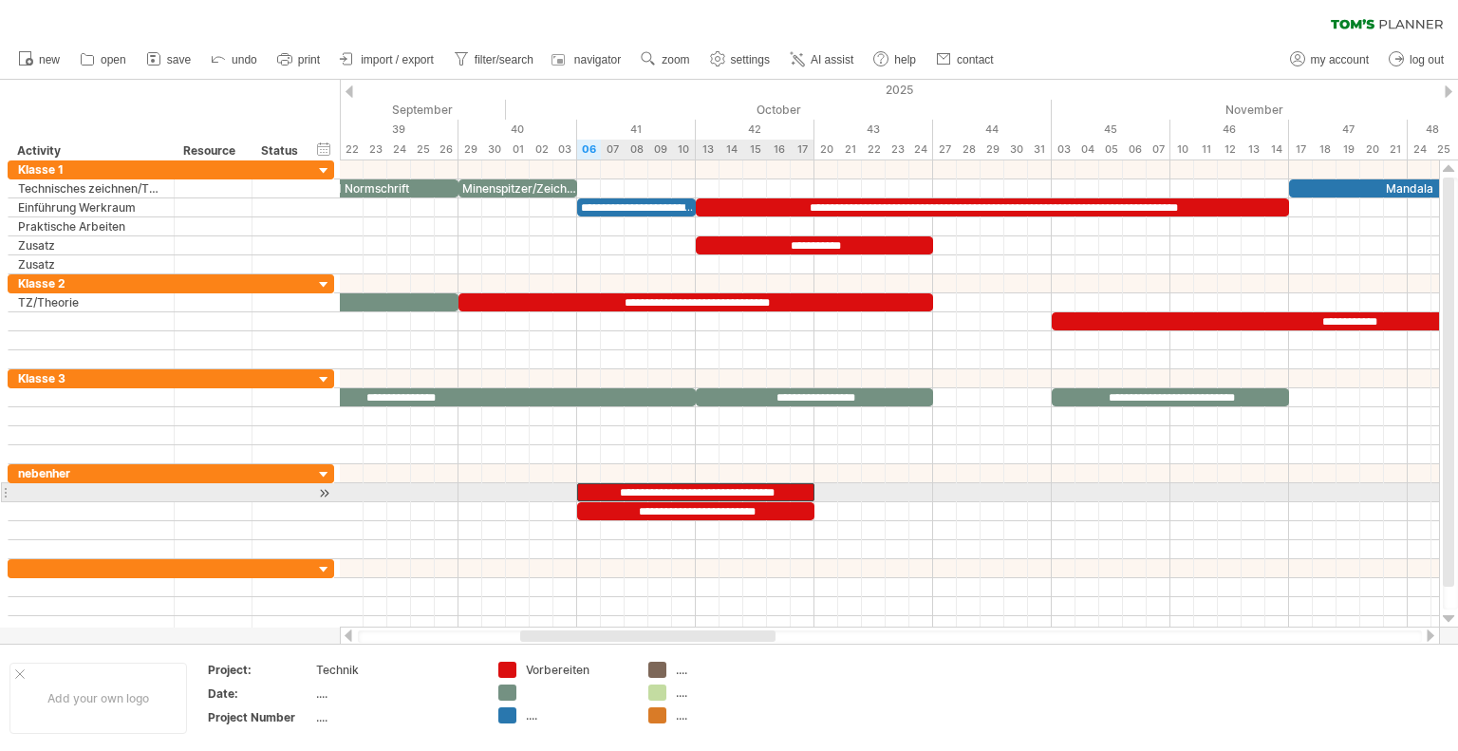
click at [800, 486] on div "**********" at bounding box center [695, 492] width 237 height 18
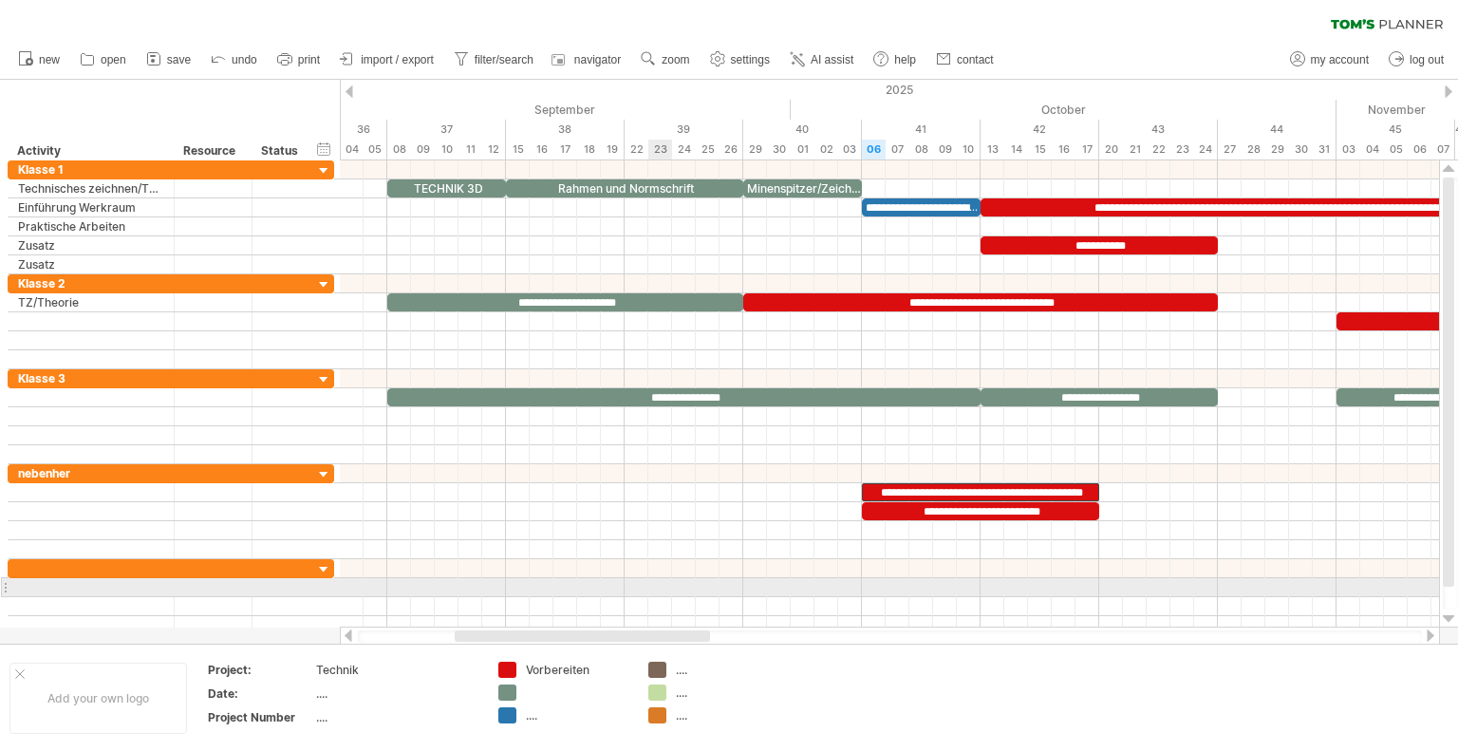
drag, startPoint x: 728, startPoint y: 635, endPoint x: 657, endPoint y: 580, distance: 90.0
click at [657, 580] on div "Trying to reach [DOMAIN_NAME] Connected again... 0% clear filter new" at bounding box center [729, 375] width 1458 height 751
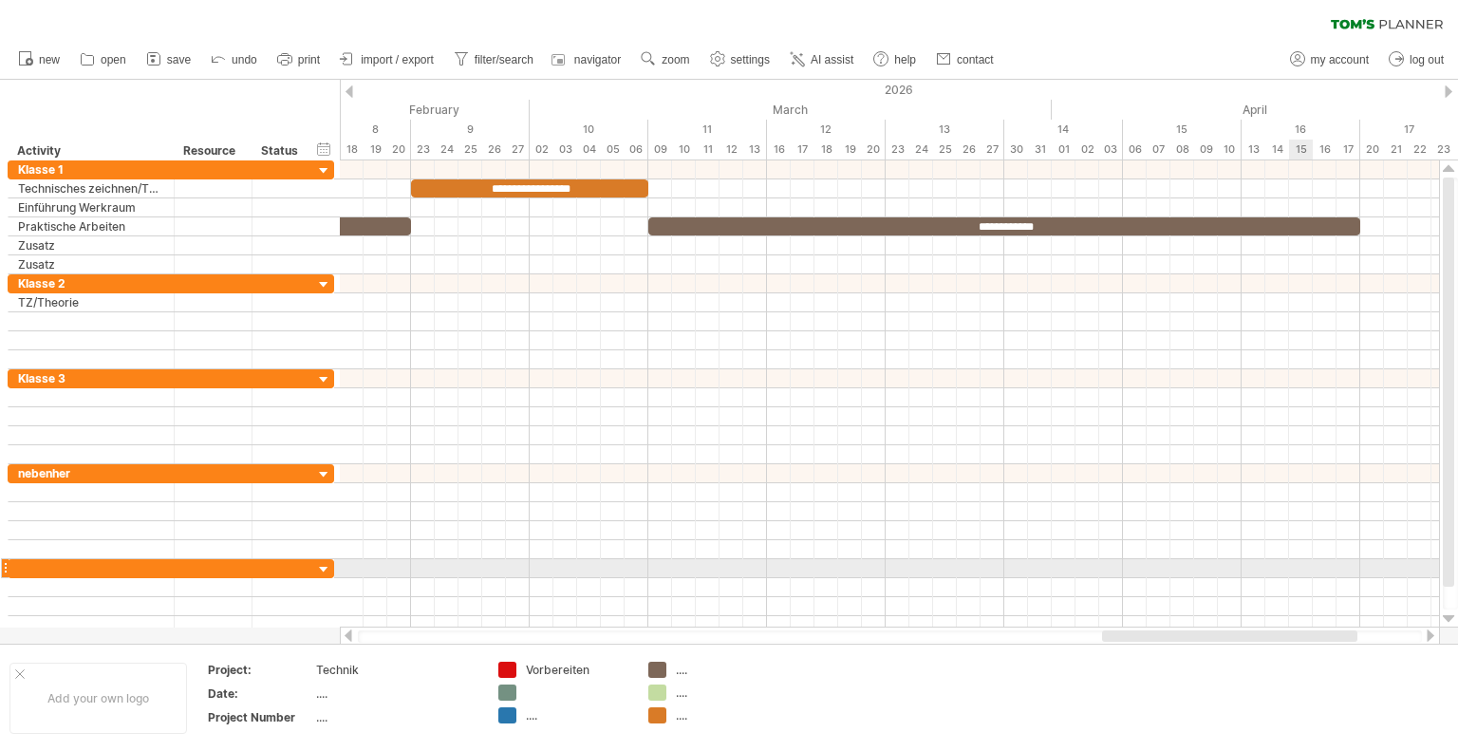
drag, startPoint x: 665, startPoint y: 633, endPoint x: 1302, endPoint y: 567, distance: 640.1
click at [1302, 567] on div "Trying to reach [DOMAIN_NAME] Connected again... 0% clear filter new" at bounding box center [729, 375] width 1458 height 751
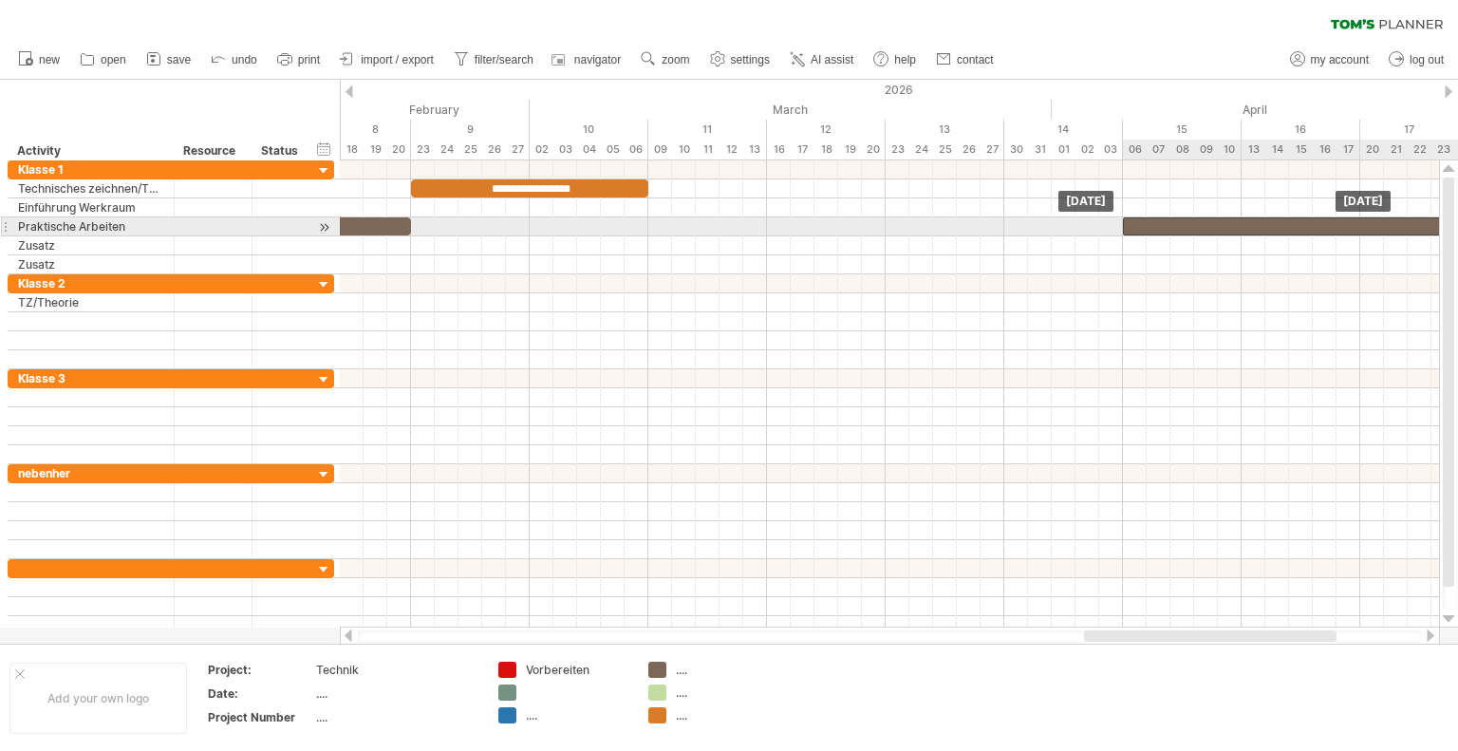
drag, startPoint x: 729, startPoint y: 223, endPoint x: 1176, endPoint y: 222, distance: 447.0
click at [1176, 222] on div "**********" at bounding box center [1479, 226] width 712 height 18
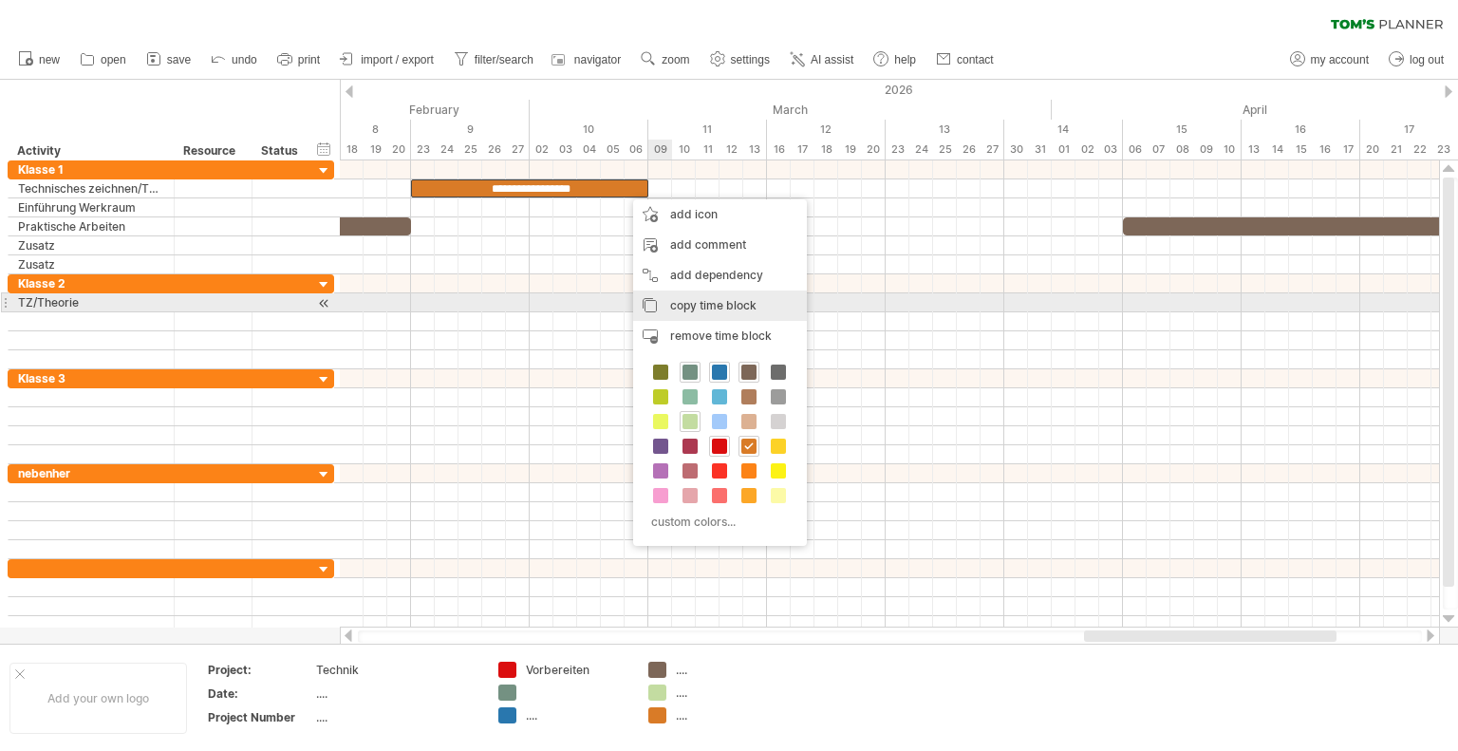
click at [713, 299] on span "copy time block" at bounding box center [713, 305] width 86 height 14
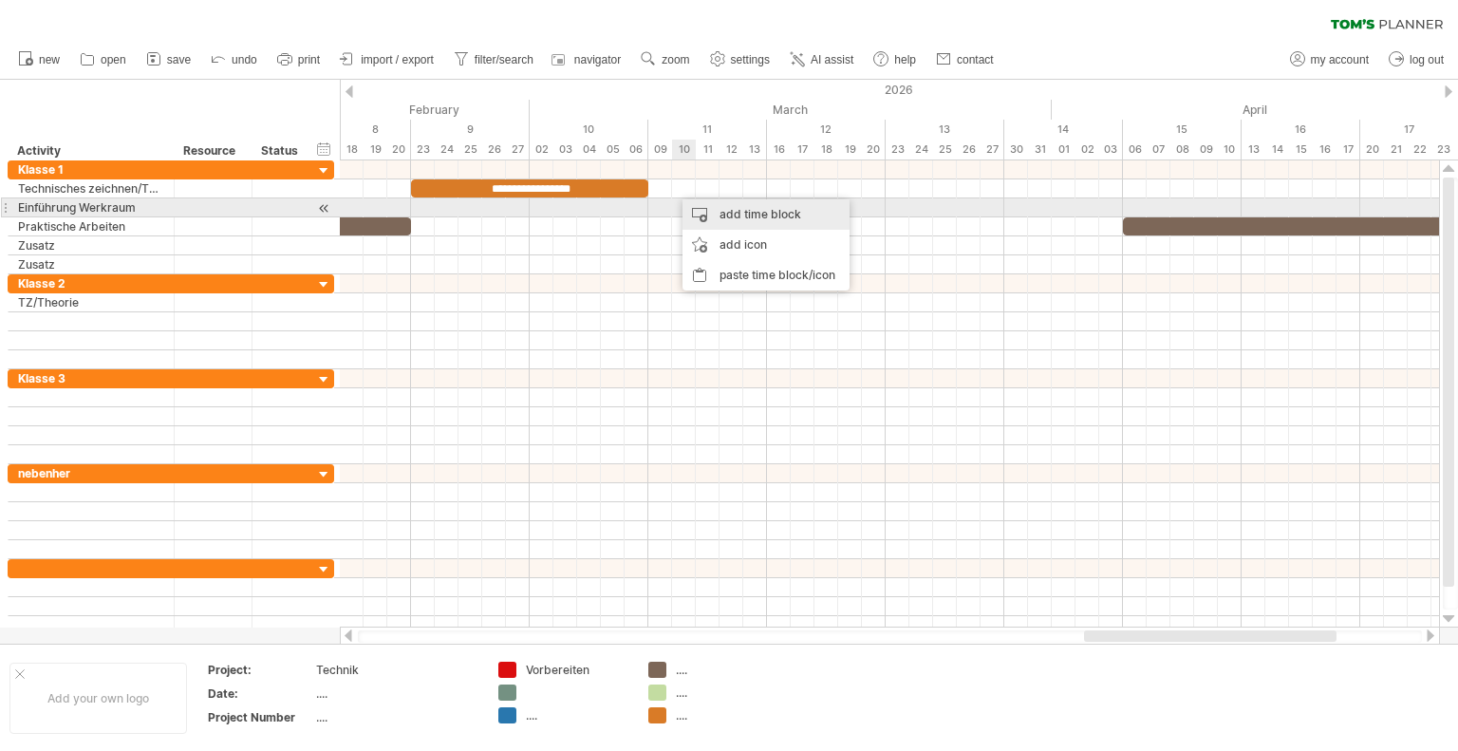
click at [748, 210] on div "add time block" at bounding box center [765, 214] width 167 height 30
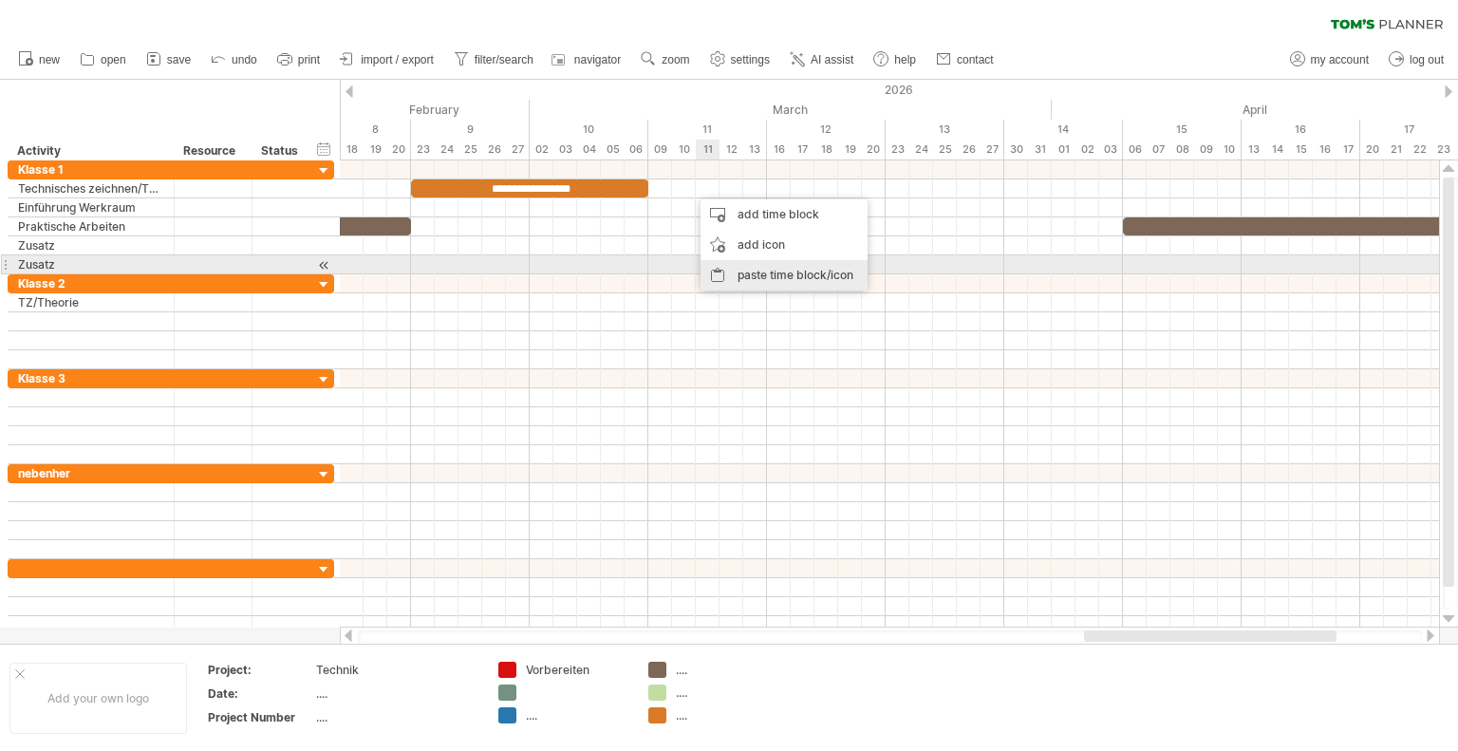
click at [746, 272] on div "paste time block/icon" at bounding box center [783, 275] width 167 height 30
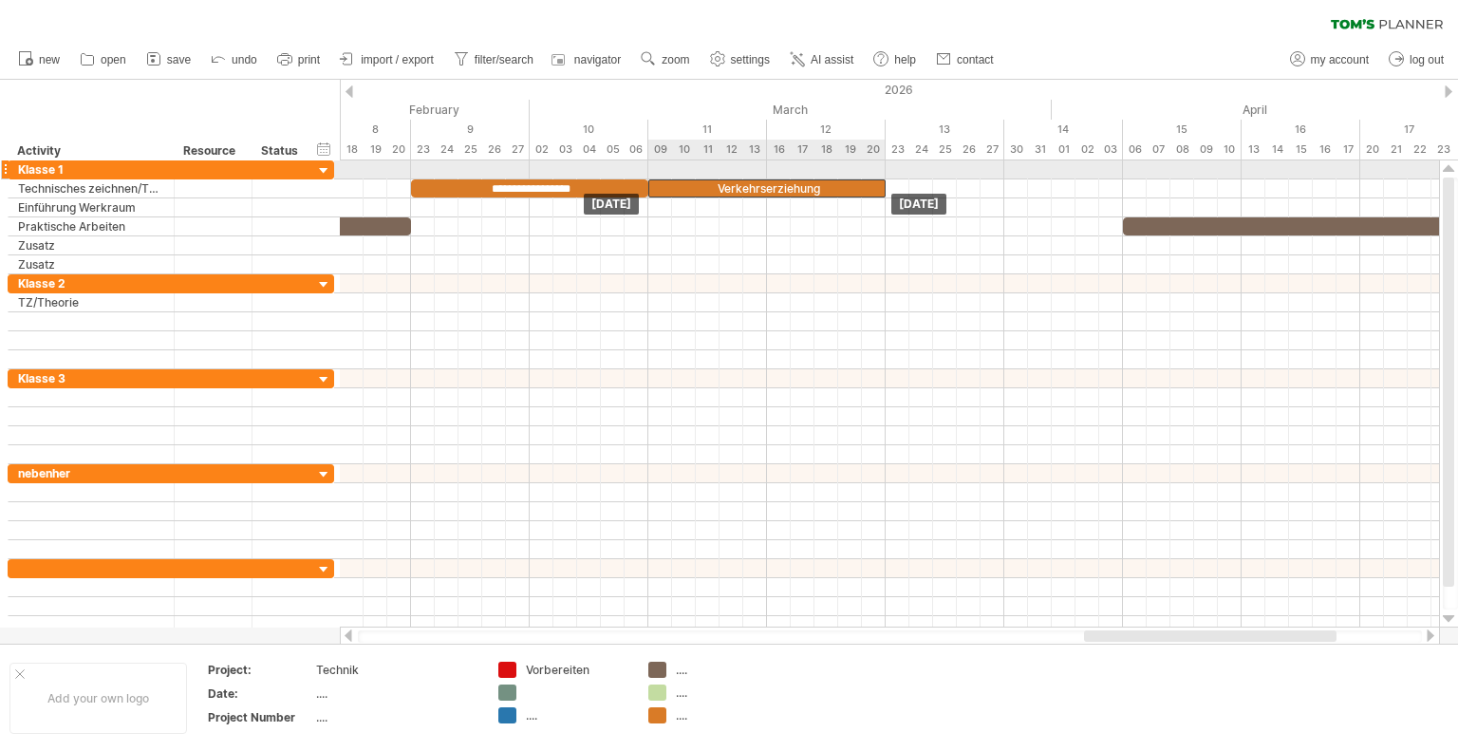
drag, startPoint x: 699, startPoint y: 182, endPoint x: 651, endPoint y: 177, distance: 48.6
click at [651, 177] on div "**********" at bounding box center [889, 393] width 1099 height 467
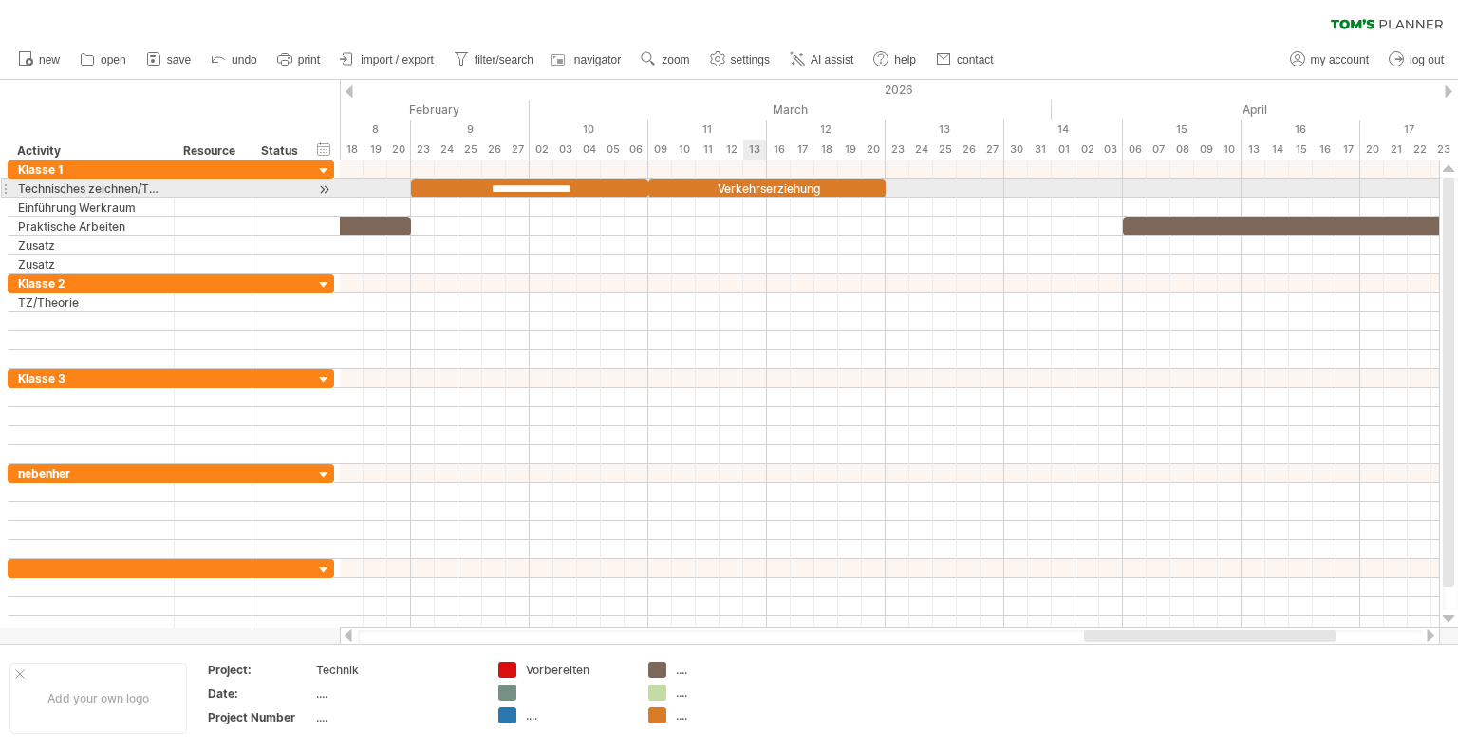
click at [743, 184] on div "Verkehrserziehung" at bounding box center [766, 188] width 237 height 18
click at [743, 184] on div "**********" at bounding box center [766, 188] width 237 height 18
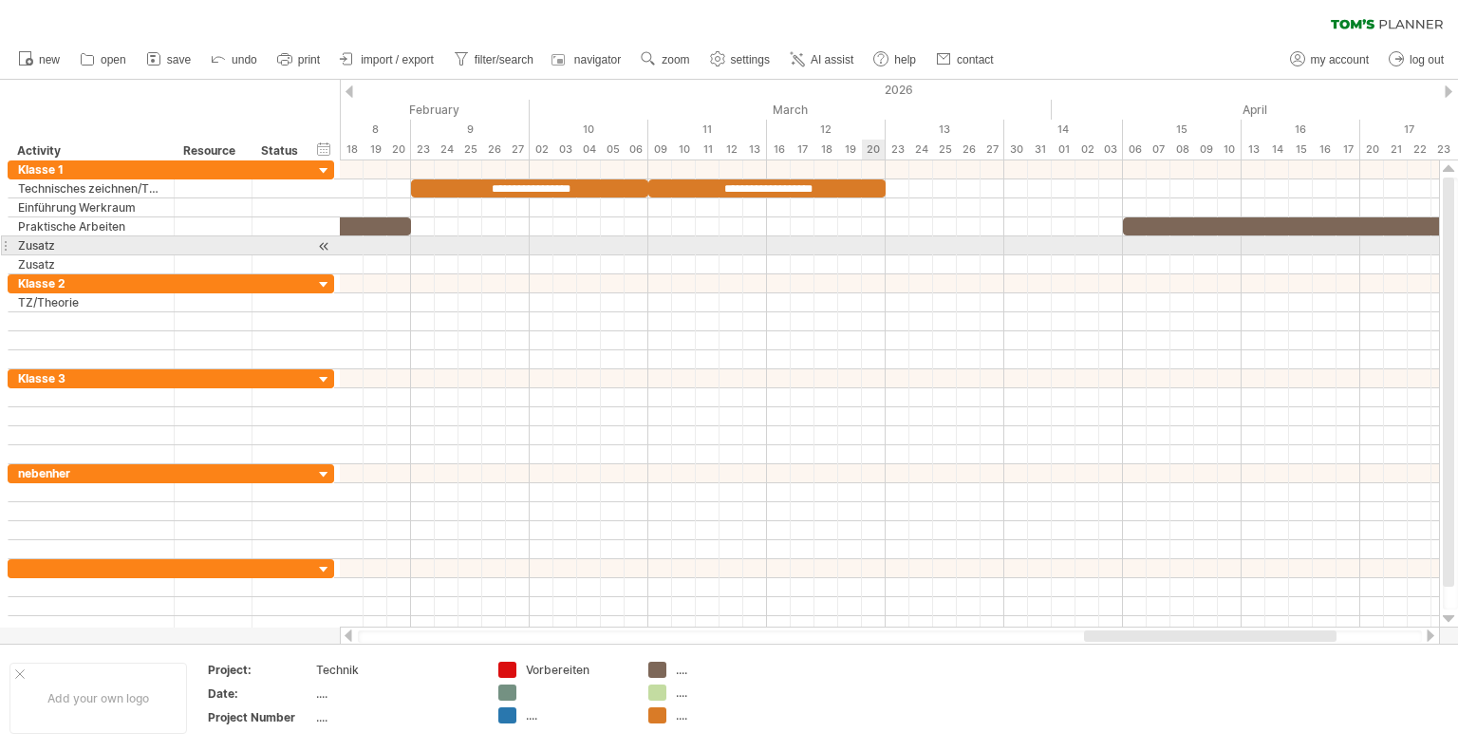
click at [866, 237] on div at bounding box center [889, 245] width 1099 height 19
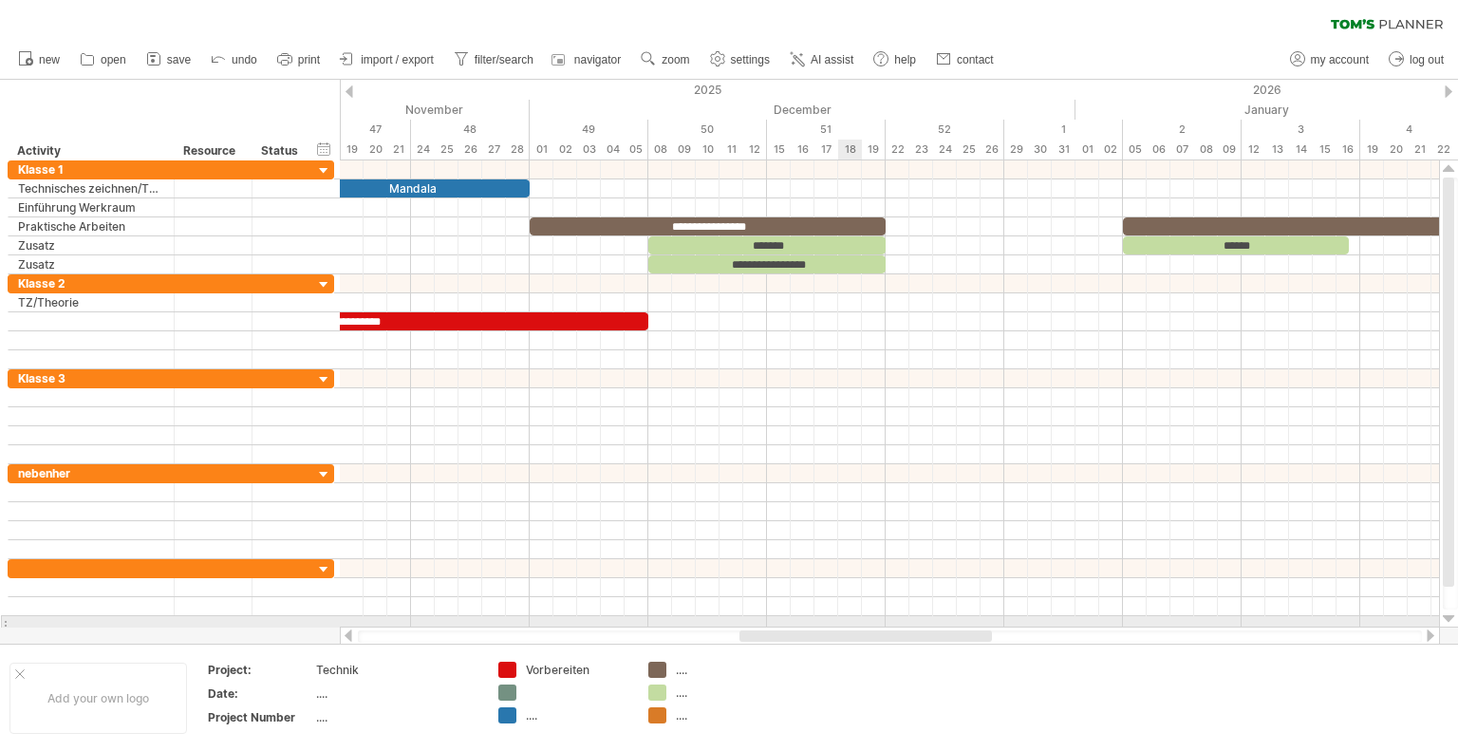
drag, startPoint x: 1199, startPoint y: 629, endPoint x: 854, endPoint y: 623, distance: 344.5
click at [854, 623] on div "Trying to reach [DOMAIN_NAME] Connected again... 0% clear filter new" at bounding box center [729, 375] width 1458 height 751
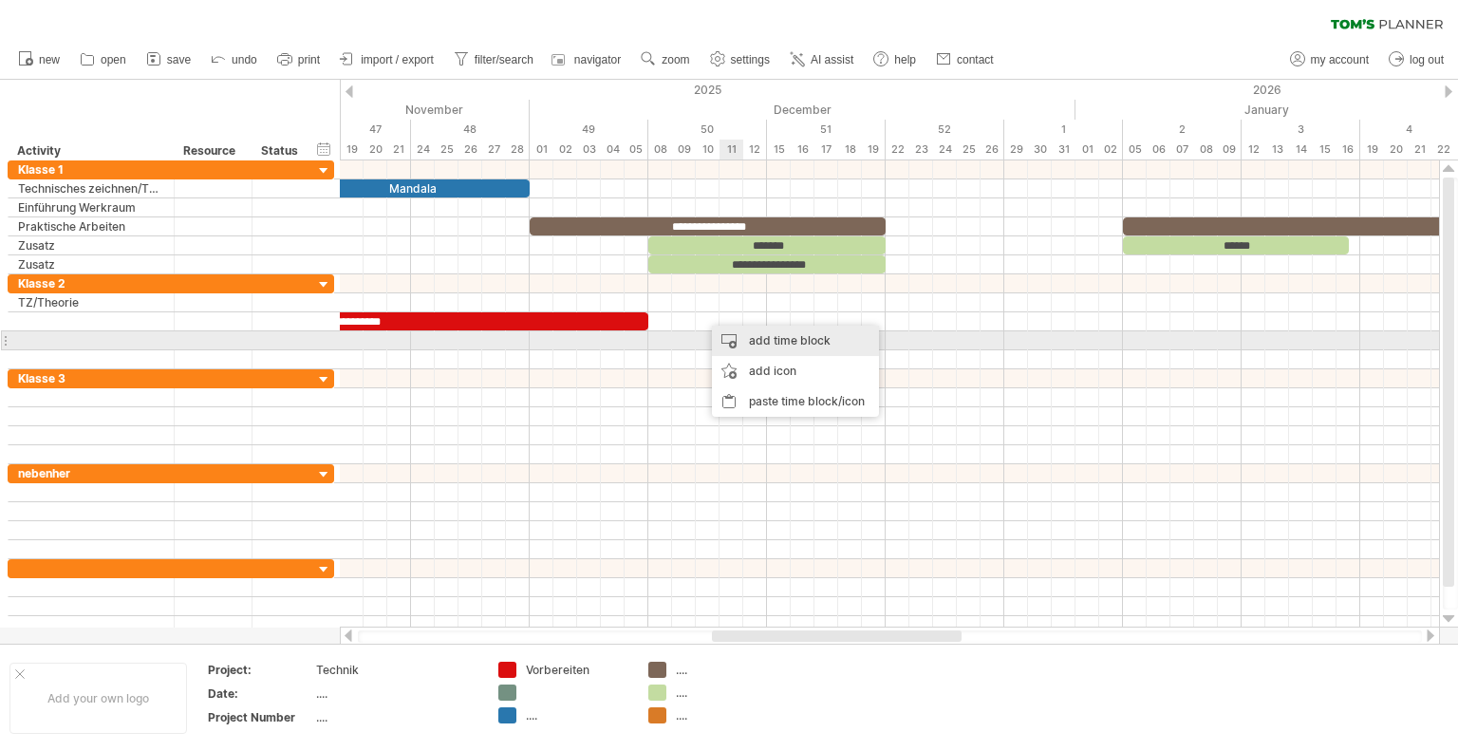
click at [801, 347] on div "add time block" at bounding box center [795, 340] width 167 height 30
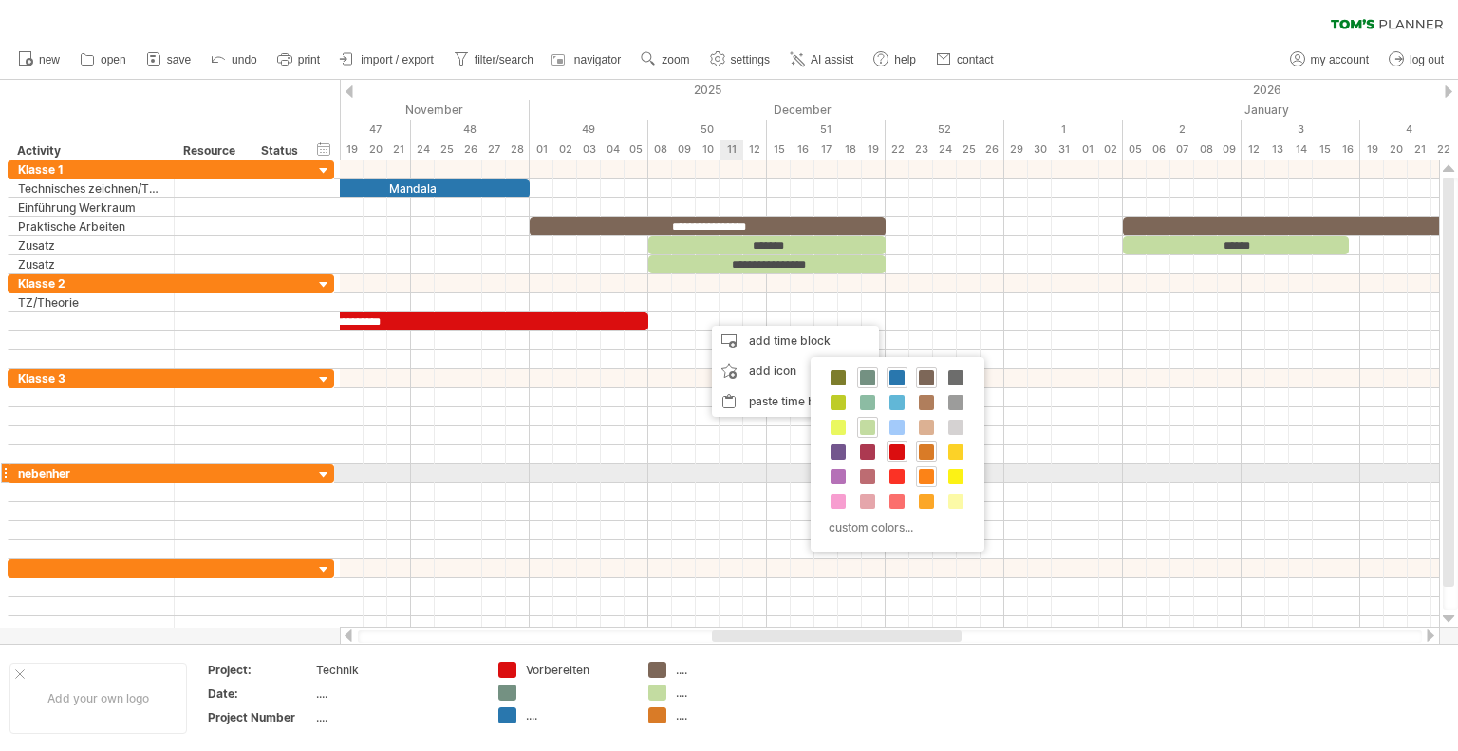
click at [931, 474] on span at bounding box center [926, 476] width 15 height 15
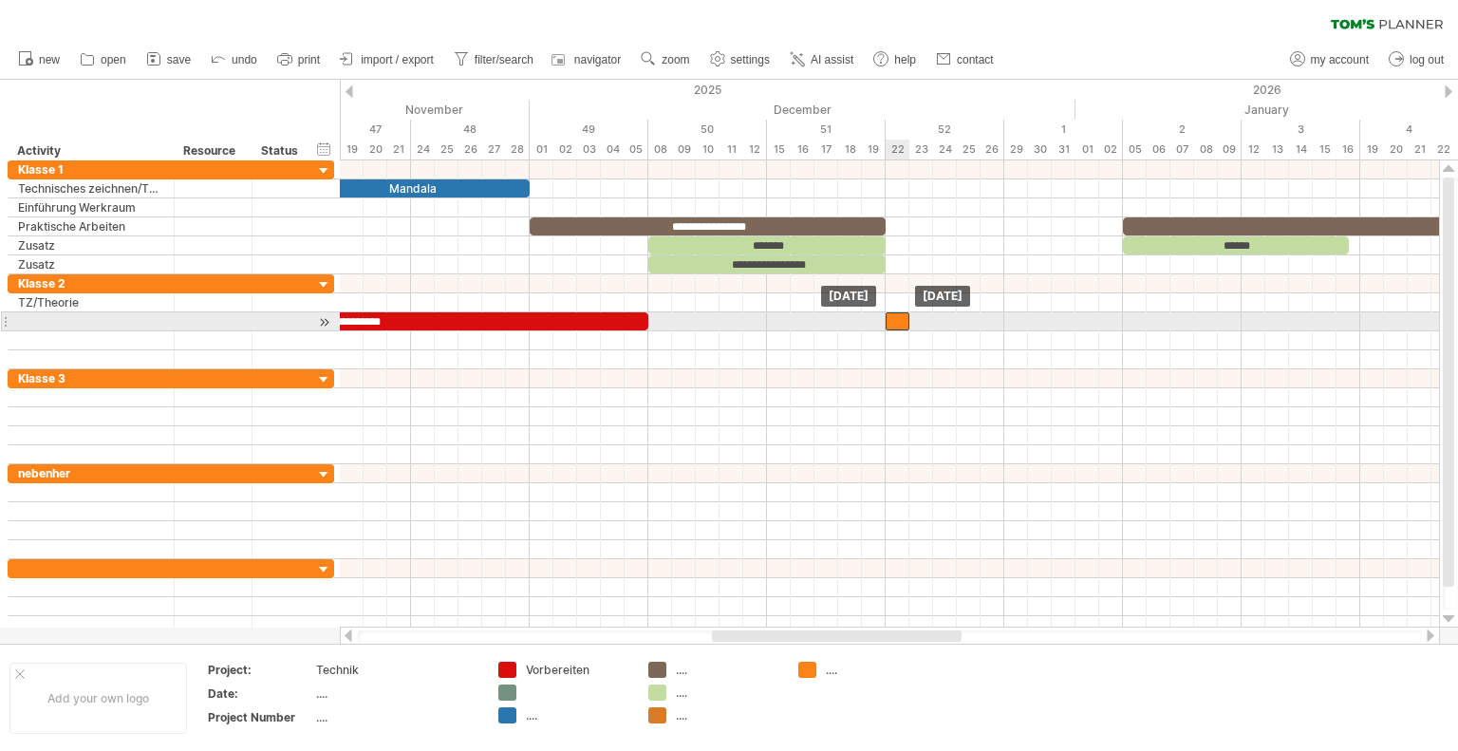
drag, startPoint x: 714, startPoint y: 318, endPoint x: 898, endPoint y: 314, distance: 184.1
click at [896, 314] on div at bounding box center [897, 321] width 24 height 18
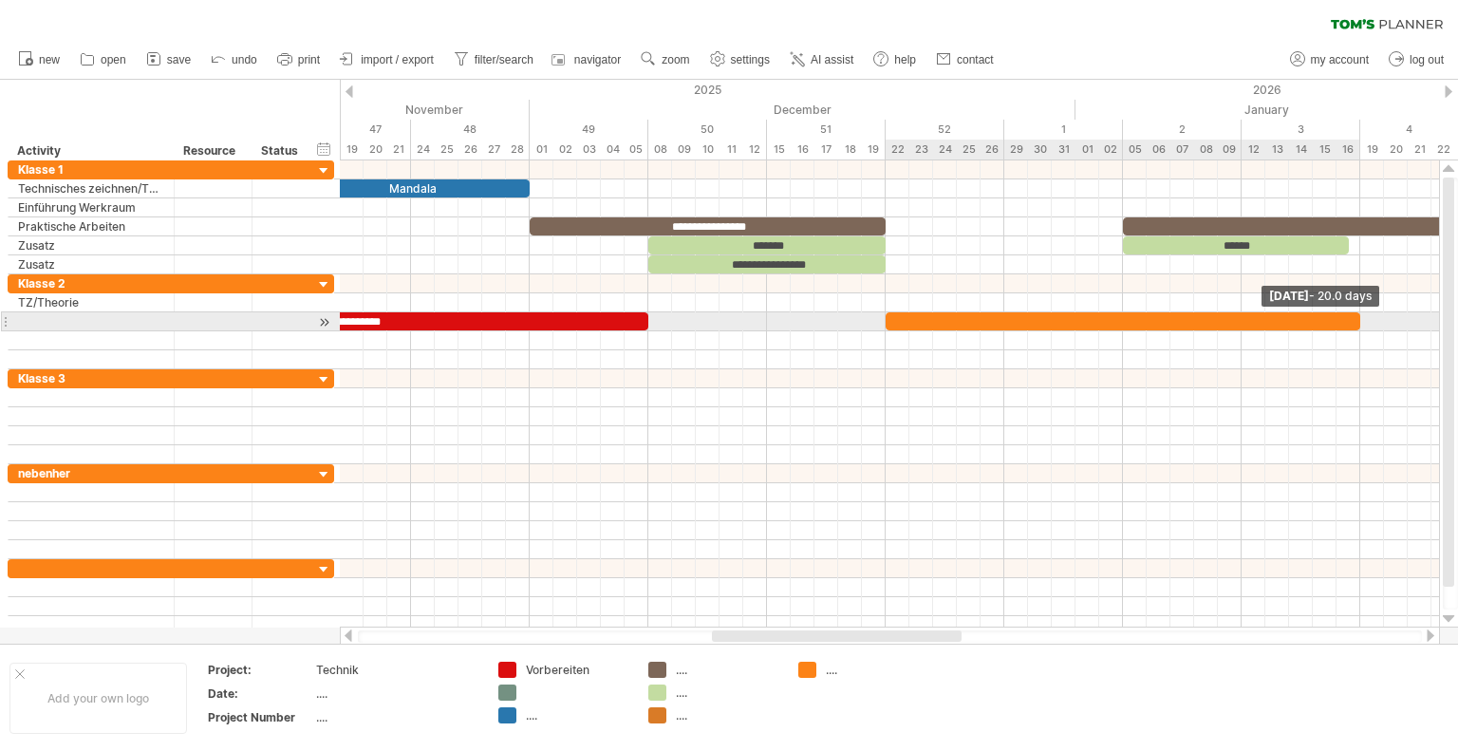
drag, startPoint x: 904, startPoint y: 318, endPoint x: 1357, endPoint y: 318, distance: 452.7
click at [1357, 318] on span at bounding box center [1360, 321] width 8 height 18
click at [1268, 314] on div at bounding box center [1122, 321] width 474 height 18
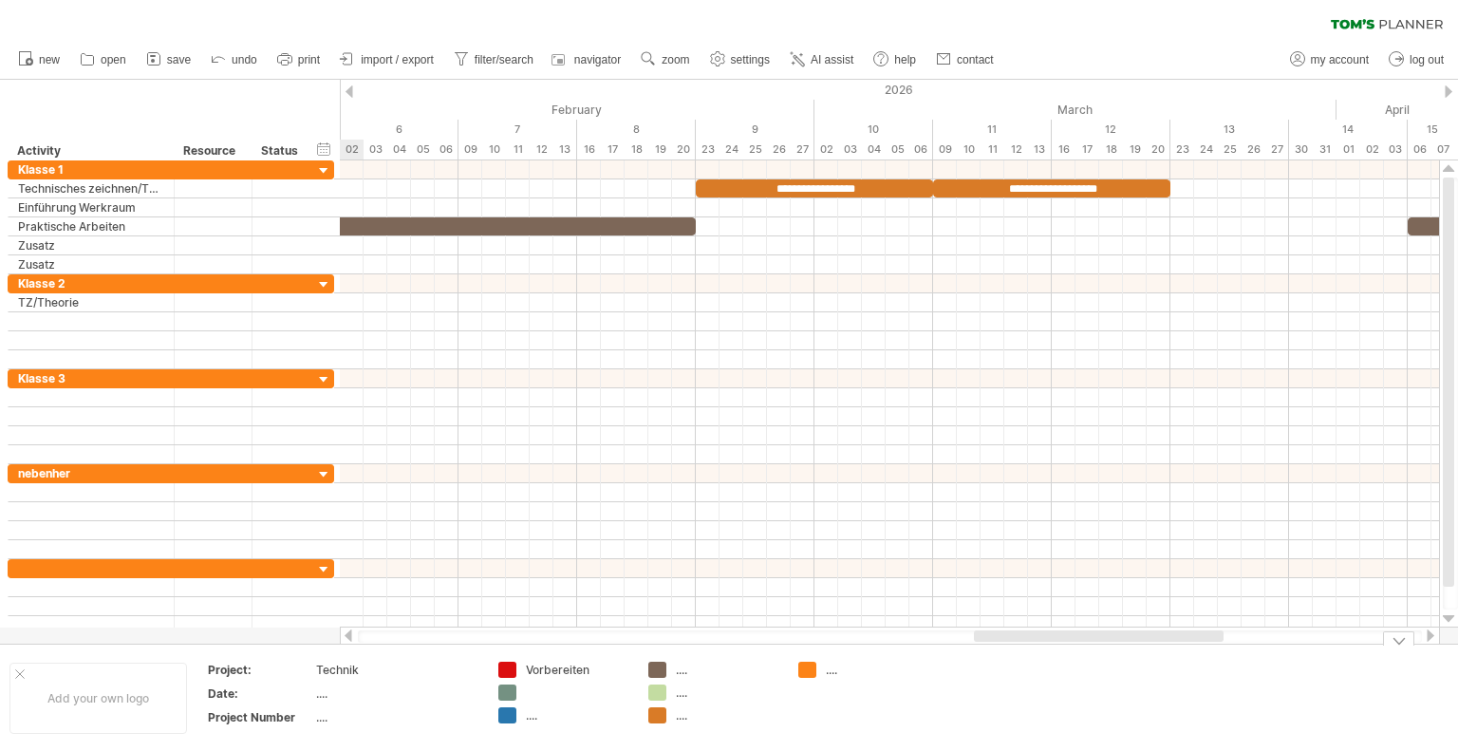
drag, startPoint x: 846, startPoint y: 640, endPoint x: 767, endPoint y: 391, distance: 261.1
click at [1091, 646] on div "Trying to reach [DOMAIN_NAME] Connected again... 0% clear filter new" at bounding box center [729, 375] width 1458 height 751
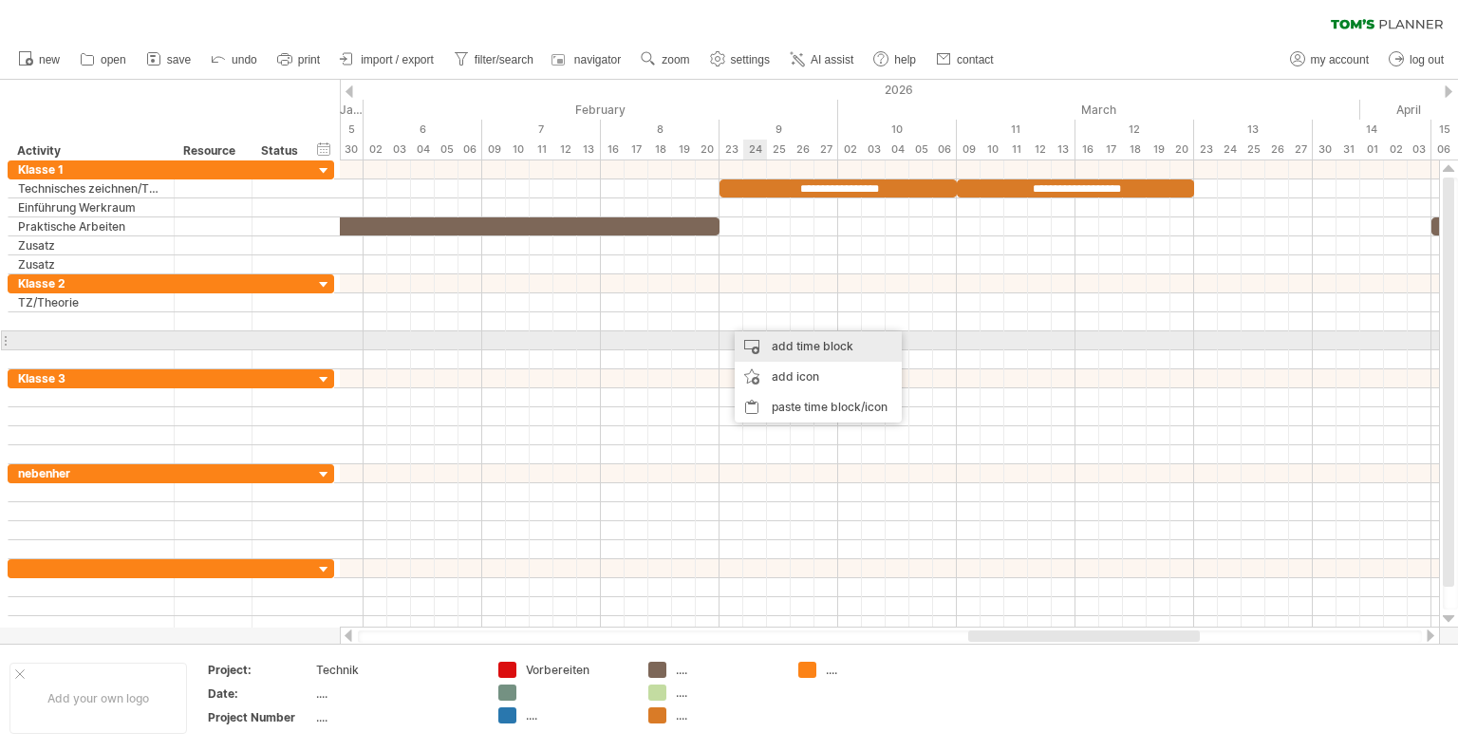
click at [811, 333] on div "add time block" at bounding box center [817, 346] width 167 height 30
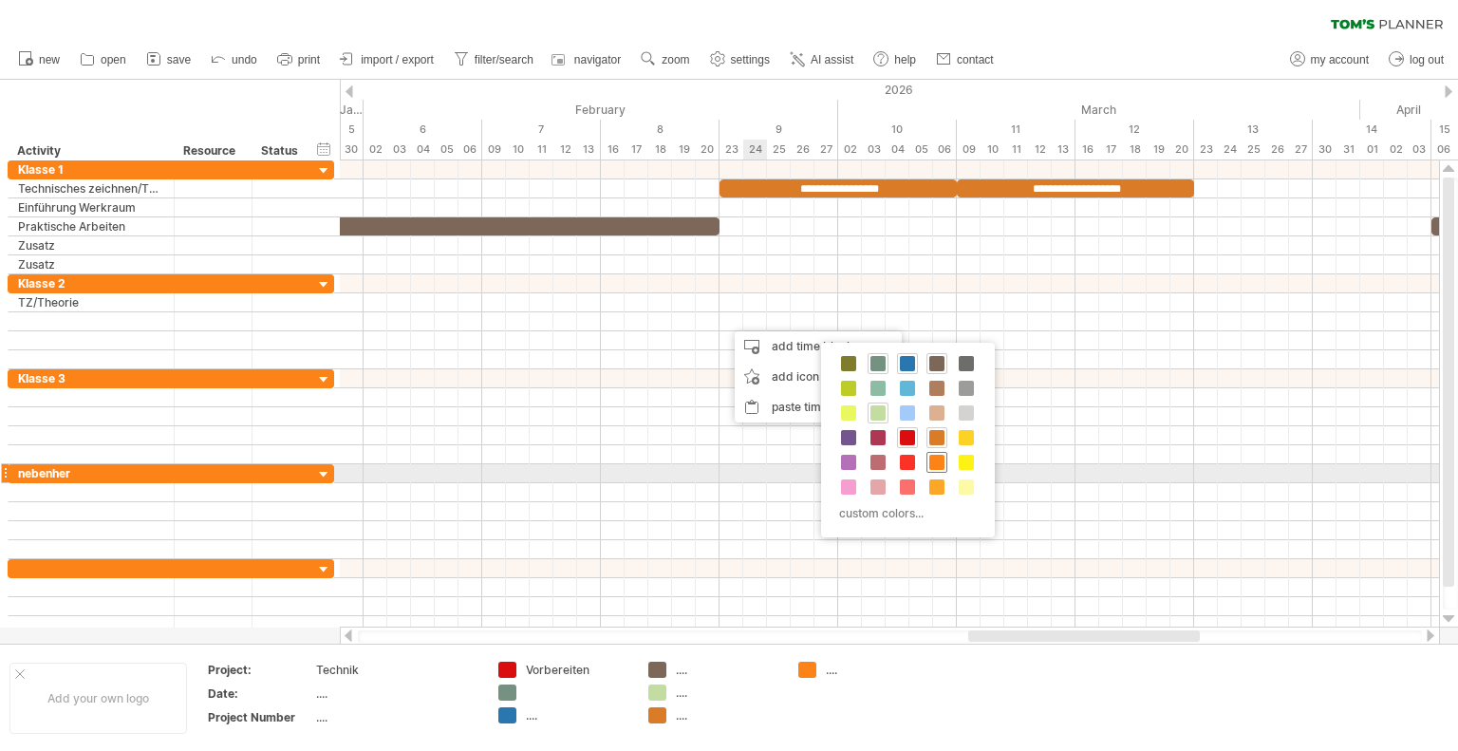
click at [936, 460] on span at bounding box center [936, 462] width 15 height 15
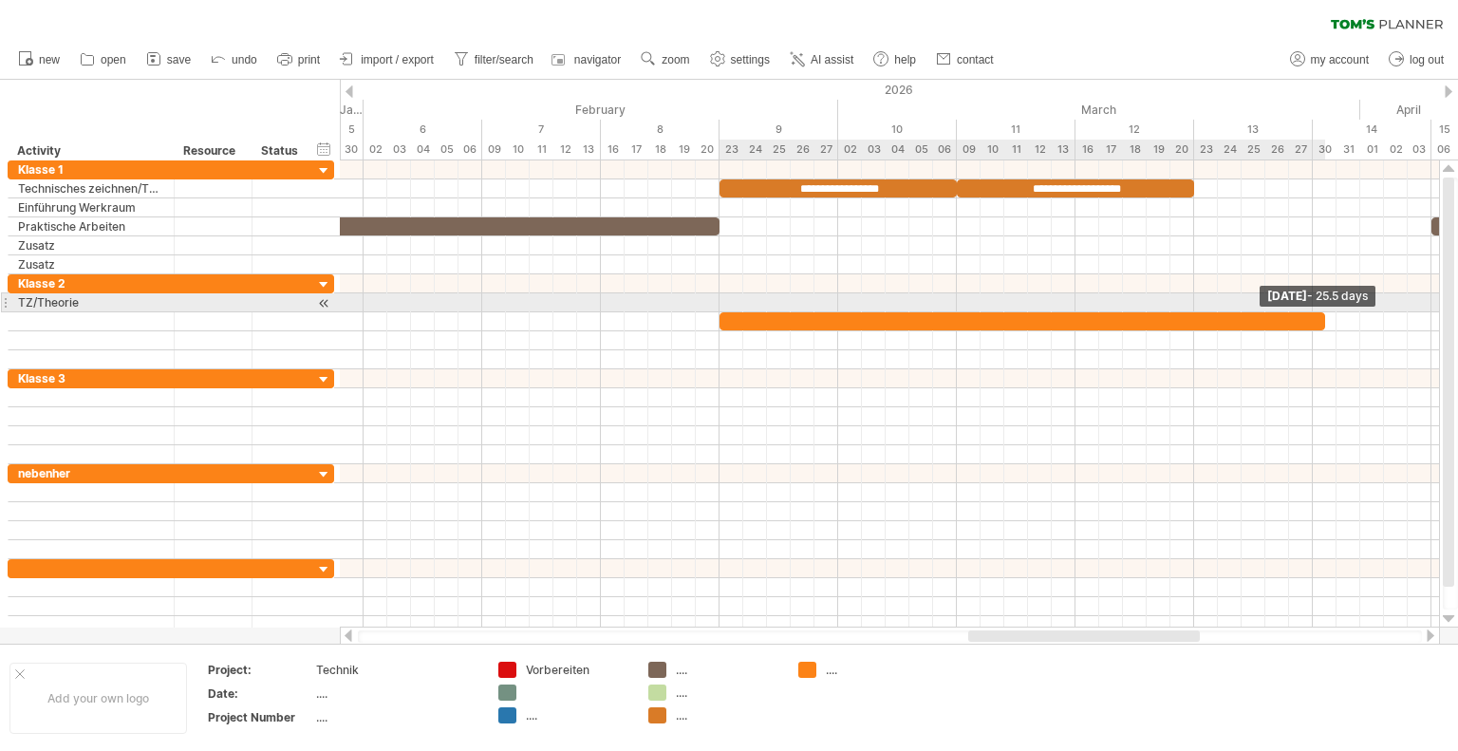
drag, startPoint x: 744, startPoint y: 322, endPoint x: 1258, endPoint y: 307, distance: 514.6
click at [1317, 307] on div "**********" at bounding box center [889, 393] width 1099 height 467
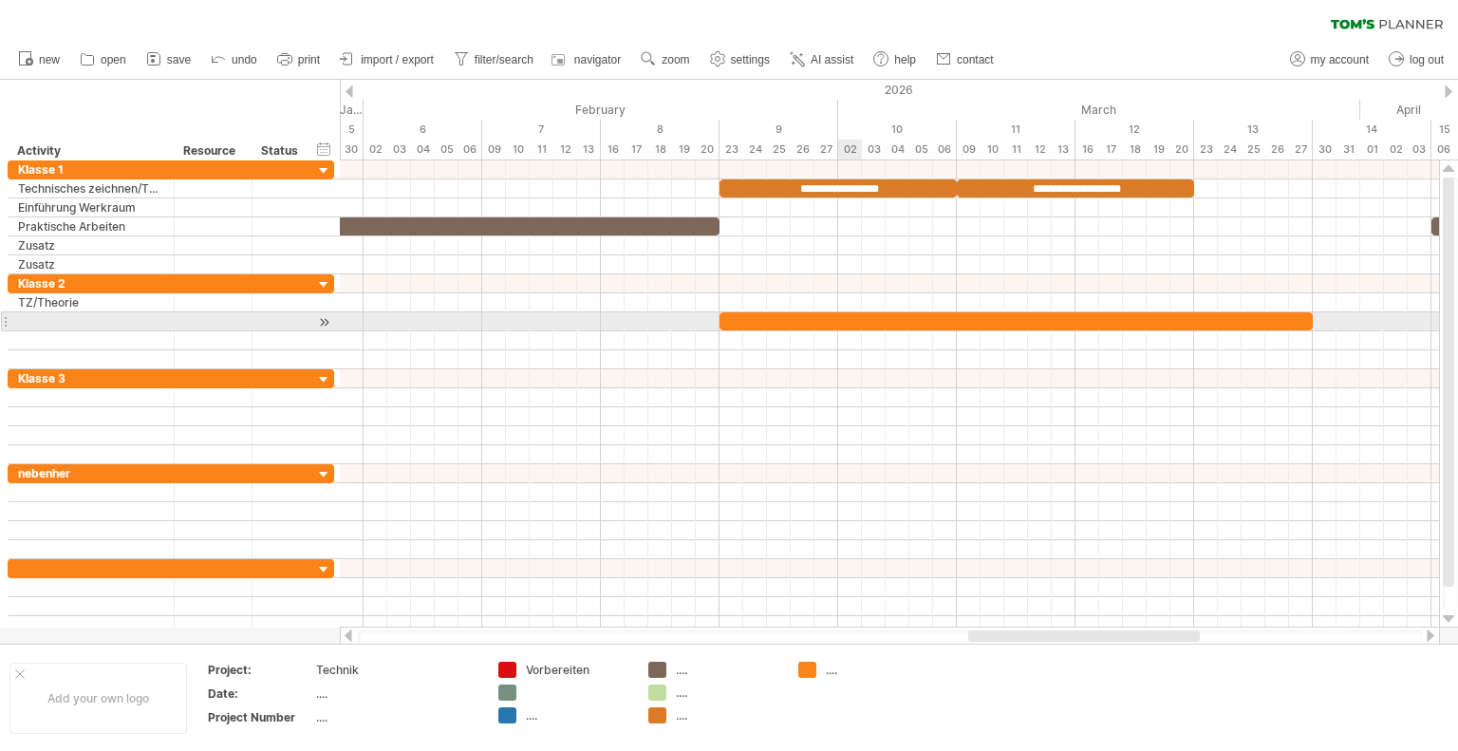
click at [842, 318] on div at bounding box center [1015, 321] width 593 height 18
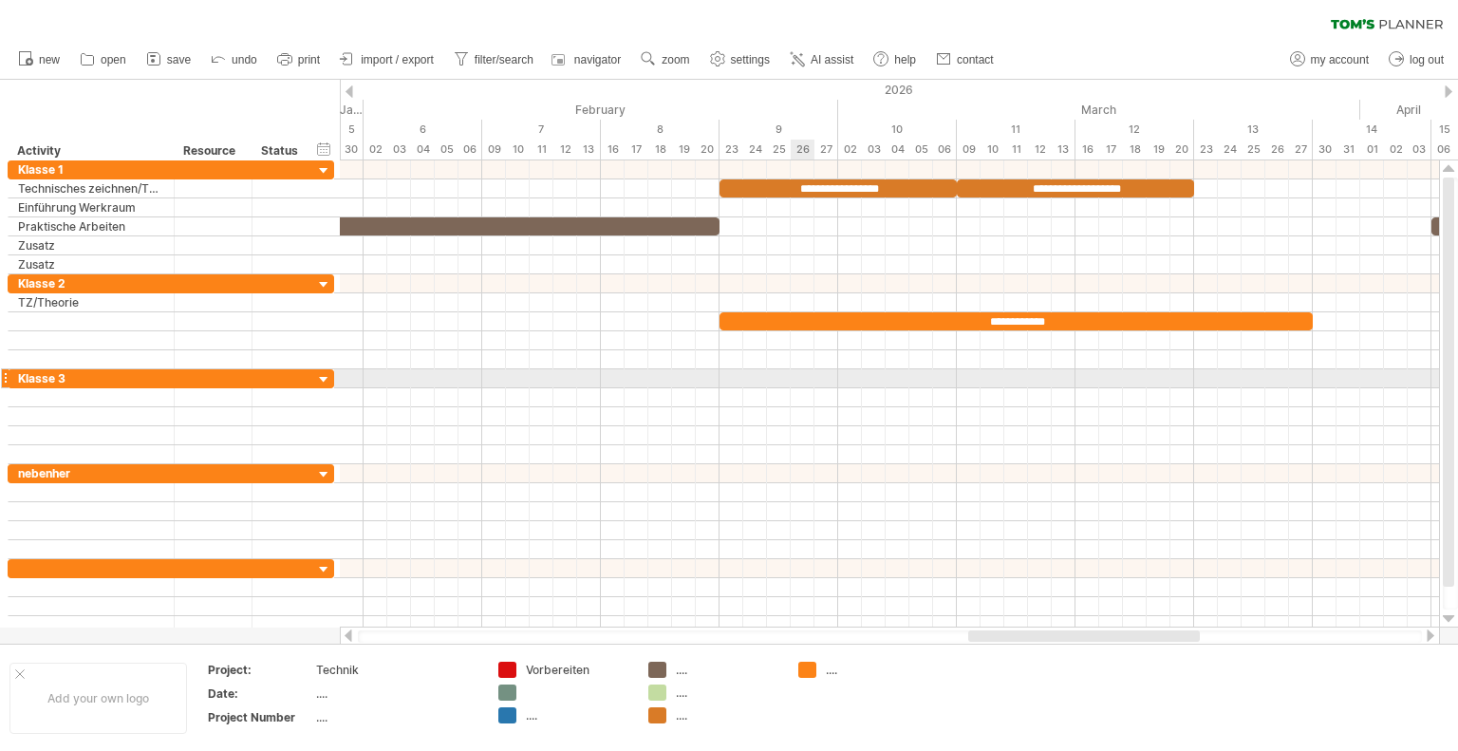
click at [811, 376] on div at bounding box center [889, 378] width 1099 height 19
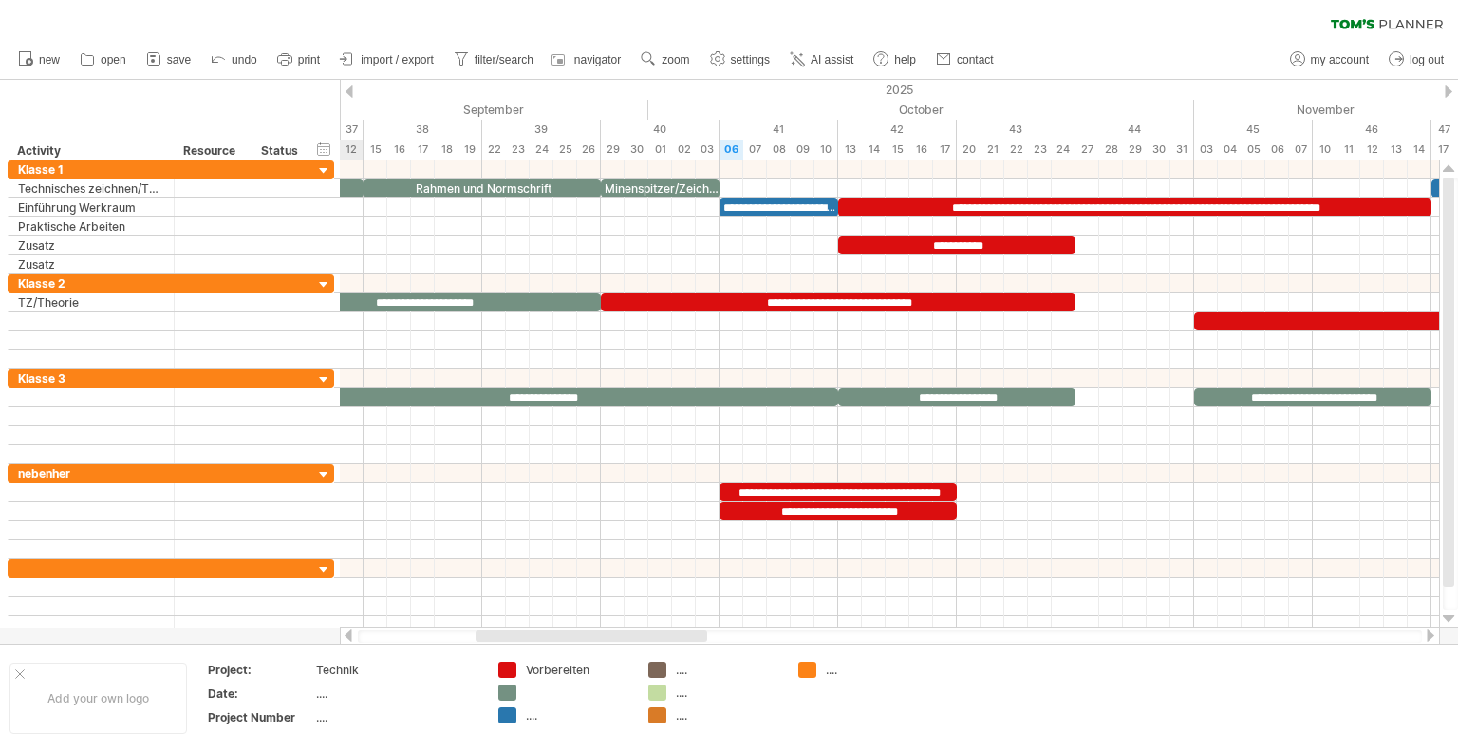
drag, startPoint x: 865, startPoint y: 635, endPoint x: 501, endPoint y: 638, distance: 364.4
click at [501, 638] on div at bounding box center [591, 635] width 232 height 11
